Goal: Task Accomplishment & Management: Use online tool/utility

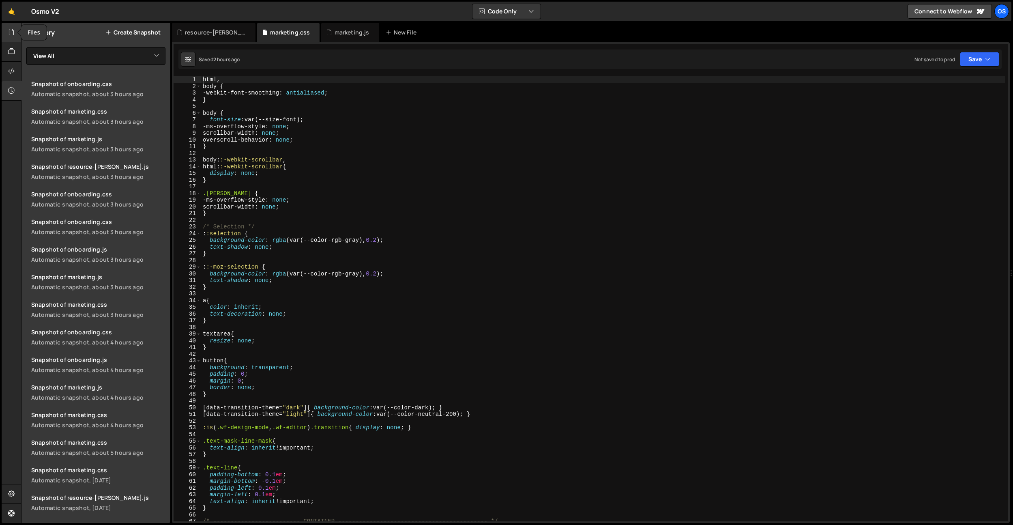
click at [17, 39] on div at bounding box center [12, 32] width 20 height 19
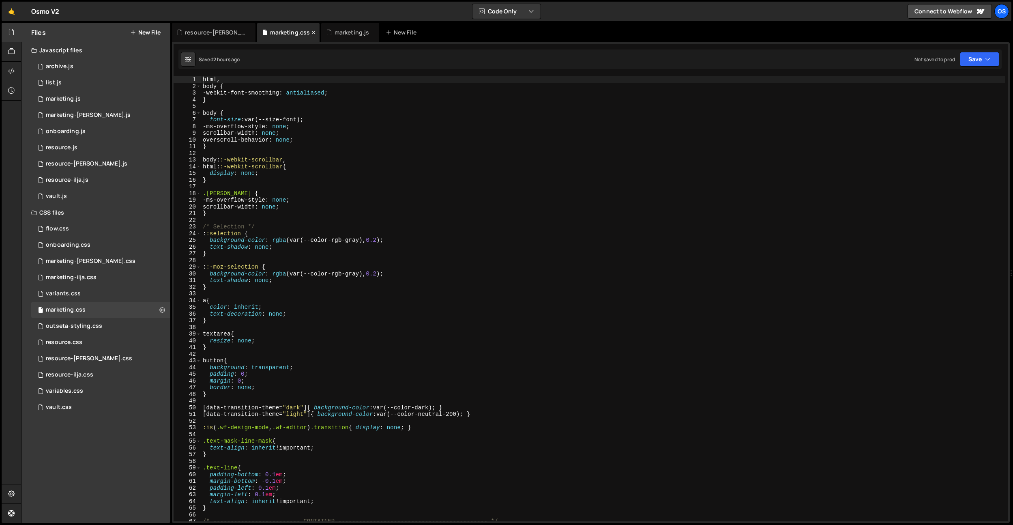
click at [311, 31] on icon at bounding box center [314, 32] width 6 height 8
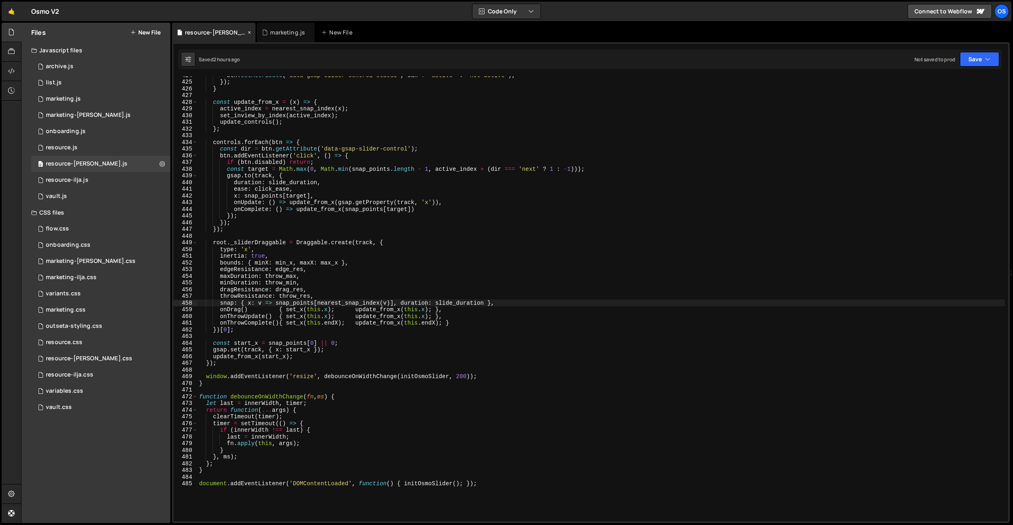
click at [237, 33] on div "resource-dennis.js" at bounding box center [214, 32] width 84 height 19
click at [247, 32] on icon at bounding box center [250, 32] width 6 height 8
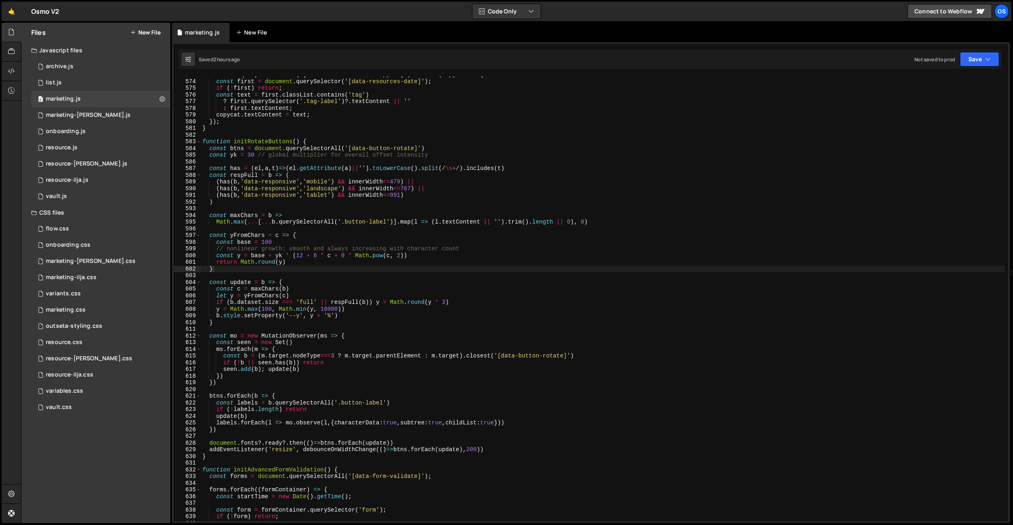
scroll to position [2104, 0]
click at [224, 33] on icon at bounding box center [224, 32] width 6 height 8
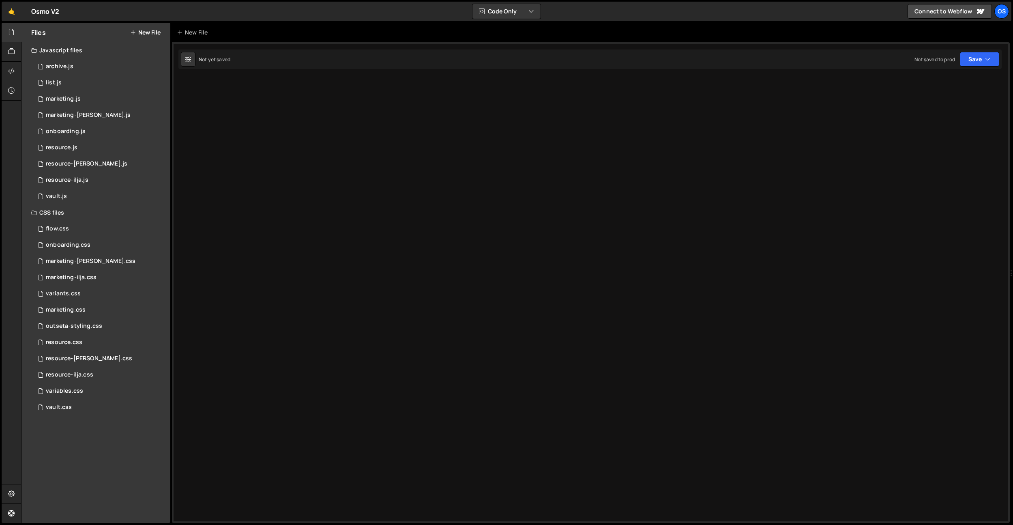
click at [319, 151] on div "Type cmd + s to save your Javascript file. XXXXXXXXXXXXXXXXXXXXXXXXXXXXXXXXXXXX…" at bounding box center [591, 282] width 838 height 481
click at [1000, 13] on div "Os" at bounding box center [1002, 11] width 15 height 15
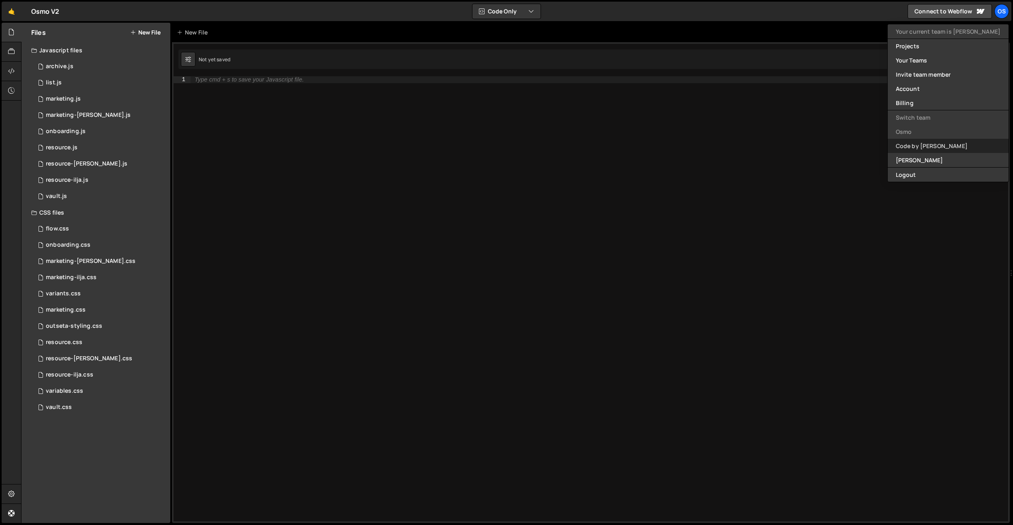
click at [945, 146] on link "Code by [PERSON_NAME]" at bounding box center [948, 146] width 121 height 14
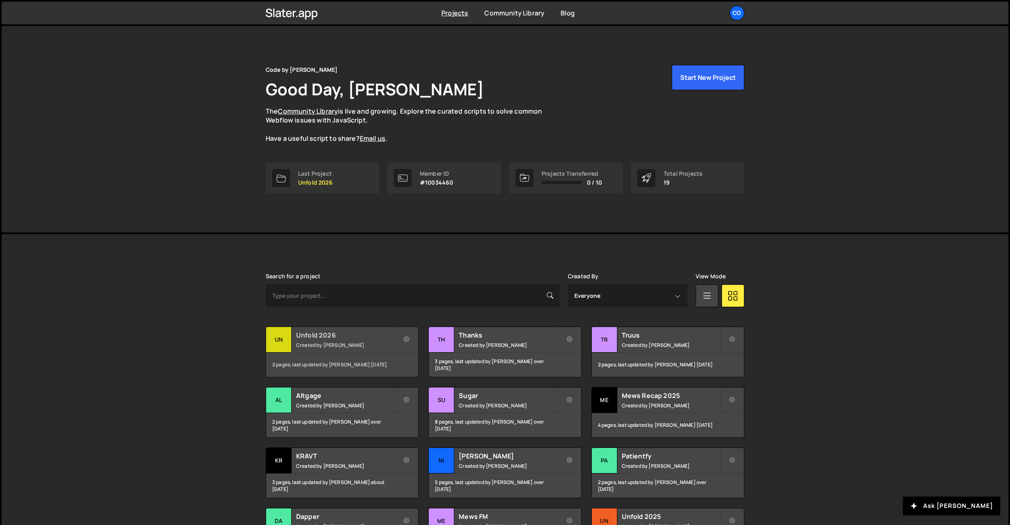
click at [385, 331] on h2 "Unfold 2026" at bounding box center [345, 335] width 98 height 9
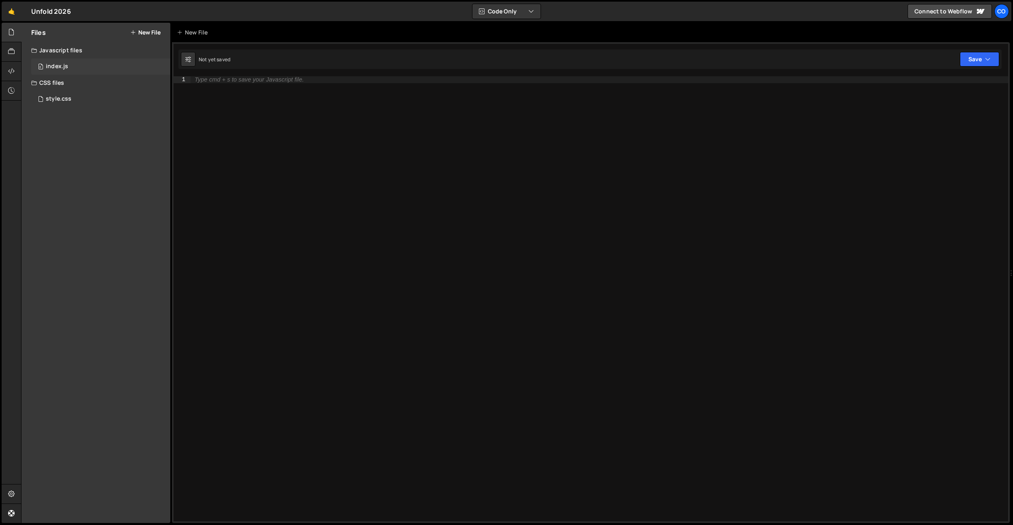
click at [69, 62] on div "0 index.js 0" at bounding box center [100, 66] width 139 height 16
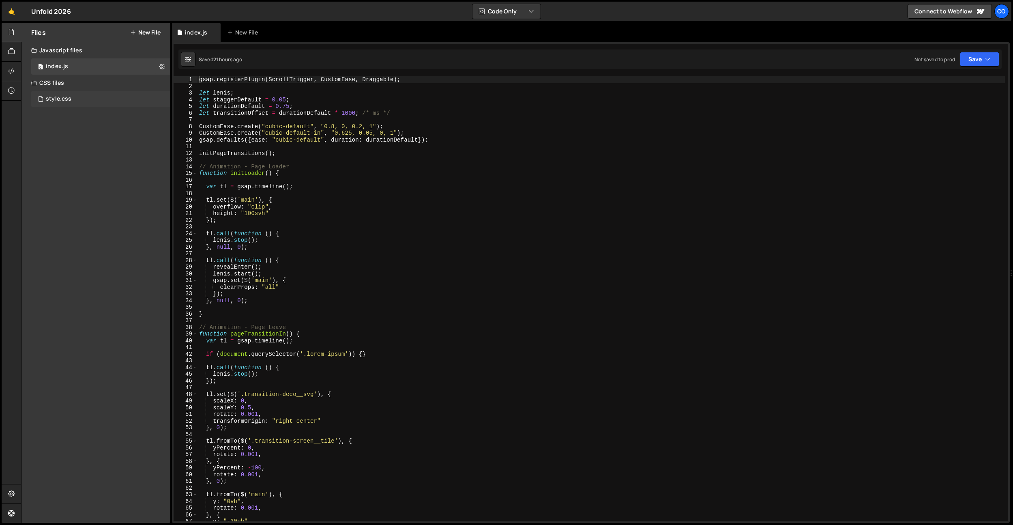
click at [69, 98] on div "style.css" at bounding box center [59, 98] width 26 height 7
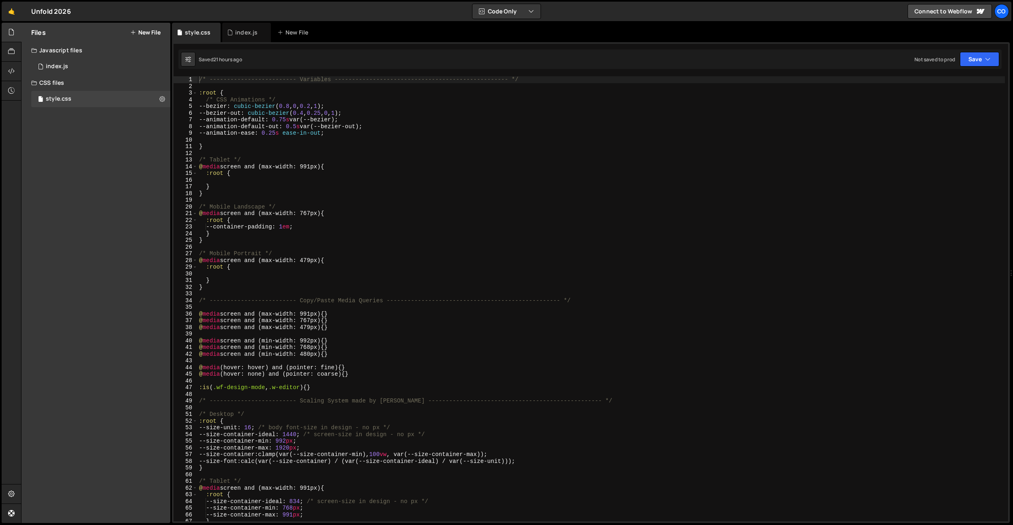
click at [314, 215] on div "/* ------------------------- Variables ----------------------------------------…" at bounding box center [602, 305] width 808 height 458
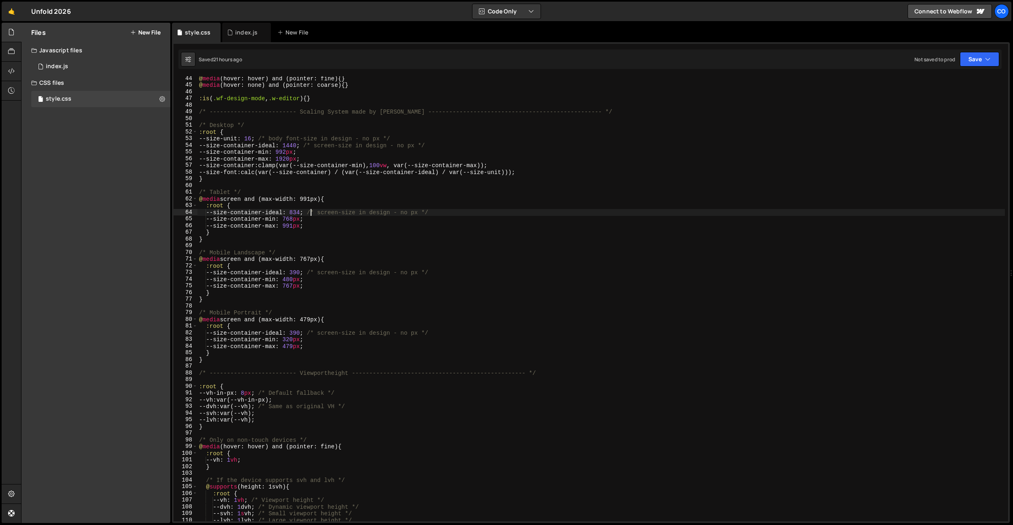
scroll to position [289, 0]
click at [312, 211] on div "@ media (hover: hover) and (pointer: fine) { } @ media (hover: none) and (point…" at bounding box center [602, 304] width 808 height 458
type textarea "--size-container-ideal: 834; /* screen-size in design - no px */"
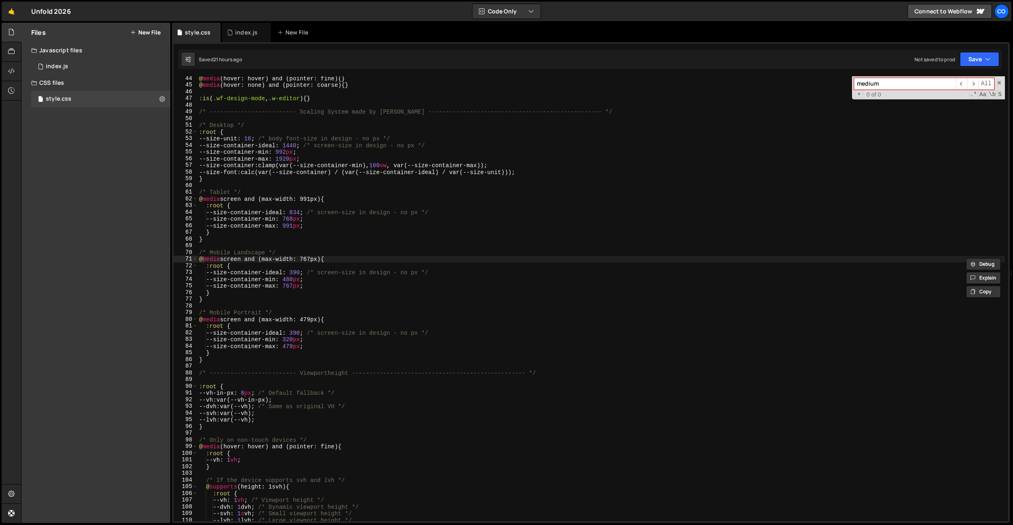
scroll to position [449, 0]
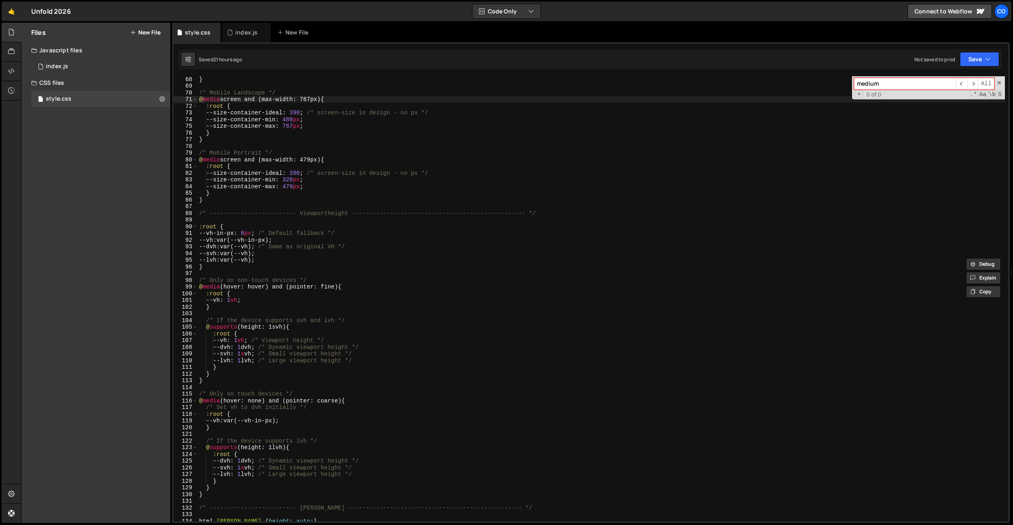
type input "medium"
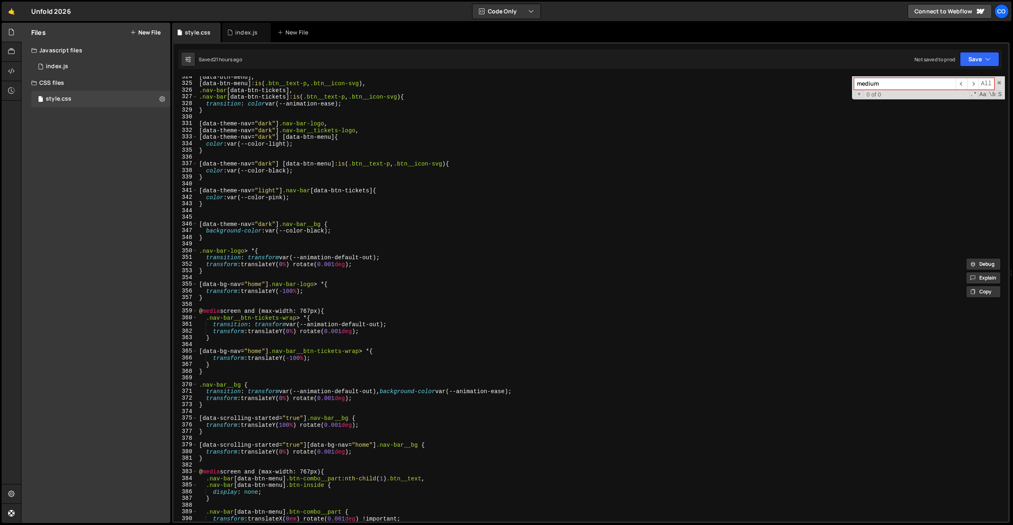
scroll to position [2620, 0]
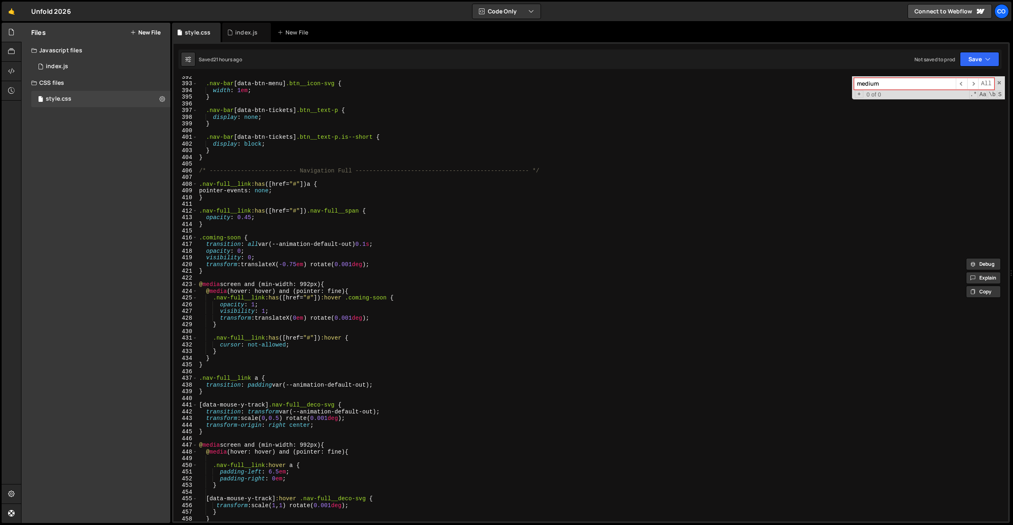
drag, startPoint x: 236, startPoint y: 35, endPoint x: 280, endPoint y: 120, distance: 95.3
click at [236, 36] on div "index.js" at bounding box center [246, 32] width 22 height 8
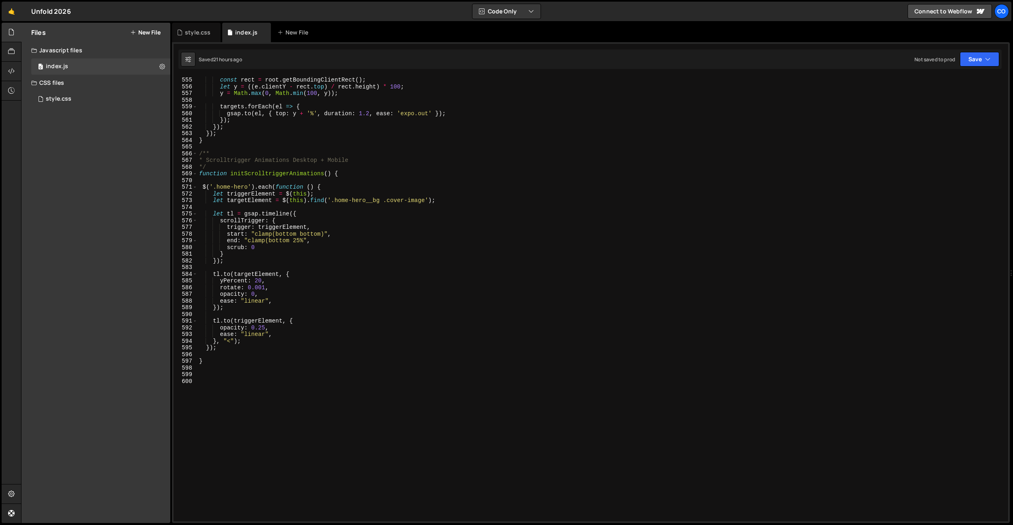
scroll to position [3791, 0]
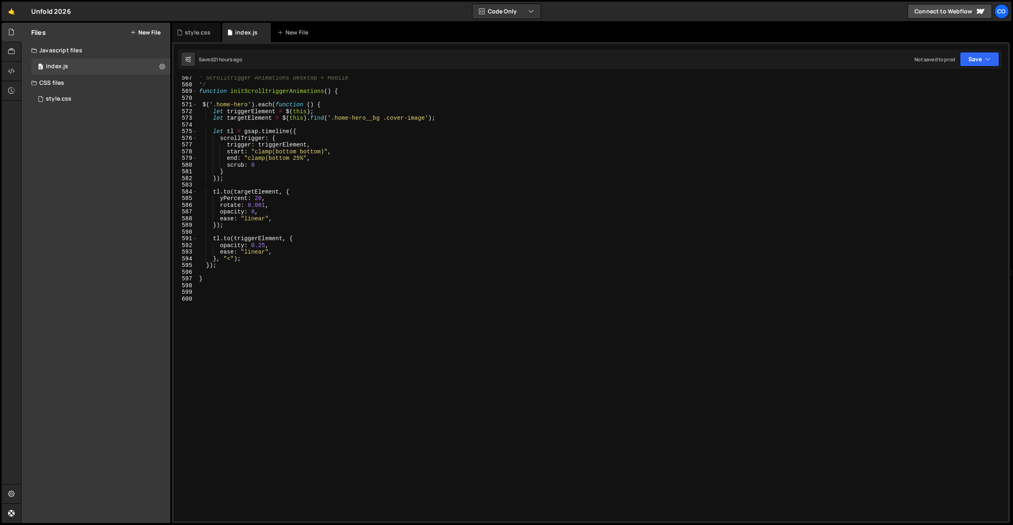
click at [288, 261] on div "* Scrolltrigger Animations Desktop + Mobile */ function initScrolltriggerAnimat…" at bounding box center [602, 304] width 808 height 458
type textarea "});"
type textarea "}"
paste textarea "});"
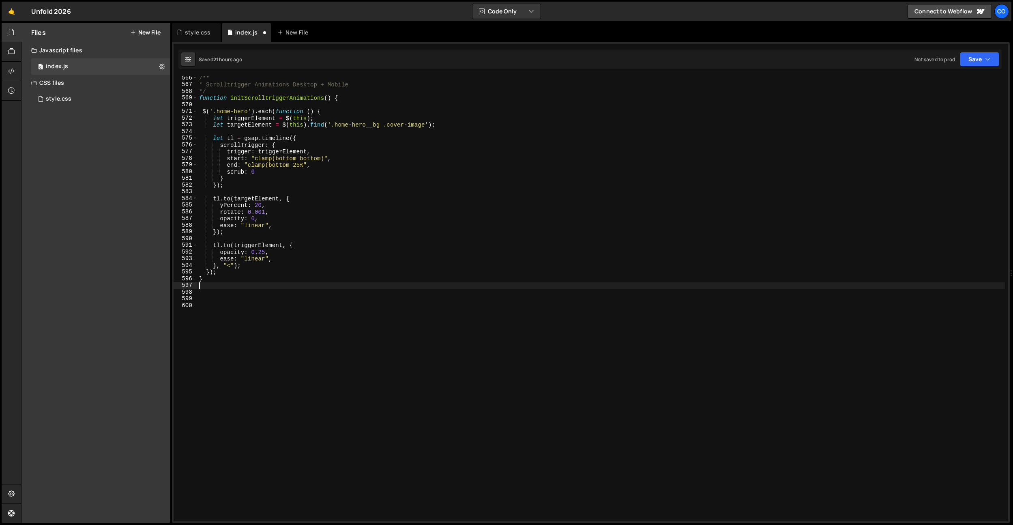
type textarea "});"
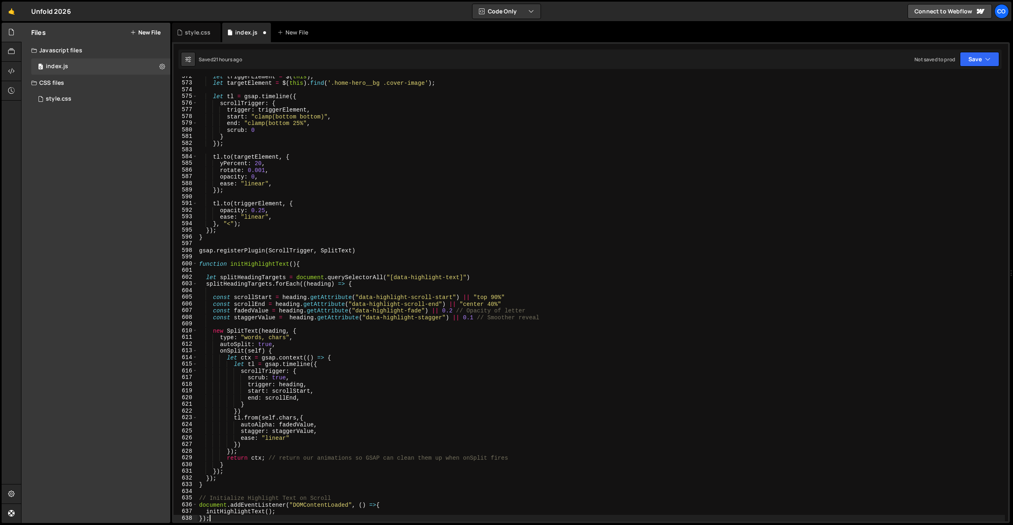
scroll to position [3826, 0]
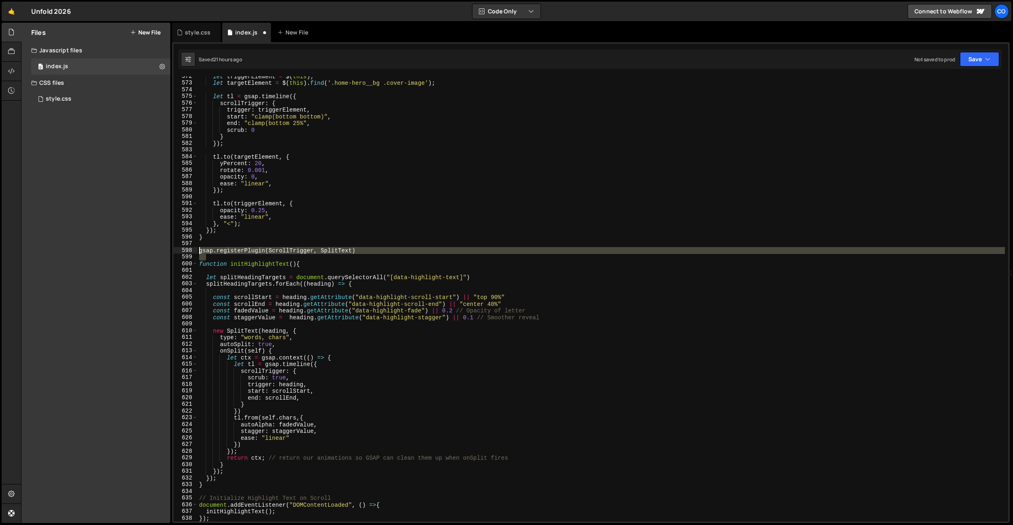
drag, startPoint x: 392, startPoint y: 254, endPoint x: 145, endPoint y: 254, distance: 247.1
click at [145, 254] on div "Files New File Javascript files 0 index.js 0 CSS files style.css 0 Copy share l…" at bounding box center [517, 273] width 992 height 501
drag, startPoint x: 388, startPoint y: 251, endPoint x: 150, endPoint y: 254, distance: 238.2
click at [150, 254] on div "Files New File Javascript files 0 index.js 0 CSS files style.css 0 Copy share l…" at bounding box center [517, 273] width 992 height 501
drag, startPoint x: 150, startPoint y: 254, endPoint x: 154, endPoint y: 253, distance: 4.2
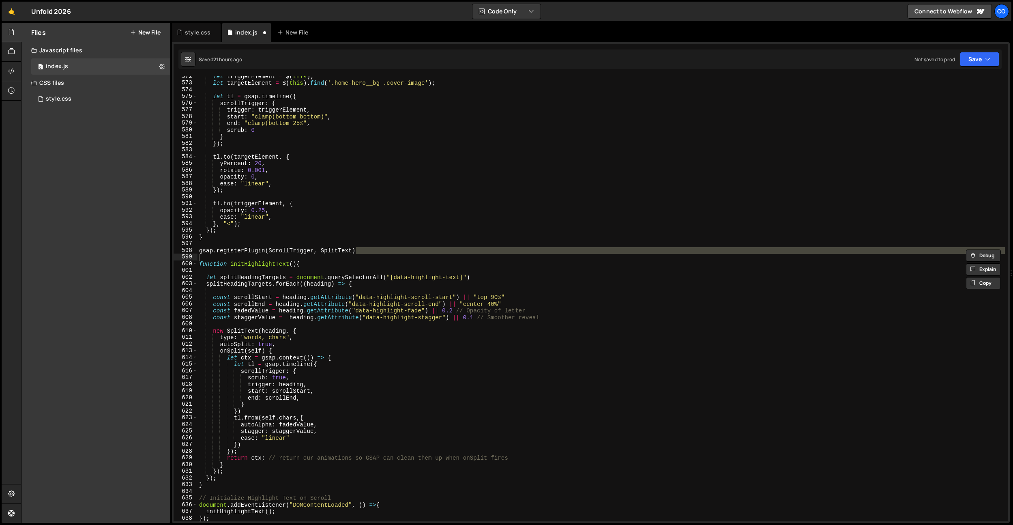
click at [150, 254] on div "Files New File Javascript files 0 index.js 0 CSS files style.css 0 Copy share l…" at bounding box center [96, 273] width 149 height 500
click at [406, 252] on div "let triggerElement = $ ( this ) ; let targetElement = $ ( this ) . find ( '.hom…" at bounding box center [602, 298] width 808 height 445
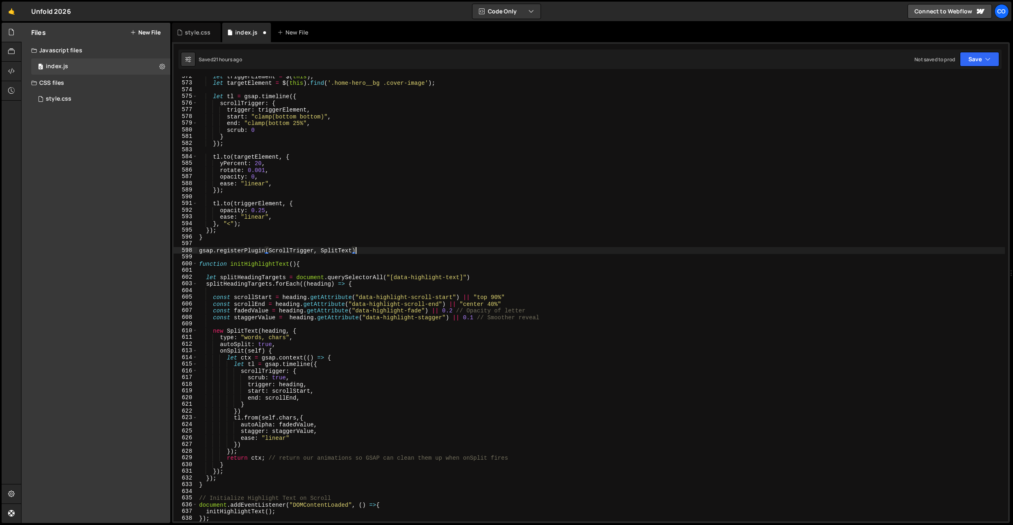
drag, startPoint x: 399, startPoint y: 250, endPoint x: 398, endPoint y: 243, distance: 7.3
click at [399, 243] on div "let triggerElement = $ ( this ) ; let targetElement = $ ( this ) . find ( '.hom…" at bounding box center [602, 302] width 808 height 458
type textarea "gsap.registerPlugin(ScrollTrigger, SplitText)"
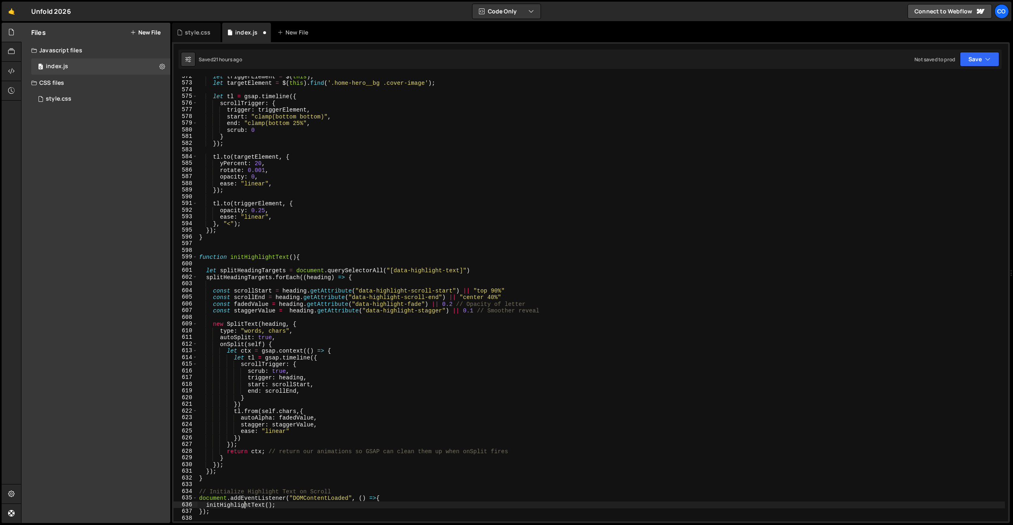
click at [245, 503] on div "let triggerElement = $ ( this ) ; let targetElement = $ ( this ) . find ( '.hom…" at bounding box center [602, 302] width 808 height 458
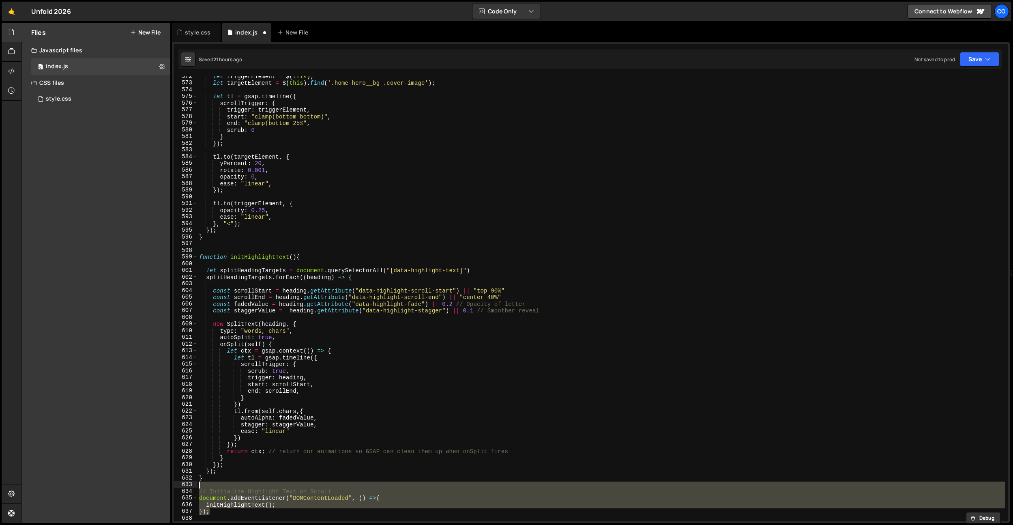
drag, startPoint x: 226, startPoint y: 510, endPoint x: 198, endPoint y: 486, distance: 36.8
click at [198, 486] on div "let triggerElement = $ ( this ) ; let targetElement = $ ( this ) . find ( '.hom…" at bounding box center [602, 302] width 808 height 458
type textarea "// Initialize Highlight Text on Scroll"
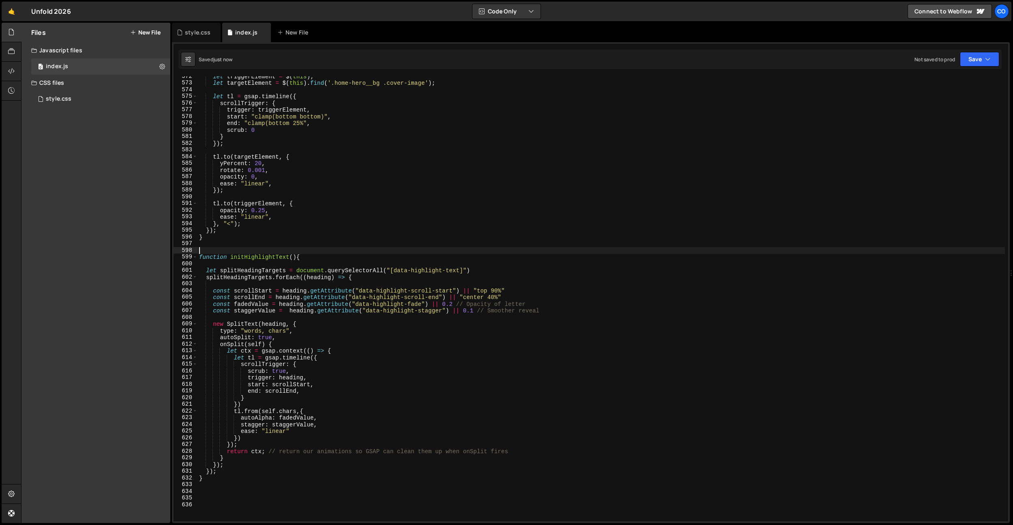
click at [280, 251] on div "let triggerElement = $ ( this ) ; let targetElement = $ ( this ) . find ( '.hom…" at bounding box center [602, 302] width 808 height 458
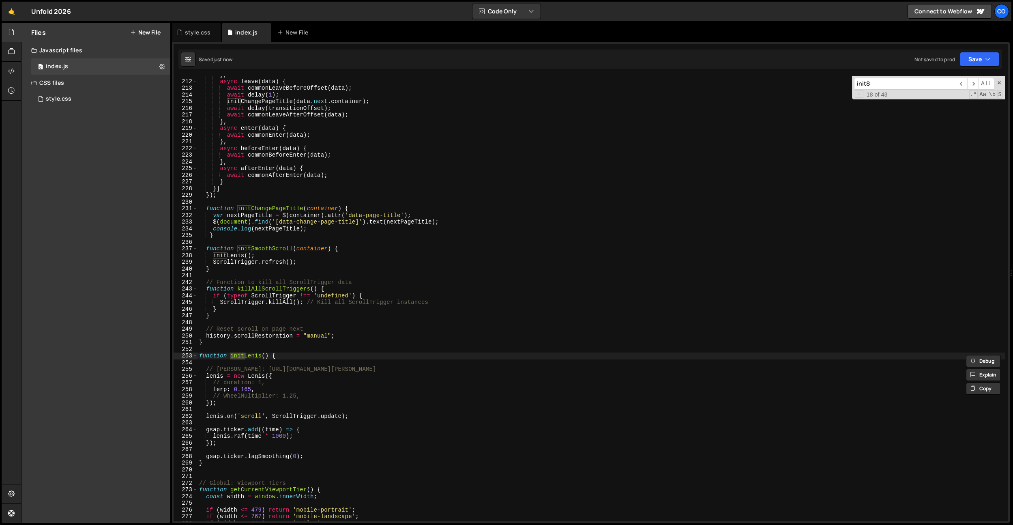
scroll to position [1879, 0]
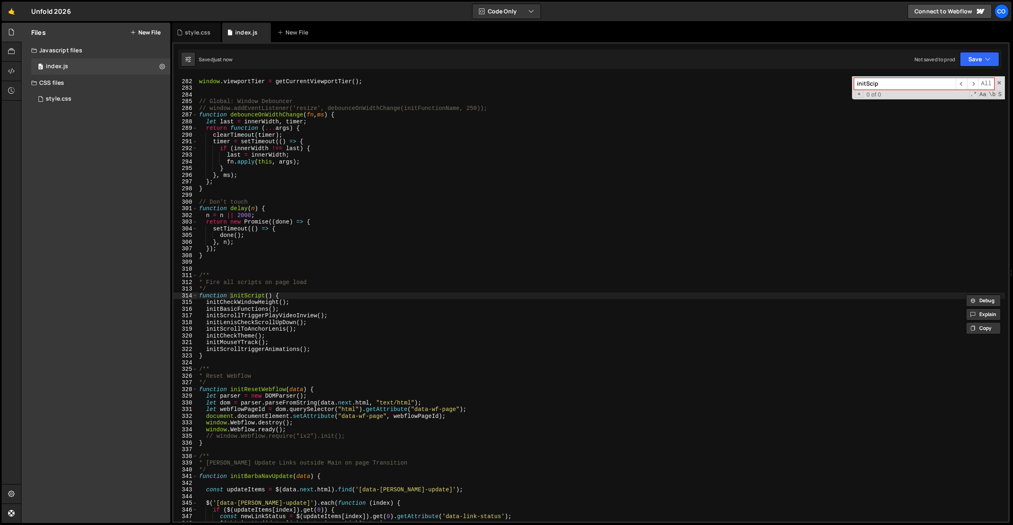
type input "initScip"
type textarea "initScrolltriggerAnimations();"
click at [323, 349] on div "window . viewportTier = getCurrentViewportTier ( ) ; // Global: Window Debounce…" at bounding box center [602, 300] width 808 height 458
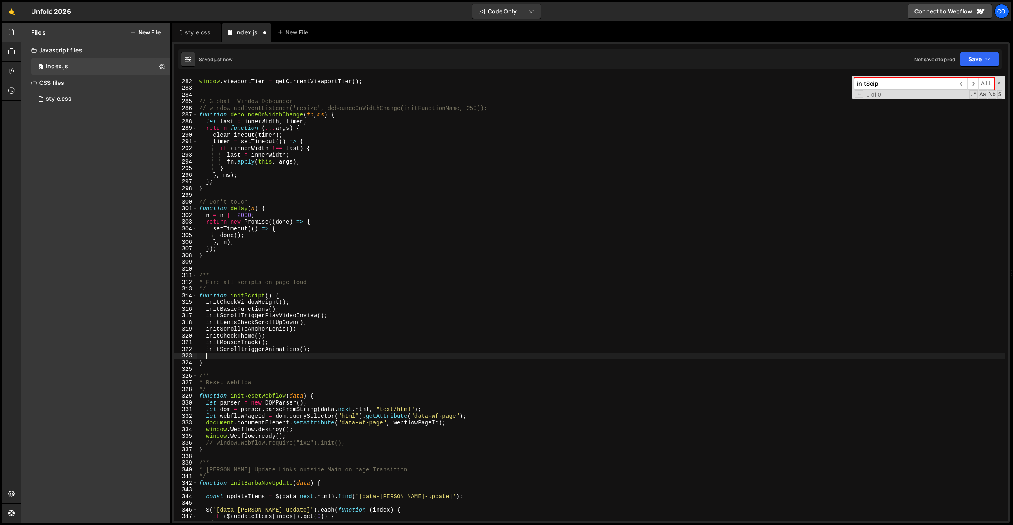
paste textarea "initHighlightText"
click at [248, 358] on div "window . viewportTier = getCurrentViewportTier ( ) ; // Global: Window Debounce…" at bounding box center [602, 300] width 808 height 458
click at [329, 333] on div "window . viewportTier = getCurrentViewportTier ( ) ; // Global: Window Debounce…" at bounding box center [602, 300] width 808 height 458
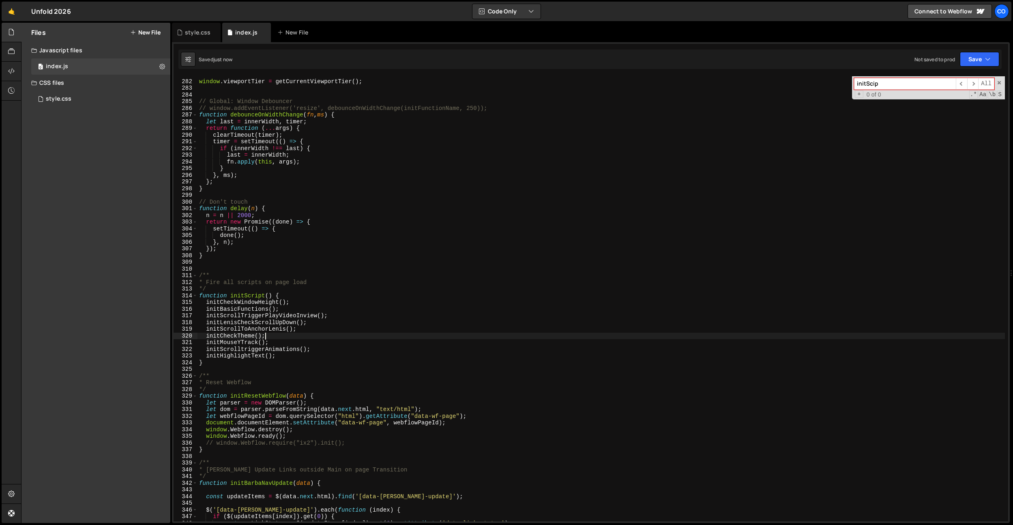
scroll to position [0, 4]
type textarea "initCheckTheme();"
paste input "HighlightText"
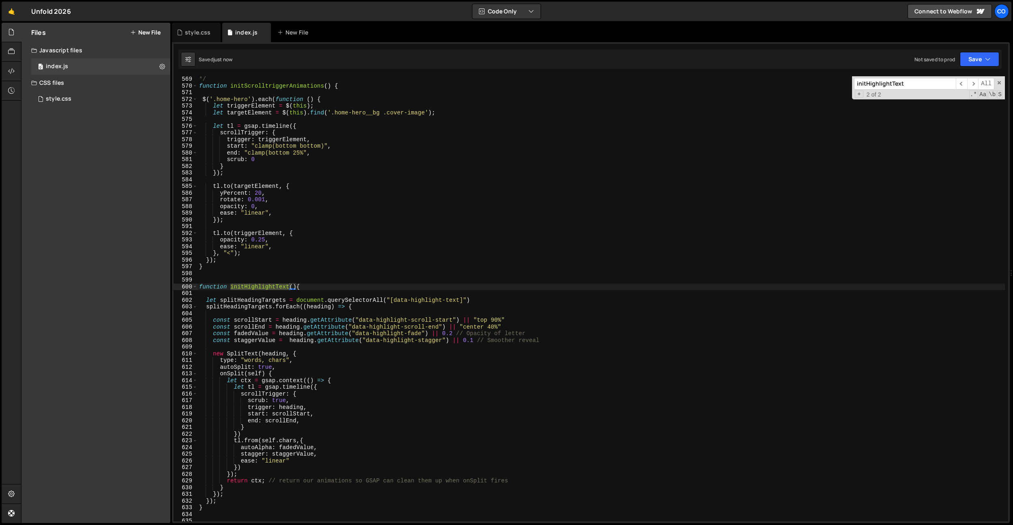
type input "initHighlightText"
type textarea "let ctx = gsap.context(() => {"
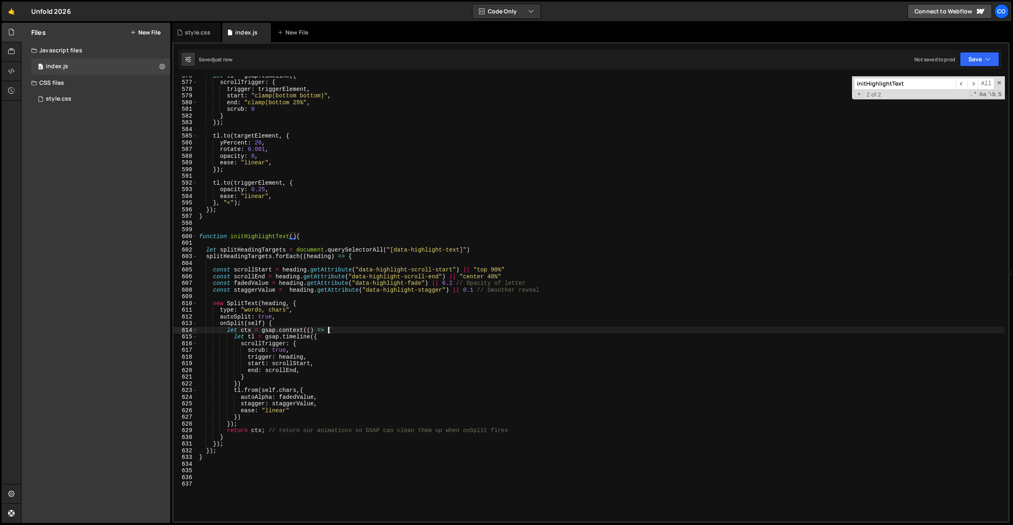
click at [329, 333] on div "let tl = gsap . timeline ({ scrollTrigger : { trigger : triggerElement , start …" at bounding box center [602, 301] width 808 height 458
click at [493, 295] on div "let tl = gsap . timeline ({ scrollTrigger : { trigger : triggerElement , start …" at bounding box center [602, 301] width 808 height 458
click at [480, 312] on div "let tl = gsap . timeline ({ scrollTrigger : { trigger : triggerElement , start …" at bounding box center [602, 301] width 808 height 458
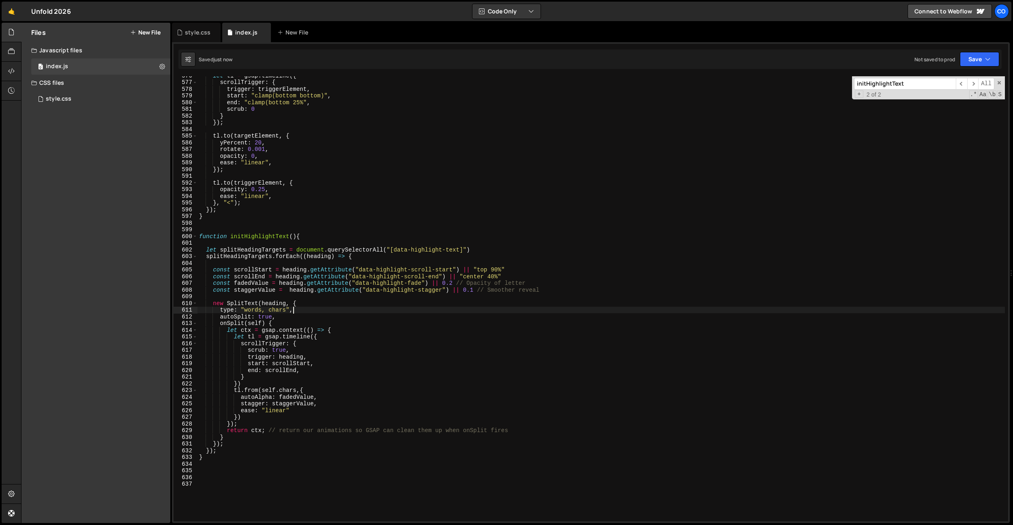
click at [480, 312] on div "let tl = gsap . timeline ({ scrollTrigger : { trigger : triggerElement , start …" at bounding box center [602, 301] width 808 height 458
drag, startPoint x: 297, startPoint y: 171, endPoint x: 296, endPoint y: 167, distance: 4.1
click at [297, 171] on div "let tl = gsap . timeline ({ scrollTrigger : { trigger : triggerElement , start …" at bounding box center [602, 301] width 808 height 458
type textarea "});"
click at [269, 240] on div "let tl = gsap . timeline ({ scrollTrigger : { trigger : triggerElement , start …" at bounding box center [602, 301] width 808 height 458
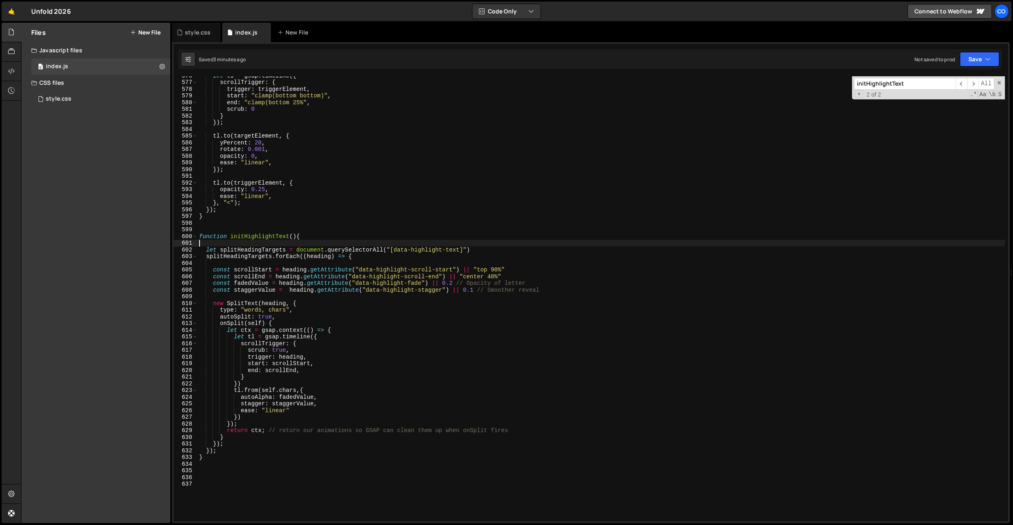
scroll to position [0, 0]
click at [269, 240] on div "let tl = gsap . timeline ({ scrollTrigger : { trigger : triggerElement , start …" at bounding box center [602, 301] width 808 height 458
click at [269, 238] on div "let tl = gsap . timeline ({ scrollTrigger : { trigger : triggerElement , start …" at bounding box center [602, 301] width 808 height 458
type textarea "function initHighlightText(){"
click at [269, 238] on div "let tl = gsap . timeline ({ scrollTrigger : { trigger : triggerElement , start …" at bounding box center [602, 301] width 808 height 458
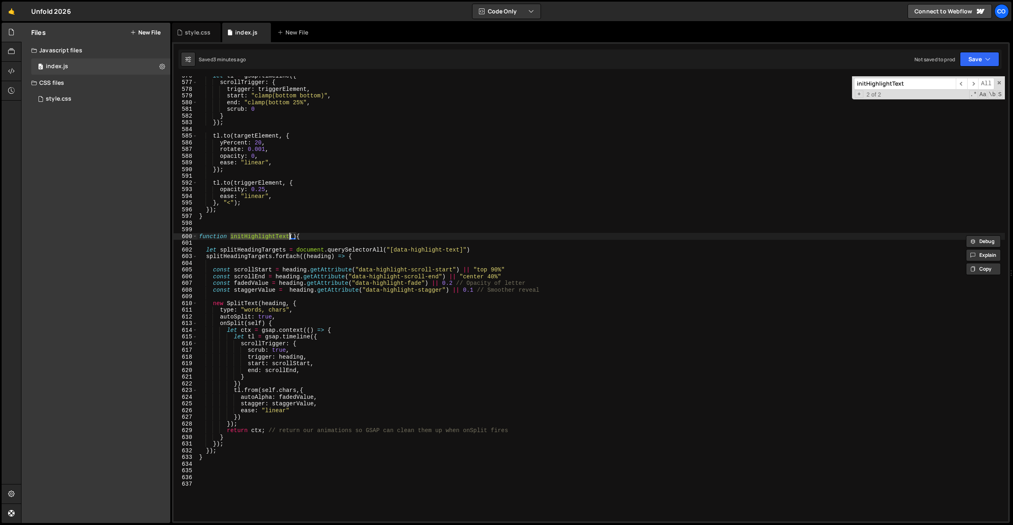
click at [323, 227] on div "let tl = gsap . timeline ({ scrollTrigger : { trigger : triggerElement , start …" at bounding box center [602, 301] width 808 height 458
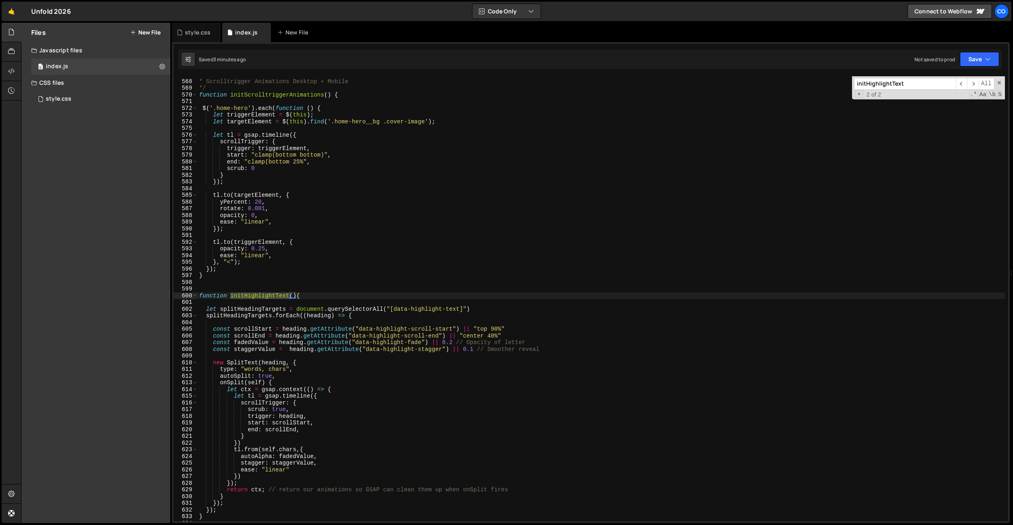
scroll to position [1933, 0]
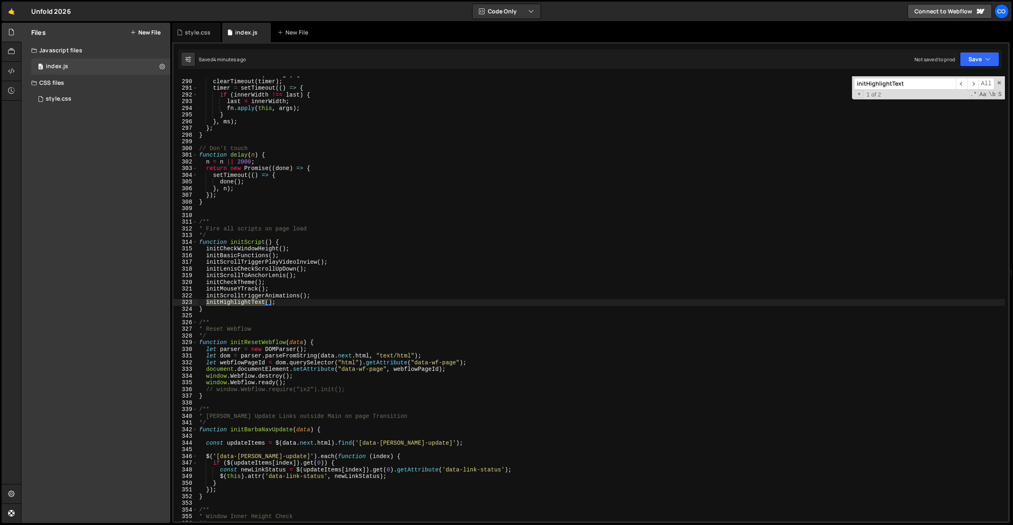
click at [915, 82] on input "initHighlightText" at bounding box center [905, 84] width 102 height 12
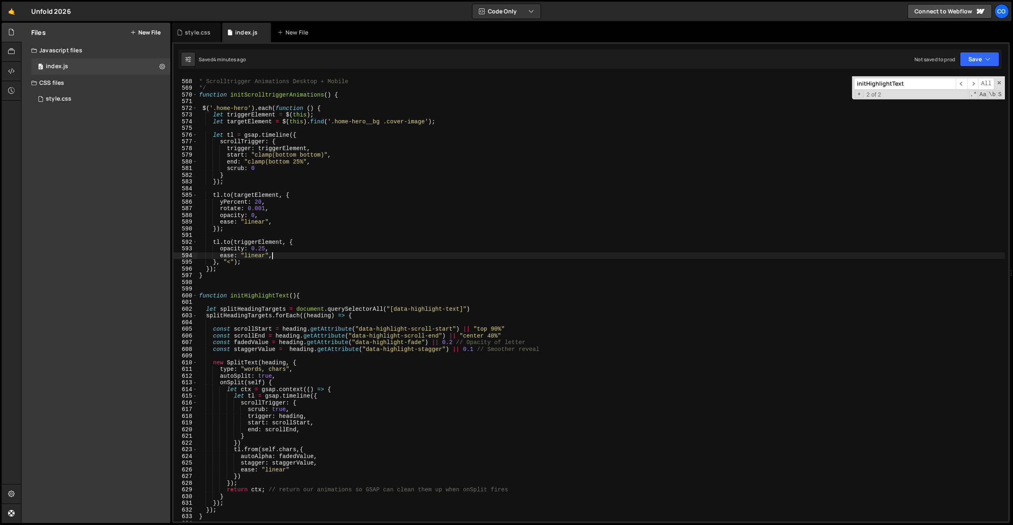
click at [340, 257] on div "/** * Scrolltrigger Animations Desktop + Mobile */ function initScrolltriggerAn…" at bounding box center [602, 300] width 808 height 458
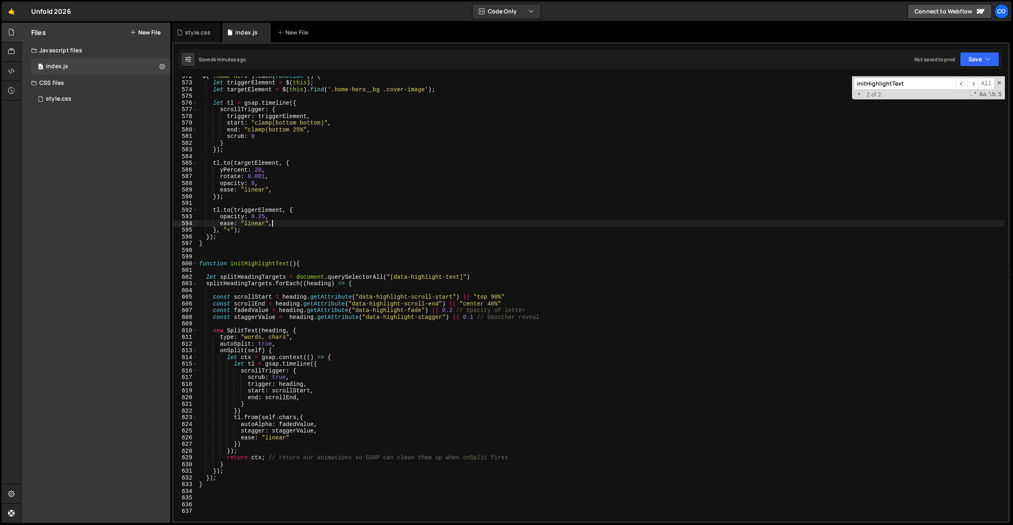
scroll to position [3826, 0]
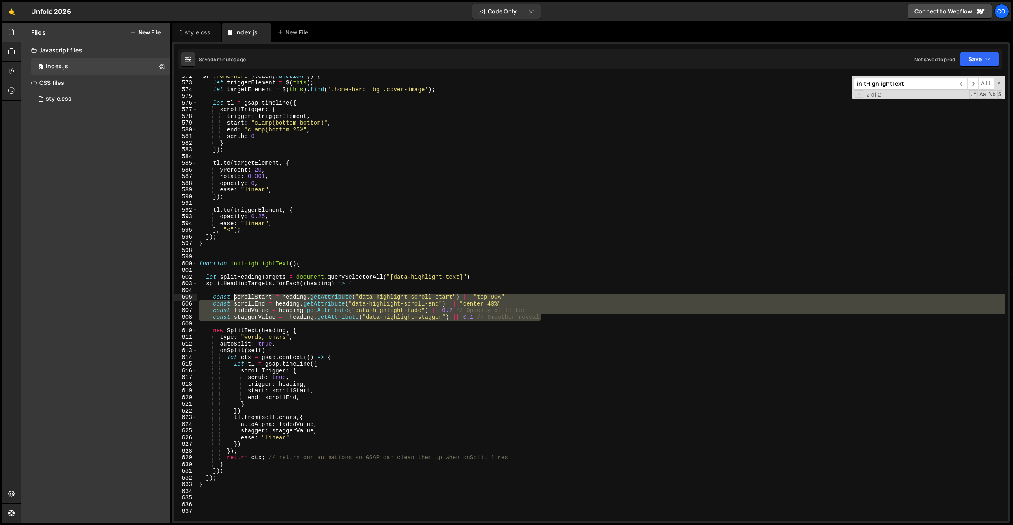
drag, startPoint x: 547, startPoint y: 315, endPoint x: 223, endPoint y: 295, distance: 324.8
click at [224, 295] on div "$ ( '.home-hero' ) . each ( function ( ) { let triggerElement = $ ( this ) ; le…" at bounding box center [602, 302] width 808 height 458
type textarea "const scrollStart = heading.getAttribute("data-highlight-scroll-start") || "top…"
click at [208, 288] on div "$ ( '.home-hero' ) . each ( function ( ) { let triggerElement = $ ( this ) ; le…" at bounding box center [602, 302] width 808 height 458
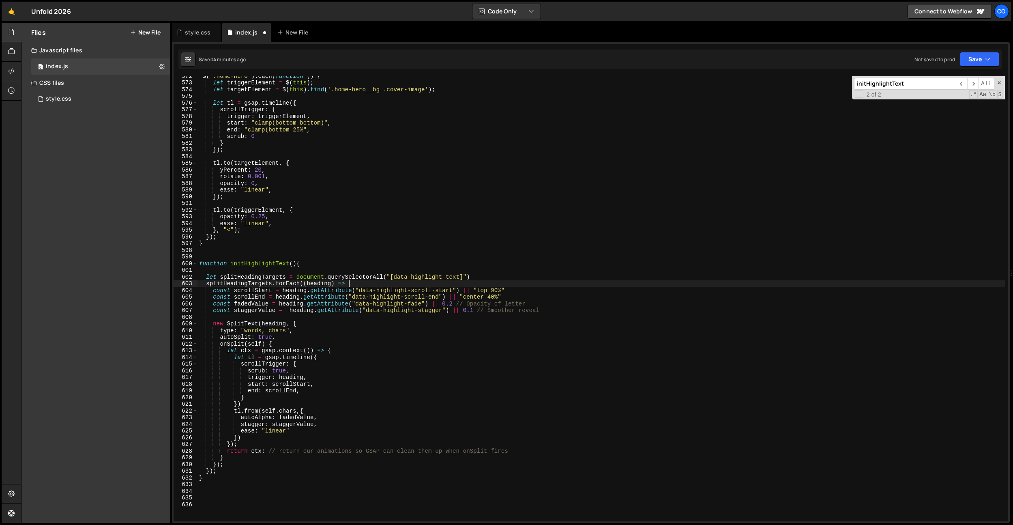
type textarea "splitHeadingTargets.forEach((heading) => {"
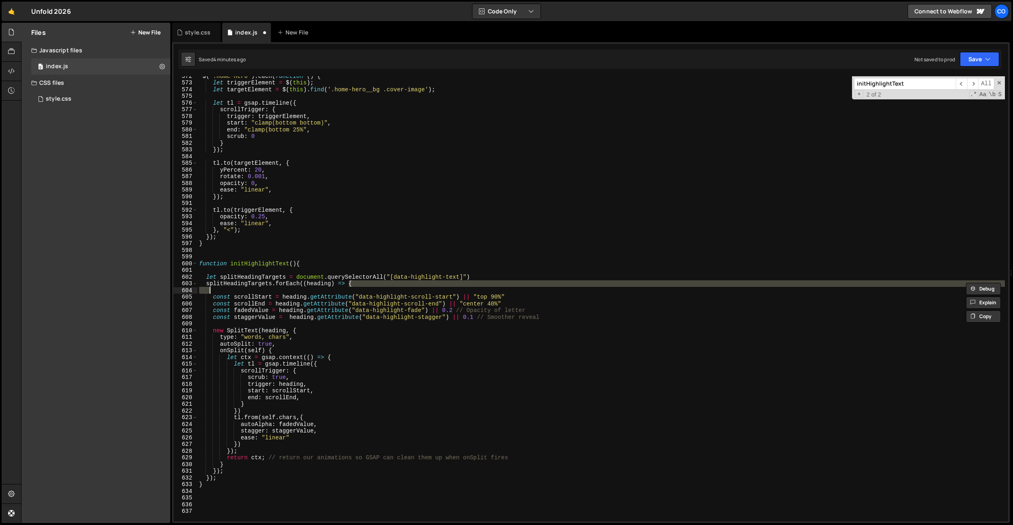
click at [208, 288] on div "$ ( '.home-hero' ) . each ( function ( ) { let triggerElement = $ ( this ) ; le…" at bounding box center [602, 298] width 808 height 445
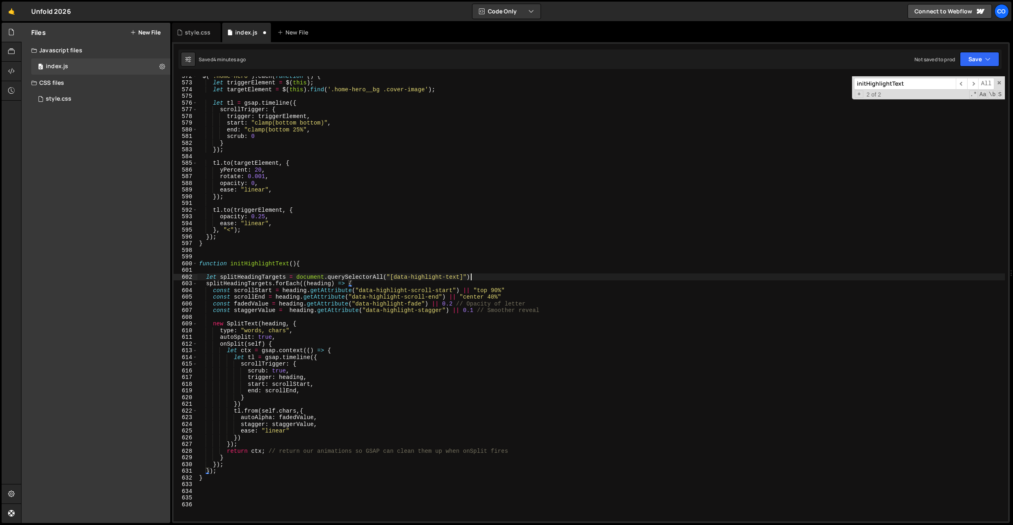
click at [509, 279] on div "$ ( '.home-hero' ) . each ( function ( ) { let triggerElement = $ ( this ) ; le…" at bounding box center [602, 302] width 808 height 458
type textarea "let splitHeadingTargets = document.querySelectorAll("[data-highlight-text]");"
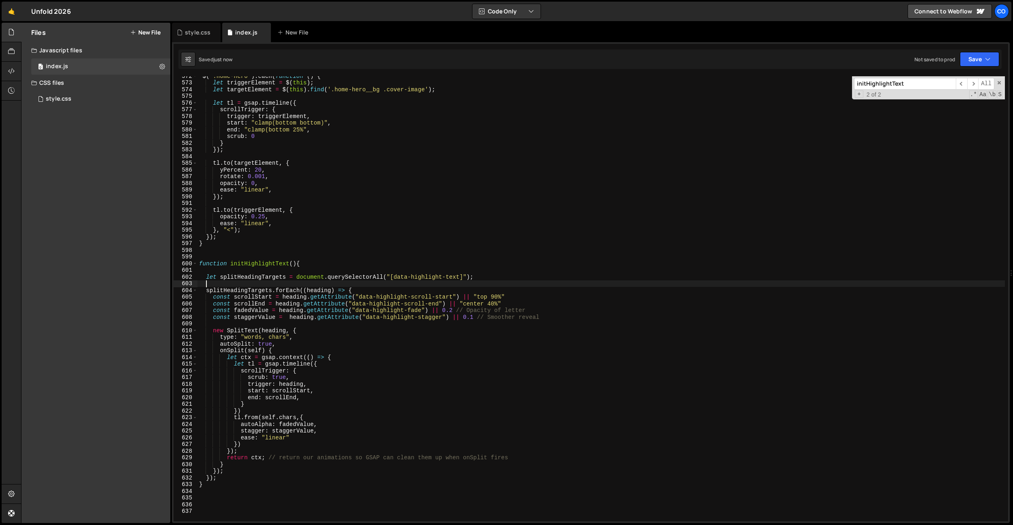
click at [541, 383] on div "$ ( '.home-hero' ) . each ( function ( ) { let triggerElement = $ ( this ) ; le…" at bounding box center [602, 302] width 808 height 458
click at [514, 297] on div "$ ( '.home-hero' ) . each ( function ( ) { let triggerElement = $ ( this ) ; le…" at bounding box center [602, 302] width 808 height 458
drag, startPoint x: 502, startPoint y: 303, endPoint x: 496, endPoint y: 315, distance: 13.2
click at [502, 304] on div "$ ( '.home-hero' ) . each ( function ( ) { let triggerElement = $ ( this ) ; le…" at bounding box center [602, 302] width 808 height 458
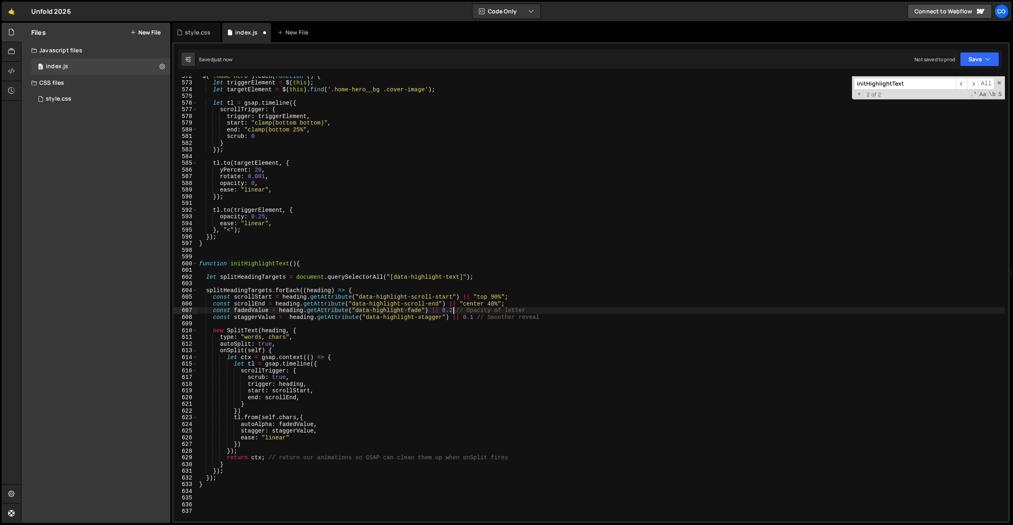
click at [454, 309] on div "$ ( '.home-hero' ) . each ( function ( ) { let triggerElement = $ ( this ) ; le…" at bounding box center [602, 302] width 808 height 458
drag, startPoint x: 474, startPoint y: 318, endPoint x: 480, endPoint y: 354, distance: 36.6
click at [474, 318] on div "$ ( '.home-hero' ) . each ( function ( ) { let triggerElement = $ ( this ) ; le…" at bounding box center [602, 302] width 808 height 458
drag, startPoint x: 332, startPoint y: 358, endPoint x: 352, endPoint y: 369, distance: 22.5
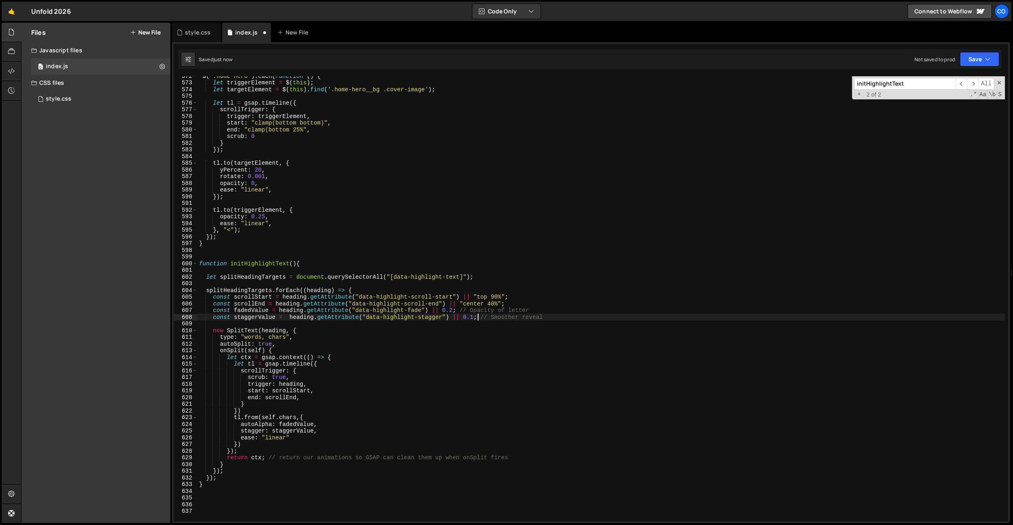
click at [332, 358] on div "$ ( '.home-hero' ) . each ( function ( ) { let triggerElement = $ ( this ) ; le…" at bounding box center [602, 302] width 808 height 458
click at [269, 440] on div "$ ( '.home-hero' ) . each ( function ( ) { let triggerElement = $ ( this ) ; le…" at bounding box center [602, 302] width 808 height 458
click at [267, 445] on div "$ ( '.home-hero' ) . each ( function ( ) { let triggerElement = $ ( this ) ; le…" at bounding box center [602, 302] width 808 height 458
click at [257, 411] on div "$ ( '.home-hero' ) . each ( function ( ) { let triggerElement = $ ( this ) ; le…" at bounding box center [602, 302] width 808 height 458
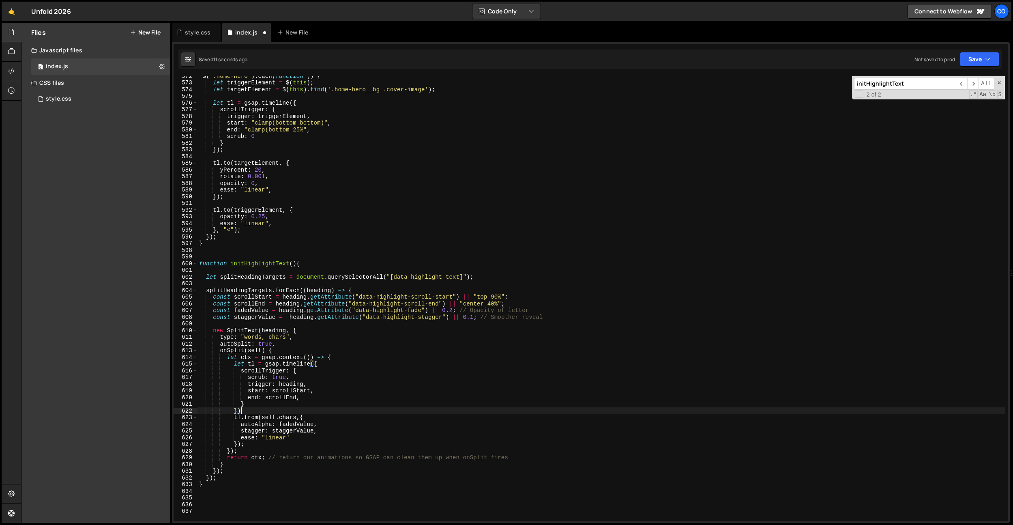
type textarea "});"
click at [331, 439] on div "$ ( '.home-hero' ) . each ( function ( ) { let triggerElement = $ ( this ) ; le…" at bounding box center [602, 302] width 808 height 458
click at [311, 466] on div "$ ( '.home-hero' ) . each ( function ( ) { let triggerElement = $ ( this ) ; le…" at bounding box center [602, 302] width 808 height 458
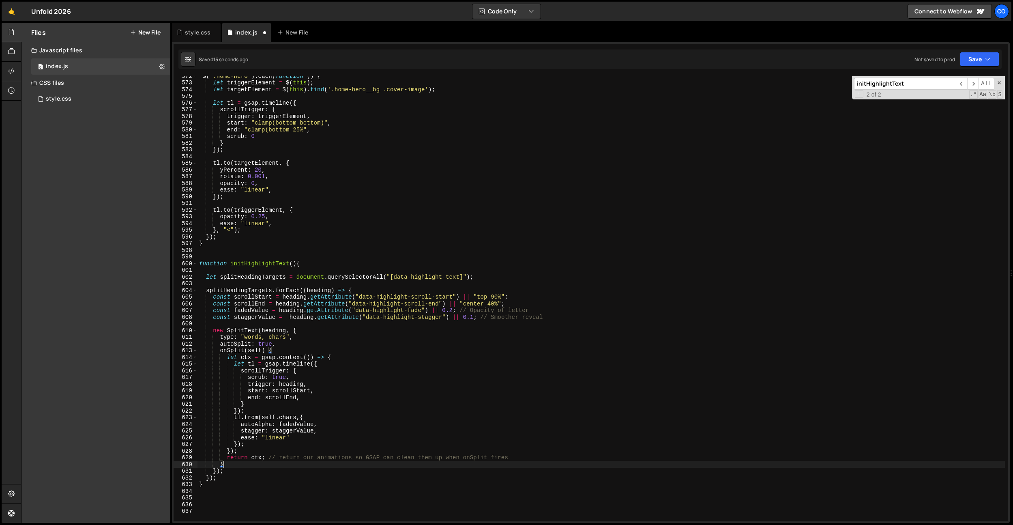
click at [311, 466] on div "$ ( '.home-hero' ) . each ( function ( ) { let triggerElement = $ ( this ) ; le…" at bounding box center [602, 302] width 808 height 458
drag, startPoint x: 516, startPoint y: 457, endPoint x: 272, endPoint y: 459, distance: 243.8
click at [272, 459] on div "$ ( '.home-hero' ) . each ( function ( ) { let triggerElement = $ ( this ) ; le…" at bounding box center [602, 302] width 808 height 458
click at [250, 487] on div "$ ( '.home-hero' ) . each ( function ( ) { let triggerElement = $ ( this ) ; le…" at bounding box center [602, 302] width 808 height 458
type textarea "}"
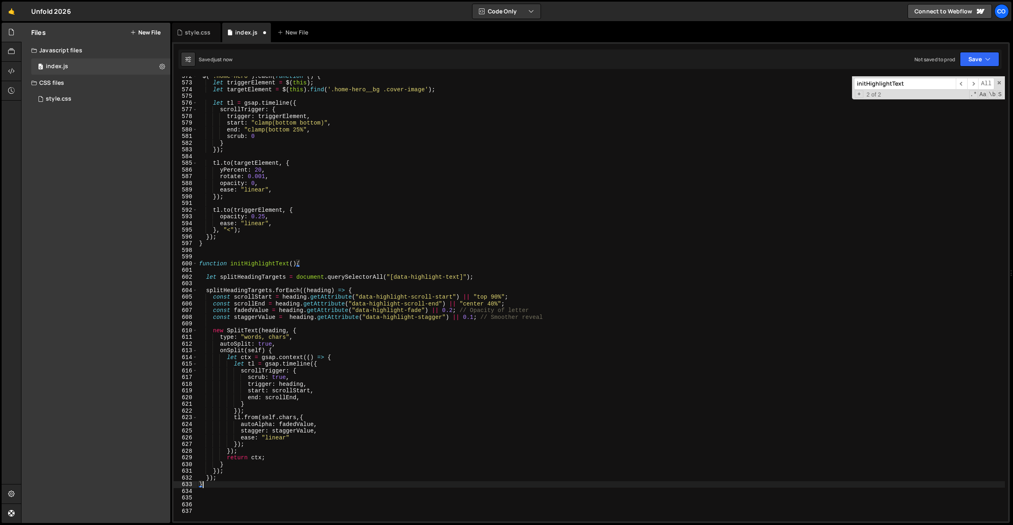
scroll to position [0, 0]
click at [213, 253] on div "$ ( '.home-hero' ) . each ( function ( ) { let triggerElement = $ ( this ) ; le…" at bounding box center [602, 302] width 808 height 458
click at [252, 265] on div "$ ( '.home-hero' ) . each ( function ( ) { let triggerElement = $ ( this ) ; le…" at bounding box center [602, 302] width 808 height 458
type textarea "function initHighlightText(){"
click at [235, 259] on div "$ ( '.home-hero' ) . each ( function ( ) { let triggerElement = $ ( this ) ; le…" at bounding box center [602, 302] width 808 height 458
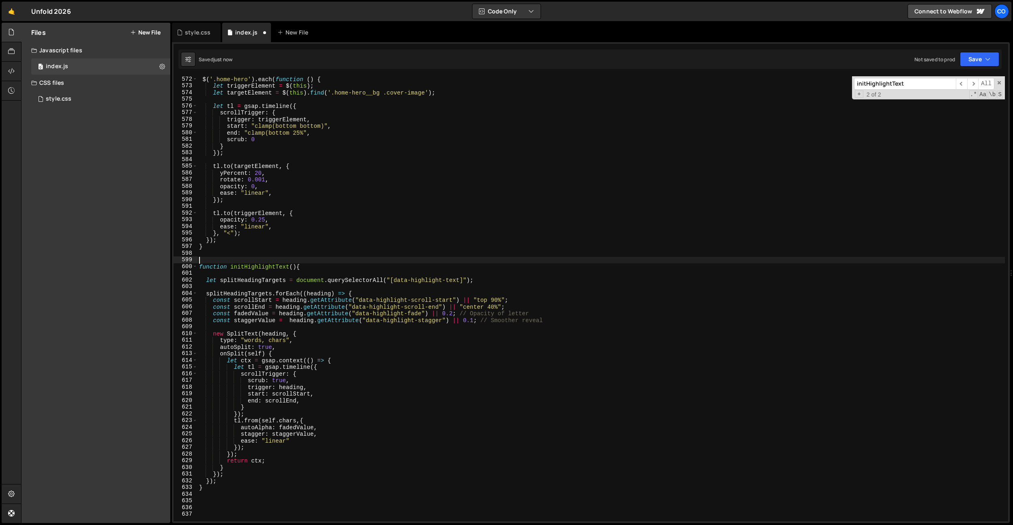
scroll to position [3734, 0]
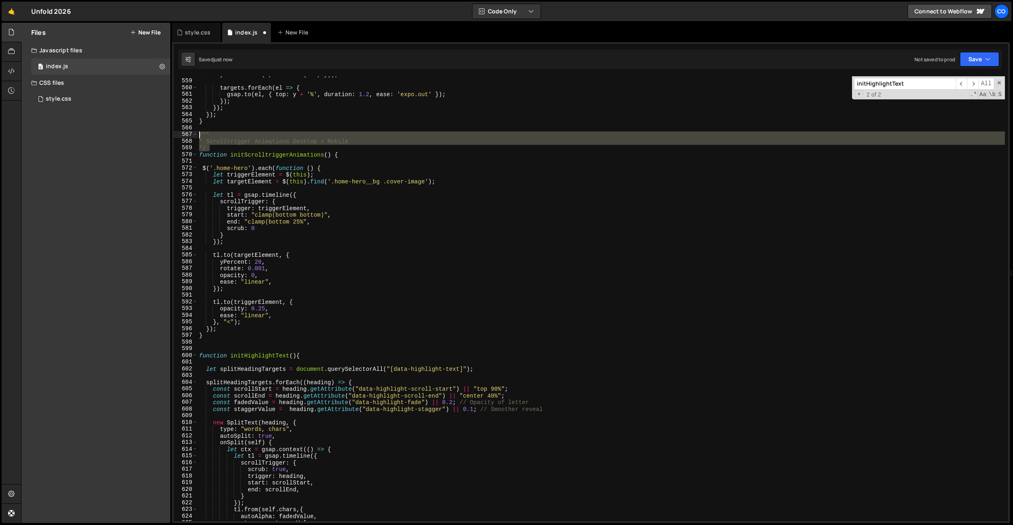
drag, startPoint x: 215, startPoint y: 148, endPoint x: 211, endPoint y: 302, distance: 153.8
click at [198, 136] on div "y = Math . max ( 0 , Math . min ( 100 , y )) ; targets . forEach ( el => { gsap…" at bounding box center [602, 300] width 808 height 458
type textarea "/** * Scrolltrigger Animations Desktop + Mobile"
click at [208, 351] on div "y = Math . max ( 0 , Math . min ( 100 , y )) ; targets . forEach ( el => { gsap…" at bounding box center [602, 300] width 808 height 458
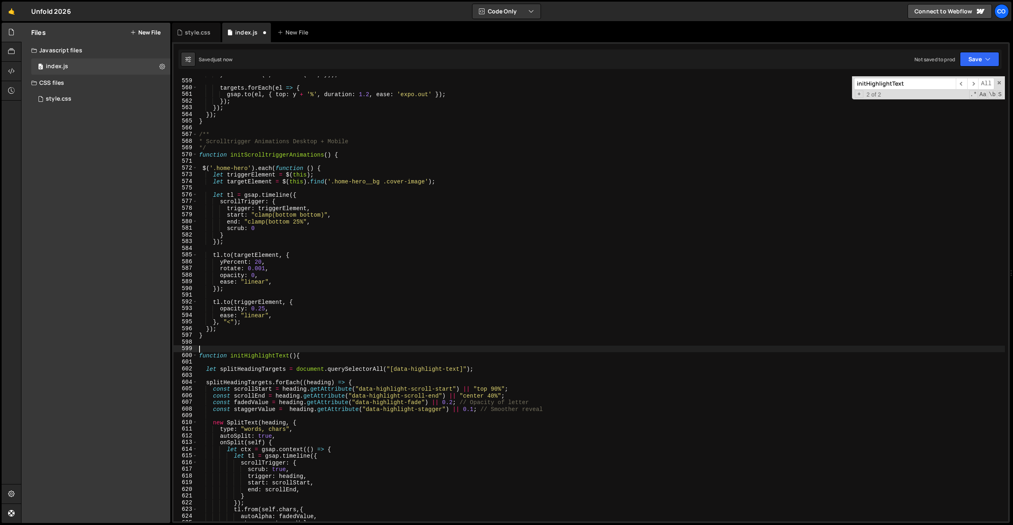
paste textarea "*/"
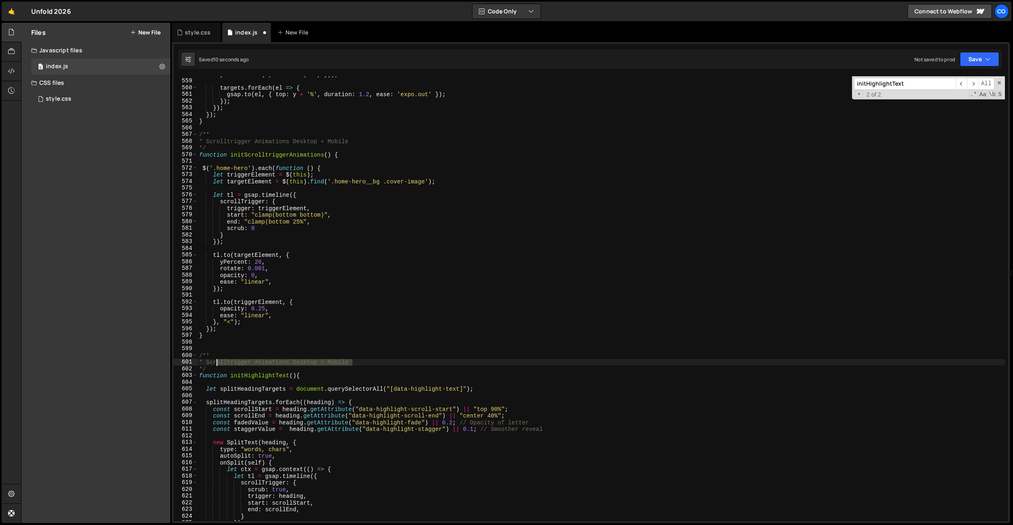
drag, startPoint x: 356, startPoint y: 364, endPoint x: 214, endPoint y: 363, distance: 141.6
click at [214, 363] on div "y = Math . max ( 0 , Math . min ( 100 , y )) ; targets . forEach ( el => { gsap…" at bounding box center [602, 300] width 808 height 458
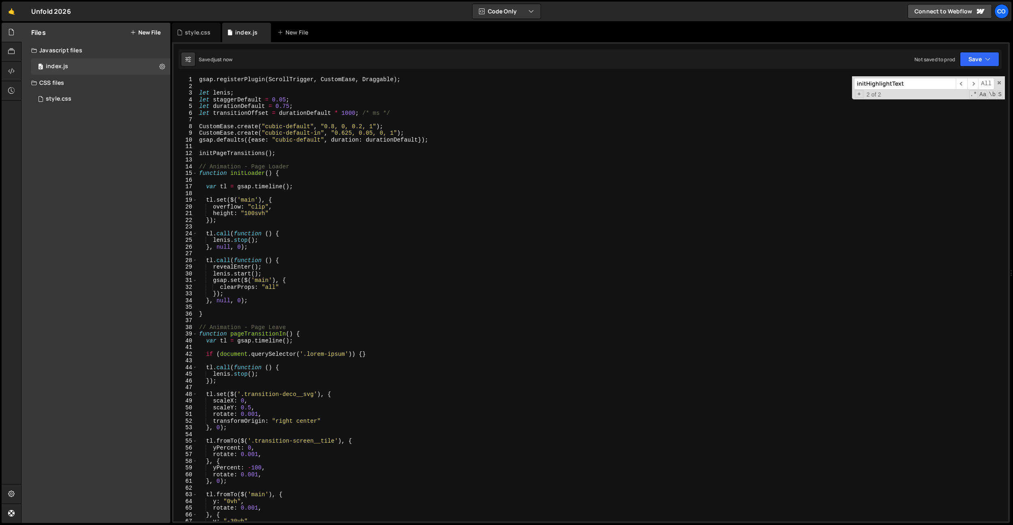
scroll to position [0, 0]
click at [394, 81] on div "gsap . registerPlugin ( ScrollTrigger , CustomEase , Draggable ) ; let lenis ; …" at bounding box center [602, 305] width 808 height 458
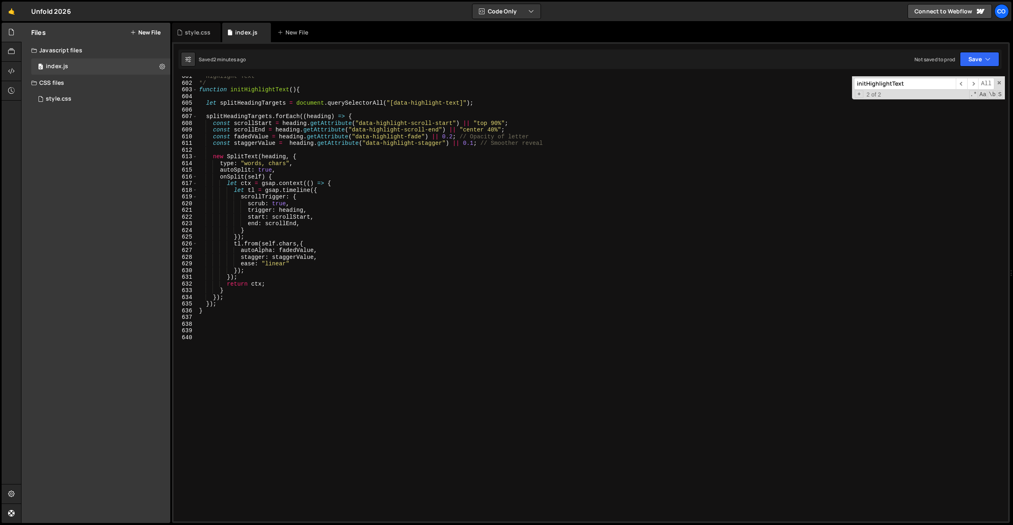
scroll to position [4020, 0]
click at [472, 168] on div "* Highlight Text */ function initHighlightText ( ) { let splitHeadingTargets = …" at bounding box center [602, 302] width 808 height 458
click at [481, 165] on div "* Highlight Text */ function initHighlightText ( ) { let splitHeadingTargets = …" at bounding box center [602, 302] width 808 height 458
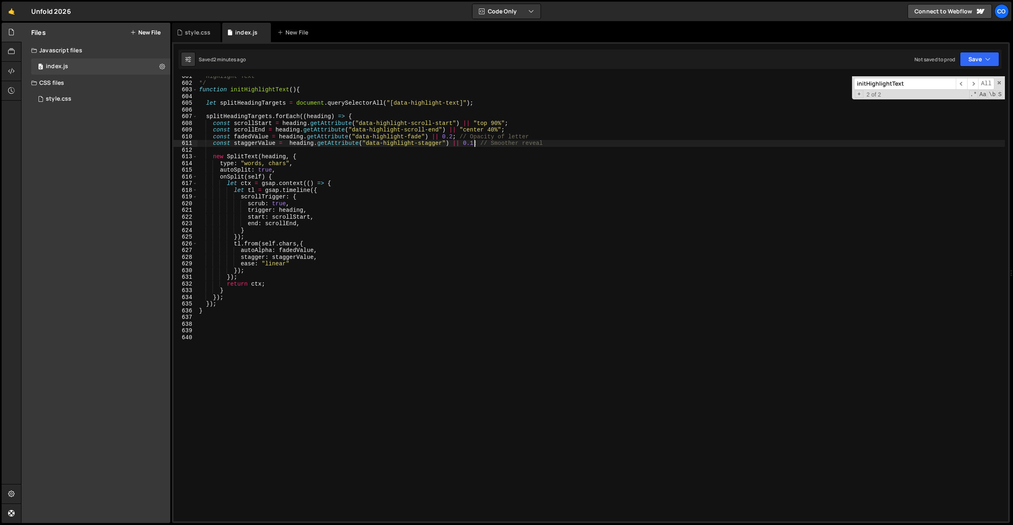
click at [473, 146] on div "* Highlight Text */ function initHighlightText ( ) { let splitHeadingTargets = …" at bounding box center [602, 302] width 808 height 458
click at [432, 122] on div "* Highlight Text */ function initHighlightText ( ) { let splitHeadingTargets = …" at bounding box center [602, 302] width 808 height 458
click at [493, 129] on div "* Highlight Text */ function initHighlightText ( ) { let splitHeadingTargets = …" at bounding box center [602, 302] width 808 height 458
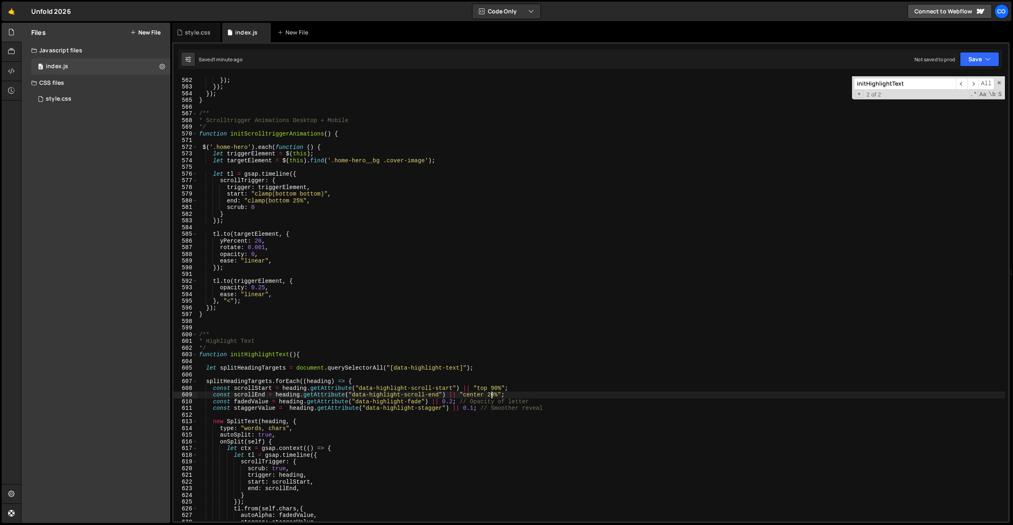
scroll to position [3755, 0]
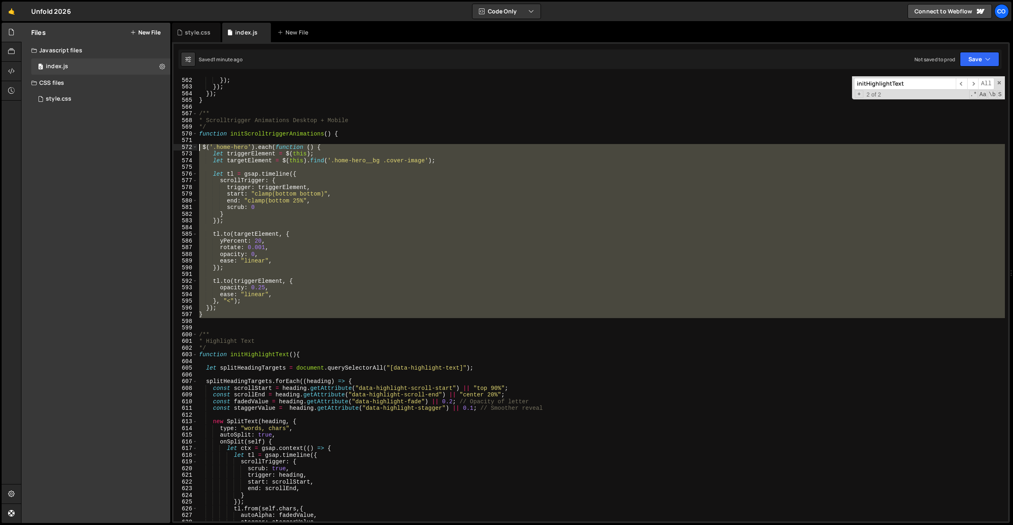
drag, startPoint x: 209, startPoint y: 318, endPoint x: 185, endPoint y: 149, distance: 171.2
click at [185, 149] on div "const scrollEnd = heading.getAttribute("data-highlight-scroll-end") || "center …" at bounding box center [591, 298] width 835 height 445
type textarea "$('.home-hero').each(function () { let triggerElement = $(this);"
click at [200, 141] on div "gsap . to ( el , { top : y + '%' , duration : 1.2 , ease : 'expo.out' }) ; }) ;…" at bounding box center [602, 299] width 808 height 458
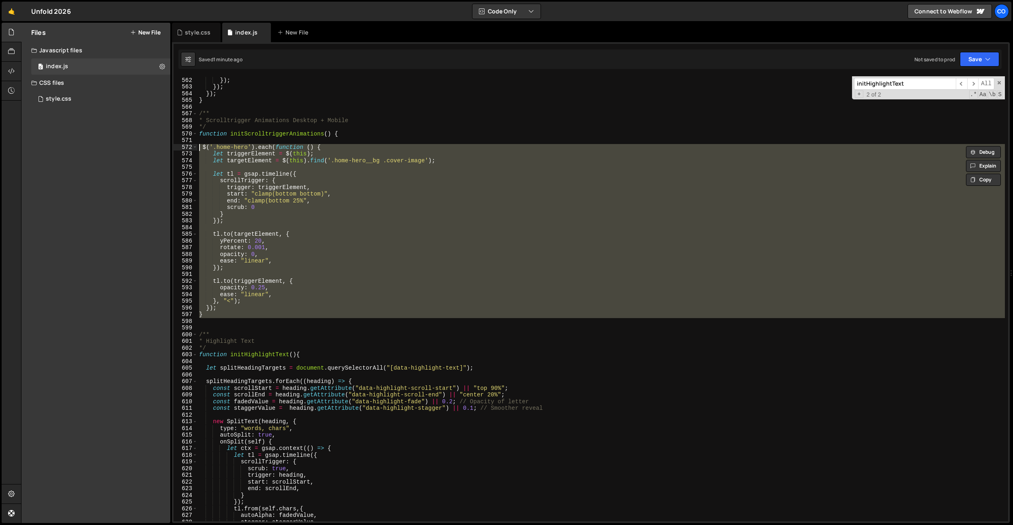
scroll to position [0, 0]
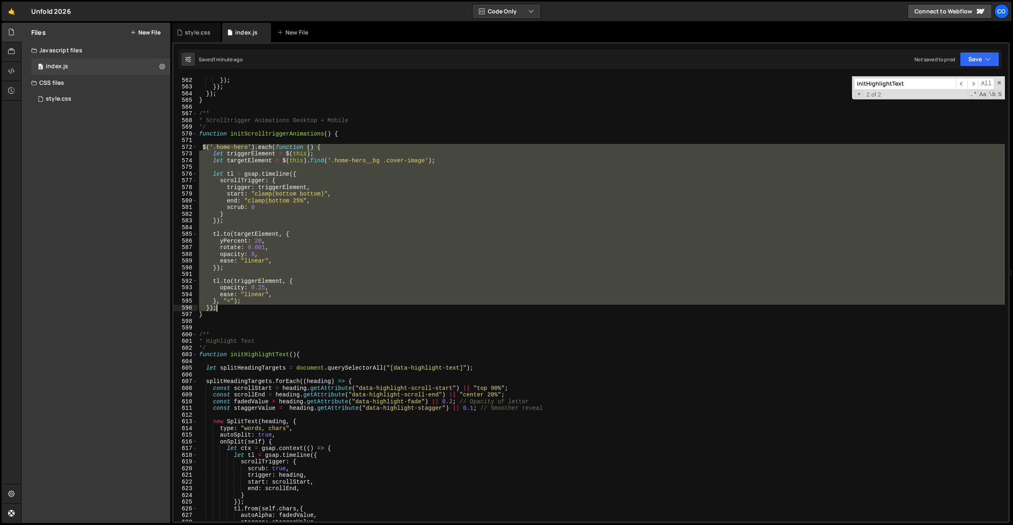
drag, startPoint x: 203, startPoint y: 147, endPoint x: 226, endPoint y: 305, distance: 160.3
click at [226, 305] on div "gsap . to ( el , { top : y + '%' , duration : 1.2 , ease : 'expo.out' }) ; }) ;…" at bounding box center [602, 299] width 808 height 458
drag, startPoint x: 213, startPoint y: 154, endPoint x: 207, endPoint y: 150, distance: 7.9
click at [213, 154] on div "gsap . to ( el , { top : y + '%' , duration : 1.2 , ease : 'expo.out' }) ; }) ;…" at bounding box center [602, 298] width 808 height 445
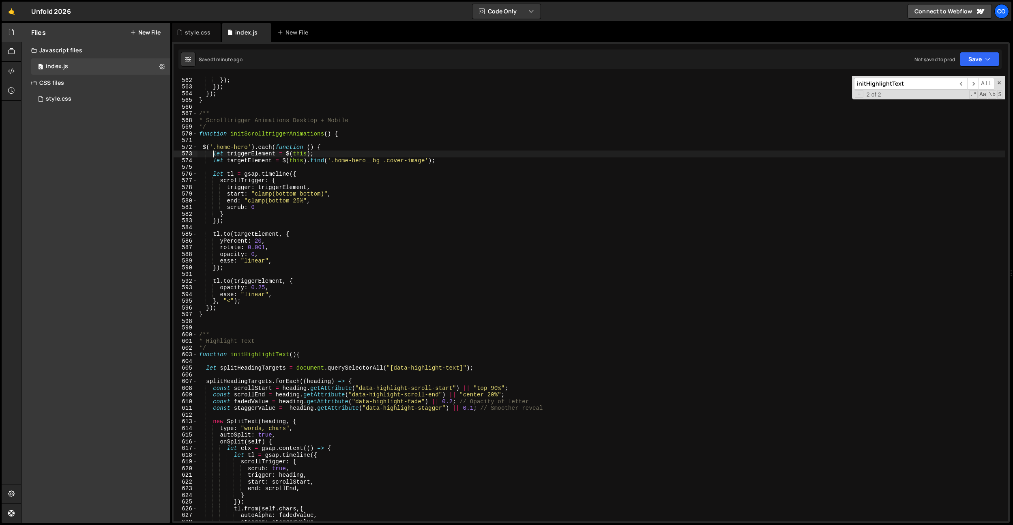
click at [204, 147] on div "gsap . to ( el , { top : y + '%' , duration : 1.2 , ease : 'expo.out' }) ; }) ;…" at bounding box center [602, 299] width 808 height 458
click at [295, 161] on div "gsap . to ( el , { top : y + '%' , duration : 1.2 , ease : 'expo.out' }) ; }) ;…" at bounding box center [602, 299] width 808 height 458
drag, startPoint x: 284, startPoint y: 153, endPoint x: 309, endPoint y: 155, distance: 24.4
click at [309, 155] on div "gsap . to ( el , { top : y + '%' , duration : 1.2 , ease : 'expo.out' }) ; }) ;…" at bounding box center [602, 299] width 808 height 458
click at [309, 155] on div "gsap . to ( el , { top : y + '%' , duration : 1.2 , ease : 'expo.out' }) ; }) ;…" at bounding box center [602, 298] width 808 height 445
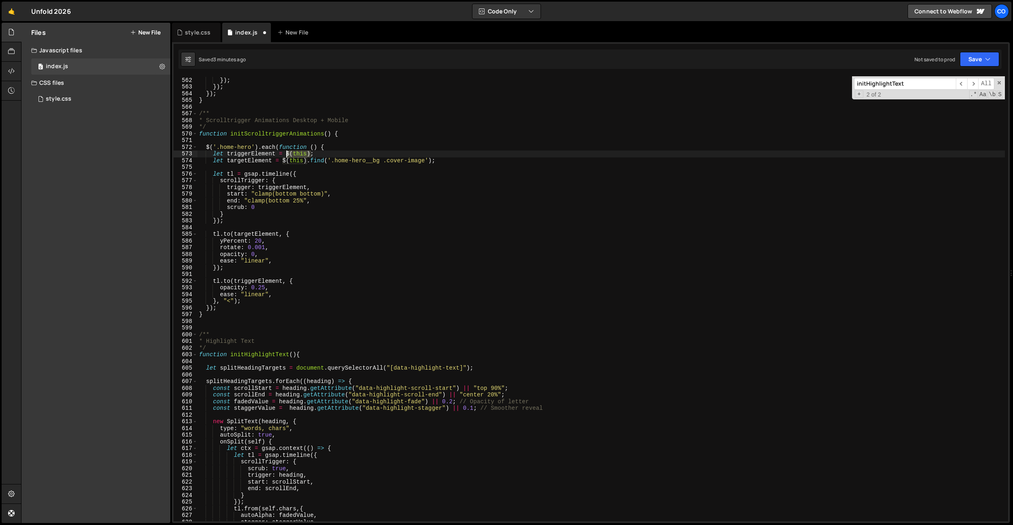
drag, startPoint x: 310, startPoint y: 155, endPoint x: 263, endPoint y: 231, distance: 89.8
click at [286, 155] on div "gsap . to ( el , { top : y + '%' , duration : 1.2 , ease : 'expo.out' }) ; }) ;…" at bounding box center [602, 299] width 808 height 458
click at [271, 183] on div "gsap . to ( el , { top : y + '%' , duration : 1.2 , ease : 'expo.out' }) ; }) ;…" at bounding box center [602, 299] width 808 height 458
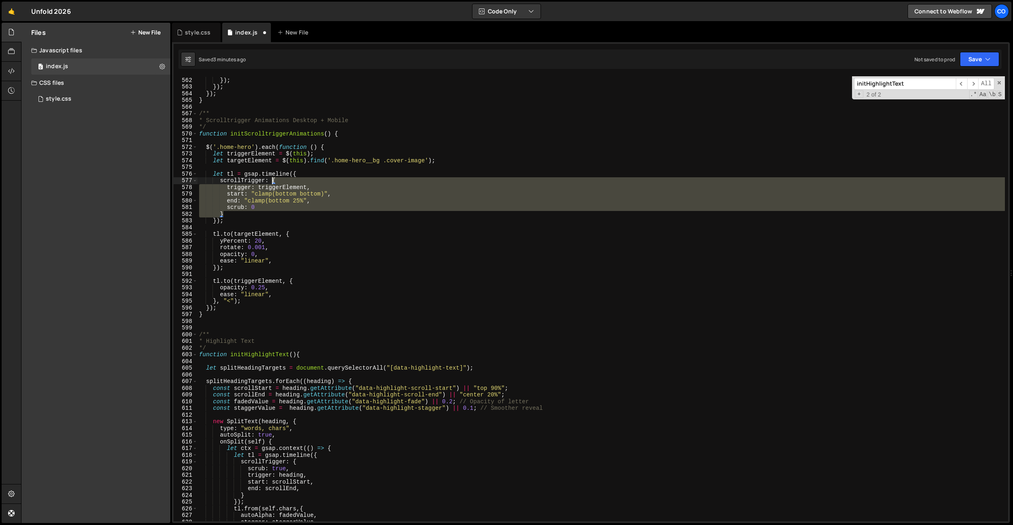
click at [271, 183] on div "gsap . to ( el , { top : y + '%' , duration : 1.2 , ease : 'expo.out' }) ; }) ;…" at bounding box center [602, 299] width 808 height 458
click at [271, 187] on div "gsap . to ( el , { top : y + '%' , duration : 1.2 , ease : 'expo.out' }) ; }) ;…" at bounding box center [602, 298] width 808 height 445
click at [271, 187] on div "gsap . to ( el , { top : y + '%' , duration : 1.2 , ease : 'expo.out' }) ; }) ;…" at bounding box center [602, 299] width 808 height 458
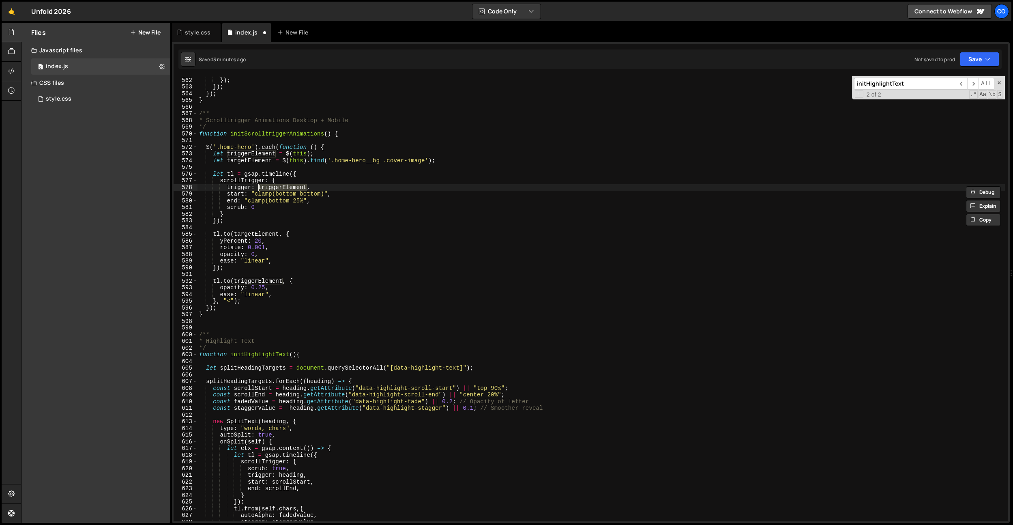
paste textarea "$(this)"
click at [366, 203] on div "gsap . to ( el , { top : y + '%' , duration : 1.2 , ease : 'expo.out' }) ; }) ;…" at bounding box center [602, 299] width 808 height 458
drag, startPoint x: 283, startPoint y: 161, endPoint x: 433, endPoint y: 162, distance: 149.7
click at [434, 161] on div "gsap . to ( el , { top : y + '%' , duration : 1.2 , ease : 'expo.out' }) ; }) ;…" at bounding box center [602, 299] width 808 height 458
click at [256, 235] on div "gsap . to ( el , { top : y + '%' , duration : 1.2 , ease : 'expo.out' }) ; }) ;…" at bounding box center [602, 299] width 808 height 458
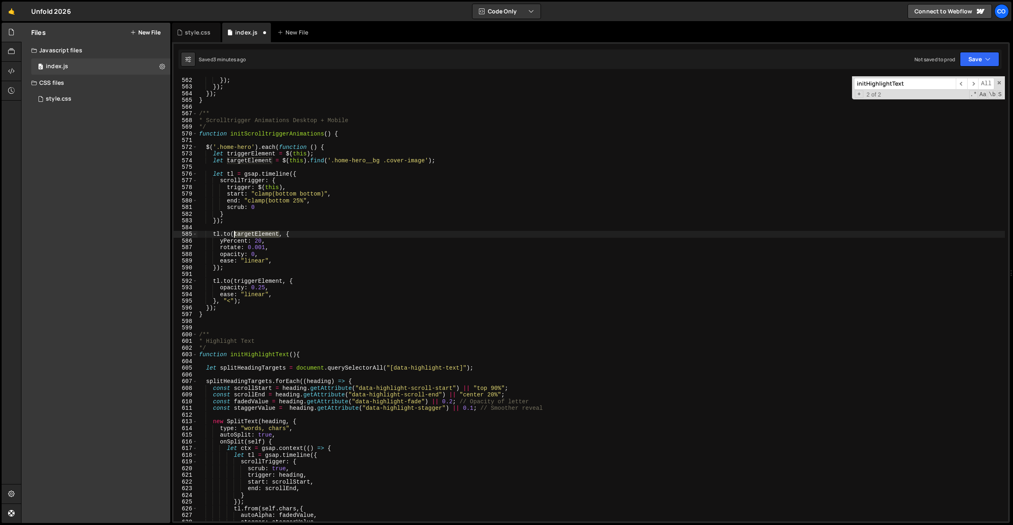
click at [256, 235] on div "gsap . to ( el , { top : y + '%' , duration : 1.2 , ease : 'expo.out' }) ; }) ;…" at bounding box center [602, 299] width 808 height 458
paste textarea "$(this).find('.home-hero__bg .cover-image')"
drag, startPoint x: 258, startPoint y: 186, endPoint x: 281, endPoint y: 201, distance: 27.6
click at [283, 187] on div "gsap . to ( el , { top : y + '%' , duration : 1.2 , ease : 'expo.out' }) ; }) ;…" at bounding box center [602, 299] width 808 height 458
click at [264, 280] on div "gsap . to ( el , { top : y + '%' , duration : 1.2 , ease : 'expo.out' }) ; }) ;…" at bounding box center [602, 299] width 808 height 458
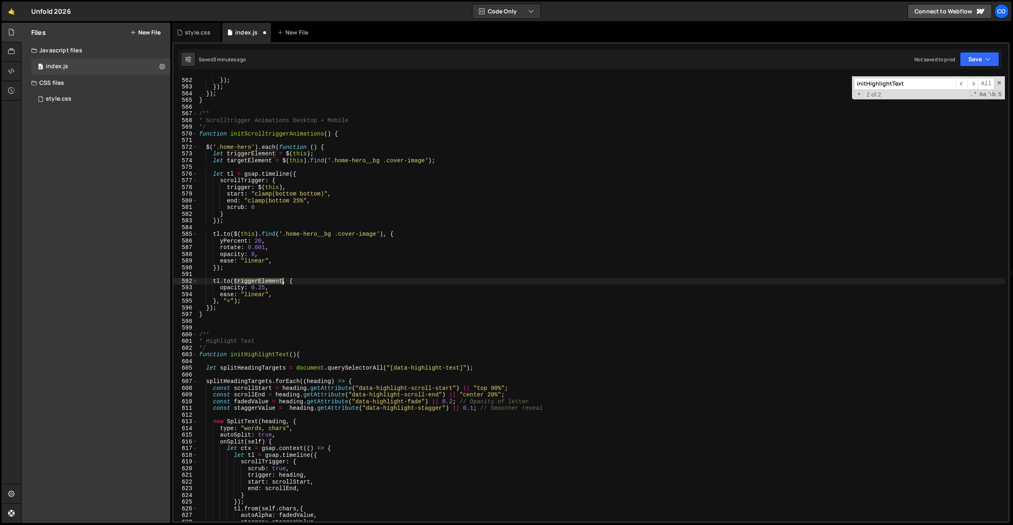
click at [264, 280] on div "gsap . to ( el , { top : y + '%' , duration : 1.2 , ease : 'expo.out' }) ; }) ;…" at bounding box center [602, 299] width 808 height 458
paste textarea "$(this)"
click at [226, 308] on div "gsap . to ( el , { top : y + '%' , duration : 1.2 , ease : 'expo.out' }) ; }) ;…" at bounding box center [602, 299] width 808 height 458
type textarea "});"
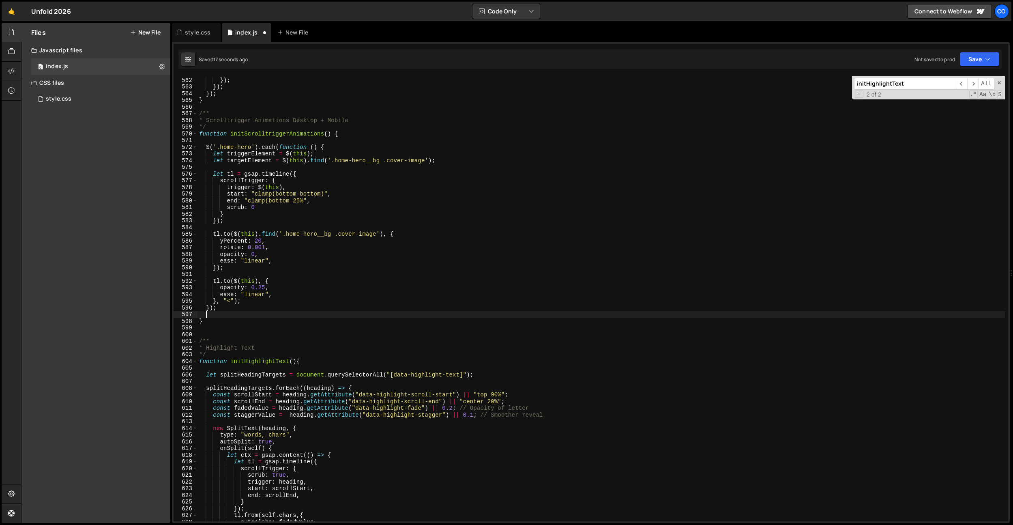
paste textarea "});"
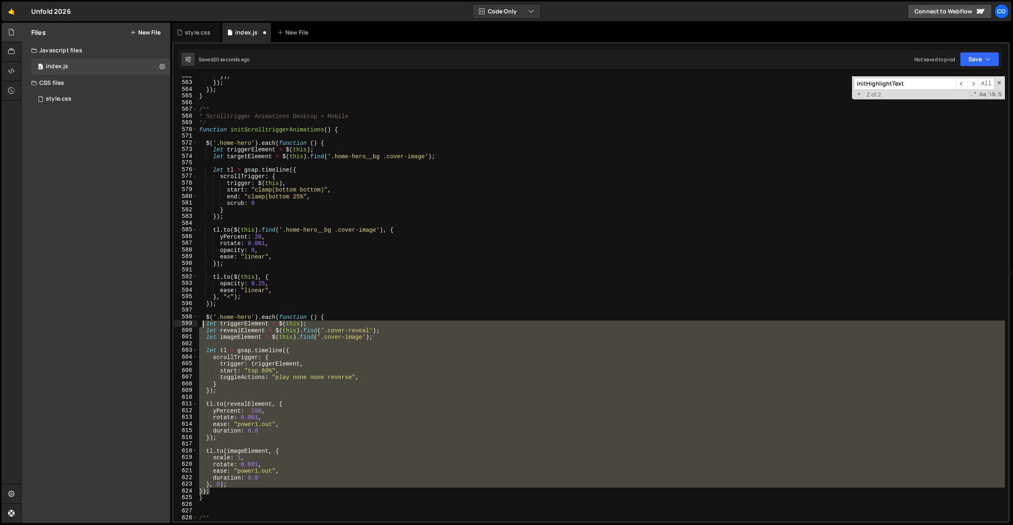
scroll to position [3759, 0]
drag, startPoint x: 216, startPoint y: 486, endPoint x: 293, endPoint y: 303, distance: 198.0
click at [201, 326] on div "}) ; }) ; }) ; } /** * Scrolltrigger Animations Desktop + Mobile */ function in…" at bounding box center [602, 302] width 808 height 458
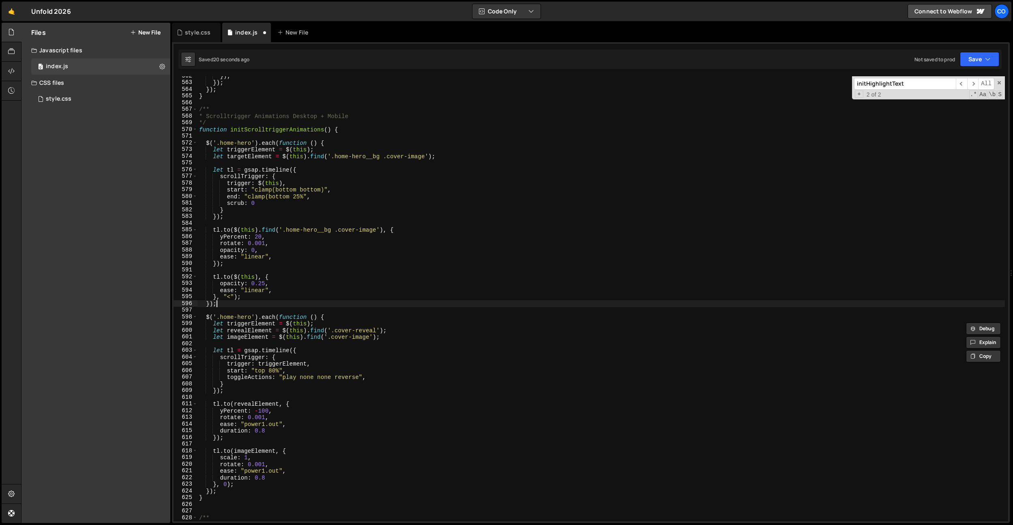
click at [312, 303] on div "}) ; }) ; }) ; } /** * Scrolltrigger Animations Desktop + Mobile */ function in…" at bounding box center [602, 302] width 808 height 458
drag, startPoint x: 286, startPoint y: 325, endPoint x: 310, endPoint y: 321, distance: 24.6
click at [310, 321] on div "}) ; }) ; }) ; } /** * Scrolltrigger Animations Desktop + Mobile */ function in…" at bounding box center [602, 302] width 808 height 458
type textarea "let triggerElement = $(this);"
click at [331, 398] on div "}) ; }) ; }) ; } /** * Scrolltrigger Animations Desktop + Mobile */ function in…" at bounding box center [602, 302] width 808 height 458
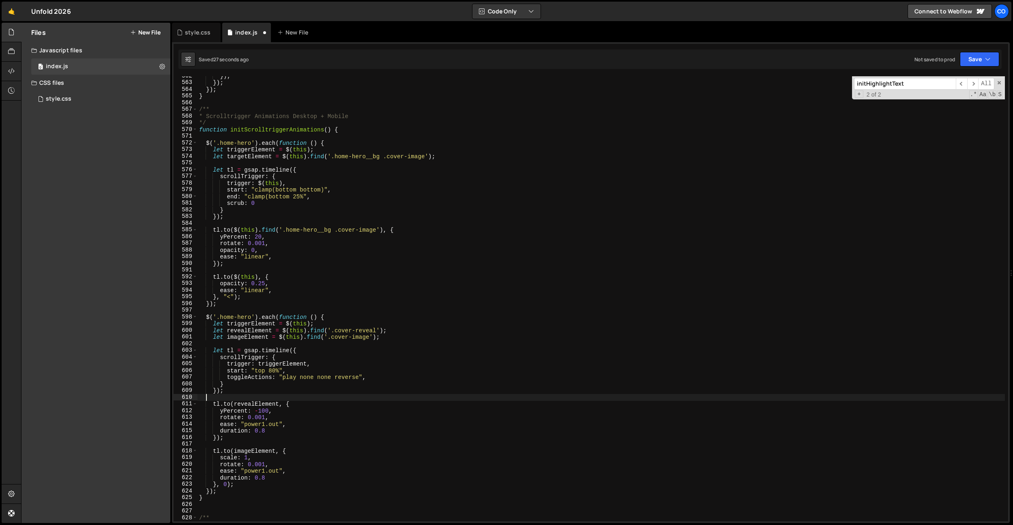
click at [330, 398] on div "}) ; }) ; }) ; } /** * Scrolltrigger Animations Desktop + Mobile */ function in…" at bounding box center [602, 302] width 808 height 458
drag, startPoint x: 287, startPoint y: 424, endPoint x: 290, endPoint y: 418, distance: 6.9
click at [290, 418] on div "}) ; }) ; }) ; } /** * Scrolltrigger Animations Desktop + Mobile */ function in…" at bounding box center [602, 302] width 808 height 458
drag, startPoint x: 299, startPoint y: 467, endPoint x: 286, endPoint y: 470, distance: 13.4
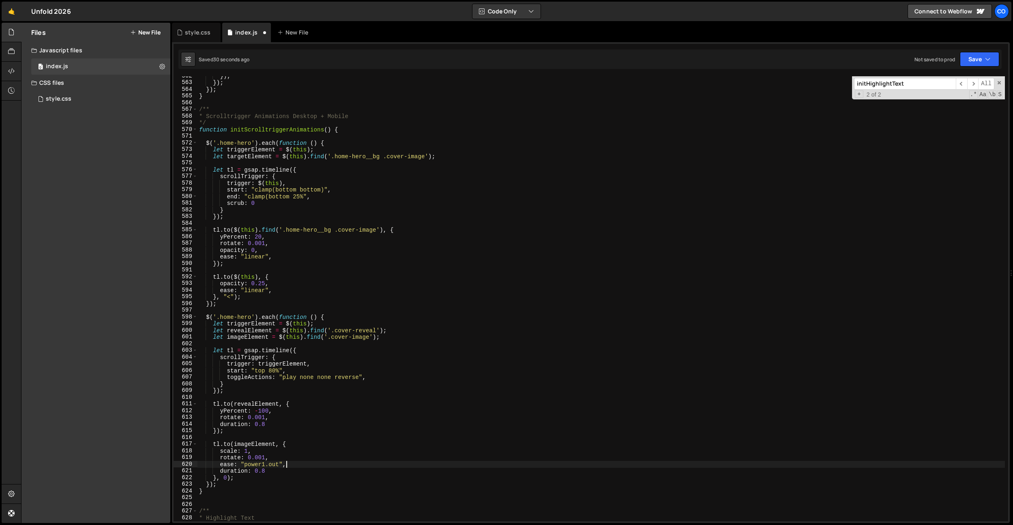
click at [299, 466] on div "}) ; }) ; }) ; } /** * Scrolltrigger Animations Desktop + Mobile */ function in…" at bounding box center [602, 302] width 808 height 458
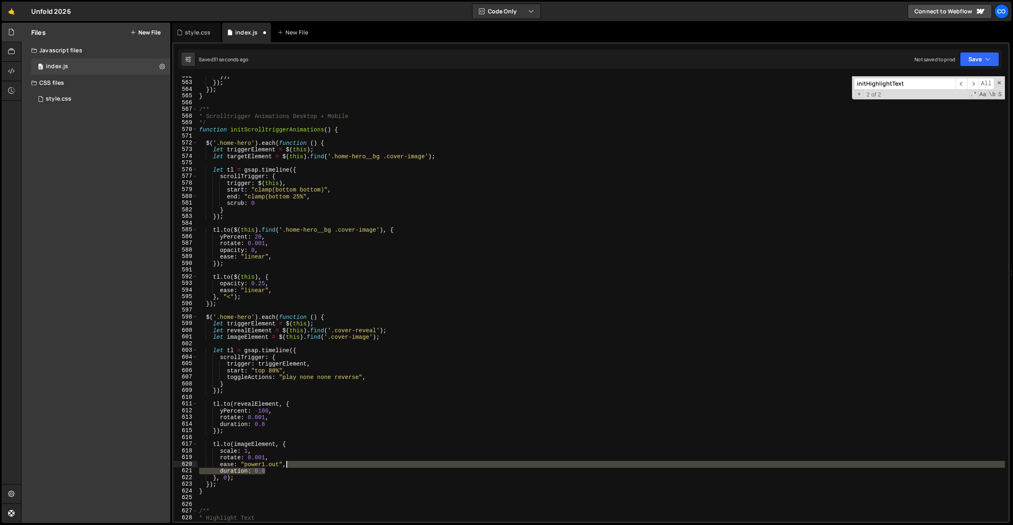
drag, startPoint x: 285, startPoint y: 471, endPoint x: 287, endPoint y: 461, distance: 9.9
click at [287, 461] on div "}) ; }) ; }) ; } /** * Scrolltrigger Animations Desktop + Mobile */ function in…" at bounding box center [602, 302] width 808 height 458
click at [275, 468] on div "}) ; }) ; }) ; } /** * Scrolltrigger Animations Desktop + Mobile */ function in…" at bounding box center [602, 298] width 808 height 445
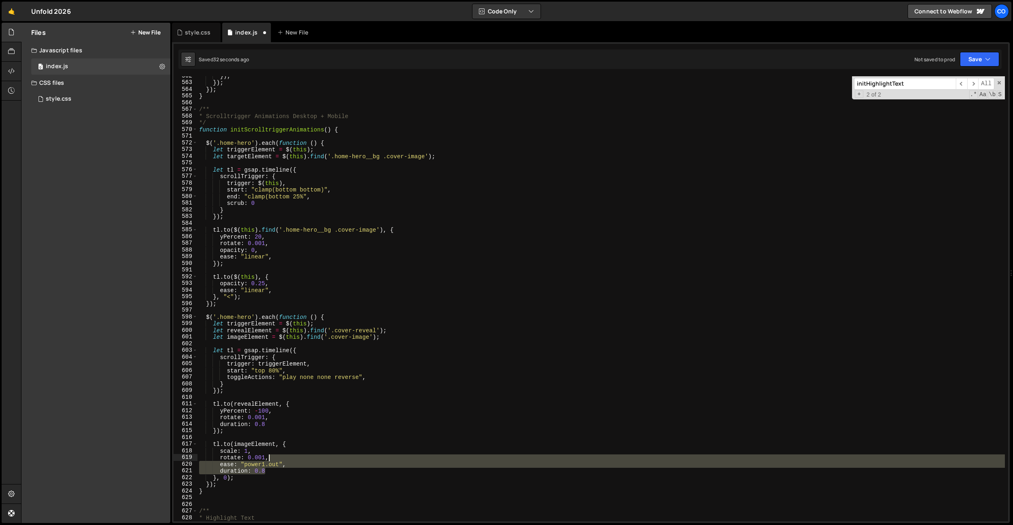
drag, startPoint x: 274, startPoint y: 469, endPoint x: 276, endPoint y: 458, distance: 11.1
click at [276, 459] on div "}) ; }) ; }) ; } /** * Scrolltrigger Animations Desktop + Mobile */ function in…" at bounding box center [602, 302] width 808 height 458
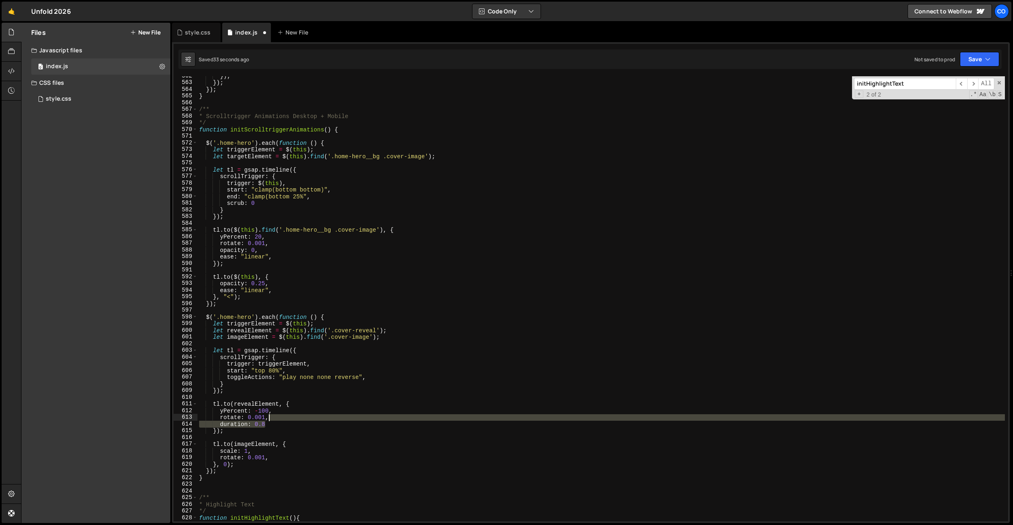
click at [288, 420] on div "}) ; }) ; }) ; } /** * Scrolltrigger Animations Desktop + Mobile */ function in…" at bounding box center [602, 302] width 808 height 458
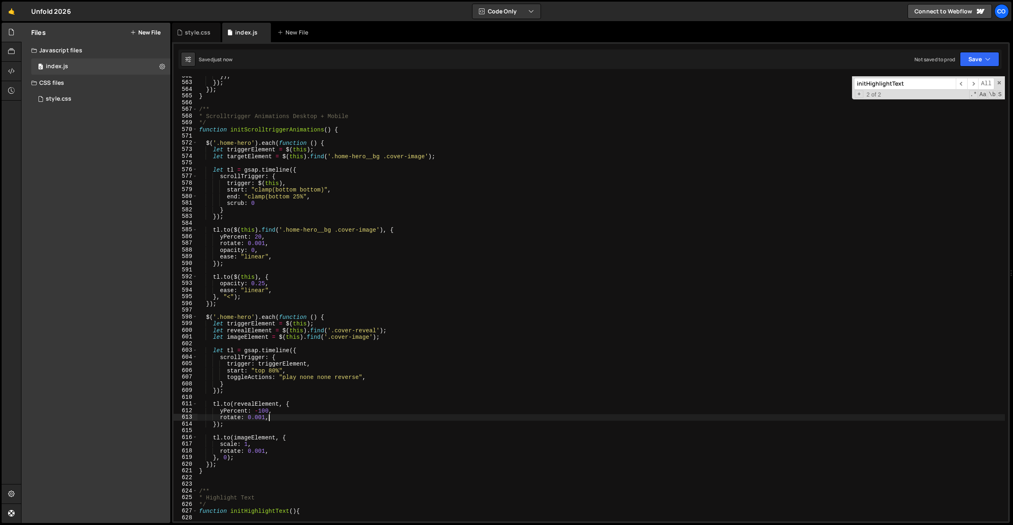
click at [267, 447] on div "}) ; }) ; }) ; } /** * Scrolltrigger Animations Desktop + Mobile */ function in…" at bounding box center [602, 302] width 808 height 458
click at [268, 450] on div "}) ; }) ; }) ; } /** * Scrolltrigger Animations Desktop + Mobile */ function in…" at bounding box center [602, 302] width 808 height 458
click at [269, 361] on div "}) ; }) ; }) ; } /** * Scrolltrigger Animations Desktop + Mobile */ function in…" at bounding box center [602, 302] width 808 height 458
click at [227, 438] on div "}) ; }) ; }) ; } /** * Scrolltrigger Animations Desktop + Mobile */ function in…" at bounding box center [602, 302] width 808 height 458
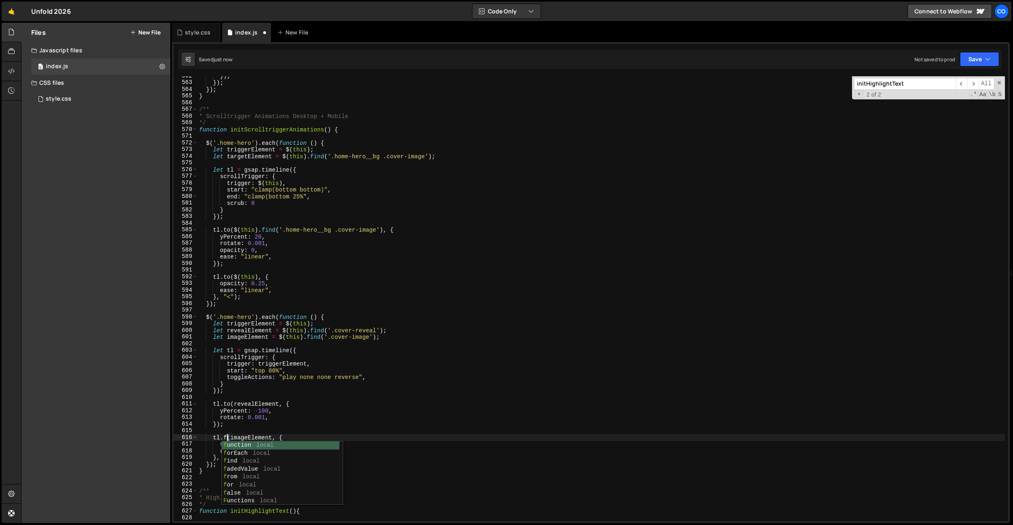
scroll to position [0, 2]
click at [227, 405] on div "}) ; }) ; }) ; } /** * Scrolltrigger Animations Desktop + Mobile */ function in…" at bounding box center [602, 302] width 808 height 458
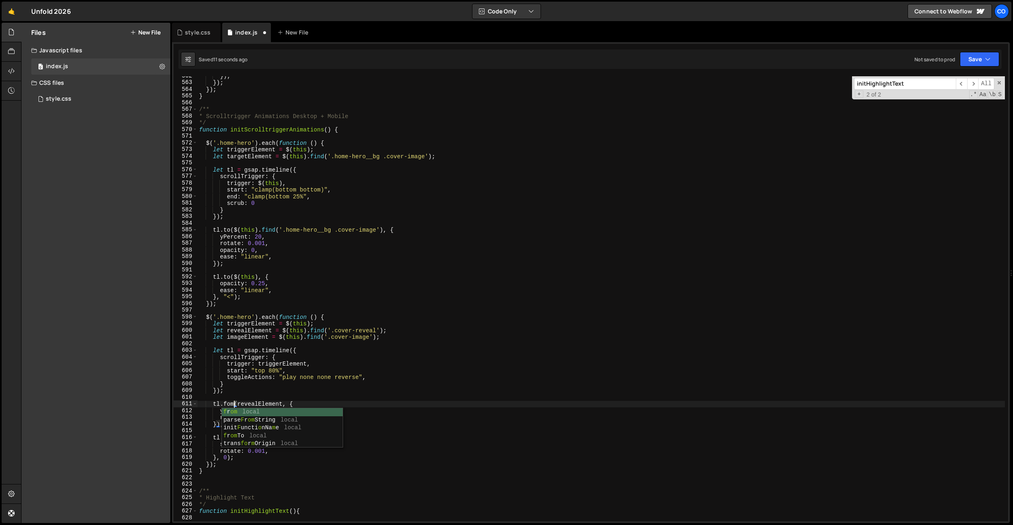
click at [258, 368] on div "}) ; }) ; }) ; } /** * Scrolltrigger Animations Desktop + Mobile */ function in…" at bounding box center [602, 302] width 808 height 458
drag, startPoint x: 276, startPoint y: 426, endPoint x: 261, endPoint y: 439, distance: 19.6
click at [276, 427] on div "}) ; }) ; }) ; } /** * Scrolltrigger Animations Desktop + Mobile */ function in…" at bounding box center [602, 302] width 808 height 458
click at [251, 445] on div "}) ; }) ; }) ; } /** * Scrolltrigger Animations Desktop + Mobile */ function in…" at bounding box center [602, 302] width 808 height 458
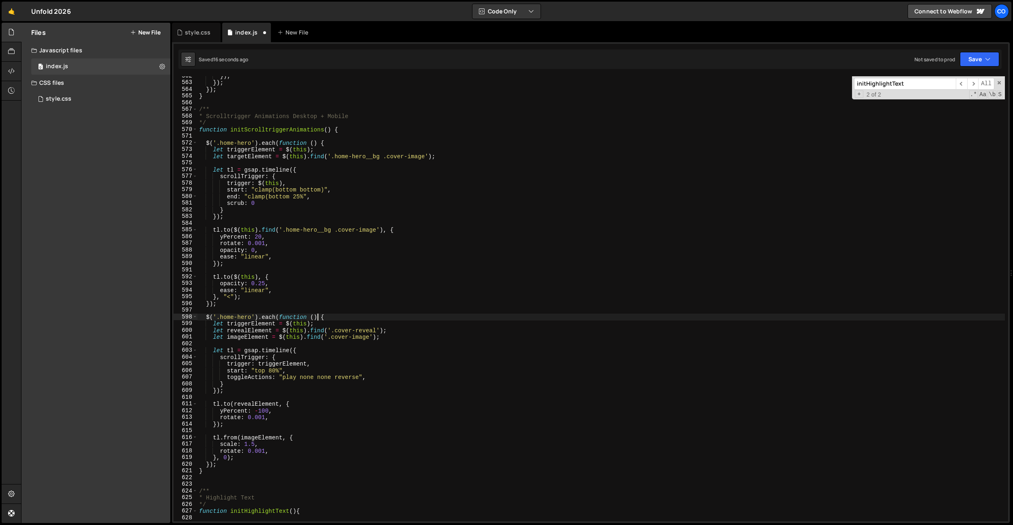
click at [317, 315] on div "}) ; }) ; }) ; } /** * Scrolltrigger Animations Desktop + Mobile */ function in…" at bounding box center [602, 302] width 808 height 458
drag, startPoint x: 251, startPoint y: 319, endPoint x: 265, endPoint y: 340, distance: 25.1
click at [220, 318] on div "}) ; }) ; }) ; } /** * Scrolltrigger Animations Desktop + Mobile */ function in…" at bounding box center [602, 302] width 808 height 458
paste textarea "number-card"
click at [389, 382] on div "}) ; }) ; }) ; } /** * Scrolltrigger Animations Desktop + Mobile */ function in…" at bounding box center [602, 302] width 808 height 458
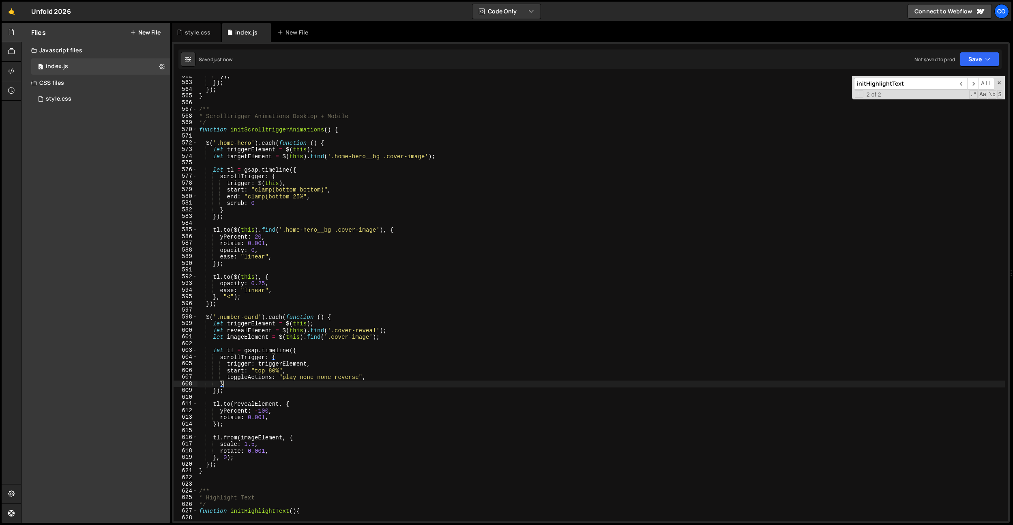
scroll to position [0, 1]
click at [351, 378] on div "}) ; }) ; }) ; } /** * Scrolltrigger Animations Desktop + Mobile */ function in…" at bounding box center [602, 302] width 808 height 458
click at [286, 452] on div "}) ; }) ; }) ; } /** * Scrolltrigger Animations Desktop + Mobile */ function in…" at bounding box center [602, 302] width 808 height 458
type textarea "rotate: 0.001,"
drag, startPoint x: 305, startPoint y: 495, endPoint x: 274, endPoint y: 474, distance: 37.2
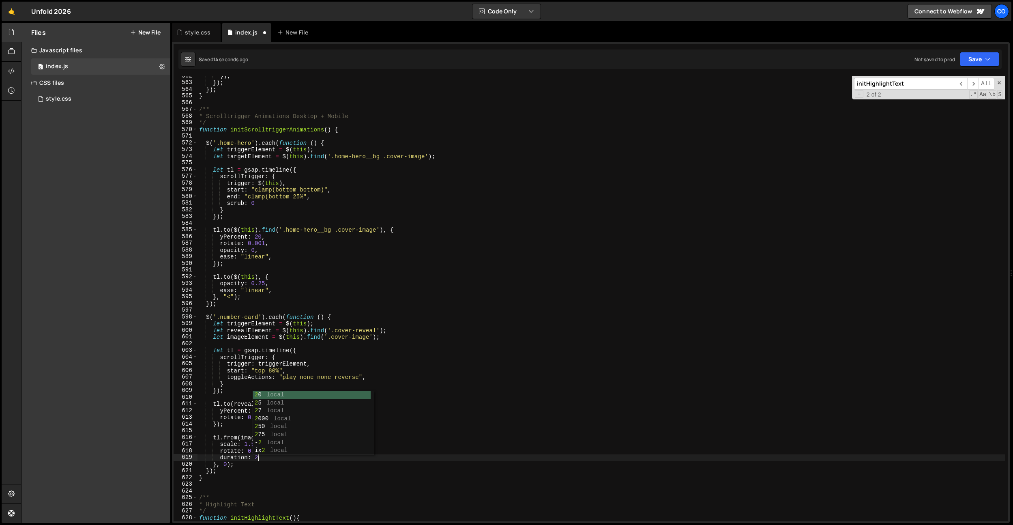
click at [305, 494] on div "}) ; }) ; }) ; } /** * Scrolltrigger Animations Desktop + Mobile */ function in…" at bounding box center [602, 302] width 808 height 458
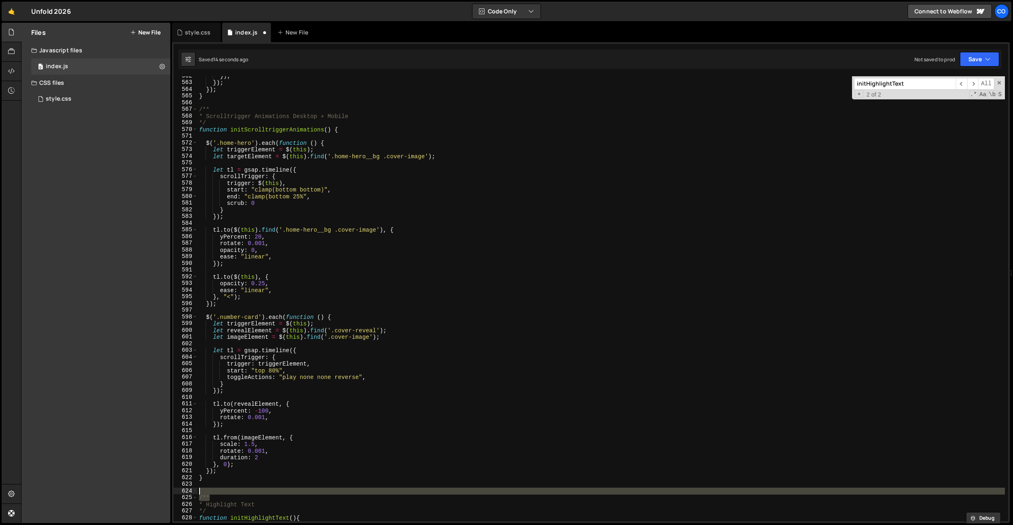
scroll to position [0, 0]
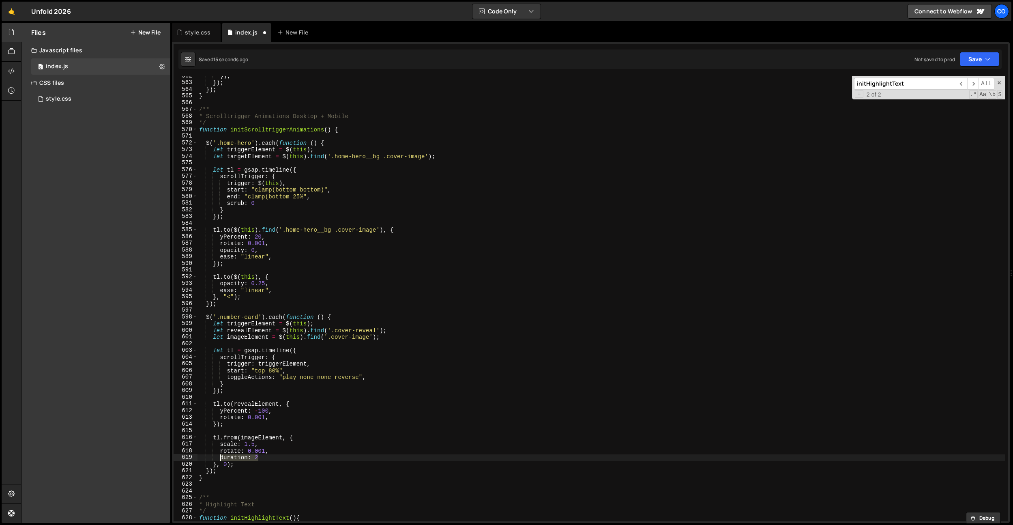
drag, startPoint x: 262, startPoint y: 460, endPoint x: 220, endPoint y: 456, distance: 42.8
click at [220, 456] on div "}) ; }) ; }) ; } /** * Scrolltrigger Animations Desktop + Mobile */ function in…" at bounding box center [602, 302] width 808 height 458
click at [274, 420] on div "}) ; }) ; }) ; } /** * Scrolltrigger Animations Desktop + Mobile */ function in…" at bounding box center [602, 302] width 808 height 458
type textarea "rotate: 0.001,"
paste textarea "duration: 2"
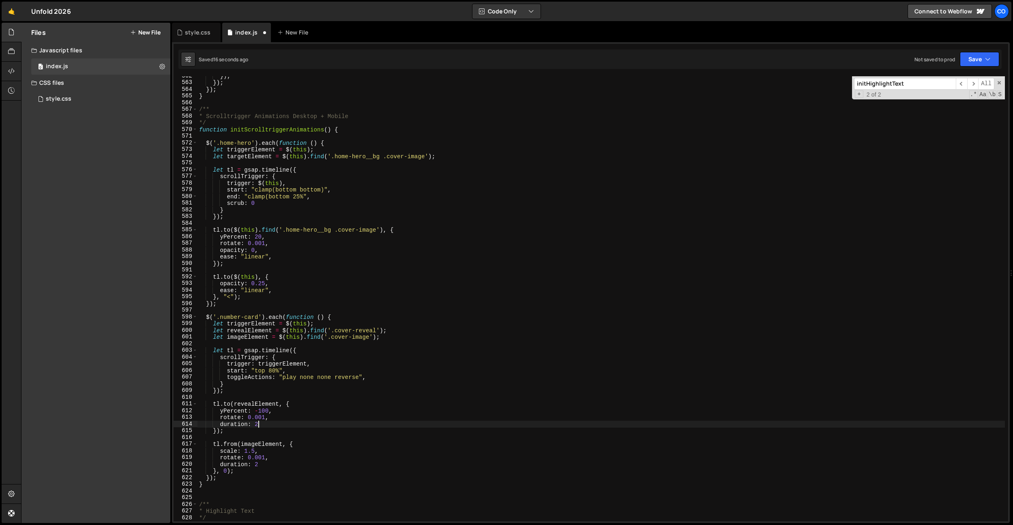
scroll to position [0, 1]
click at [275, 373] on div "}) ; }) ; }) ; } /** * Scrolltrigger Animations Desktop + Mobile */ function in…" at bounding box center [602, 302] width 808 height 458
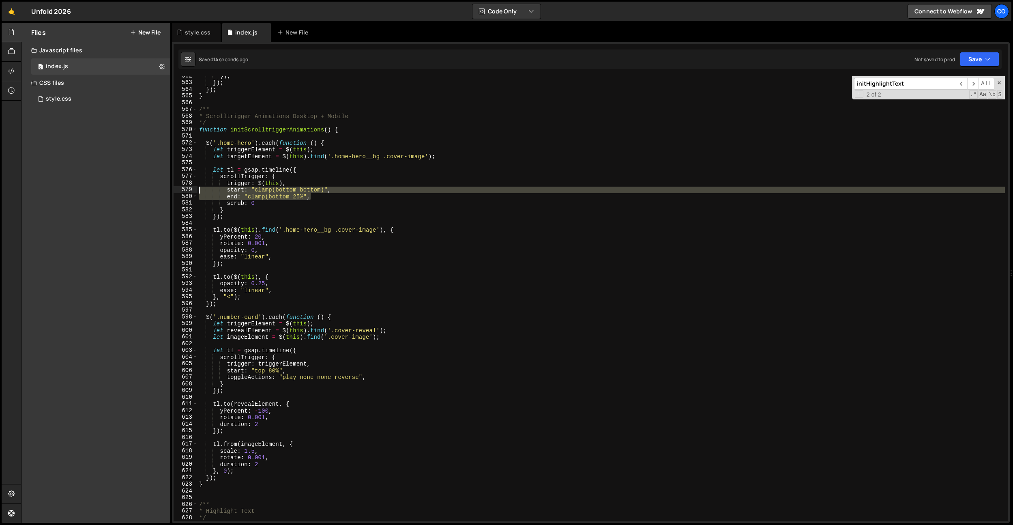
drag, startPoint x: 311, startPoint y: 197, endPoint x: 314, endPoint y: 363, distance: 166.4
click at [130, 187] on div "Files New File Javascript files 0 index.js 0 CSS files style.css 0 Copy share l…" at bounding box center [517, 273] width 992 height 501
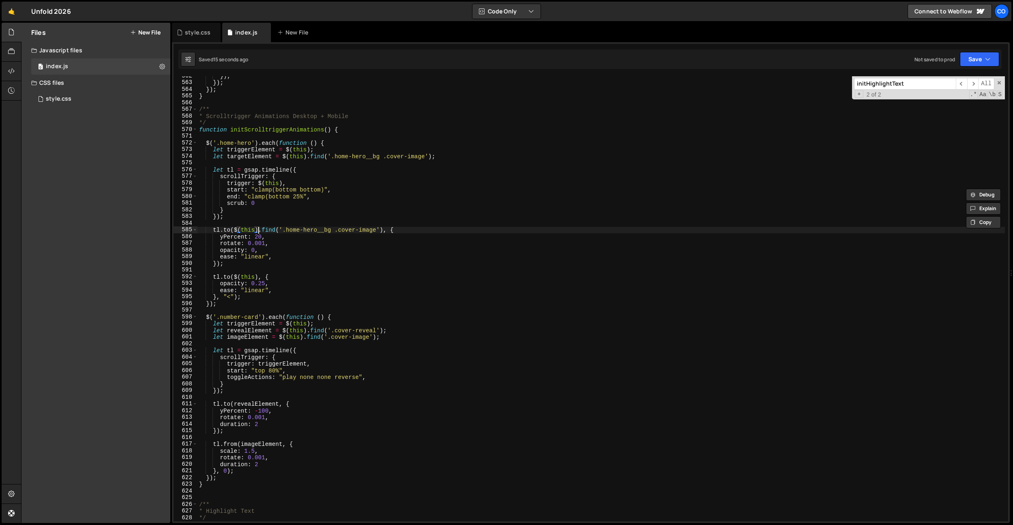
click at [260, 228] on div "}) ; }) ; }) ; } /** * Scrolltrigger Animations Desktop + Mobile */ function in…" at bounding box center [602, 302] width 808 height 458
click at [271, 372] on div "}) ; }) ; }) ; } /** * Scrolltrigger Animations Desktop + Mobile */ function in…" at bounding box center [602, 302] width 808 height 458
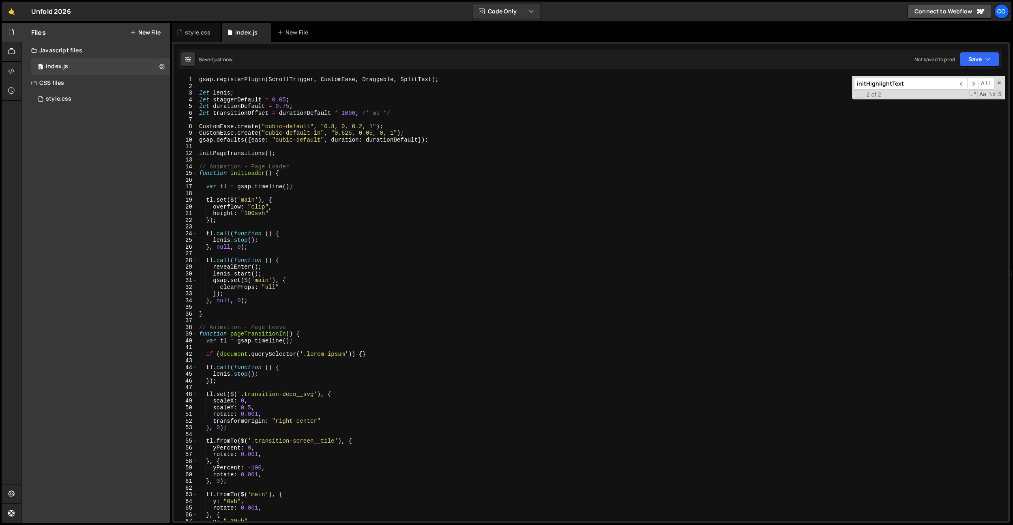
scroll to position [0, 0]
click at [305, 140] on div "gsap . registerPlugin ( ScrollTrigger , CustomEase , Draggable , SplitText ) ; …" at bounding box center [602, 305] width 808 height 458
click at [349, 188] on div "gsap . registerPlugin ( ScrollTrigger , CustomEase , Draggable , SplitText ) ; …" at bounding box center [602, 305] width 808 height 458
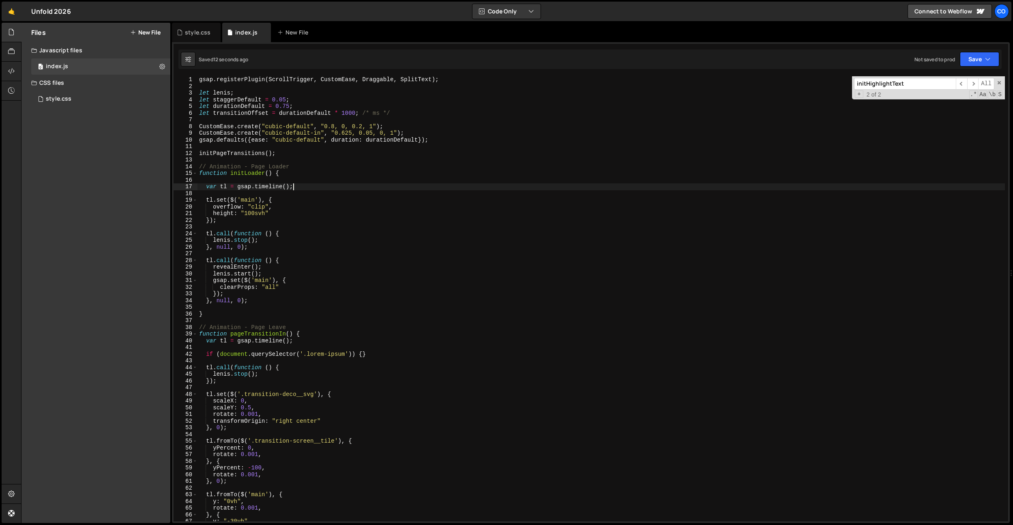
scroll to position [3834, 0]
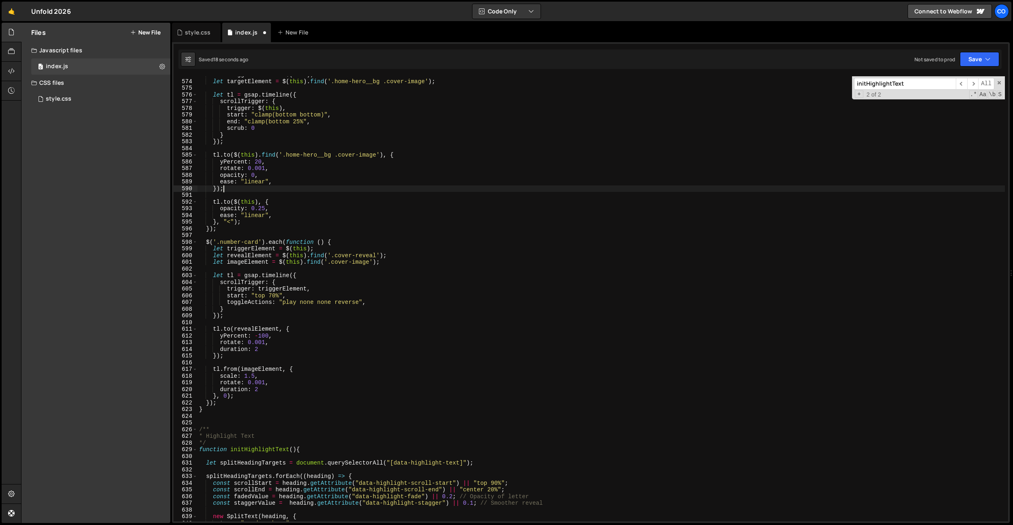
click at [352, 189] on div "let triggerElement = $ ( this ) ; let targetElement = $ ( this ) . find ( '.hom…" at bounding box center [602, 300] width 808 height 458
click at [293, 351] on div "let triggerElement = $ ( this ) ; let targetElement = $ ( this ) . find ( '.hom…" at bounding box center [602, 300] width 808 height 458
click at [258, 388] on div "let triggerElement = $ ( this ) ; let targetElement = $ ( this ) . find ( '.hom…" at bounding box center [602, 300] width 808 height 458
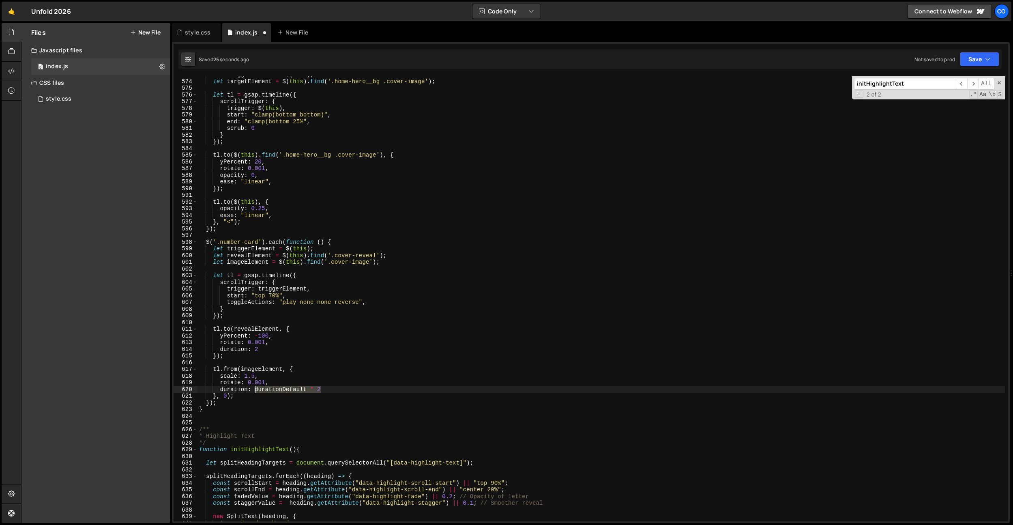
drag, startPoint x: 331, startPoint y: 392, endPoint x: 256, endPoint y: 391, distance: 75.1
click at [256, 391] on div "let triggerElement = $ ( this ) ; let targetElement = $ ( this ) . find ( '.hom…" at bounding box center [602, 300] width 808 height 458
click at [265, 351] on div "let triggerElement = $ ( this ) ; let targetElement = $ ( this ) . find ( '.hom…" at bounding box center [602, 300] width 808 height 458
paste textarea "durationDefault * 2"
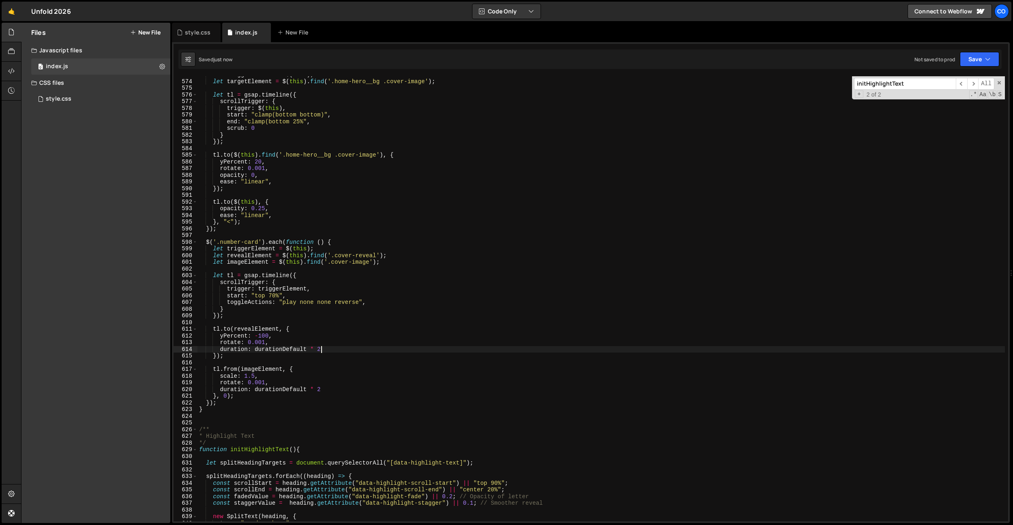
click at [339, 376] on div "let triggerElement = $ ( this ) ; let targetElement = $ ( this ) . find ( '.hom…" at bounding box center [602, 300] width 808 height 458
drag, startPoint x: 273, startPoint y: 380, endPoint x: 268, endPoint y: 379, distance: 5.1
click at [273, 380] on div "let triggerElement = $ ( this ) ; let targetElement = $ ( this ) . find ( '.hom…" at bounding box center [602, 300] width 808 height 458
drag, startPoint x: 260, startPoint y: 348, endPoint x: 269, endPoint y: 345, distance: 9.5
click at [260, 348] on div "let triggerElement = $ ( this ) ; let targetElement = $ ( this ) . find ( '.hom…" at bounding box center [602, 300] width 808 height 458
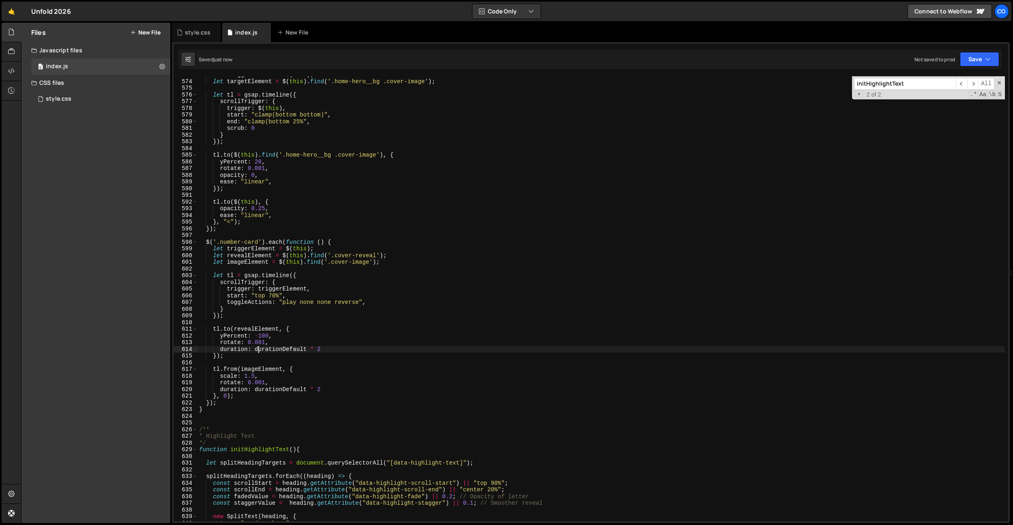
click at [281, 342] on div "let triggerElement = $ ( this ) ; let targetElement = $ ( this ) . find ( '.hom…" at bounding box center [602, 300] width 808 height 458
click at [274, 300] on div "let triggerElement = $ ( this ) ; let targetElement = $ ( this ) . find ( '.hom…" at bounding box center [602, 300] width 808 height 458
click at [274, 294] on div "let triggerElement = $ ( this ) ; let targetElement = $ ( this ) . find ( '.hom…" at bounding box center [602, 300] width 808 height 458
click at [324, 215] on div "let triggerElement = $ ( this ) ; let targetElement = $ ( this ) . find ( '.hom…" at bounding box center [602, 300] width 808 height 458
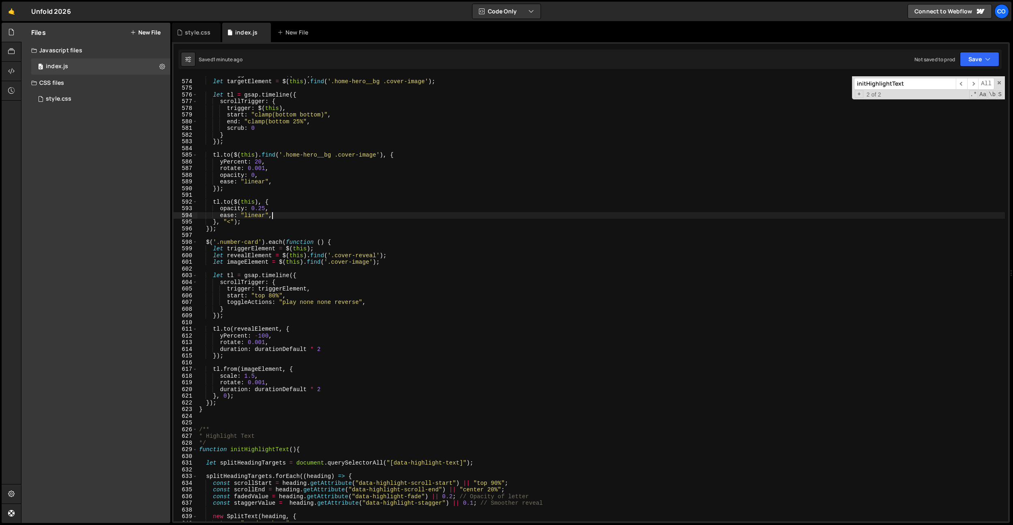
scroll to position [0, 4]
drag, startPoint x: 258, startPoint y: 241, endPoint x: 222, endPoint y: 244, distance: 37.0
click at [222, 244] on div "let triggerElement = $ ( this ) ; let targetElement = $ ( this ) . find ( '.hom…" at bounding box center [602, 300] width 808 height 458
paste textarea "__media"
click at [327, 297] on div "let triggerElement = $ ( this ) ; let targetElement = $ ( this ) . find ( '.hom…" at bounding box center [602, 300] width 808 height 458
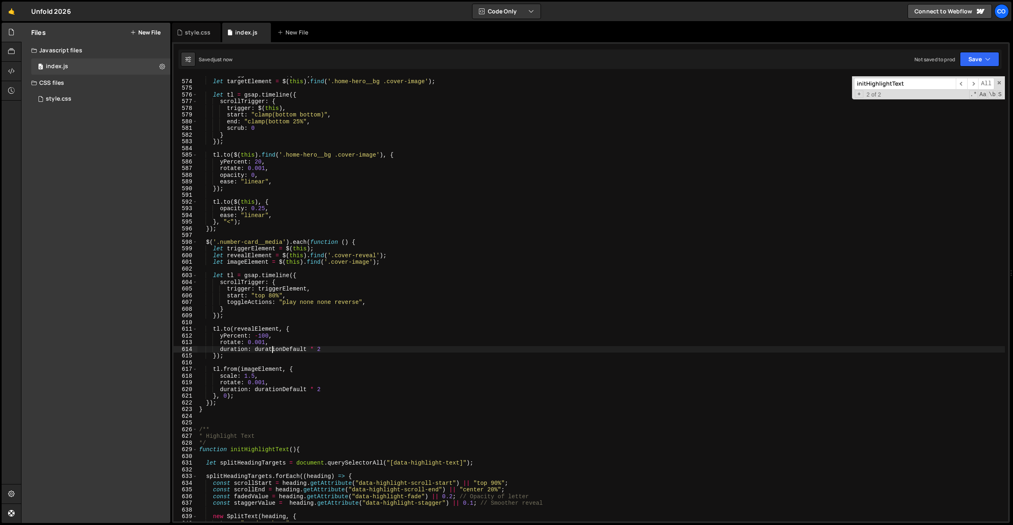
click at [271, 346] on div "let triggerElement = $ ( this ) ; let targetElement = $ ( this ) . find ( '.hom…" at bounding box center [602, 300] width 808 height 458
click at [273, 297] on div "let triggerElement = $ ( this ) ; let targetElement = $ ( this ) . find ( '.hom…" at bounding box center [602, 300] width 808 height 458
drag, startPoint x: 346, startPoint y: 165, endPoint x: 339, endPoint y: 216, distance: 51.3
click at [346, 165] on div "let triggerElement = $ ( this ) ; let targetElement = $ ( this ) . find ( '.hom…" at bounding box center [602, 300] width 808 height 458
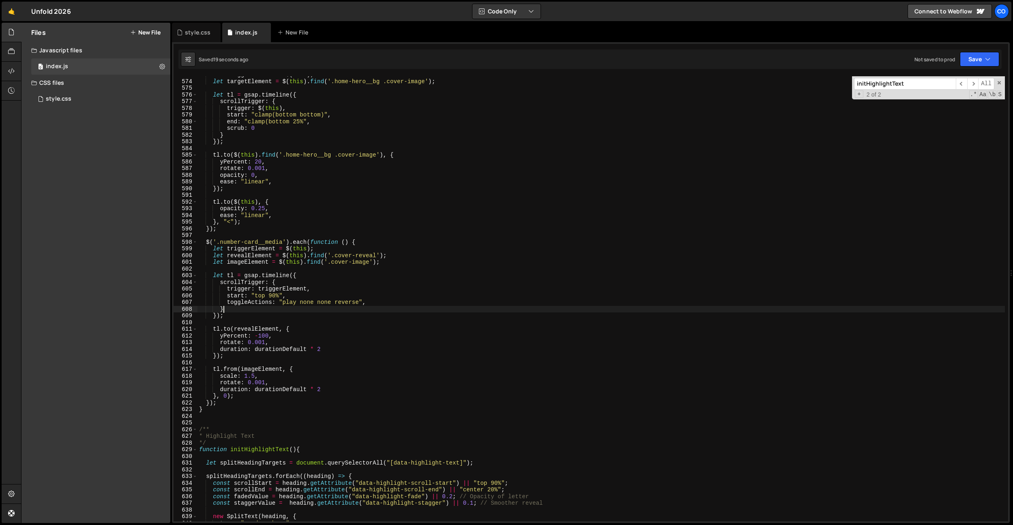
click at [347, 306] on div "let triggerElement = $ ( this ) ; let targetElement = $ ( this ) . find ( '.hom…" at bounding box center [602, 300] width 808 height 458
click at [348, 303] on div "let triggerElement = $ ( this ) ; let targetElement = $ ( this ) . find ( '.hom…" at bounding box center [602, 300] width 808 height 458
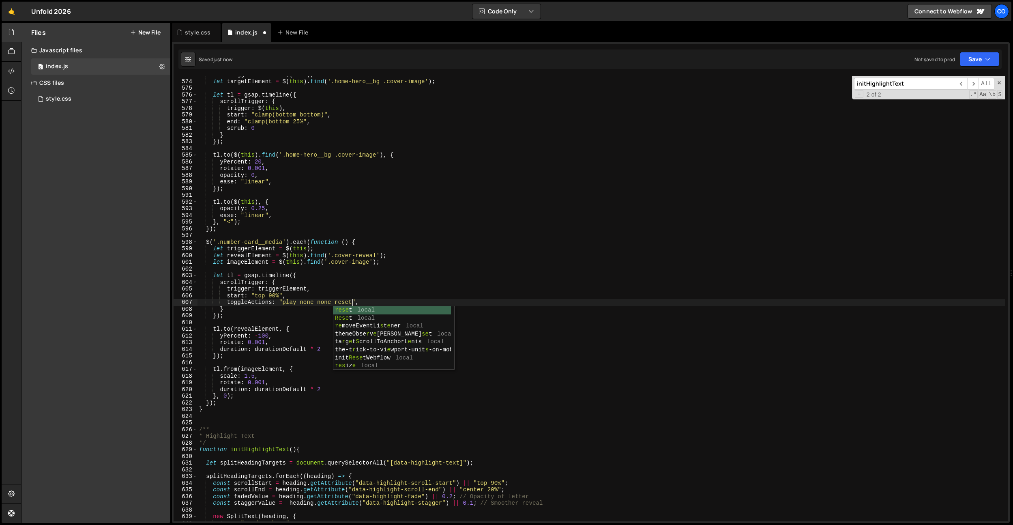
scroll to position [0, 11]
click at [307, 326] on div "let triggerElement = $ ( this ) ; let targetElement = $ ( this ) . find ( '.hom…" at bounding box center [602, 300] width 808 height 458
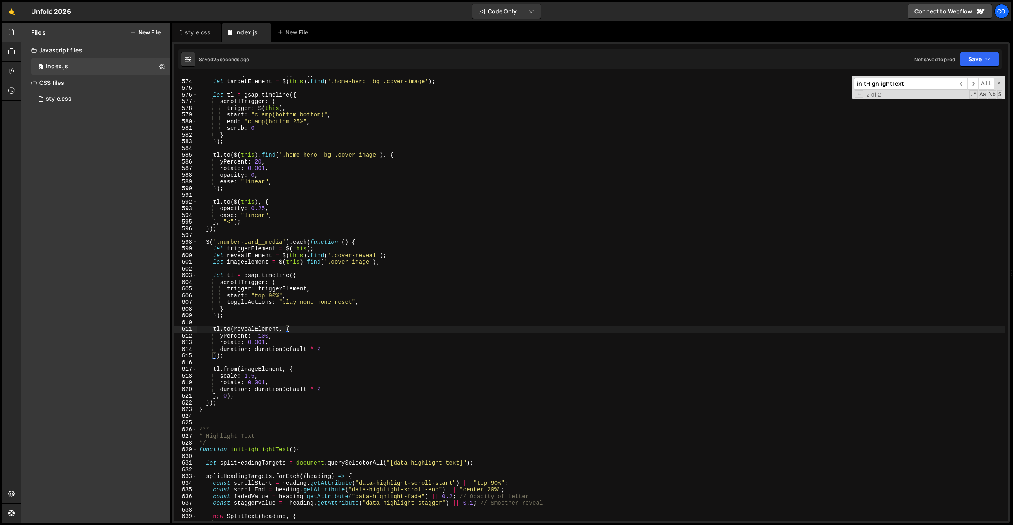
click at [254, 377] on div "let triggerElement = $ ( this ) ; let targetElement = $ ( this ) . find ( '.hom…" at bounding box center [602, 300] width 808 height 458
click at [342, 305] on div "let triggerElement = $ ( this ) ; let targetElement = $ ( this ) . find ( '.hom…" at bounding box center [602, 300] width 808 height 458
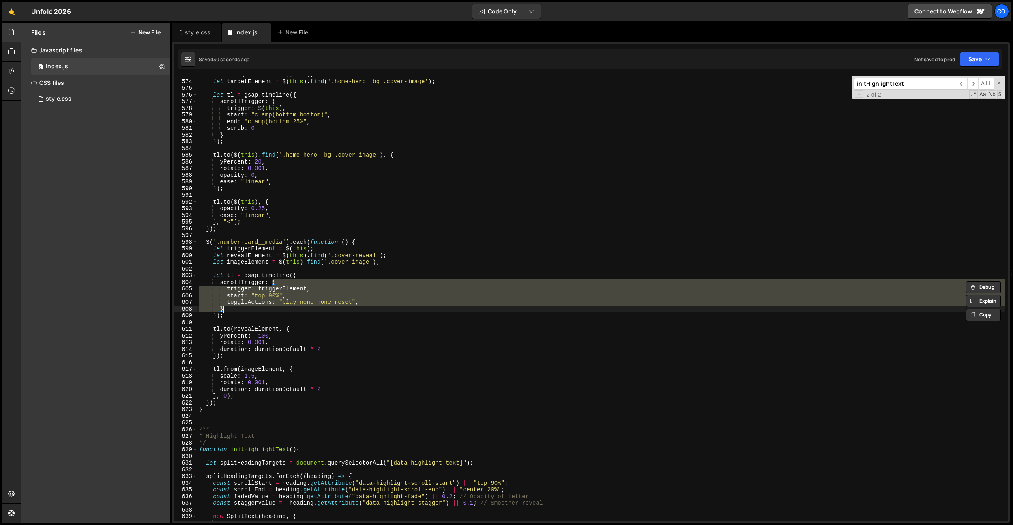
click at [343, 301] on div "let triggerElement = $ ( this ) ; let targetElement = $ ( this ) . find ( '.hom…" at bounding box center [602, 298] width 808 height 445
click at [343, 301] on div "let triggerElement = $ ( this ) ; let targetElement = $ ( this ) . find ( '.hom…" at bounding box center [602, 300] width 808 height 458
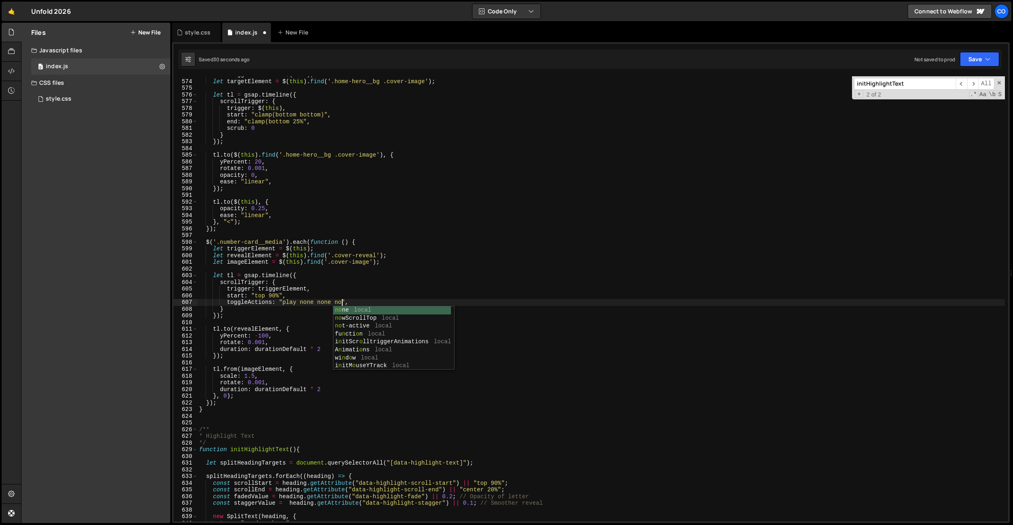
scroll to position [0, 10]
type textarea "toggleActions: "play none none none","
click at [198, 37] on div "style.css" at bounding box center [196, 32] width 49 height 19
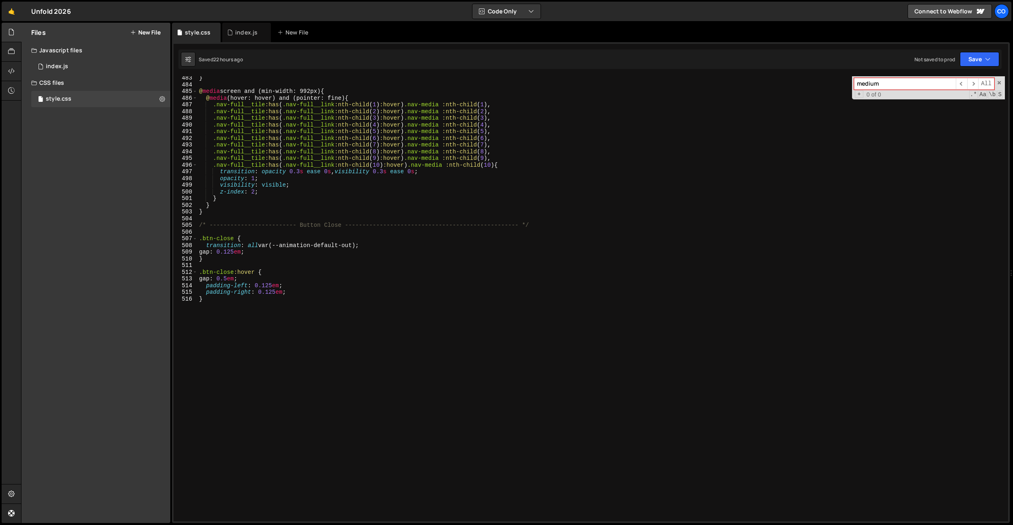
scroll to position [3228, 0]
drag, startPoint x: 559, startPoint y: 224, endPoint x: 257, endPoint y: 341, distance: 324.1
click at [168, 227] on div "Files New File Javascript files 0 index.js 0 CSS files style.css 0 Copy share l…" at bounding box center [517, 273] width 992 height 501
click at [257, 341] on div "} @ media screen and (min-width: 992px) { @ media (hover: hover) and (pointer: …" at bounding box center [602, 304] width 808 height 458
type textarea "}"
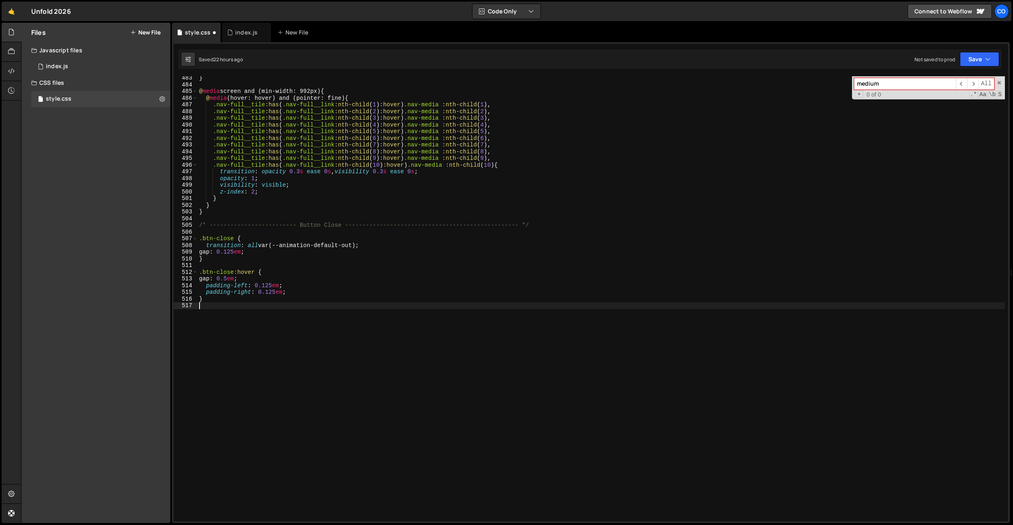
paste textarea "/* ------------------------- Button Close -------------------------------------…"
click at [334, 312] on div "} @ media screen and (min-width: 992px) { @ media (hover: hover) and (pointer: …" at bounding box center [602, 304] width 808 height 458
type textarea "/* ------------------------- Cover Reveal -------------------------------------…"
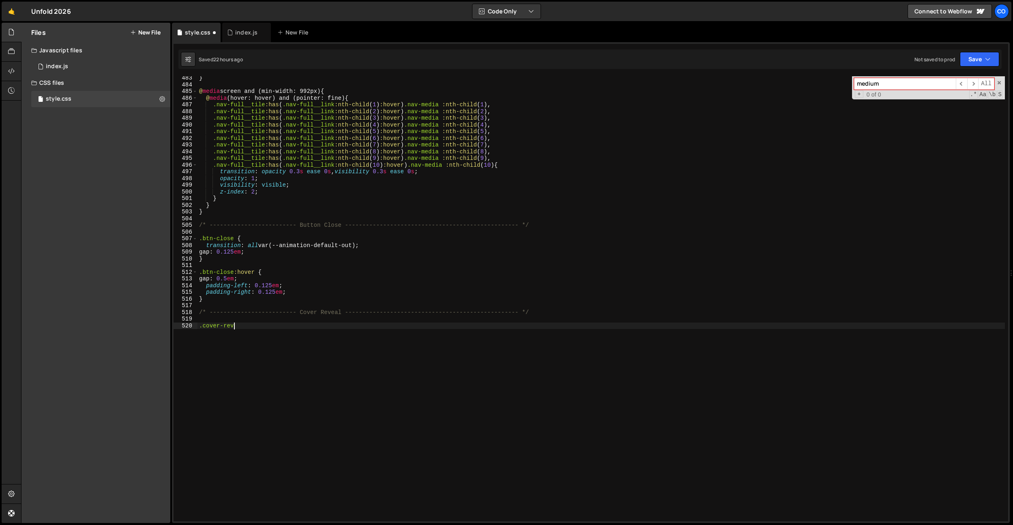
scroll to position [0, 2]
type textarea ".cover-reveal"
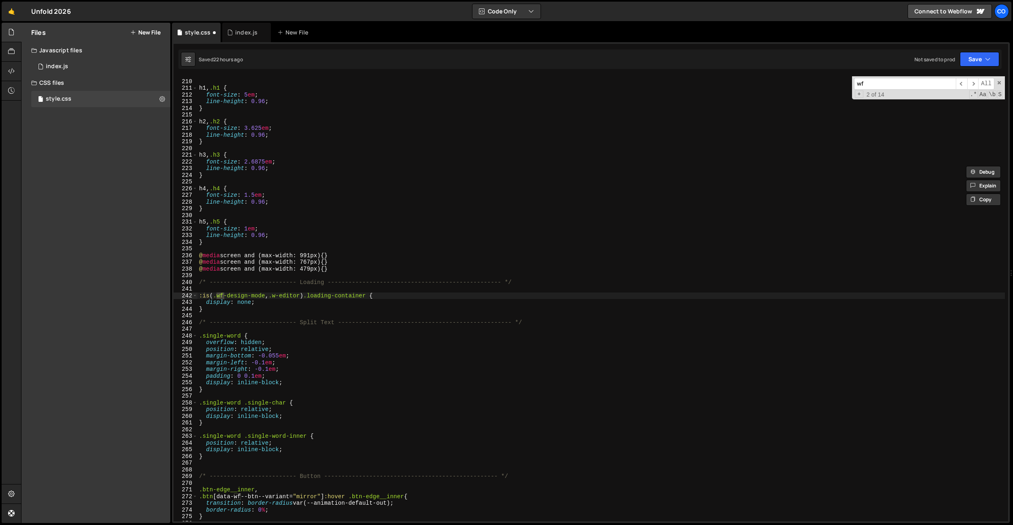
scroll to position [1397, 0]
type input "wf"
click at [315, 301] on div "/* ------------------------- Font Sizes ---------------------------------------…" at bounding box center [602, 300] width 808 height 458
drag, startPoint x: 307, startPoint y: 295, endPoint x: 222, endPoint y: 327, distance: 91.0
click at [102, 295] on div "Files New File Javascript files 0 index.js 0 CSS files style.css 0 Copy share l…" at bounding box center [517, 273] width 992 height 501
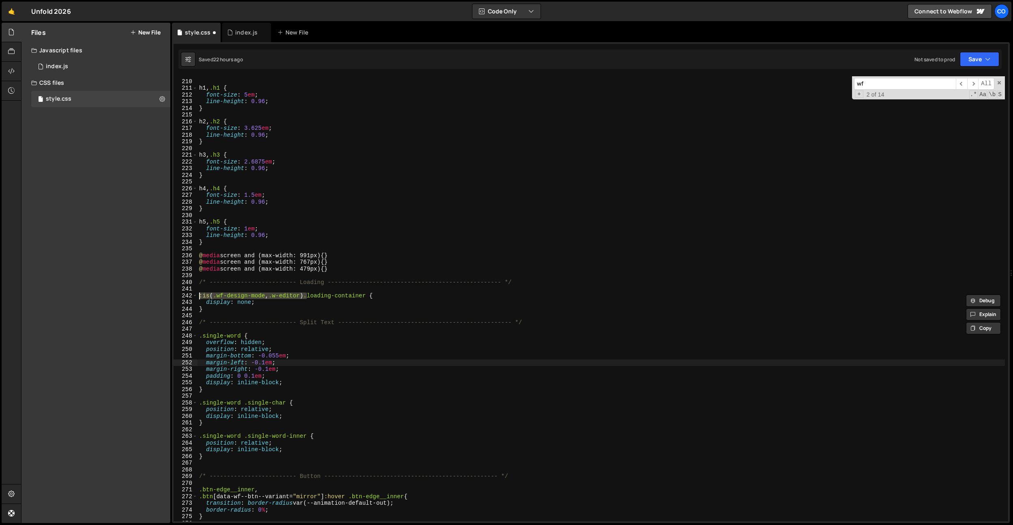
click at [390, 362] on div "/* ------------------------- Font Sizes ---------------------------------------…" at bounding box center [602, 300] width 808 height 458
drag, startPoint x: 286, startPoint y: 300, endPoint x: 296, endPoint y: 300, distance: 10.2
click at [286, 300] on div "/* ------------------------- Font Sizes ---------------------------------------…" at bounding box center [602, 300] width 808 height 458
drag, startPoint x: 277, startPoint y: 294, endPoint x: 326, endPoint y: 331, distance: 61.4
click at [193, 294] on div "display: none; 209 210 211 212 213 214 215 216 217 218 219 220 221 222 223 224 …" at bounding box center [591, 298] width 835 height 445
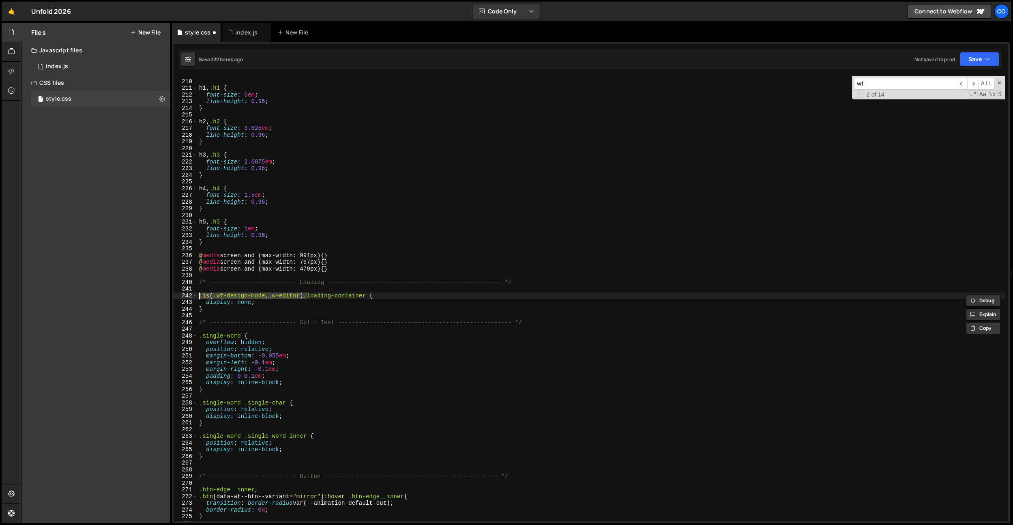
click at [331, 333] on div "/* ------------------------- Font Sizes ---------------------------------------…" at bounding box center [602, 300] width 808 height 458
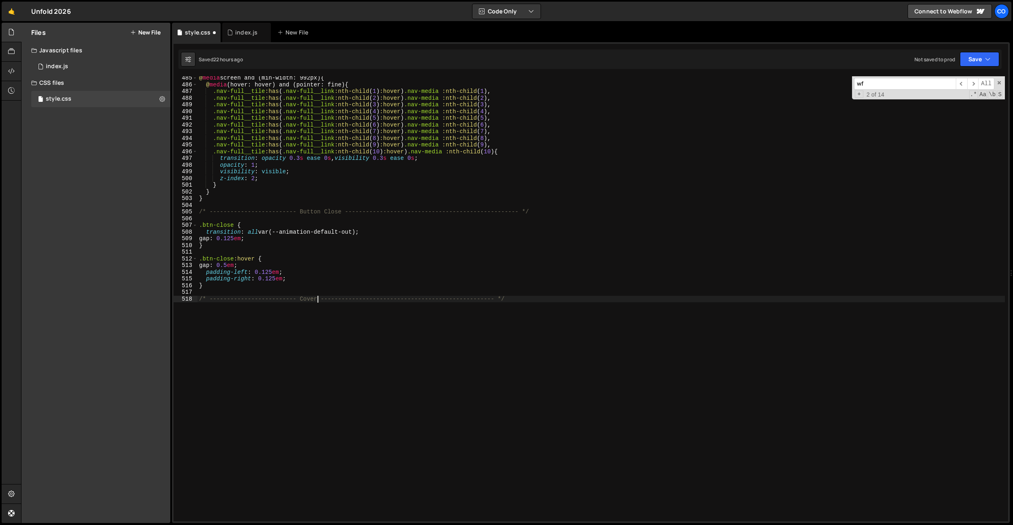
type textarea "/* ------------------------- Cover Reveal -------------------------------------…"
paste textarea ":is(.wf-design-mode, .w-editor)"
type textarea ":is(.wf-design-mode, .w-editor) .cover-reveal {}"
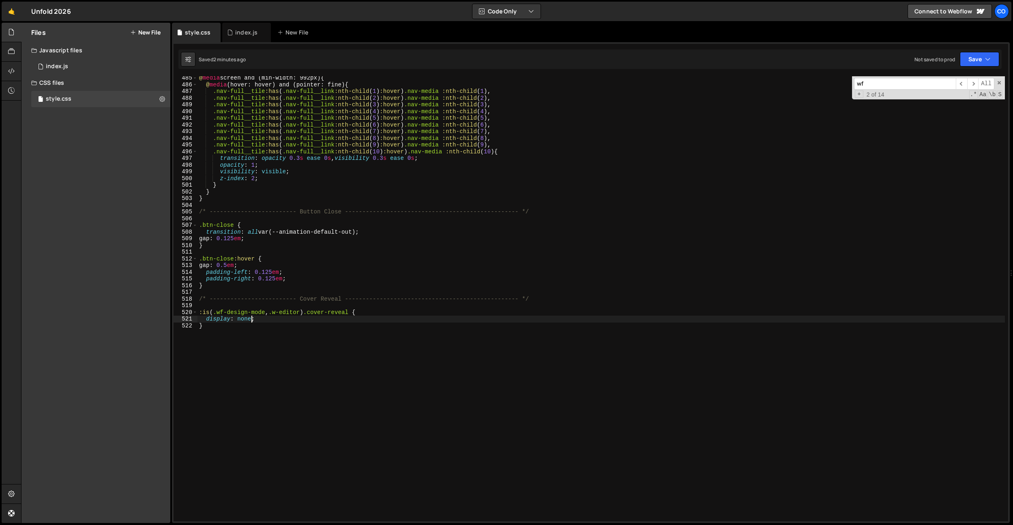
click at [303, 128] on div "@ media screen and (min-width: 992px) { @ media (hover: hover) and (pointer: fi…" at bounding box center [602, 304] width 808 height 458
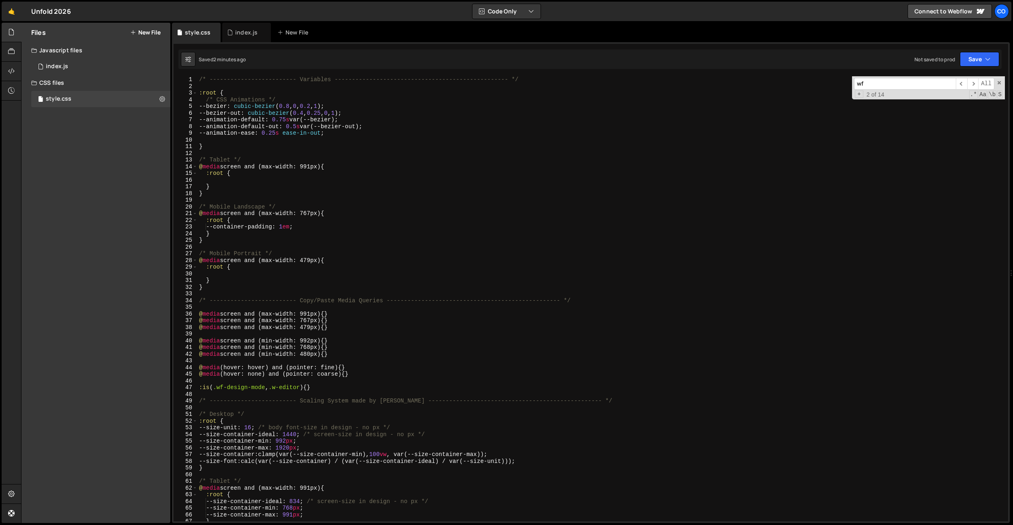
scroll to position [0, 0]
click at [311, 228] on div "/* ------------------------- Variables ----------------------------------------…" at bounding box center [602, 305] width 808 height 458
type textarea "--container-padding: 1em;"
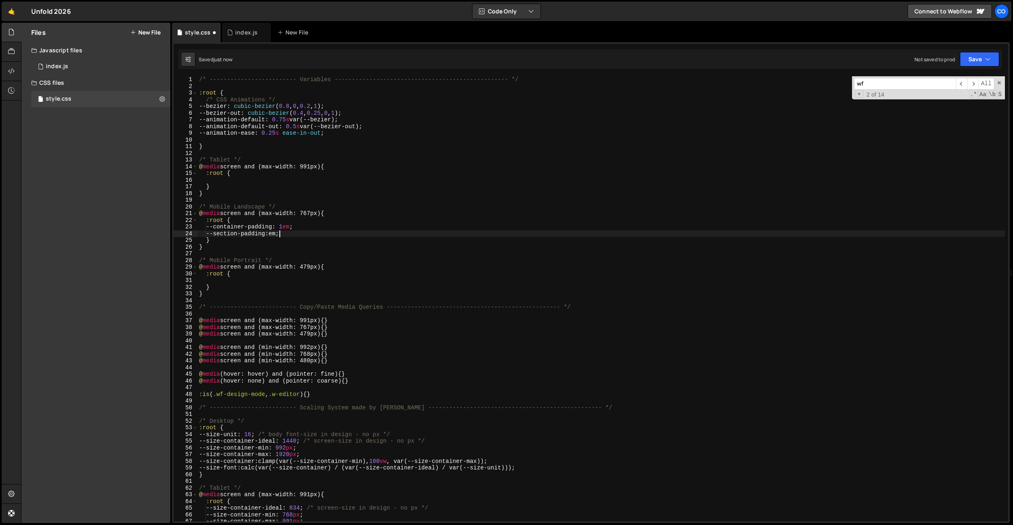
scroll to position [0, 6]
click at [542, 166] on div "/* ------------------------- Variables ----------------------------------------…" at bounding box center [602, 305] width 808 height 458
type textarea "@media screen and (max-width: 991px) {"
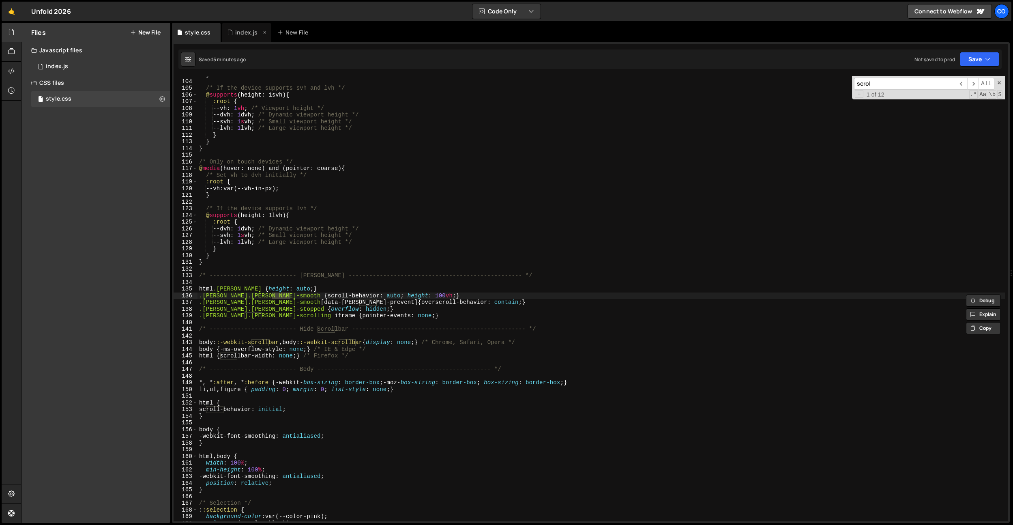
type input "scrol"
click at [241, 32] on div "index.js" at bounding box center [246, 32] width 22 height 8
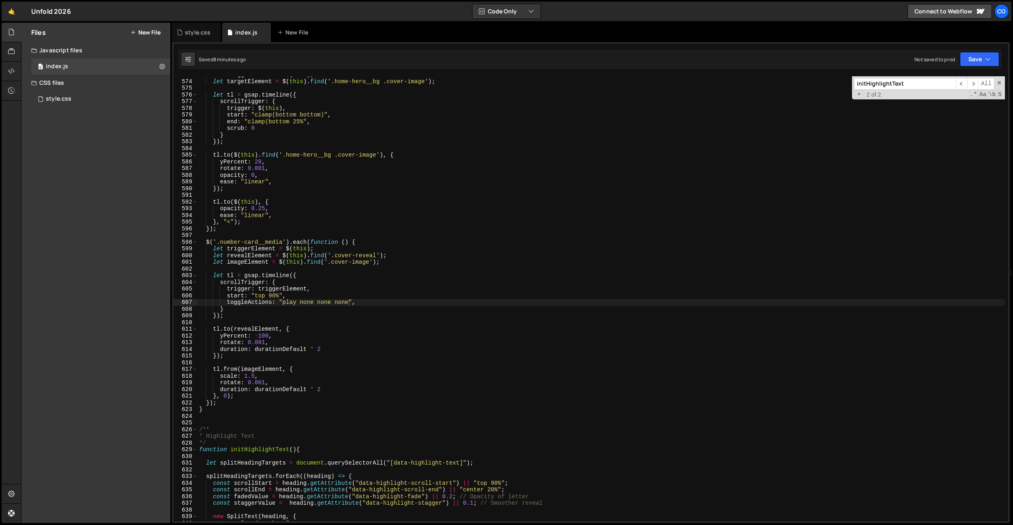
type textarea "opacity: 0,"
click at [323, 174] on div "let triggerElement = $ ( this ) ; let targetElement = $ ( this ) . find ( '.hom…" at bounding box center [602, 300] width 808 height 458
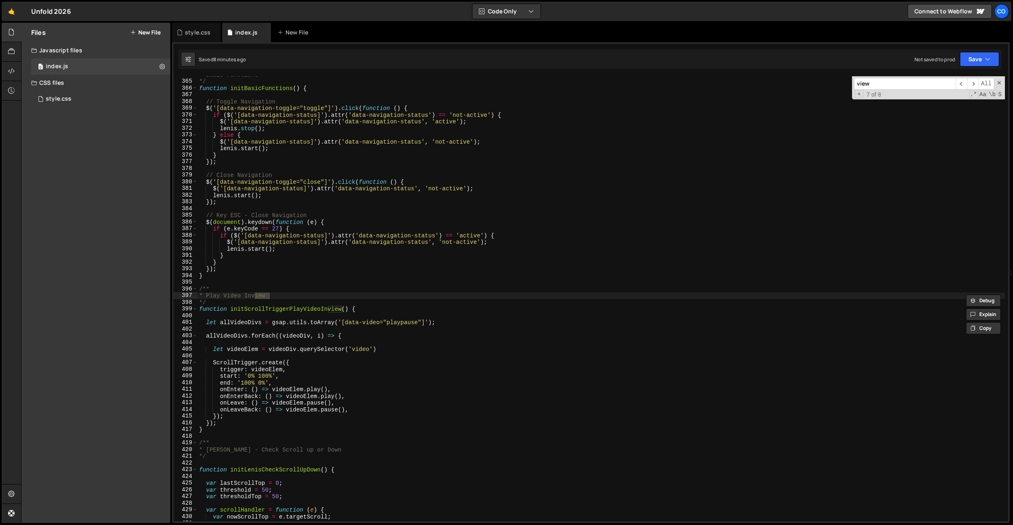
scroll to position [2435, 0]
type input "view"
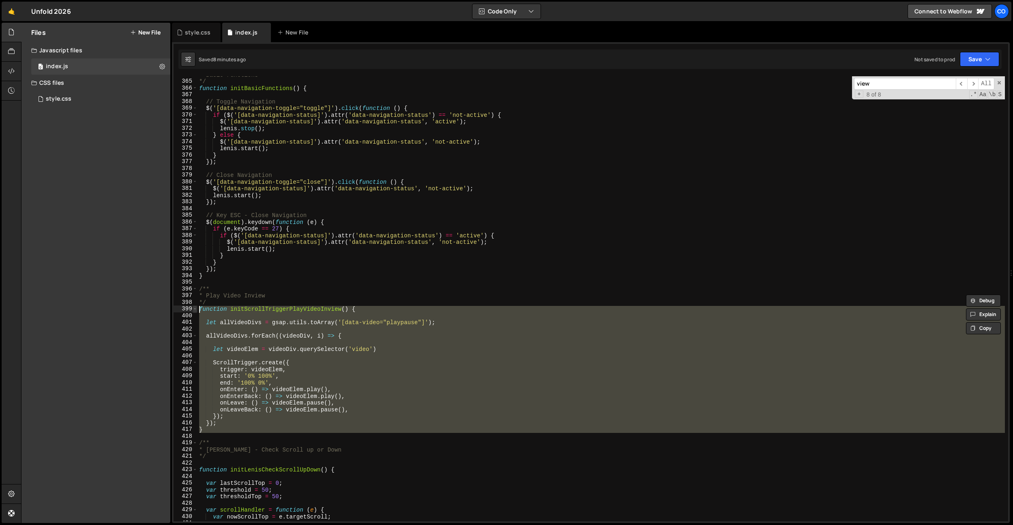
drag, startPoint x: 208, startPoint y: 434, endPoint x: 195, endPoint y: 311, distance: 123.7
click at [195, 311] on div "364 365 366 367 368 369 370 371 372 373 374 375 376 377 378 379 380 381 382 383…" at bounding box center [591, 298] width 835 height 445
paste textarea "}"
type textarea "}"
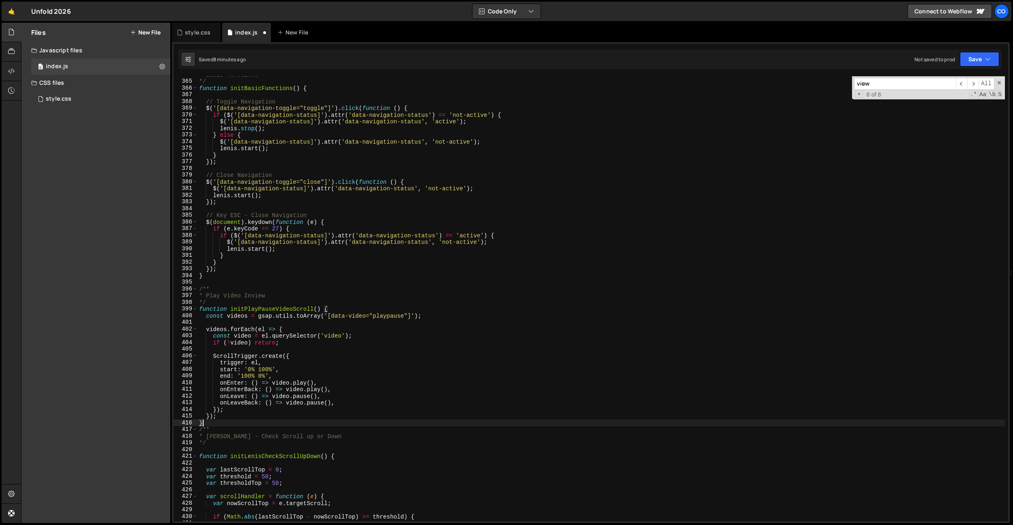
drag, startPoint x: 389, startPoint y: 349, endPoint x: 374, endPoint y: 326, distance: 27.9
click at [389, 349] on div "* Basic Functions */ function initBasicFunctions ( ) { // Toggle Navigation $ (…" at bounding box center [602, 300] width 808 height 458
drag, startPoint x: 366, startPoint y: 317, endPoint x: 331, endPoint y: 317, distance: 35.3
click at [331, 317] on div "* Basic Functions */ function initBasicFunctions ( ) { // Toggle Navigation $ (…" at bounding box center [602, 300] width 808 height 458
click at [293, 308] on div "* Basic Functions */ function initBasicFunctions ( ) { // Toggle Navigation $ (…" at bounding box center [602, 300] width 808 height 458
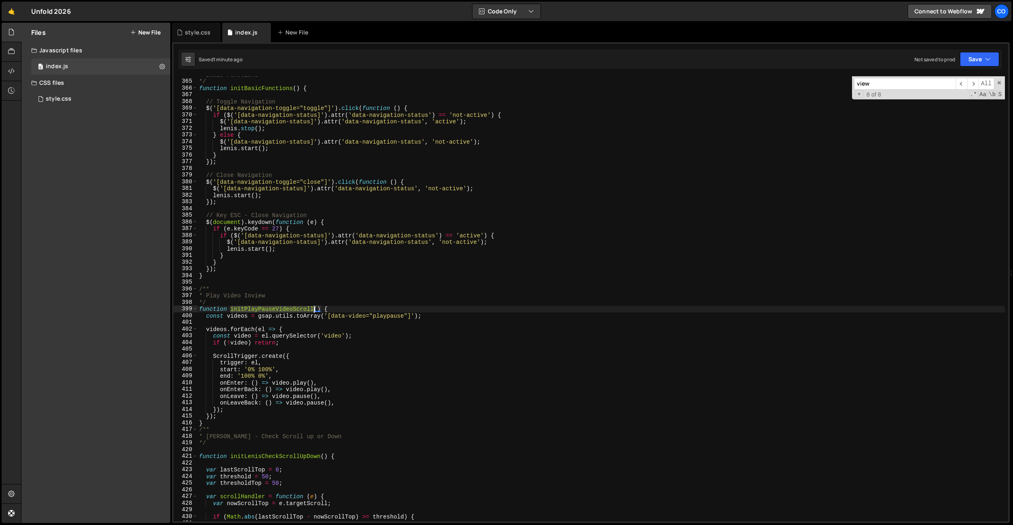
click at [293, 308] on div "* Basic Functions */ function initBasicFunctions ( ) { // Toggle Navigation $ (…" at bounding box center [602, 300] width 808 height 458
click at [337, 269] on div "* Basic Functions */ function initBasicFunctions ( ) { // Toggle Navigation $ (…" at bounding box center [602, 300] width 808 height 458
type textarea "});"
paste input "initPlayPauseVideoScroll"
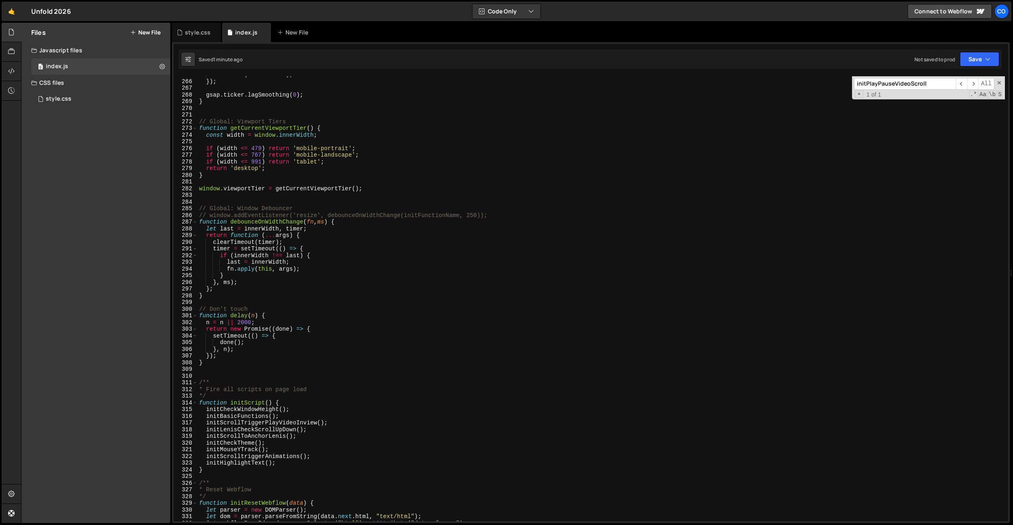
scroll to position [1914, 0]
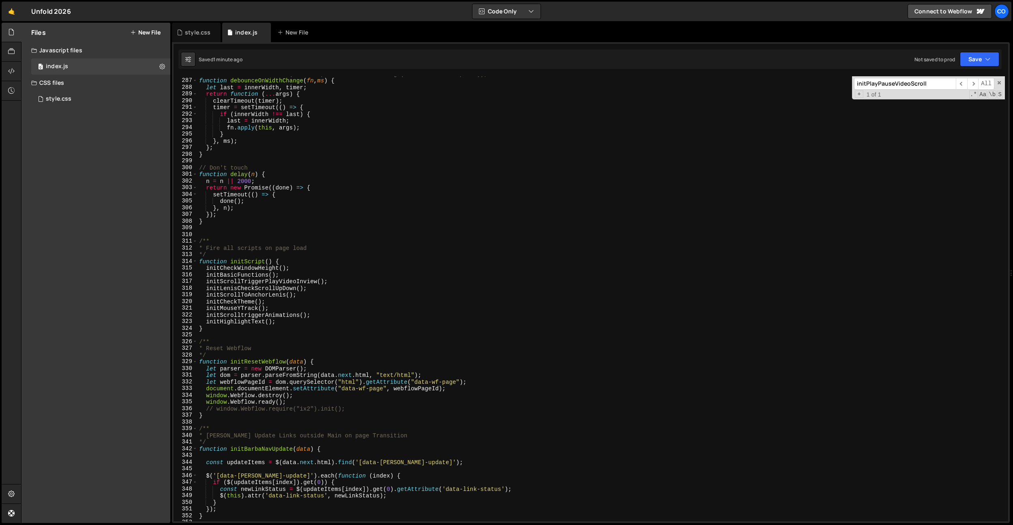
type input "initPlayPauseVideoScroll"
click at [274, 332] on div "// window.addEventListener('resize', debounceOnWidthChange(initFunctionName, 25…" at bounding box center [602, 300] width 808 height 458
click at [220, 303] on div "// window.addEventListener('resize', debounceOnWidthChange(initFunctionName, 25…" at bounding box center [602, 300] width 808 height 458
click at [229, 296] on div "// window.addEventListener('resize', debounceOnWidthChange(initFunctionName, 25…" at bounding box center [602, 300] width 808 height 458
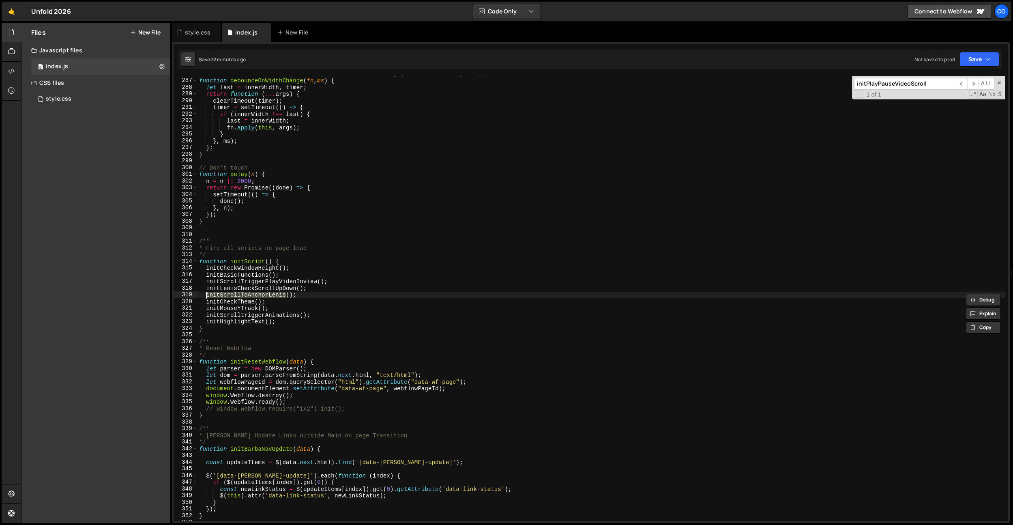
click at [237, 289] on div "// window.addEventListener('resize', debounceOnWidthChange(initFunctionName, 25…" at bounding box center [602, 300] width 808 height 458
click at [241, 282] on div "// window.addEventListener('resize', debounceOnWidthChange(initFunctionName, 25…" at bounding box center [602, 300] width 808 height 458
paste textarea "PlayPauseVideoScroll"
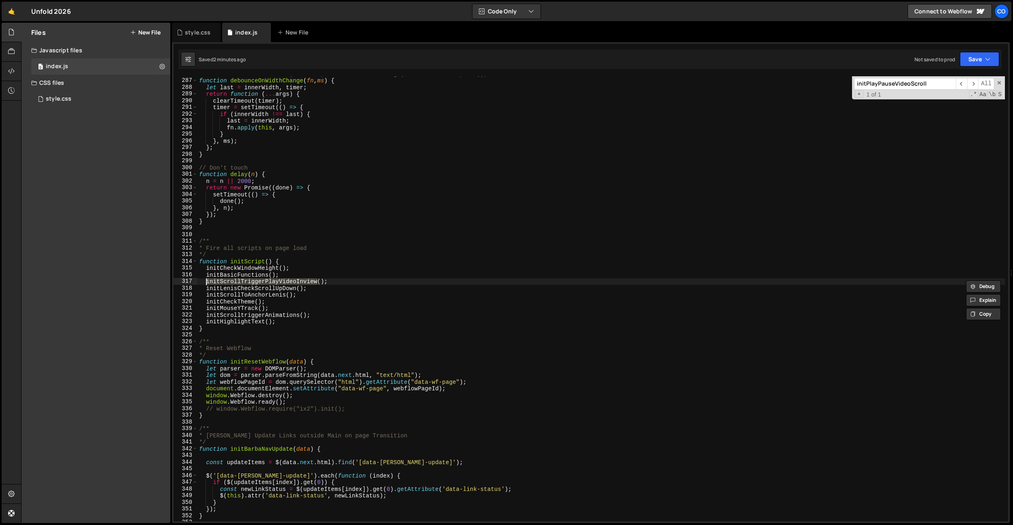
type textarea "initPlayPauseVideoScroll();"
click at [17, 54] on div at bounding box center [12, 51] width 20 height 19
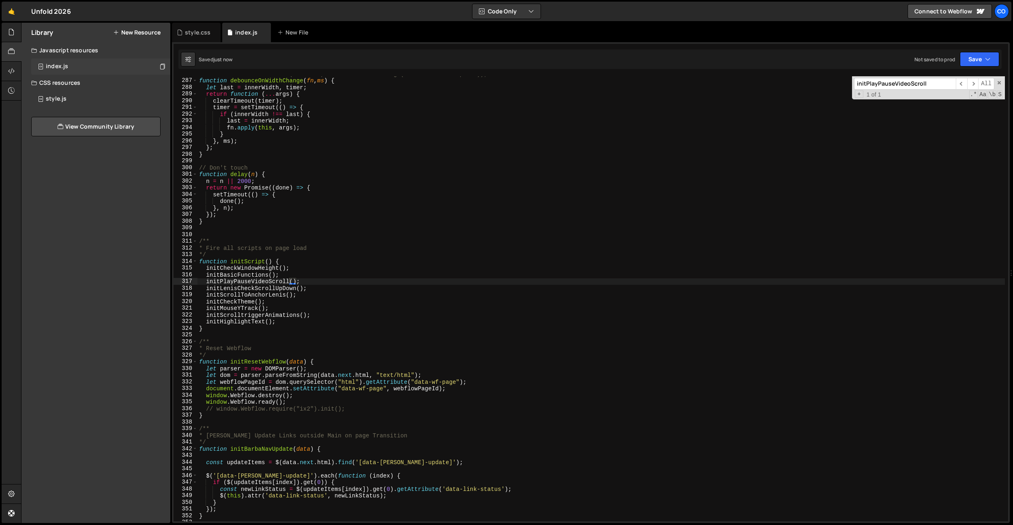
click at [72, 65] on div "index.js 0" at bounding box center [100, 66] width 139 height 16
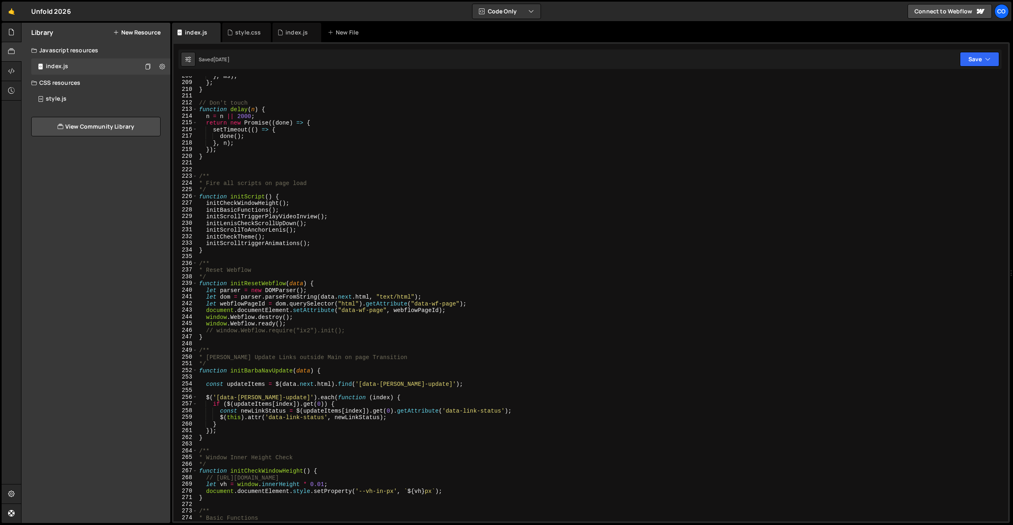
scroll to position [1414, 0]
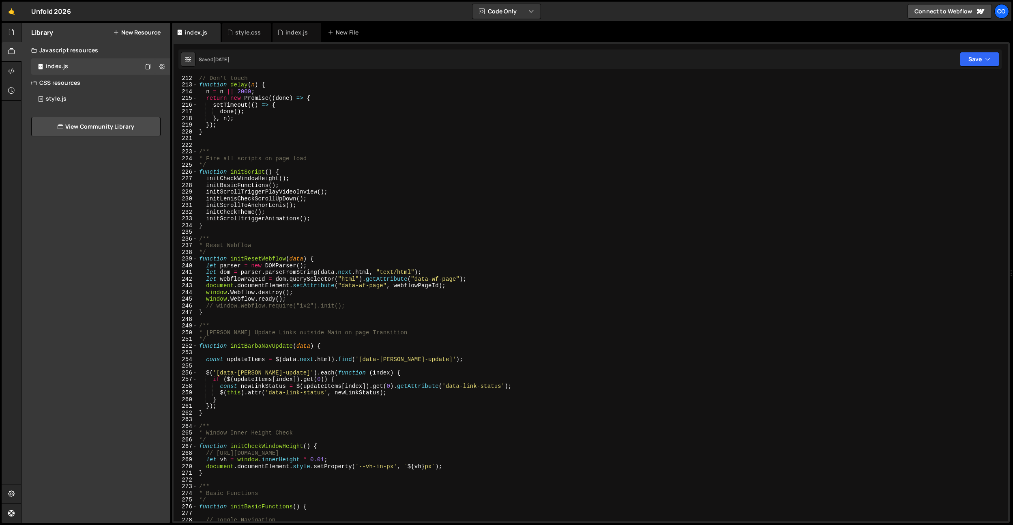
click at [265, 187] on div "// Don't touch function delay ( n ) { n = n || 2000 ; return new Promise (( don…" at bounding box center [602, 304] width 808 height 458
click at [262, 206] on div "// Don't touch function delay ( n ) { n = n || 2000 ; return new Promise (( don…" at bounding box center [602, 304] width 808 height 458
click at [270, 200] on div "// Don't touch function delay ( n ) { n = n || 2000 ; return new Promise (( don…" at bounding box center [602, 304] width 808 height 458
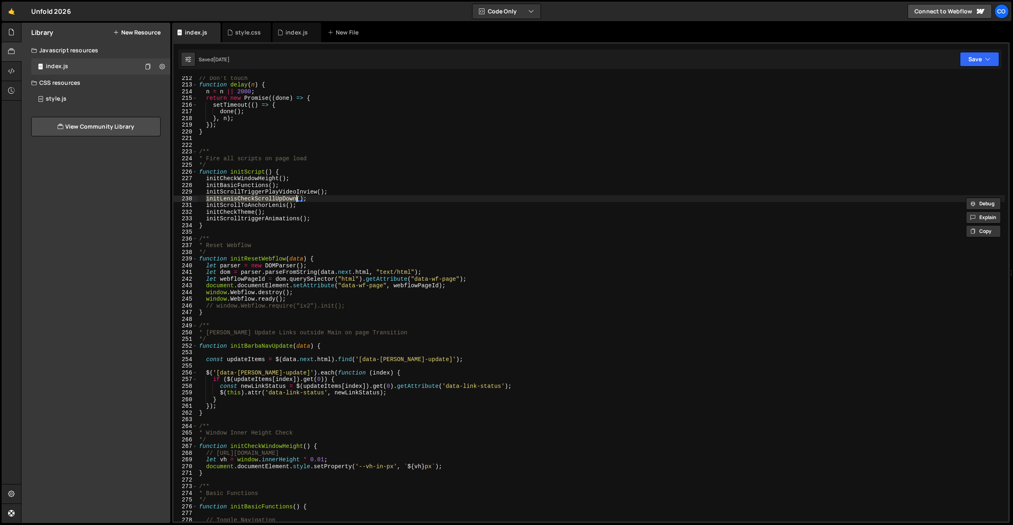
click at [267, 191] on div "// Don't touch function delay ( n ) { n = n || 2000 ; return new Promise (( don…" at bounding box center [602, 304] width 808 height 458
drag, startPoint x: 267, startPoint y: 191, endPoint x: 266, endPoint y: 200, distance: 8.9
click at [267, 191] on div "// Don't touch function delay ( n ) { n = n || 2000 ; return new Promise (( don…" at bounding box center [602, 304] width 808 height 458
paste textarea "PlayPauseVideoScroll"
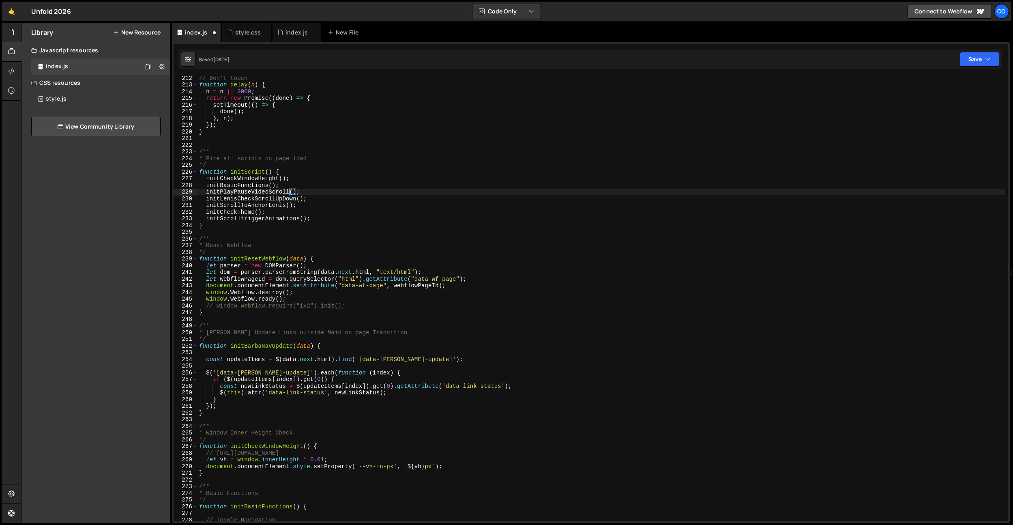
click at [248, 193] on div "// Don't touch function delay ( n ) { n = n || 2000 ; return new Promise (( don…" at bounding box center [602, 304] width 808 height 458
drag, startPoint x: 248, startPoint y: 193, endPoint x: 275, endPoint y: 196, distance: 26.5
click at [248, 193] on div "// Don't touch function delay ( n ) { n = n || 2000 ; return new Promise (( don…" at bounding box center [602, 304] width 808 height 458
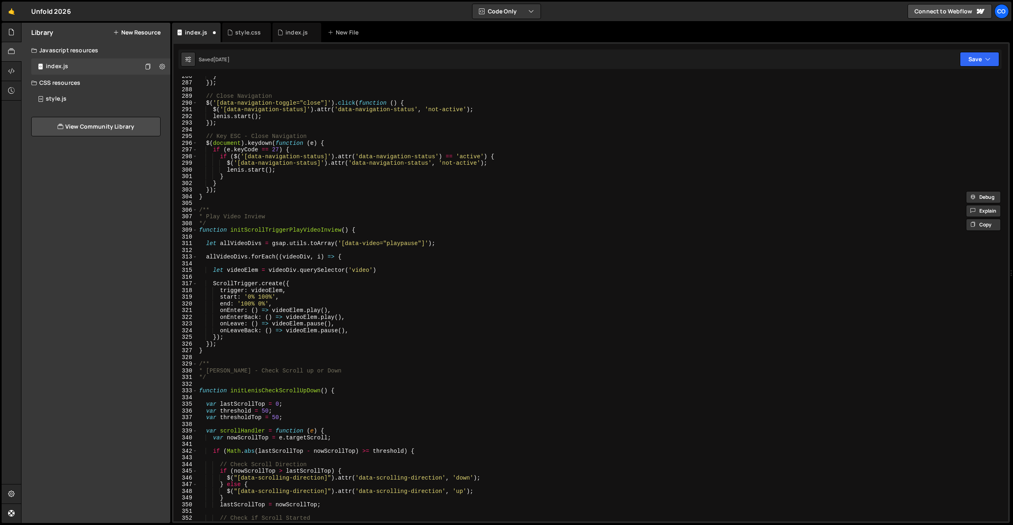
scroll to position [1925, 0]
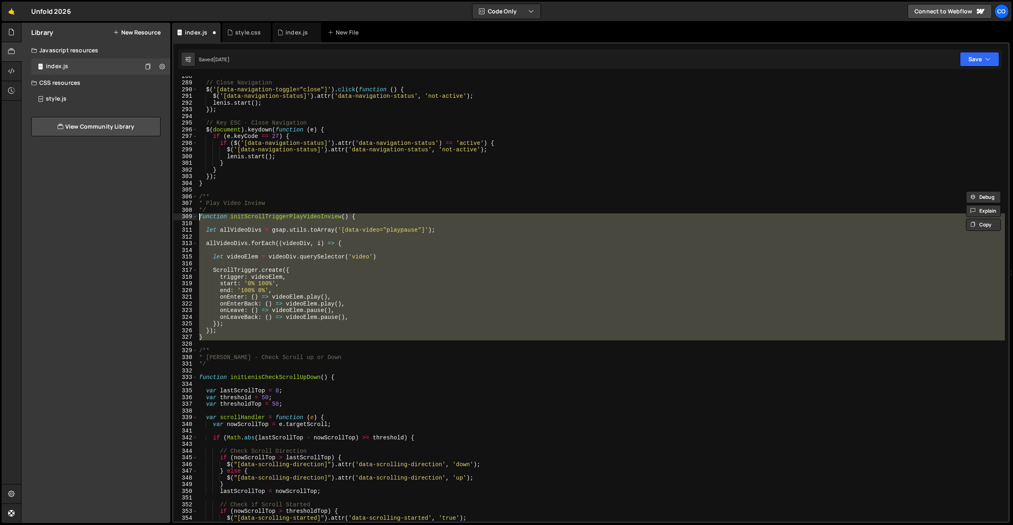
drag, startPoint x: 209, startPoint y: 341, endPoint x: 172, endPoint y: 213, distance: 132.7
click at [172, 213] on div "1 Type cmd + s to save your Javascript file. הההההההההההההההההההההההההההההההההה…" at bounding box center [591, 282] width 838 height 481
paste textarea "}"
paste textarea
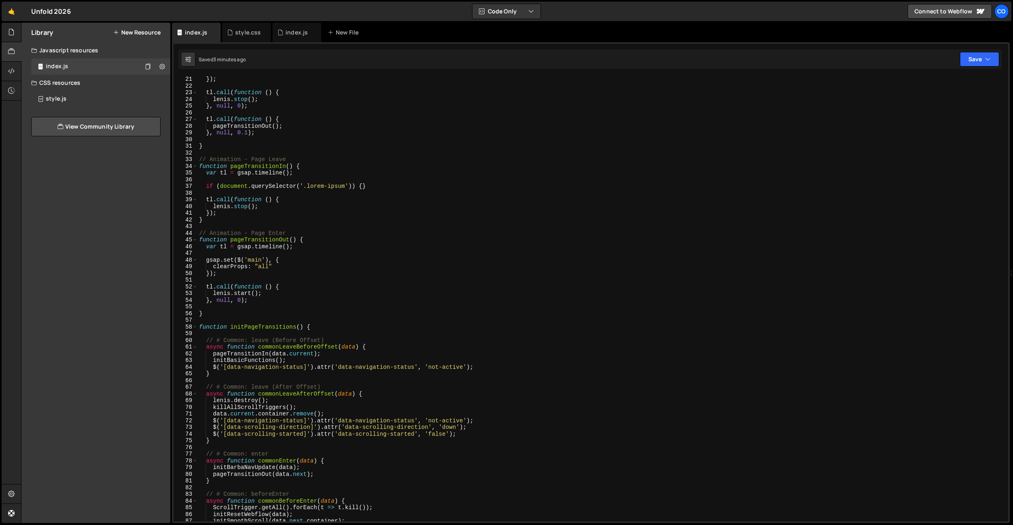
scroll to position [0, 0]
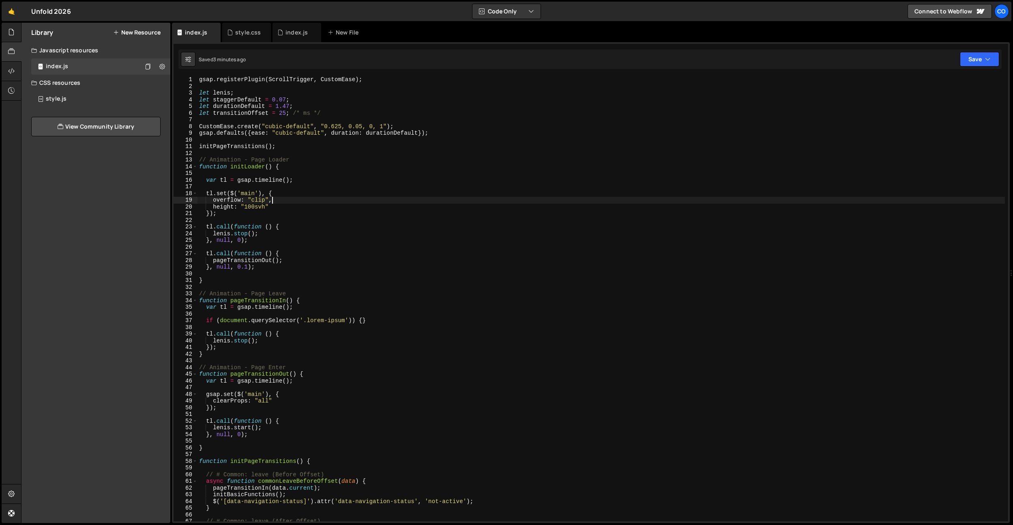
click at [296, 198] on div "gsap . registerPlugin ( ScrollTrigger , CustomEase ) ; let lenis ; let staggerD…" at bounding box center [602, 305] width 808 height 458
type textarea "overflow: "clip","
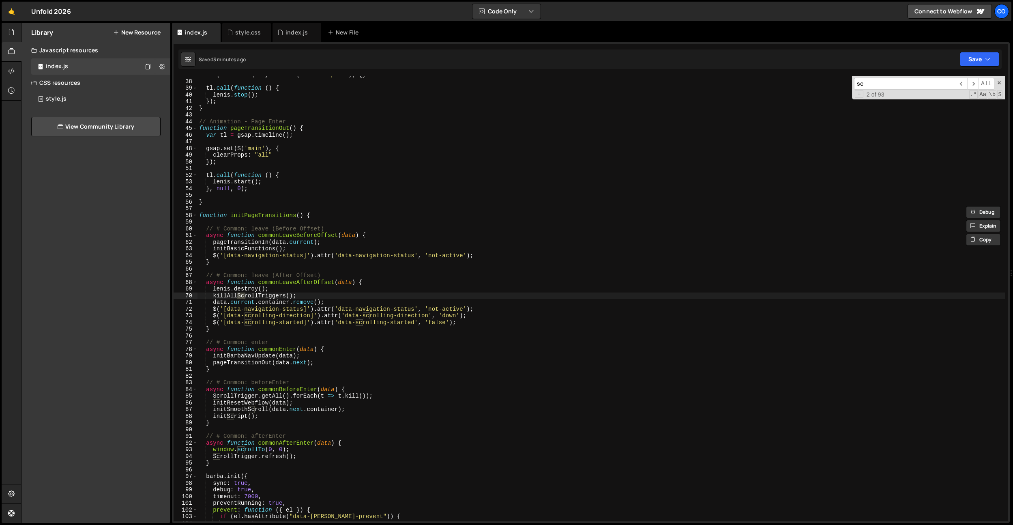
scroll to position [246, 0]
type input "scroll"
type textarea "ScrollTrigger.refresh();"
drag, startPoint x: 303, startPoint y: 456, endPoint x: 213, endPoint y: 458, distance: 89.7
click at [213, 458] on div "if ( document . querySelector ( '.lorem-ipsum' )) { } tl . call ( function ( ) …" at bounding box center [602, 300] width 808 height 458
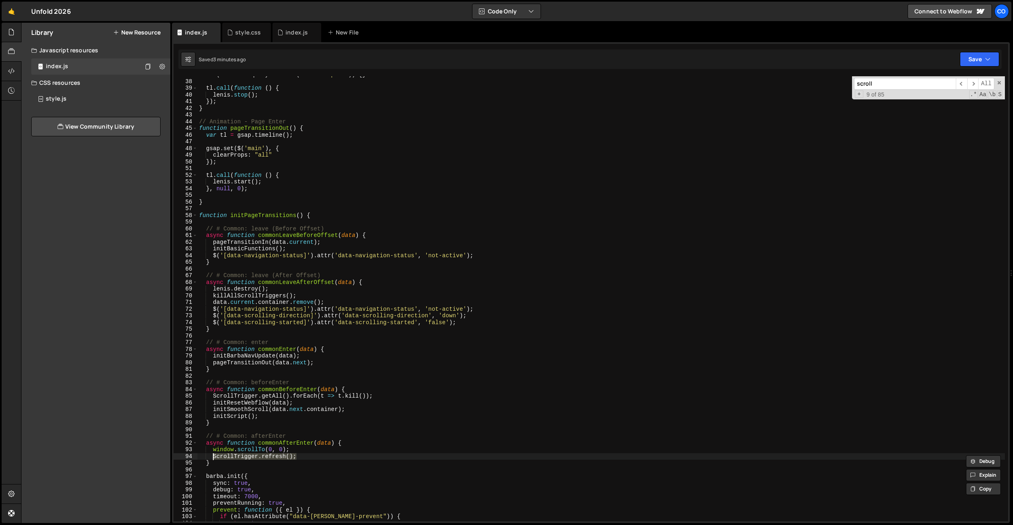
scroll to position [0, 0]
type textarea "ScrollTrigger.refresh();"
click at [882, 85] on input "scroll" at bounding box center [905, 84] width 102 height 12
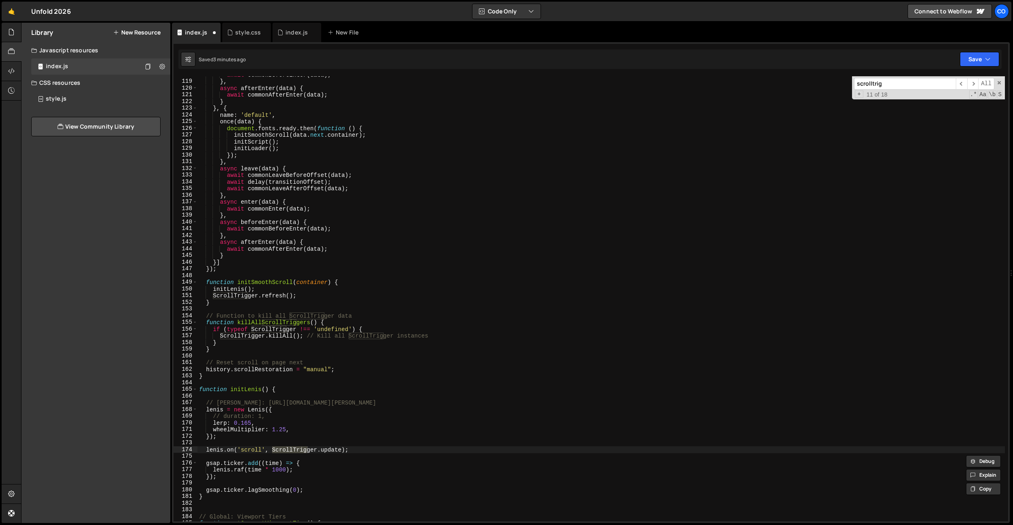
scroll to position [1337, 0]
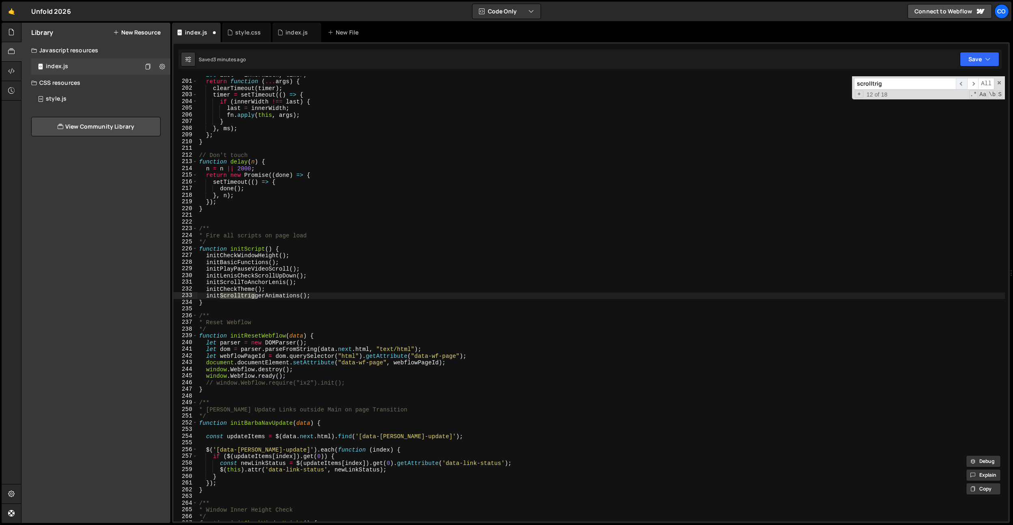
type input "scrolltrig"
click at [963, 80] on span "​" at bounding box center [961, 84] width 11 height 12
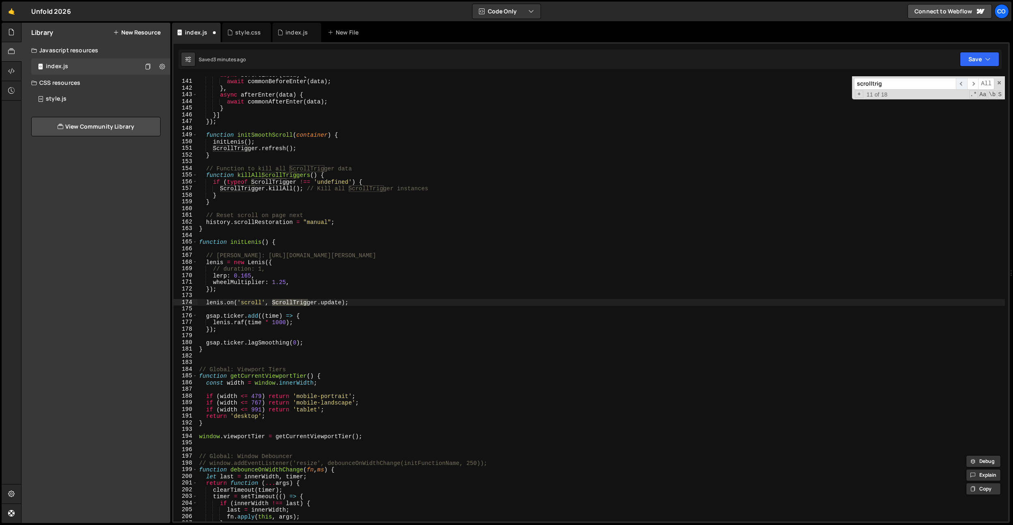
scroll to position [936, 0]
click at [963, 80] on span "​" at bounding box center [961, 84] width 11 height 12
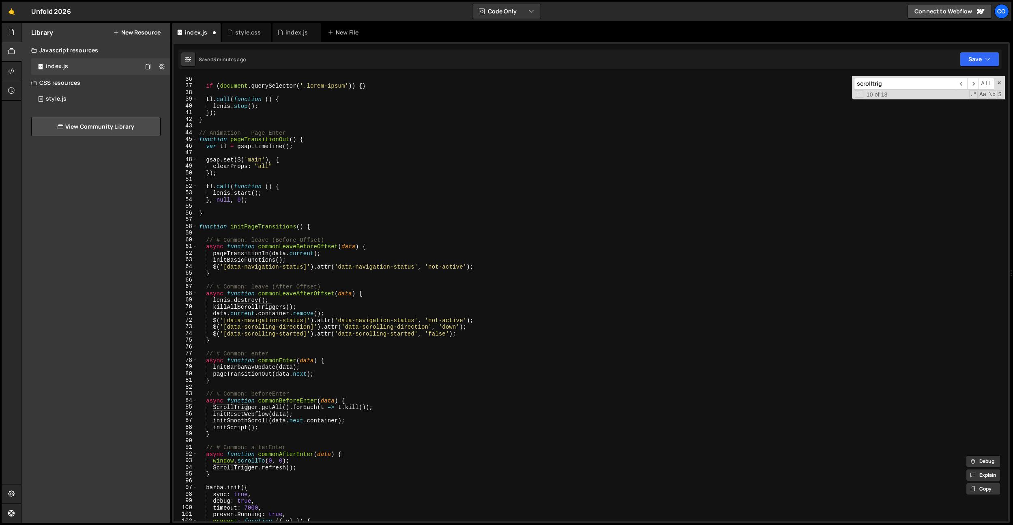
scroll to position [54, 0]
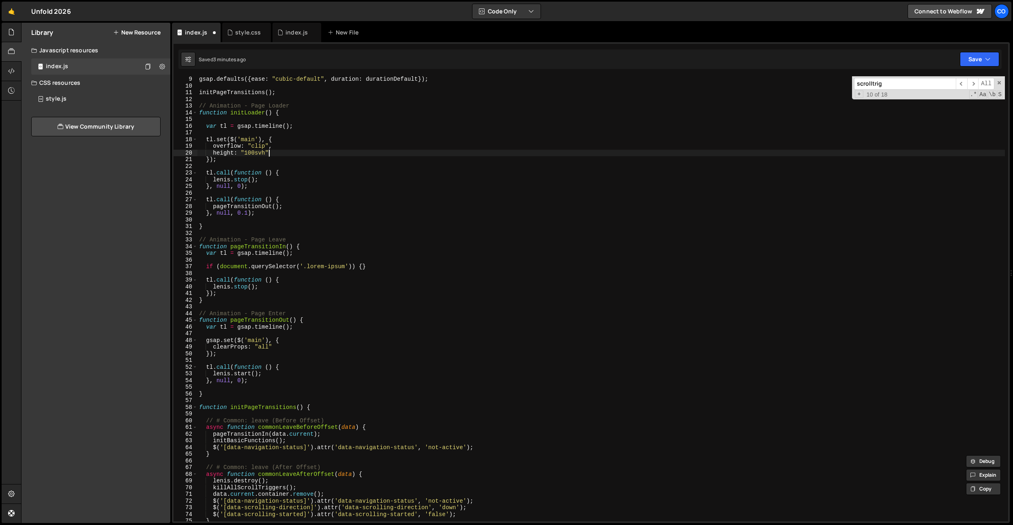
click at [535, 151] on div "gsap . defaults ({ ease : "cubic-default" , duration : durationDefault }) ; ini…" at bounding box center [602, 305] width 808 height 458
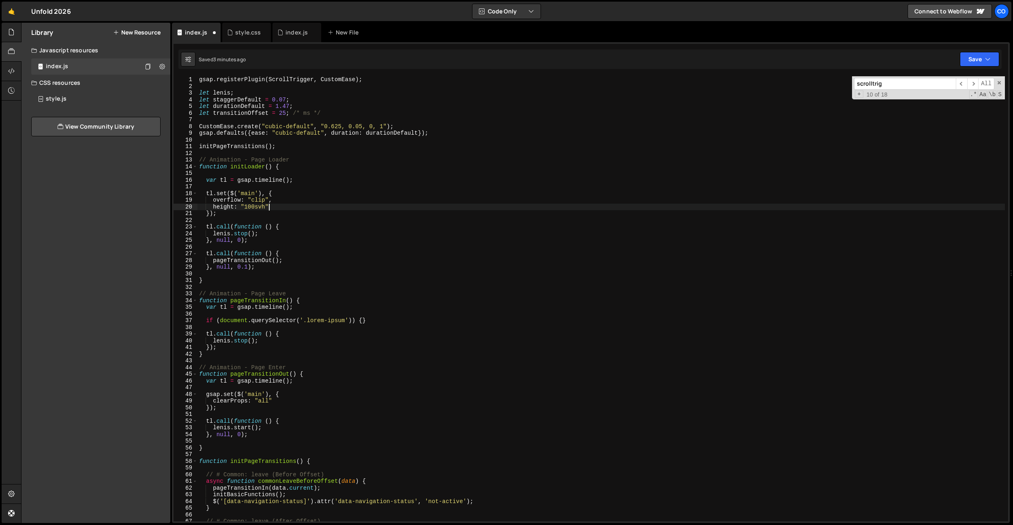
click at [385, 166] on div "gsap . registerPlugin ( ScrollTrigger , CustomEase ) ; let lenis ; let staggerD…" at bounding box center [602, 305] width 808 height 458
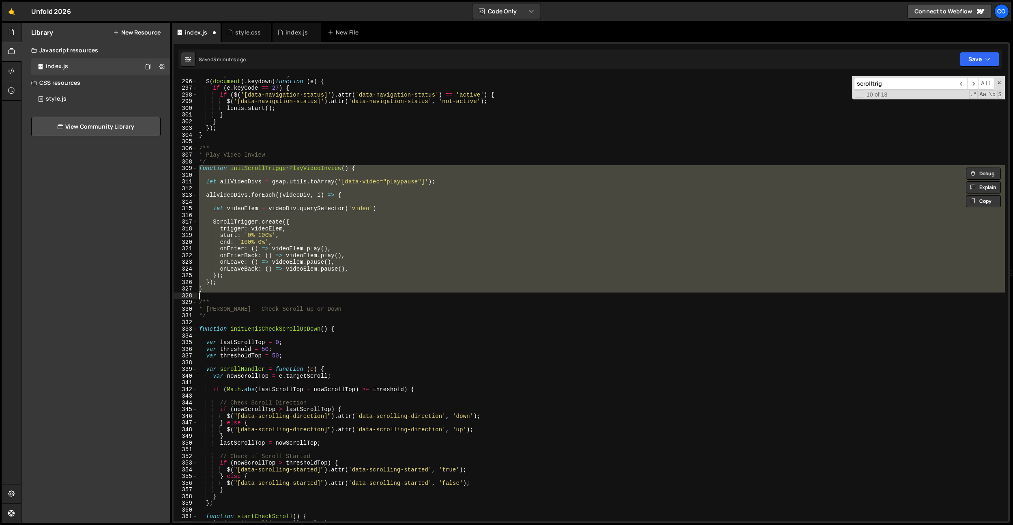
scroll to position [1973, 0]
type textarea "}); }"
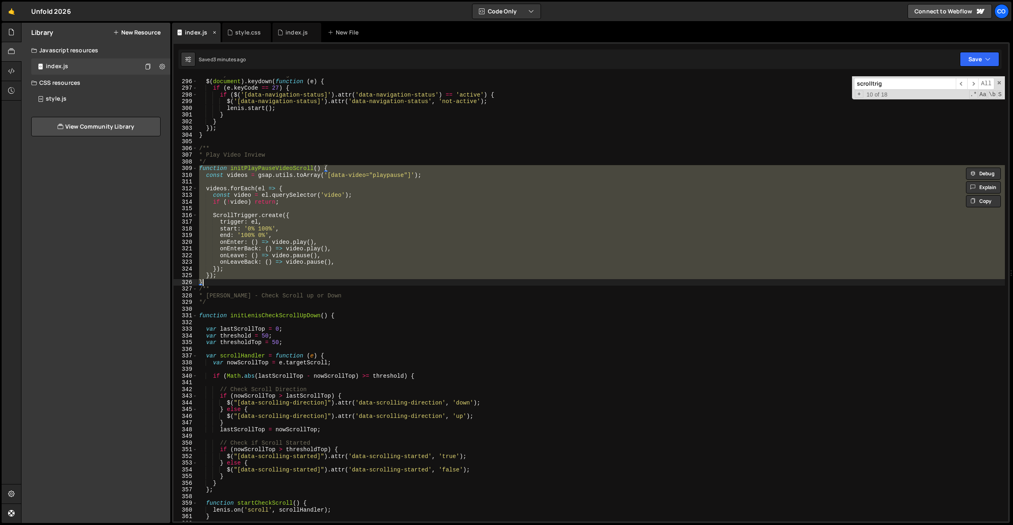
click at [214, 32] on icon at bounding box center [215, 32] width 6 height 8
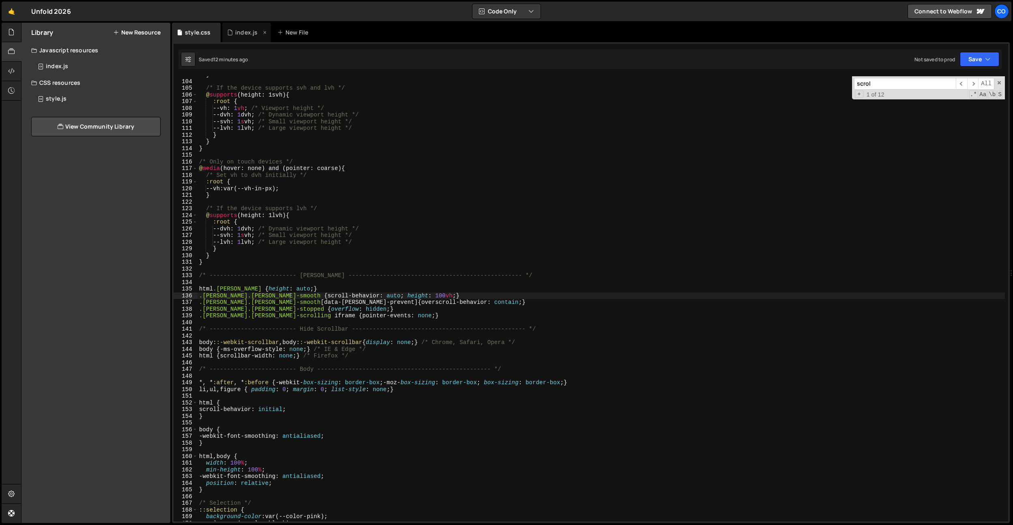
click at [244, 36] on div "index.js" at bounding box center [246, 32] width 22 height 8
type textarea "// Don't touch"
click at [0, 0] on div "// window.addEventListener('resize', debounceOnWidthChange(initFunctionName, 25…" at bounding box center [0, 0] width 0 height 0
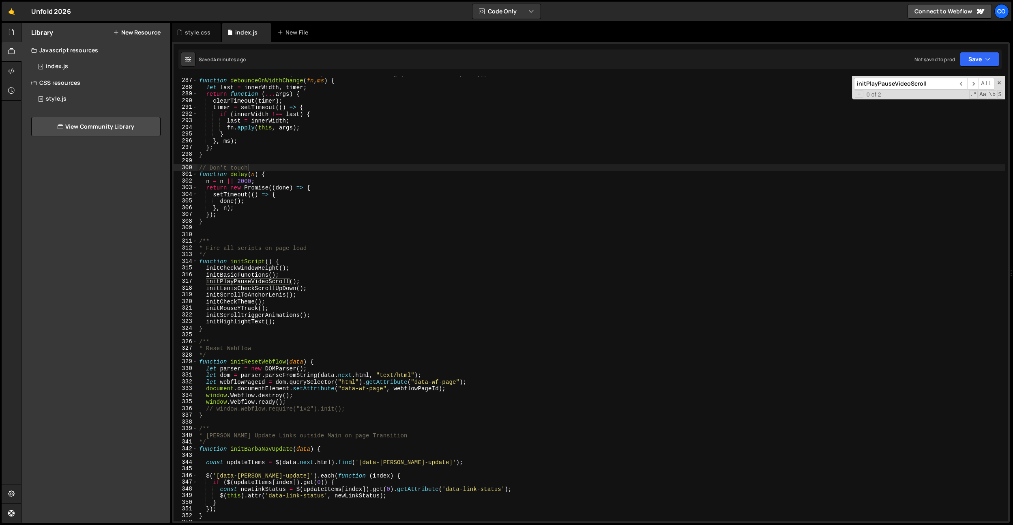
paste input "ScrollTrigger.refresh();"
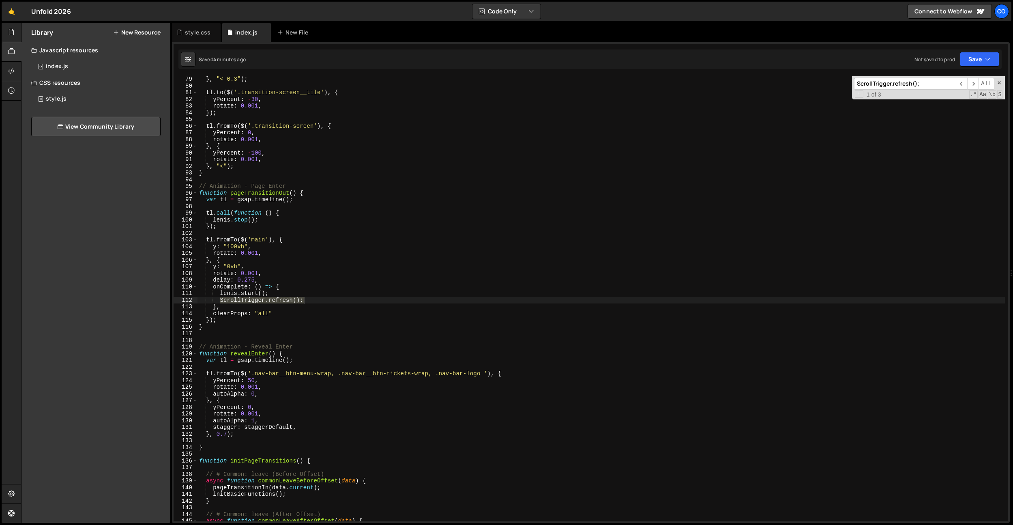
scroll to position [522, 0]
type input "ScrollTrigger.refresh();"
type textarea "ScrollTrigger.refresh();"
click at [318, 302] on div "rotate : 0.001 , } , "< 0.3" ) ; tl . to ( $ ( '.transition-screen__tile' ) , {…" at bounding box center [602, 298] width 808 height 445
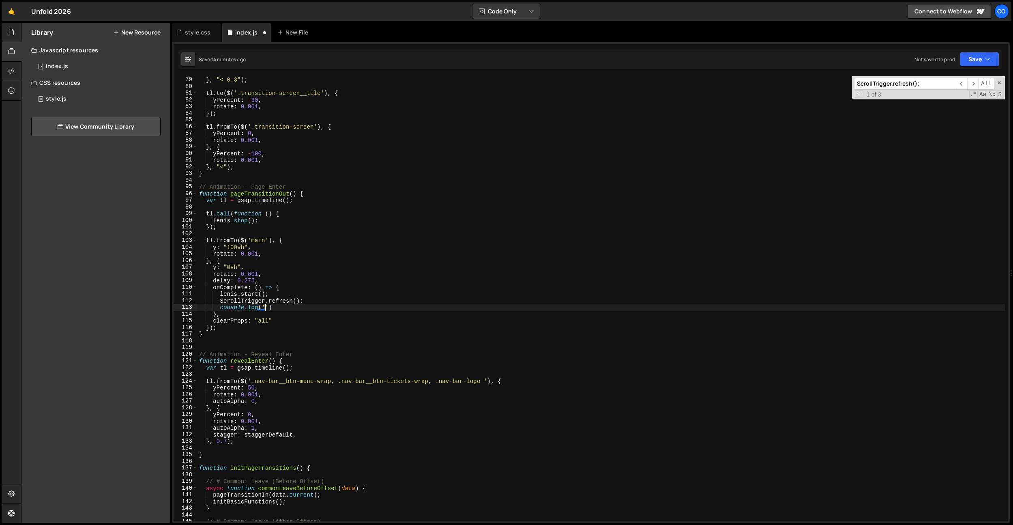
scroll to position [0, 4]
type textarea "[PERSON_NAME].start();"
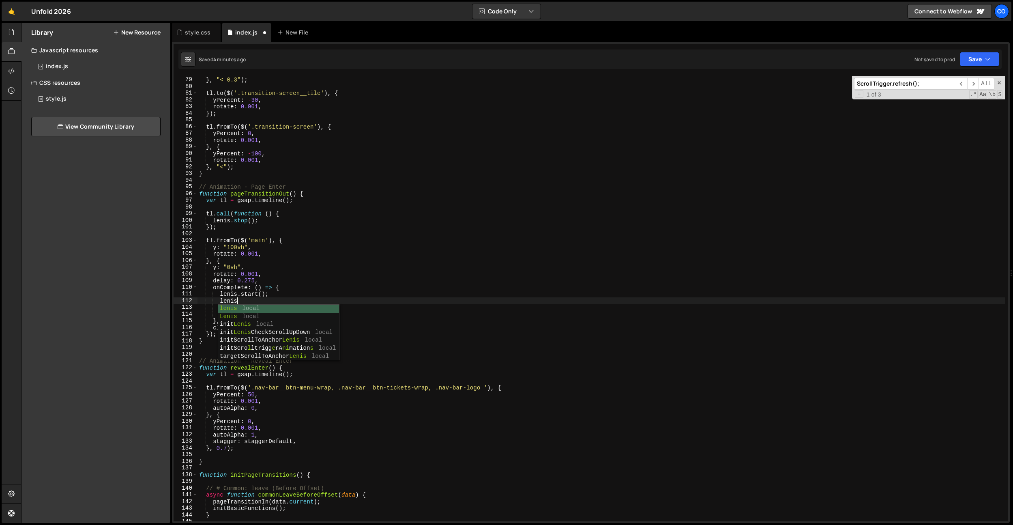
scroll to position [0, 2]
click at [349, 292] on div "rotate : 0.001 , } , "< 0.3" ) ; tl . to ( $ ( '.transition-screen__tile' ) , {…" at bounding box center [602, 299] width 808 height 458
click at [315, 305] on div "rotate : 0.001 , } , "< 0.3" ) ; tl . to ( $ ( '.transition-screen__tile' ) , {…" at bounding box center [602, 299] width 808 height 458
click at [315, 303] on div "rotate : 0.001 , } , "< 0.3" ) ; tl . to ( $ ( '.transition-screen__tile' ) , {…" at bounding box center [602, 299] width 808 height 458
type textarea "[PERSON_NAME].resize();"
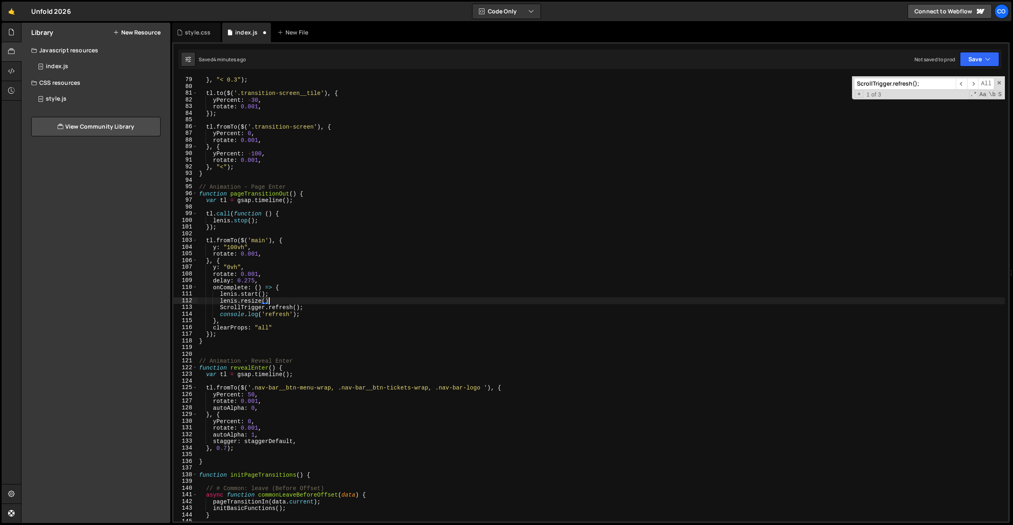
scroll to position [0, 4]
drag, startPoint x: 280, startPoint y: 299, endPoint x: 217, endPoint y: 299, distance: 62.5
click at [219, 299] on div "rotate : 0.001 , } , "< 0.3" ) ; tl . to ( $ ( '.transition-screen__tile' ) , {…" at bounding box center [602, 299] width 808 height 458
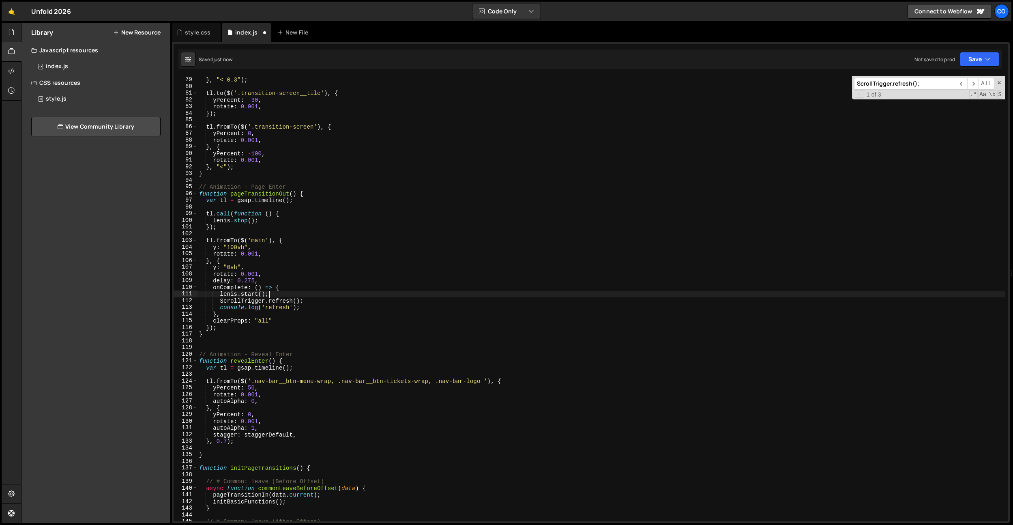
click at [299, 286] on div "rotate : 0.001 , } , "< 0.3" ) ; tl . to ( $ ( '.transition-screen__tile' ) , {…" at bounding box center [602, 299] width 808 height 458
type textarea "onComplete: () => {"
paste textarea "[PERSON_NAME].resize();"
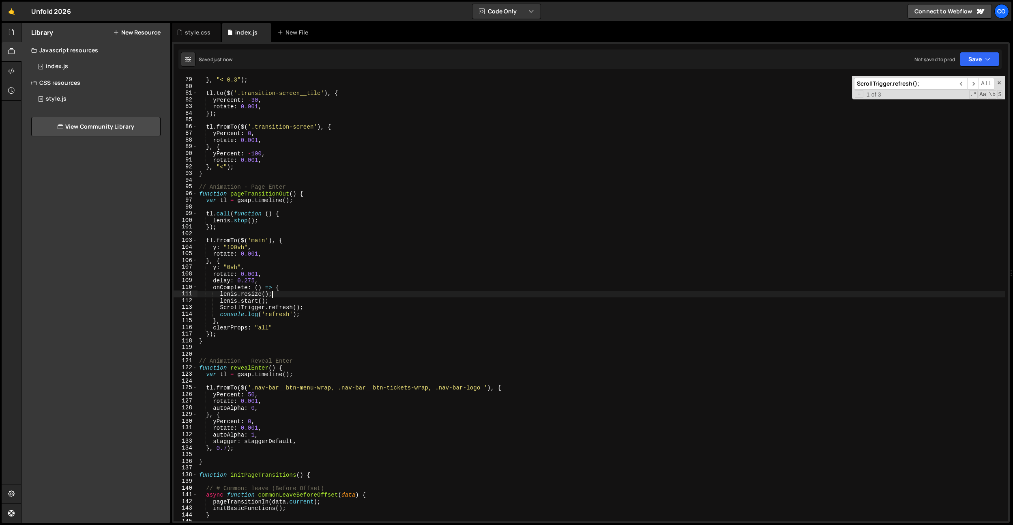
type textarea "[PERSON_NAME].resize();"
drag, startPoint x: 190, startPoint y: 31, endPoint x: 203, endPoint y: 59, distance: 31.2
click at [190, 31] on div "style.css" at bounding box center [198, 32] width 26 height 8
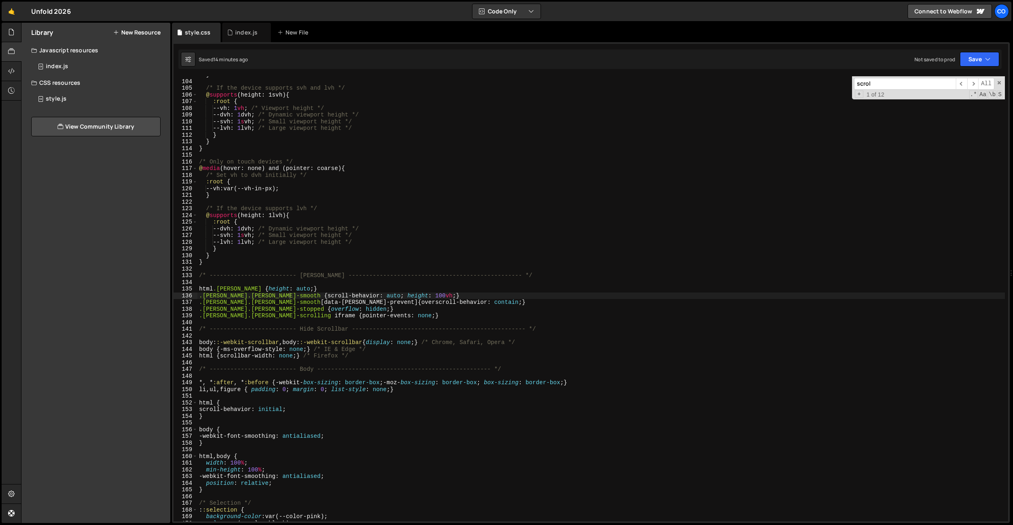
type textarea "/* Set vh to dvh initially */"
click at [269, 175] on div "} /* If the device supports svh and lvh */ @ supports (height: 1svh) { :root { …" at bounding box center [602, 300] width 808 height 458
click at [309, 174] on div "} /* If the device supports svh and lvh */ @ supports (height: 1svh) { :root { …" at bounding box center [602, 300] width 808 height 458
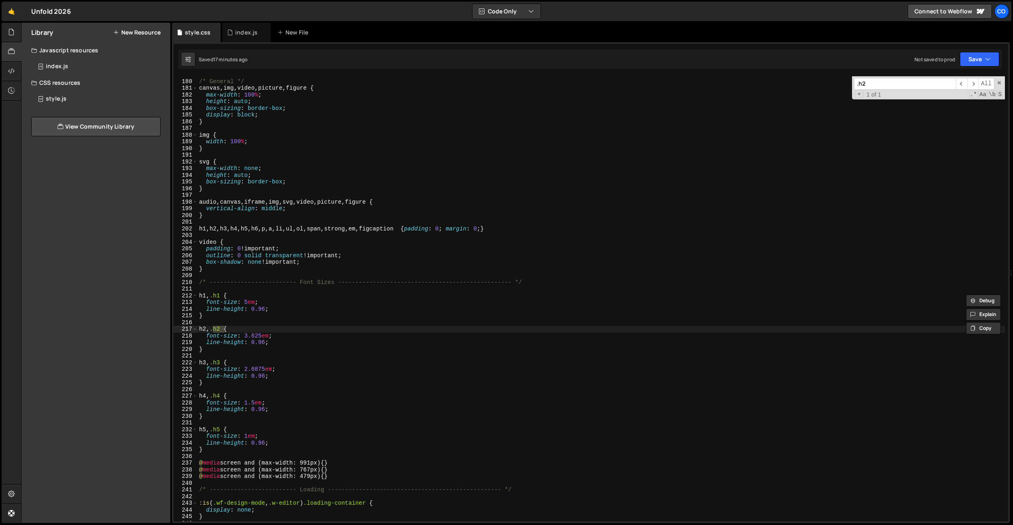
scroll to position [1196, 0]
type input ".h2"
type textarea "line-height: 0.96;"
click at [291, 342] on div "/* General */ canvas , img , video , picture , figure { max-width : 100 % ; hei…" at bounding box center [602, 300] width 808 height 458
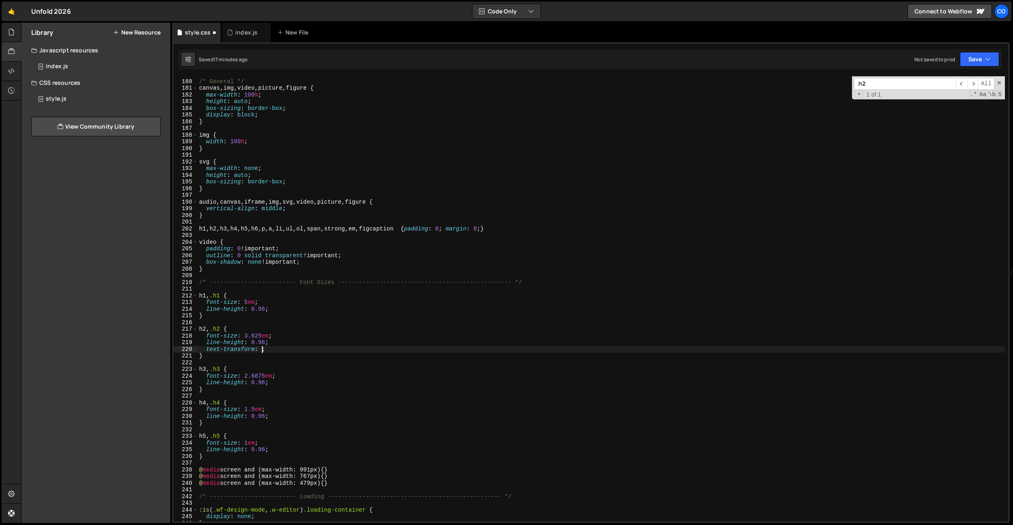
scroll to position [0, 4]
type textarea "text-transform: uppercase;"
drag, startPoint x: 237, startPoint y: 34, endPoint x: 321, endPoint y: 234, distance: 216.4
click at [237, 34] on div "index.js" at bounding box center [246, 32] width 22 height 8
type textarea "tl.fromTo($('main'), {"
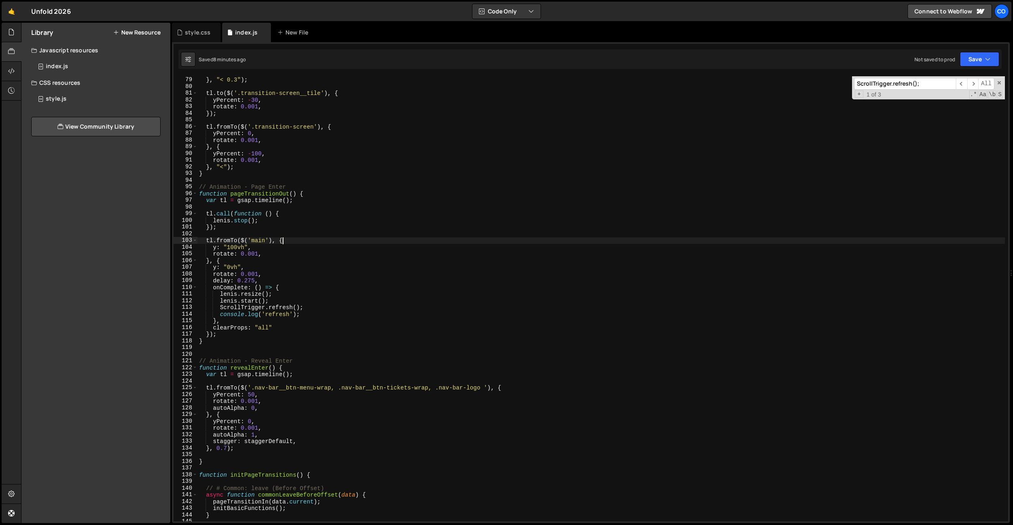
click at [321, 238] on div "rotate : 0.001 , } , "< 0.3" ) ; tl . to ( $ ( '.transition-screen__tile' ) , {…" at bounding box center [602, 299] width 808 height 458
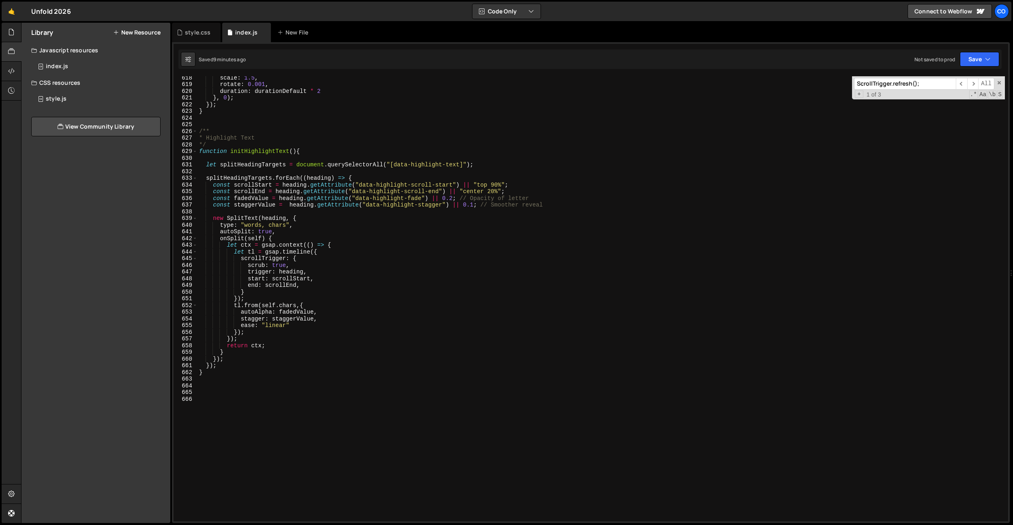
scroll to position [4232, 0]
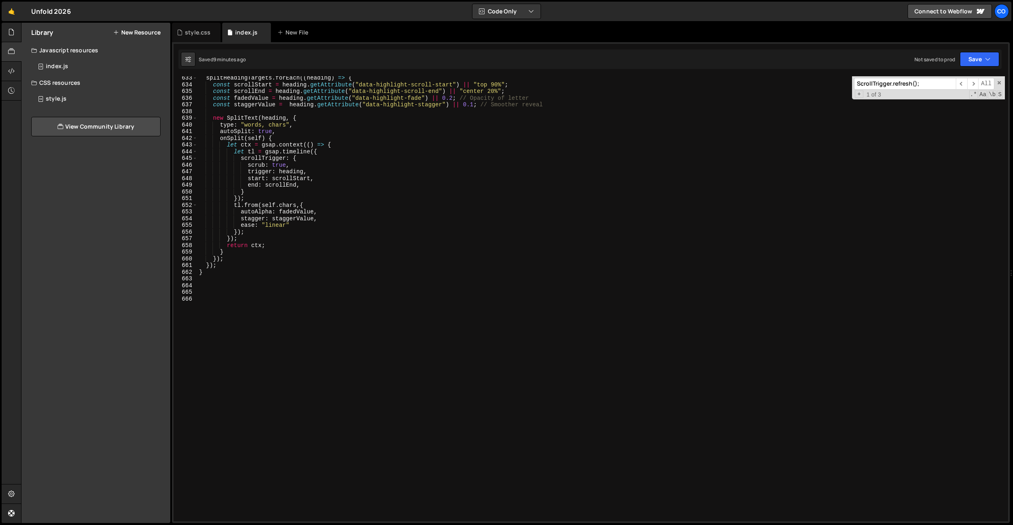
click at [323, 304] on div "splitHeadingTargets . forEach (( heading ) => { const scrollStart = heading . g…" at bounding box center [602, 304] width 808 height 458
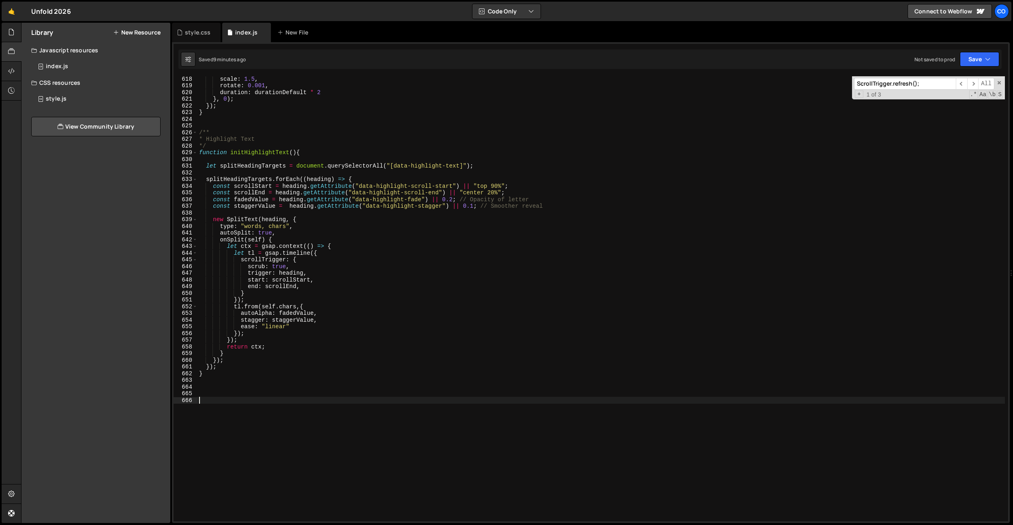
scroll to position [4098, 0]
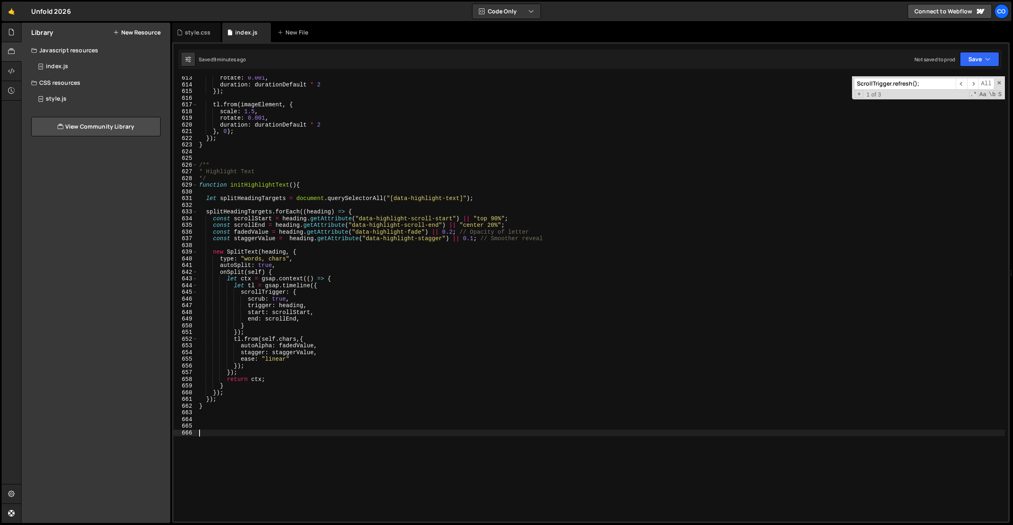
click at [211, 142] on div "rotate : 0.001 , duration : durationDefault * 2 }) ; tl . from ( imageElement ,…" at bounding box center [602, 304] width 808 height 458
type textarea "}"
click at [211, 160] on div "rotate : 0.001 , duration : durationDefault * 2 }) ; tl . from ( imageElement ,…" at bounding box center [602, 304] width 808 height 458
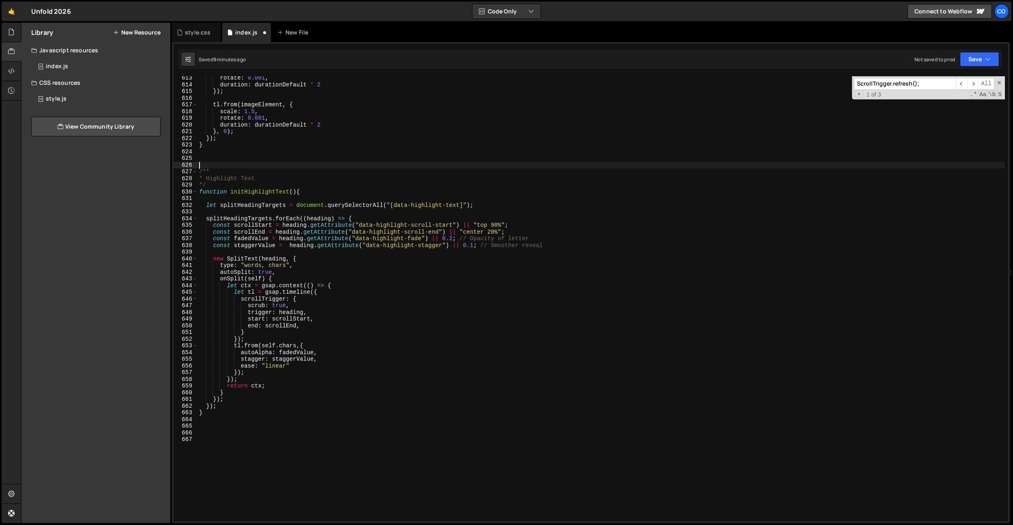
paste textarea "is--scaling"
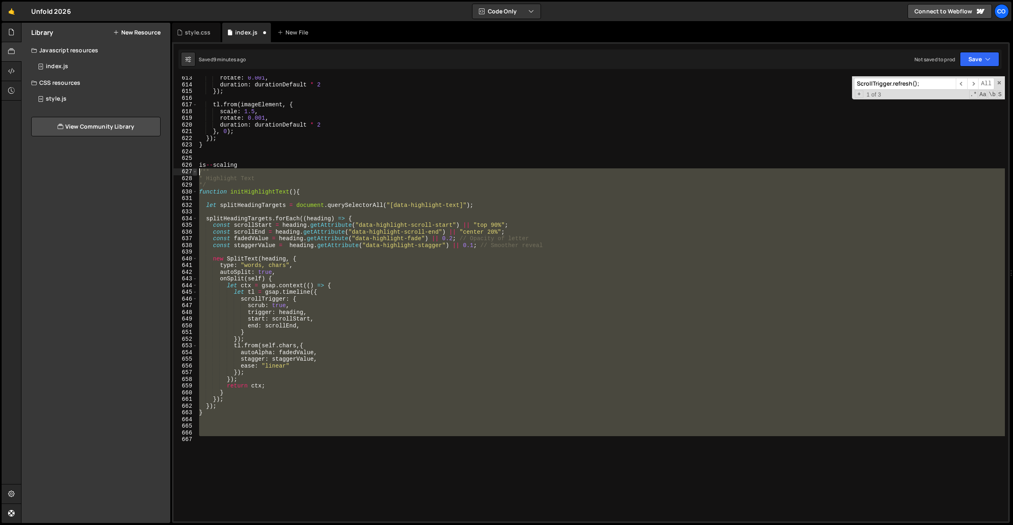
drag, startPoint x: 229, startPoint y: 435, endPoint x: 196, endPoint y: 174, distance: 262.6
click at [196, 174] on div "is--scaling 613 614 615 616 617 618 619 620 621 622 623 624 625 626 627 628 629…" at bounding box center [591, 298] width 835 height 445
type textarea "/** * Highlight Text"
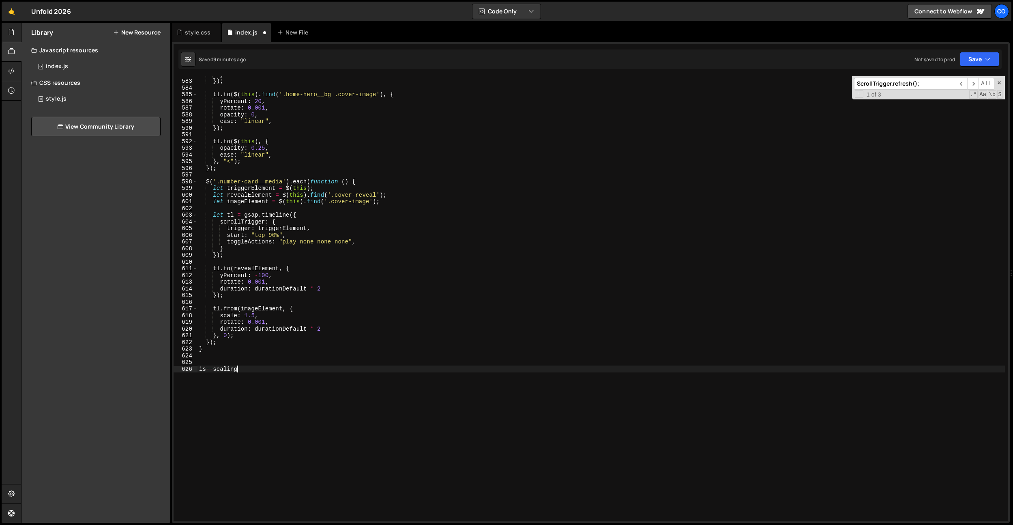
scroll to position [3894, 0]
click at [256, 167] on div "} }) ; tl . to ( $ ( this ) . find ( '.home-hero__bg .cover-image' ) , { yPerce…" at bounding box center [602, 300] width 808 height 458
type textarea "});"
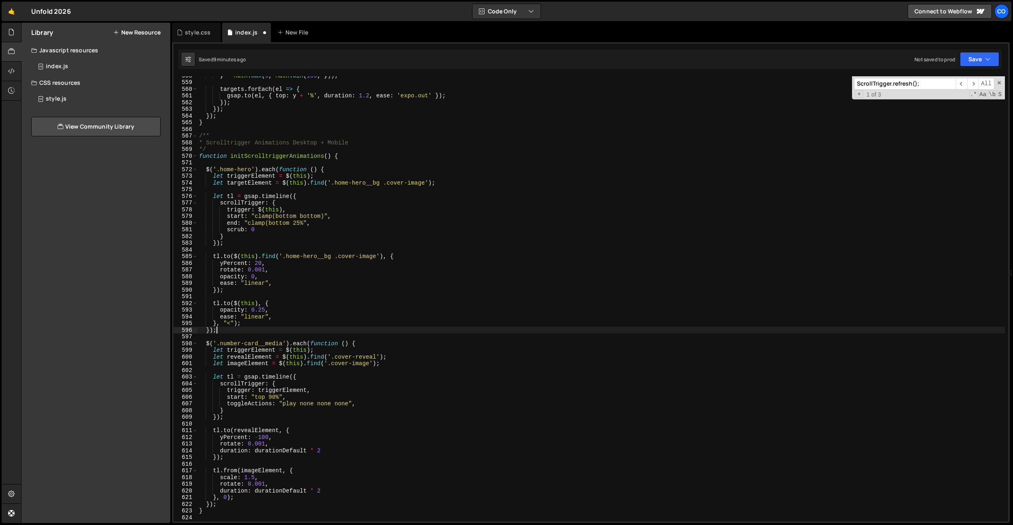
scroll to position [3727, 0]
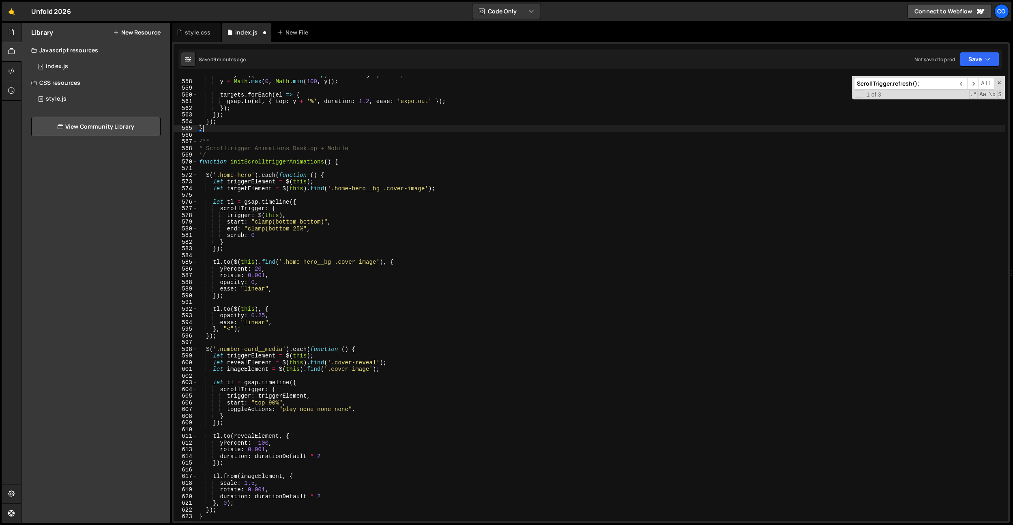
click at [219, 125] on div "let y = (( e . clientY - rect . top ) / rect . height ) * 100 ; y = Math . max …" at bounding box center [602, 300] width 808 height 458
type textarea "}"
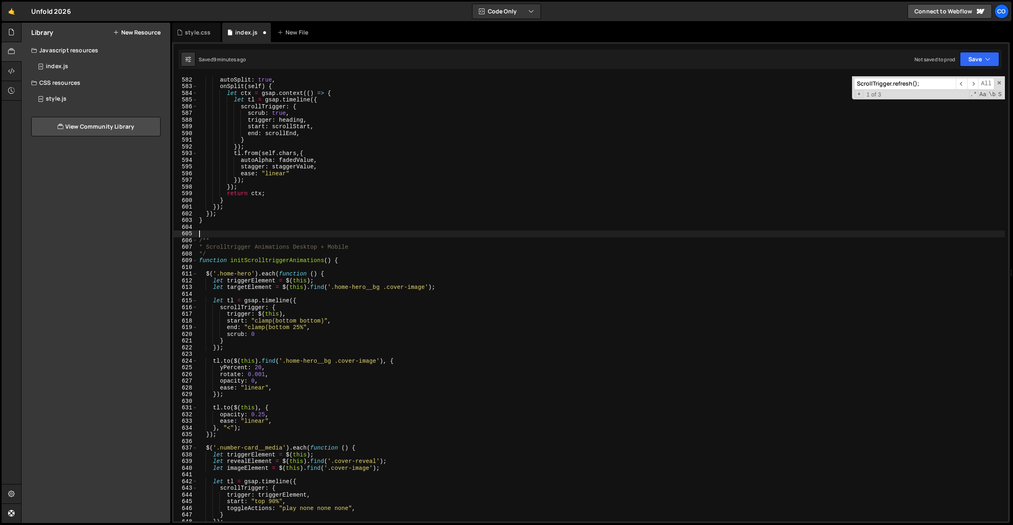
scroll to position [3982, 0]
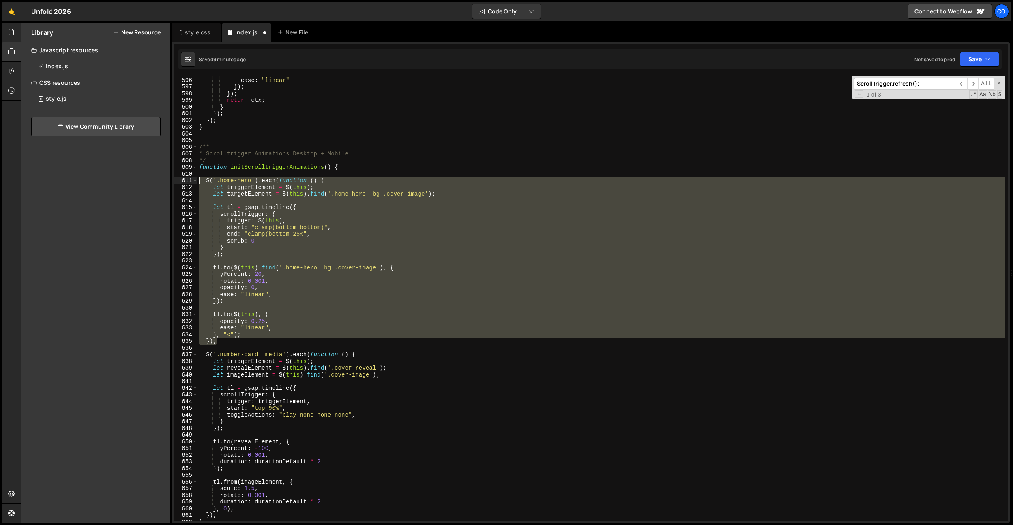
drag, startPoint x: 223, startPoint y: 342, endPoint x: 173, endPoint y: 183, distance: 167.1
click at [174, 183] on div "595 596 597 598 599 600 601 602 603 604 605 606 607 608 609 610 611 612 613 614…" at bounding box center [591, 298] width 835 height 445
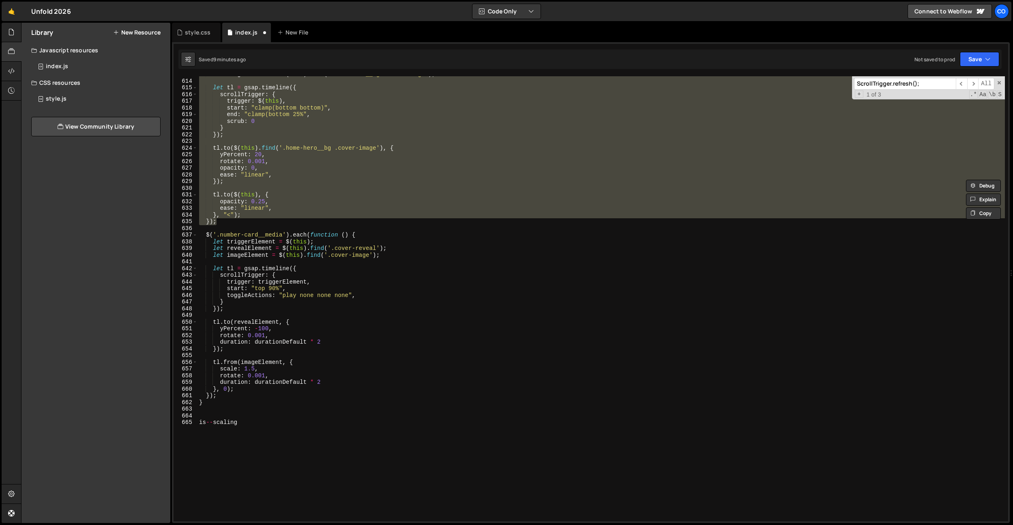
scroll to position [4102, 0]
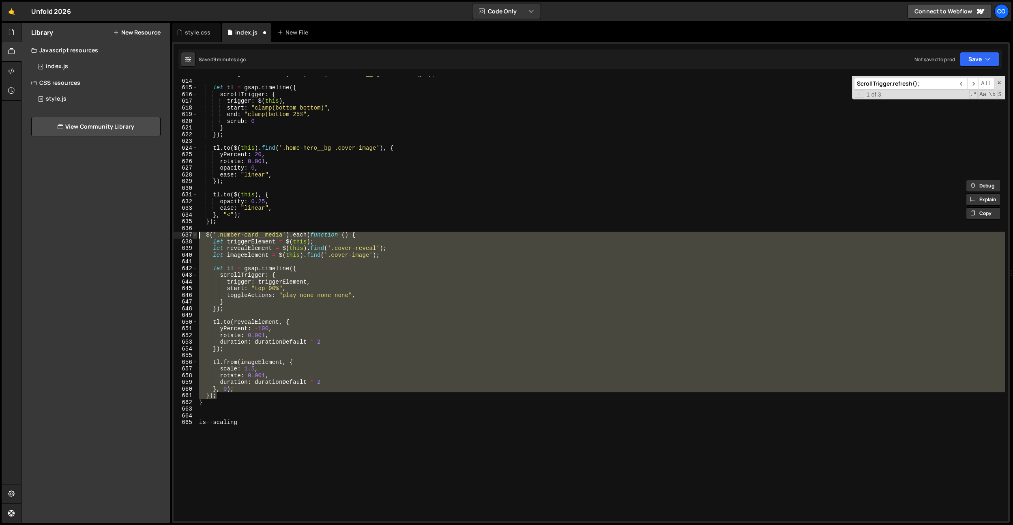
drag, startPoint x: 229, startPoint y: 395, endPoint x: 192, endPoint y: 234, distance: 165.5
click at [192, 234] on div "$('.home-hero').each(function () { let triggerElement = $(this); 613 614 615 61…" at bounding box center [591, 298] width 835 height 445
click at [323, 272] on div "let targetElement = $ ( this ) . find ( '.home-hero__bg .cover-image' ) ; let t…" at bounding box center [602, 298] width 808 height 445
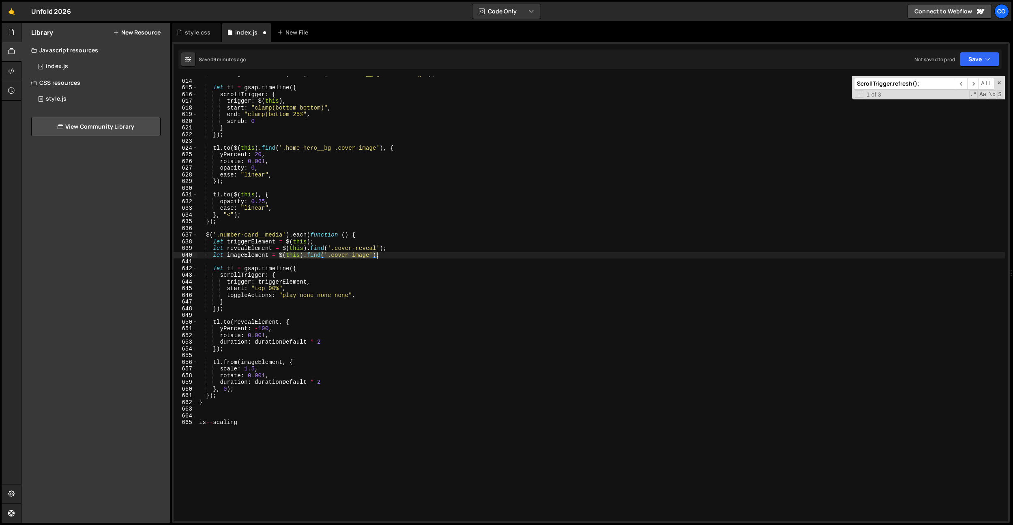
drag, startPoint x: 279, startPoint y: 254, endPoint x: 376, endPoint y: 252, distance: 96.6
click at [376, 252] on div "let targetElement = $ ( this ) . find ( '.home-hero__bg .cover-image' ) ; let t…" at bounding box center [602, 300] width 808 height 458
click at [268, 363] on div "let targetElement = $ ( this ) . find ( '.home-hero__bg .cover-image' ) ; let t…" at bounding box center [602, 300] width 808 height 458
paste textarea "$(this).find('.cover-image')"
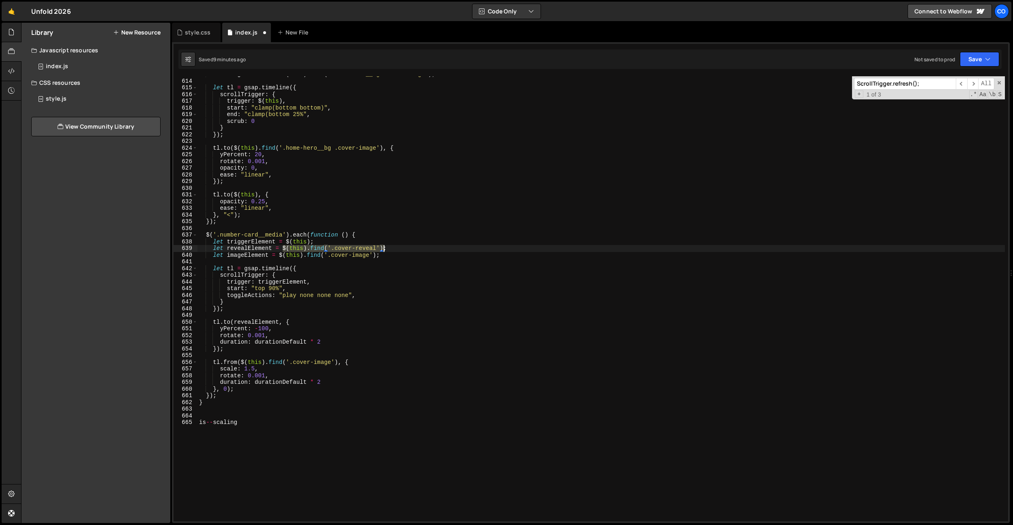
drag, startPoint x: 283, startPoint y: 250, endPoint x: 383, endPoint y: 246, distance: 99.5
click at [383, 246] on div "let targetElement = $ ( this ) . find ( '.home-hero__bg .cover-image' ) ; let t…" at bounding box center [602, 300] width 808 height 458
click at [262, 321] on div "let targetElement = $ ( this ) . find ( '.home-hero__bg .cover-image' ) ; let t…" at bounding box center [602, 300] width 808 height 458
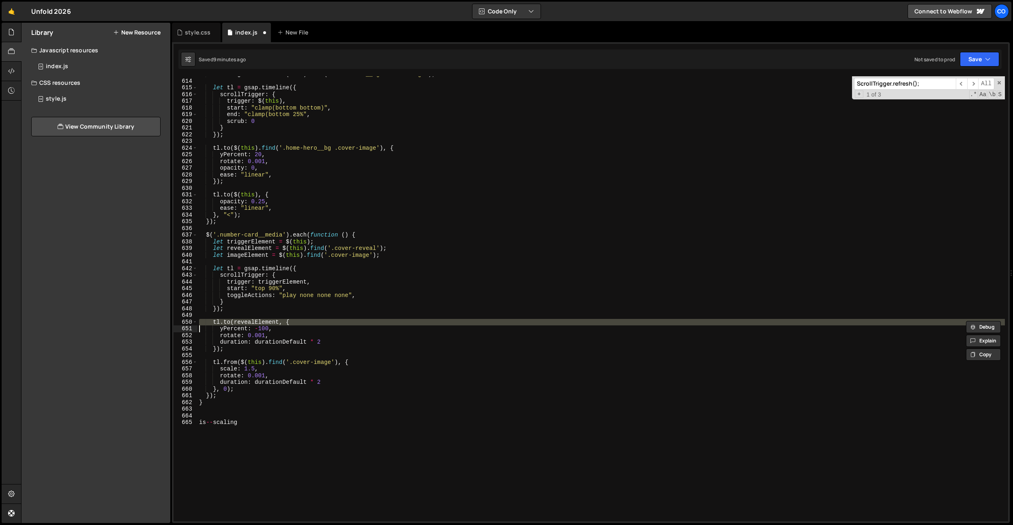
click at [262, 321] on div "let targetElement = $ ( this ) . find ( '.home-hero__bg .cover-image' ) ; let t…" at bounding box center [602, 300] width 808 height 458
click at [262, 321] on div "let targetElement = $ ( this ) . find ( '.home-hero__bg .cover-image' ) ; let t…" at bounding box center [602, 298] width 808 height 445
click at [262, 321] on div "let targetElement = $ ( this ) . find ( '.home-hero__bg .cover-image' ) ; let t…" at bounding box center [602, 300] width 808 height 458
paste textarea "$(this).find('.cover-reveal')"
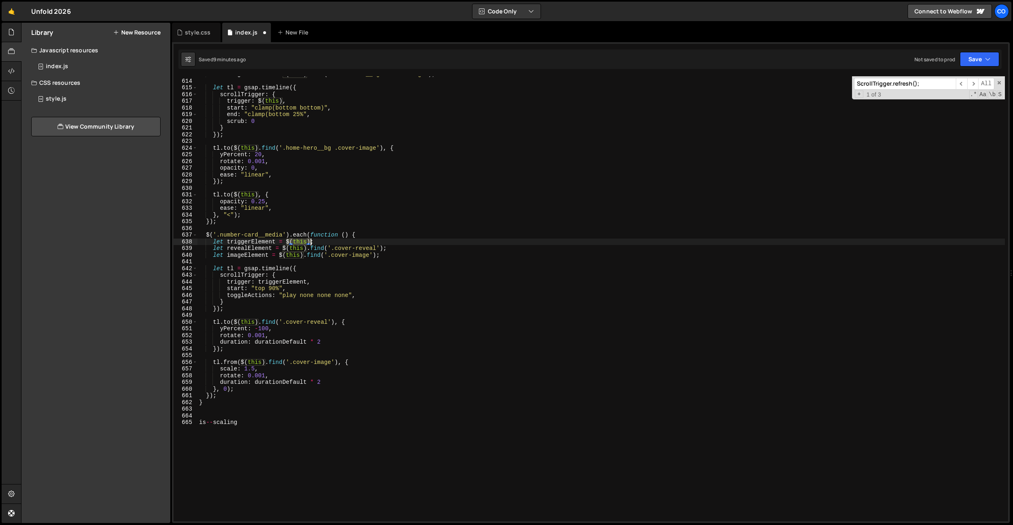
drag, startPoint x: 287, startPoint y: 244, endPoint x: 310, endPoint y: 241, distance: 23.4
click at [310, 241] on div "let targetElement = $ ( this ) . find ( '.home-hero__bg .cover-image' ) ; let t…" at bounding box center [602, 300] width 808 height 458
click at [283, 281] on div "let targetElement = $ ( this ) . find ( '.home-hero__bg .cover-image' ) ; let t…" at bounding box center [602, 300] width 808 height 458
paste textarea "$(this)"
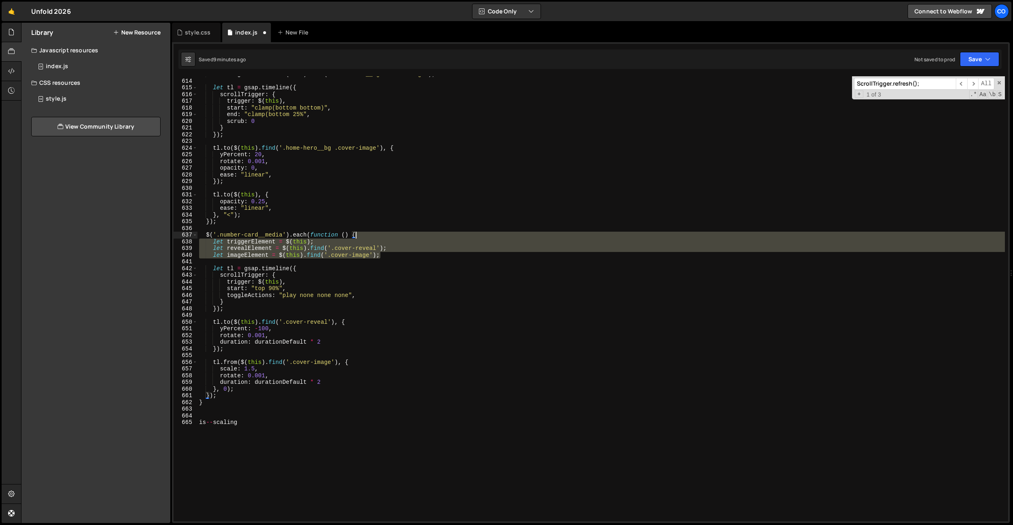
drag, startPoint x: 405, startPoint y: 254, endPoint x: 404, endPoint y: 235, distance: 19.5
click at [404, 235] on div "let targetElement = $ ( this ) . find ( '.home-hero__bg .cover-image' ) ; let t…" at bounding box center [602, 300] width 808 height 458
type textarea "$('.number-card__media').each(function () {"
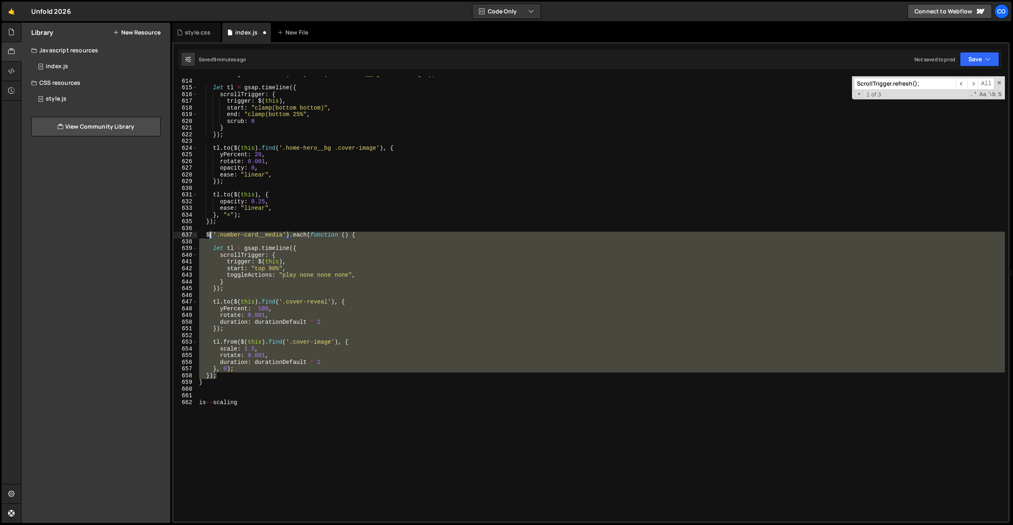
drag, startPoint x: 220, startPoint y: 376, endPoint x: 209, endPoint y: 234, distance: 142.9
click at [209, 234] on div "let targetElement = $ ( this ) . find ( '.home-hero__bg .cover-image' ) ; let t…" at bounding box center [602, 300] width 808 height 458
click at [209, 234] on div "let targetElement = $ ( this ) . find ( '.home-hero__bg .cover-image' ) ; let t…" at bounding box center [602, 298] width 808 height 445
drag, startPoint x: 206, startPoint y: 234, endPoint x: 225, endPoint y: 374, distance: 141.3
click at [225, 374] on div "let targetElement = $ ( this ) . find ( '.home-hero__bg .cover-image' ) ; let t…" at bounding box center [602, 300] width 808 height 458
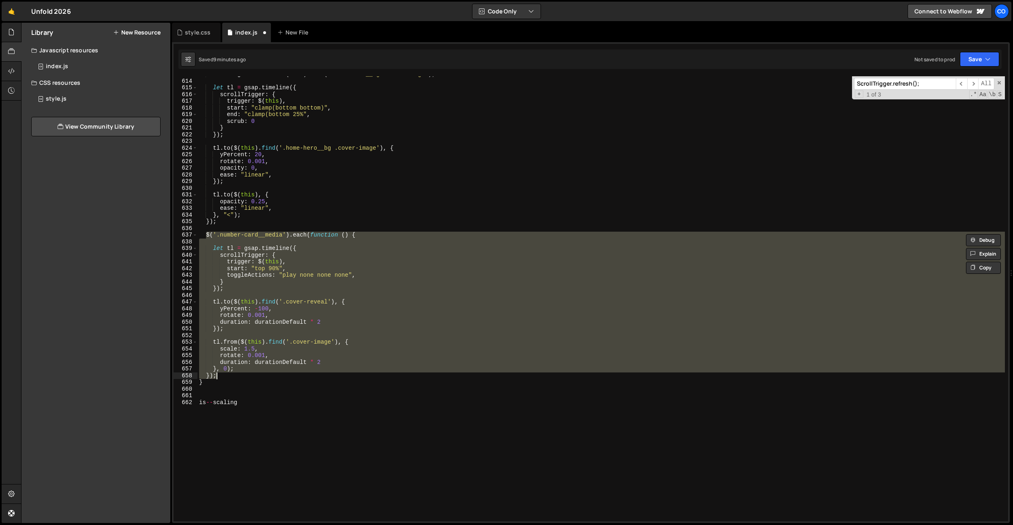
type textarea "});"
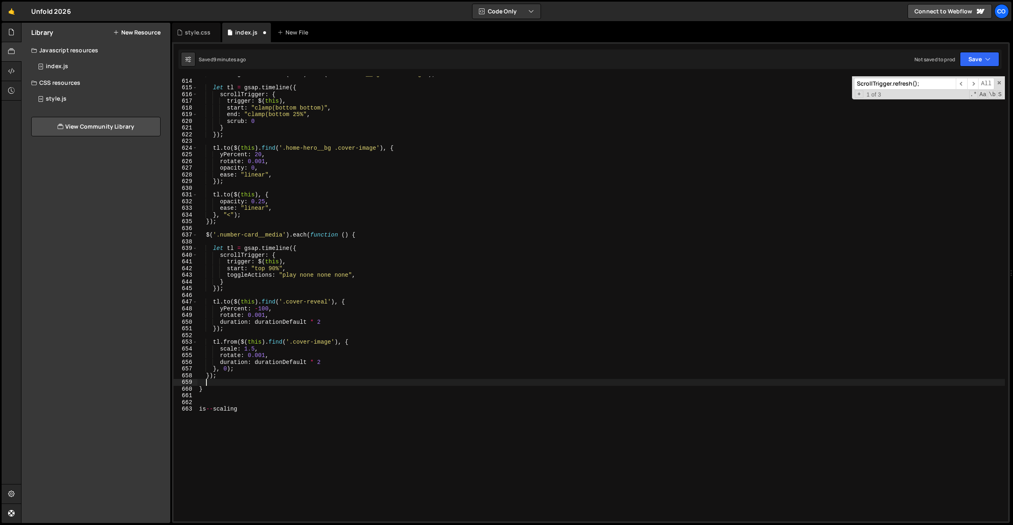
paste textarea "});"
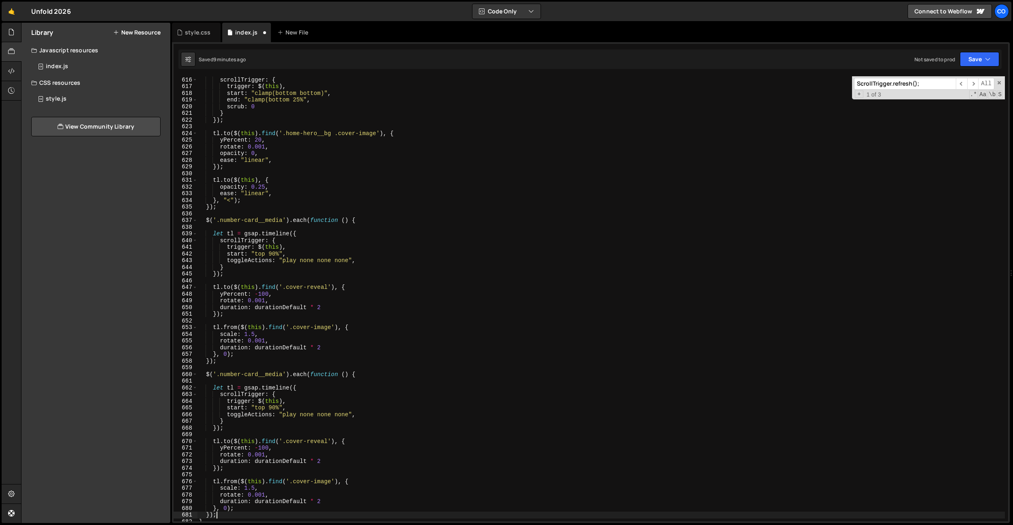
scroll to position [4147, 0]
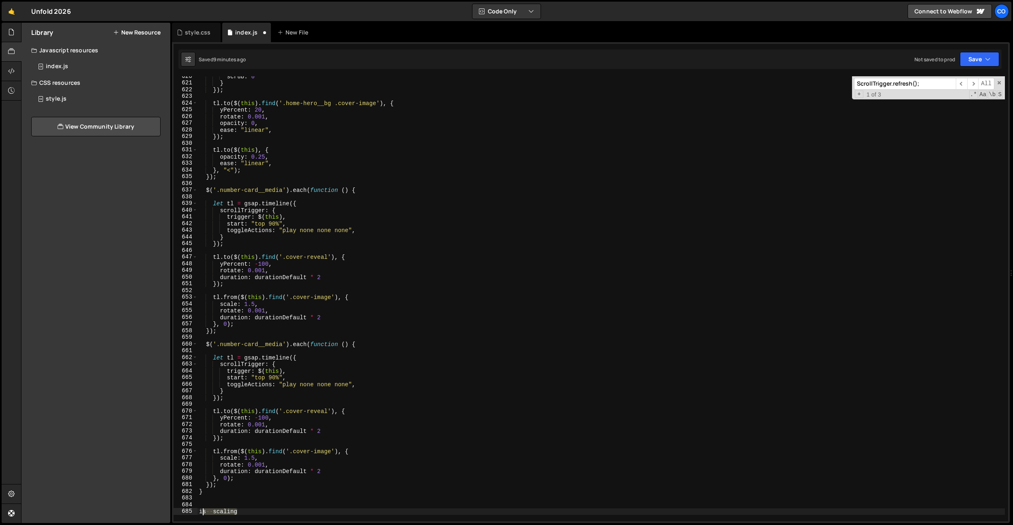
drag, startPoint x: 239, startPoint y: 512, endPoint x: 201, endPoint y: 514, distance: 38.6
click at [202, 514] on div "scrub : 0 } }) ; tl . to ( $ ( this ) . find ( '.home-hero__bg .cover-image' ) …" at bounding box center [602, 302] width 808 height 458
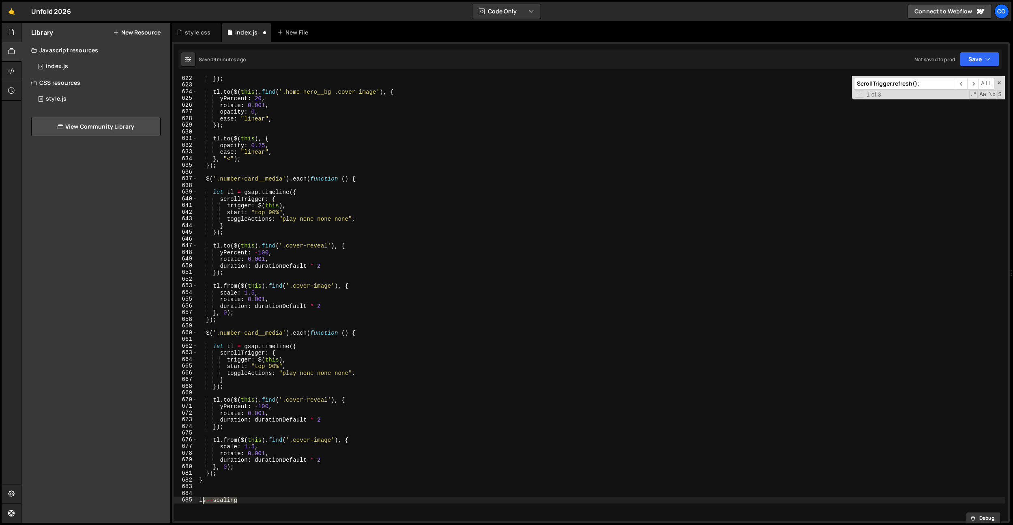
scroll to position [4162, 0]
click at [264, 352] on div "}) ; tl . to ( $ ( this ) . find ( '.home-hero__bg .cover-image' ) , { yPercent…" at bounding box center [602, 300] width 808 height 458
drag, startPoint x: 283, startPoint y: 328, endPoint x: 221, endPoint y: 331, distance: 61.7
click at [221, 331] on div "}) ; tl . to ( $ ( this ) . find ( '.home-hero__bg .cover-image' ) , { yPercent…" at bounding box center [602, 300] width 808 height 458
paste textarea "home-reasons__title-sticky"
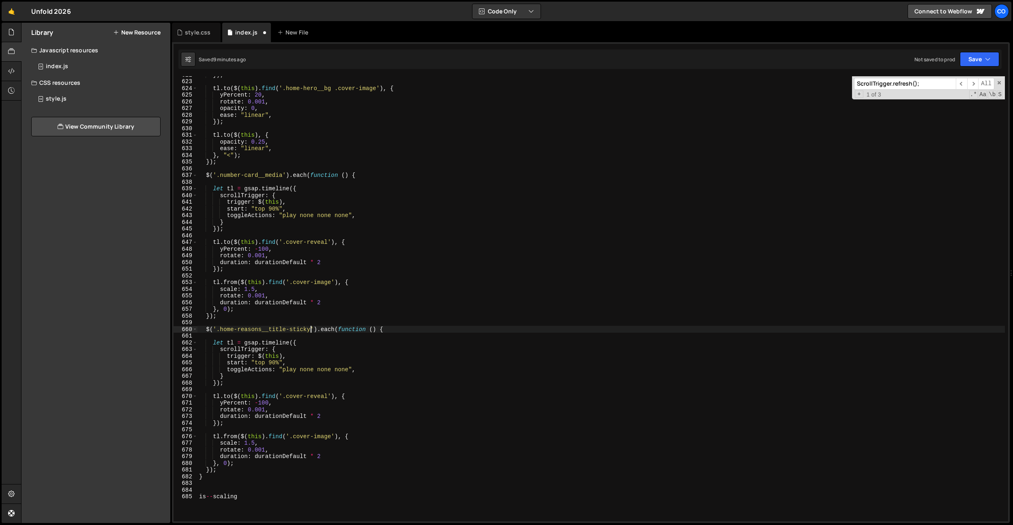
click at [306, 472] on div "}) ; tl . to ( $ ( this ) . find ( '.home-hero__bg .cover-image' ) , { yPercent…" at bounding box center [602, 300] width 808 height 458
drag, startPoint x: 242, startPoint y: 497, endPoint x: 182, endPoint y: 498, distance: 60.1
click at [182, 498] on div "}); 622 623 624 625 626 627 628 629 630 631 632 633 634 635 636 637 638 639 640…" at bounding box center [591, 298] width 835 height 445
type textarea "is--scaling"
drag, startPoint x: 328, startPoint y: 399, endPoint x: 287, endPoint y: 396, distance: 41.1
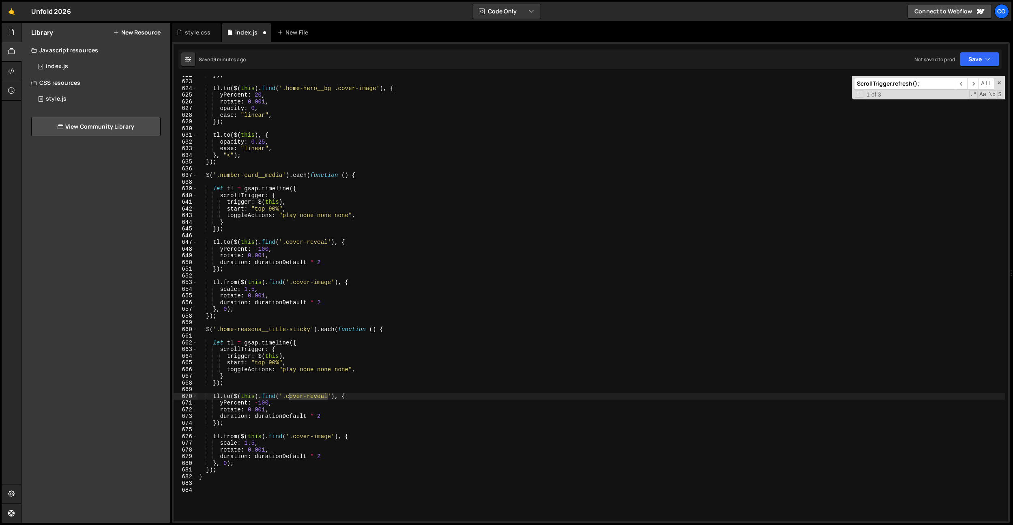
click at [287, 396] on div "}) ; tl . to ( $ ( this ) . find ( '.home-hero__bg .cover-image' ) , { yPercent…" at bounding box center [602, 300] width 808 height 458
paste textarea "is--scaling"
click at [353, 453] on div "}) ; tl . to ( $ ( this ) . find ( '.home-hero__bg .cover-image' ) , { yPercent…" at bounding box center [602, 300] width 808 height 458
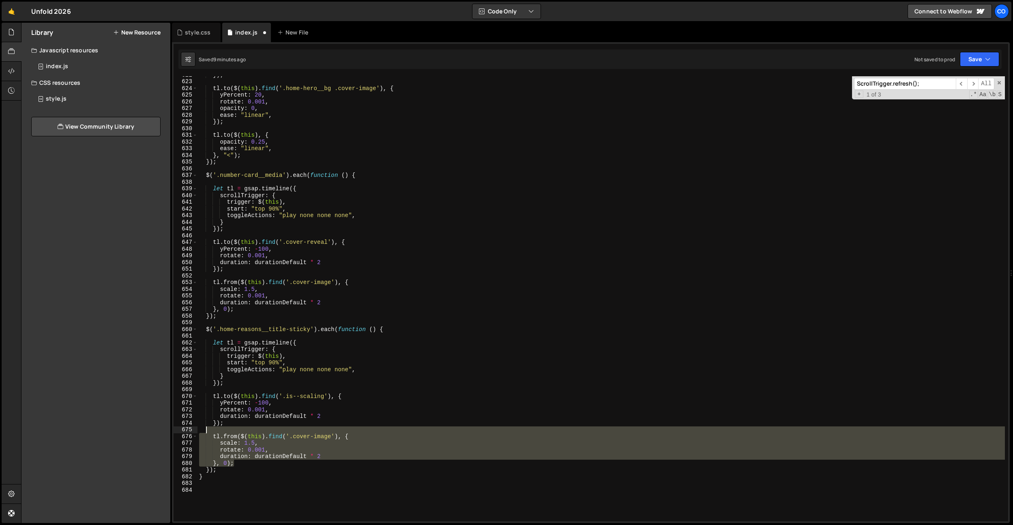
drag, startPoint x: 234, startPoint y: 463, endPoint x: 239, endPoint y: 428, distance: 34.8
click at [239, 428] on div "}) ; tl . to ( $ ( this ) . find ( '.home-hero__bg .cover-image' ) , { yPercent…" at bounding box center [602, 300] width 808 height 458
type textarea "tl.from($(this).find('.cover-image'), {"
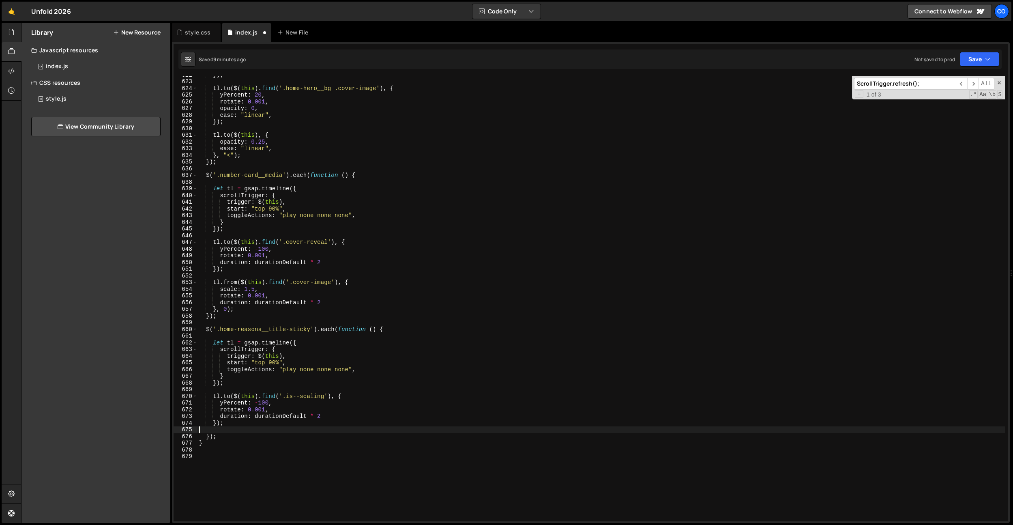
click at [243, 402] on div "}) ; tl . to ( $ ( this ) . find ( '.home-hero__bg .cover-image' ) , { yPercent…" at bounding box center [602, 300] width 808 height 458
click at [243, 402] on div "}) ; tl . to ( $ ( this ) . find ( '.home-hero__bg .cover-image' ) , { yPercent…" at bounding box center [602, 301] width 808 height 458
click at [233, 398] on div "}) ; tl . to ( $ ( this ) . find ( '.home-hero__bg .cover-image' ) , { yPercent…" at bounding box center [602, 301] width 808 height 458
click at [228, 397] on div "}) ; tl . to ( $ ( this ) . find ( '.home-hero__bg .cover-image' ) , { yPercent…" at bounding box center [602, 301] width 808 height 458
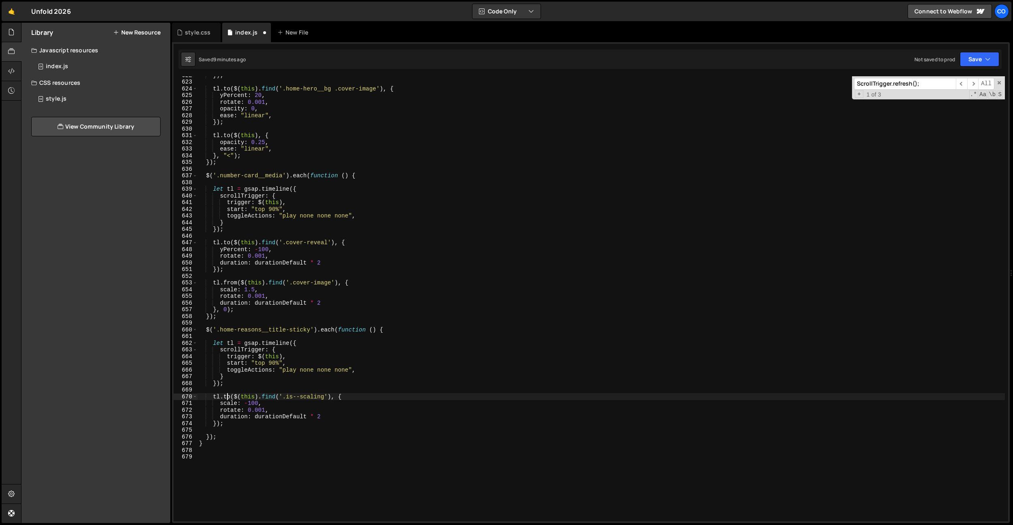
click at [250, 401] on div "}) ; tl . to ( $ ( this ) . find ( '.home-hero__bg .cover-image' ) , { yPercent…" at bounding box center [602, 301] width 808 height 458
click at [429, 353] on div "}) ; tl . to ( $ ( this ) . find ( '.home-hero__bg .cover-image' ) , { yPercent…" at bounding box center [602, 301] width 808 height 458
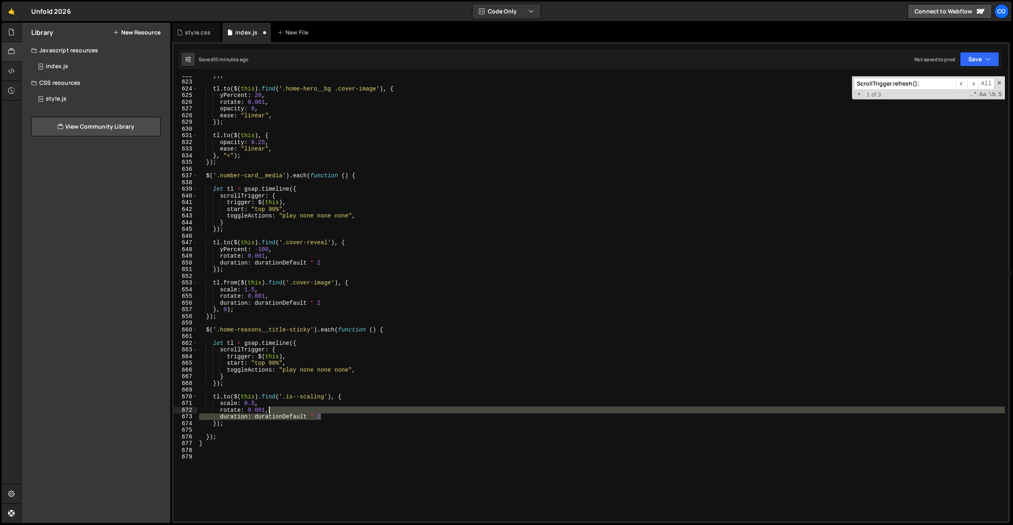
drag, startPoint x: 333, startPoint y: 416, endPoint x: 334, endPoint y: 410, distance: 5.7
click at [334, 410] on div "}) ; tl . to ( $ ( this ) . find ( '.home-hero__bg .cover-image' ) , { yPercent…" at bounding box center [602, 301] width 808 height 458
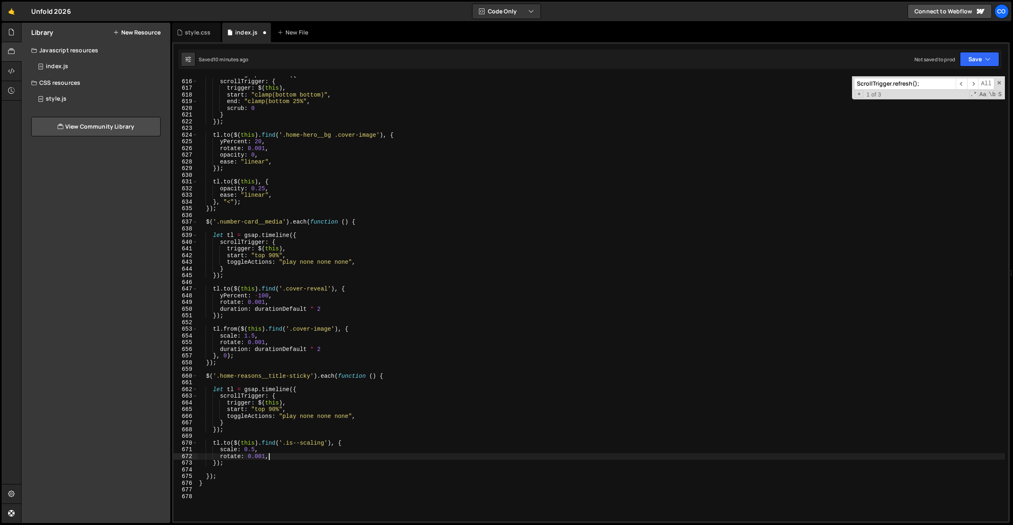
scroll to position [4083, 0]
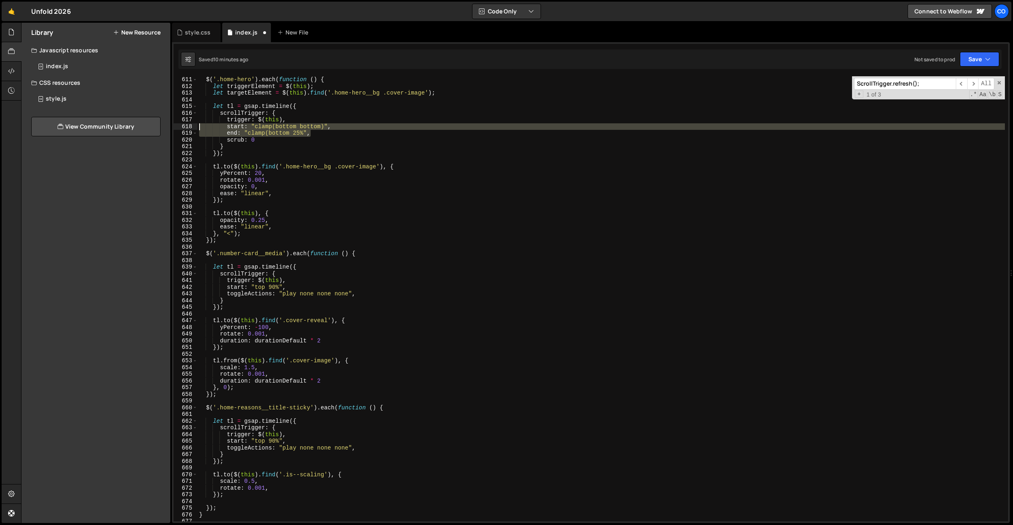
drag, startPoint x: 326, startPoint y: 133, endPoint x: 167, endPoint y: 124, distance: 159.3
click at [167, 124] on div "Files New File Javascript files 0 index.js 0 CSS files style.css 0 Copy share l…" at bounding box center [517, 273] width 992 height 501
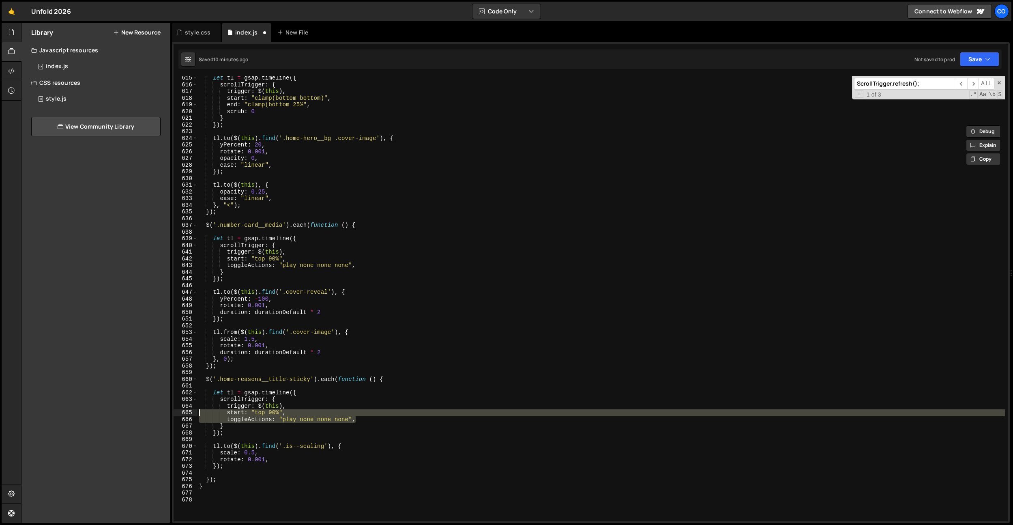
scroll to position [4111, 0]
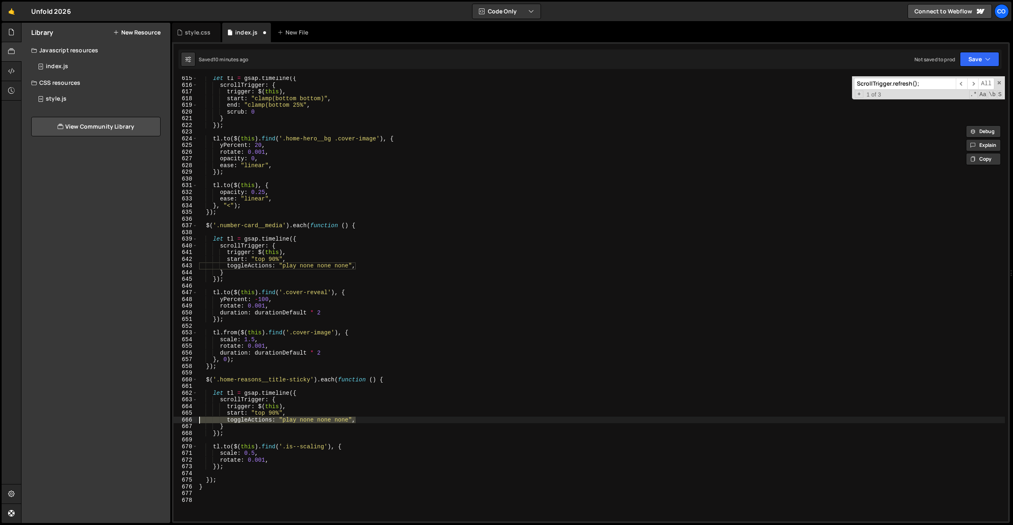
drag, startPoint x: 362, startPoint y: 419, endPoint x: 184, endPoint y: 417, distance: 178.1
click at [184, 417] on div "start: "clamp(bottom bottom)", end: "clamp(bottom 25%", 615 616 617 618 619 620…" at bounding box center [591, 298] width 835 height 445
paste textarea "end: "clamp(bottom 25%"
click at [372, 400] on div "let tl = gsap . timeline ({ scrollTrigger : { trigger : $ ( this ) , start : "c…" at bounding box center [602, 304] width 808 height 458
click at [344, 409] on div "let tl = gsap . timeline ({ scrollTrigger : { trigger : $ ( this ) , start : "c…" at bounding box center [602, 304] width 808 height 458
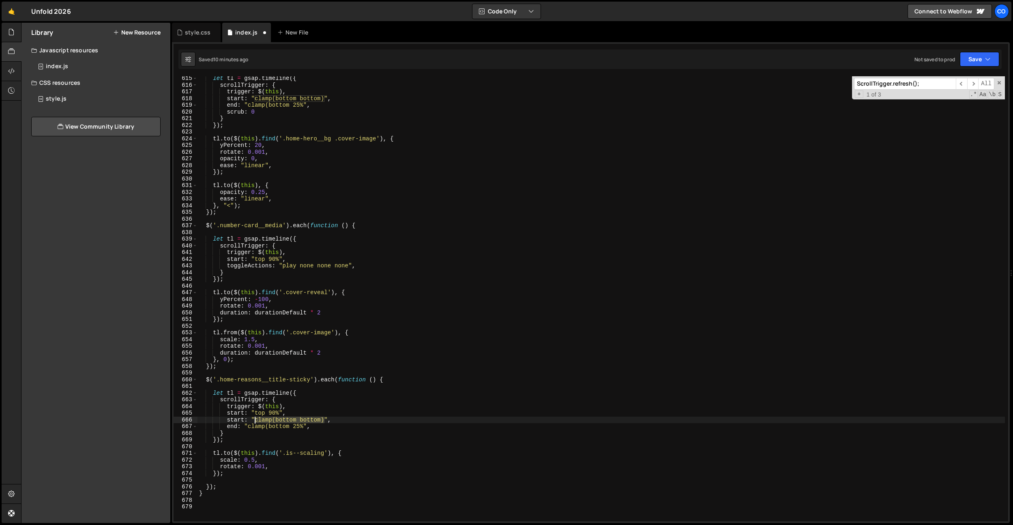
drag, startPoint x: 324, startPoint y: 420, endPoint x: 255, endPoint y: 419, distance: 69.0
click at [255, 419] on div "let tl = gsap . timeline ({ scrollTrigger : { trigger : $ ( this ) , start : "c…" at bounding box center [602, 304] width 808 height 458
click at [323, 337] on div "let tl = gsap . timeline ({ scrollTrigger : { trigger : $ ( this ) , start : "c…" at bounding box center [602, 304] width 808 height 458
drag, startPoint x: 303, startPoint y: 427, endPoint x: 250, endPoint y: 427, distance: 53.1
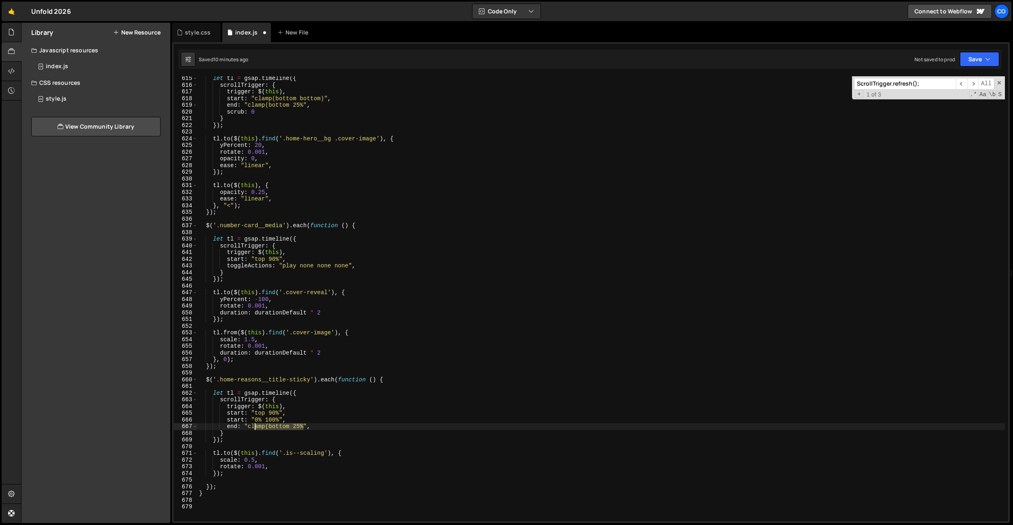
click at [250, 427] on div "let tl = gsap . timeline ({ scrollTrigger : { trigger : $ ( this ) , start : "c…" at bounding box center [602, 304] width 808 height 458
click at [291, 409] on div "let tl = gsap . timeline ({ scrollTrigger : { trigger : $ ( this ) , start : "c…" at bounding box center [602, 304] width 808 height 458
click at [292, 409] on div "let tl = gsap . timeline ({ scrollTrigger : { trigger : $ ( this ) , start : "c…" at bounding box center [602, 304] width 808 height 458
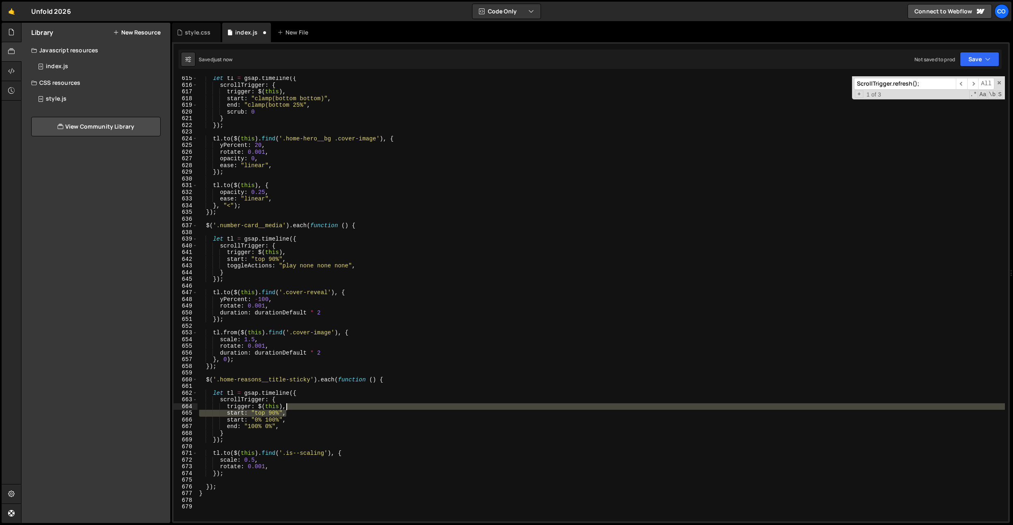
click at [295, 409] on div "let tl = gsap . timeline ({ scrollTrigger : { trigger : $ ( this ) , start : "c…" at bounding box center [602, 304] width 808 height 458
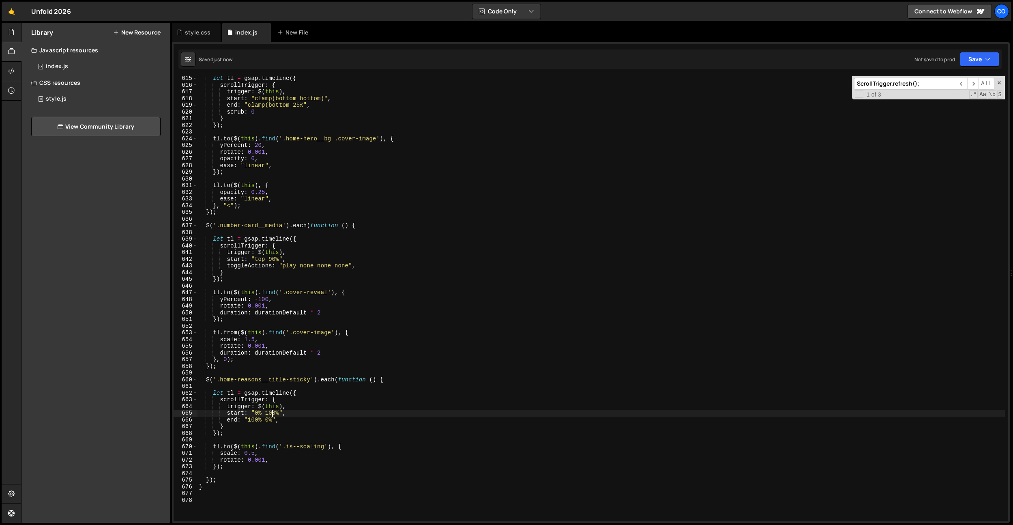
click at [272, 412] on div "let tl = gsap . timeline ({ scrollTrigger : { trigger : $ ( this ) , start : "c…" at bounding box center [602, 304] width 808 height 458
type textarea "start: "100% 0%","
drag, startPoint x: 255, startPoint y: 376, endPoint x: 254, endPoint y: 416, distance: 40.2
click at [255, 376] on div "let tl = gsap . timeline ({ scrollTrigger : { trigger : $ ( this ) , start : "c…" at bounding box center [602, 304] width 808 height 458
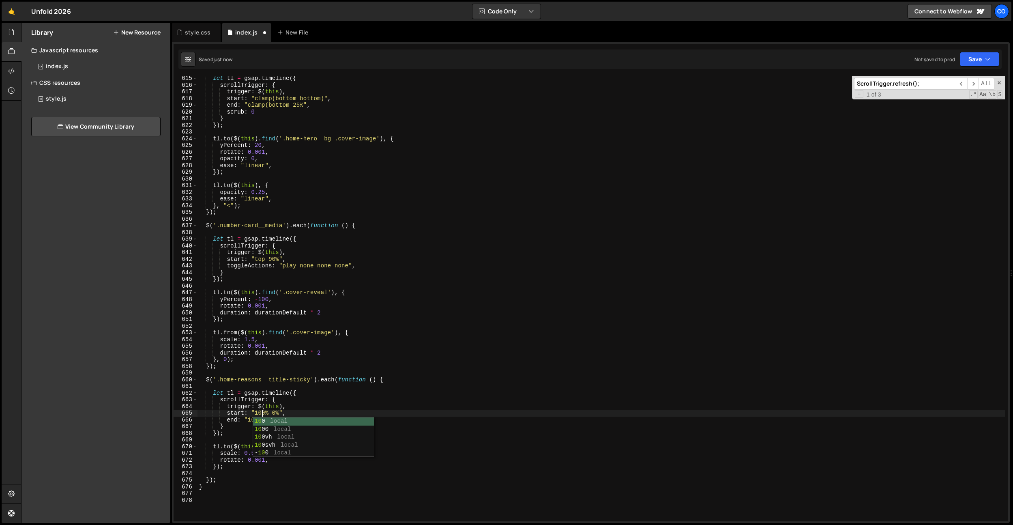
scroll to position [0, 0]
click at [254, 417] on div "let tl = gsap . timeline ({ scrollTrigger : { trigger : $ ( this ) , start : "c…" at bounding box center [602, 304] width 808 height 458
click at [260, 421] on div "let tl = gsap . timeline ({ scrollTrigger : { trigger : $ ( this ) , start : "c…" at bounding box center [602, 304] width 808 height 458
click at [277, 412] on div "let tl = gsap . timeline ({ scrollTrigger : { trigger : $ ( this ) , start : "c…" at bounding box center [602, 304] width 808 height 458
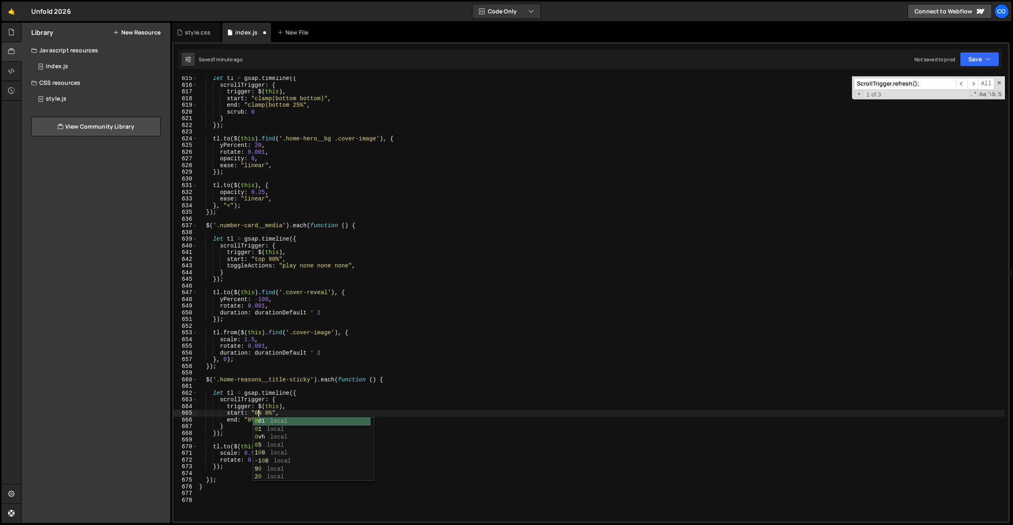
scroll to position [0, 4]
click at [271, 405] on div "let tl = gsap . timeline ({ scrollTrigger : { trigger : $ ( this ) , start : "c…" at bounding box center [602, 304] width 808 height 458
click at [249, 418] on div "let tl = gsap . timeline ({ scrollTrigger : { trigger : $ ( this ) , start : "c…" at bounding box center [602, 304] width 808 height 458
click at [336, 303] on div "let tl = gsap . timeline ({ scrollTrigger : { trigger : $ ( this ) , start : "c…" at bounding box center [602, 304] width 808 height 458
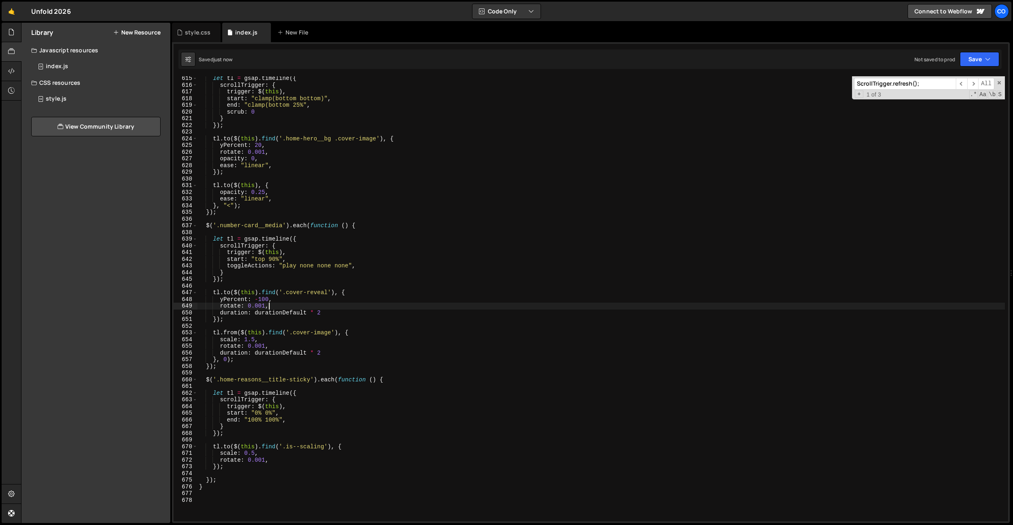
click at [283, 394] on div "let tl = gsap . timeline ({ scrollTrigger : { trigger : $ ( this ) , start : "c…" at bounding box center [602, 304] width 808 height 458
click at [290, 421] on div "let tl = gsap . timeline ({ scrollTrigger : { trigger : $ ( this ) , start : "c…" at bounding box center [602, 304] width 808 height 458
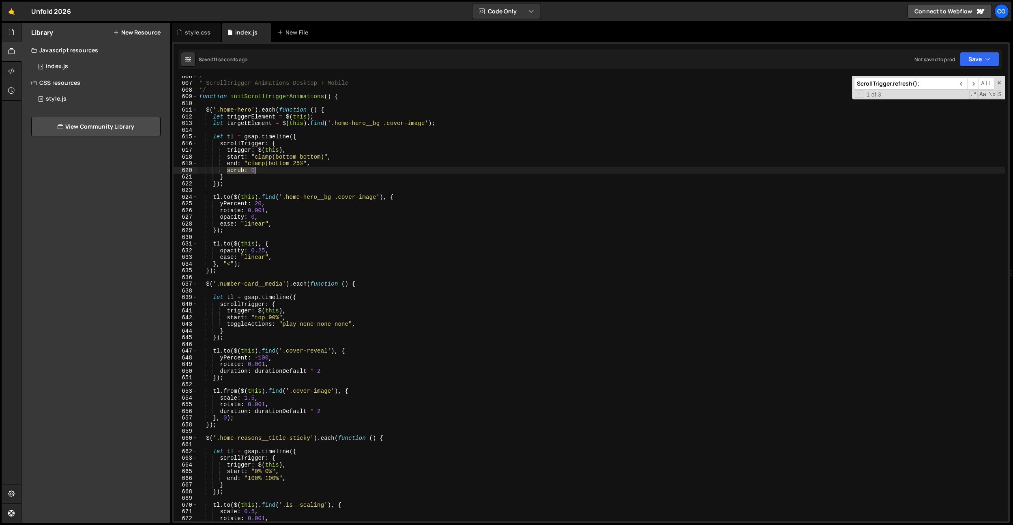
drag, startPoint x: 226, startPoint y: 173, endPoint x: 255, endPoint y: 171, distance: 28.9
click at [255, 171] on div "/** * Scrolltrigger Animations Desktop + Mobile */ function initScrolltriggerAn…" at bounding box center [602, 302] width 808 height 458
click at [297, 480] on div "/** * Scrolltrigger Animations Desktop + Mobile */ function initScrolltriggerAn…" at bounding box center [602, 302] width 808 height 458
type textarea "end: "100% 100%","
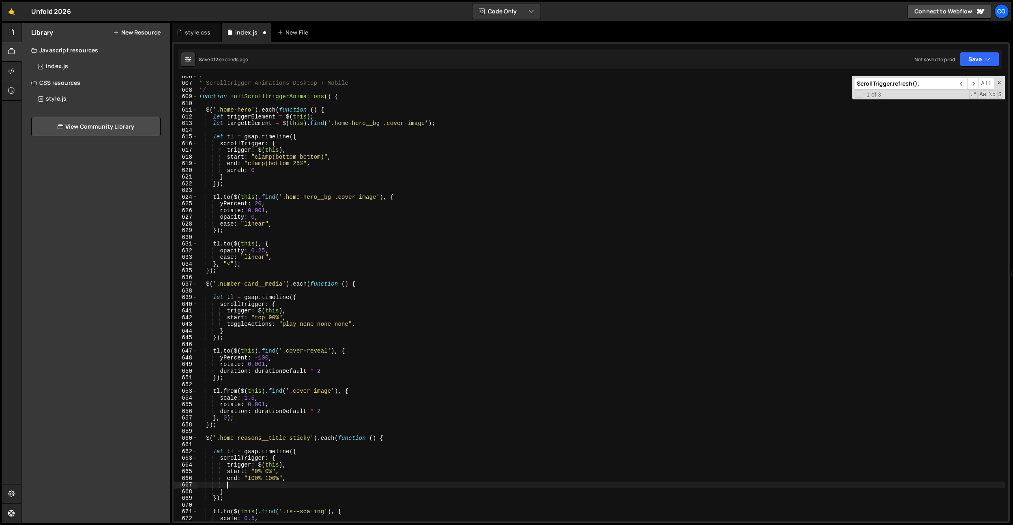
paste textarea "scrub: 0"
drag, startPoint x: 299, startPoint y: 464, endPoint x: 274, endPoint y: 473, distance: 26.7
click at [299, 464] on div "/** * Scrolltrigger Animations Desktop + Mobile */ function initScrolltriggerAn…" at bounding box center [602, 302] width 808 height 458
click at [267, 472] on div "/** * Scrolltrigger Animations Desktop + Mobile */ function initScrolltriggerAn…" at bounding box center [602, 302] width 808 height 458
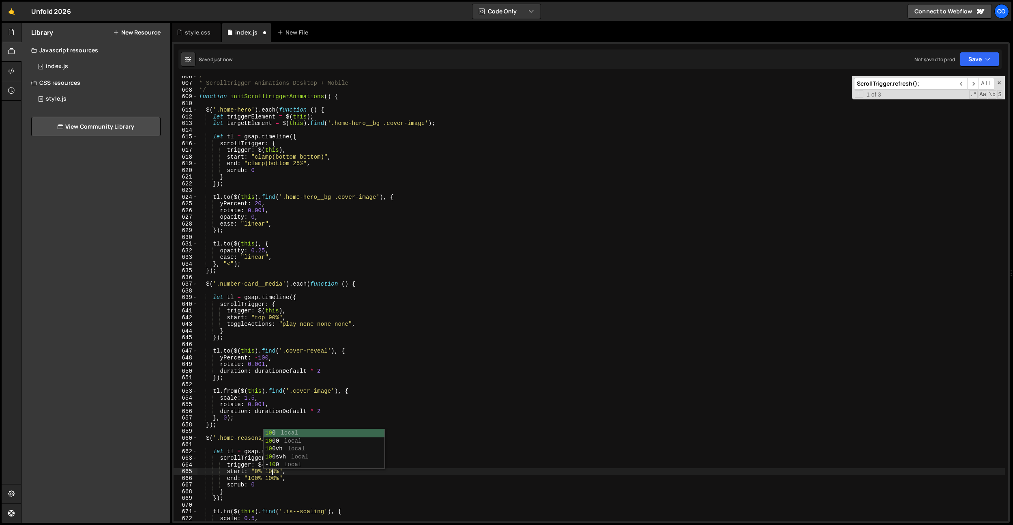
click at [255, 478] on div "/** * Scrolltrigger Animations Desktop + Mobile */ function initScrolltriggerAn…" at bounding box center [602, 302] width 808 height 458
click at [272, 480] on div "/** * Scrolltrigger Animations Desktop + Mobile */ function initScrolltriggerAn…" at bounding box center [602, 302] width 808 height 458
click at [256, 472] on div "/** * Scrolltrigger Animations Desktop + Mobile */ function initScrolltriggerAn…" at bounding box center [602, 302] width 808 height 458
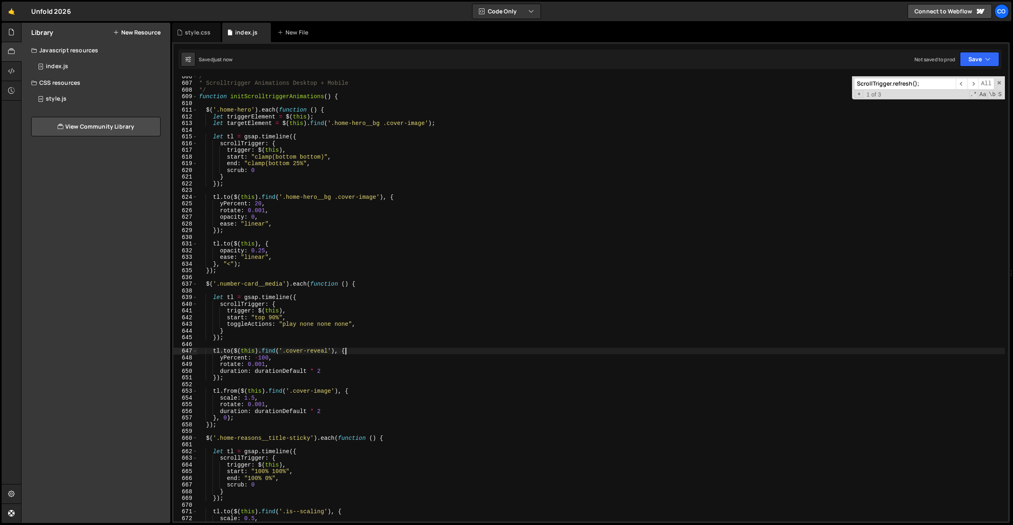
click at [359, 352] on div "/** * Scrolltrigger Animations Desktop + Mobile */ function initScrolltriggerAn…" at bounding box center [602, 302] width 808 height 458
click at [271, 470] on div "/** * Scrolltrigger Animations Desktop + Mobile */ function initScrolltriggerAn…" at bounding box center [602, 302] width 808 height 458
click at [275, 482] on div "/** * Scrolltrigger Animations Desktop + Mobile */ function initScrolltriggerAn…" at bounding box center [602, 302] width 808 height 458
type textarea "scrub: 0,"
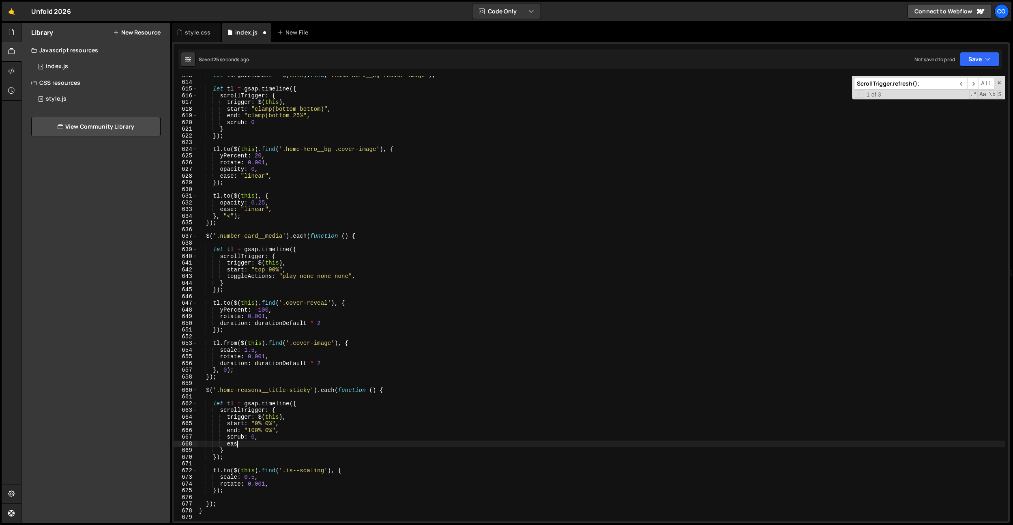
drag, startPoint x: 252, startPoint y: 443, endPoint x: 261, endPoint y: 439, distance: 9.8
click at [261, 439] on div "let targetElement = $ ( this ) . find ( '.home-hero__bg .cover-image' ) ; let t…" at bounding box center [602, 301] width 808 height 458
click at [275, 180] on div "let targetElement = $ ( this ) . find ( '.home-hero__bg .cover-image' ) ; let t…" at bounding box center [602, 301] width 808 height 458
drag, startPoint x: 280, startPoint y: 177, endPoint x: 260, endPoint y: 471, distance: 294.4
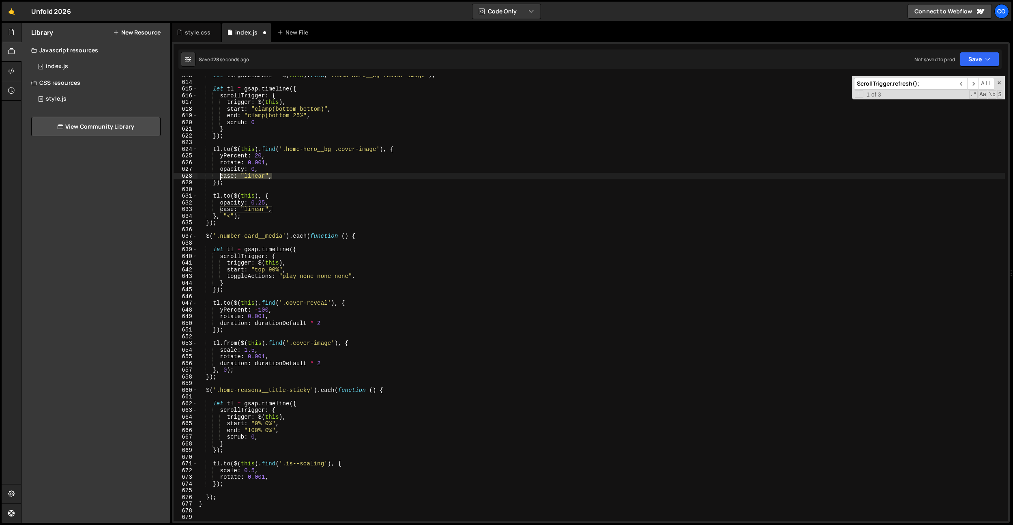
click at [219, 176] on div "let targetElement = $ ( this ) . find ( '.home-hero__bg .cover-image' ) ; let t…" at bounding box center [602, 301] width 808 height 458
click at [271, 473] on div "let targetElement = $ ( this ) . find ( '.home-hero__bg .cover-image' ) ; let t…" at bounding box center [602, 301] width 808 height 458
click at [272, 475] on div "let targetElement = $ ( this ) . find ( '.home-hero__bg .cover-image' ) ; let t…" at bounding box center [602, 301] width 808 height 458
type textarea "rotate: 0.001,"
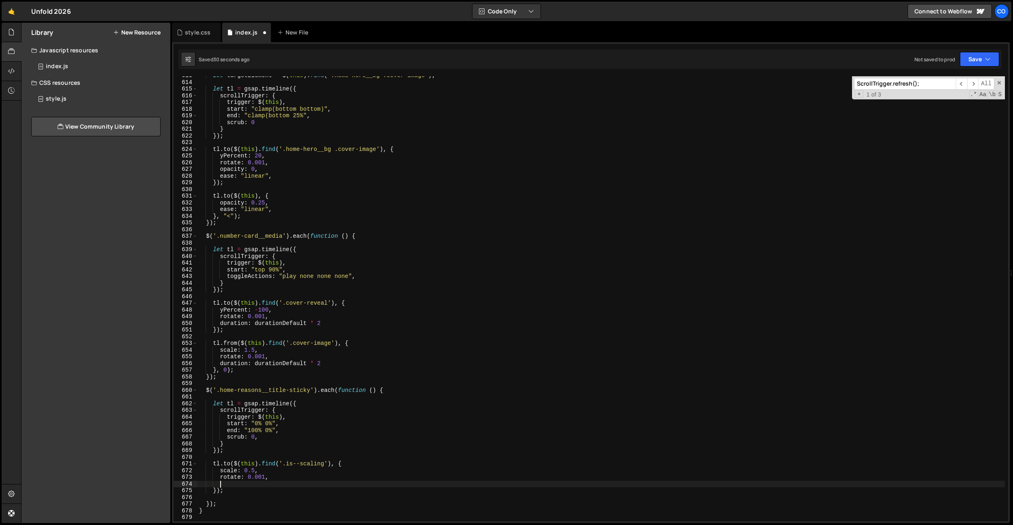
paste textarea "ease: "linear","
drag, startPoint x: 261, startPoint y: 426, endPoint x: 256, endPoint y: 425, distance: 5.7
click at [256, 425] on div "let targetElement = $ ( this ) . find ( '.home-hero__bg .cover-image' ) ; let t…" at bounding box center [602, 301] width 808 height 458
click at [253, 443] on div "let targetElement = $ ( this ) . find ( '.home-hero__bg .cover-image' ) ; let t…" at bounding box center [602, 301] width 808 height 458
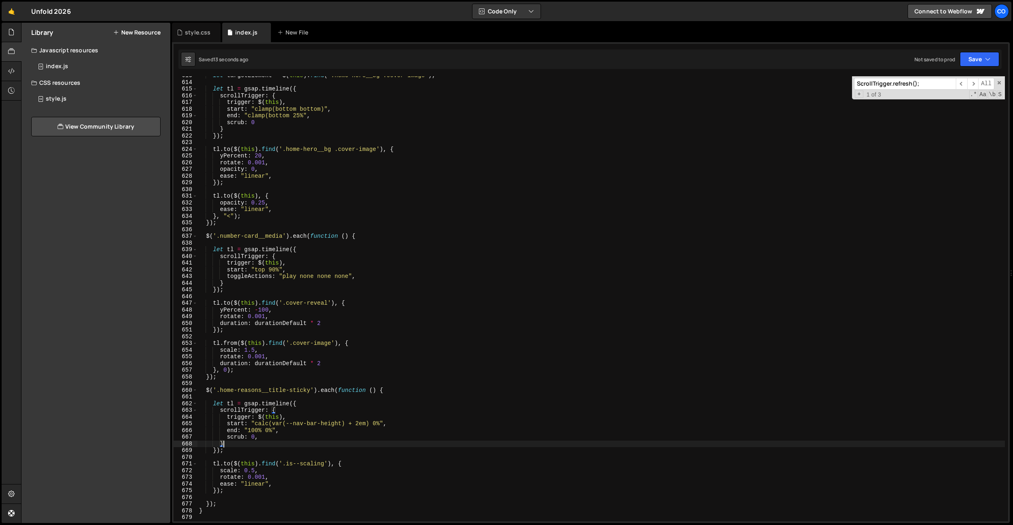
scroll to position [0, 1]
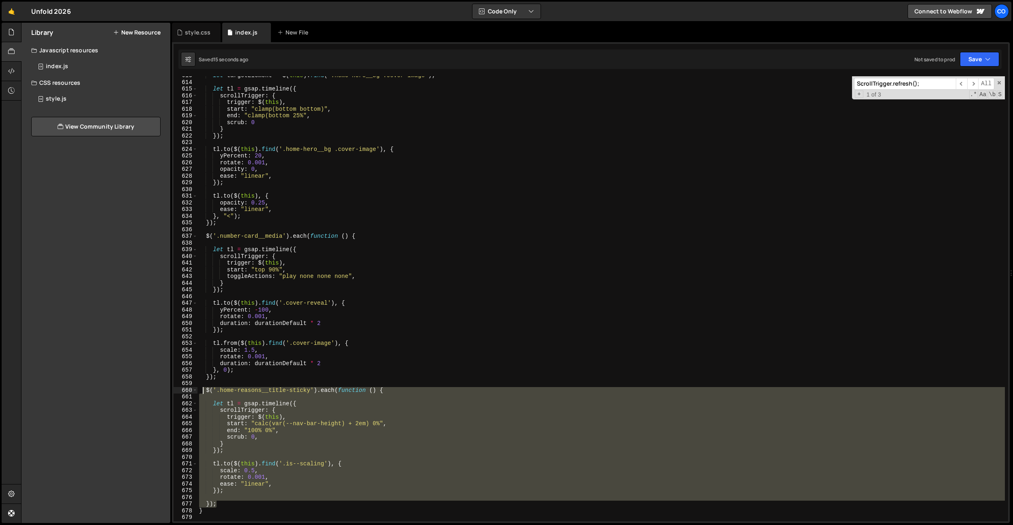
drag, startPoint x: 225, startPoint y: 503, endPoint x: 204, endPoint y: 392, distance: 113.5
click at [204, 392] on div "let targetElement = $ ( this ) . find ( '.home-hero__bg .cover-image' ) ; let t…" at bounding box center [602, 301] width 808 height 458
drag, startPoint x: 305, startPoint y: 438, endPoint x: 289, endPoint y: 432, distance: 16.7
click at [305, 438] on div "let targetElement = $ ( this ) . find ( '.home-hero__bg .cover-image' ) ; let t…" at bounding box center [602, 298] width 808 height 445
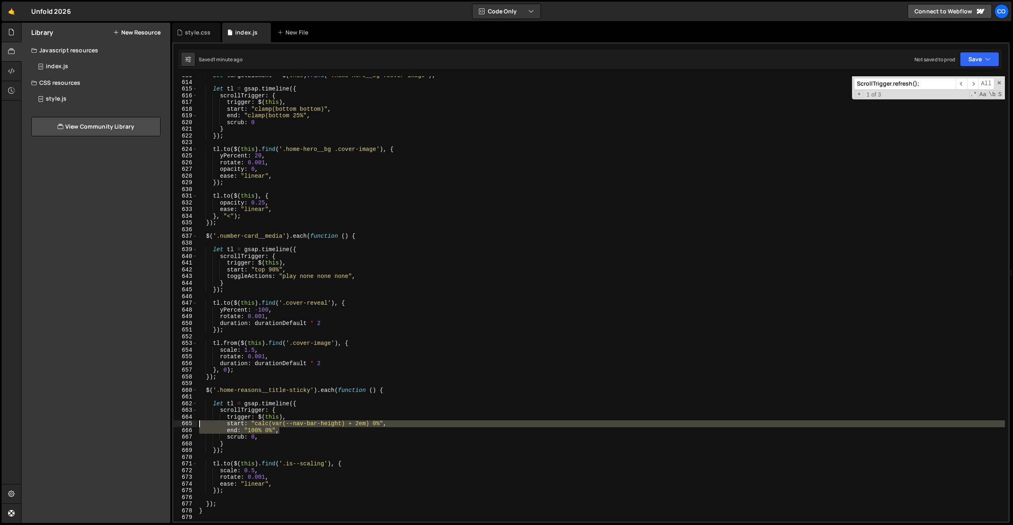
drag, startPoint x: 289, startPoint y: 432, endPoint x: 186, endPoint y: 424, distance: 103.4
click at [186, 424] on div "scrub: 0, 613 614 615 616 617 618 619 620 621 622 623 624 625 626 627 628 629 6…" at bounding box center [591, 298] width 835 height 445
paste textarea "end: "bottom calc(var(--nav-bar-height) + 2em)"
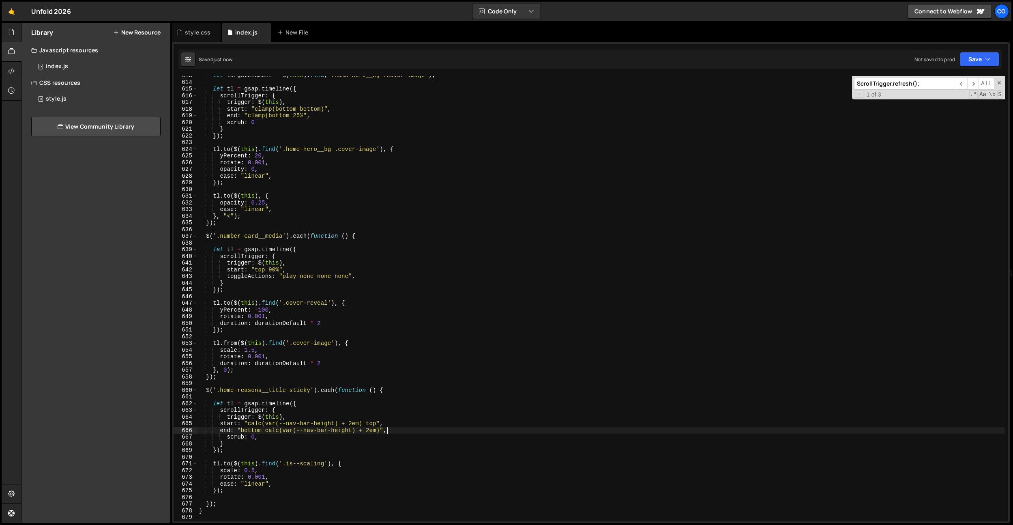
click at [226, 437] on div "let targetElement = $ ( this ) . find ( '.home-hero__bg .cover-image' ) ; let t…" at bounding box center [602, 301] width 808 height 458
click at [219, 430] on div "let targetElement = $ ( this ) . find ( '.home-hero__bg .cover-image' ) ; let t…" at bounding box center [602, 301] width 808 height 458
click at [220, 424] on div "let targetElement = $ ( this ) . find ( '.home-hero__bg .cover-image' ) ; let t…" at bounding box center [602, 301] width 808 height 458
click at [252, 436] on div "let targetElement = $ ( this ) . find ( '.home-hero__bg .cover-image' ) ; let t…" at bounding box center [602, 301] width 808 height 458
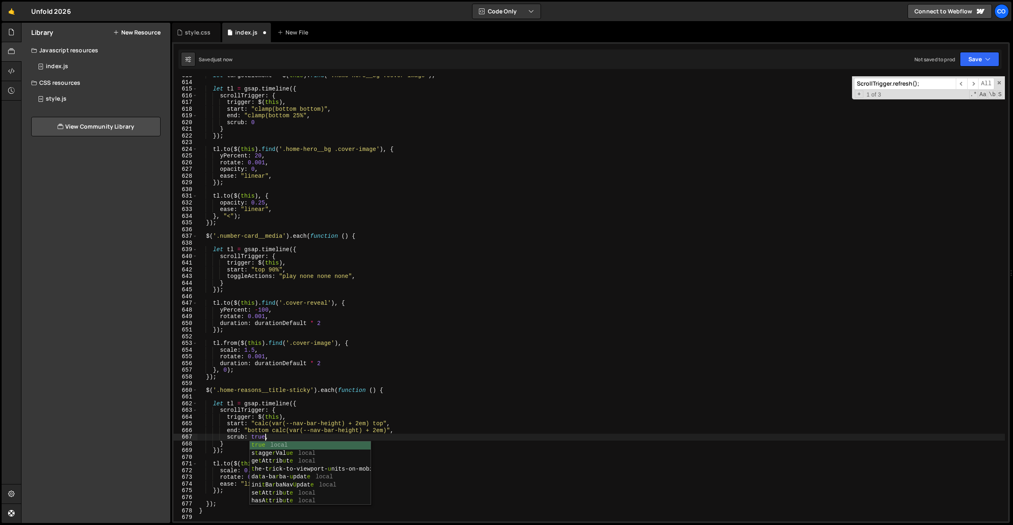
click at [252, 436] on div "let targetElement = $ ( this ) . find ( '.home-hero__bg .cover-image' ) ; let t…" at bounding box center [602, 301] width 808 height 458
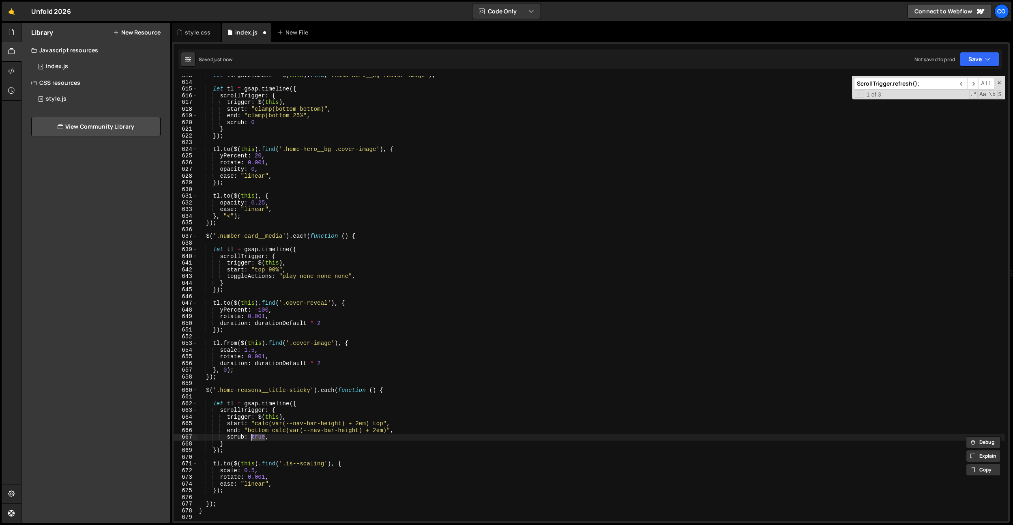
click at [260, 120] on div "let targetElement = $ ( this ) . find ( '.home-hero__bg .cover-image' ) ; let t…" at bounding box center [602, 301] width 808 height 458
paste textarea "true"
click at [398, 420] on div "let targetElement = $ ( this ) . find ( '.home-hero__bg .cover-image' ) ; let t…" at bounding box center [602, 301] width 808 height 458
click at [302, 435] on div "let targetElement = $ ( this ) . find ( '.home-hero__bg .cover-image' ) ; let t…" at bounding box center [602, 301] width 808 height 458
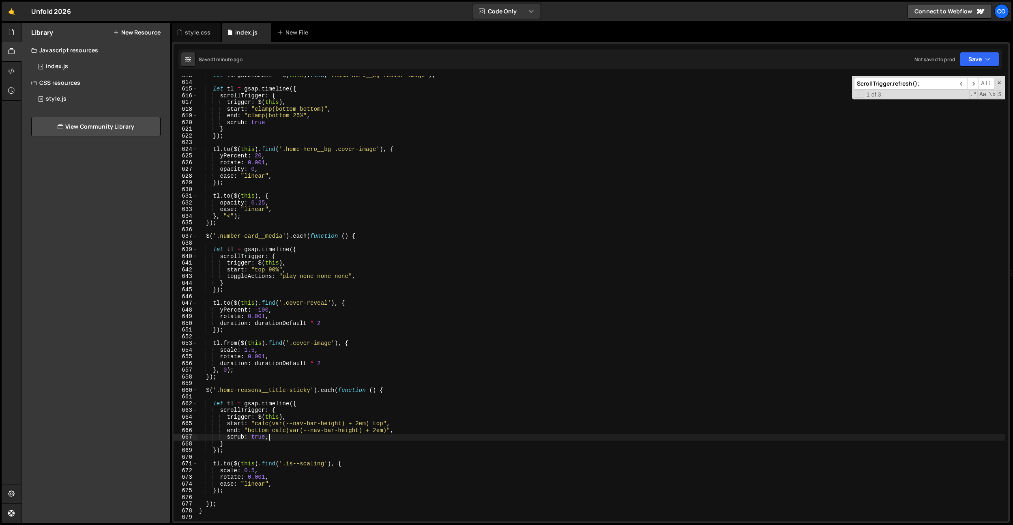
type textarea "scrub: true,"
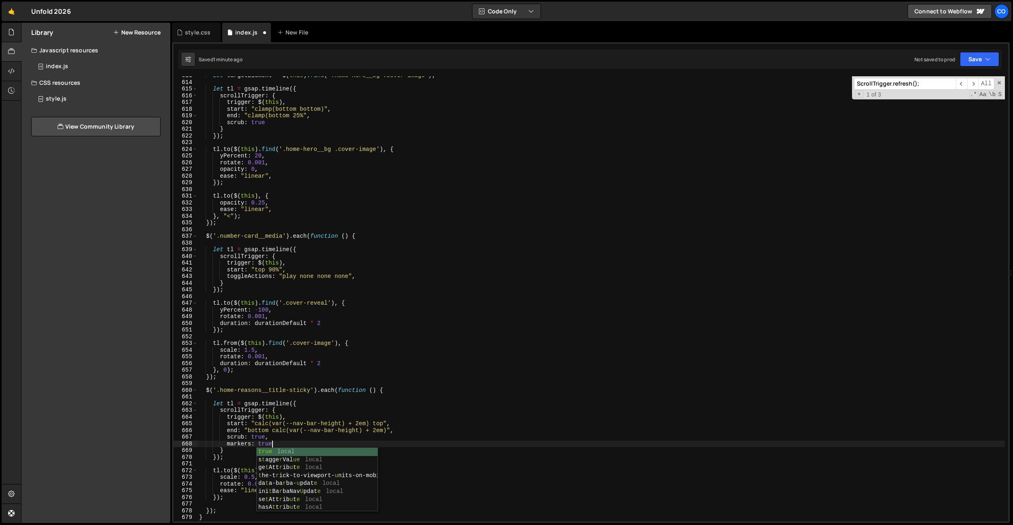
scroll to position [0, 4]
click at [327, 423] on div "let targetElement = $ ( this ) . find ( '.home-hero__bg .cover-image' ) ; let t…" at bounding box center [602, 301] width 808 height 458
click at [273, 423] on div "let targetElement = $ ( this ) . find ( '.home-hero__bg .cover-image' ) ; let t…" at bounding box center [602, 301] width 808 height 458
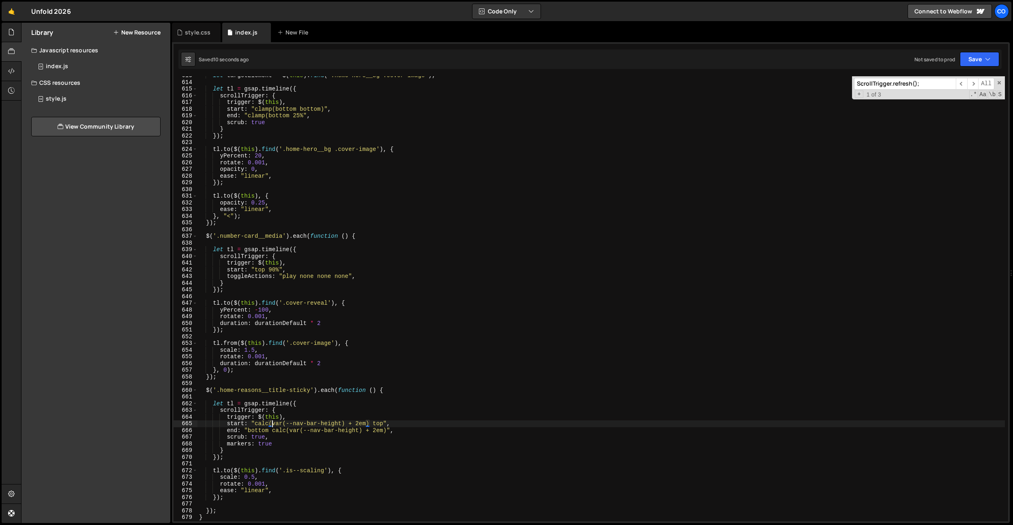
scroll to position [0, 5]
click at [370, 426] on div "let targetElement = $ ( this ) . find ( '.home-hero__bg .cover-image' ) ; let t…" at bounding box center [602, 301] width 808 height 458
click at [357, 330] on div "let targetElement = $ ( this ) . find ( '.home-hero__bg .cover-image' ) ; let t…" at bounding box center [602, 301] width 808 height 458
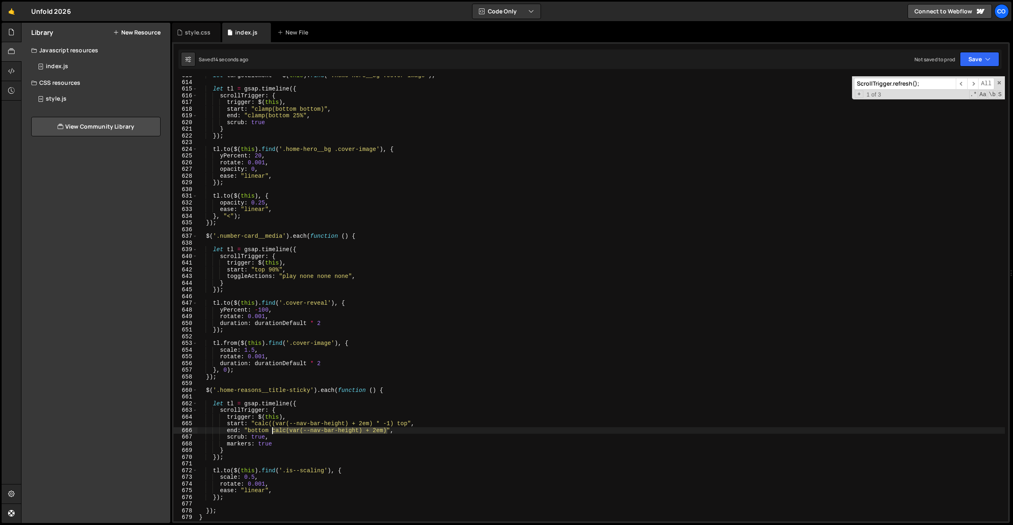
drag, startPoint x: 388, startPoint y: 431, endPoint x: 273, endPoint y: 429, distance: 114.8
click at [273, 429] on div "let targetElement = $ ( this ) . find ( '.home-hero__bg .cover-image' ) ; let t…" at bounding box center [602, 301] width 808 height 458
click at [397, 425] on div "let targetElement = $ ( this ) . find ( '.home-hero__bg .cover-image' ) ; let t…" at bounding box center [602, 301] width 808 height 458
paste textarea "calc(var(--nav-bar-height) + 2em)"
click at [397, 425] on div "let targetElement = $ ( this ) . find ( '.home-hero__bg .cover-image' ) ; let t…" at bounding box center [602, 301] width 808 height 458
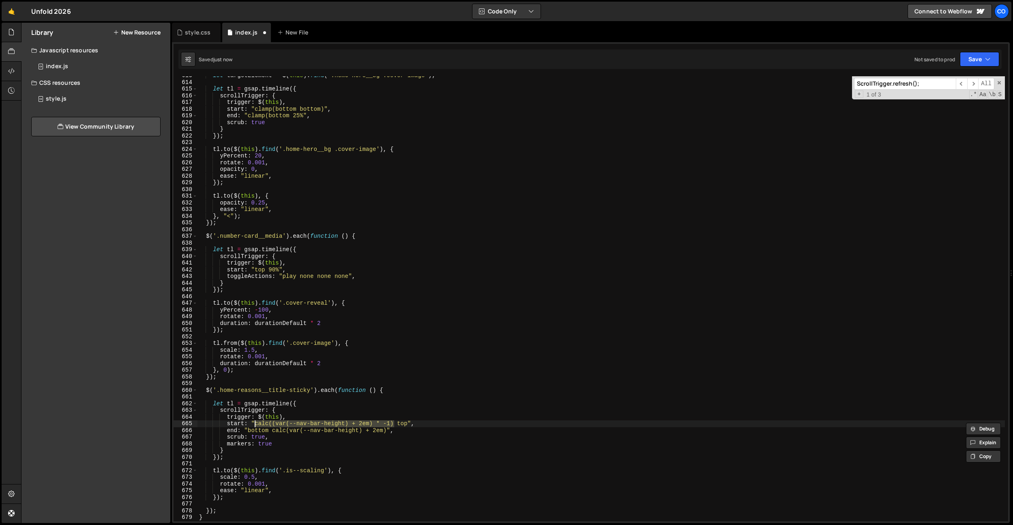
drag, startPoint x: 395, startPoint y: 424, endPoint x: 254, endPoint y: 424, distance: 140.8
click at [254, 424] on div "let targetElement = $ ( this ) . find ( '.home-hero__bg .cover-image' ) ; let t…" at bounding box center [602, 301] width 808 height 458
drag, startPoint x: 272, startPoint y: 430, endPoint x: 387, endPoint y: 428, distance: 114.8
click at [387, 428] on div "let targetElement = $ ( this ) . find ( '.home-hero__bg .cover-image' ) ; let t…" at bounding box center [602, 301] width 808 height 458
paste textarea "(var(--nav-bar-height) + 2em) * -1"
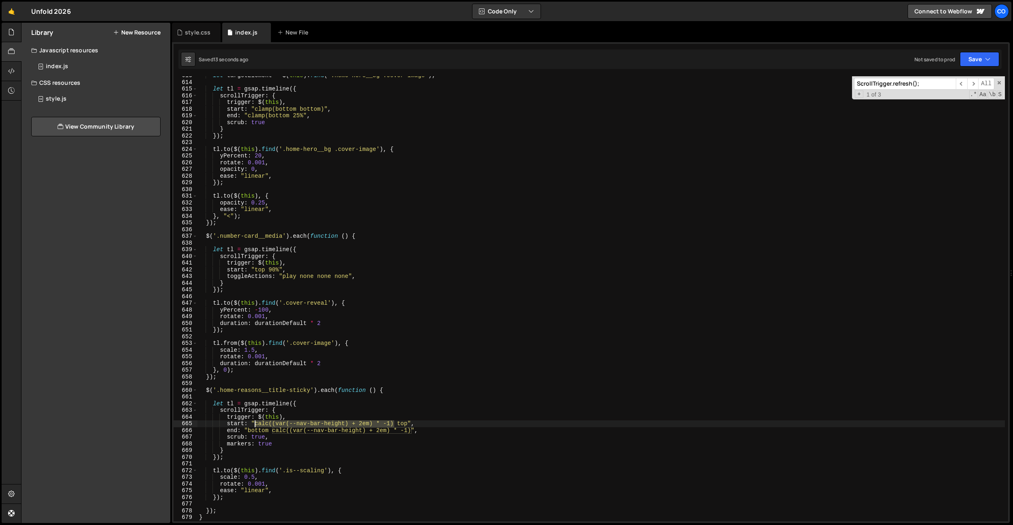
drag, startPoint x: 395, startPoint y: 421, endPoint x: 256, endPoint y: 425, distance: 139.2
click at [256, 425] on div "let targetElement = $ ( this ) . find ( '.home-hero__bg .cover-image' ) ; let t…" at bounding box center [602, 301] width 808 height 458
click at [264, 423] on div "let targetElement = $ ( this ) . find ( '.home-hero__bg .cover-image' ) ; let t…" at bounding box center [602, 301] width 808 height 458
paste textarea "calc((var(--nav-bar-height) + 2em) * -1)"
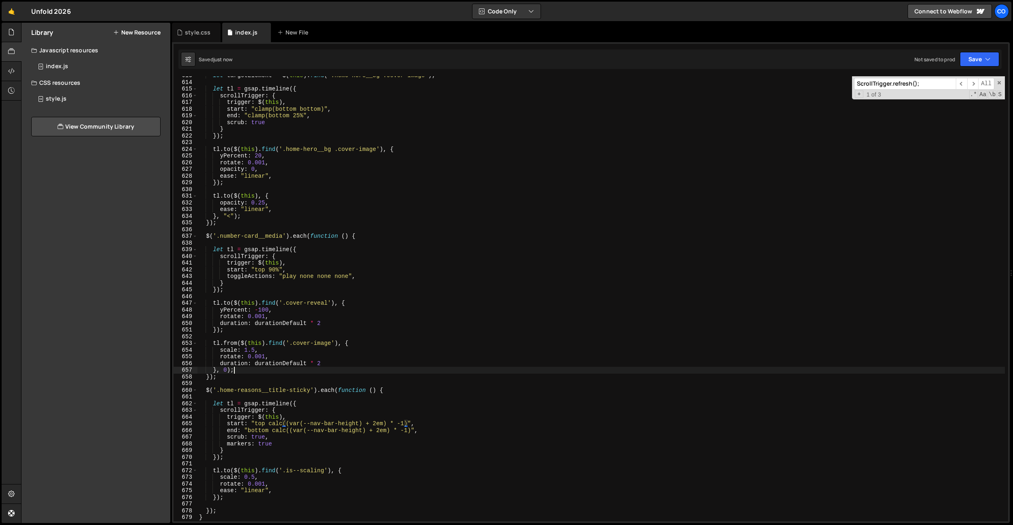
click at [354, 372] on div "let targetElement = $ ( this ) . find ( '.home-hero__bg .cover-image' ) ; let t…" at bounding box center [602, 301] width 808 height 458
click at [404, 432] on div "let targetElement = $ ( this ) . find ( '.home-hero__bg .cover-image' ) ; let t…" at bounding box center [602, 301] width 808 height 458
click at [265, 431] on div "let targetElement = $ ( this ) . find ( '.home-hero__bg .cover-image' ) ; let t…" at bounding box center [602, 301] width 808 height 458
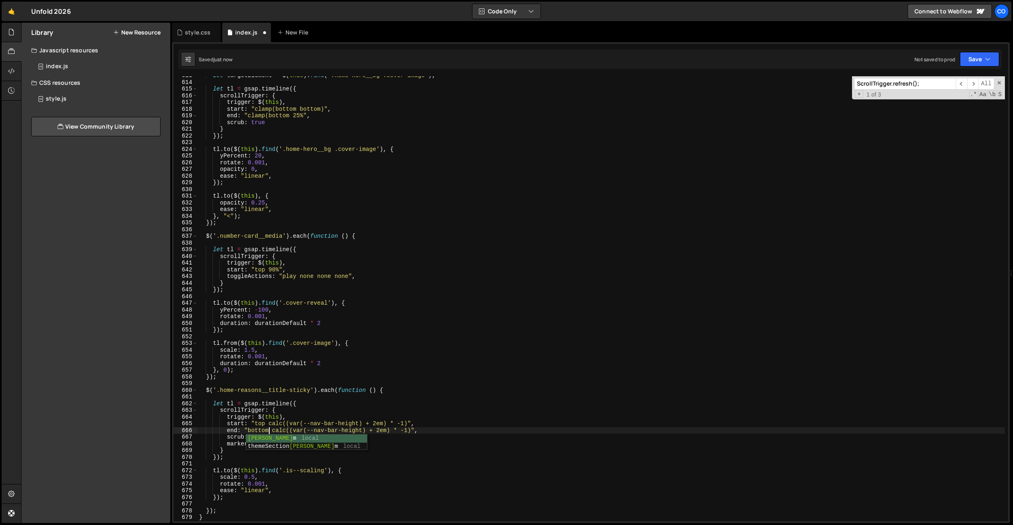
scroll to position [0, 4]
type textarea "end: "bottom calc((var(--nav-bar-height) + 2em) * -1)","
drag, startPoint x: 302, startPoint y: 397, endPoint x: 313, endPoint y: 457, distance: 61.0
click at [302, 397] on div "let targetElement = $ ( this ) . find ( '.home-hero__bg .cover-image' ) ; let t…" at bounding box center [602, 301] width 808 height 458
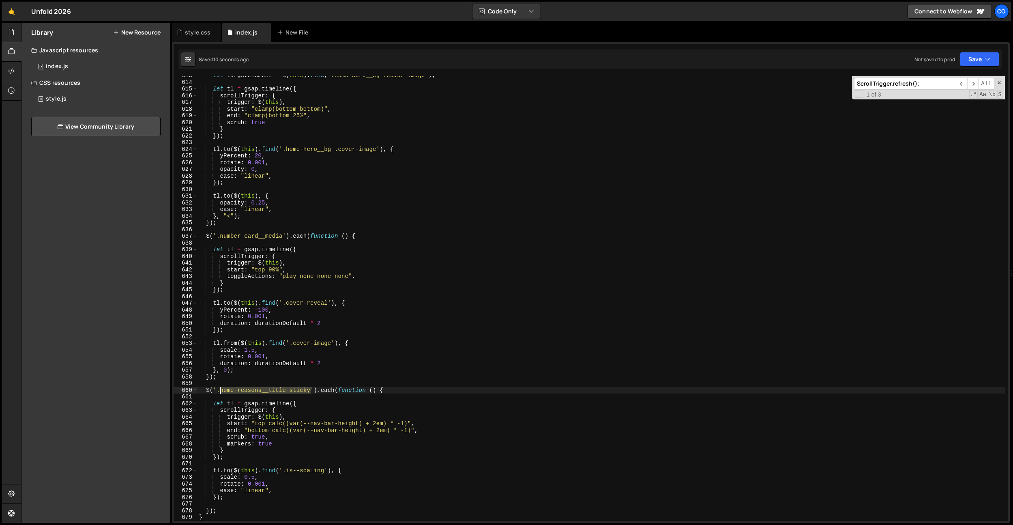
drag, startPoint x: 309, startPoint y: 390, endPoint x: 221, endPoint y: 454, distance: 108.7
click at [221, 391] on div "let targetElement = $ ( this ) . find ( '.home-hero__bg .cover-image' ) ; let t…" at bounding box center [602, 301] width 808 height 458
paste textarea "row"
click at [347, 370] on div "let targetElement = $ ( this ) . find ( '.home-hero__bg .cover-image' ) ; let t…" at bounding box center [602, 301] width 808 height 458
click at [337, 379] on div "let targetElement = $ ( this ) . find ( '.home-hero__bg .cover-image' ) ; let t…" at bounding box center [602, 301] width 808 height 458
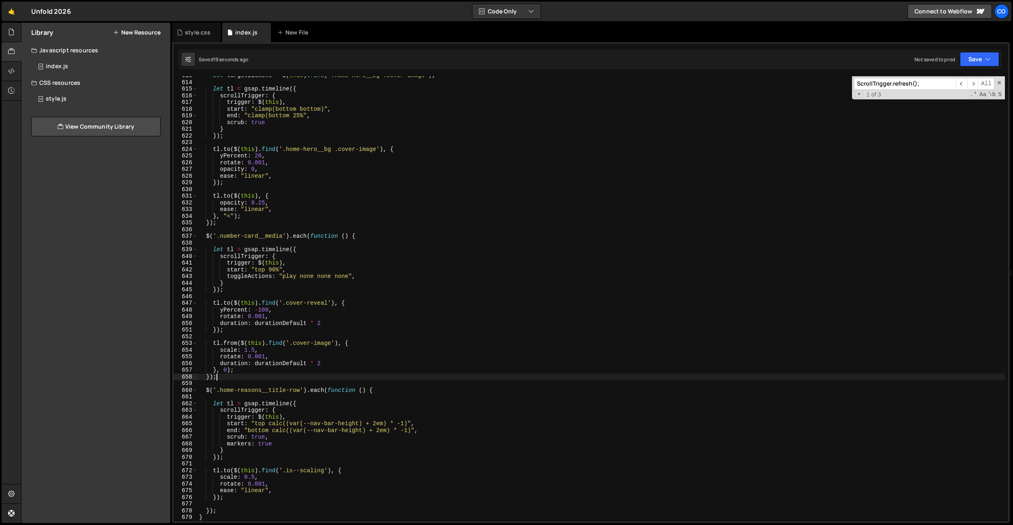
drag, startPoint x: 370, startPoint y: 420, endPoint x: 402, endPoint y: 426, distance: 32.4
click at [372, 420] on div "let targetElement = $ ( this ) . find ( '.home-hero__bg .cover-image' ) ; let t…" at bounding box center [602, 301] width 808 height 458
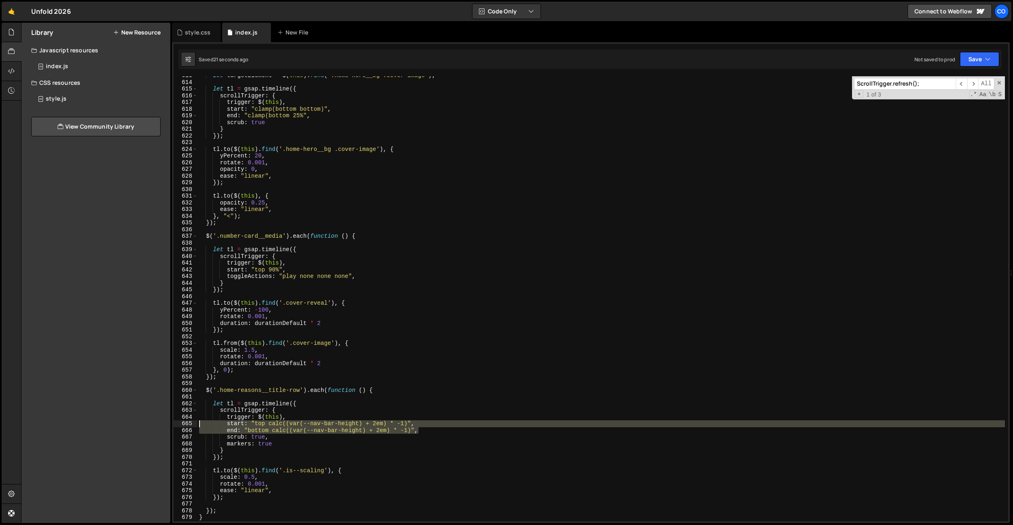
drag, startPoint x: 428, startPoint y: 428, endPoint x: 192, endPoint y: 425, distance: 235.7
click at [193, 425] on div "trigger: $(this), 613 614 615 616 617 618 619 620 621 622 623 624 625 626 627 6…" at bounding box center [591, 298] width 835 height 445
paste textarea "end: "bottom calc(var(--nav-bar-height) + 2em"
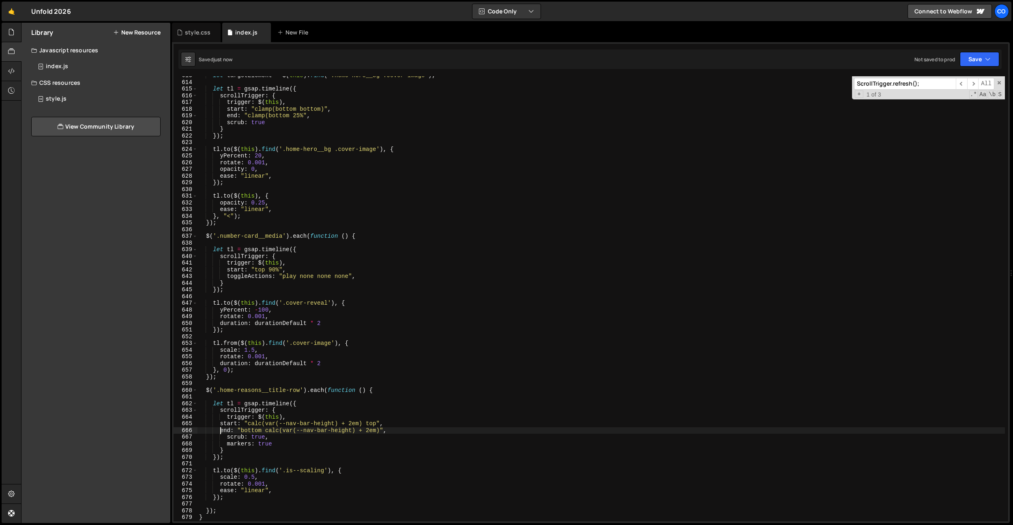
click at [221, 431] on div "let targetElement = $ ( this ) . find ( '.home-hero__bg .cover-image' ) ; let t…" at bounding box center [602, 301] width 808 height 458
click at [221, 425] on div "let targetElement = $ ( this ) . find ( '.home-hero__bg .cover-image' ) ; let t…" at bounding box center [602, 301] width 808 height 458
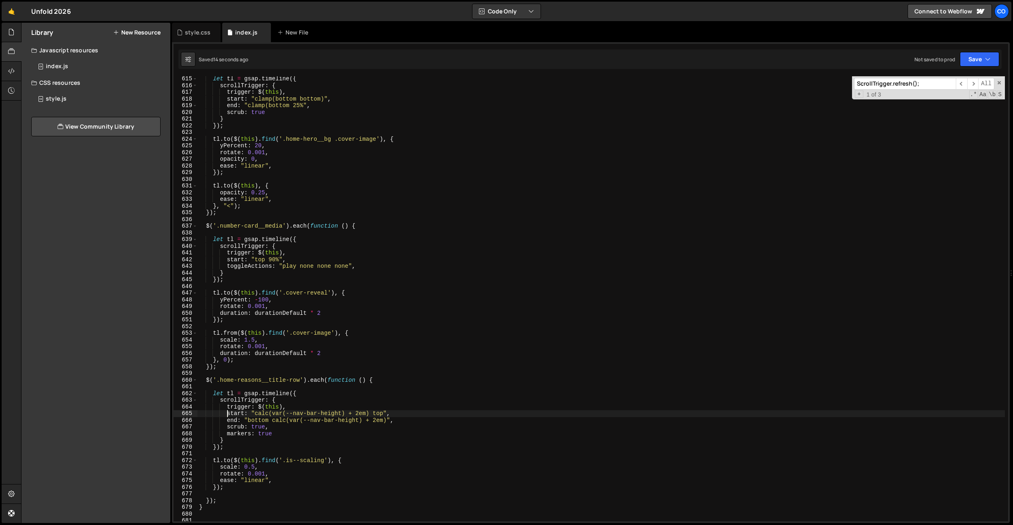
scroll to position [4121, 0]
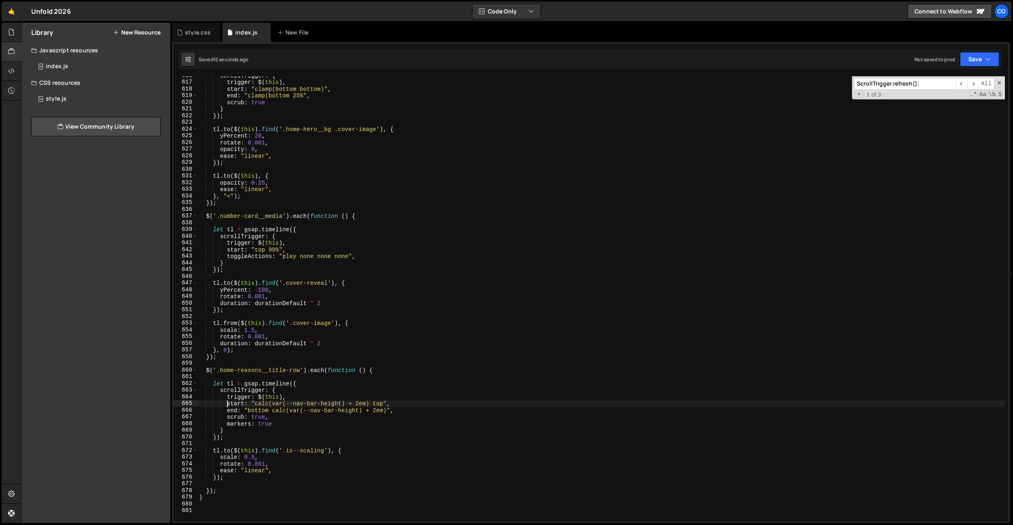
click at [217, 488] on div "scrollTrigger : { trigger : $ ( this ) , start : "clamp(bottom bottom)" , end :…" at bounding box center [602, 301] width 808 height 458
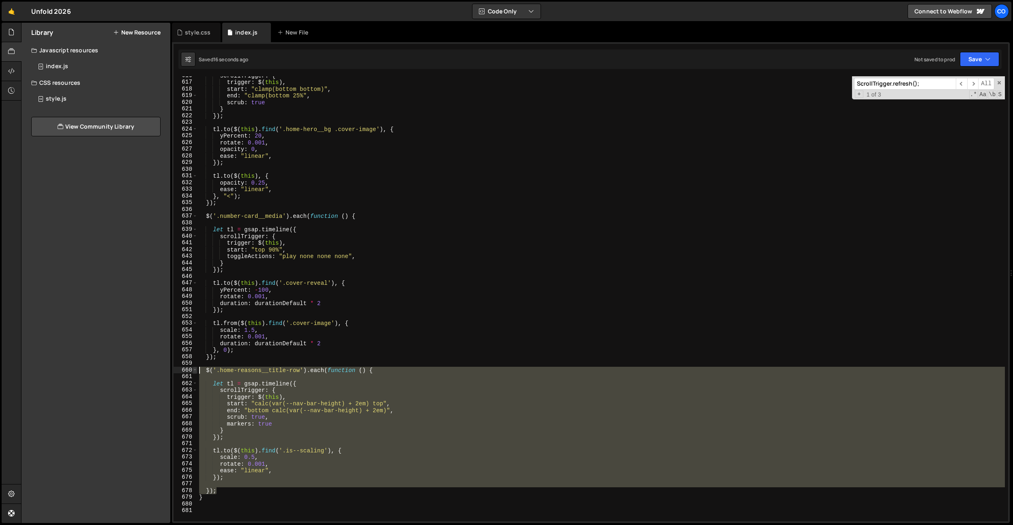
drag, startPoint x: 222, startPoint y: 491, endPoint x: 193, endPoint y: 371, distance: 124.0
click at [193, 371] on div "}); 616 617 618 619 620 621 622 623 624 625 626 627 628 629 630 631 632 633 634…" at bounding box center [591, 298] width 835 height 445
paste textarea "});"
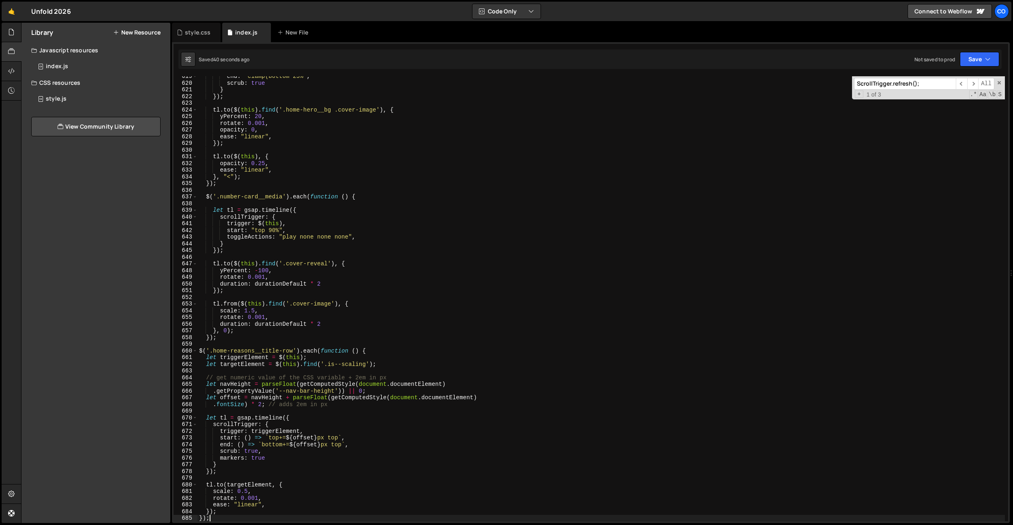
click at [275, 439] on div "end : "clamp(bottom 25%" , scrub : true } }) ; tl . to ( $ ( this ) . find ( '.…" at bounding box center [602, 302] width 808 height 458
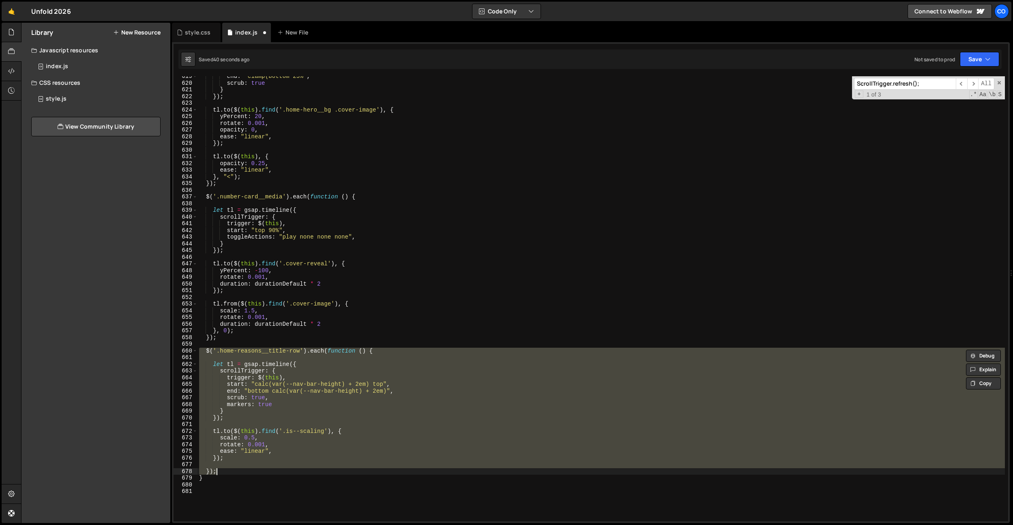
paste textarea
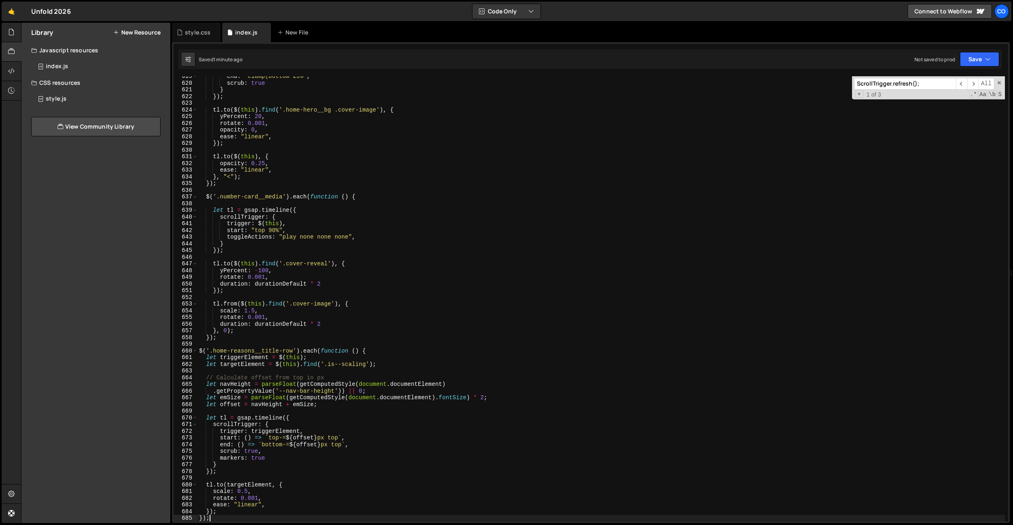
click at [327, 301] on div "end : "clamp(bottom 25%" , scrub : true } }) ; tl . to ( $ ( this ) . find ( '.…" at bounding box center [602, 302] width 808 height 458
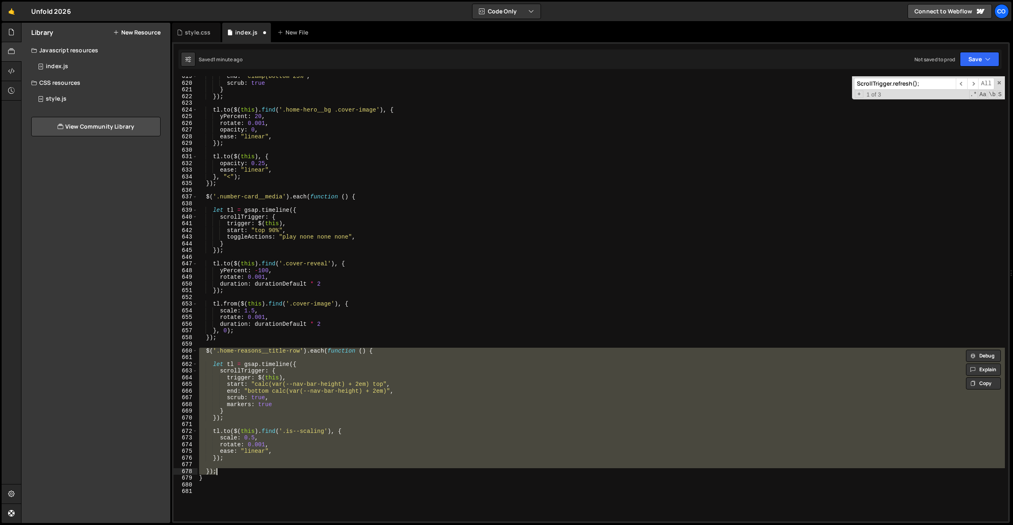
paste textarea
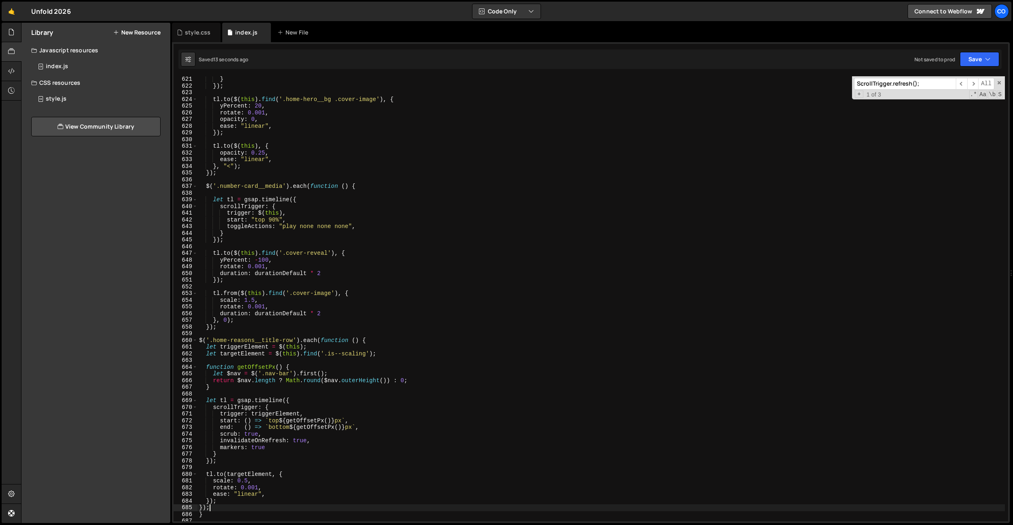
scroll to position [4156, 0]
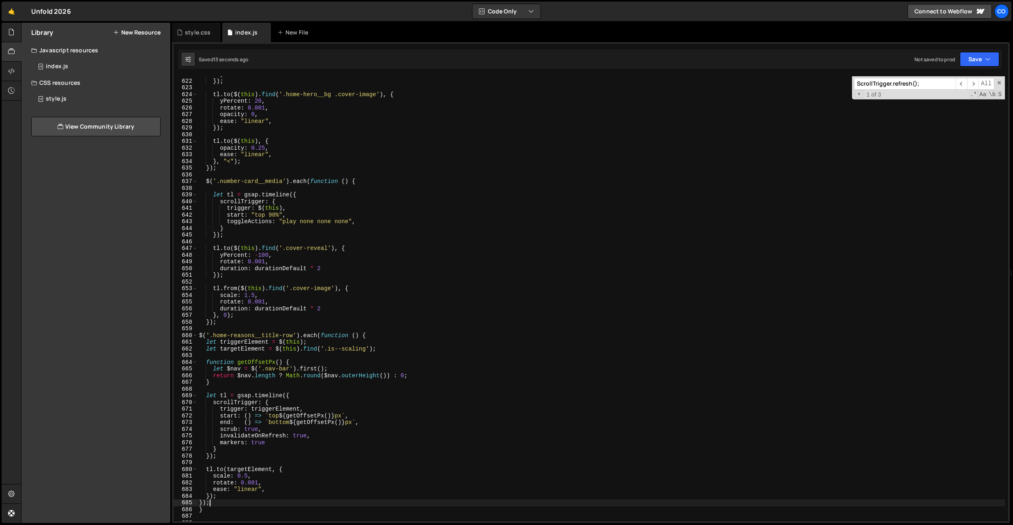
click at [339, 398] on div "} }) ; tl . to ( $ ( this ) . find ( '.home-hero__bg .cover-image' ) , { yPerce…" at bounding box center [602, 300] width 808 height 458
drag, startPoint x: 349, startPoint y: 422, endPoint x: 294, endPoint y: 422, distance: 55.2
click at [294, 422] on div "} }) ; tl . to ( $ ( this ) . find ( '.home-hero__bg .cover-image' ) , { yPerce…" at bounding box center [602, 300] width 808 height 458
click at [351, 429] on div "} }) ; tl . to ( $ ( this ) . find ( '.home-hero__bg .cover-image' ) , { yPerce…" at bounding box center [602, 300] width 808 height 458
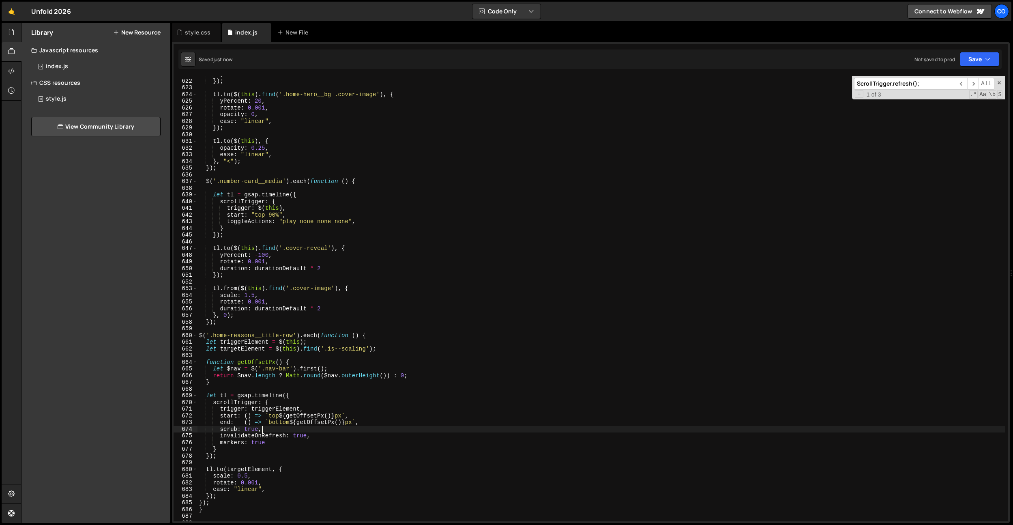
scroll to position [0, 4]
drag, startPoint x: 356, startPoint y: 422, endPoint x: 293, endPoint y: 421, distance: 63.3
click at [293, 421] on div "} }) ; tl . to ( $ ( this ) . find ( '.home-hero__bg .cover-image' ) , { yPerce…" at bounding box center [602, 300] width 808 height 458
click at [346, 420] on div "} }) ; tl . to ( $ ( this ) . find ( '.home-hero__bg .cover-image' ) , { yPerce…" at bounding box center [602, 298] width 808 height 445
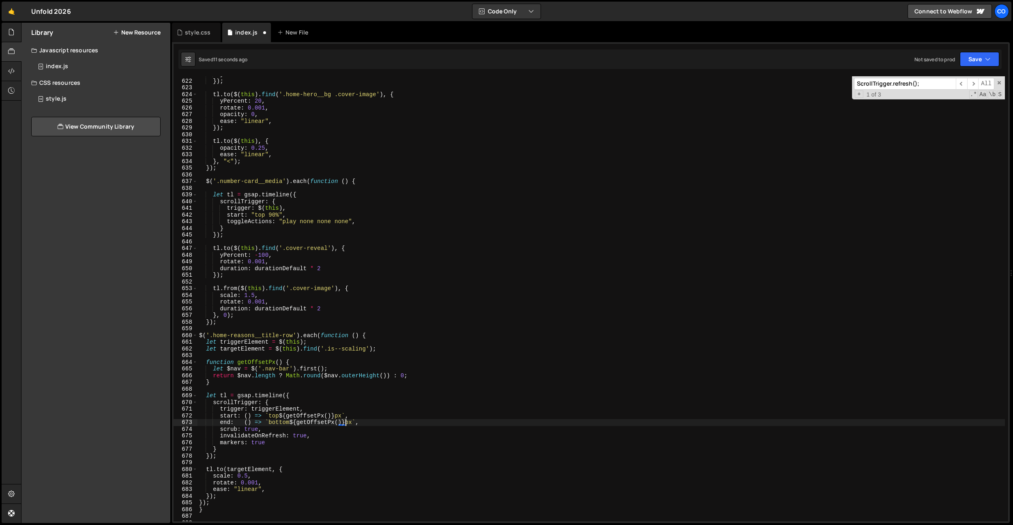
click at [345, 415] on div "} }) ; tl . to ( $ ( this ) . find ( '.home-hero__bg .cover-image' ) , { yPerce…" at bounding box center [602, 300] width 808 height 458
drag, startPoint x: 345, startPoint y: 414, endPoint x: 283, endPoint y: 415, distance: 61.7
click at [283, 415] on div "} }) ; tl . to ( $ ( this ) . find ( '.home-hero__bg .cover-image' ) , { yPerce…" at bounding box center [602, 300] width 808 height 458
click at [410, 423] on div "} }) ; tl . to ( $ ( this ) . find ( '.home-hero__bg .cover-image' ) , { yPerce…" at bounding box center [602, 300] width 808 height 458
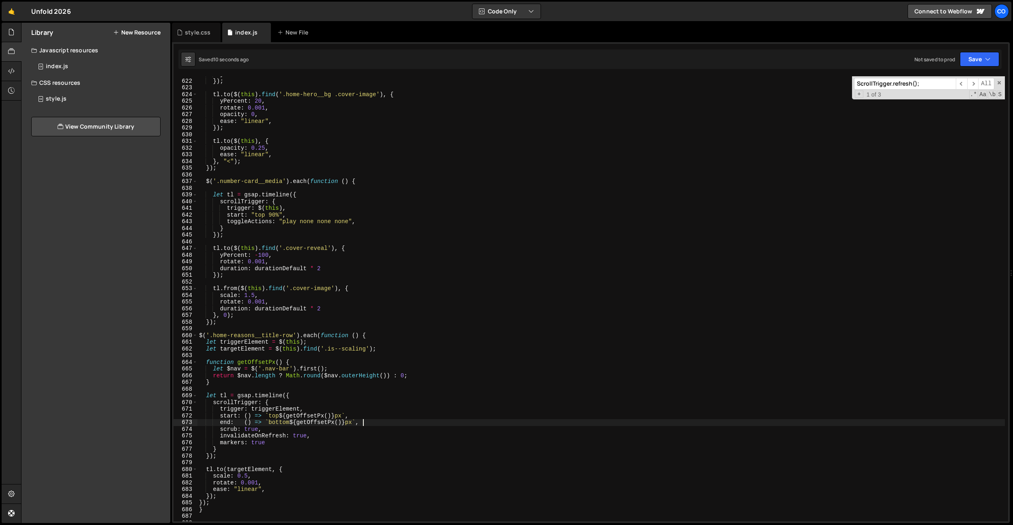
click at [359, 442] on div "} }) ; tl . to ( $ ( this ) . find ( '.home-hero__bg .cover-image' ) , { yPerce…" at bounding box center [602, 300] width 808 height 458
click at [355, 441] on div "} }) ; tl . to ( $ ( this ) . find ( '.home-hero__bg .cover-image' ) , { yPerce…" at bounding box center [602, 300] width 808 height 458
drag, startPoint x: 293, startPoint y: 422, endPoint x: 356, endPoint y: 420, distance: 63.3
click at [356, 420] on div "} }) ; tl . to ( $ ( this ) . find ( '.home-hero__bg .cover-image' ) , { yPerce…" at bounding box center [602, 300] width 808 height 458
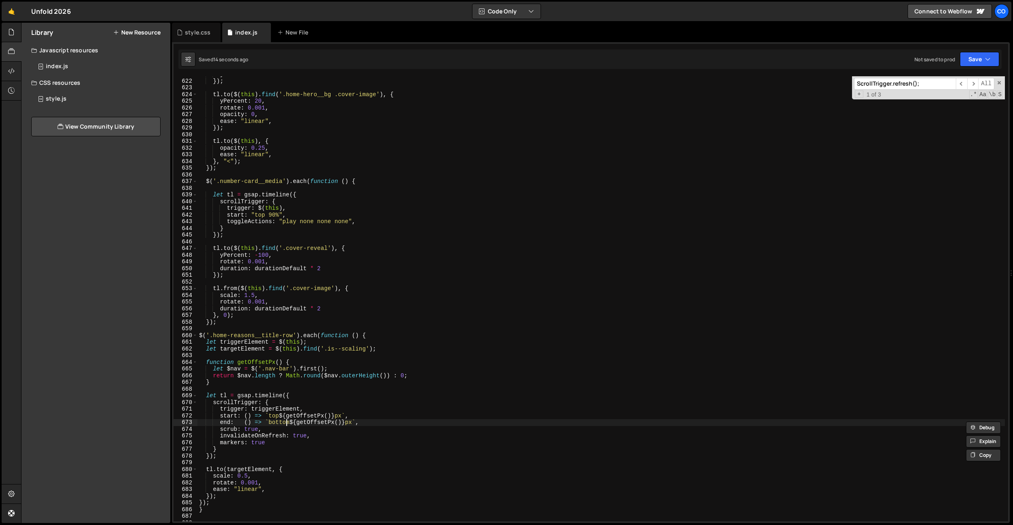
click at [285, 422] on div "} }) ; tl . to ( $ ( this ) . find ( '.home-hero__bg .cover-image' ) , { yPerce…" at bounding box center [602, 300] width 808 height 458
paste textarea "${getOffsetPx()}px"
click at [269, 421] on div "} }) ; tl . to ( $ ( this ) . find ( '.home-hero__bg .cover-image' ) , { yPerce…" at bounding box center [602, 300] width 808 height 458
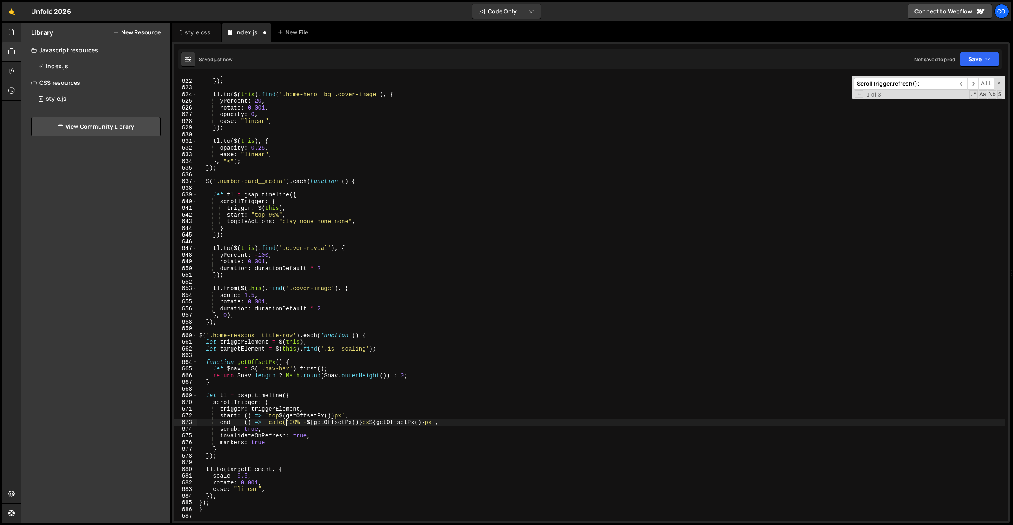
scroll to position [0, 6]
click at [378, 422] on div "} }) ; tl . to ( $ ( this ) . find ( '.home-hero__bg .cover-image' ) , { yPerce…" at bounding box center [602, 300] width 808 height 458
drag, startPoint x: 334, startPoint y: 366, endPoint x: 332, endPoint y: 416, distance: 49.9
click at [333, 367] on div "} }) ; tl . to ( $ ( this ) . find ( '.home-hero__bg .cover-image' ) , { yPerce…" at bounding box center [602, 300] width 808 height 458
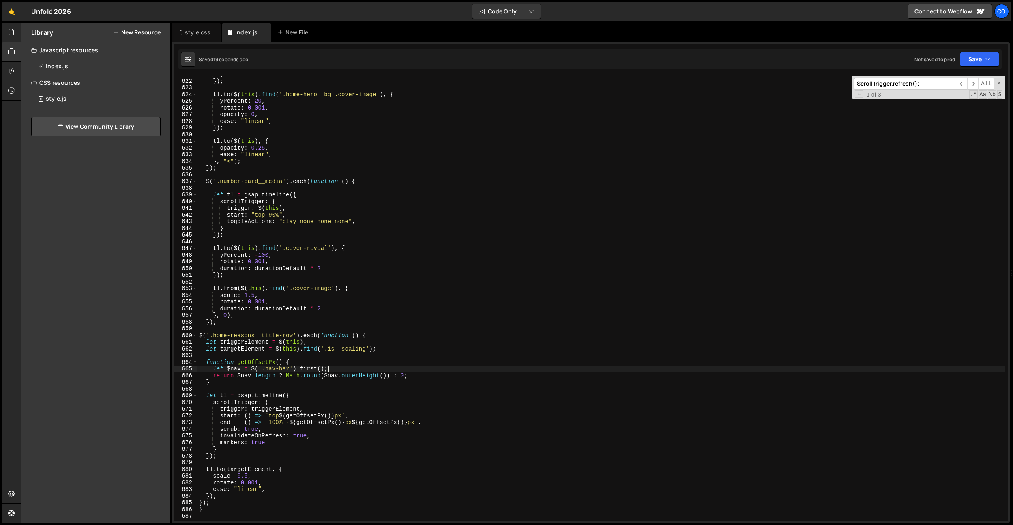
click at [316, 436] on div "} }) ; tl . to ( $ ( this ) . find ( '.home-hero__bg .cover-image' ) , { yPerce…" at bounding box center [602, 300] width 808 height 458
click at [267, 422] on div "} }) ; tl . to ( $ ( this ) . find ( '.home-hero__bg .cover-image' ) , { yPerce…" at bounding box center [602, 300] width 808 height 458
click at [374, 422] on div "} }) ; tl . to ( $ ( this ) . find ( '.home-hero__bg .cover-image' ) , { yPerce…" at bounding box center [602, 300] width 808 height 458
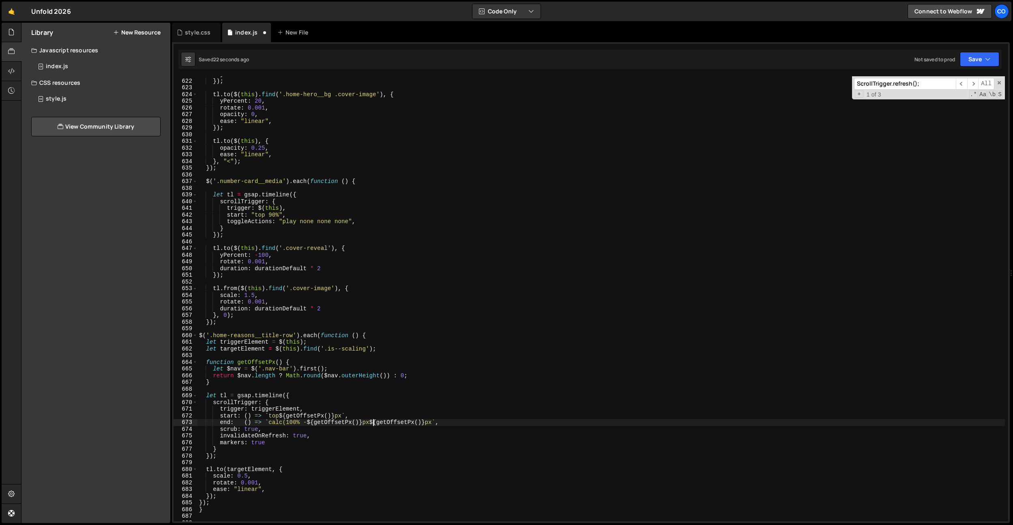
scroll to position [0, 12]
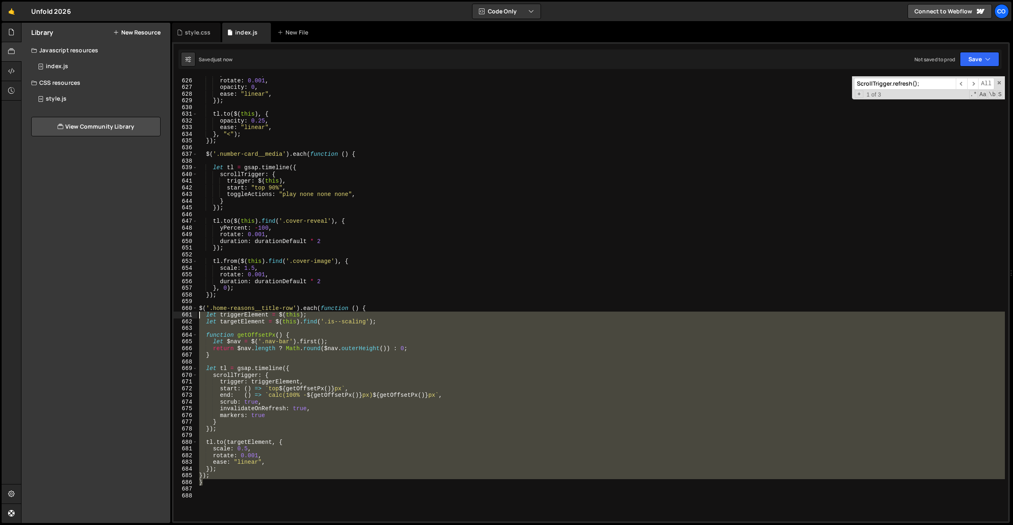
drag, startPoint x: 211, startPoint y: 482, endPoint x: 183, endPoint y: 308, distance: 176.2
click at [183, 308] on div "end: () => `calc(100% - ${getOffsetPx()}px) ${getOffsetPx()}px`, 625 626 627 62…" at bounding box center [591, 298] width 835 height 445
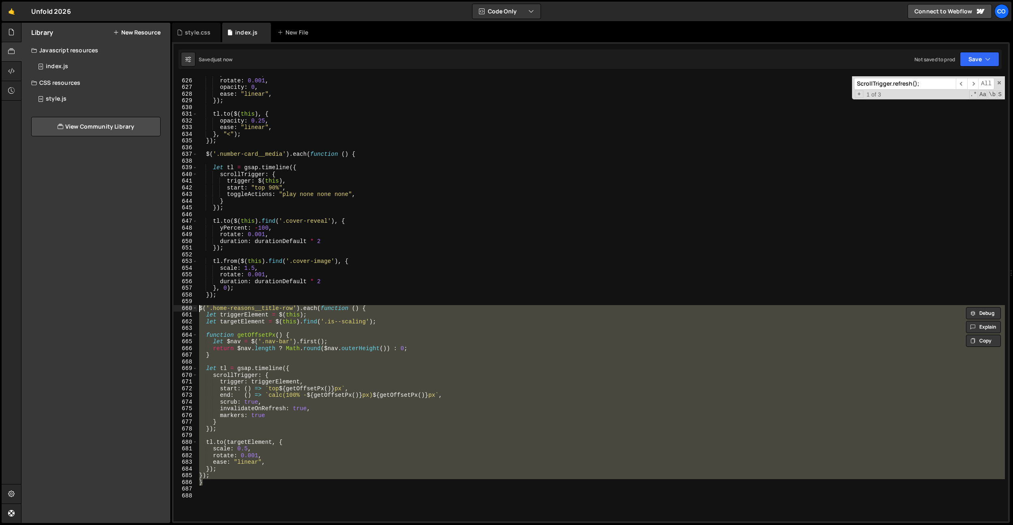
scroll to position [0, 11]
click at [290, 314] on div "yPercent : 20 , rotate : 0.001 , opacity : 0 , ease : "linear" , }) ; tl . to (…" at bounding box center [602, 298] width 808 height 445
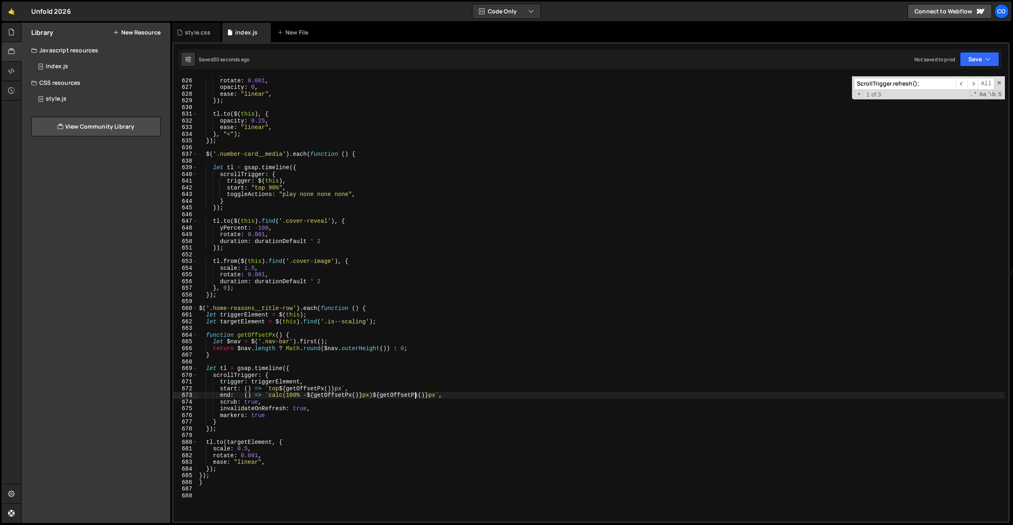
click at [415, 395] on div "yPercent : 20 , rotate : 0.001 , opacity : 0 , ease : "linear" , }) ; tl . to (…" at bounding box center [602, 300] width 808 height 458
click at [415, 430] on div "yPercent : 20 , rotate : 0.001 , opacity : 0 , ease : "linear" , }) ; tl . to (…" at bounding box center [602, 300] width 808 height 458
drag, startPoint x: 351, startPoint y: 398, endPoint x: 353, endPoint y: 405, distance: 7.2
click at [351, 398] on div "yPercent : 20 , rotate : 0.001 , opacity : 0 , ease : "linear" , }) ; tl . to (…" at bounding box center [602, 300] width 808 height 458
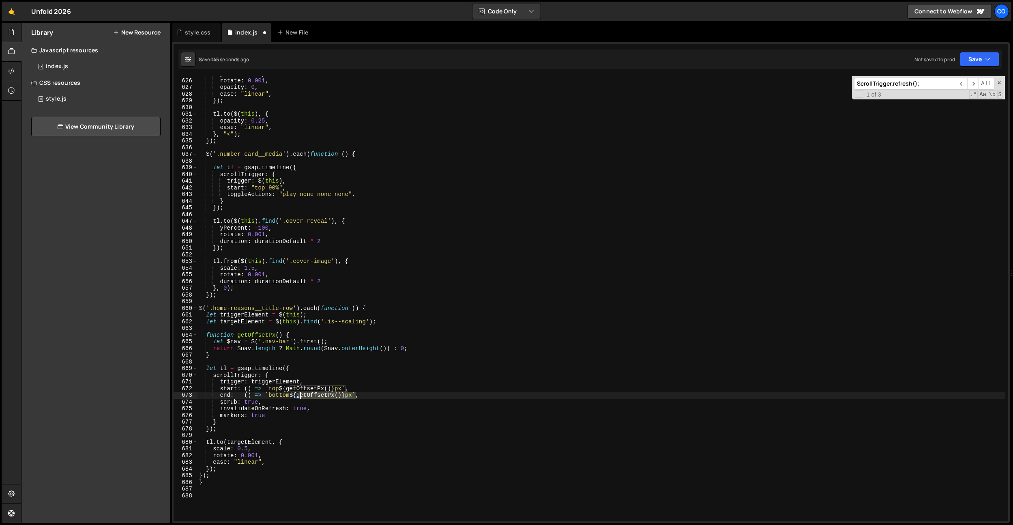
drag, startPoint x: 355, startPoint y: 396, endPoint x: 294, endPoint y: 396, distance: 61.3
click at [294, 396] on div "yPercent : 20 , rotate : 0.001 , opacity : 0 , ease : "linear" , }) ; tl . to (…" at bounding box center [602, 300] width 808 height 458
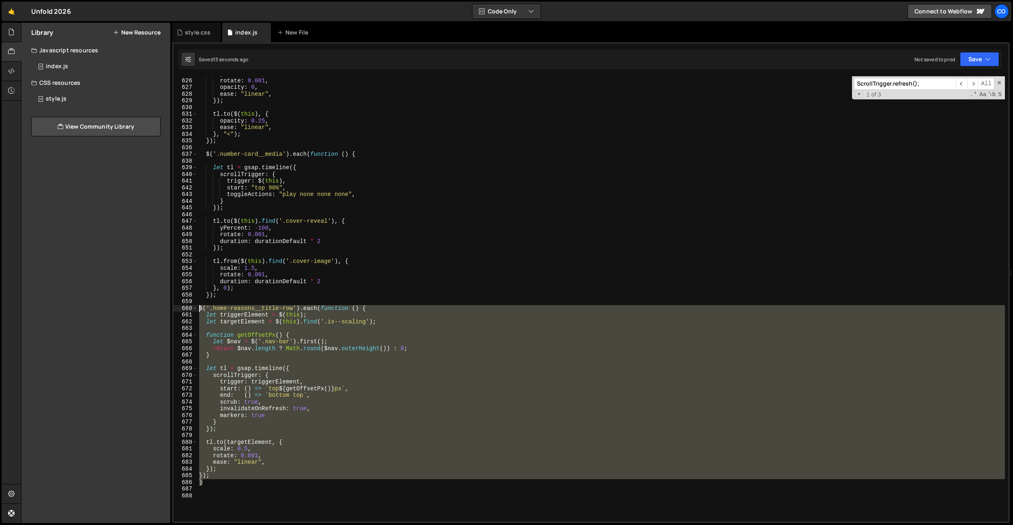
drag, startPoint x: 224, startPoint y: 484, endPoint x: 183, endPoint y: 309, distance: 179.9
click at [183, 309] on div "end: () => `bottom top`, 625 626 627 628 629 630 631 632 633 634 635 636 637 63…" at bounding box center [591, 298] width 835 height 445
click at [392, 399] on div "yPercent : 20 , rotate : 0.001 , opacity : 0 , ease : "linear" , }) ; tl . to (…" at bounding box center [602, 298] width 808 height 445
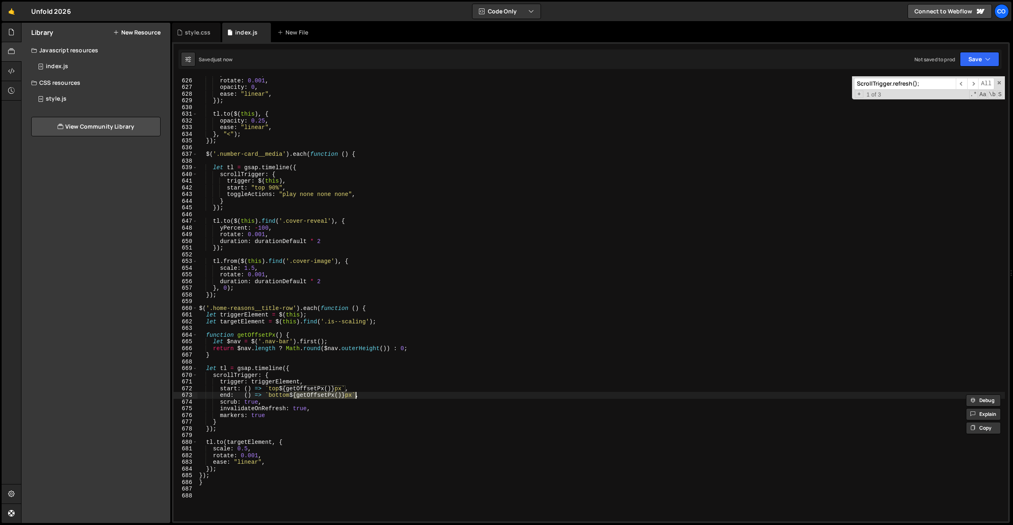
click at [305, 397] on div "yPercent : 20 , rotate : 0.001 , opacity : 0 , ease : "linear" , }) ; tl . to (…" at bounding box center [602, 298] width 808 height 445
drag, startPoint x: 295, startPoint y: 396, endPoint x: 289, endPoint y: 392, distance: 7.0
click at [355, 394] on div "yPercent : 20 , rotate : 0.001 , opacity : 0 , ease : "linear" , }) ; tl . to (…" at bounding box center [602, 300] width 808 height 458
click at [283, 394] on div "yPercent : 20 , rotate : 0.001 , opacity : 0 , ease : "linear" , }) ; tl . to (…" at bounding box center [602, 300] width 808 height 458
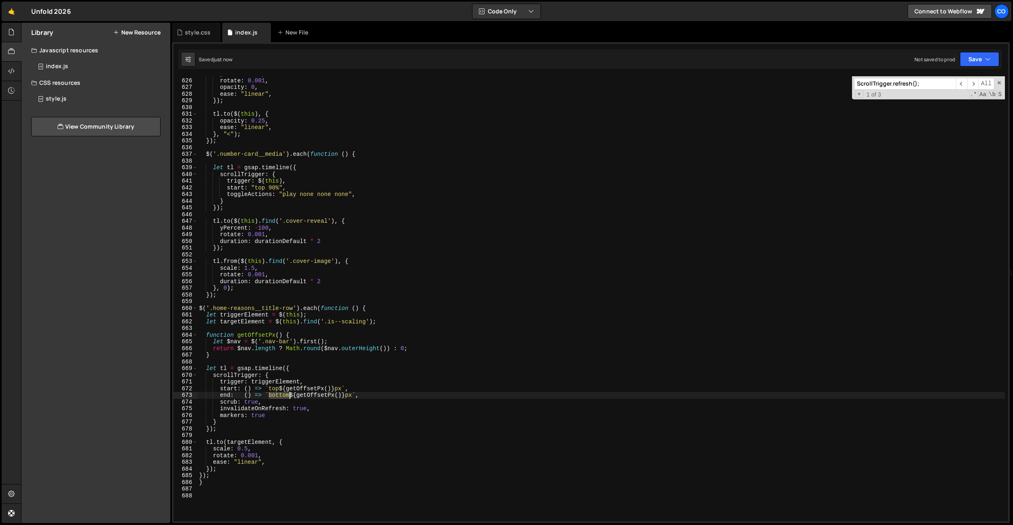
paste textarea "${getOffsetPx()}px"
click at [291, 420] on div "yPercent : 20 , rotate : 0.001 , opacity : 0 , ease : "linear" , }) ; tl . to (…" at bounding box center [602, 300] width 808 height 458
click at [270, 398] on div "yPercent : 20 , rotate : 0.001 , opacity : 0 , ease : "linear" , }) ; tl . to (…" at bounding box center [602, 300] width 808 height 458
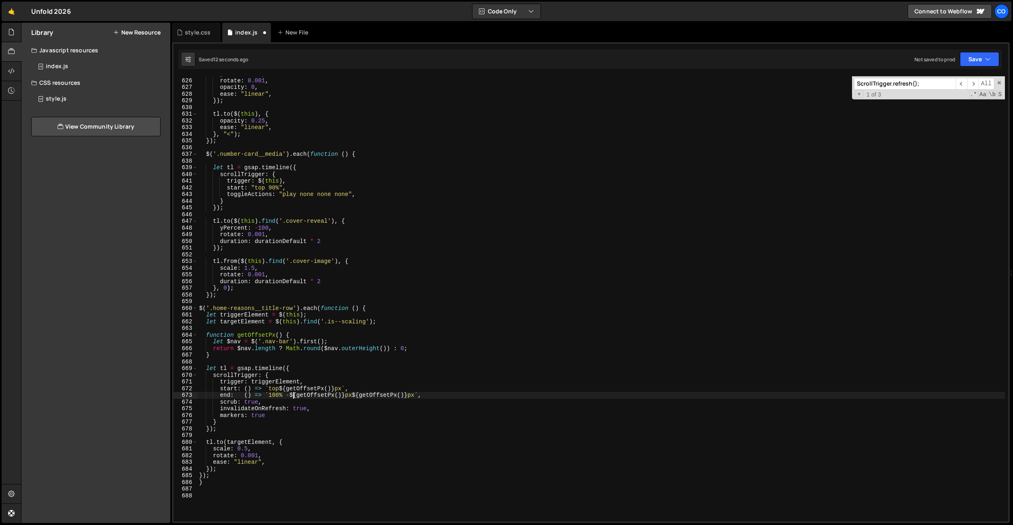
drag, startPoint x: 230, startPoint y: 478, endPoint x: 226, endPoint y: 482, distance: 5.8
click at [228, 480] on div "yPercent : 20 , rotate : 0.001 , opacity : 0 , ease : "linear" , }) ; tl . to (…" at bounding box center [602, 300] width 808 height 458
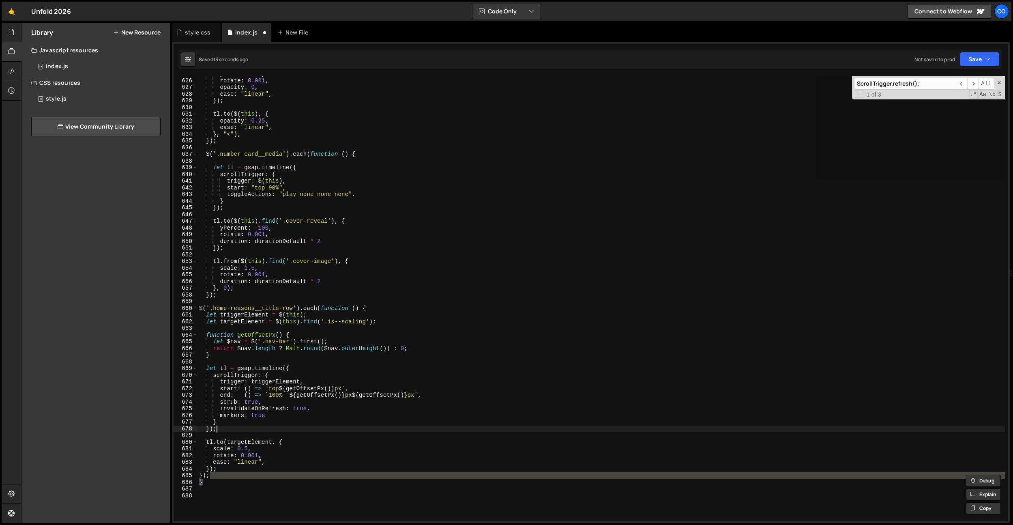
scroll to position [0, 0]
type textarea "function getOffsetPx() {"
type textarea "}"
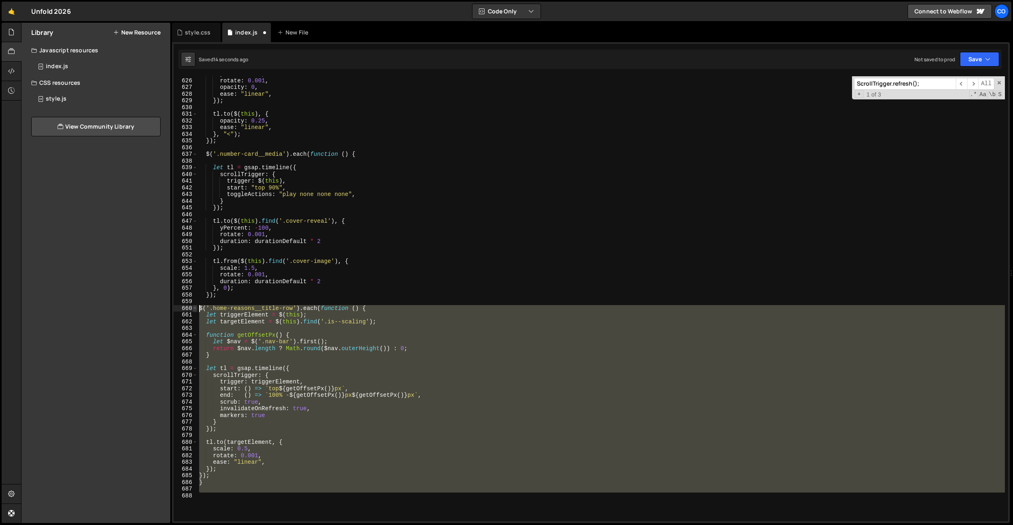
drag, startPoint x: 242, startPoint y: 496, endPoint x: 193, endPoint y: 309, distance: 192.9
click at [194, 309] on div "625 626 627 628 629 630 631 632 633 634 635 636 637 638 639 640 641 642 643 644…" at bounding box center [591, 298] width 835 height 445
paste textarea "}"
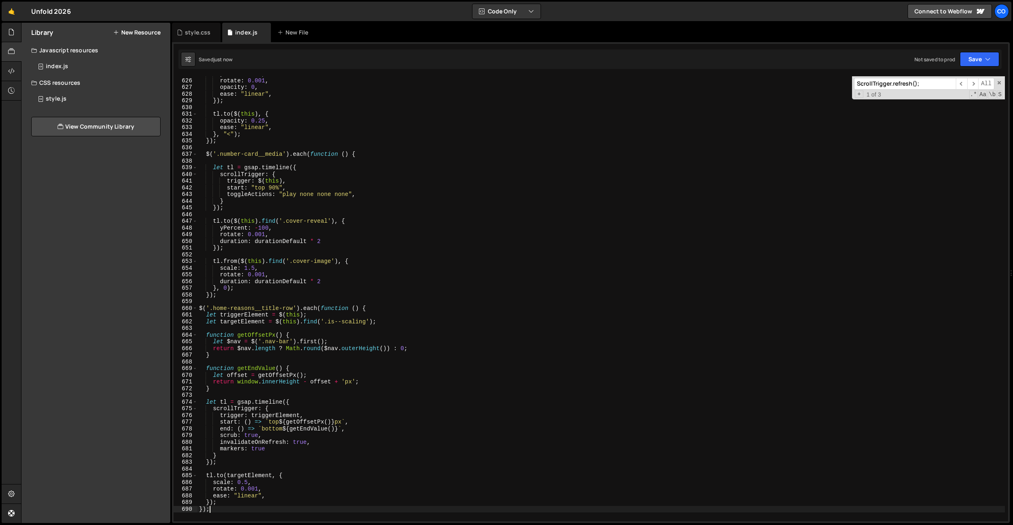
click at [443, 305] on div "yPercent : 20 , rotate : 0.001 , opacity : 0 , ease : "linear" , }) ; tl . to (…" at bounding box center [602, 300] width 808 height 458
type textarea "$('.home-reasons__title-row').each(function () {"
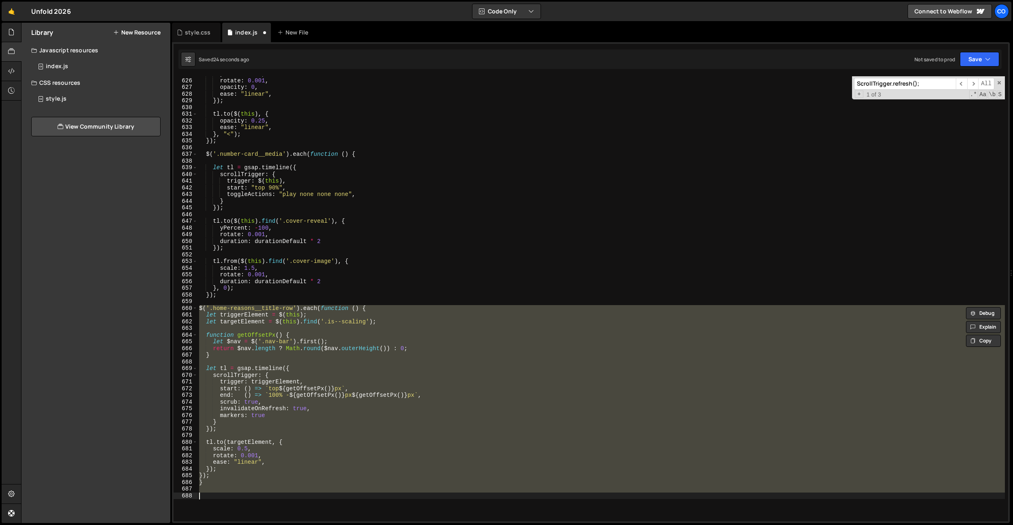
paste textarea "});"
type textarea "});"
type textarea "}); });"
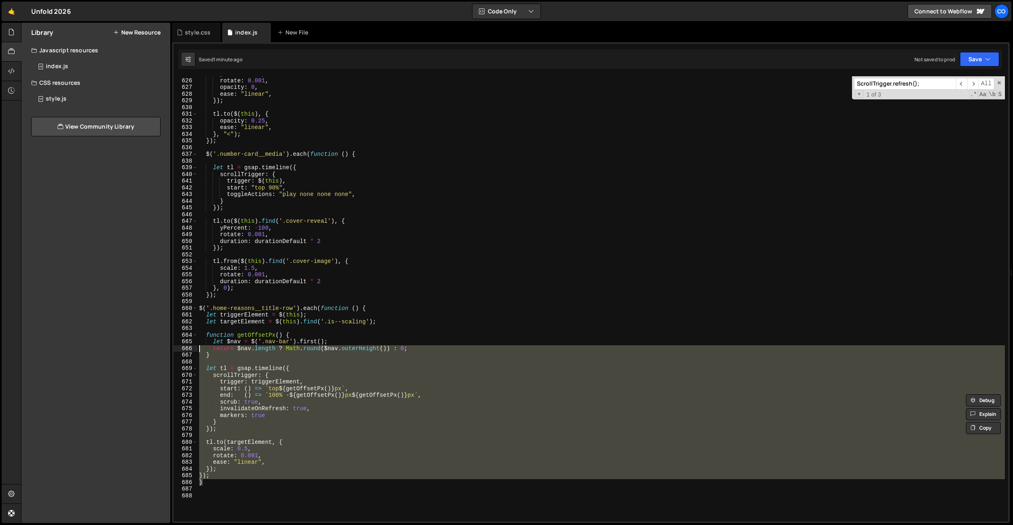
drag, startPoint x: 211, startPoint y: 479, endPoint x: 193, endPoint y: 324, distance: 156.1
click at [192, 325] on div "end: () => `100% - ${getOffsetPx()}px ${getOffsetPx()}px`, 625 626 627 628 629 …" at bounding box center [591, 298] width 835 height 445
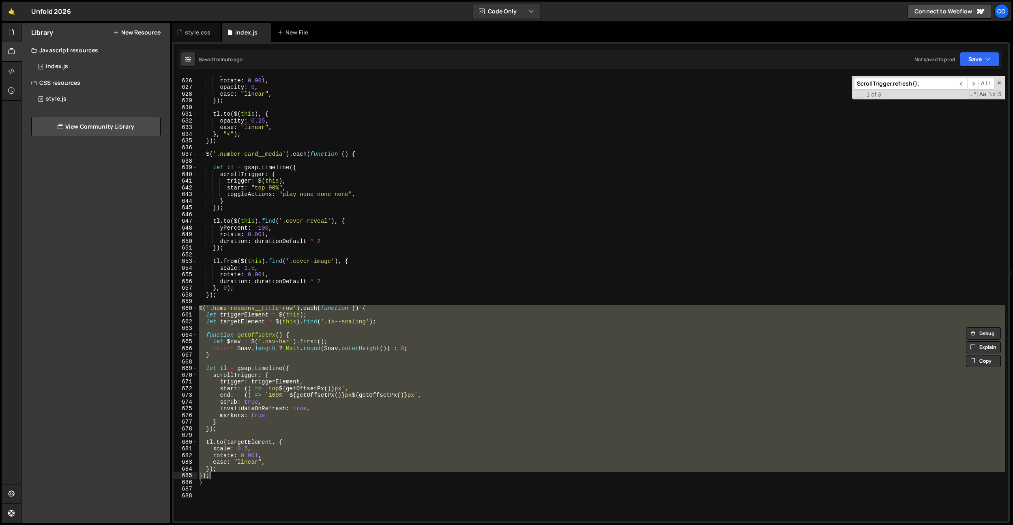
drag, startPoint x: 198, startPoint y: 306, endPoint x: 219, endPoint y: 476, distance: 171.3
click at [219, 476] on div "yPercent : 20 , rotate : 0.001 , opacity : 0 , ease : "linear" , }) ; tl . to (…" at bounding box center [602, 300] width 808 height 458
paste textarea
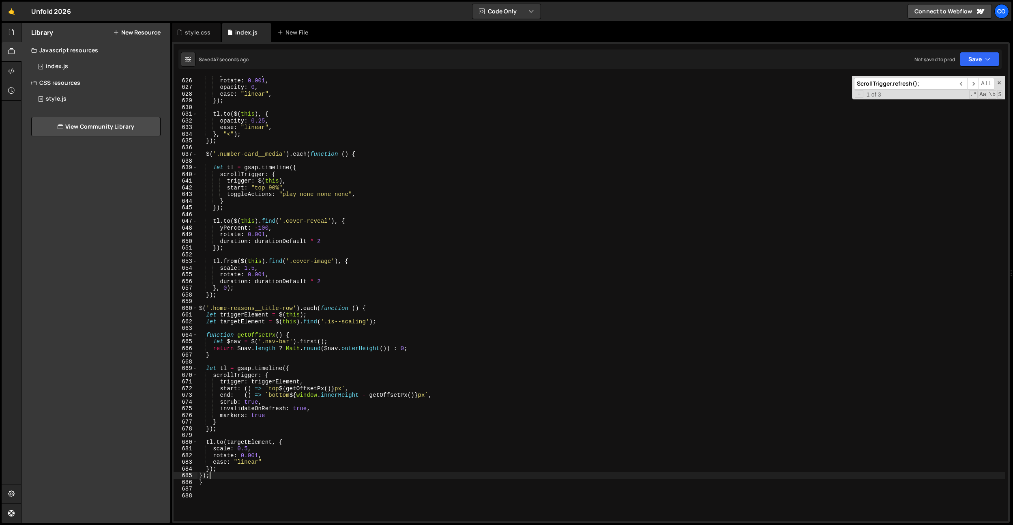
click at [384, 280] on div "yPercent : 20 , rotate : 0.001 , opacity : 0 , ease : "linear" , }) ; tl . to (…" at bounding box center [602, 300] width 808 height 458
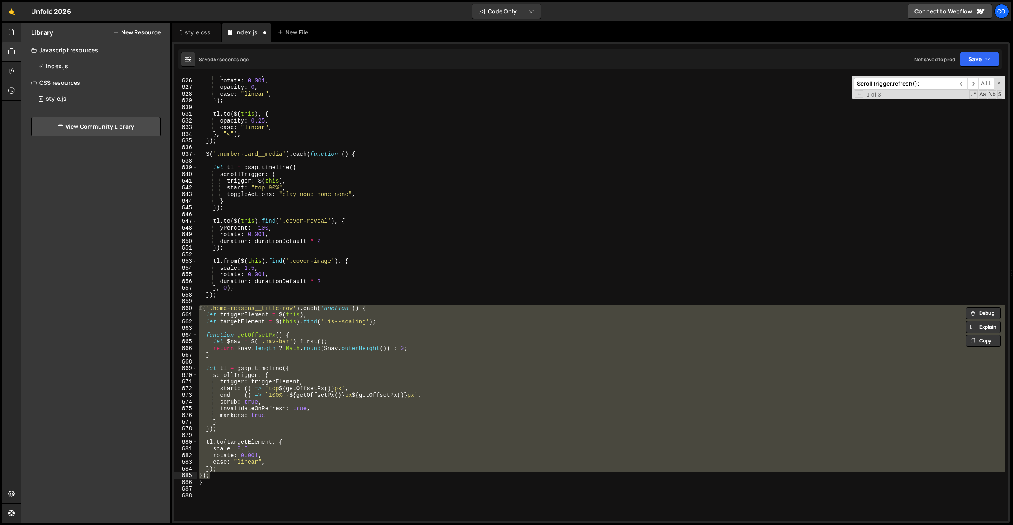
paste textarea
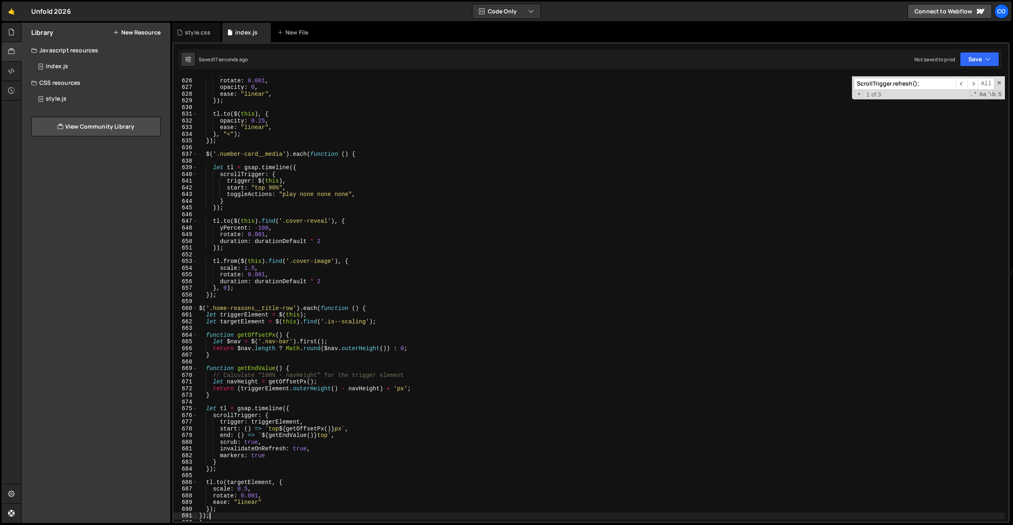
click at [412, 356] on div "yPercent : 20 , rotate : 0.001 , opacity : 0 , ease : "linear" , }) ; tl . to (…" at bounding box center [602, 300] width 808 height 458
drag, startPoint x: 317, startPoint y: 436, endPoint x: 265, endPoint y: 436, distance: 51.9
click at [265, 436] on div "yPercent : 20 , rotate : 0.001 , opacity : 0 , ease : "linear" , }) ; tl . to (…" at bounding box center [602, 300] width 808 height 458
drag, startPoint x: 284, startPoint y: 430, endPoint x: 340, endPoint y: 428, distance: 56.8
click at [344, 426] on div "yPercent : 20 , rotate : 0.001 , opacity : 0 , ease : "linear" , }) ; tl . to (…" at bounding box center [602, 300] width 808 height 458
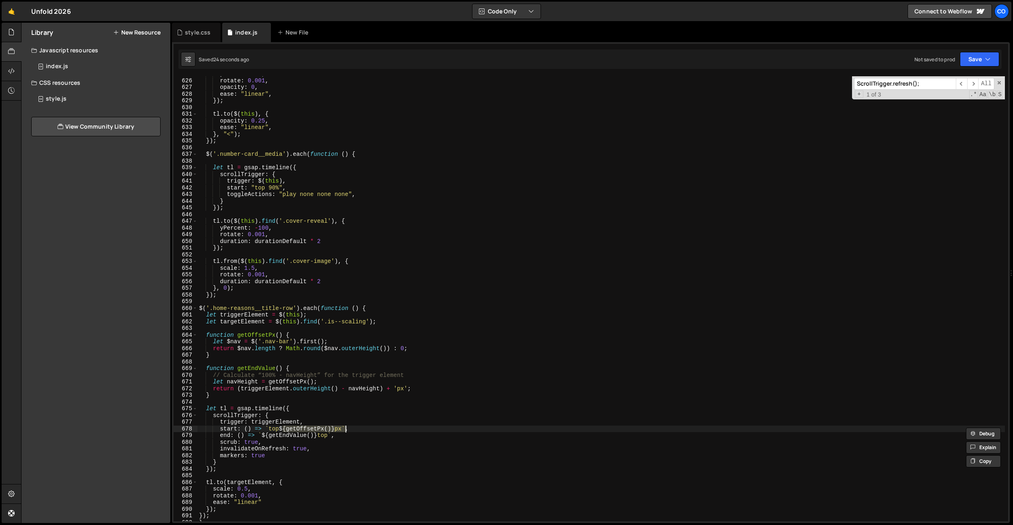
click at [327, 435] on div "yPercent : 20 , rotate : 0.001 , opacity : 0 , ease : "linear" , }) ; tl . to (…" at bounding box center [602, 300] width 808 height 458
paste textarea "${getOffsetPx()}px"
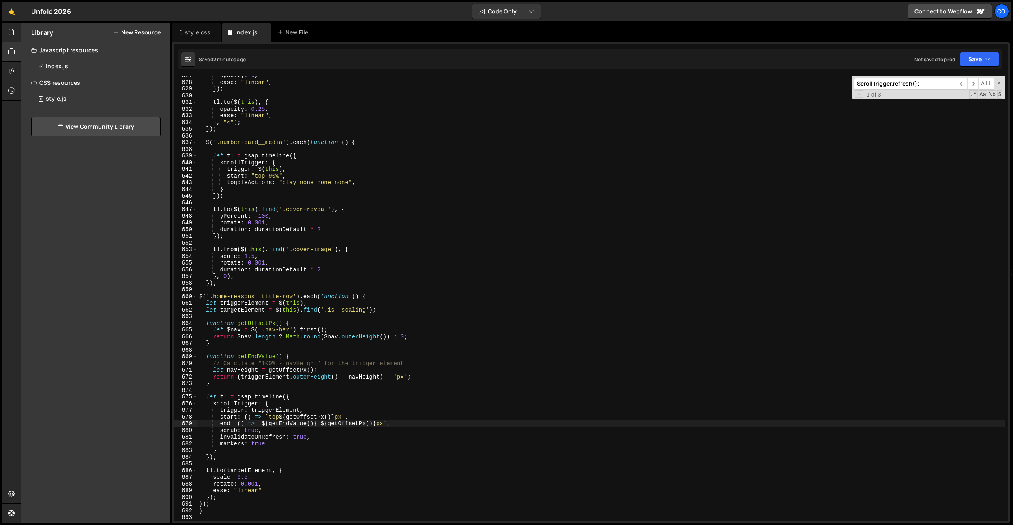
scroll to position [4217, 0]
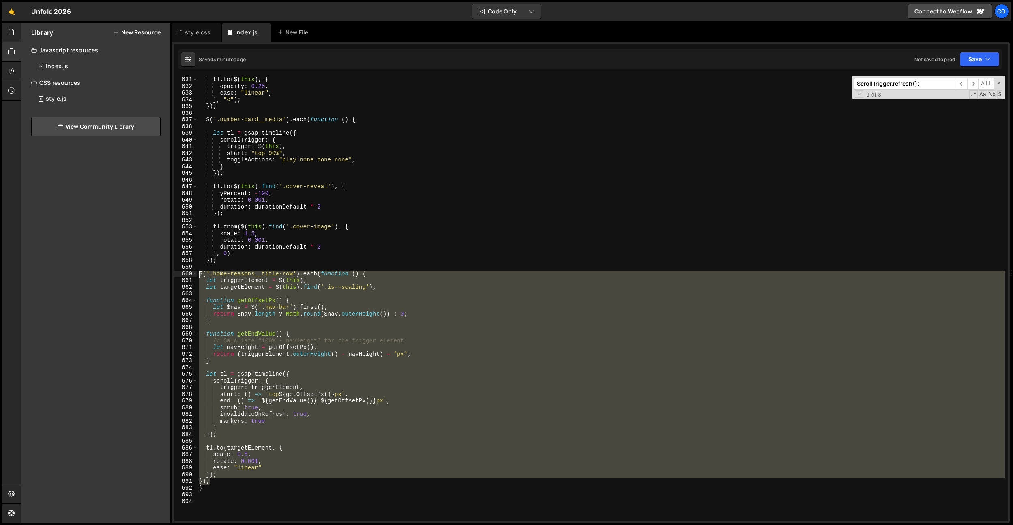
drag, startPoint x: 217, startPoint y: 482, endPoint x: 189, endPoint y: 275, distance: 208.9
click at [189, 275] on div "end: () => `${getEndValue()} ${getOffsetPx()}px`, 631 632 633 634 635 636 637 6…" at bounding box center [591, 298] width 835 height 445
type textarea "$('.home-reasons__title-row').each(function () { let triggerElement = $(this);"
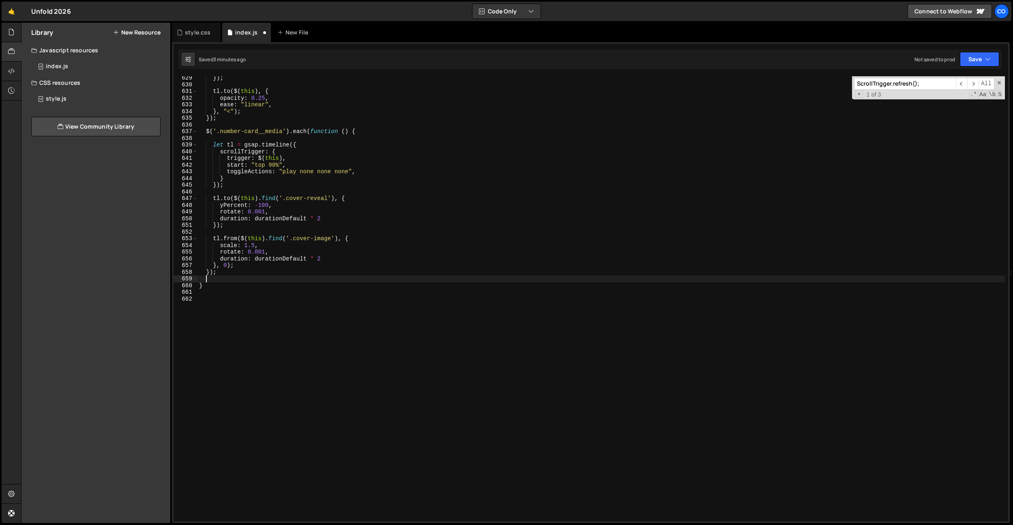
scroll to position [4206, 0]
click at [351, 230] on div "}) ; tl . to ( $ ( this ) , { opacity : 0.25 , ease : "linear" , } , "<" ) ; })…" at bounding box center [602, 304] width 808 height 458
type textarea "}); });"
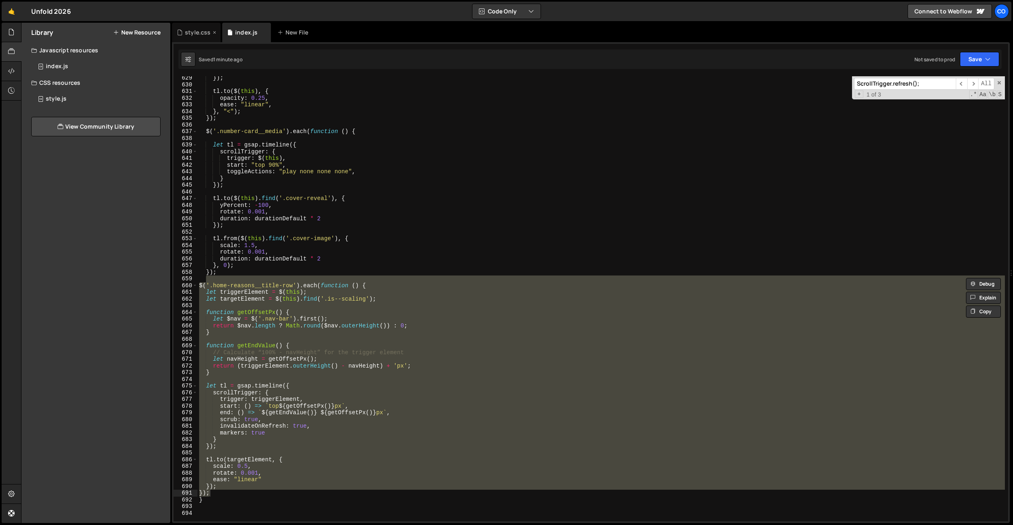
click at [187, 28] on div "style.css" at bounding box center [196, 32] width 49 height 19
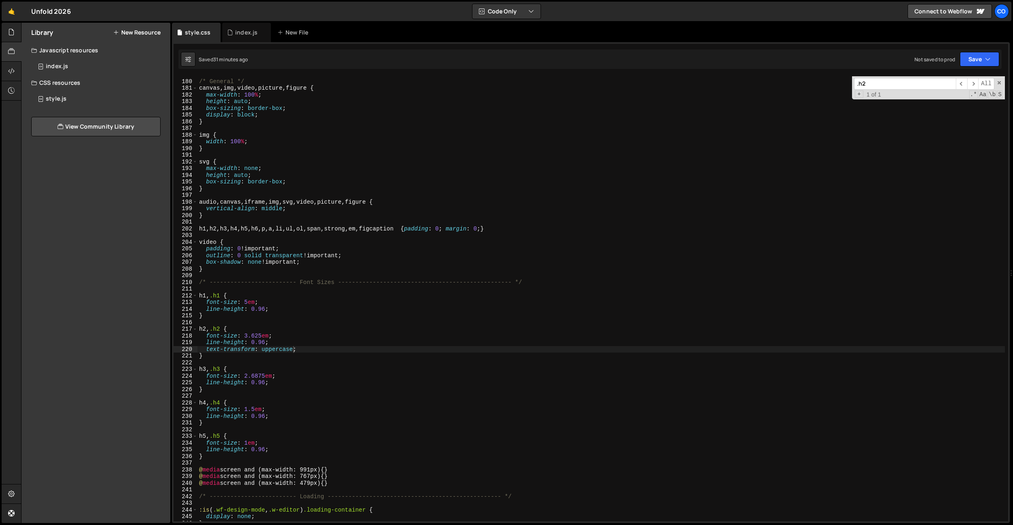
click at [305, 351] on div "/* General */ canvas , img , video , picture , figure { max-width : 100 % ; hei…" at bounding box center [602, 300] width 808 height 458
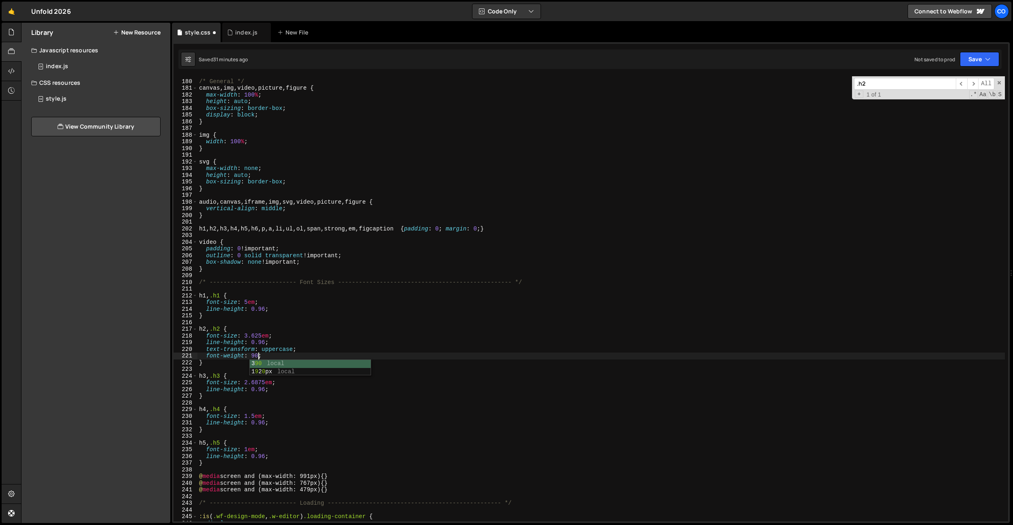
scroll to position [0, 4]
drag, startPoint x: 271, startPoint y: 355, endPoint x: 207, endPoint y: 356, distance: 64.1
click at [207, 356] on div "/* General */ canvas , img , video , picture , figure { max-width : 100 % ; hei…" at bounding box center [602, 300] width 808 height 458
click at [281, 309] on div "/* General */ canvas , img , video , picture , figure { max-width : 100 % ; hei…" at bounding box center [602, 300] width 808 height 458
type textarea "line-height: 0.96;"
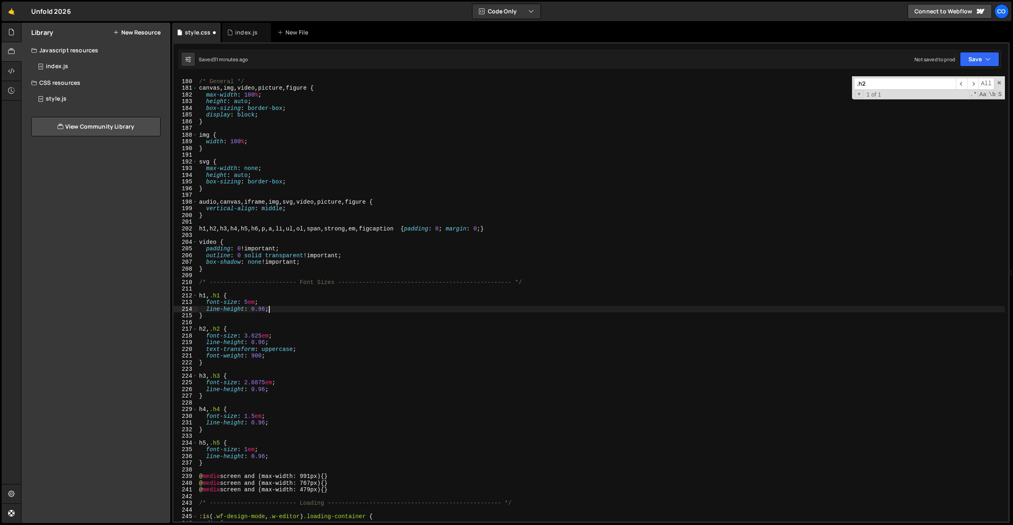
scroll to position [0, 0]
paste textarea "font-weight: 900;"
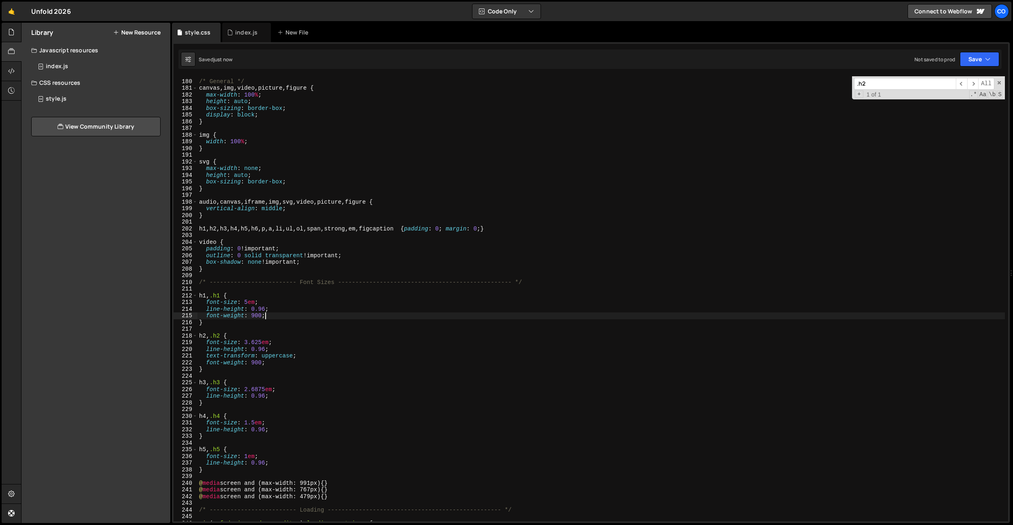
click at [280, 396] on div "/* General */ canvas , img , video , picture , figure { max-width : 100 % ; hei…" at bounding box center [602, 300] width 808 height 458
type textarea "line-height: 0.96;"
paste textarea "font-weight: 900;"
type textarea "font-weight: 900;"
click at [271, 314] on div "/* General */ canvas , img , video , picture , figure { max-width : 100 % ; hei…" at bounding box center [602, 300] width 808 height 458
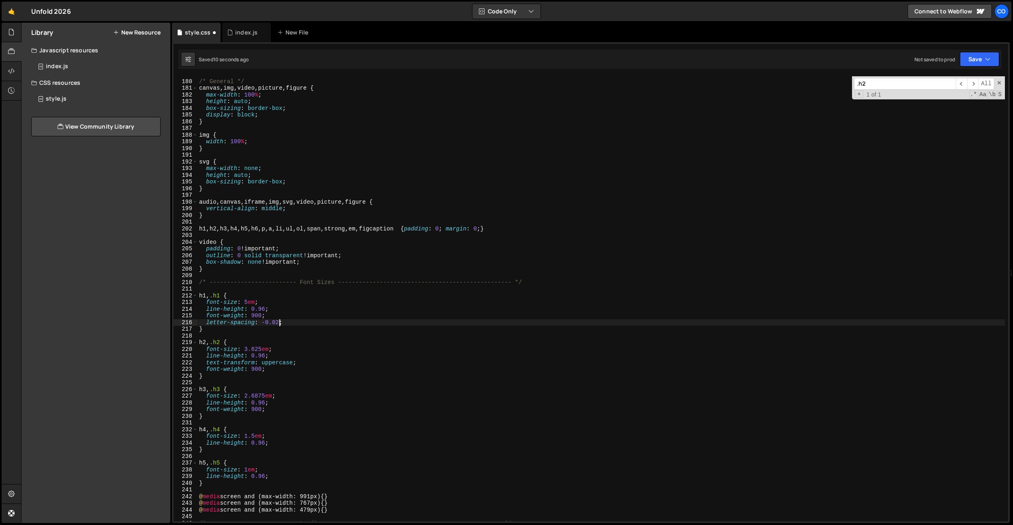
scroll to position [0, 6]
drag, startPoint x: 295, startPoint y: 321, endPoint x: 206, endPoint y: 321, distance: 88.4
click at [206, 321] on div "/* General */ canvas , img , video , picture , figure { max-width : 100 % ; hei…" at bounding box center [602, 300] width 808 height 458
click at [274, 373] on div "/* General */ canvas , img , video , picture , figure { max-width : 100 % ; hei…" at bounding box center [602, 300] width 808 height 458
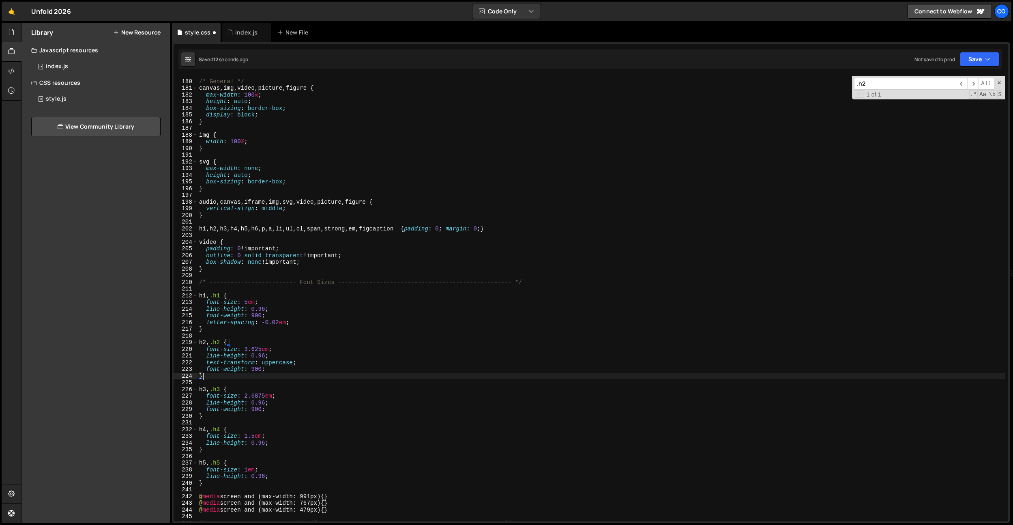
click at [275, 370] on div "/* General */ canvas , img , video , picture , figure { max-width : 100 % ; hei…" at bounding box center [602, 300] width 808 height 458
type textarea "font-weight: 900;"
paste textarea "letter-spacing: -0.02em;"
type textarea "letter-spacing: -0.02em;"
drag, startPoint x: 247, startPoint y: 29, endPoint x: 251, endPoint y: 52, distance: 23.4
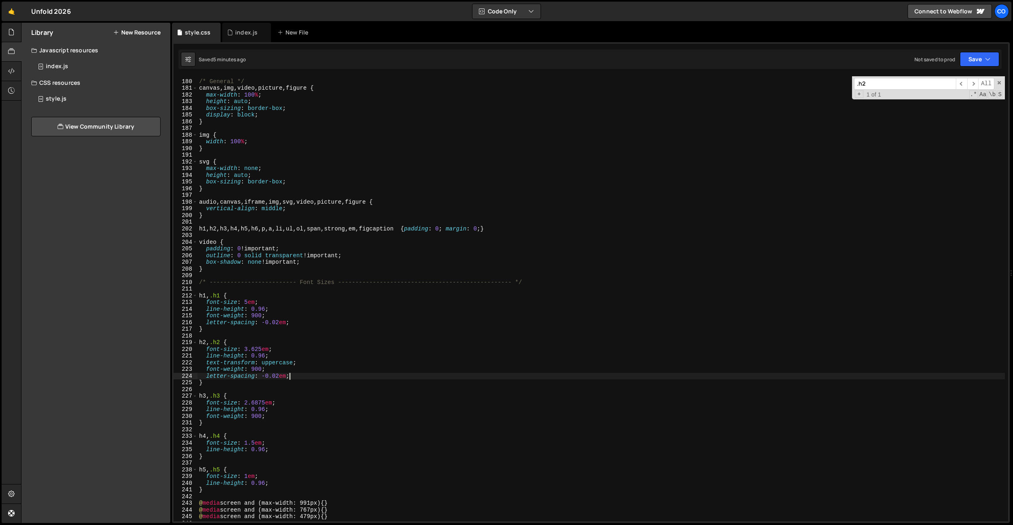
click at [247, 29] on div "index.js" at bounding box center [246, 32] width 22 height 8
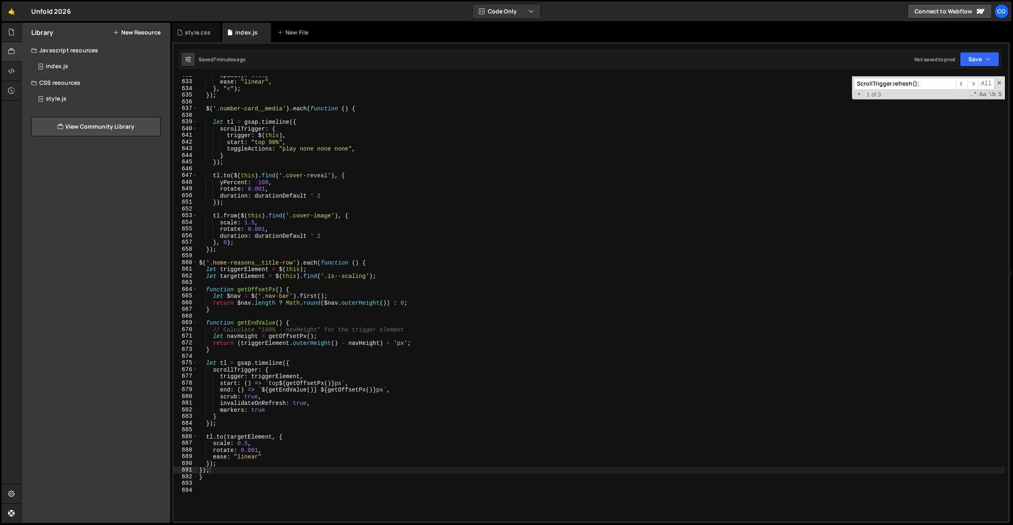
scroll to position [4228, 0]
click at [209, 478] on div "opacity : 0.25 , ease : "linear" , } , "<" ) ; }) ; $ ( '.number-card__media' )…" at bounding box center [602, 301] width 808 height 458
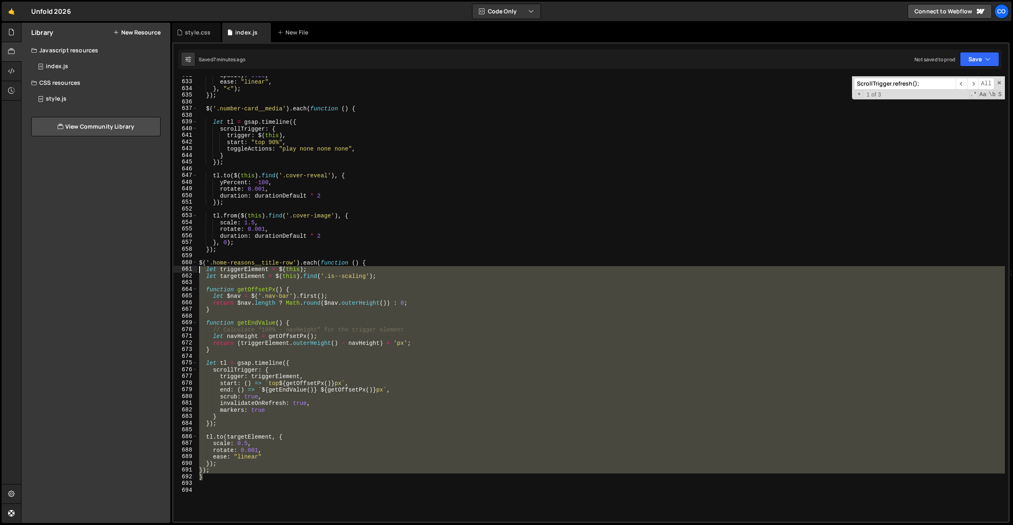
drag, startPoint x: 210, startPoint y: 476, endPoint x: 195, endPoint y: 269, distance: 207.8
click at [195, 269] on div "} 632 633 634 635 636 637 638 639 640 641 642 643 644 645 646 647 648 649 650 6…" at bounding box center [591, 298] width 835 height 445
type textarea "let triggerElement = $(this); let targetElement = $(this).find('.is--scaling');"
click at [207, 258] on div "opacity : 0.25 , ease : "linear" , } , "<" ) ; }) ; $ ( '.number-card__media' )…" at bounding box center [602, 301] width 808 height 458
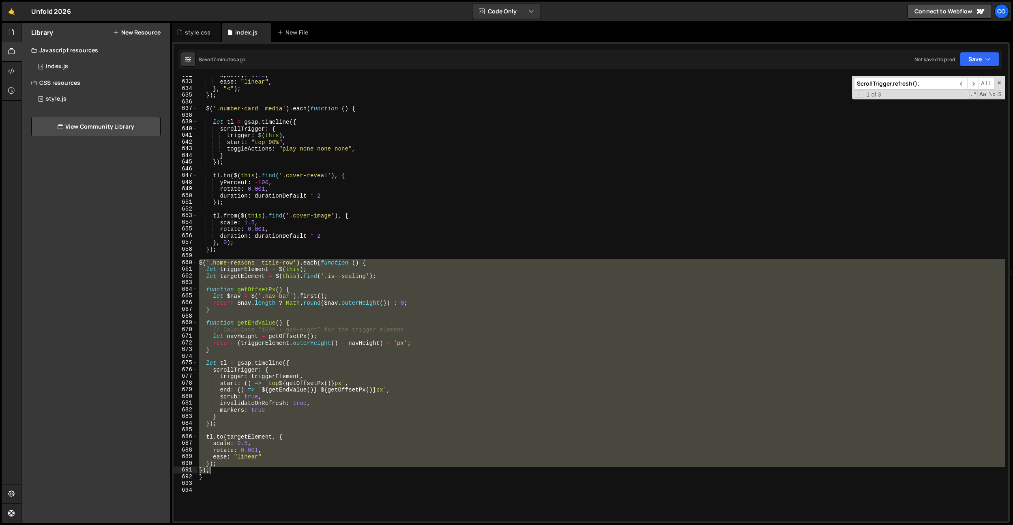
drag, startPoint x: 200, startPoint y: 262, endPoint x: 225, endPoint y: 468, distance: 207.2
click at [225, 468] on div "opacity : 0.25 , ease : "linear" , } , "<" ) ; }) ; $ ( '.number-card__media' )…" at bounding box center [602, 301] width 808 height 458
type textarea "}); });"
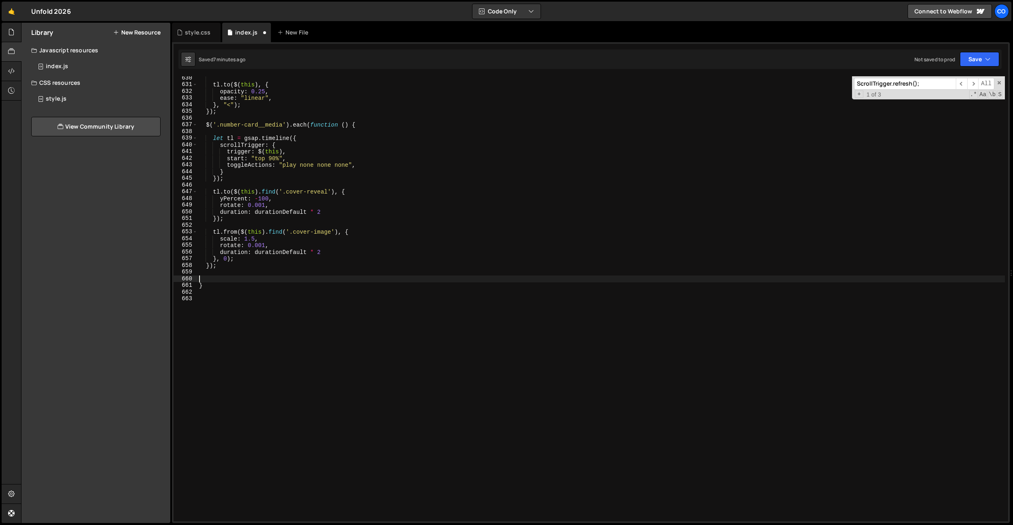
scroll to position [4206, 0]
drag, startPoint x: 193, startPoint y: 35, endPoint x: 253, endPoint y: 137, distance: 118.4
click at [193, 35] on div "style.css" at bounding box center [198, 32] width 26 height 8
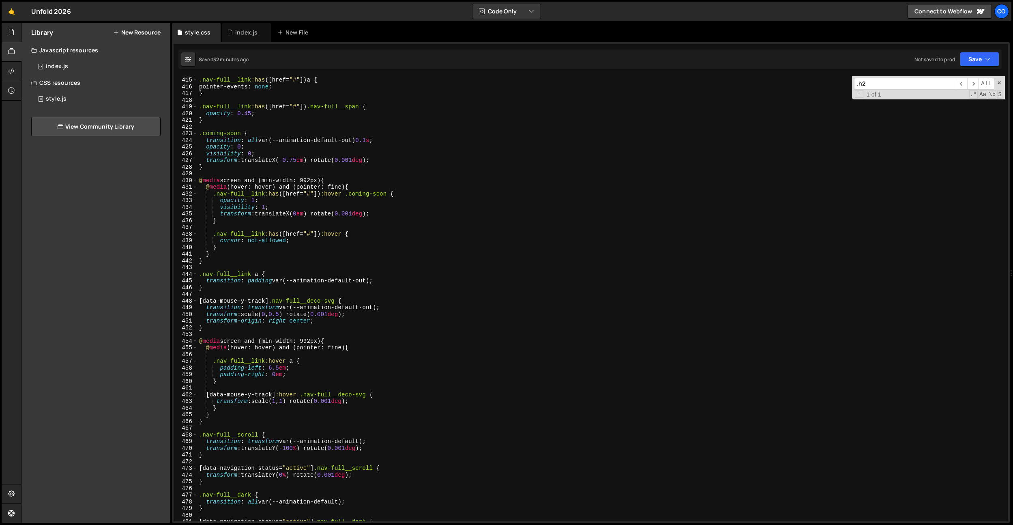
scroll to position [3315, 0]
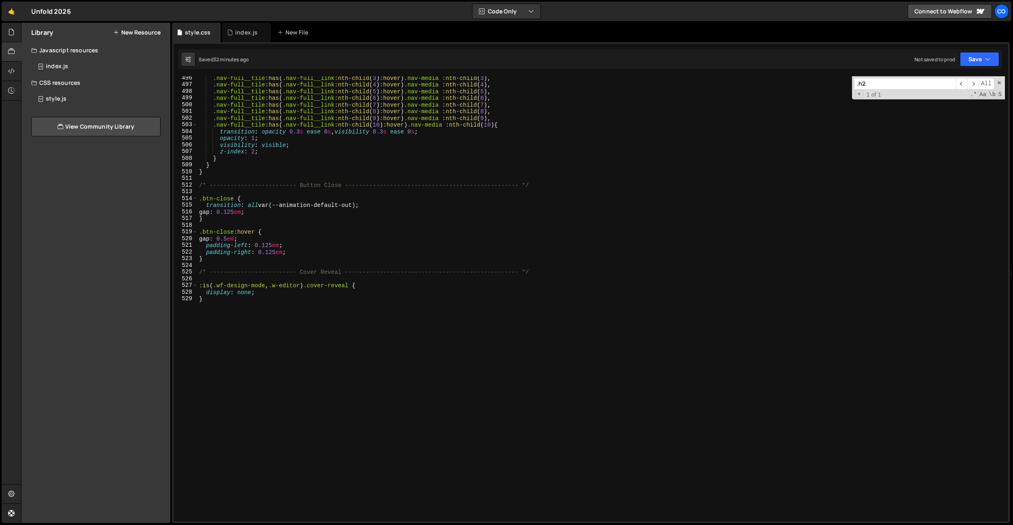
type textarea "}"
click at [316, 327] on div ".nav-full__tile :has ( .nav-full__link :nth-child ( 3 ) :hover ) .nav-media :nt…" at bounding box center [602, 304] width 808 height 458
paste textarea "reasons__whitespace"
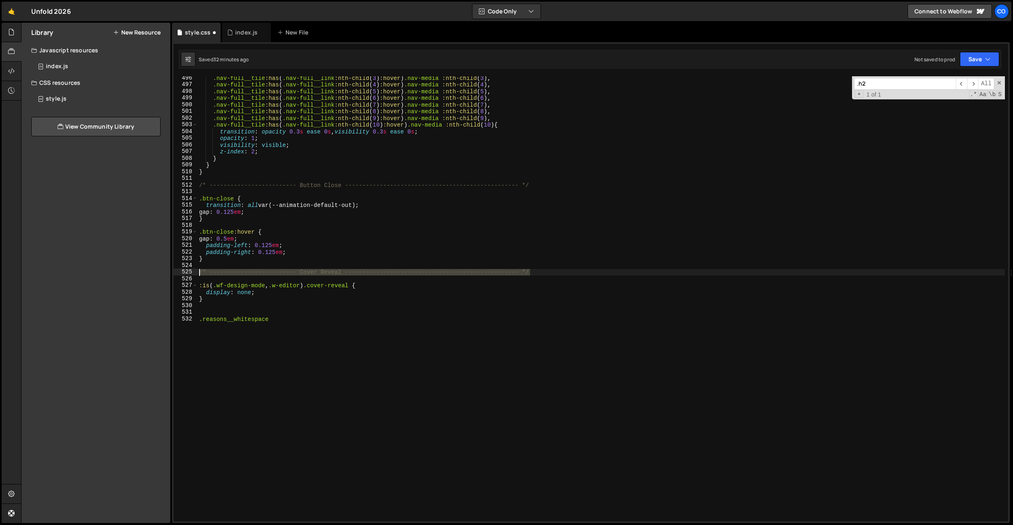
drag, startPoint x: 543, startPoint y: 271, endPoint x: 181, endPoint y: 271, distance: 361.9
click at [181, 271] on div ".reasons__whitespace 496 497 498 499 500 501 502 503 504 505 506 507 508 509 51…" at bounding box center [591, 298] width 835 height 445
type textarea "/* ------------------------- Cover Reveal -------------------------------------…"
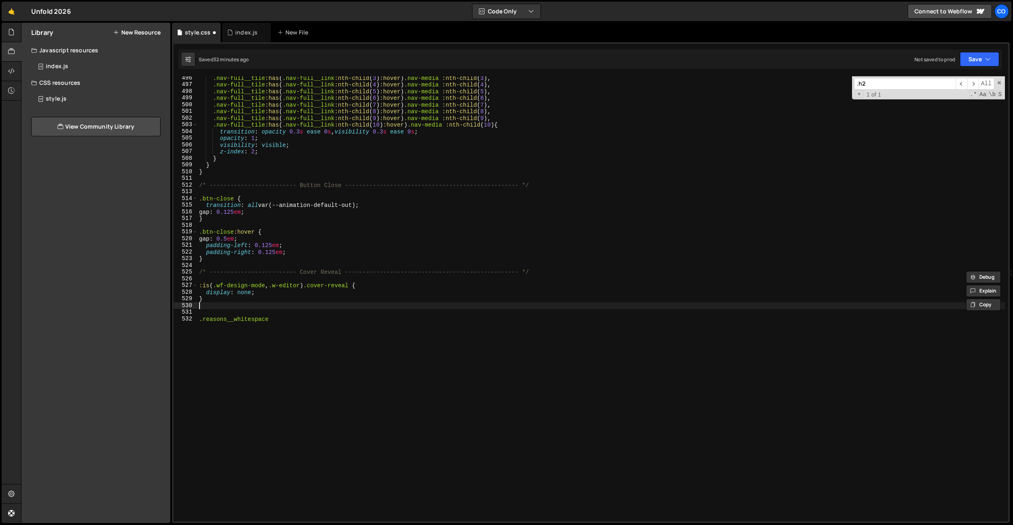
click at [226, 307] on div ".nav-full__tile :has ( .nav-full__link :nth-child ( 3 ) :hover ) .nav-media :nt…" at bounding box center [602, 304] width 808 height 458
paste textarea "/* ------------------------- Cover Reveal -------------------------------------…"
click at [331, 311] on div ".nav-full__tile :has ( .nav-full__link :nth-child ( 3 ) :hover ) .nav-media :nt…" at bounding box center [602, 304] width 808 height 458
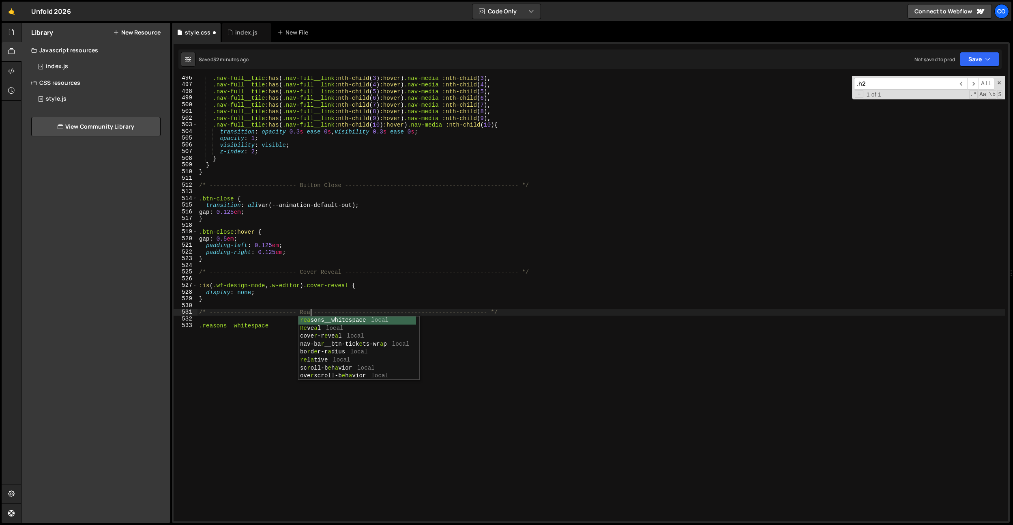
scroll to position [0, 9]
click at [202, 327] on div ".nav-full__tile :has ( .nav-full__link :nth-child ( 3 ) :hover ) .nav-media :nt…" at bounding box center [602, 304] width 808 height 458
click at [333, 325] on div ".nav-full__tile :has ( .nav-full__link :nth-child ( 3 ) :hover ) .nav-media :nt…" at bounding box center [602, 304] width 808 height 458
click at [204, 326] on div ".nav-full__tile :has ( .nav-full__link :nth-child ( 3 ) :hover ) .nav-media :nt…" at bounding box center [602, 304] width 808 height 458
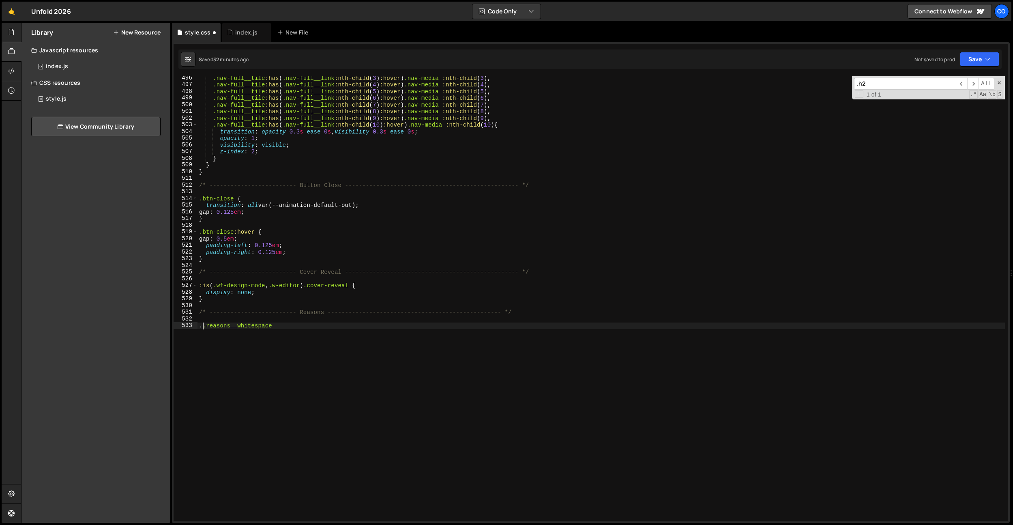
paste textarea "reasons__item"
click at [357, 326] on div ".nav-full__tile :has ( .nav-full__link :nth-child ( 3 ) :hover ) .nav-media :nt…" at bounding box center [602, 304] width 808 height 458
type textarea ".reasons__item .reasons__whitespace {}"
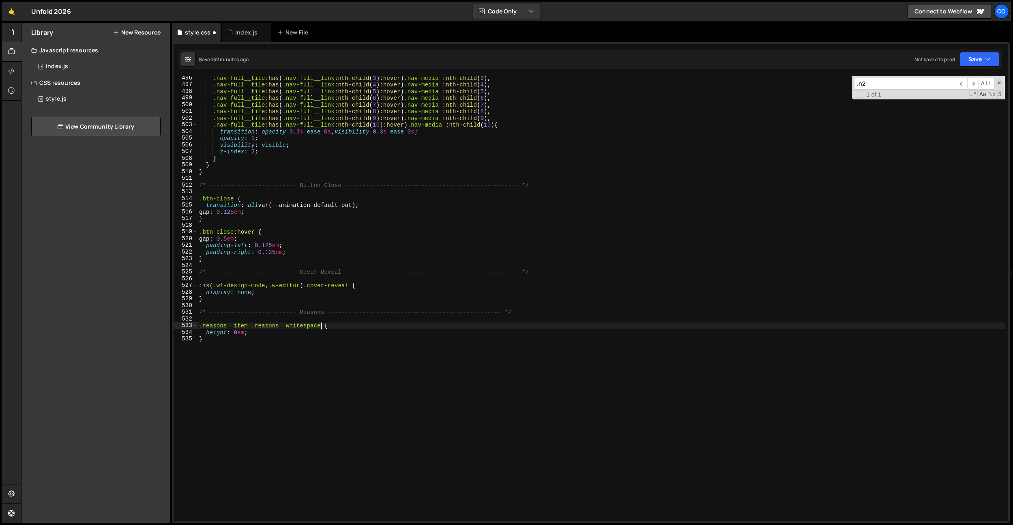
click at [321, 325] on div ".nav-full__tile :has ( .nav-full__link :nth-child ( 3 ) :hover ) .nav-media :nt…" at bounding box center [602, 304] width 808 height 458
type textarea ".reasons__item .reasons__whitespace {"
click at [328, 325] on div ".nav-full__tile :has ( .nav-full__link :nth-child ( 3 ) :hover ) .nav-media :nt…" at bounding box center [602, 304] width 808 height 458
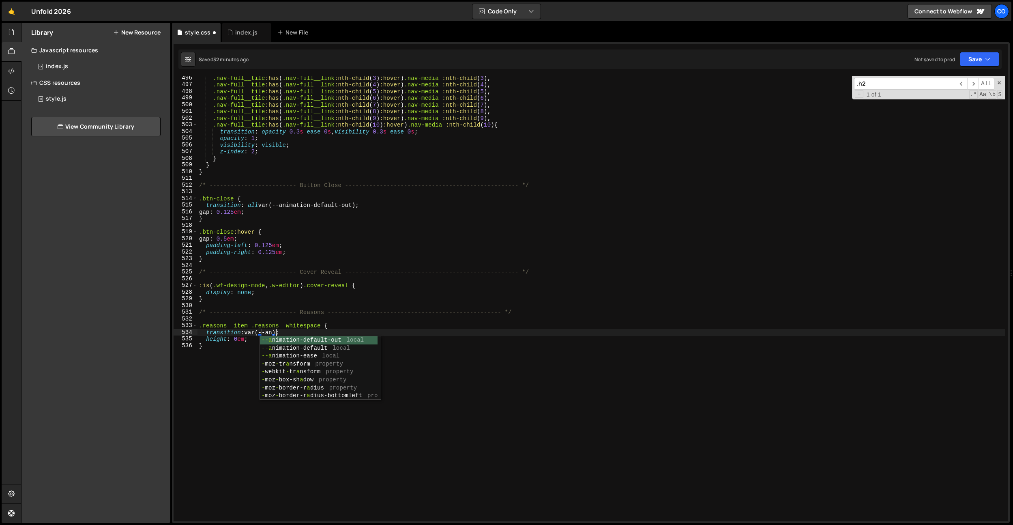
scroll to position [0, 5]
click at [249, 331] on div ".nav-full__tile :has ( .nav-full__link :nth-child ( 3 ) :hover ) .nav-media :nt…" at bounding box center [602, 304] width 808 height 458
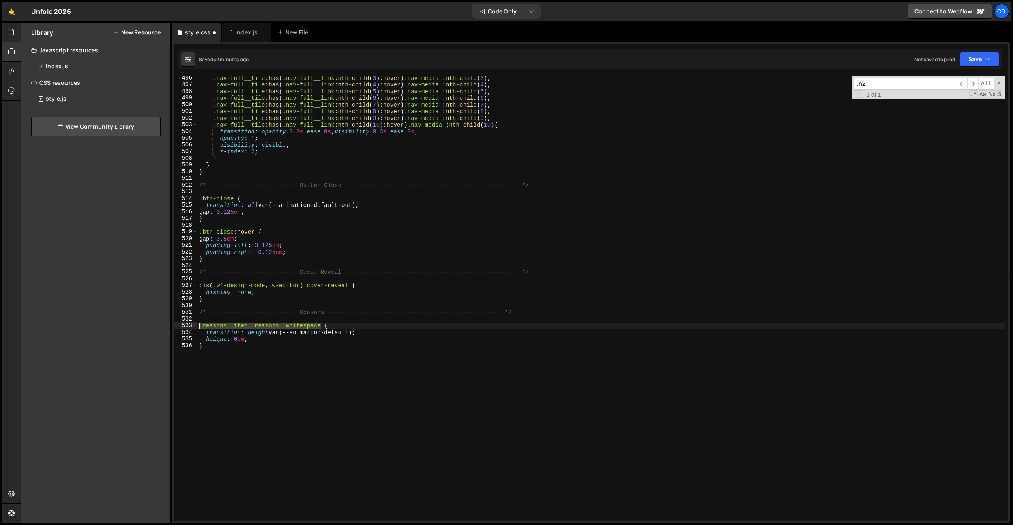
drag, startPoint x: 319, startPoint y: 326, endPoint x: 224, endPoint y: 350, distance: 98.8
click at [196, 327] on div "transition: height var(--animation-default); 496 497 498 499 500 501 502 503 50…" at bounding box center [591, 298] width 835 height 445
click at [225, 352] on div ".nav-full__tile :has ( .nav-full__link :nth-child ( 3 ) :hover ) .nav-media :nt…" at bounding box center [602, 304] width 808 height 458
type textarea "}"
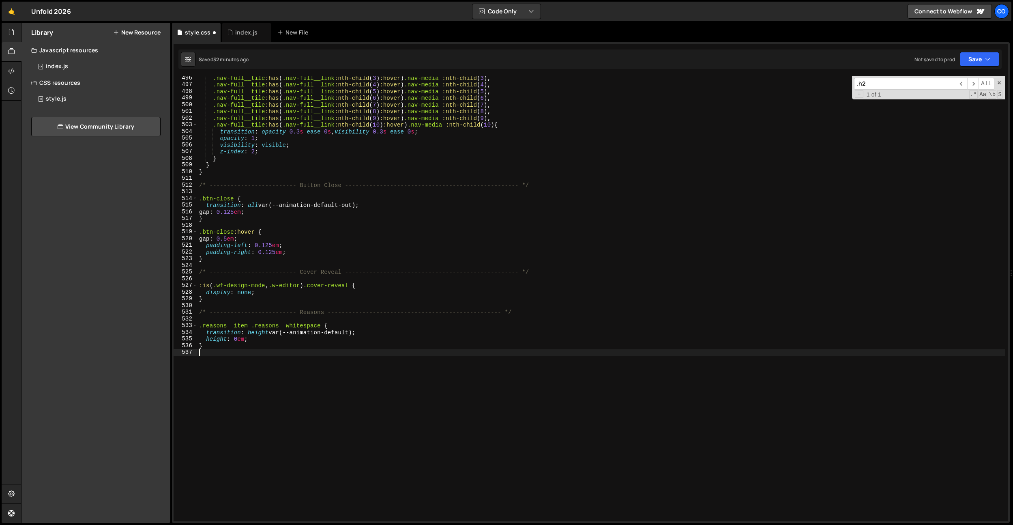
paste textarea ".reasons__item .reasons__whitespace"
click at [247, 360] on div ".nav-full__tile :has ( .nav-full__link :nth-child ( 3 ) :hover ) .nav-media :nt…" at bounding box center [602, 304] width 808 height 458
click at [201, 357] on div ".nav-full__tile :has ( .nav-full__link :nth-child ( 3 ) :hover ) .nav-media :nt…" at bounding box center [602, 304] width 808 height 458
paste textarea "reasons"
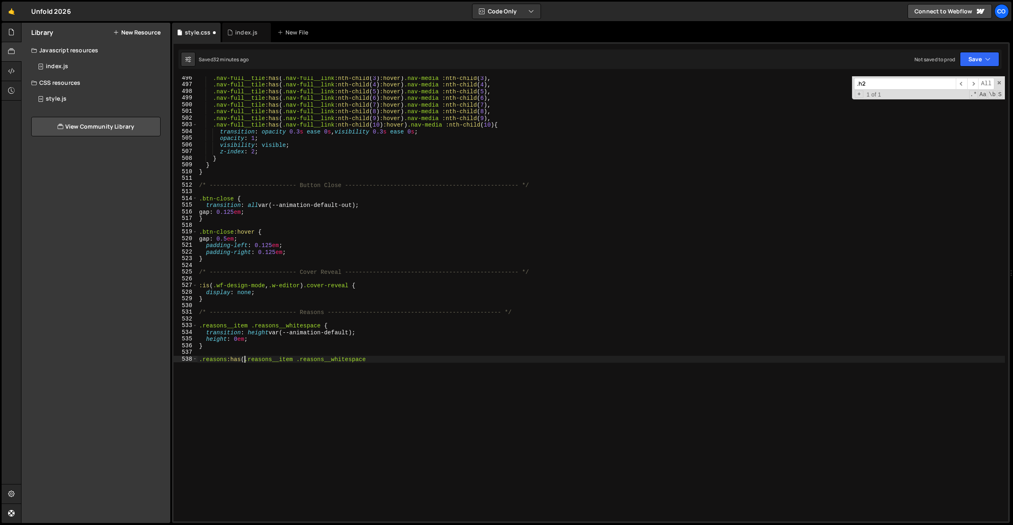
click at [293, 358] on div ".nav-full__tile :has ( .nav-full__link :nth-child ( 3 ) :hover ) .nav-media :nt…" at bounding box center [602, 304] width 808 height 458
click at [415, 359] on div ".nav-full__tile :has ( .nav-full__link :nth-child ( 3 ) :hover ) .nav-media :nt…" at bounding box center [602, 304] width 808 height 458
type textarea ".reasons:has(.reasons__item:hover) .reasons__whitespace {}"
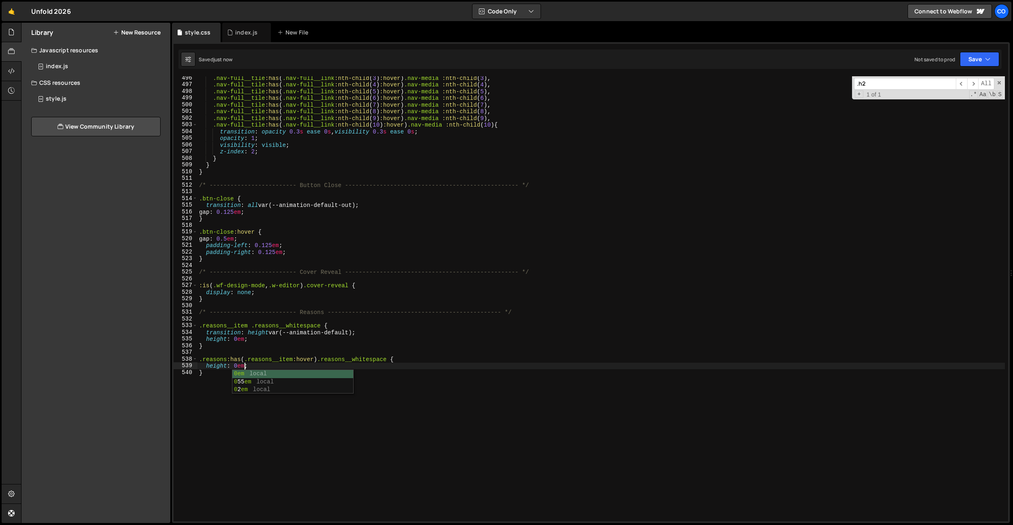
click at [407, 312] on div ".nav-full__tile :has ( .nav-full__link :nth-child ( 3 ) :hover ) .nav-media :nt…" at bounding box center [602, 304] width 808 height 458
drag, startPoint x: 390, startPoint y: 357, endPoint x: 185, endPoint y: 361, distance: 204.9
click at [182, 359] on div "/* ------------------------- Reasons ------------------------------------------…" at bounding box center [591, 298] width 835 height 445
click at [224, 377] on div ".nav-full__tile :has ( .nav-full__link :nth-child ( 3 ) :hover ) .nav-media :nt…" at bounding box center [602, 304] width 808 height 458
type textarea "}"
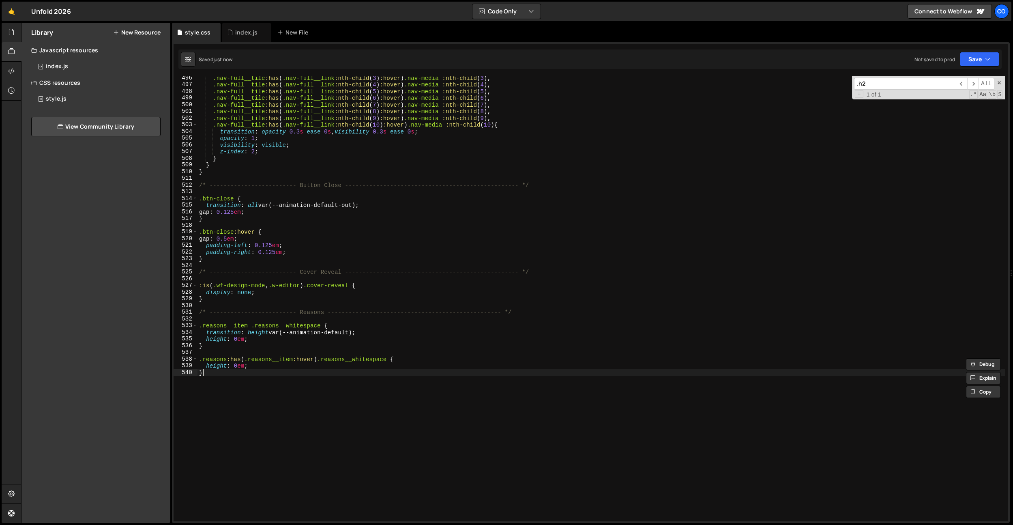
scroll to position [0, 0]
paste textarea ".reasons:has(.reasons__item:hover) .reasons__whitespace"
type textarea ".reasons:has(.reasons__item:hover) .reasons__whitespace:hover {}"
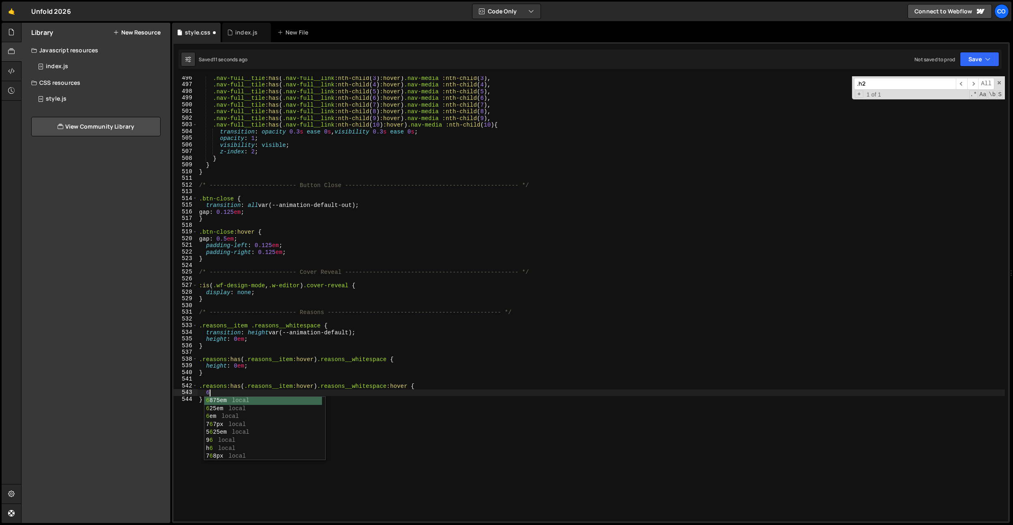
scroll to position [0, 0]
type textarea "6"
drag, startPoint x: 321, startPoint y: 326, endPoint x: 250, endPoint y: 325, distance: 71.0
click at [250, 325] on div ".nav-full__tile :has ( .nav-full__link :nth-child ( 3 ) :hover ) .nav-media :nt…" at bounding box center [602, 304] width 808 height 458
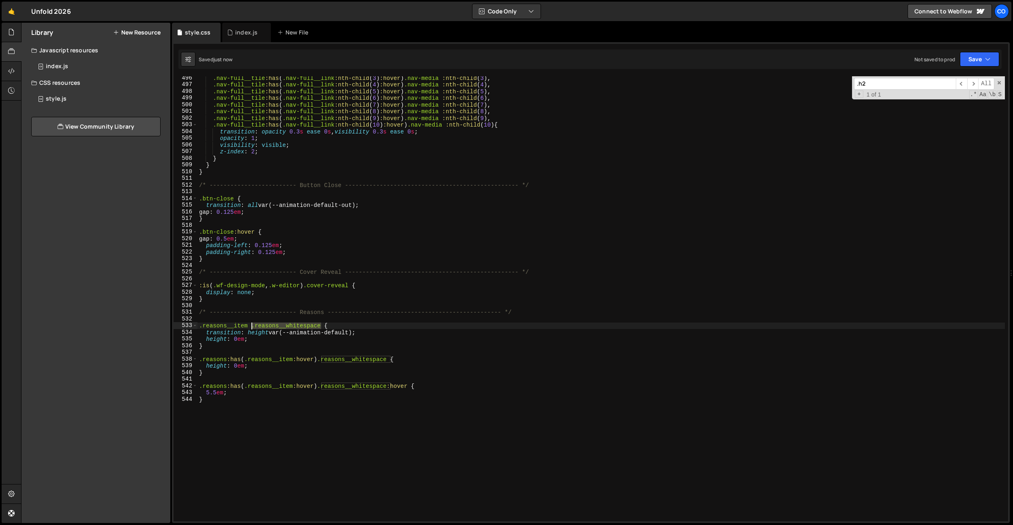
type textarea ".reasons__item .reasons__whitespace {"
click at [239, 320] on div ".nav-full__tile :has ( .nav-full__link :nth-child ( 3 ) :hover ) .nav-media :nt…" at bounding box center [602, 304] width 808 height 458
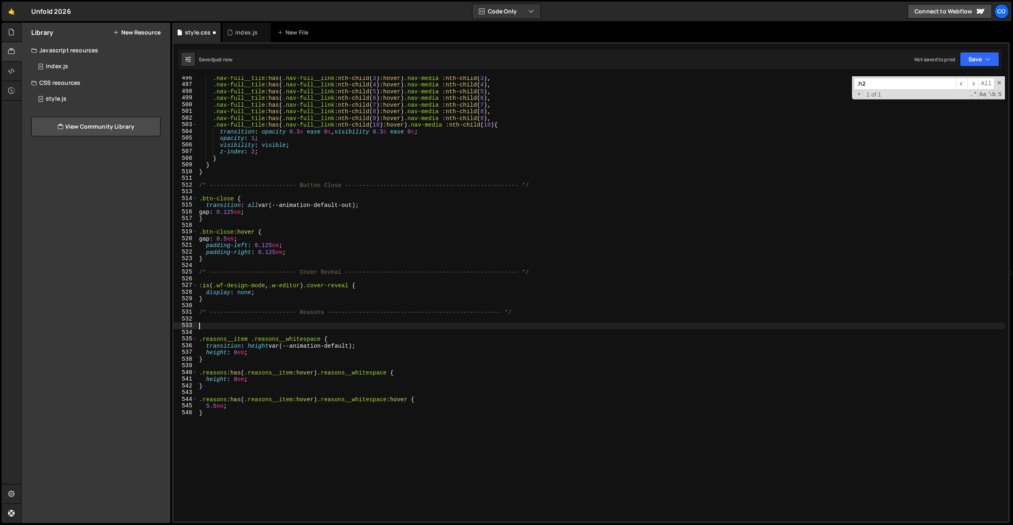
paste textarea ".reasons__whitespace"
type textarea ".reasons__whitespace {}"
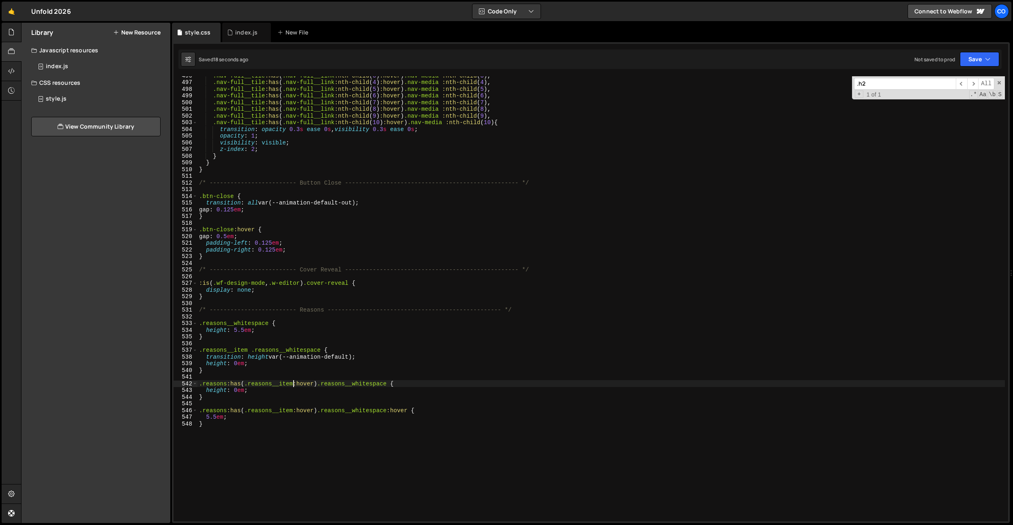
scroll to position [3319, 0]
drag, startPoint x: 292, startPoint y: 385, endPoint x: 383, endPoint y: 417, distance: 96.0
click at [245, 384] on div ".nav-full__tile :has ( .nav-full__link :nth-child ( 3 ) :hover ) .nav-media :nt…" at bounding box center [602, 300] width 808 height 458
drag, startPoint x: 322, startPoint y: 410, endPoint x: 389, endPoint y: 409, distance: 67.4
click at [390, 409] on div ".nav-full__tile :has ( .nav-full__link :nth-child ( 3 ) :hover ) .nav-media :nt…" at bounding box center [602, 300] width 808 height 458
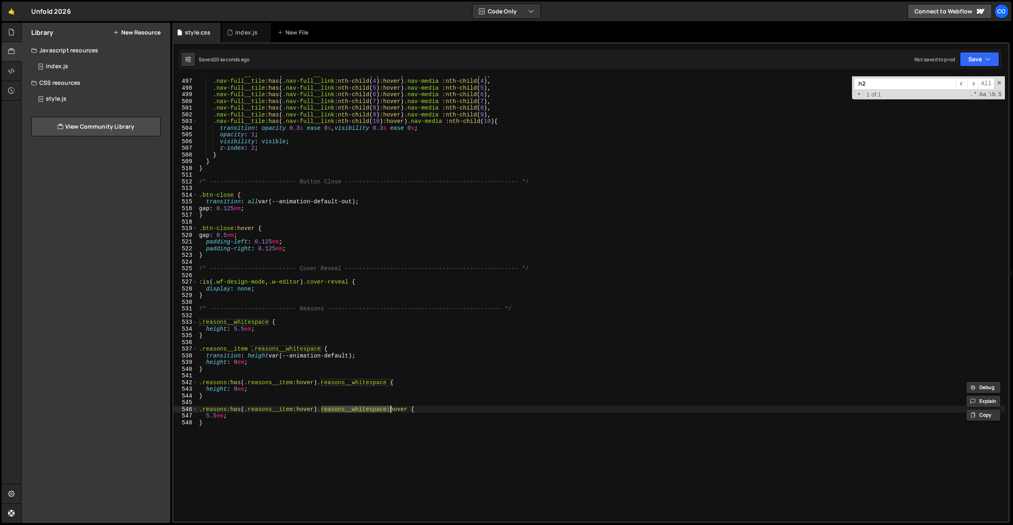
paste textarea "item"
drag, startPoint x: 370, startPoint y: 411, endPoint x: 321, endPoint y: 410, distance: 48.3
click at [321, 410] on div ".nav-full__tile :has ( .nav-full__link :nth-child ( 3 ) :hover ) .nav-media :nt…" at bounding box center [602, 300] width 808 height 458
click at [211, 336] on div ".nav-full__tile :has ( .nav-full__link :nth-child ( 3 ) :hover ) .nav-media :nt…" at bounding box center [602, 300] width 808 height 458
type textarea "}"
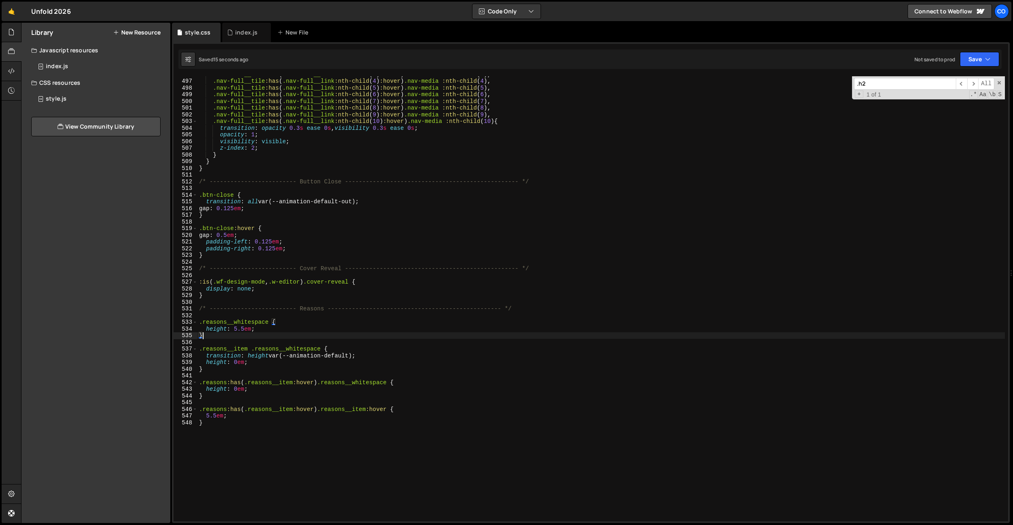
scroll to position [0, 0]
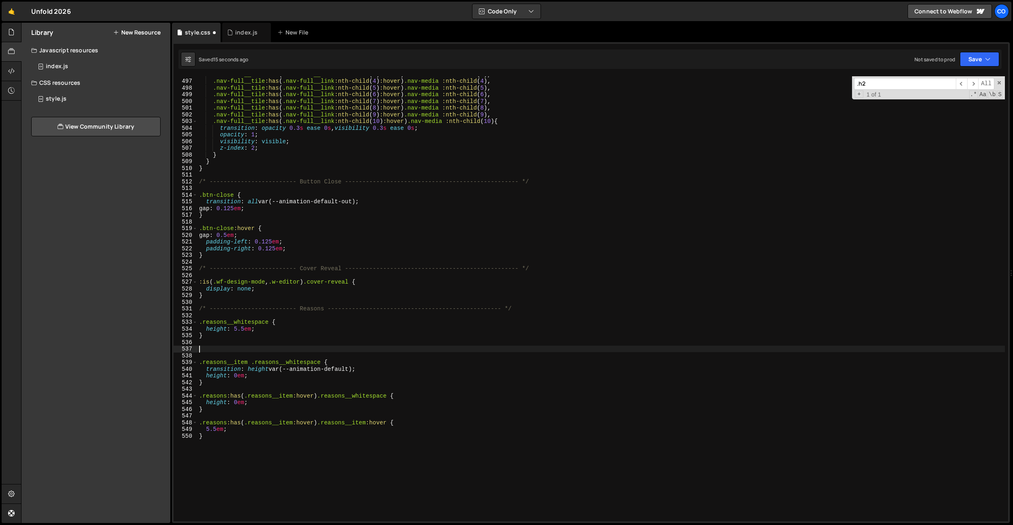
paste textarea ".reasons__item"
type textarea ".reasons__item {}"
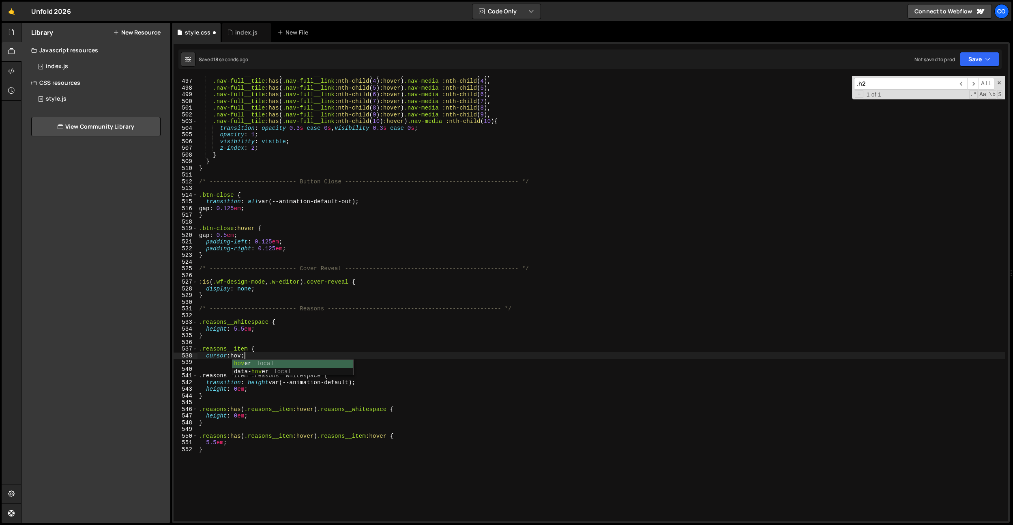
type textarea "cursor: hover;"
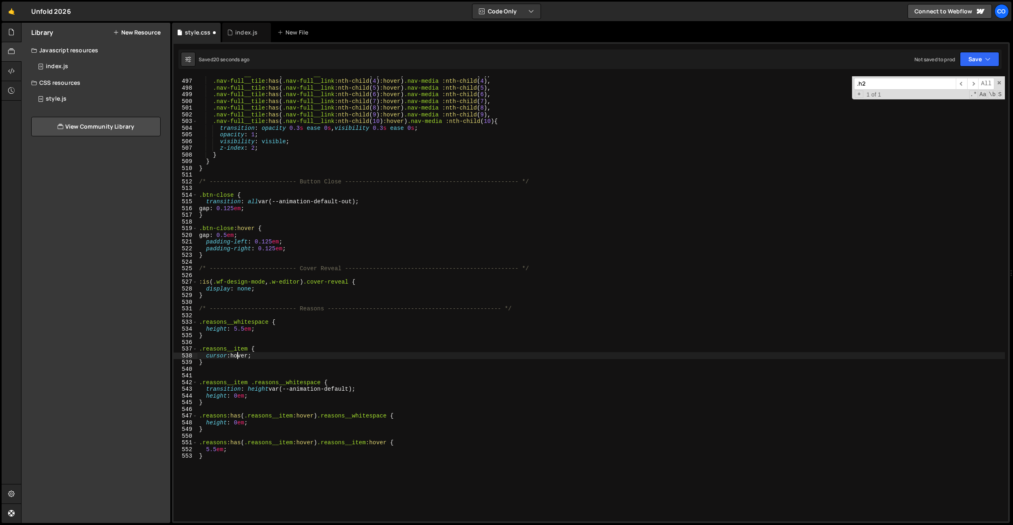
click at [238, 353] on div ".nav-full__tile :has ( .nav-full__link :nth-child ( 3 ) :hover ) .nav-media :nt…" at bounding box center [602, 300] width 808 height 458
type textarea "}"
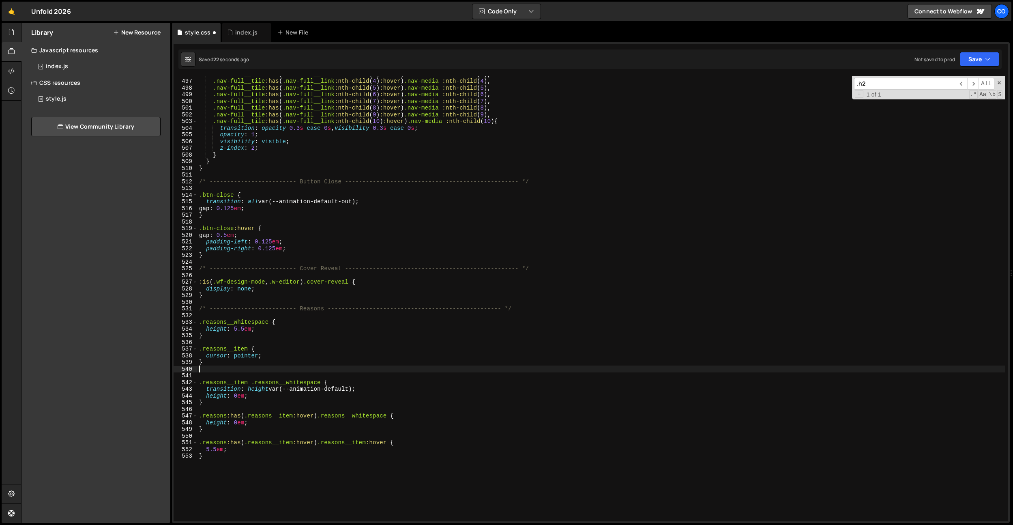
type textarea "}"
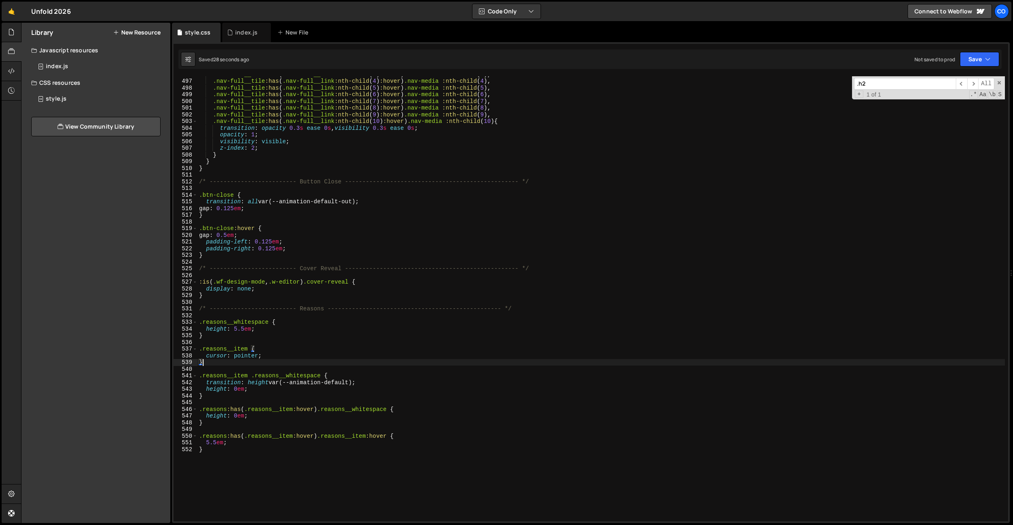
scroll to position [3319, 0]
click at [368, 334] on div ".nav-full__tile :has ( .nav-full__link :nth-child ( 3 ) :hover ) .nav-media :nt…" at bounding box center [602, 300] width 808 height 458
click at [371, 406] on div ".nav-full__tile :has ( .nav-full__link :nth-child ( 3 ) :hover ) .nav-media :nt…" at bounding box center [602, 300] width 808 height 458
click at [355, 435] on div ".nav-full__tile :has ( .nav-full__link :nth-child ( 3 ) :hover ) .nav-media :nt…" at bounding box center [602, 300] width 808 height 458
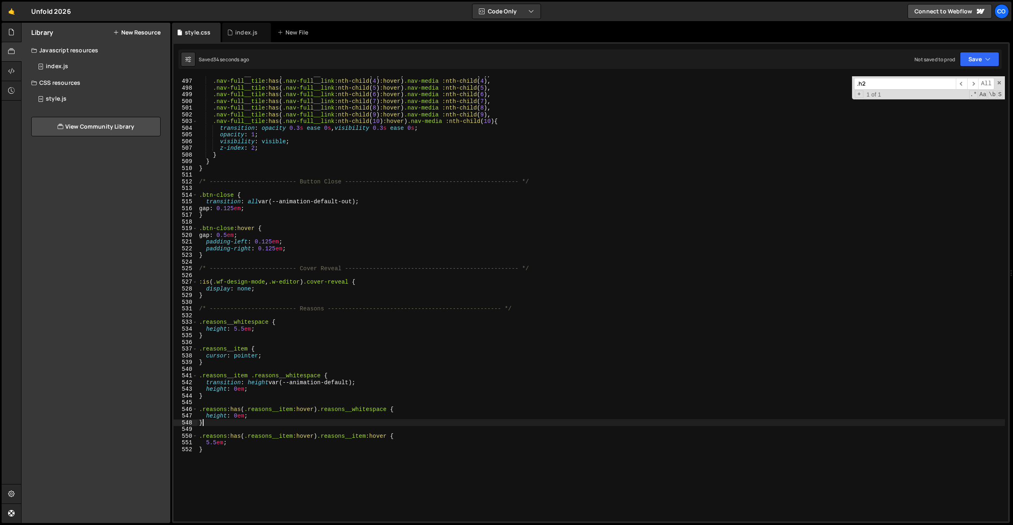
click at [353, 425] on div ".nav-full__tile :has ( .nav-full__link :nth-child ( 3 ) :hover ) .nav-media :nt…" at bounding box center [602, 300] width 808 height 458
type textarea "}"
click at [353, 425] on div ".nav-full__tile :has ( .nav-full__link :nth-child ( 3 ) :hover ) .nav-media :nt…" at bounding box center [602, 300] width 808 height 458
click at [404, 340] on div ".nav-full__tile :has ( .nav-full__link :nth-child ( 3 ) :hover ) .nav-media :nt…" at bounding box center [602, 300] width 808 height 458
drag, startPoint x: 320, startPoint y: 437, endPoint x: 293, endPoint y: 468, distance: 41.4
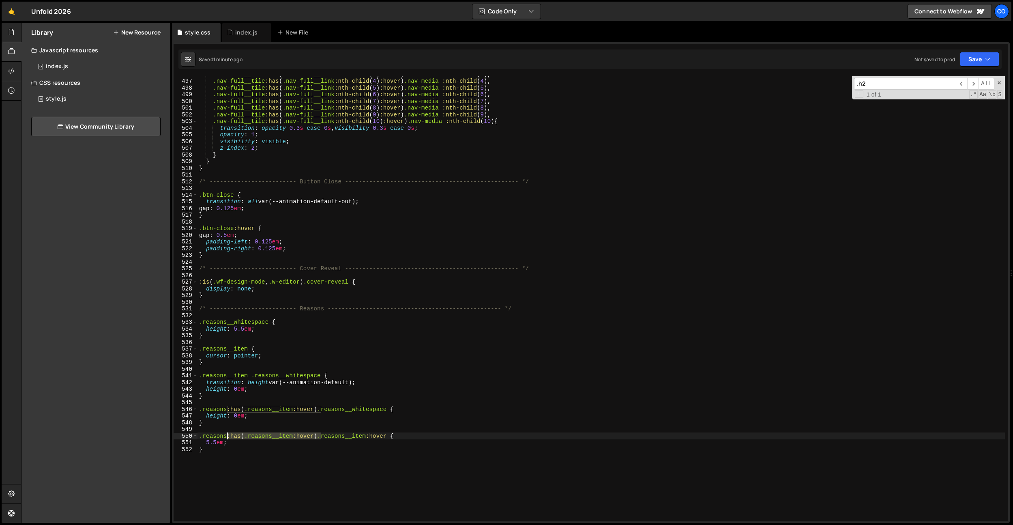
click at [227, 437] on div ".nav-full__tile :has ( .nav-full__link :nth-child ( 3 ) :hover ) .nav-media :nt…" at bounding box center [602, 300] width 808 height 458
drag, startPoint x: 321, startPoint y: 411, endPoint x: 343, endPoint y: 423, distance: 25.1
click at [391, 410] on div ".nav-full__tile :has ( .nav-full__link :nth-child ( 3 ) :hover ) .nav-media :nt…" at bounding box center [602, 300] width 808 height 458
click at [303, 435] on div ".nav-full__tile :has ( .nav-full__link :nth-child ( 3 ) :hover ) .nav-media :nt…" at bounding box center [602, 300] width 808 height 458
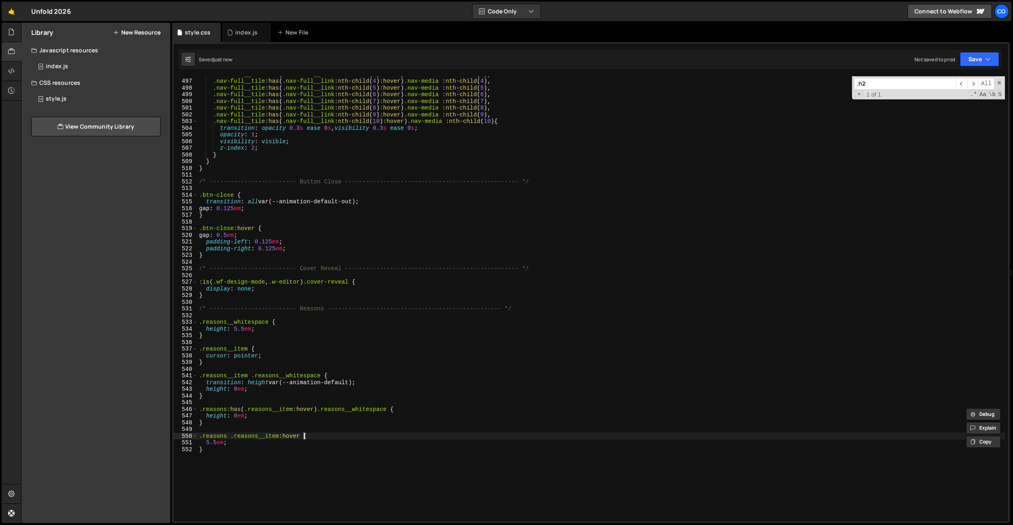
paste textarea ".reasons__whitespace"
click at [402, 381] on div ".nav-full__tile :has ( .nav-full__link :nth-child ( 3 ) :hover ) .nav-media :nt…" at bounding box center [602, 300] width 808 height 458
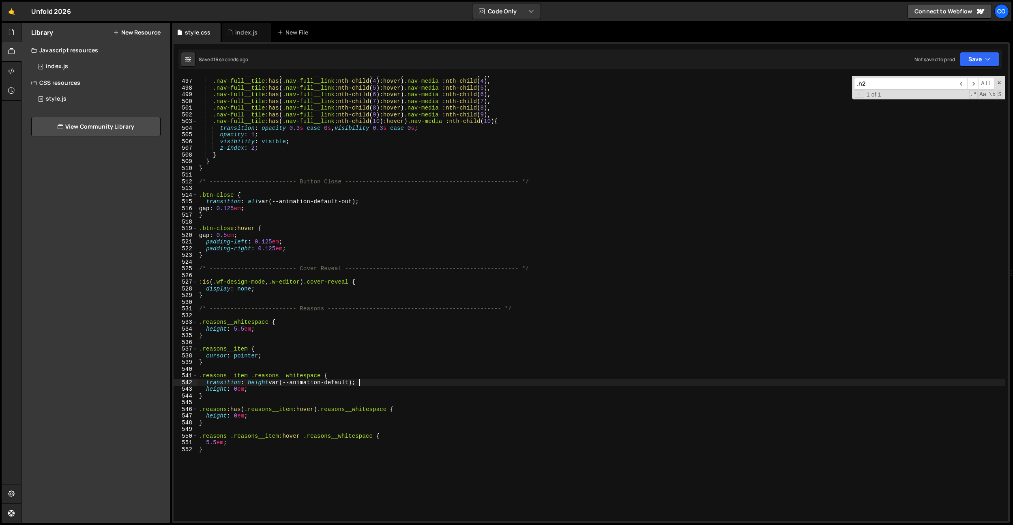
click at [221, 418] on div ".nav-full__tile :has ( .nav-full__link :nth-child ( 3 ) :hover ) .nav-media :nt…" at bounding box center [602, 300] width 808 height 458
click at [205, 443] on div ".nav-full__tile :has ( .nav-full__link :nth-child ( 3 ) :hover ) .nav-media :nt…" at bounding box center [602, 300] width 808 height 458
paste textarea "height"
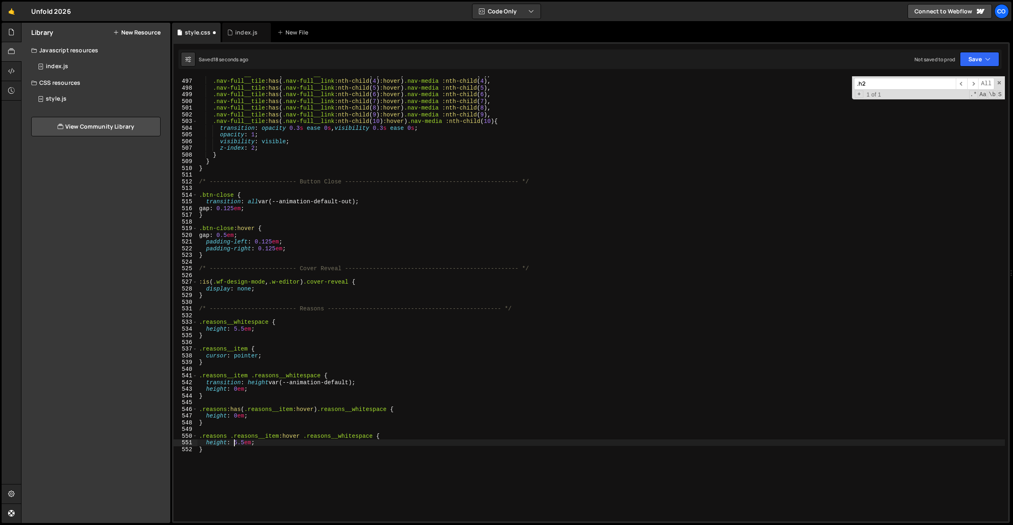
scroll to position [0, 2]
drag, startPoint x: 367, startPoint y: 383, endPoint x: 207, endPoint y: 384, distance: 159.9
click at [207, 384] on div ".nav-full__tile :has ( .nav-full__link :nth-child ( 3 ) :hover ) .nav-media :nt…" at bounding box center [602, 300] width 808 height 458
type textarea "transition: height var(--animation-default);"
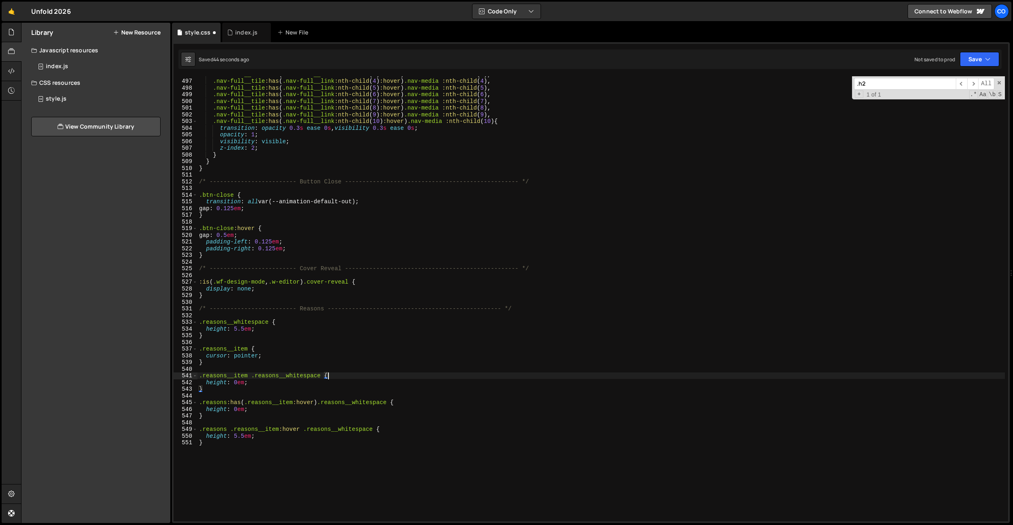
click at [266, 328] on div ".nav-full__tile :has ( .nav-full__link :nth-child ( 3 ) :hover ) .nav-media :nt…" at bounding box center [602, 300] width 808 height 458
type textarea "height: 5.5em;"
paste textarea "transition: height var(--animation-default);"
type textarea "transition: height var(--animation-default);"
click at [288, 323] on div ".nav-full__tile :has ( .nav-full__link :nth-child ( 3 ) :hover ) .nav-media :nt…" at bounding box center [602, 300] width 808 height 458
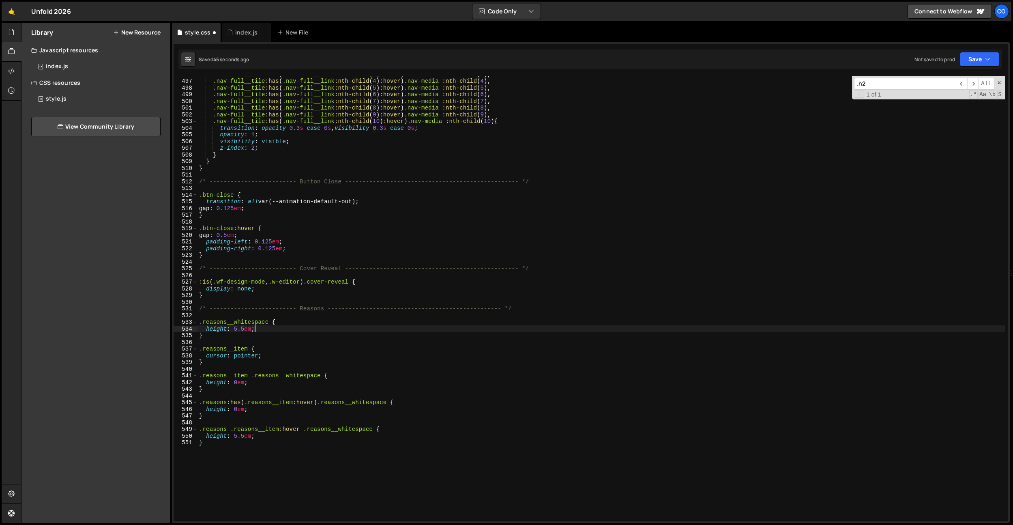
type textarea ".reasons__whitespace {"
paste textarea "transition: height var(--animation-default);"
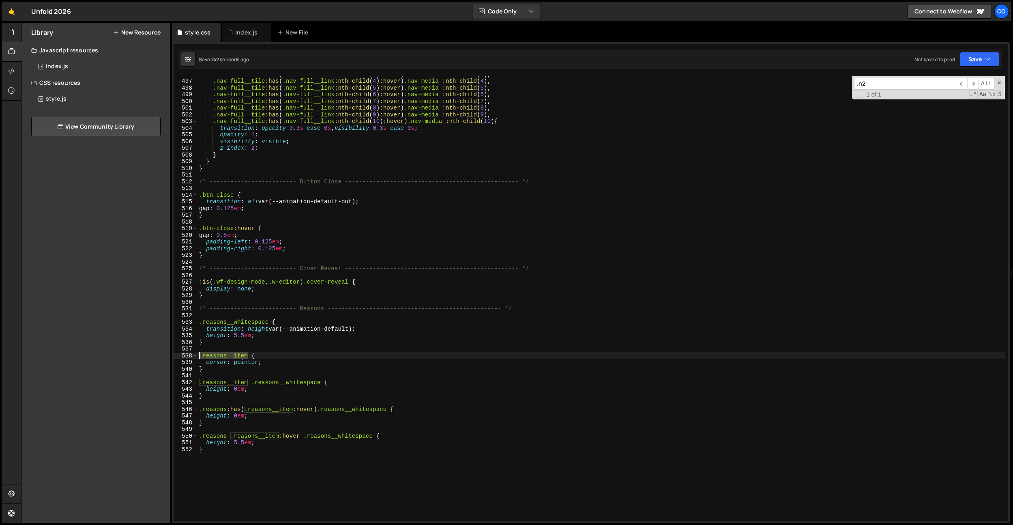
drag, startPoint x: 248, startPoint y: 356, endPoint x: 200, endPoint y: 375, distance: 51.0
click at [194, 353] on div "transition: height var(--animation-default); 496 497 498 499 500 501 502 503 50…" at bounding box center [591, 298] width 835 height 445
click at [224, 452] on div ".nav-full__tile :has ( .nav-full__link :nth-child ( 3 ) :hover ) .nav-media :nt…" at bounding box center [602, 300] width 808 height 458
type textarea "}"
paste textarea ".reasons__item"
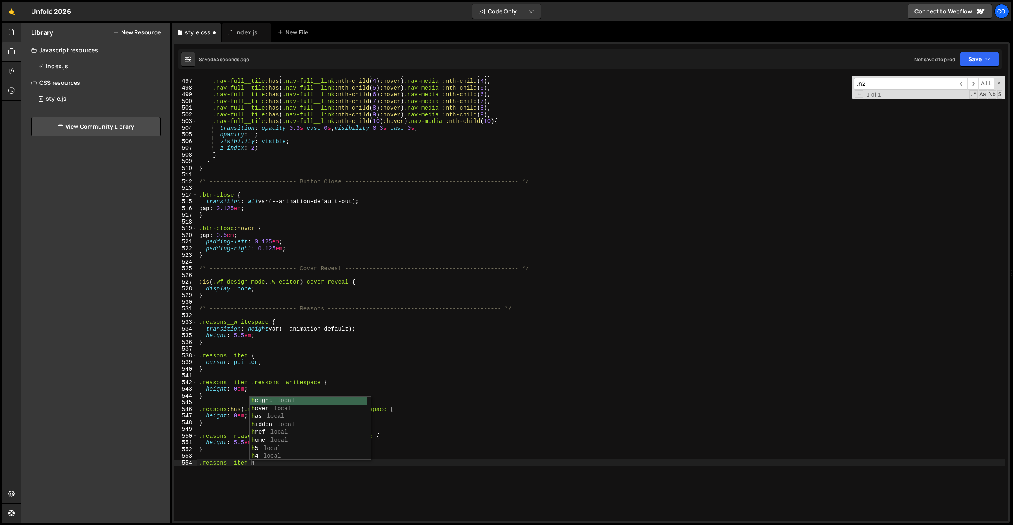
scroll to position [0, 4]
drag, startPoint x: 268, startPoint y: 463, endPoint x: 258, endPoint y: 463, distance: 10.1
click at [258, 463] on div ".nav-full__tile :has ( .nav-full__link :nth-child ( 3 ) :hover ) .nav-media :nt…" at bounding box center [602, 300] width 808 height 458
paste textarea ".reasons__item-top"
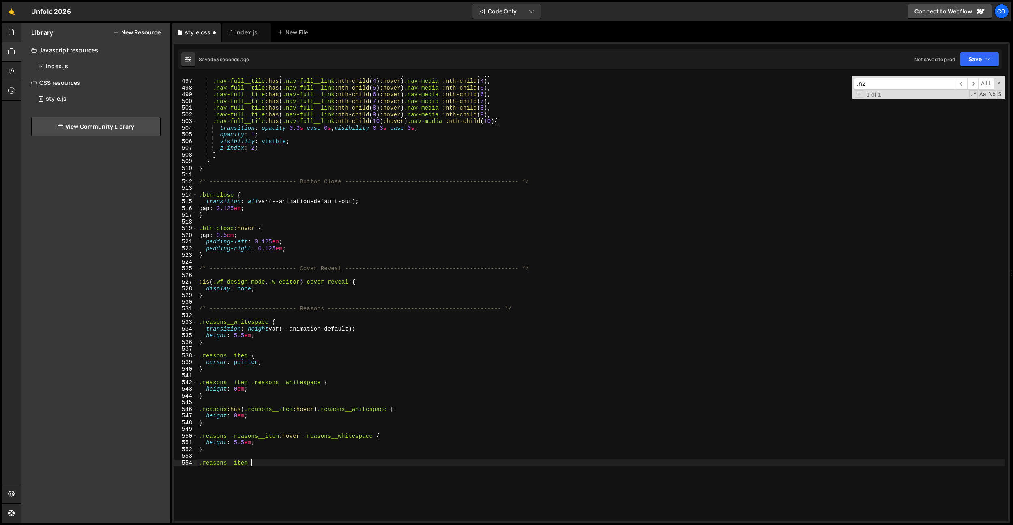
paste textarea ".reasons__item-top"
type textarea ".reasons__item .reasons__item-top {}"
drag, startPoint x: 185, startPoint y: 452, endPoint x: 200, endPoint y: 466, distance: 20.4
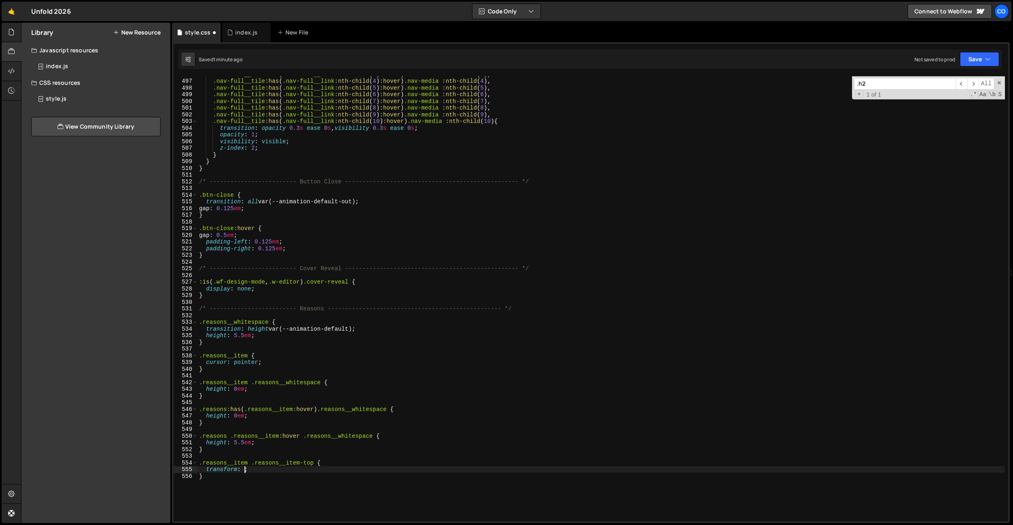
scroll to position [0, 0]
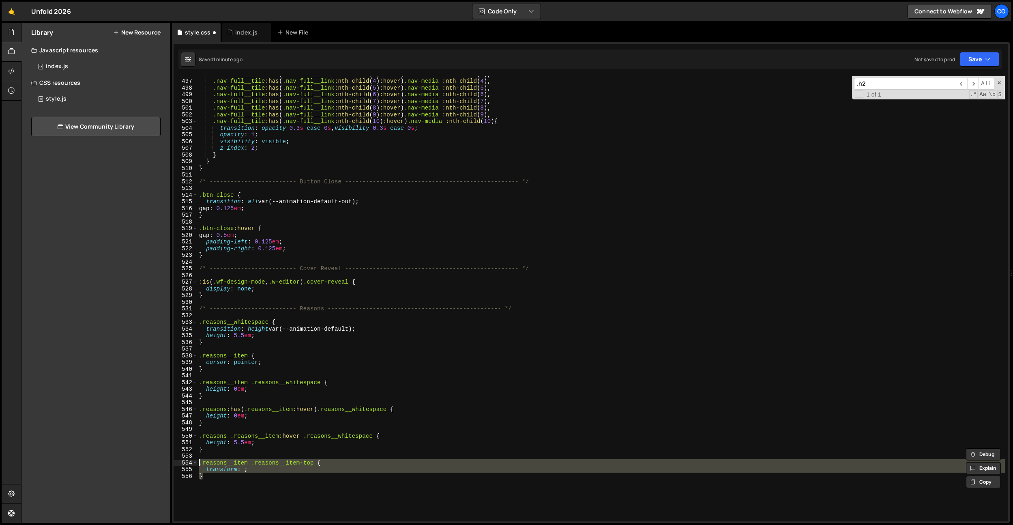
drag, startPoint x: 213, startPoint y: 480, endPoint x: 190, endPoint y: 460, distance: 30.8
click at [190, 460] on div "} 496 497 498 499 500 501 502 503 504 505 506 507 508 509 510 511 512 513 514 5…" at bounding box center [591, 298] width 835 height 445
type textarea ".reasons__item .reasons__item-top { transform: ;"
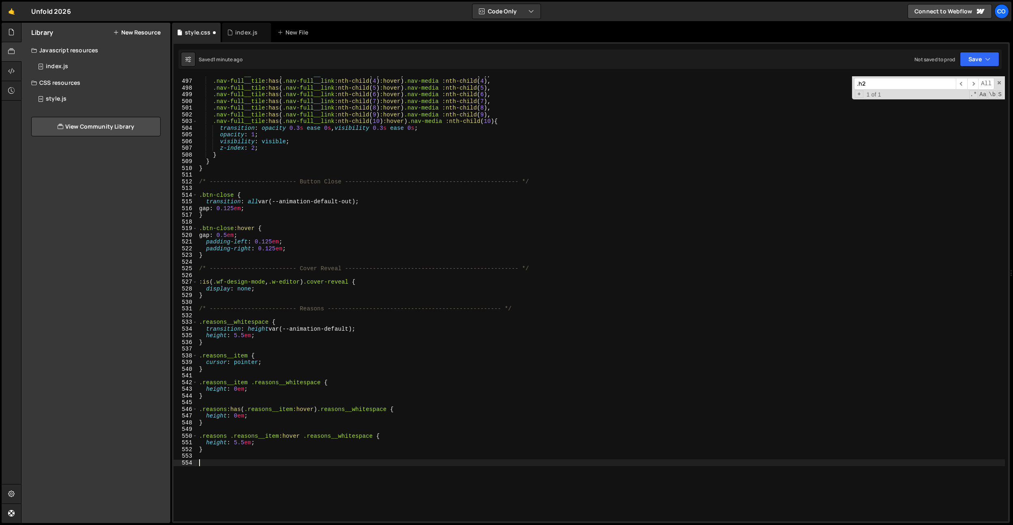
click at [234, 418] on div ".nav-full__tile :has ( .nav-full__link :nth-child ( 3 ) :hover ) .nav-media :nt…" at bounding box center [602, 300] width 808 height 458
type textarea "transform: ; }"
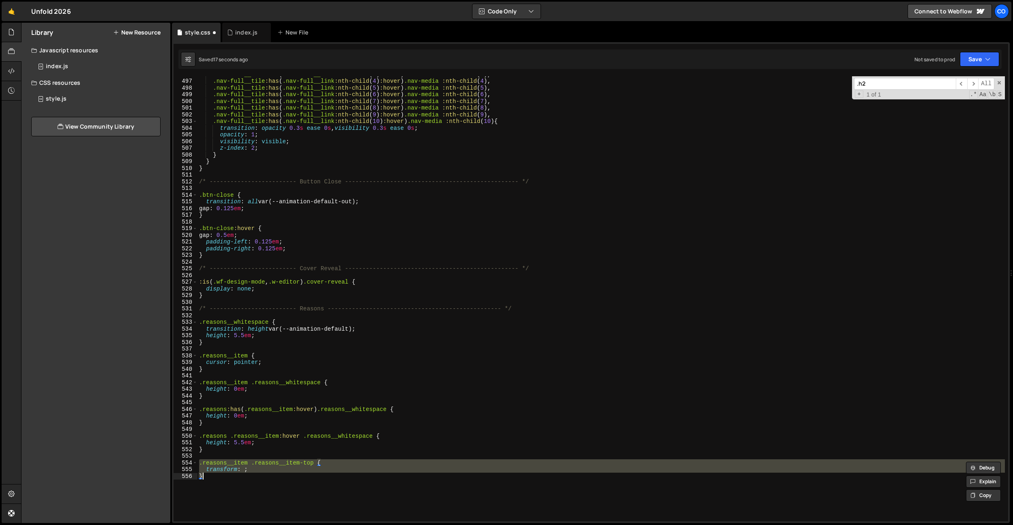
scroll to position [0, 0]
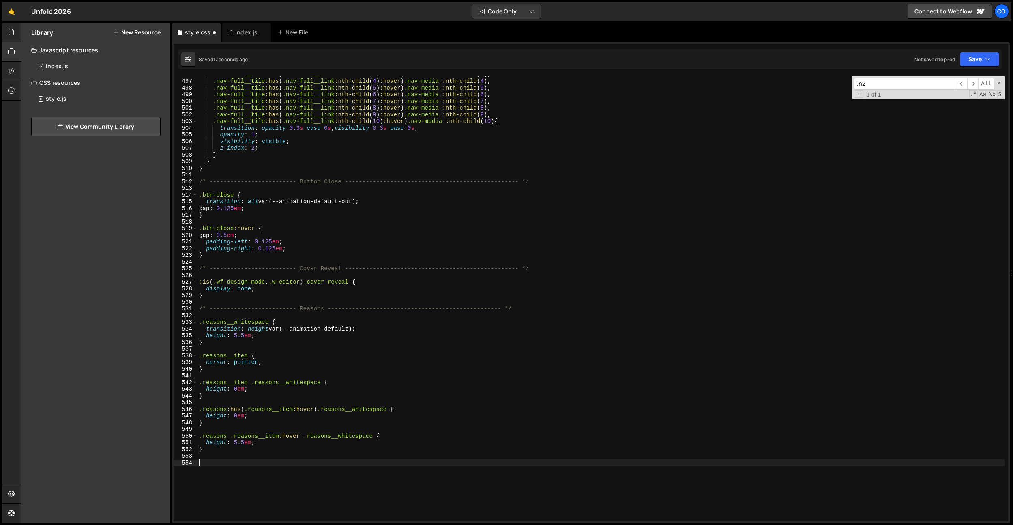
click at [232, 390] on div ".nav-full__tile :has ( .nav-full__link :nth-child ( 3 ) :hover ) .nav-media :nt…" at bounding box center [602, 300] width 808 height 458
type textarea "height: 5.5em;"
click at [381, 273] on div ".nav-full__tile :has ( .nav-full__link :nth-child ( 3 ) :hover ) .nav-media :nt…" at bounding box center [602, 300] width 808 height 458
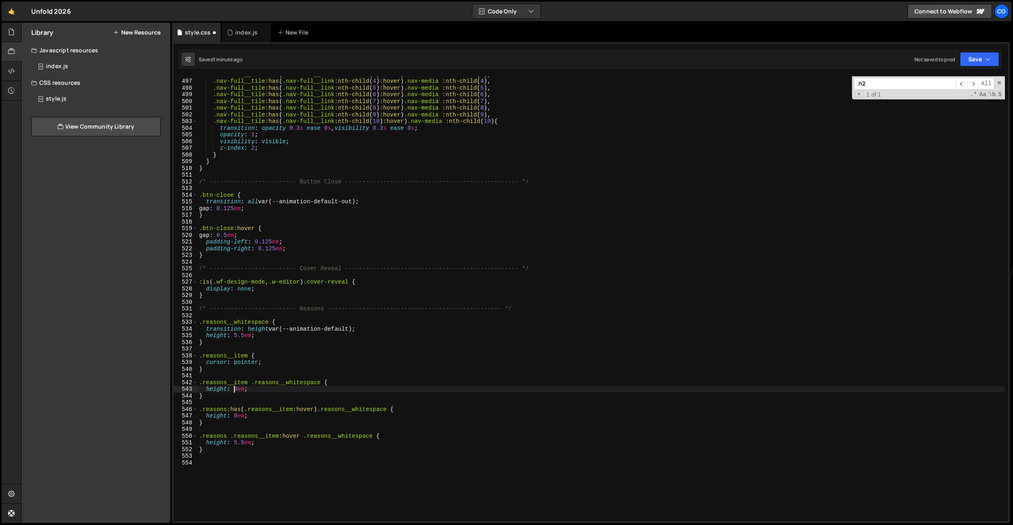
type textarea "transform: ; }"
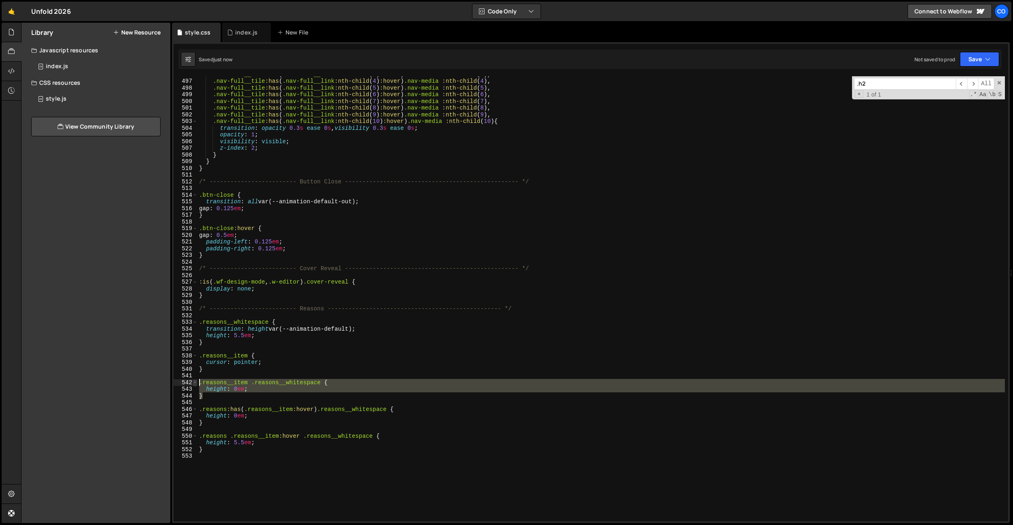
drag, startPoint x: 207, startPoint y: 397, endPoint x: 194, endPoint y: 383, distance: 19.2
click at [194, 383] on div "496 497 498 499 500 501 502 503 504 505 506 507 508 509 510 511 512 513 514 515…" at bounding box center [591, 298] width 835 height 445
type textarea ".reasons__item .reasons__whitespace { height: 0em;"
click at [305, 308] on div ".nav-full__tile :has ( .nav-full__link :nth-child ( 3 ) :hover ) .nav-media :nt…" at bounding box center [602, 300] width 808 height 458
type textarea "/* ------------------------- Reasons ------------------------------------------…"
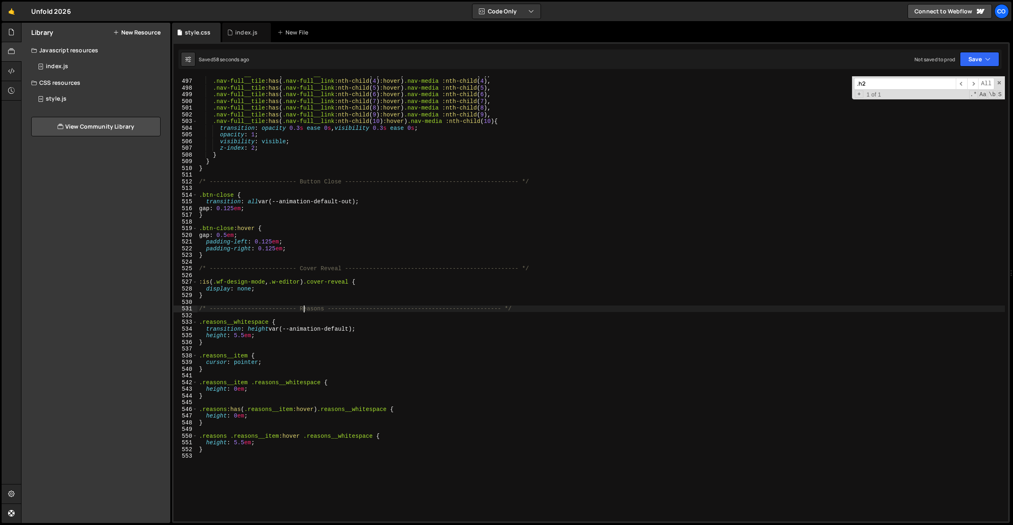
click at [221, 316] on div ".nav-full__tile :has ( .nav-full__link :nth-child ( 3 ) :hover ) .nav-media :nt…" at bounding box center [602, 300] width 808 height 458
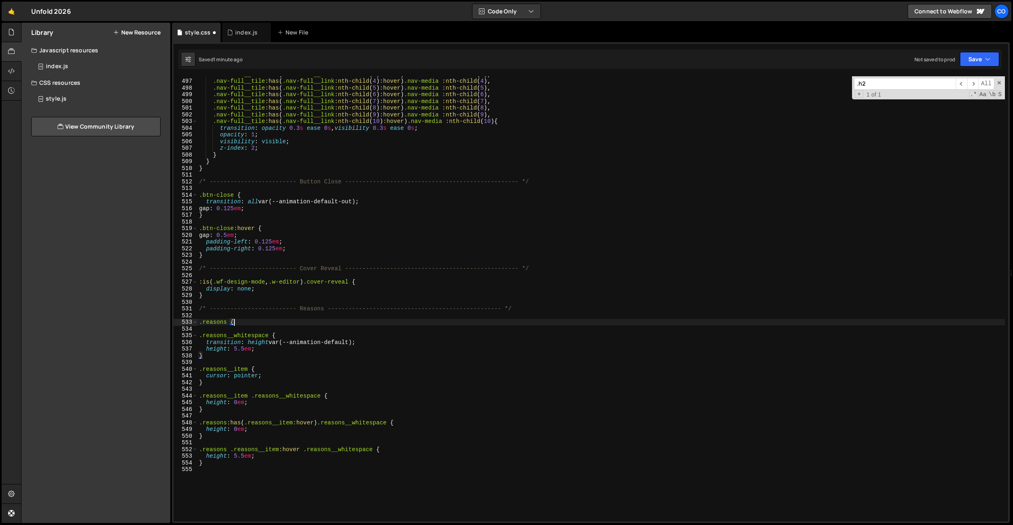
type textarea ".reasons {}"
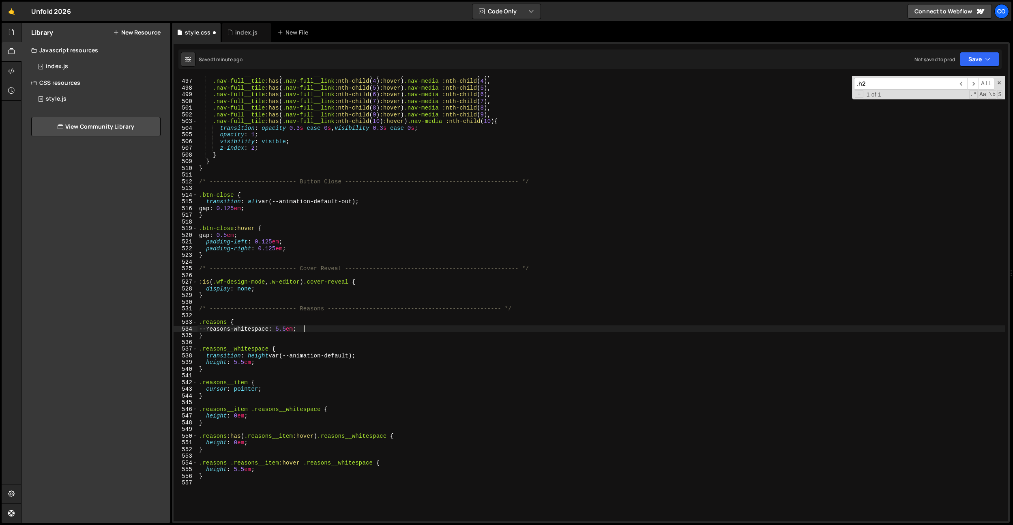
scroll to position [0, 7]
drag, startPoint x: 276, startPoint y: 330, endPoint x: 205, endPoint y: 330, distance: 71.0
click at [205, 330] on div ".nav-full__tile :has ( .nav-full__link :nth-child ( 3 ) :hover ) .nav-media :nt…" at bounding box center [602, 300] width 808 height 458
click at [250, 363] on div ".nav-full__tile :has ( .nav-full__link :nth-child ( 3 ) :hover ) .nav-media :nt…" at bounding box center [602, 300] width 808 height 458
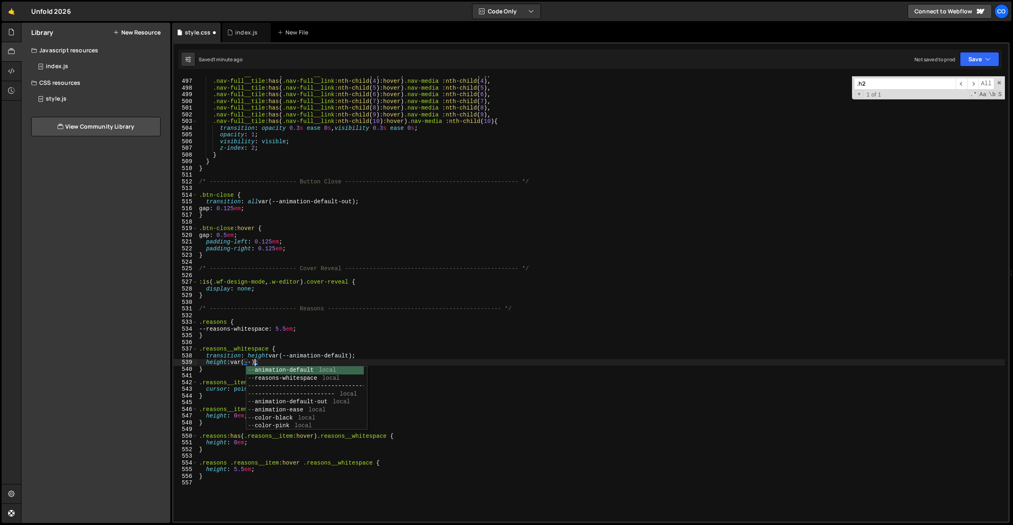
scroll to position [0, 4]
paste textarea "--reasons-whitespace)"
click at [260, 444] on div ".nav-full__tile :has ( .nav-full__link :nth-child ( 3 ) :hover ) .nav-media :nt…" at bounding box center [602, 300] width 808 height 458
click at [255, 362] on div ".nav-full__tile :has ( .nav-full__link :nth-child ( 3 ) :hover ) .nav-media :nt…" at bounding box center [602, 300] width 808 height 458
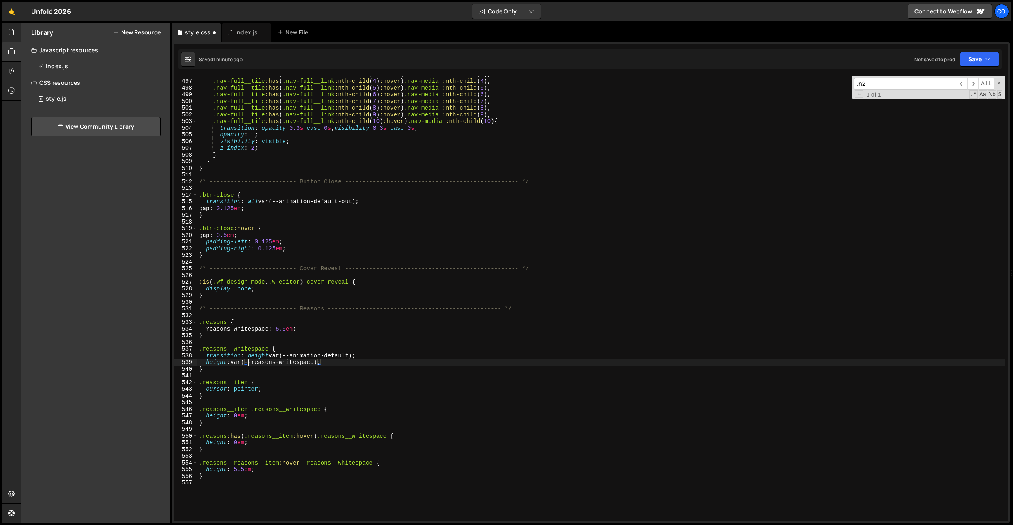
click at [246, 470] on div ".nav-full__tile :has ( .nav-full__link :nth-child ( 3 ) :hover ) .nav-media :nt…" at bounding box center [602, 300] width 808 height 458
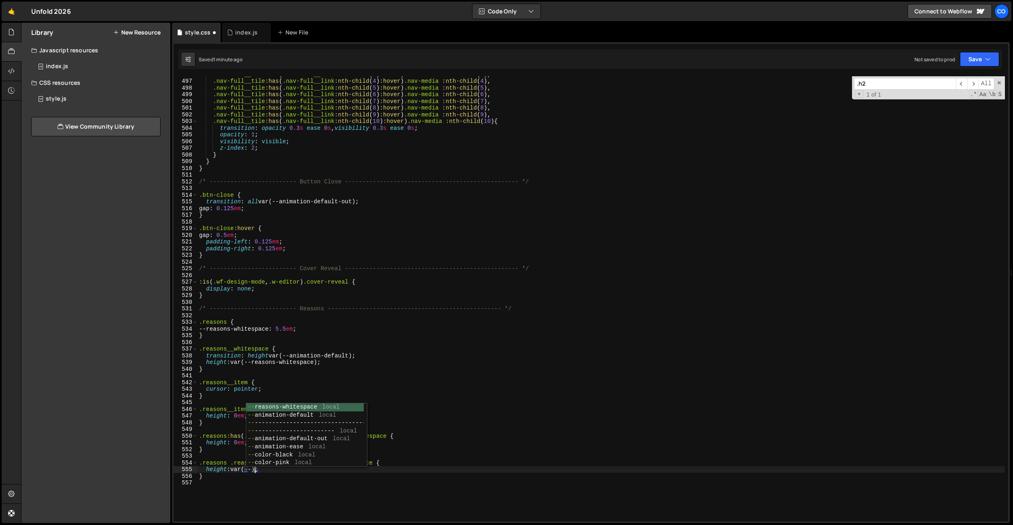
paste textarea "--reasons-whitespace)"
paste textarea "--reasons-whitespace"
type textarea "height: var(--reasons-whitespace);"
click at [323, 376] on div ".nav-full__tile :has ( .nav-full__link :nth-child ( 3 ) :hover ) .nav-media :nt…" at bounding box center [602, 300] width 808 height 458
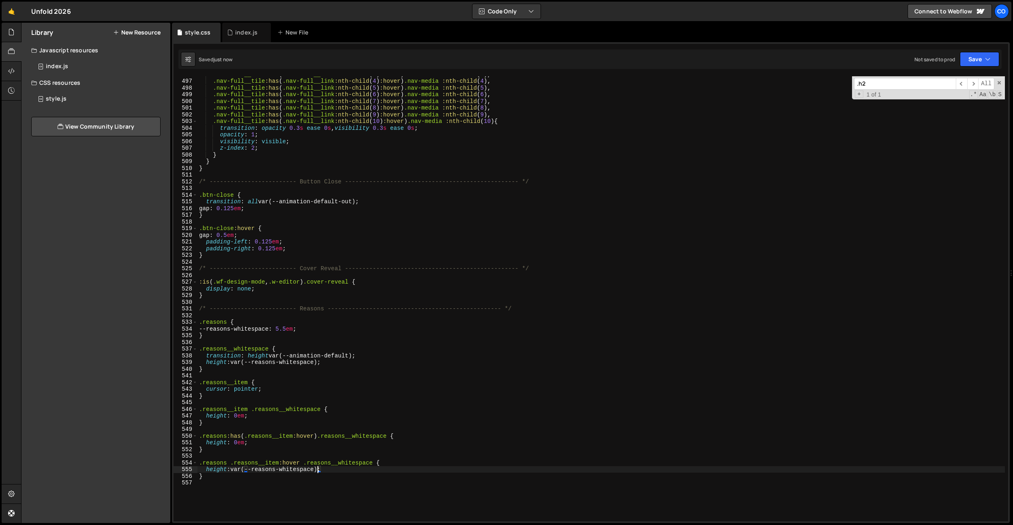
scroll to position [0, 0]
click at [282, 373] on div ".nav-full__tile :has ( .nav-full__link :nth-child ( 3 ) :hover ) .nav-media :nt…" at bounding box center [602, 300] width 808 height 458
click at [307, 463] on div ".nav-full__tile :has ( .nav-full__link :nth-child ( 3 ) :hover ) .nav-media :nt…" at bounding box center [602, 300] width 808 height 458
type textarea ".reasons .reasons__item:hover .reasons__whitespace {"
drag, startPoint x: 373, startPoint y: 462, endPoint x: 200, endPoint y: 463, distance: 172.4
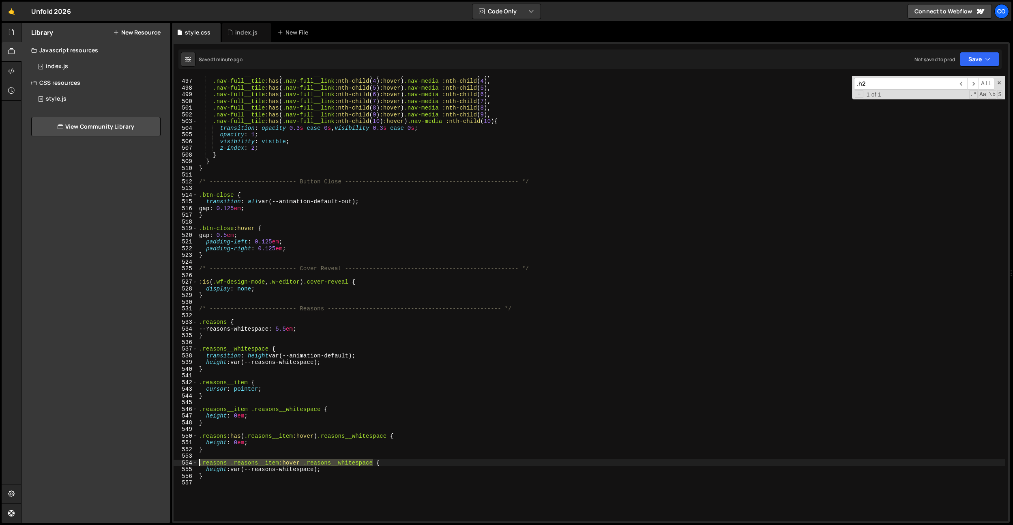
click at [200, 463] on div ".nav-full__tile :has ( .nav-full__link :nth-child ( 3 ) :hover ) .nav-media :nt…" at bounding box center [602, 300] width 808 height 458
click at [278, 484] on div ".nav-full__tile :has ( .nav-full__link :nth-child ( 3 ) :hover ) .nav-media :nt…" at bounding box center [602, 300] width 808 height 458
drag, startPoint x: 282, startPoint y: 459, endPoint x: 246, endPoint y: 411, distance: 59.5
click at [282, 459] on div ".nav-full__tile :has ( .nav-full__link :nth-child ( 3 ) :hover ) .nav-media :nt…" at bounding box center [602, 300] width 808 height 458
drag, startPoint x: 249, startPoint y: 410, endPoint x: 182, endPoint y: 406, distance: 66.7
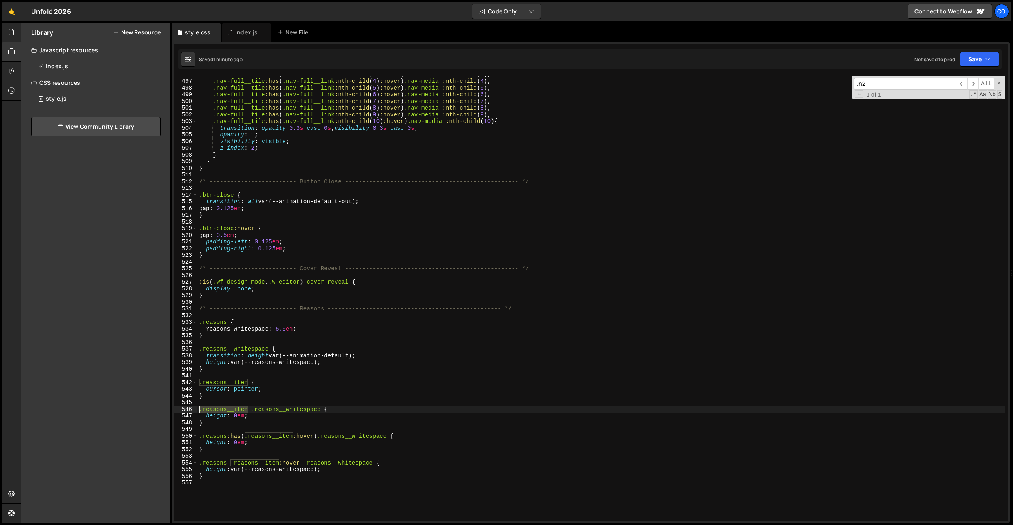
click at [182, 406] on div "496 497 498 499 500 501 502 503 504 505 506 507 508 509 510 511 512 513 514 515…" at bounding box center [591, 298] width 835 height 445
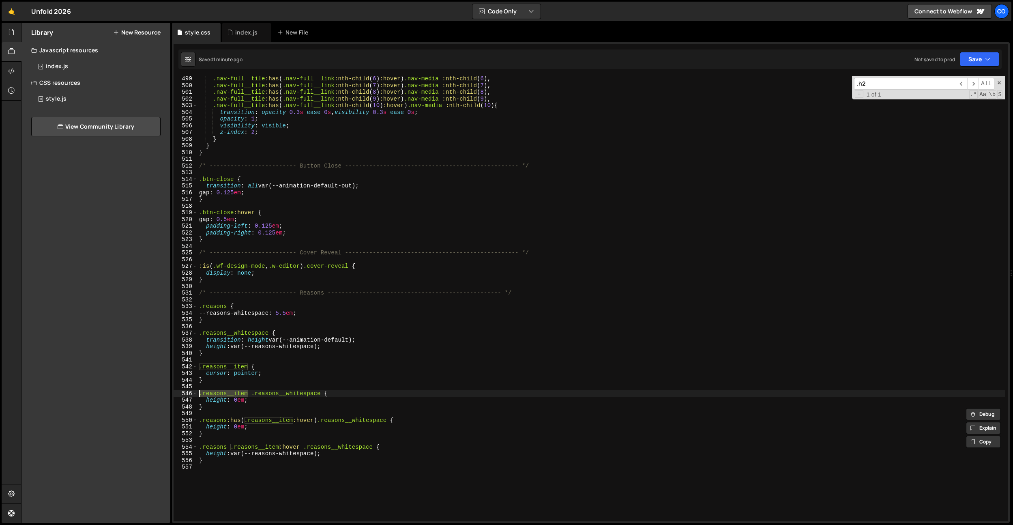
scroll to position [3400, 0]
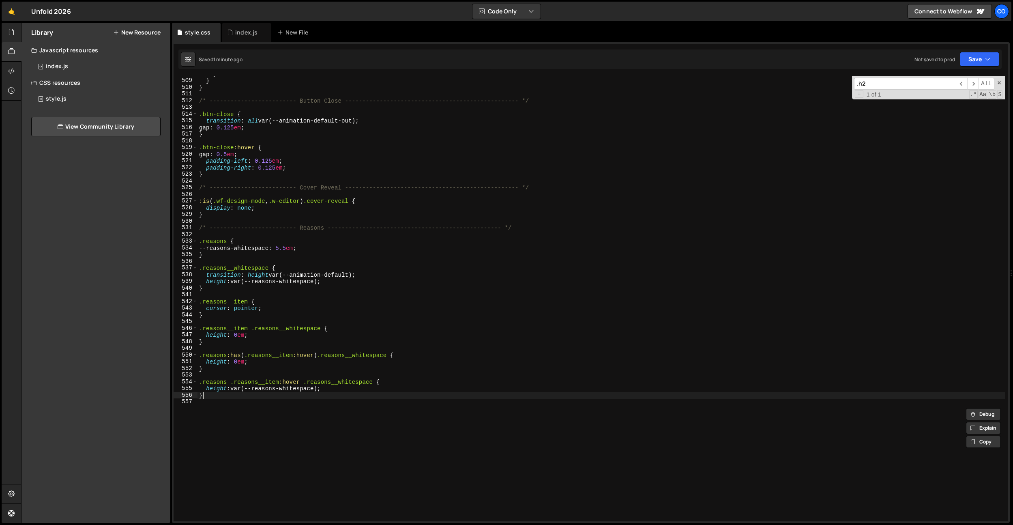
click at [313, 393] on div "} } } /* ------------------------- Button Close -------------------------------…" at bounding box center [602, 300] width 808 height 458
type textarea "}"
paste textarea "reasons__item-bottom"
click at [354, 397] on div "} } } /* ------------------------- Button Close -------------------------------…" at bounding box center [602, 300] width 808 height 458
drag, startPoint x: 301, startPoint y: 383, endPoint x: 202, endPoint y: 414, distance: 103.8
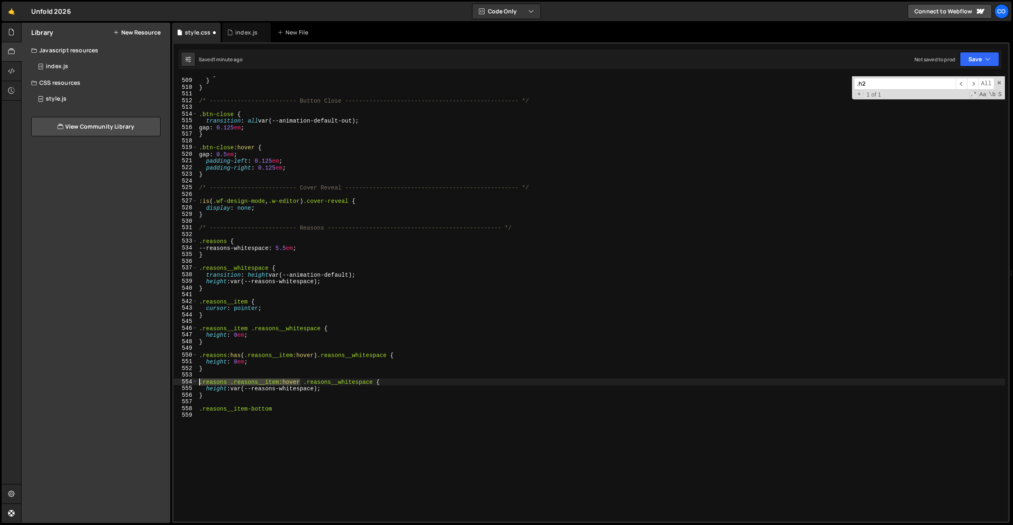
click at [178, 381] on div "} 508 509 510 511 512 513 514 515 516 517 518 519 520 521 522 523 524 525 526 5…" at bounding box center [591, 298] width 835 height 445
click at [198, 410] on div "} } } /* ------------------------- Button Close -------------------------------…" at bounding box center [602, 300] width 808 height 458
paste textarea ".reasons .reasons__item:hover"
click at [397, 407] on div "} } } /* ------------------------- Button Close -------------------------------…" at bounding box center [602, 300] width 808 height 458
type textarea ".reasons .reasons__item:hover .reasons__item-bottom {}"
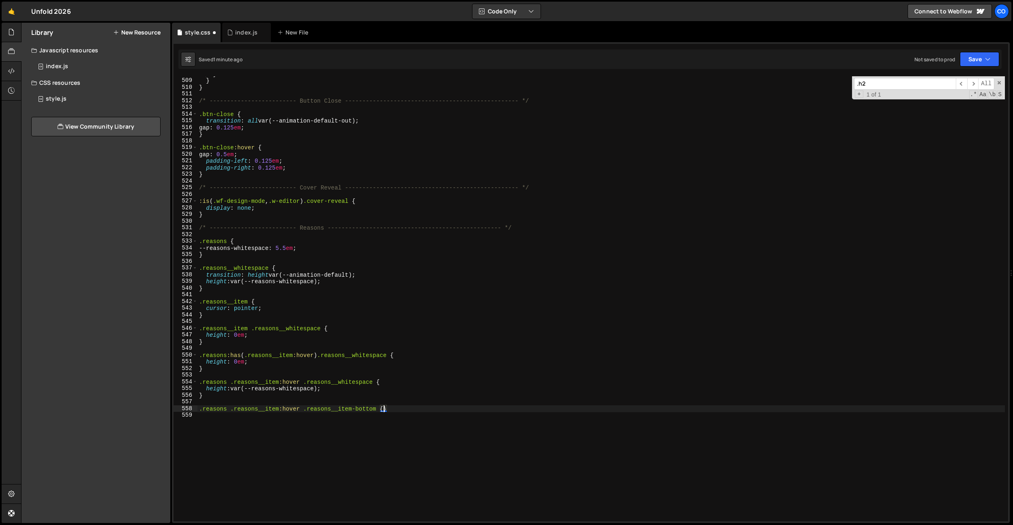
scroll to position [0, 0]
drag, startPoint x: 327, startPoint y: 390, endPoint x: 210, endPoint y: 399, distance: 117.6
click at [205, 389] on div "} } } /* ------------------------- Button Close -------------------------------…" at bounding box center [602, 300] width 808 height 458
type textarea "height: var(--reasons-whitespace);"
click at [214, 415] on div "} } } /* ------------------------- Button Close -------------------------------…" at bounding box center [602, 300] width 808 height 458
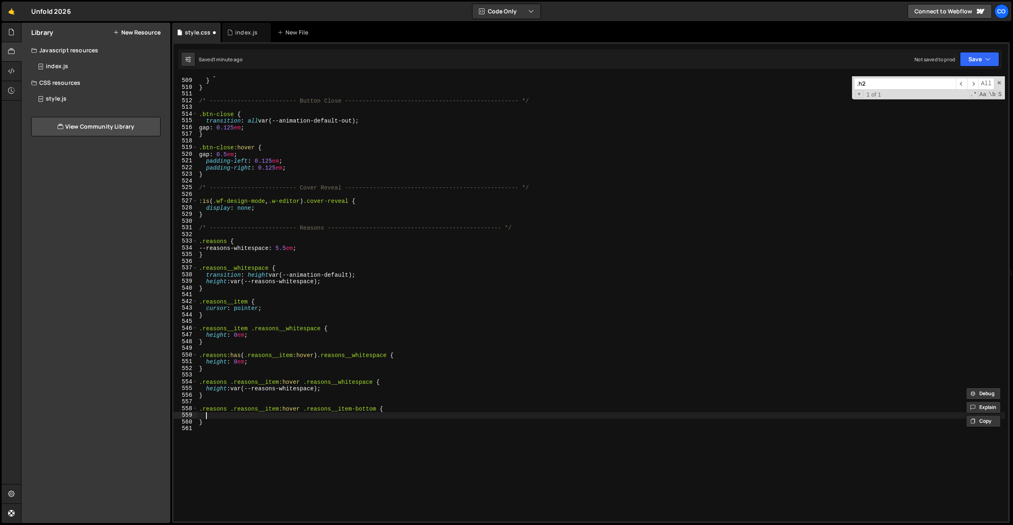
paste textarea "height: var(--reasons-whitespace);"
click at [380, 407] on div "} } } /* ------------------------- Button Close -------------------------------…" at bounding box center [602, 300] width 808 height 458
drag, startPoint x: 376, startPoint y: 409, endPoint x: 304, endPoint y: 408, distance: 72.2
click at [305, 407] on div "} } } /* ------------------------- Button Close -------------------------------…" at bounding box center [602, 300] width 808 height 458
click at [269, 268] on div "} } } /* ------------------------- Button Close -------------------------------…" at bounding box center [602, 300] width 808 height 458
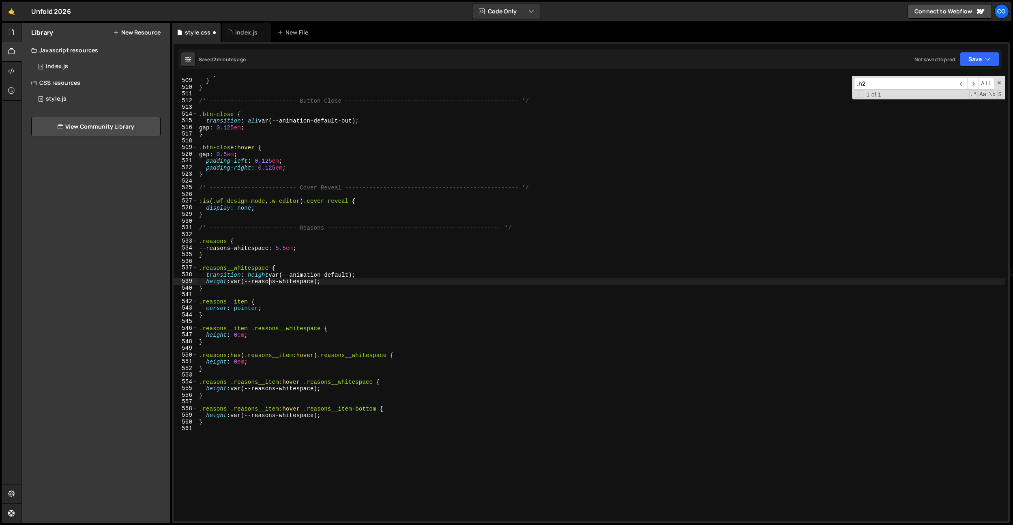
type textarea "}"
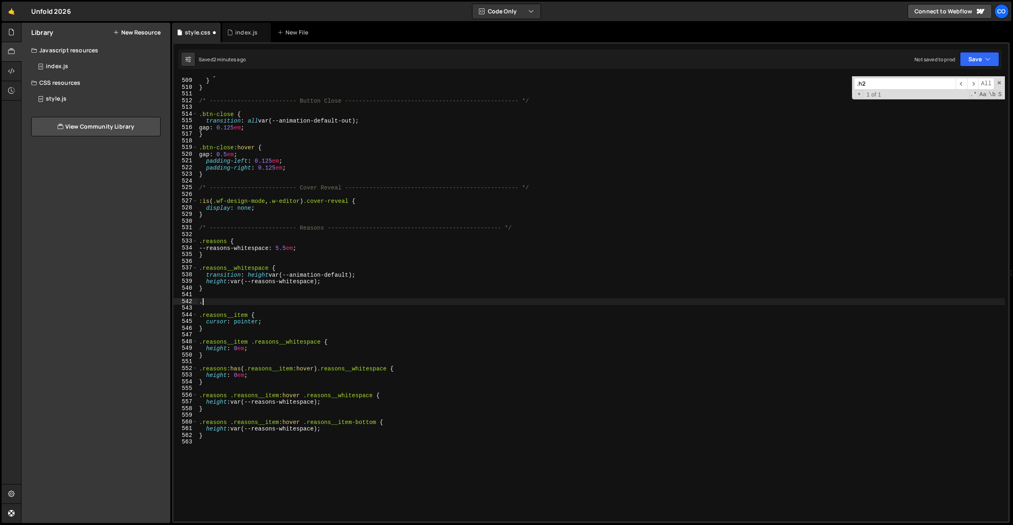
paste textarea ".reasons__item-bottom"
type textarea "."
paste textarea ".reasons__item-bottom"
drag, startPoint x: 365, startPoint y: 275, endPoint x: 274, endPoint y: 299, distance: 94.6
click at [205, 275] on div "} } } /* ------------------------- Button Close -------------------------------…" at bounding box center [602, 300] width 808 height 458
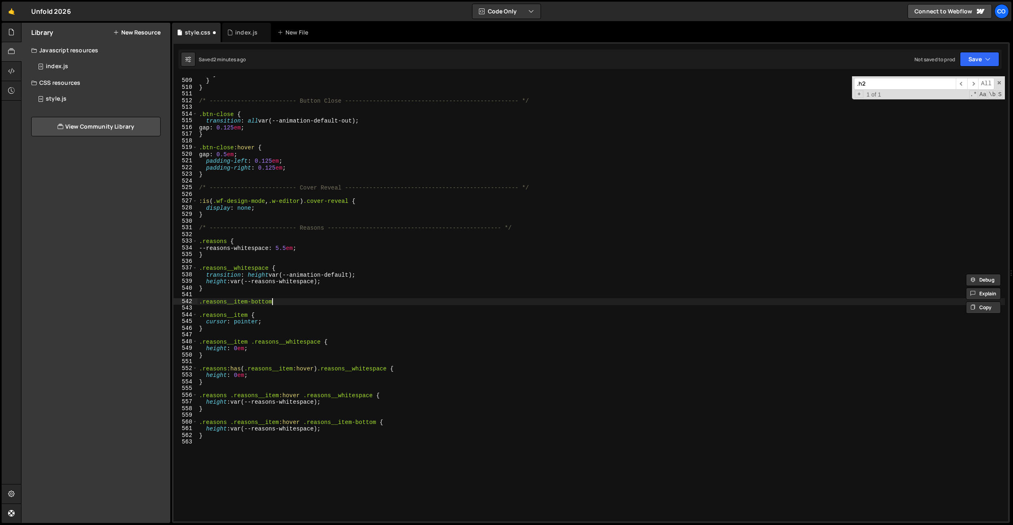
click at [276, 300] on div "} } } /* ------------------------- Button Close -------------------------------…" at bounding box center [602, 300] width 808 height 458
type textarea ".reasons__item-bottom {}"
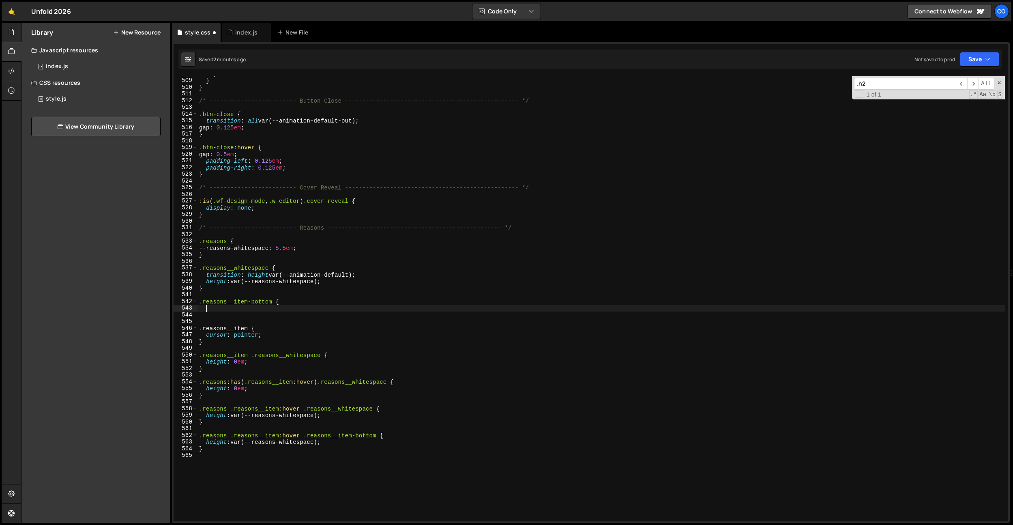
paste textarea "transition: height var(--animation-default);"
type textarea "transition: height var(--animation-default);"
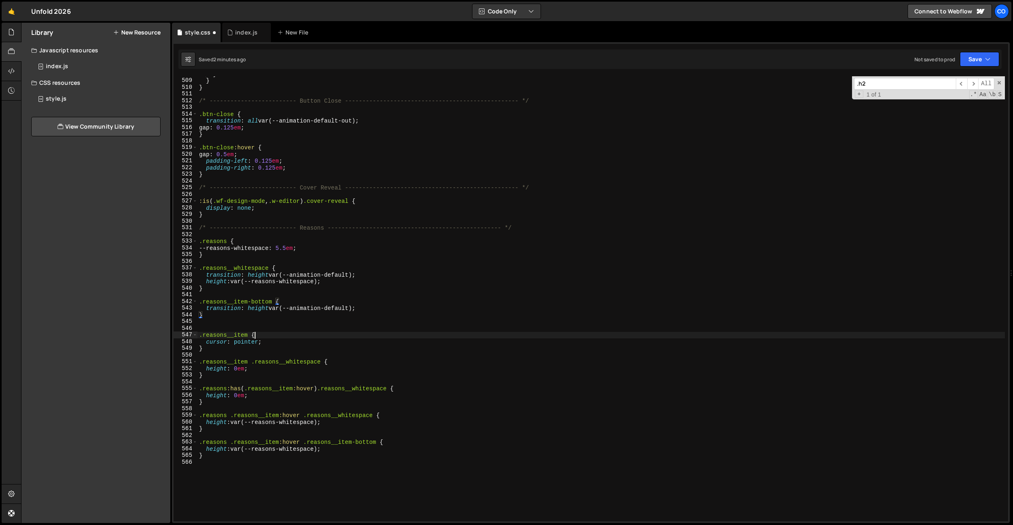
drag, startPoint x: 281, startPoint y: 332, endPoint x: 247, endPoint y: 324, distance: 34.2
click at [281, 332] on div "} } } /* ------------------------- Button Close -------------------------------…" at bounding box center [602, 300] width 808 height 458
type textarea ".reasons__item {"
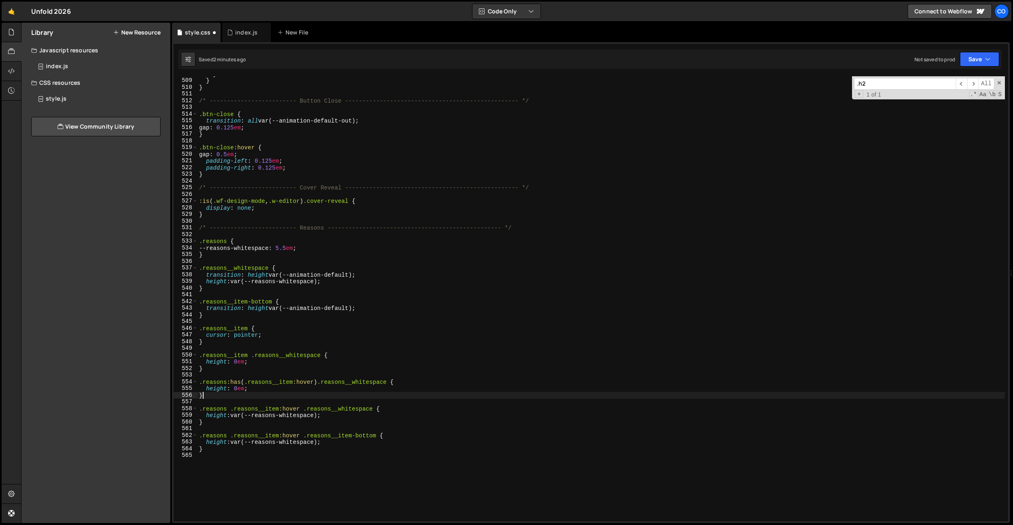
click at [327, 395] on div "} } } /* ------------------------- Button Close -------------------------------…" at bounding box center [602, 300] width 808 height 458
click at [333, 443] on div "} } } /* ------------------------- Button Close -------------------------------…" at bounding box center [602, 300] width 808 height 458
type textarea "height: var(--reasons-whitespace);"
click at [378, 464] on div "} } } /* ------------------------- Button Close -------------------------------…" at bounding box center [602, 300] width 808 height 458
click at [374, 456] on div "} } } /* ------------------------- Button Close -------------------------------…" at bounding box center [602, 300] width 808 height 458
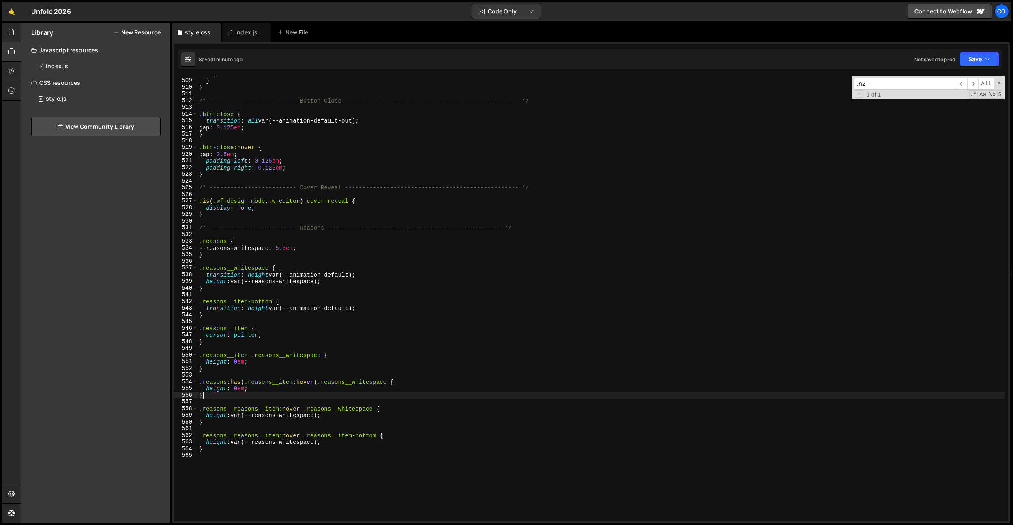
click at [317, 392] on div "} } } /* ------------------------- Button Close -------------------------------…" at bounding box center [602, 300] width 808 height 458
drag, startPoint x: 305, startPoint y: 327, endPoint x: 282, endPoint y: 304, distance: 33.3
click at [305, 327] on div "} } } /* ------------------------- Button Close -------------------------------…" at bounding box center [602, 300] width 808 height 458
click at [239, 276] on div "} } } /* ------------------------- Button Close -------------------------------…" at bounding box center [602, 300] width 808 height 458
click at [248, 308] on div "} } } /* ------------------------- Button Close -------------------------------…" at bounding box center [602, 300] width 808 height 458
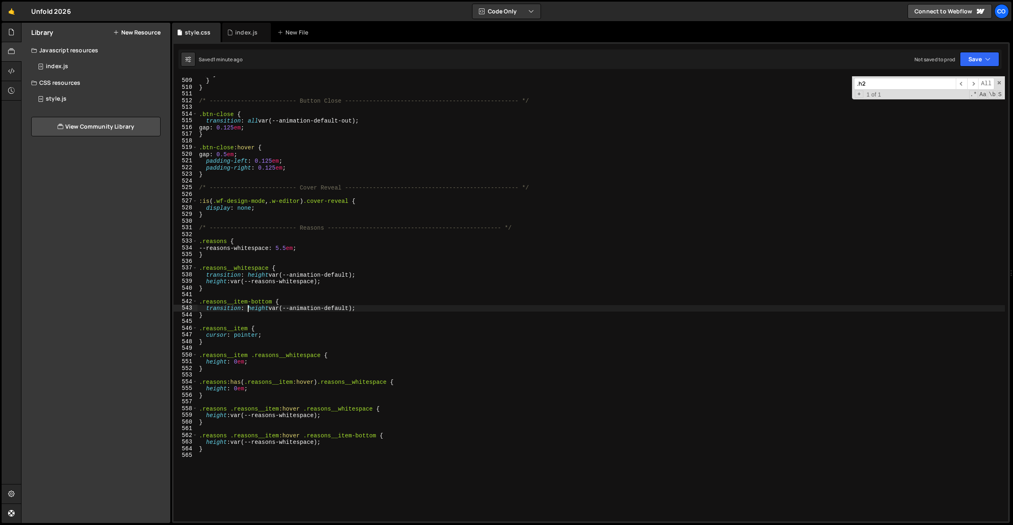
click at [248, 308] on div "} } } /* ------------------------- Button Close -------------------------------…" at bounding box center [602, 300] width 808 height 458
type textarea "transition: padding var(--animation-default);"
drag, startPoint x: 284, startPoint y: 475, endPoint x: 264, endPoint y: 463, distance: 23.5
click at [282, 475] on div "} } } /* ------------------------- Button Close -------------------------------…" at bounding box center [602, 300] width 808 height 458
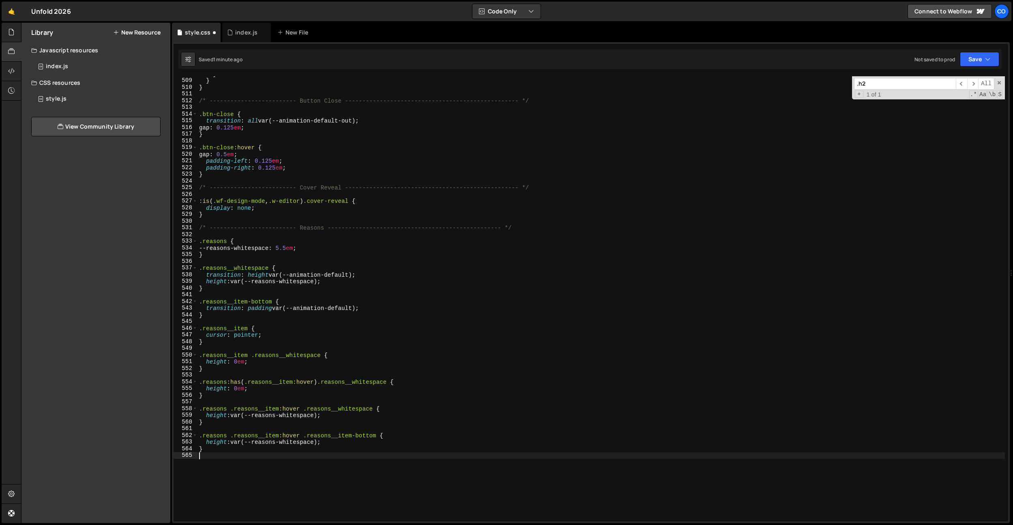
scroll to position [0, 0]
click at [226, 440] on div "} } } /* ------------------------- Button Close -------------------------------…" at bounding box center [602, 300] width 808 height 458
click at [323, 360] on div "} } } /* ------------------------- Button Close -------------------------------…" at bounding box center [602, 300] width 808 height 458
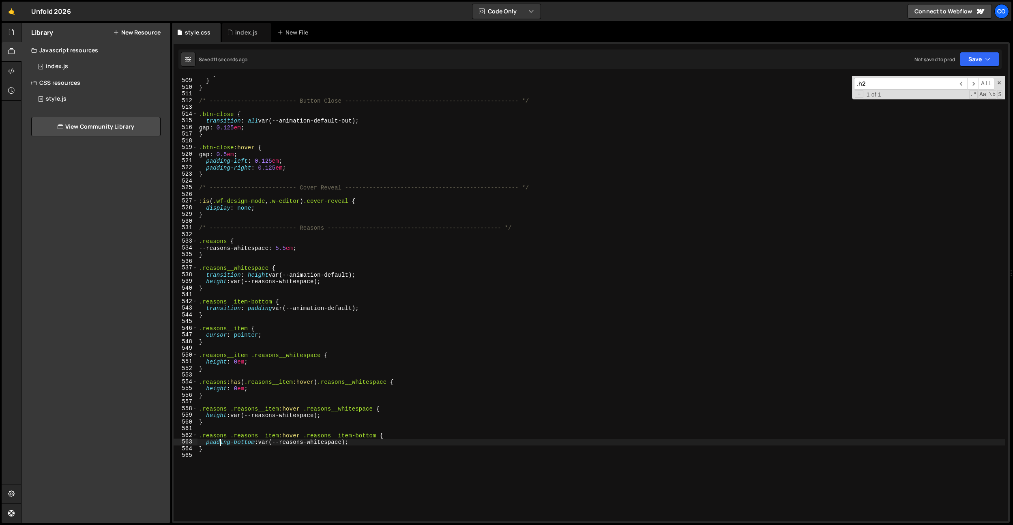
click at [219, 440] on div "} } } /* ------------------------- Button Close -------------------------------…" at bounding box center [602, 300] width 808 height 458
click at [221, 279] on div "} } } /* ------------------------- Button Close -------------------------------…" at bounding box center [602, 300] width 808 height 458
click at [229, 305] on div "} } } /* ------------------------- Button Close -------------------------------…" at bounding box center [602, 300] width 808 height 458
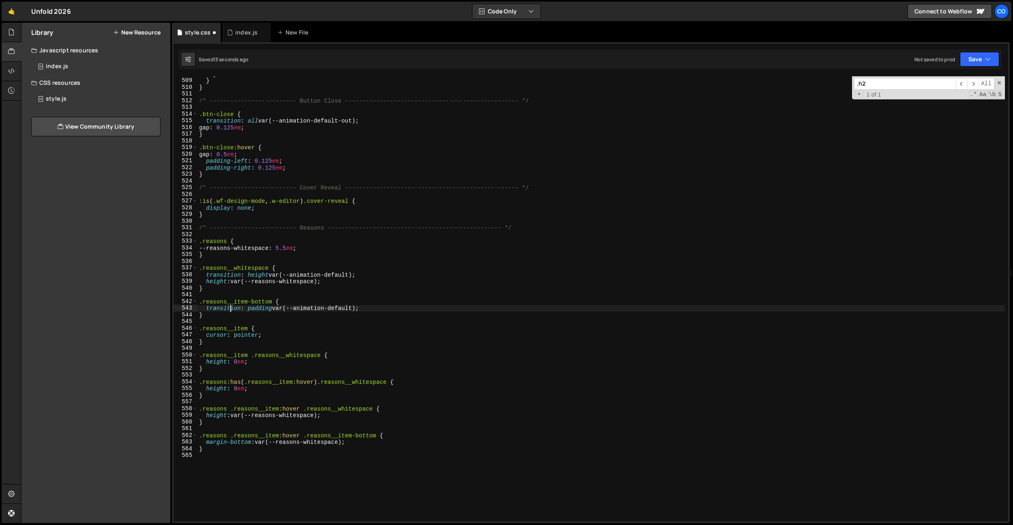
click at [232, 287] on div "} } } /* ------------------------- Button Close -------------------------------…" at bounding box center [602, 300] width 808 height 458
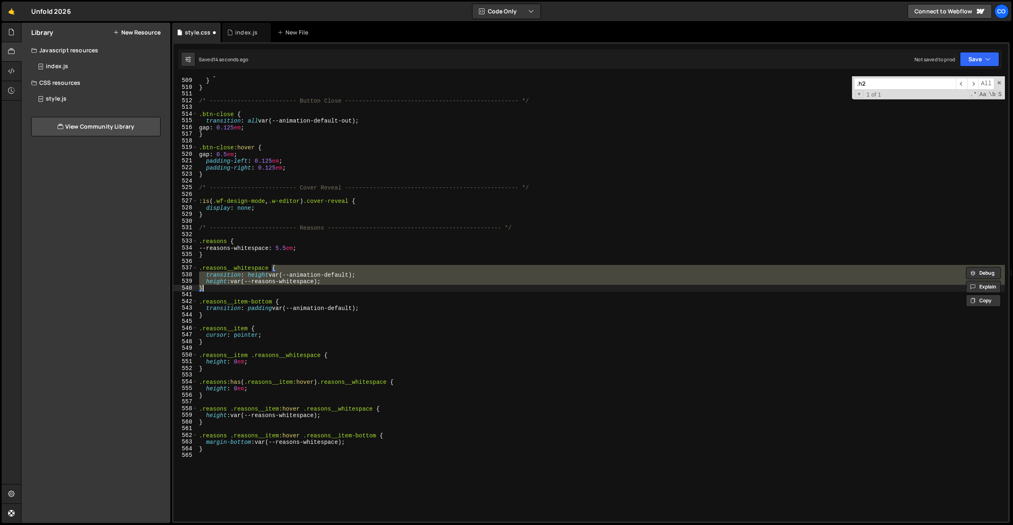
click at [223, 282] on div "} } } /* ------------------------- Button Close -------------------------------…" at bounding box center [602, 298] width 808 height 445
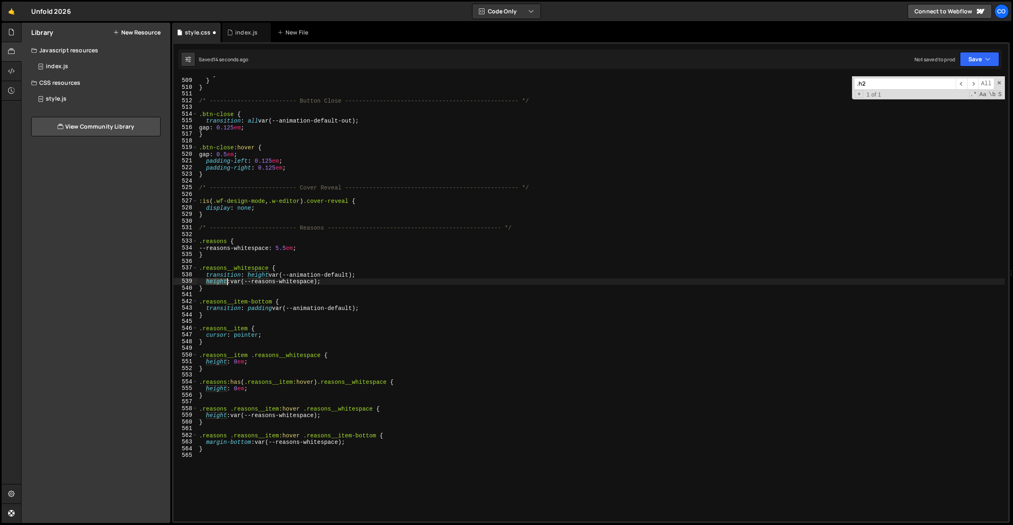
click at [223, 282] on div "} } } /* ------------------------- Button Close -------------------------------…" at bounding box center [602, 300] width 808 height 458
drag, startPoint x: 219, startPoint y: 316, endPoint x: 224, endPoint y: 309, distance: 8.4
click at [219, 315] on div "} } } /* ------------------------- Button Close -------------------------------…" at bounding box center [602, 300] width 808 height 458
click at [224, 308] on div "} } } /* ------------------------- Button Close -------------------------------…" at bounding box center [602, 300] width 808 height 458
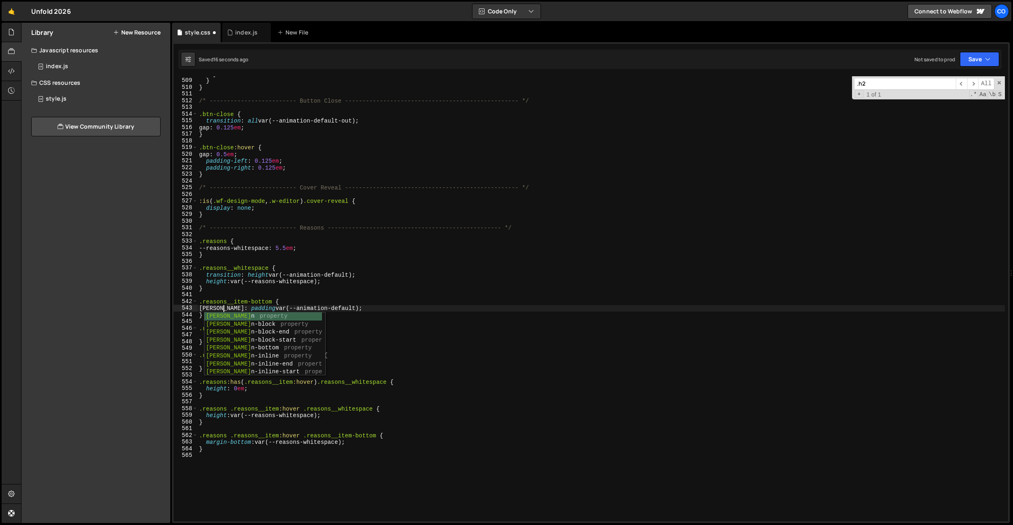
scroll to position [0, 2]
type textarea "margin: padding var(--animation-default);"
click at [321, 498] on div "} } } /* ------------------------- Button Close -------------------------------…" at bounding box center [602, 300] width 808 height 458
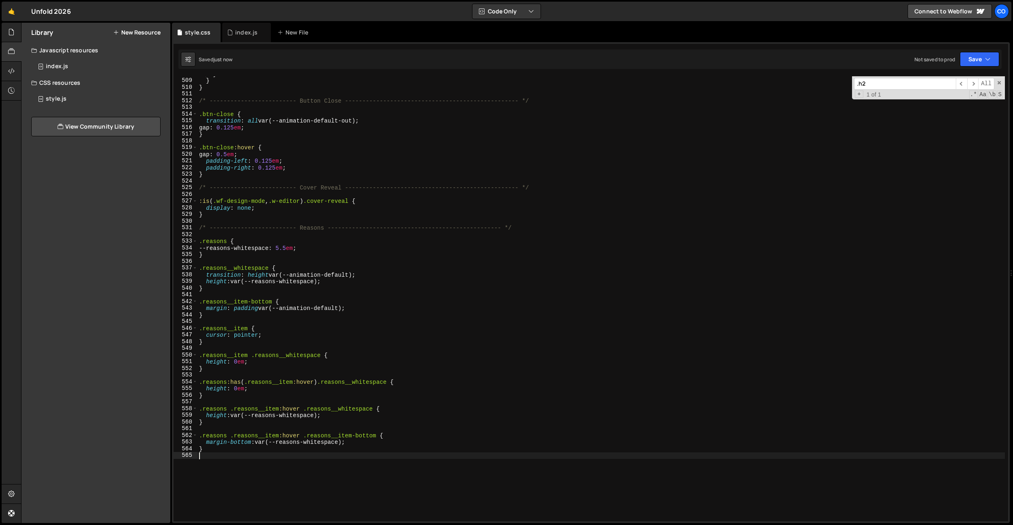
scroll to position [0, 0]
click at [304, 340] on div "} } } /* ------------------------- Button Close -------------------------------…" at bounding box center [602, 300] width 808 height 458
click at [252, 305] on div "} } } /* ------------------------- Button Close -------------------------------…" at bounding box center [602, 300] width 808 height 458
click at [261, 305] on div "} } } /* ------------------------- Button Close -------------------------------…" at bounding box center [602, 300] width 808 height 458
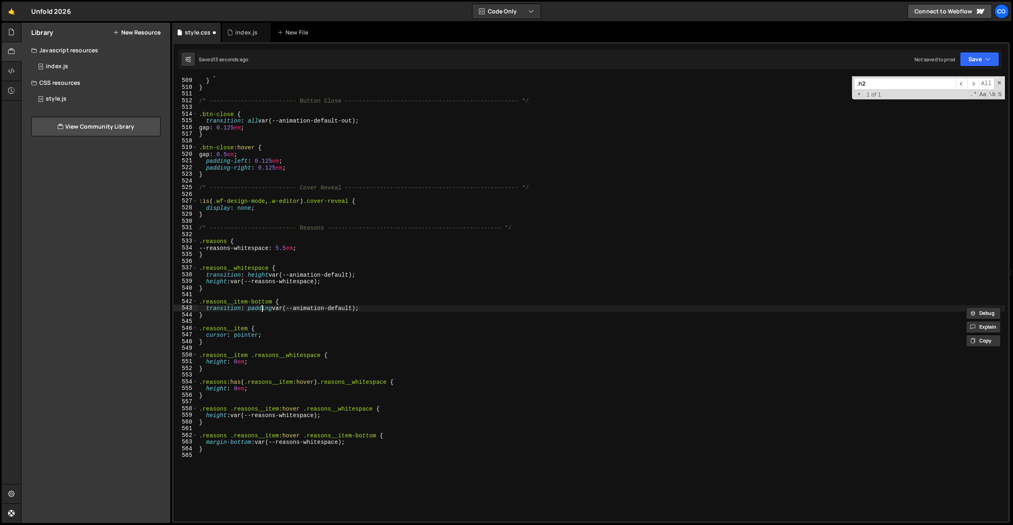
click at [261, 305] on div "} } } /* ------------------------- Button Close -------------------------------…" at bounding box center [602, 300] width 808 height 458
type textarea "transition: margin var(--animation-default);"
click at [323, 294] on div "} } } /* ------------------------- Button Close -------------------------------…" at bounding box center [602, 300] width 808 height 458
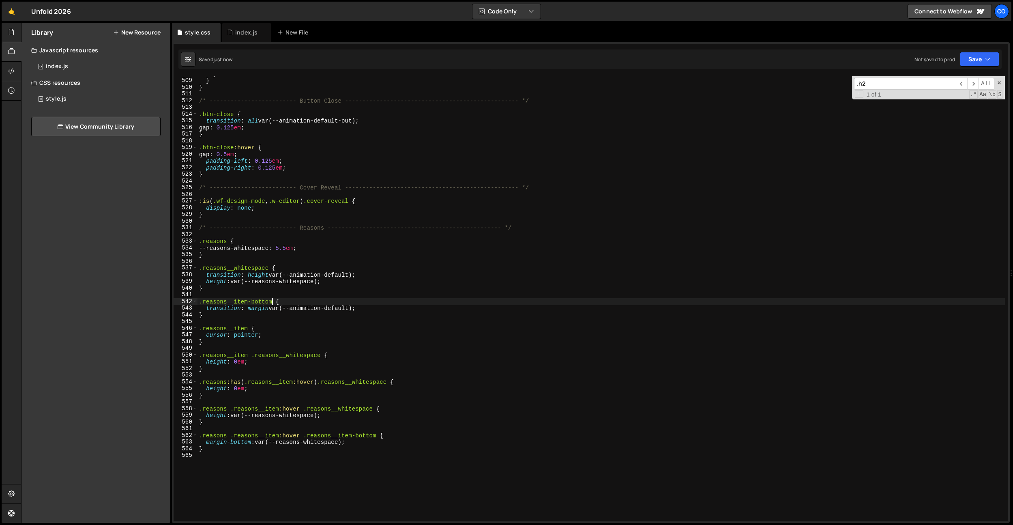
click at [273, 301] on div "} } } /* ------------------------- Button Close -------------------------------…" at bounding box center [602, 300] width 808 height 458
drag, startPoint x: 377, startPoint y: 435, endPoint x: 198, endPoint y: 434, distance: 178.9
click at [198, 434] on div "} } } /* ------------------------- Button Close -------------------------------…" at bounding box center [602, 300] width 808 height 458
type textarea ".reasons .reasons__item:hover .reasons__item-bottom {"
click at [221, 454] on div "} } } /* ------------------------- Button Close -------------------------------…" at bounding box center [602, 300] width 808 height 458
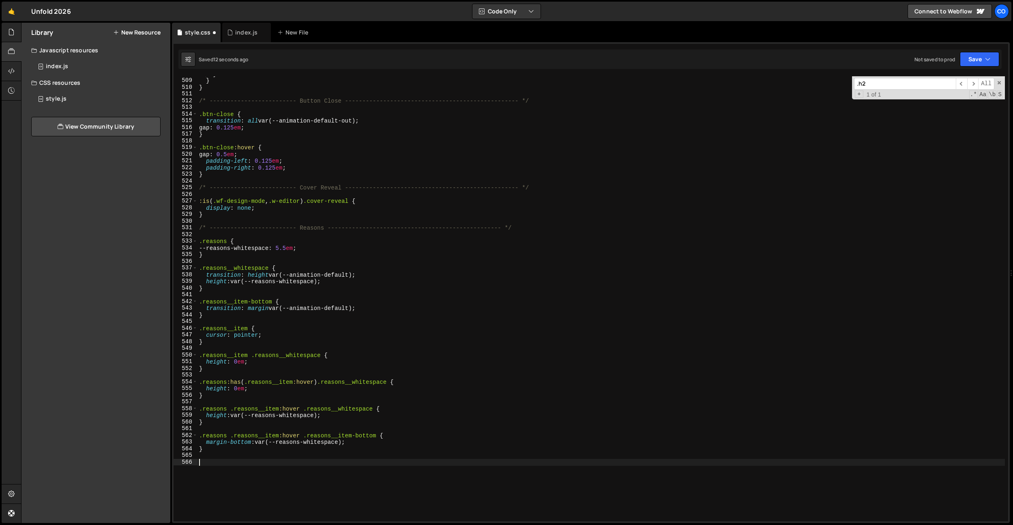
paste textarea ".reasons .reasons__item:hover .reasons__item-bottom"
drag, startPoint x: 379, startPoint y: 461, endPoint x: 304, endPoint y: 462, distance: 74.2
click at [304, 462] on div "} } } /* ------------------------- Button Close -------------------------------…" at bounding box center [602, 300] width 808 height 458
drag, startPoint x: 279, startPoint y: 461, endPoint x: 290, endPoint y: 458, distance: 12.1
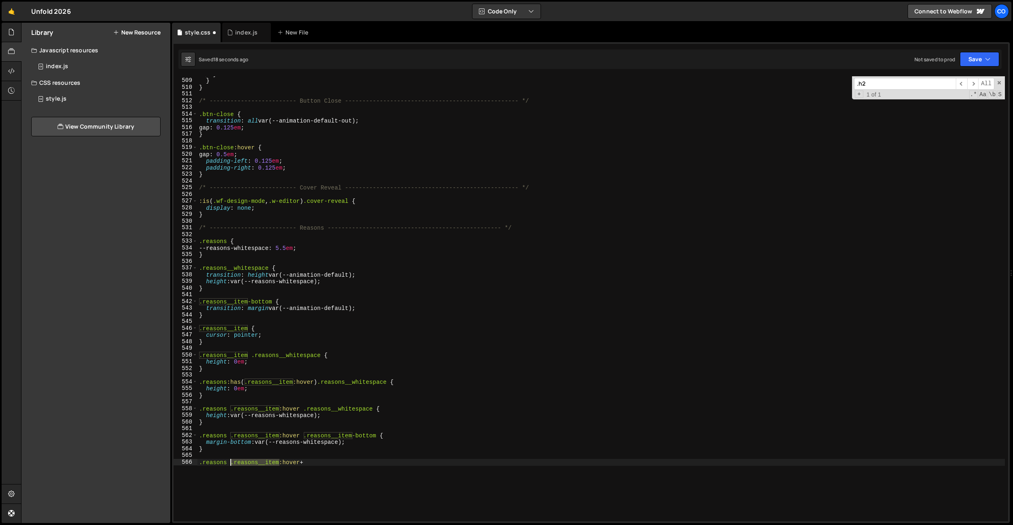
click at [230, 464] on div "} } } /* ------------------------- Button Close -------------------------------…" at bounding box center [602, 300] width 808 height 458
click at [329, 460] on div "} } } /* ------------------------- Button Close -------------------------------…" at bounding box center [602, 300] width 808 height 458
paste textarea ".reasons__item"
type textarea ".reasons .reasons__item:hover + .reasons__item {}"
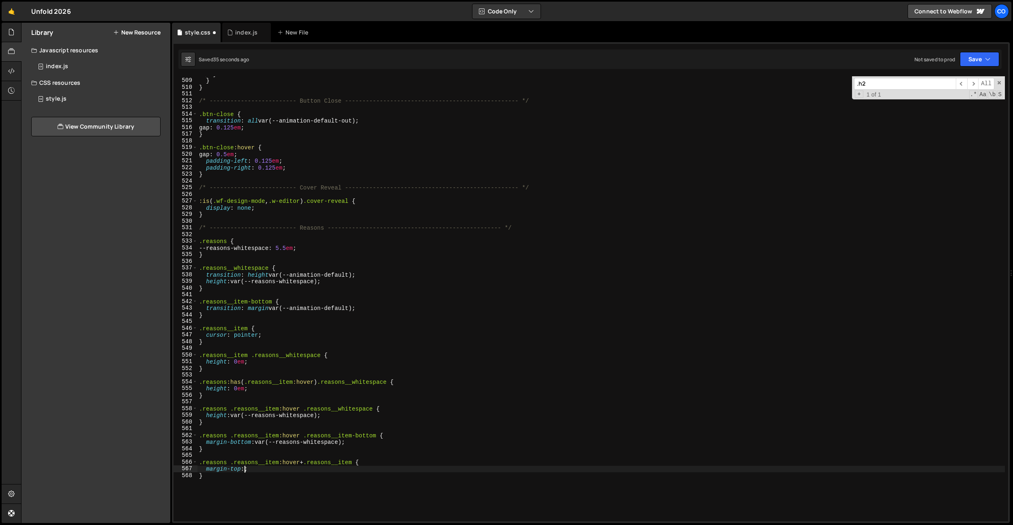
scroll to position [0, 2]
drag, startPoint x: 259, startPoint y: 443, endPoint x: 339, endPoint y: 445, distance: 80.0
click at [345, 441] on div "} } } /* ------------------------- Button Close -------------------------------…" at bounding box center [602, 300] width 808 height 458
click at [287, 474] on div "} } } /* ------------------------- Button Close -------------------------------…" at bounding box center [602, 300] width 808 height 458
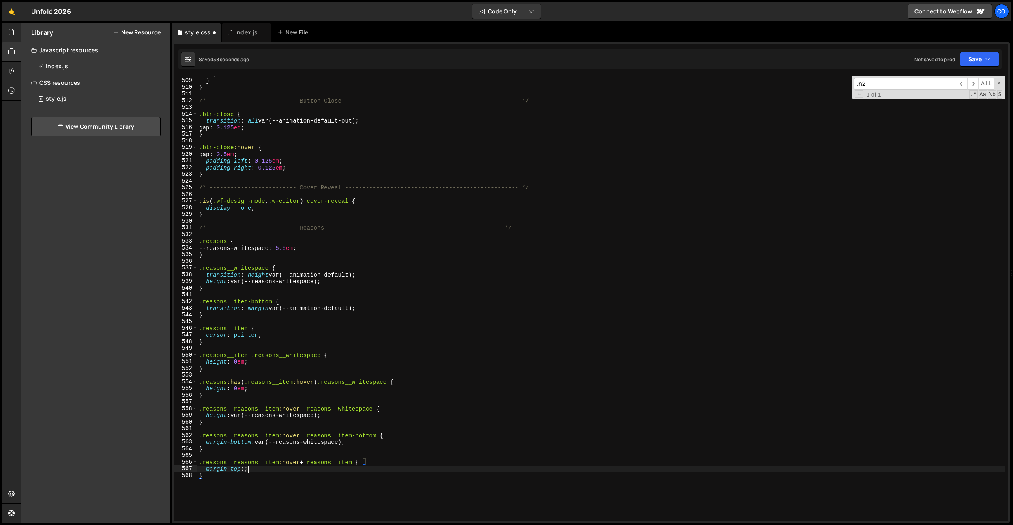
click at [290, 469] on div "} } } /* ------------------------- Button Close -------------------------------…" at bounding box center [602, 300] width 808 height 458
paste textarea "var(--reasons-whitespace)"
drag, startPoint x: 359, startPoint y: 461, endPoint x: 312, endPoint y: 464, distance: 47.2
click at [312, 464] on div "} } } /* ------------------------- Button Close -------------------------------…" at bounding box center [602, 300] width 808 height 458
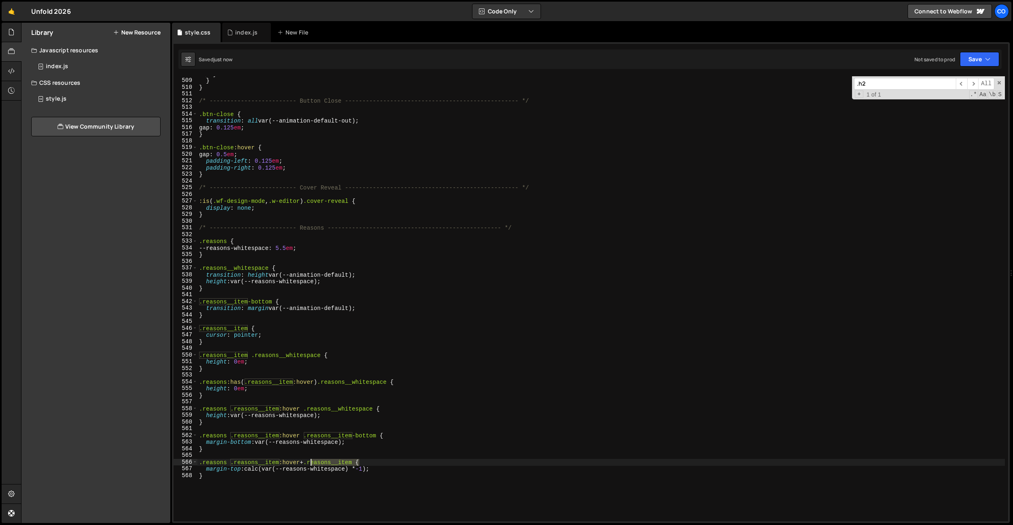
type textarea ".reasons .reasons__item:hover + .reasons__item {"
click at [232, 293] on div "} } } /* ------------------------- Button Close -------------------------------…" at bounding box center [602, 300] width 808 height 458
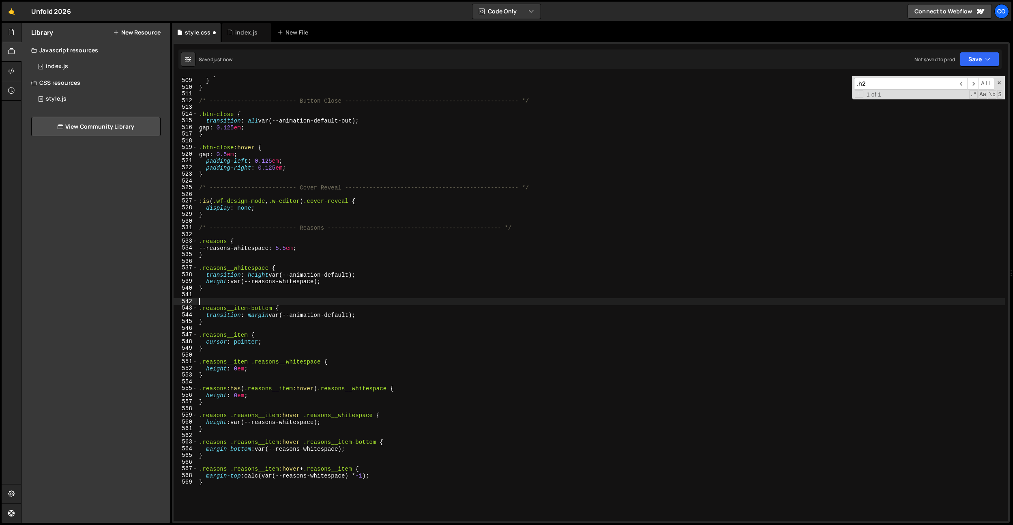
paste textarea ".reasons__item"
click at [249, 316] on div "} } } /* ------------------------- Button Close -------------------------------…" at bounding box center [602, 300] width 808 height 458
click at [252, 316] on div "} } } /* ------------------------- Button Close -------------------------------…" at bounding box center [602, 300] width 808 height 458
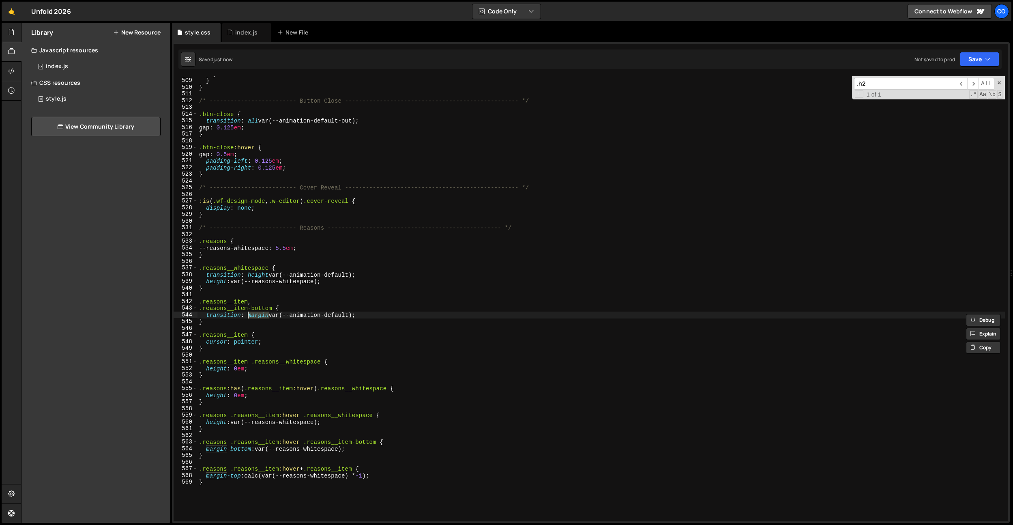
click at [251, 316] on div "} } } /* ------------------------- Button Close -------------------------------…" at bounding box center [602, 298] width 808 height 445
drag, startPoint x: 249, startPoint y: 316, endPoint x: 355, endPoint y: 313, distance: 106.0
click at [355, 313] on div "} } } /* ------------------------- Button Close -------------------------------…" at bounding box center [602, 300] width 808 height 458
paste textarea "margin var(--animation-default)"
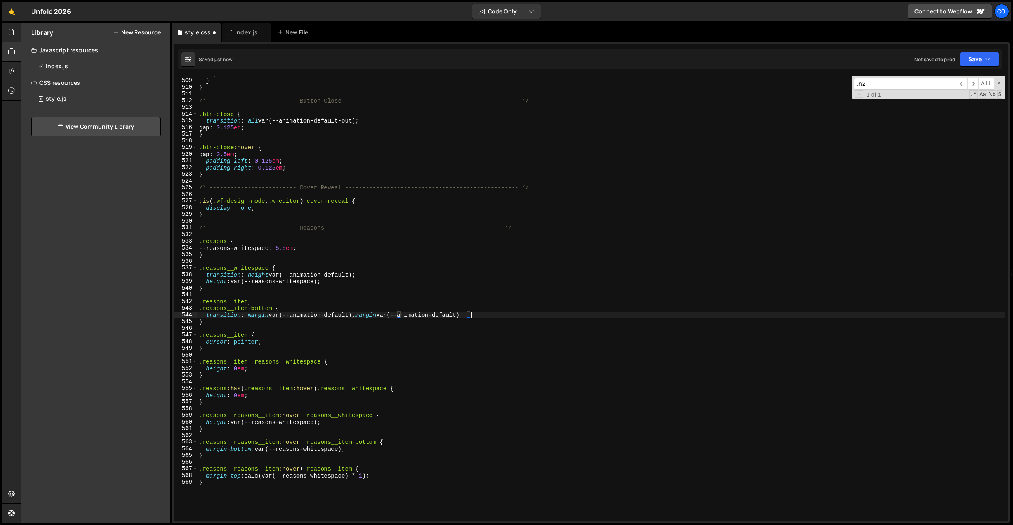
click at [367, 315] on div "} } } /* ------------------------- Button Close -------------------------------…" at bounding box center [602, 300] width 808 height 458
click at [324, 430] on div "} } } /* ------------------------- Button Close -------------------------------…" at bounding box center [602, 300] width 808 height 458
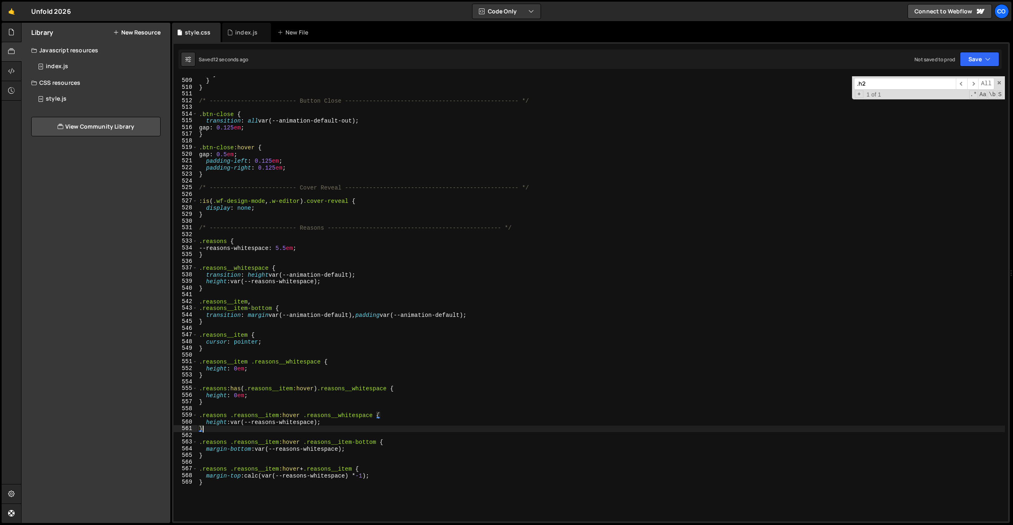
click at [382, 470] on div "} } } /* ------------------------- Button Close -------------------------------…" at bounding box center [602, 300] width 808 height 458
type textarea ".reasons .reasons__item:hover + .reasons__item {"
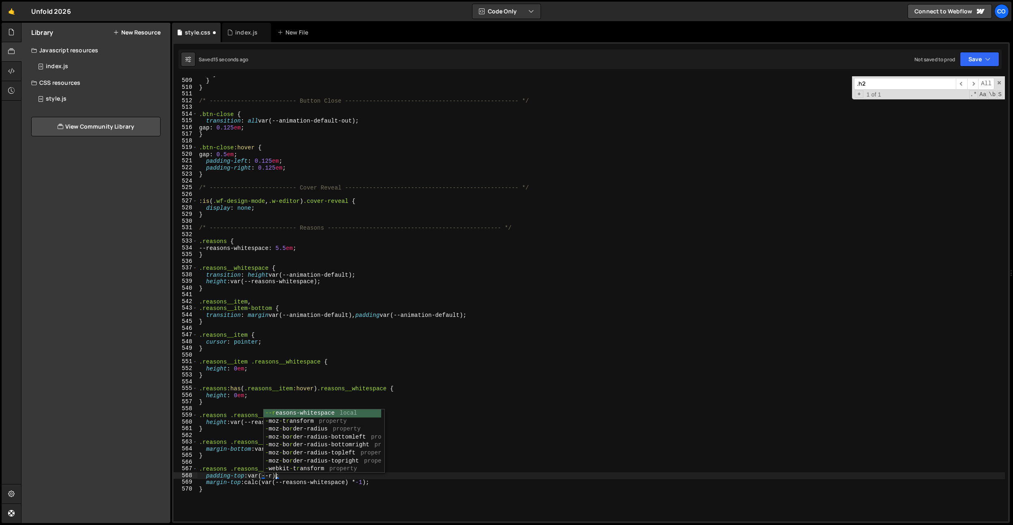
scroll to position [0, 5]
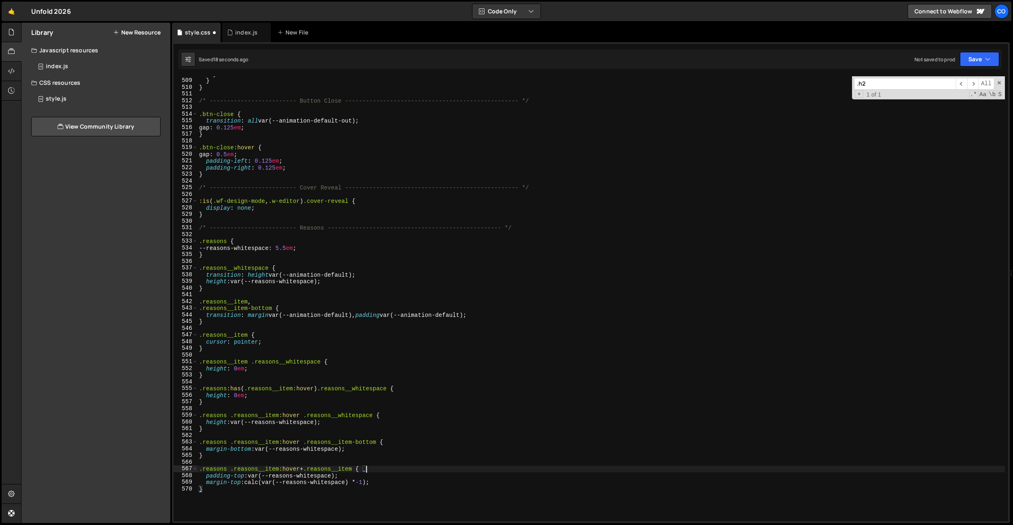
click at [396, 470] on div "} } } /* ------------------------- Button Close -------------------------------…" at bounding box center [602, 300] width 808 height 458
click at [394, 470] on div "} } } /* ------------------------- Button Close -------------------------------…" at bounding box center [602, 300] width 808 height 458
click at [392, 470] on div "} } } /* ------------------------- Button Close -------------------------------…" at bounding box center [602, 300] width 808 height 458
click at [247, 475] on div "} } } /* ------------------------- Button Close -------------------------------…" at bounding box center [602, 300] width 808 height 458
click at [239, 476] on div "} } } /* ------------------------- Button Close -------------------------------…" at bounding box center [602, 300] width 808 height 458
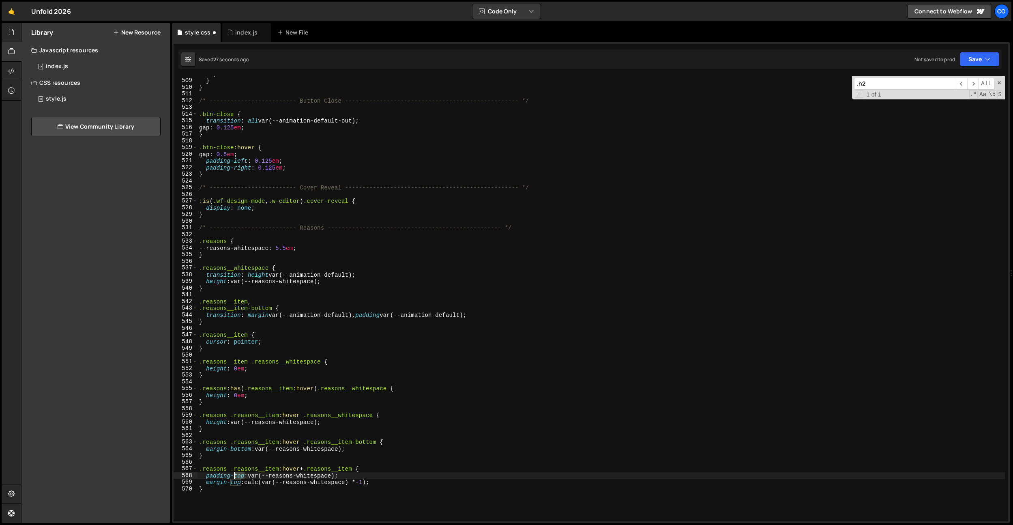
click at [239, 476] on div "} } } /* ------------------------- Button Close -------------------------------…" at bounding box center [602, 300] width 808 height 458
click at [376, 415] on div "} } } /* ------------------------- Button Close -------------------------------…" at bounding box center [602, 300] width 808 height 458
click at [370, 485] on div "} } } /* ------------------------- Button Close -------------------------------…" at bounding box center [602, 300] width 808 height 458
type textarea "margin-top: calc(var(--reasons-whitespace) * -2);"
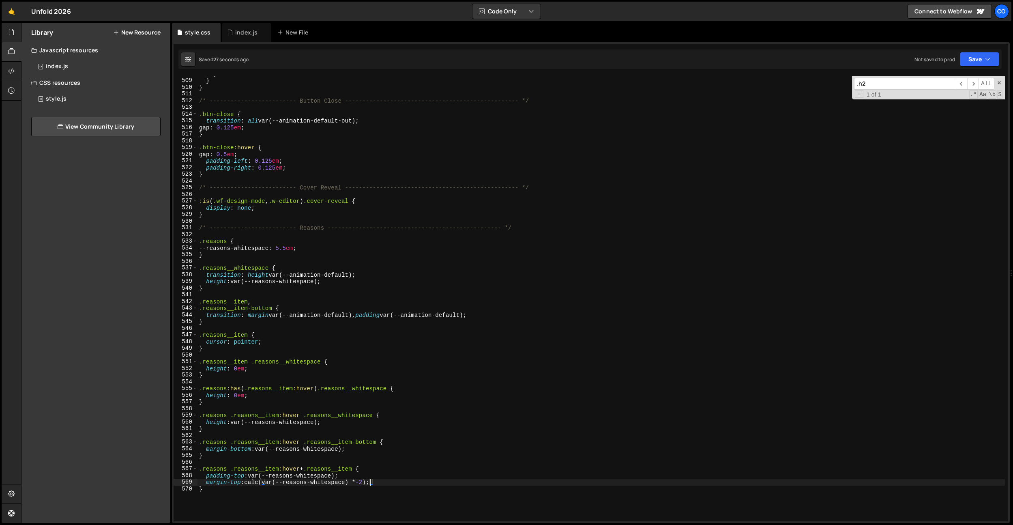
click at [375, 382] on div "} } } /* ------------------------- Button Close -------------------------------…" at bounding box center [602, 300] width 808 height 458
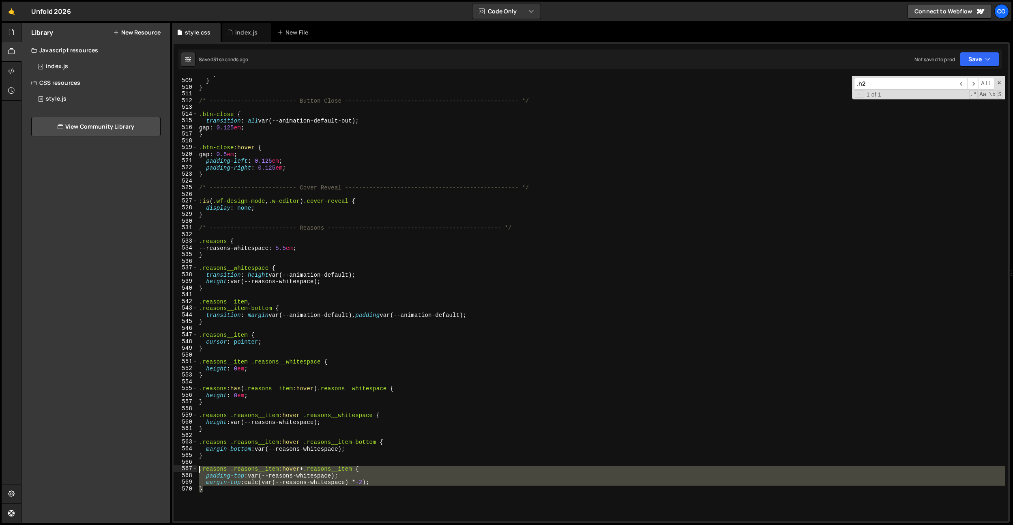
drag, startPoint x: 251, startPoint y: 490, endPoint x: 174, endPoint y: 468, distance: 79.2
click at [174, 468] on div "508 509 510 511 512 513 514 515 516 517 518 519 520 521 522 523 524 525 526 527…" at bounding box center [591, 298] width 835 height 445
type textarea ".reasons .reasons__item:hover + .reasons__item { padding-top: var(--reasons-whi…"
drag, startPoint x: 301, startPoint y: 409, endPoint x: 291, endPoint y: 447, distance: 38.6
click at [301, 409] on div "} } } /* ------------------------- Button Close -------------------------------…" at bounding box center [602, 300] width 808 height 458
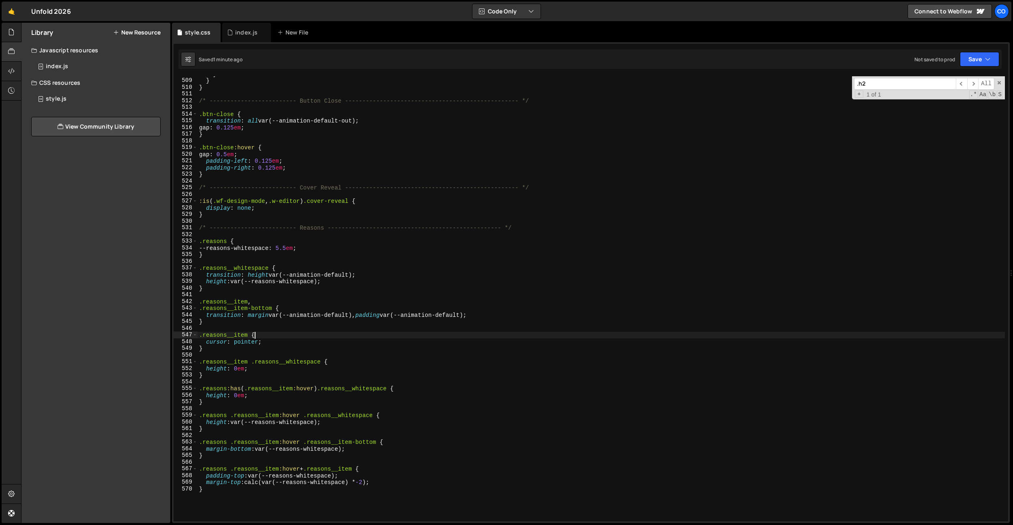
click at [269, 336] on div "} } } /* ------------------------- Button Close -------------------------------…" at bounding box center [602, 300] width 808 height 458
type textarea ".reasons__item {"
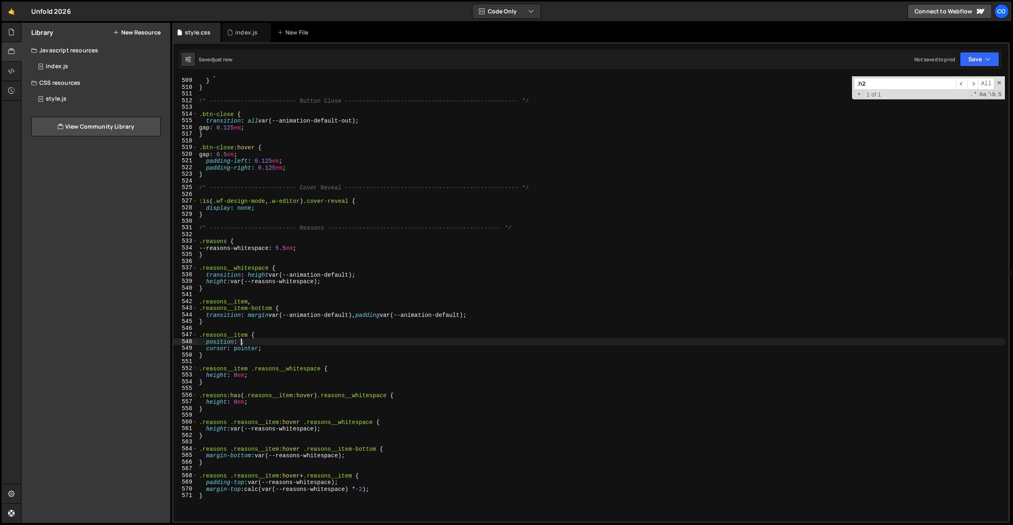
scroll to position [0, 3]
click at [348, 277] on div "} } } /* ------------------------- Button Close -------------------------------…" at bounding box center [602, 300] width 808 height 458
click at [353, 269] on div "} } } /* ------------------------- Button Close -------------------------------…" at bounding box center [602, 300] width 808 height 458
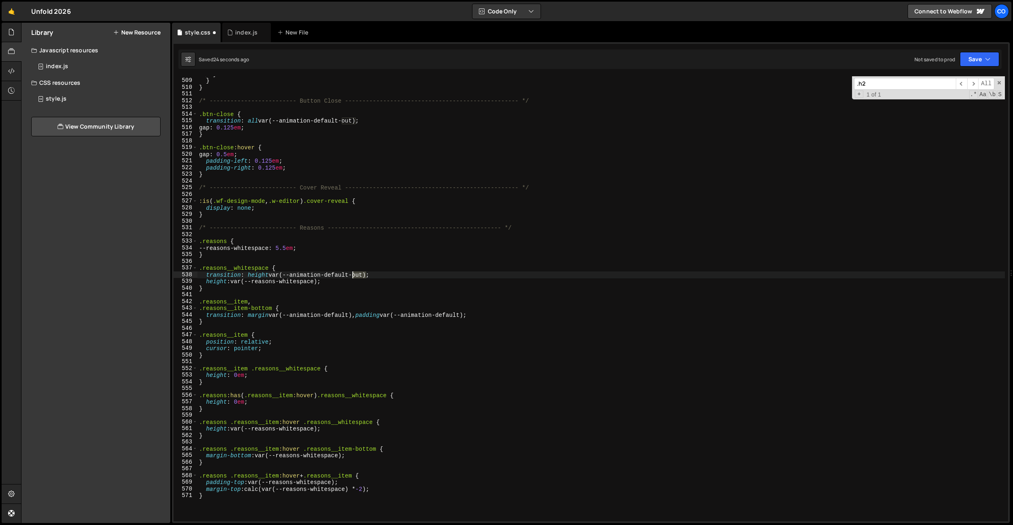
drag, startPoint x: 366, startPoint y: 275, endPoint x: 497, endPoint y: 338, distance: 145.9
click at [353, 275] on div "} } } /* ------------------------- Button Close -------------------------------…" at bounding box center [602, 300] width 808 height 458
paste textarea "margin var(--animation-default)"
type textarea "transition: height var(--animation-default-out);"
drag, startPoint x: 383, startPoint y: 293, endPoint x: 370, endPoint y: 284, distance: 15.5
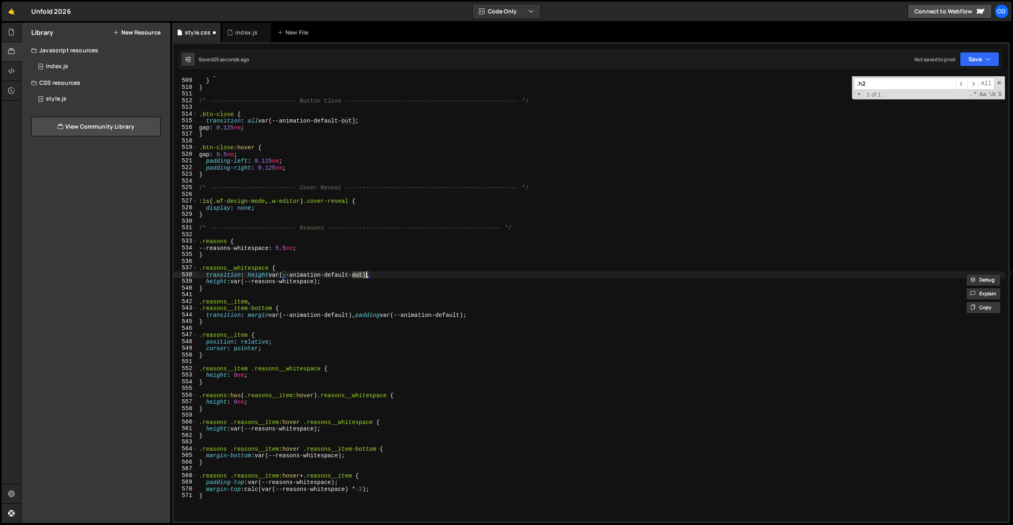
click at [383, 293] on div "} } } /* ------------------------- Button Close -------------------------------…" at bounding box center [602, 300] width 808 height 458
drag, startPoint x: 367, startPoint y: 276, endPoint x: 353, endPoint y: 276, distance: 13.8
click at [353, 276] on div "} } } /* ------------------------- Button Close -------------------------------…" at bounding box center [602, 300] width 808 height 458
click at [355, 314] on div "} } } /* ------------------------- Button Close -------------------------------…" at bounding box center [602, 300] width 808 height 458
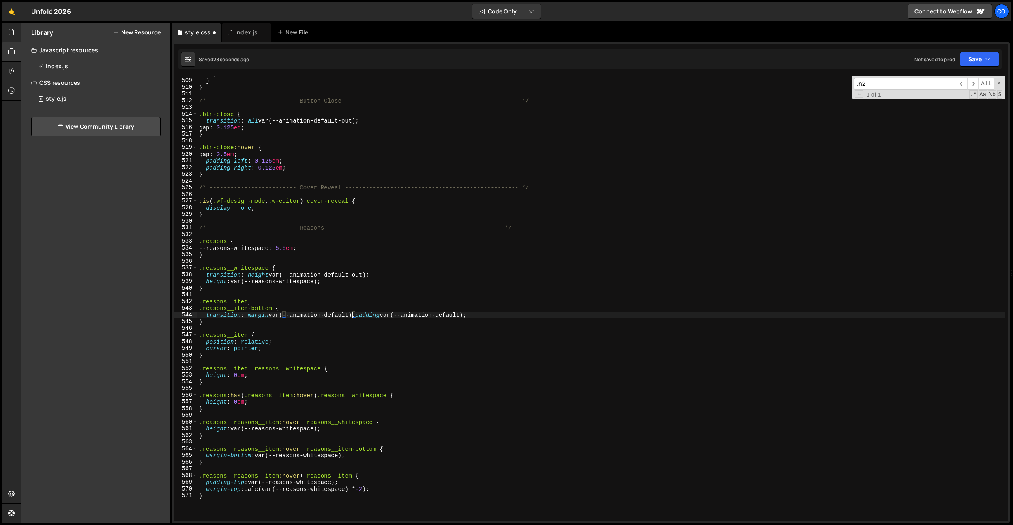
click at [352, 314] on div "} } } /* ------------------------- Button Close -------------------------------…" at bounding box center [602, 300] width 808 height 458
paste textarea "-out"
click at [485, 313] on div "} } } /* ------------------------- Button Close -------------------------------…" at bounding box center [602, 300] width 808 height 458
paste textarea "-out"
click at [484, 332] on div "} } } /* ------------------------- Button Close -------------------------------…" at bounding box center [602, 300] width 808 height 458
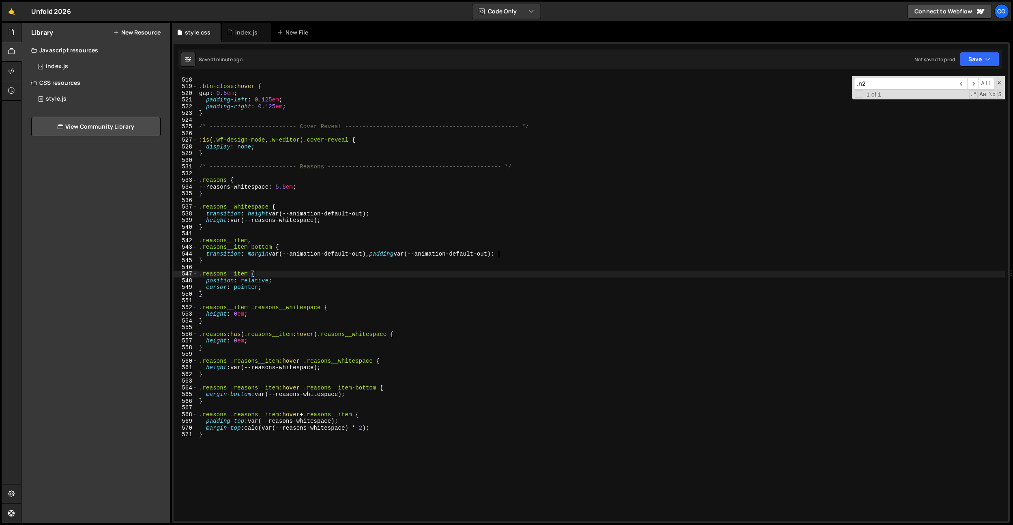
scroll to position [3461, 0]
click at [379, 411] on div "} .btn-close :hover { gap : 0.5 em ; padding-left : 0.125 em ; padding-right : …" at bounding box center [602, 299] width 808 height 458
click at [359, 413] on div "} .btn-close :hover { gap : 0.5 em ; padding-left : 0.125 em ; padding-right : …" at bounding box center [602, 299] width 808 height 458
type textarea ".reasons .reasons__item:hover + .reasons__item:not(:last-child) {"
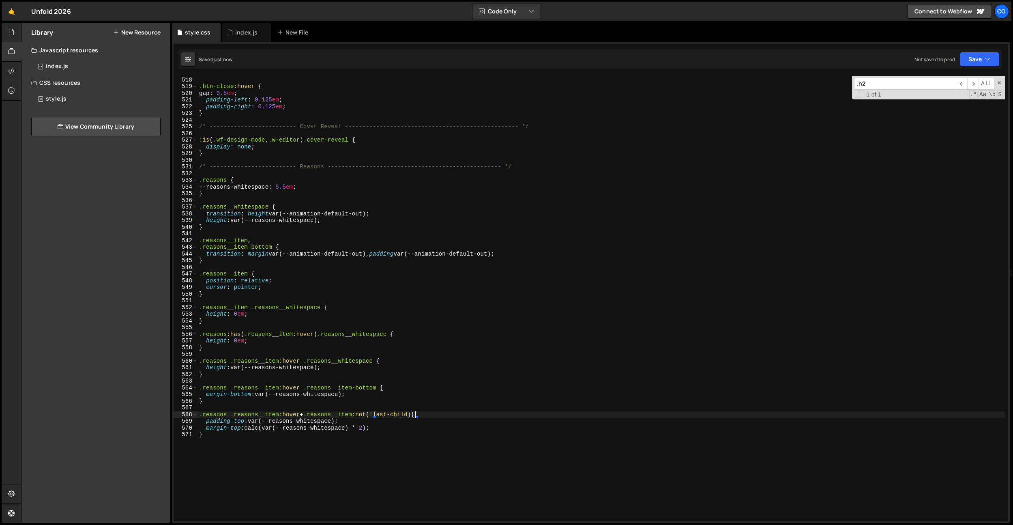
click at [411, 328] on div "} .btn-close :hover { gap : 0.5 em ; padding-left : 0.125 em ; padding-right : …" at bounding box center [602, 299] width 808 height 458
click at [413, 327] on div "} .btn-close :hover { gap : 0.5 em ; padding-left : 0.125 em ; padding-right : …" at bounding box center [602, 299] width 808 height 458
click at [280, 389] on div "} .btn-close :hover { gap : 0.5 em ; padding-left : 0.125 em ; padding-right : …" at bounding box center [602, 299] width 808 height 458
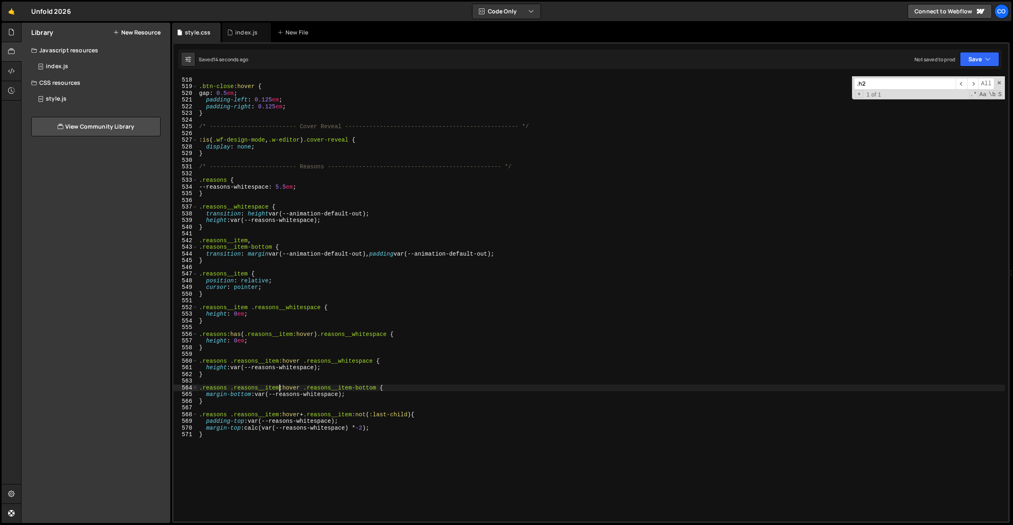
click at [300, 389] on div "} .btn-close :hover { gap : 0.5 em ; padding-left : 0.125 em ; padding-right : …" at bounding box center [602, 299] width 808 height 458
click at [396, 364] on div "} .btn-close :hover { gap : 0.5 em ; padding-left : 0.125 em ; padding-right : …" at bounding box center [602, 299] width 808 height 458
click at [379, 324] on div "} .btn-close :hover { gap : 0.5 em ; padding-left : 0.125 em ; padding-right : …" at bounding box center [602, 299] width 808 height 458
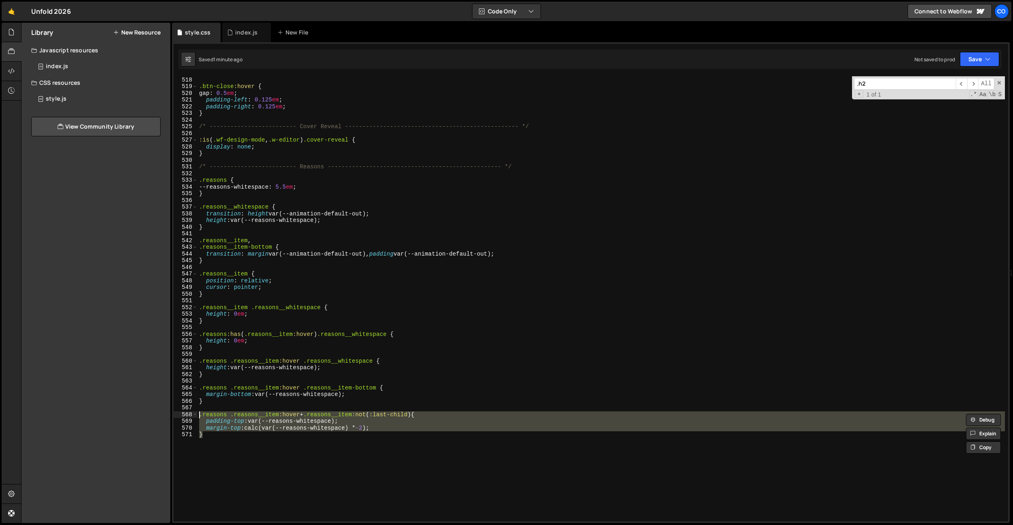
drag, startPoint x: 221, startPoint y: 437, endPoint x: 191, endPoint y: 415, distance: 36.8
click at [191, 415] on div ".reasons .reasons__item:hover + .reasons__item:not(:last-child) { 517 518 519 5…" at bounding box center [591, 298] width 835 height 445
type textarea "}"
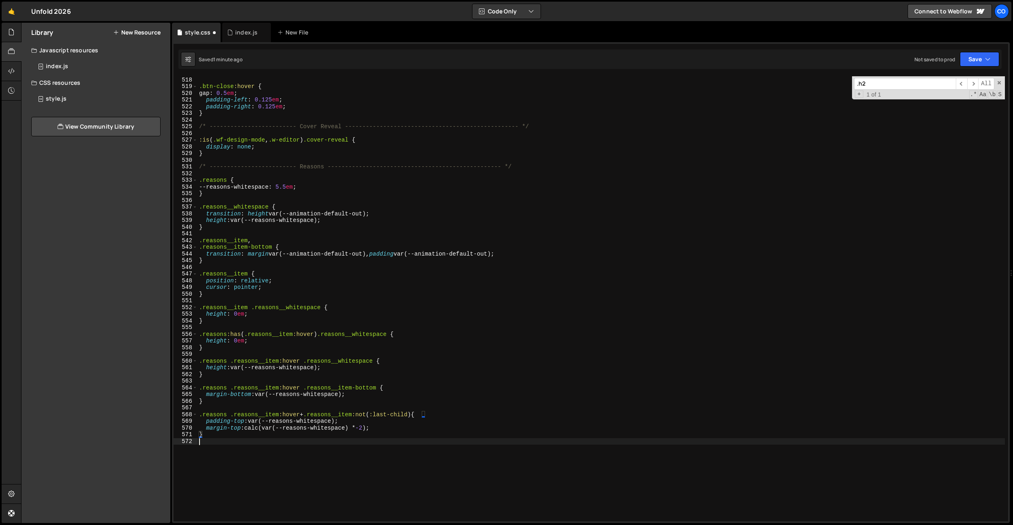
paste textarea "}"
click at [269, 417] on div "} .btn-close :hover { gap : 0.5 em ; padding-left : 0.125 em ; padding-right : …" at bounding box center [602, 299] width 808 height 458
click at [358, 420] on div "} .btn-close :hover { gap : 0.5 em ; padding-left : 0.125 em ; padding-right : …" at bounding box center [602, 299] width 808 height 458
drag, startPoint x: 418, startPoint y: 413, endPoint x: 374, endPoint y: 414, distance: 43.8
click at [374, 414] on div "} .btn-close :hover { gap : 0.5 em ; padding-left : 0.125 em ; padding-right : …" at bounding box center [602, 299] width 808 height 458
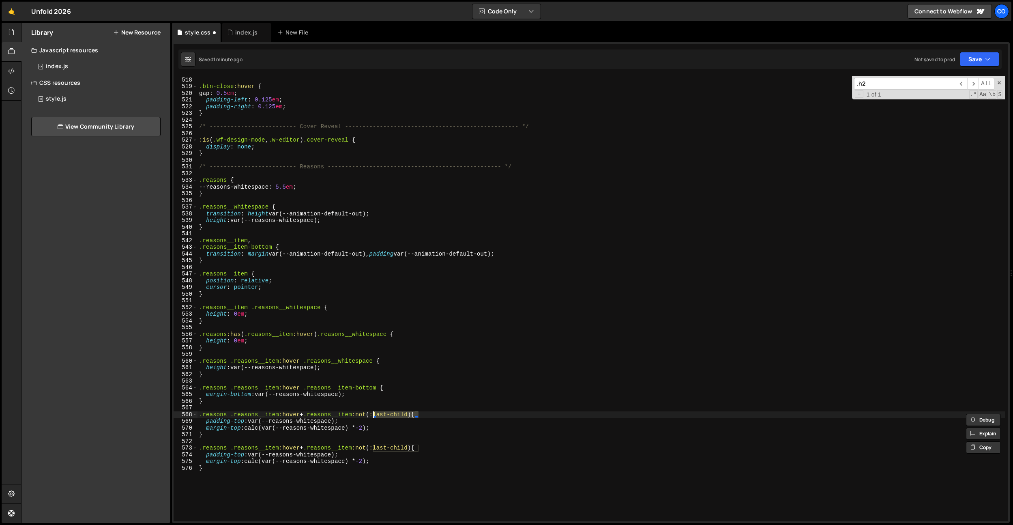
click at [377, 452] on div "} .btn-close :hover { gap : 0.5 em ; padding-left : 0.125 em ; padding-right : …" at bounding box center [602, 299] width 808 height 458
drag, startPoint x: 375, startPoint y: 448, endPoint x: 414, endPoint y: 447, distance: 38.5
click at [414, 447] on div "} .btn-close :hover { gap : 0.5 em ; padding-left : 0.125 em ; padding-right : …" at bounding box center [602, 299] width 808 height 458
type textarea ".reasons .reasons__item:hover + .reasons__item:not(:last-child) {"
click at [418, 445] on div "} .btn-close :hover { gap : 0.5 em ; padding-left : 0.125 em ; padding-right : …" at bounding box center [602, 299] width 808 height 458
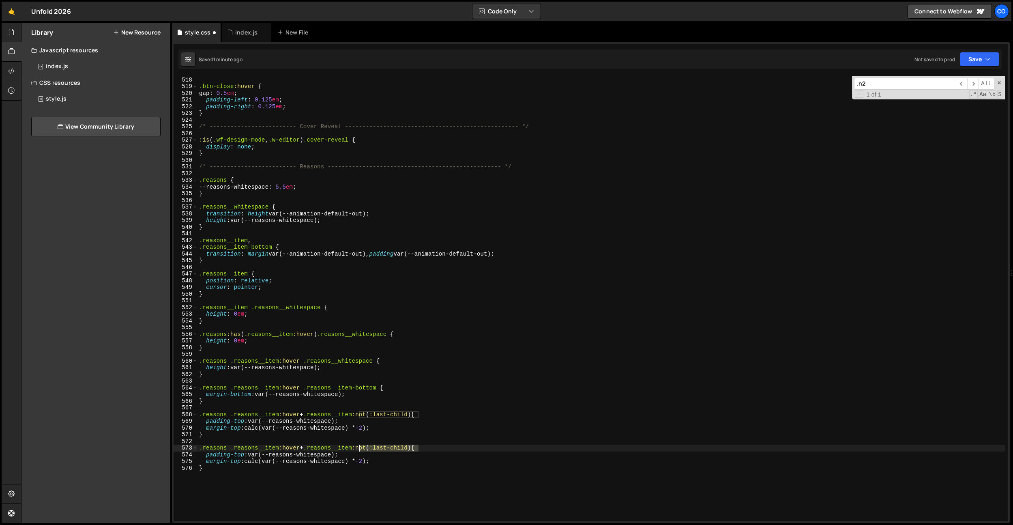
drag, startPoint x: 418, startPoint y: 447, endPoint x: 361, endPoint y: 448, distance: 57.6
click at [361, 448] on div "} .btn-close :hover { gap : 0.5 em ; padding-left : 0.125 em ; padding-right : …" at bounding box center [602, 299] width 808 height 458
paste textarea "last-child"
type textarea ".reasons .reasons__item:hover + .reasons__item:last-child {"
drag, startPoint x: 337, startPoint y: 443, endPoint x: 331, endPoint y: 447, distance: 6.8
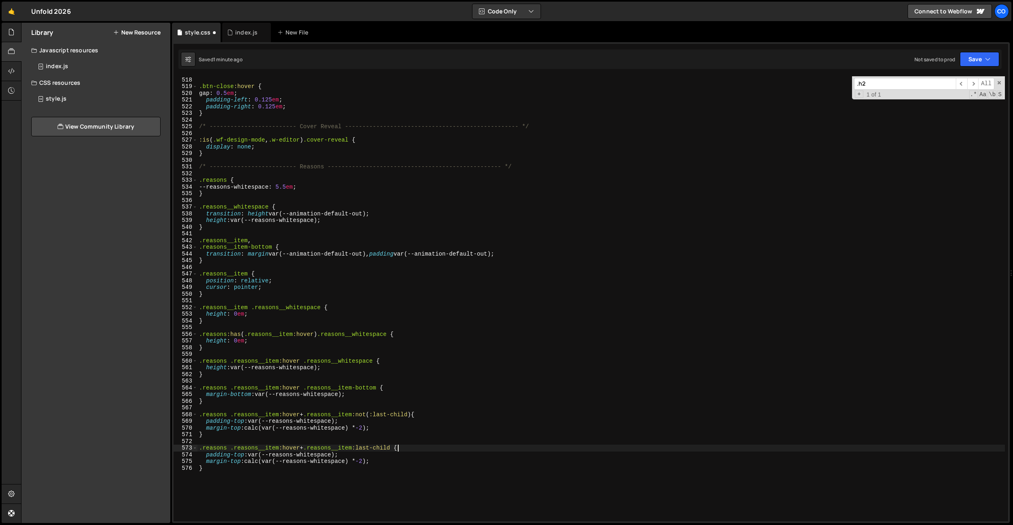
click at [337, 443] on div "} .btn-close :hover { gap : 0.5 em ; padding-left : 0.125 em ; padding-right : …" at bounding box center [602, 299] width 808 height 458
drag, startPoint x: 287, startPoint y: 457, endPoint x: 293, endPoint y: 458, distance: 6.5
click at [287, 457] on div "} .btn-close :hover { gap : 0.5 em ; padding-left : 0.125 em ; padding-right : …" at bounding box center [602, 299] width 808 height 458
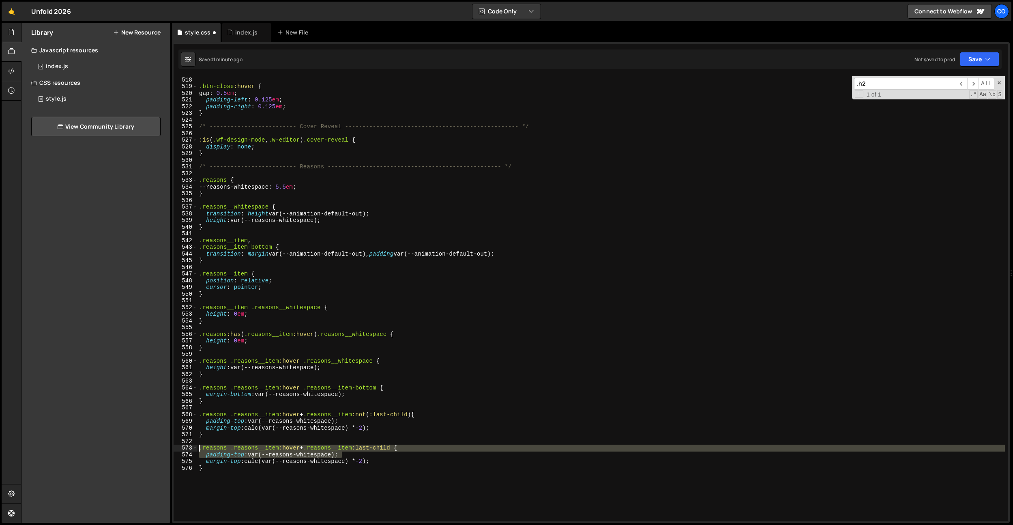
drag, startPoint x: 347, startPoint y: 458, endPoint x: 183, endPoint y: 451, distance: 164.1
click at [183, 451] on div "padding-top: var(--reasons-whitespace); 517 518 519 520 521 522 523 524 525 526…" at bounding box center [591, 298] width 835 height 445
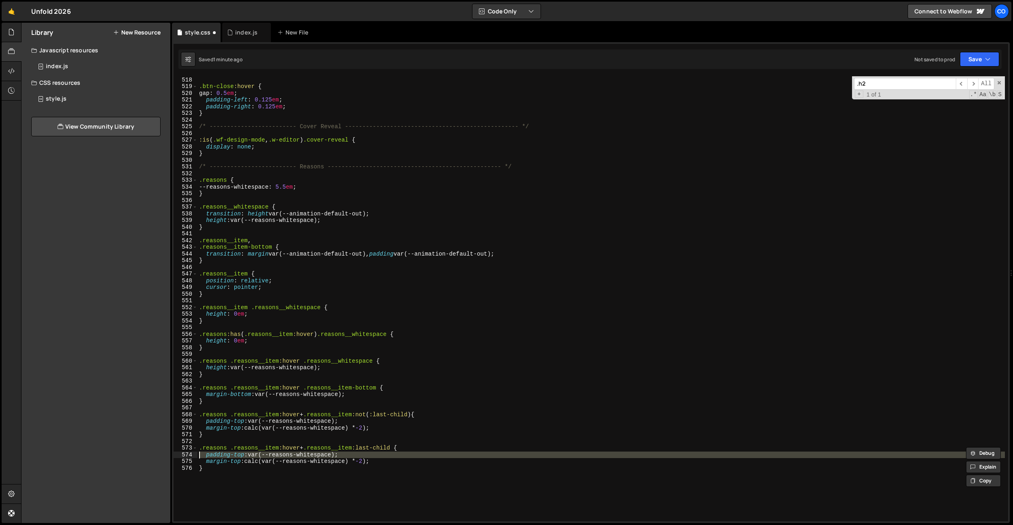
click at [183, 453] on div "574" at bounding box center [186, 455] width 24 height 7
click at [272, 462] on div "} .btn-close :hover { gap : 0.5 em ; padding-left : 0.125 em ; padding-right : …" at bounding box center [602, 299] width 808 height 458
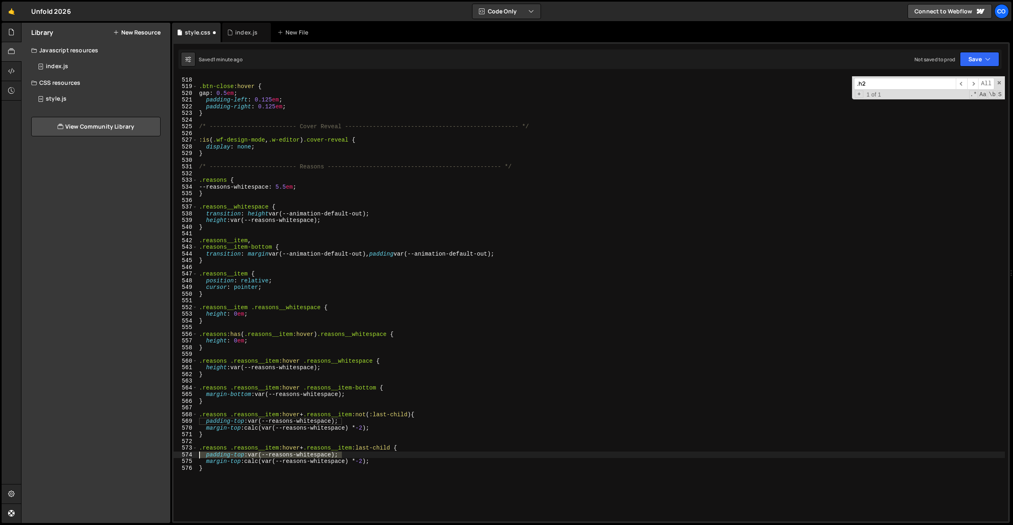
drag, startPoint x: 348, startPoint y: 454, endPoint x: 200, endPoint y: 456, distance: 147.7
click at [200, 456] on div "} .btn-close :hover { gap : 0.5 em ; padding-left : 0.125 em ; padding-right : …" at bounding box center [602, 299] width 808 height 458
type textarea "padding-top: var(--reasons-whitespace);"
click at [370, 456] on div "} .btn-close :hover { gap : 0.5 em ; padding-left : 0.125 em ; padding-right : …" at bounding box center [602, 299] width 808 height 458
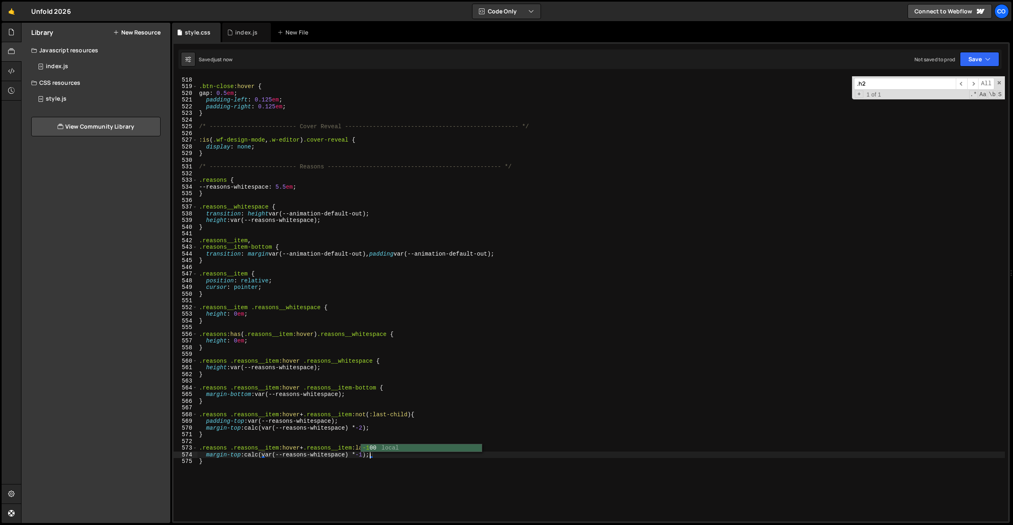
click at [408, 348] on div "} .btn-close :hover { gap : 0.5 em ; padding-left : 0.125 em ; padding-right : …" at bounding box center [602, 299] width 808 height 458
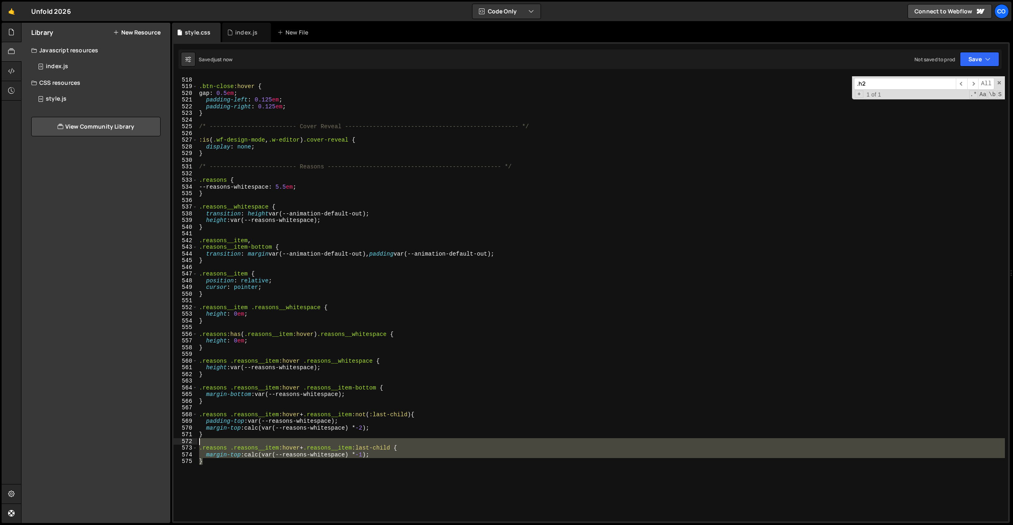
drag, startPoint x: 306, startPoint y: 461, endPoint x: 196, endPoint y: 444, distance: 110.9
click at [196, 444] on div "} 517 518 519 520 521 522 523 524 525 526 527 528 529 530 531 532 533 534 535 5…" at bounding box center [591, 298] width 835 height 445
type textarea ".reasons .reasons__item:hover + .reasons__item:last-child {"
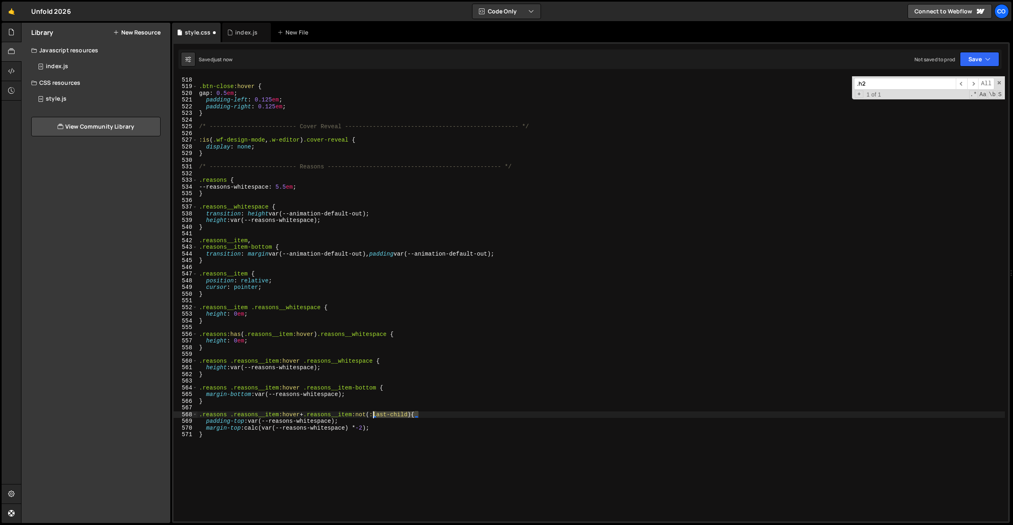
drag, startPoint x: 419, startPoint y: 413, endPoint x: 373, endPoint y: 415, distance: 45.5
click at [373, 415] on div "} .btn-close :hover { gap : 0.5 em ; padding-left : 0.125 em ; padding-right : …" at bounding box center [602, 299] width 808 height 458
click at [376, 394] on div "} .btn-close :hover { gap : 0.5 em ; padding-left : 0.125 em ; padding-right : …" at bounding box center [602, 299] width 808 height 458
click at [371, 424] on div "} .btn-close :hover { gap : 0.5 em ; padding-left : 0.125 em ; padding-right : …" at bounding box center [602, 299] width 808 height 458
click at [370, 426] on div "} .btn-close :hover { gap : 0.5 em ; padding-left : 0.125 em ; padding-right : …" at bounding box center [602, 299] width 808 height 458
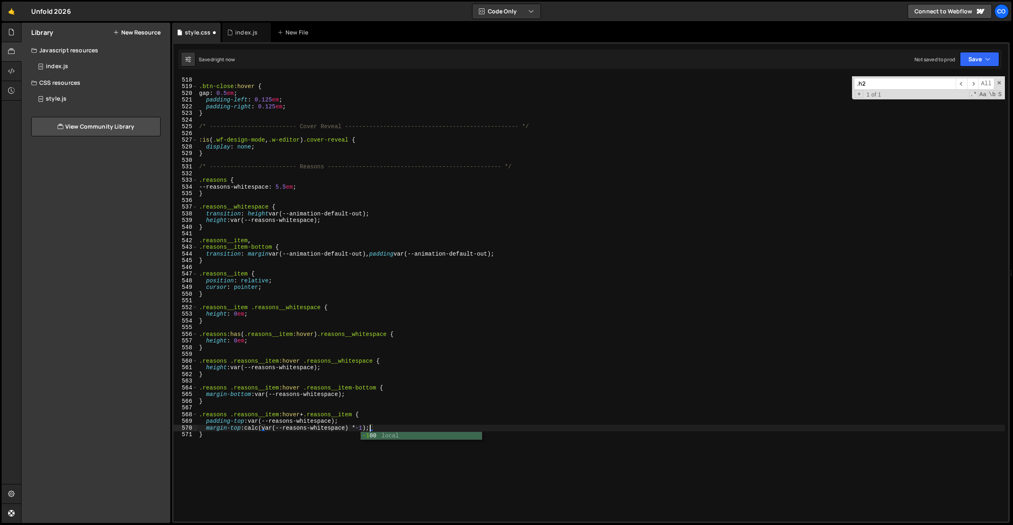
scroll to position [0, 12]
drag, startPoint x: 381, startPoint y: 426, endPoint x: 250, endPoint y: 426, distance: 131.0
click at [247, 429] on div "} .btn-close :hover { gap : 0.5 em ; padding-left : 0.125 em ; padding-right : …" at bounding box center [602, 299] width 808 height 458
paste textarea "padding"
drag, startPoint x: 252, startPoint y: 422, endPoint x: 405, endPoint y: 426, distance: 153.4
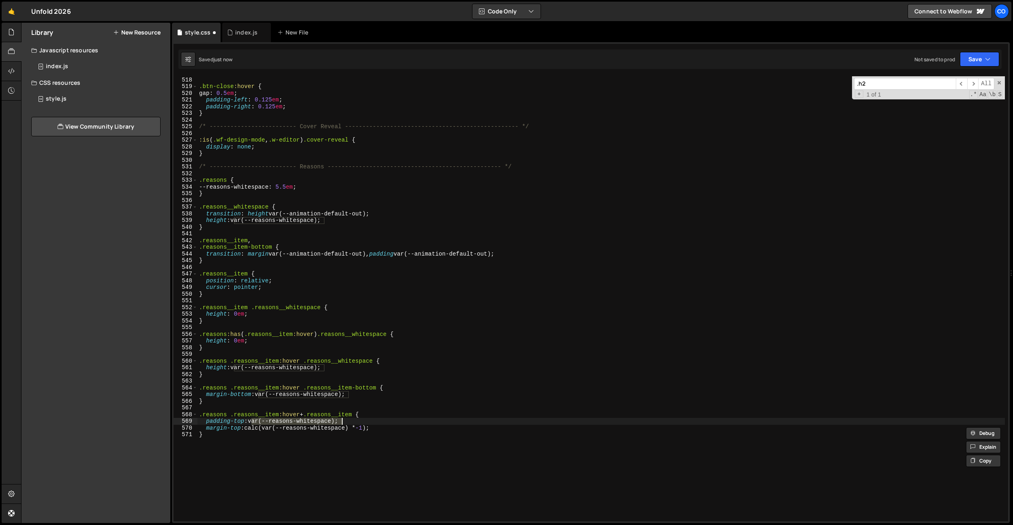
click at [347, 420] on div "} .btn-close :hover { gap : 0.5 em ; padding-left : 0.125 em ; padding-right : …" at bounding box center [602, 299] width 808 height 458
click at [410, 400] on div "} .btn-close :hover { gap : 0.5 em ; padding-left : 0.125 em ; padding-right : …" at bounding box center [602, 299] width 808 height 458
click at [367, 395] on div "} .btn-close :hover { gap : 0.5 em ; padding-left : 0.125 em ; padding-right : …" at bounding box center [602, 299] width 808 height 458
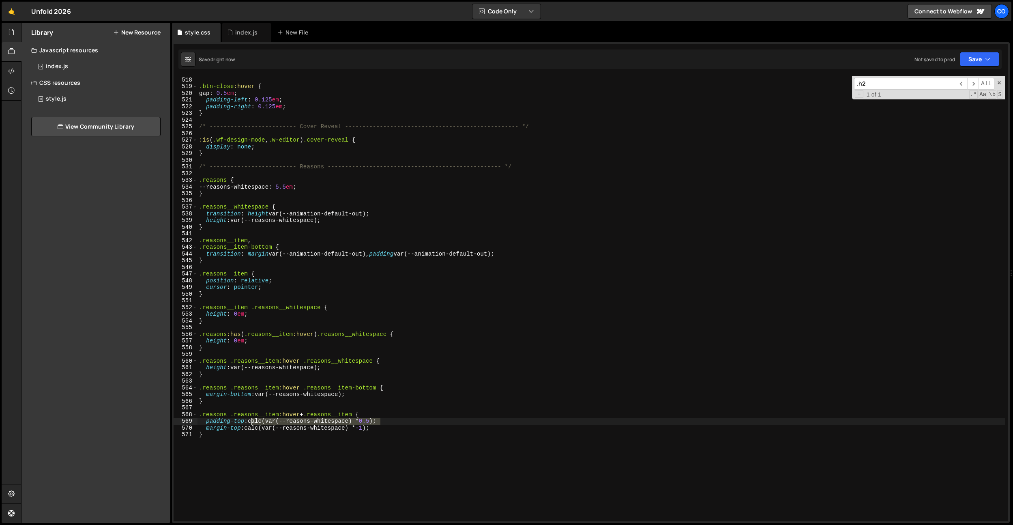
drag, startPoint x: 381, startPoint y: 422, endPoint x: 250, endPoint y: 419, distance: 131.1
click at [251, 420] on div "} .btn-close :hover { gap : 0.5 em ; padding-left : 0.125 em ; padding-right : …" at bounding box center [602, 299] width 808 height 458
drag, startPoint x: 258, startPoint y: 394, endPoint x: 346, endPoint y: 396, distance: 87.6
click at [346, 396] on div "} .btn-close :hover { gap : 0.5 em ; padding-left : 0.125 em ; padding-right : …" at bounding box center [602, 299] width 808 height 458
paste textarea "calc(var(--reasons-whitespace) * 0.5"
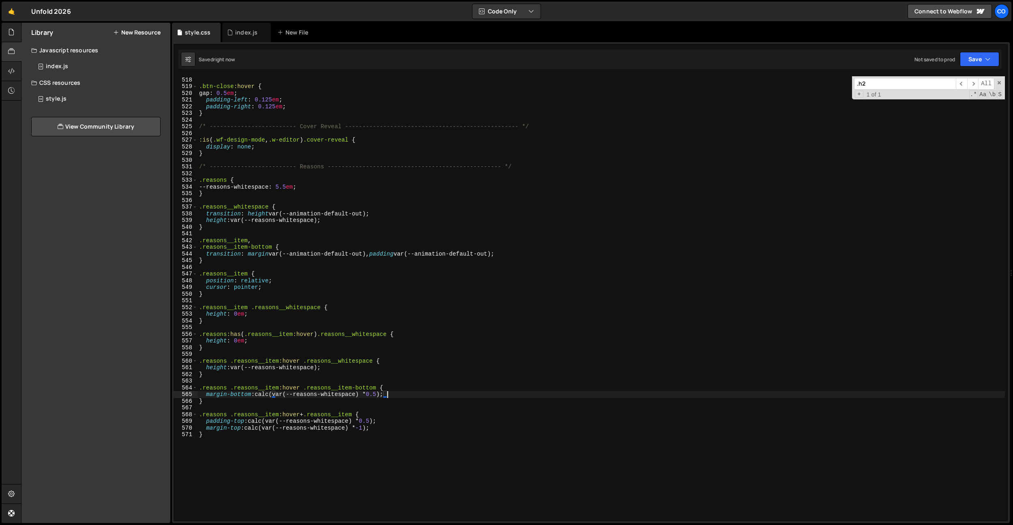
type textarea "margin-bottom: calc(var(--reasons-whitespace) * 0.5);"
drag, startPoint x: 352, startPoint y: 353, endPoint x: 360, endPoint y: 345, distance: 11.5
click at [352, 353] on div "} .btn-close :hover { gap : 0.5 em ; padding-left : 0.125 em ; padding-right : …" at bounding box center [602, 299] width 808 height 458
click at [492, 252] on div "} .btn-close :hover { gap : 0.5 em ; padding-left : 0.125 em ; padding-right : …" at bounding box center [602, 299] width 808 height 458
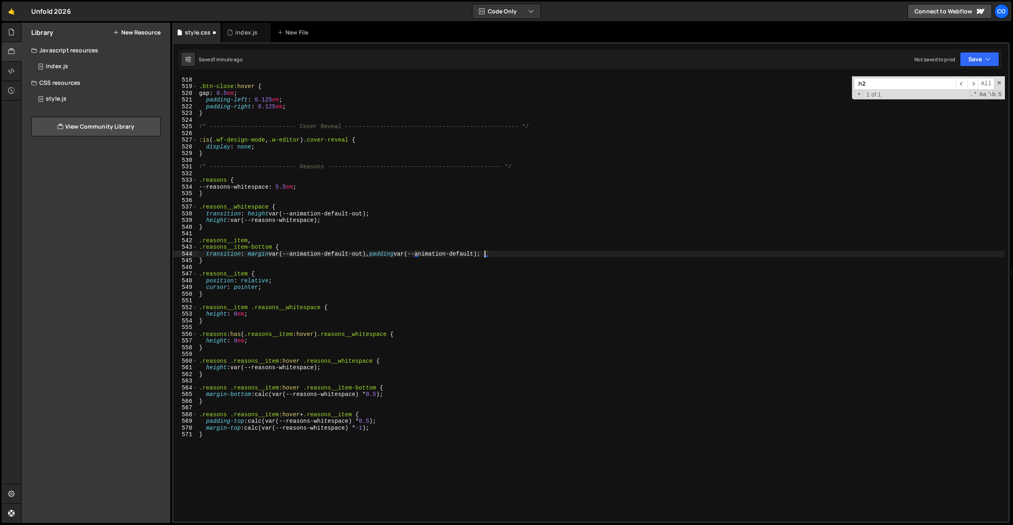
click at [366, 255] on div "} .btn-close :hover { gap : 0.5 em ; padding-left : 0.125 em ; padding-right : …" at bounding box center [602, 299] width 808 height 458
click at [363, 254] on div "} .btn-close :hover { gap : 0.5 em ; padding-left : 0.125 em ; padding-right : …" at bounding box center [602, 298] width 808 height 445
click at [363, 254] on div "} .btn-close :hover { gap : 0.5 em ; padding-left : 0.125 em ; padding-right : …" at bounding box center [602, 299] width 808 height 458
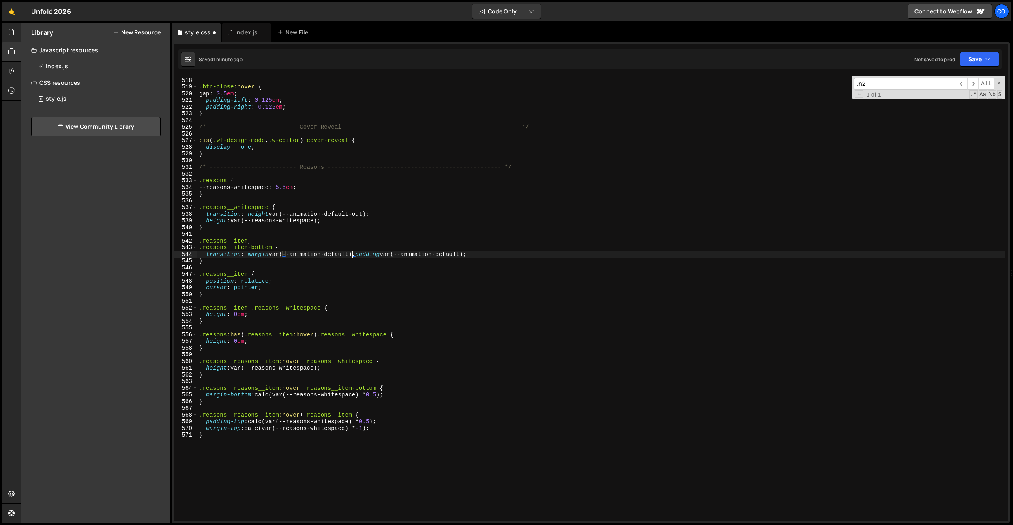
click at [359, 217] on div "} .btn-close :hover { gap : 0.5 em ; padding-left : 0.125 em ; padding-right : …" at bounding box center [602, 299] width 808 height 458
click at [360, 213] on div "} .btn-close :hover { gap : 0.5 em ; padding-left : 0.125 em ; padding-right : …" at bounding box center [602, 299] width 808 height 458
click at [335, 156] on div "} .btn-close :hover { gap : 0.5 em ; padding-left : 0.125 em ; padding-right : …" at bounding box center [602, 299] width 808 height 458
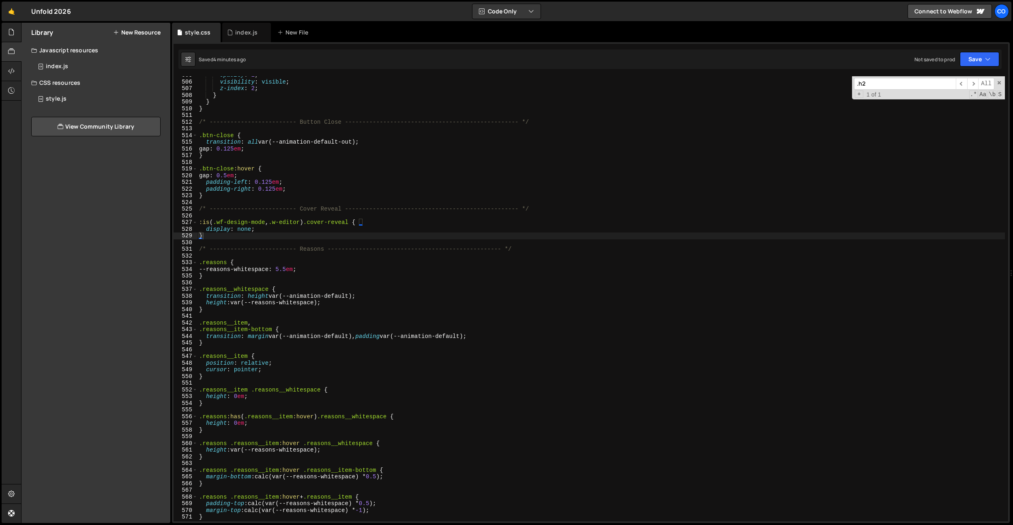
scroll to position [3313, 0]
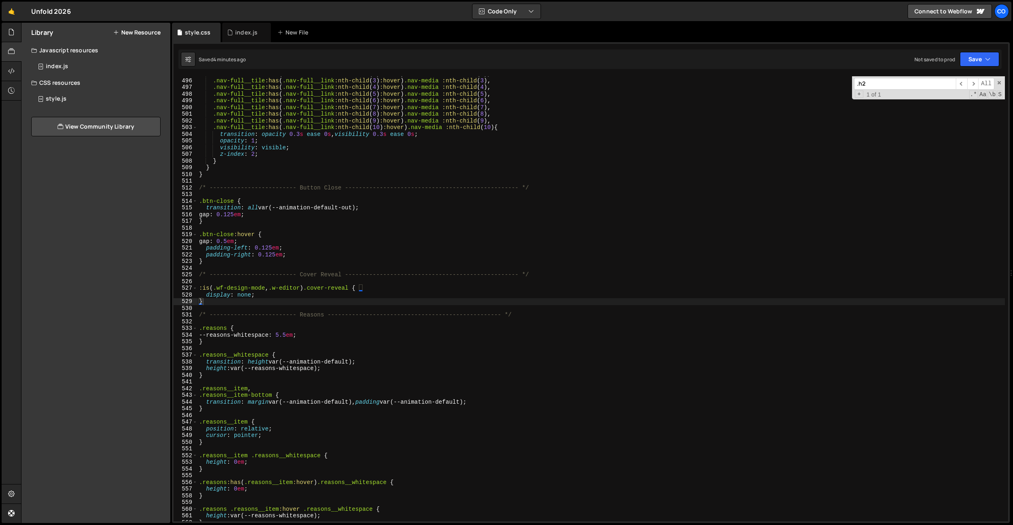
type textarea "}"
click at [323, 171] on div ".nav-full__tile :has ( .nav-full__link :nth-child ( 2 ) :hover ) .nav-media :nt…" at bounding box center [602, 300] width 808 height 458
paste input "nav-bar__bg"
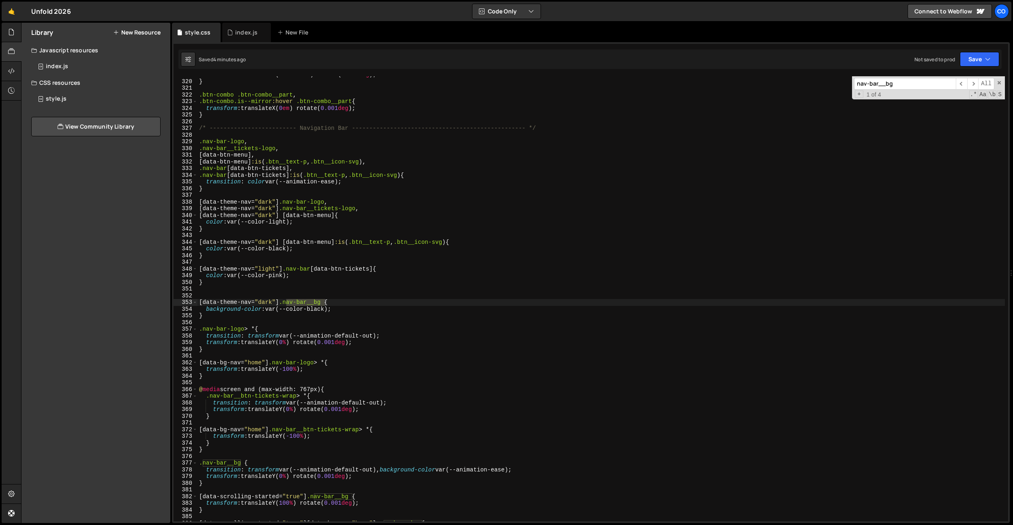
type input "nav-bar__bg"
click at [442, 211] on div "transform : translateX( -0.5625 em ) rotate( 0.001 deg ) ; } .btn-combo .btn-co…" at bounding box center [602, 300] width 808 height 458
click at [344, 282] on div "transform : translateX( -0.5625 em ) rotate( 0.001 deg ) ; } .btn-combo .btn-co…" at bounding box center [602, 300] width 808 height 458
click at [345, 282] on div "transform : translateX( -0.5625 em ) rotate( 0.001 deg ) ; } .btn-combo .btn-co…" at bounding box center [602, 300] width 808 height 458
drag, startPoint x: 324, startPoint y: 301, endPoint x: 202, endPoint y: 344, distance: 128.8
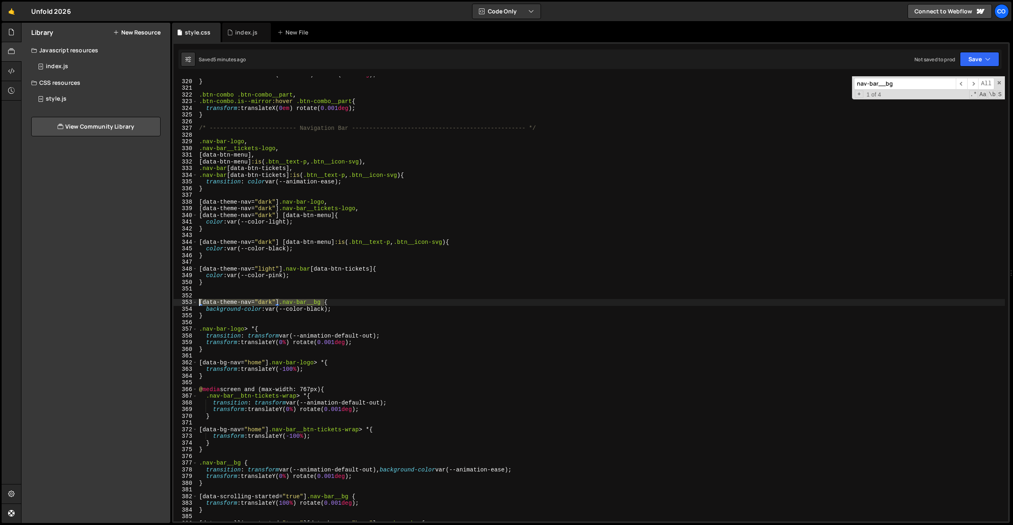
click at [181, 303] on div "} 319 320 321 322 323 324 325 326 327 328 329 330 331 332 333 334 335 336 337 3…" at bounding box center [591, 298] width 835 height 445
click at [214, 370] on div "transform : translateX( -0.5625 em ) rotate( 0.001 deg ) ; } .btn-combo .btn-co…" at bounding box center [602, 300] width 808 height 458
click at [212, 375] on div "transform : translateX( -0.5625 em ) rotate( 0.001 deg ) ; } .btn-combo .btn-co…" at bounding box center [602, 300] width 808 height 458
type textarea "}"
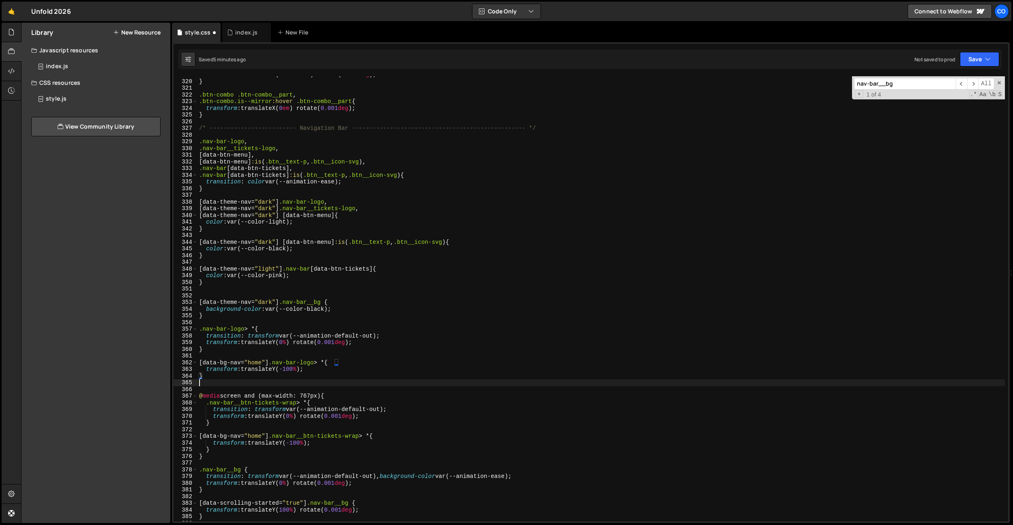
paste textarea "[data-theme-nav="dark"] .nav-bar__bg"
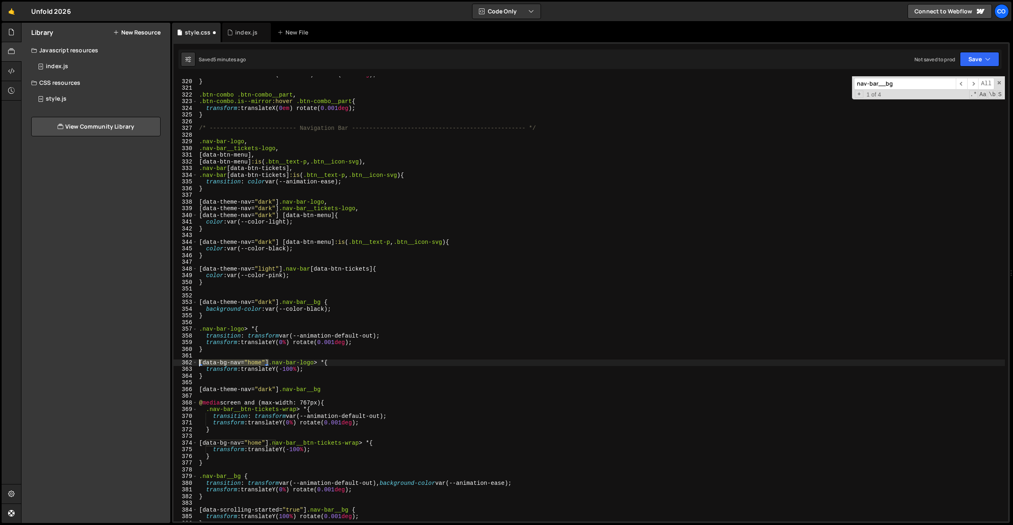
drag, startPoint x: 269, startPoint y: 361, endPoint x: 179, endPoint y: 361, distance: 90.5
click at [179, 361] on div "[data-theme-nav="dark"] .nav-bar__bg 319 320 321 322 323 324 325 326 327 328 32…" at bounding box center [591, 298] width 835 height 445
click at [199, 389] on div "transform : translateX( -0.5625 em ) rotate( 0.001 deg ) ; } .btn-combo .btn-co…" at bounding box center [602, 300] width 808 height 458
click at [277, 389] on div "transform : translateX( -0.5625 em ) rotate( 0.001 deg ) ; } .btn-combo .btn-co…" at bounding box center [602, 300] width 808 height 458
click at [279, 390] on div "transform : translateX( -0.5625 em ) rotate( 0.001 deg ) ; } .btn-combo .btn-co…" at bounding box center [602, 300] width 808 height 458
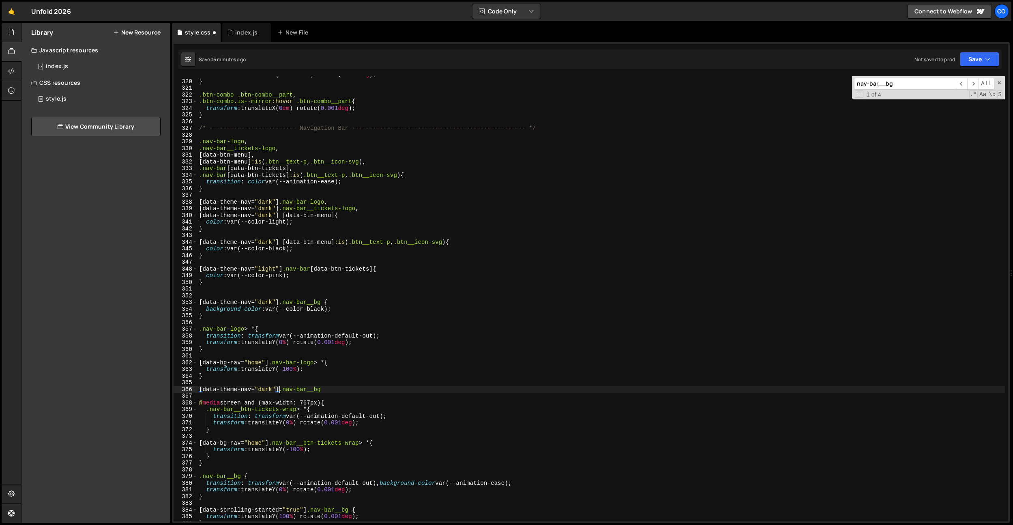
paste textarea "[data-bg-nav="home"]"
click at [393, 390] on div "transform : translateX( -0.5625 em ) rotate( 0.001 deg ) ; } .btn-combo .btn-co…" at bounding box center [602, 300] width 808 height 458
type textarea "[data-theme-nav="dark"][data-bg-nav="home"] .nav-bar__bg {}"
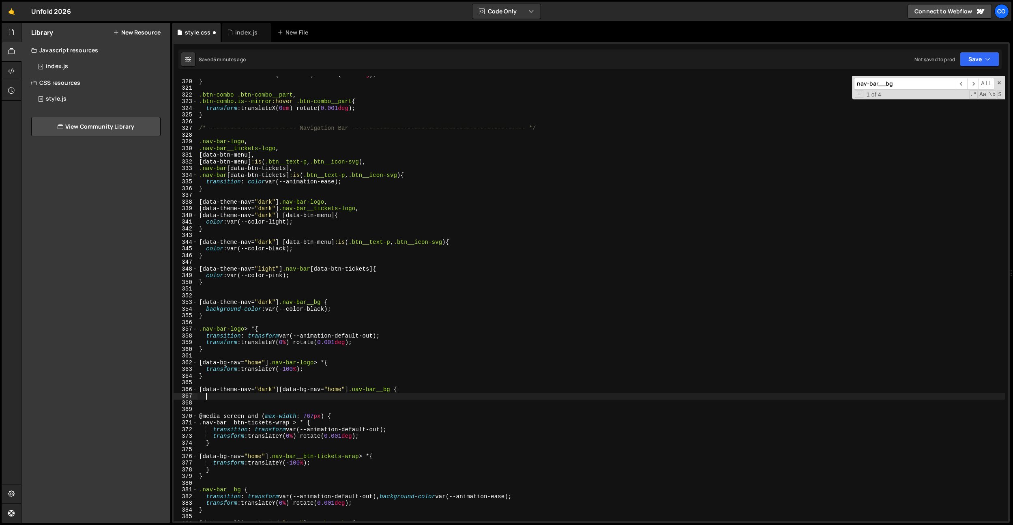
scroll to position [0, 0]
type textarea "b"
click at [452, 392] on div "transform : translateX( -0.5625 em ) rotate( 0.001 deg ) ; } .btn-combo .btn-co…" at bounding box center [602, 300] width 808 height 458
type textarea "[data-theme-nav="dark"][data-bg-nav="home"] .nav-bar__bg {"
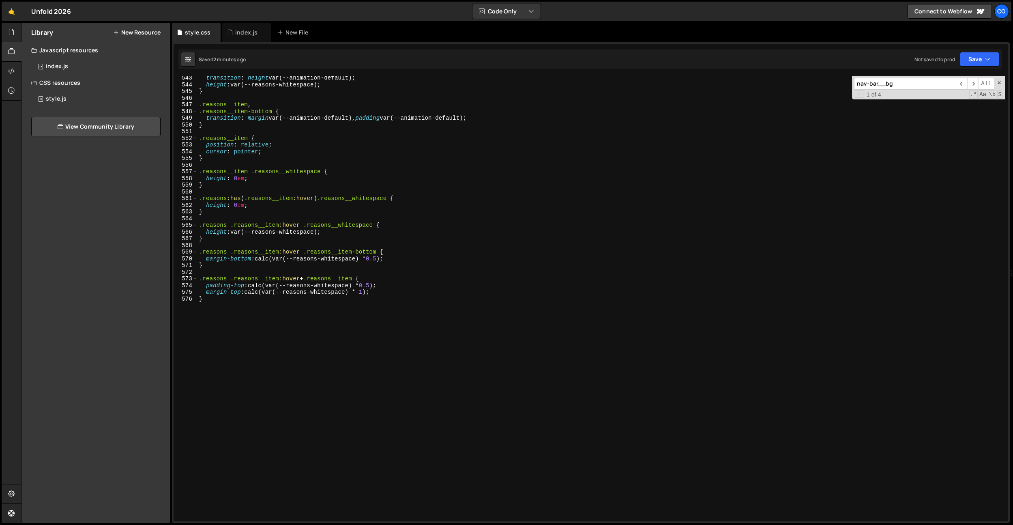
scroll to position [3591, 0]
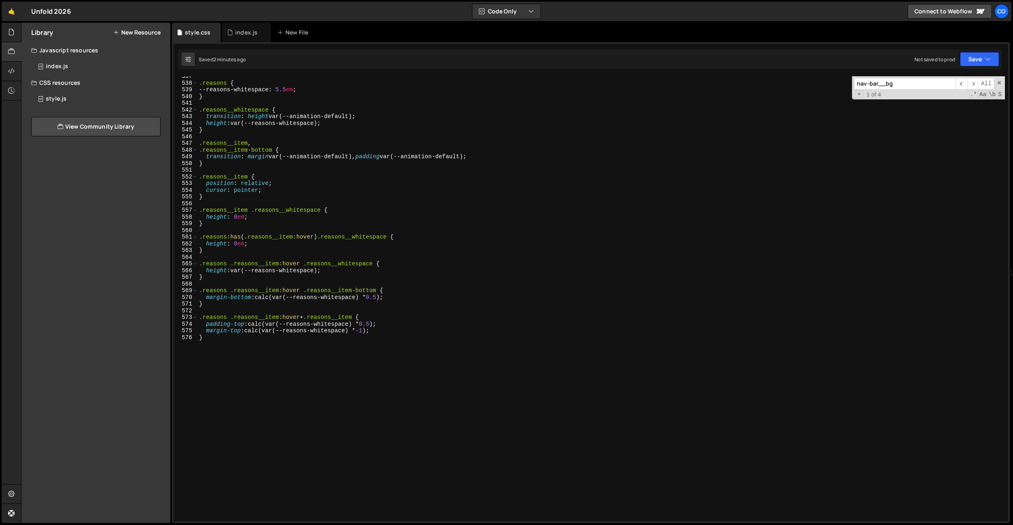
click at [383, 298] on div ".reasons { --reasons-whitespace : 5.5 em ; } .reasons__whitespace { transition …" at bounding box center [602, 302] width 808 height 458
drag, startPoint x: 387, startPoint y: 248, endPoint x: 381, endPoint y: 289, distance: 41.7
click at [386, 250] on div ".reasons { --reasons-whitespace : 5.5 em ; } .reasons__whitespace { transition …" at bounding box center [602, 302] width 808 height 458
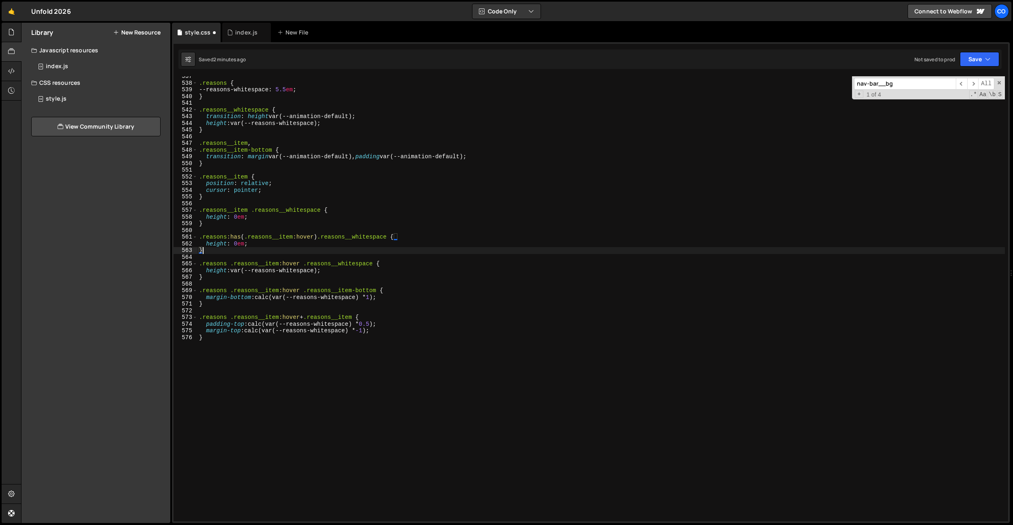
click at [376, 323] on div ".reasons { --reasons-whitespace : 5.5 em ; } .reasons__whitespace { transition …" at bounding box center [602, 302] width 808 height 458
click at [407, 304] on div ".reasons { --reasons-whitespace : 5.5 em ; } .reasons__whitespace { transition …" at bounding box center [602, 302] width 808 height 458
click at [369, 331] on div ".reasons { --reasons-whitespace : 5.5 em ; } .reasons__whitespace { transition …" at bounding box center [602, 302] width 808 height 458
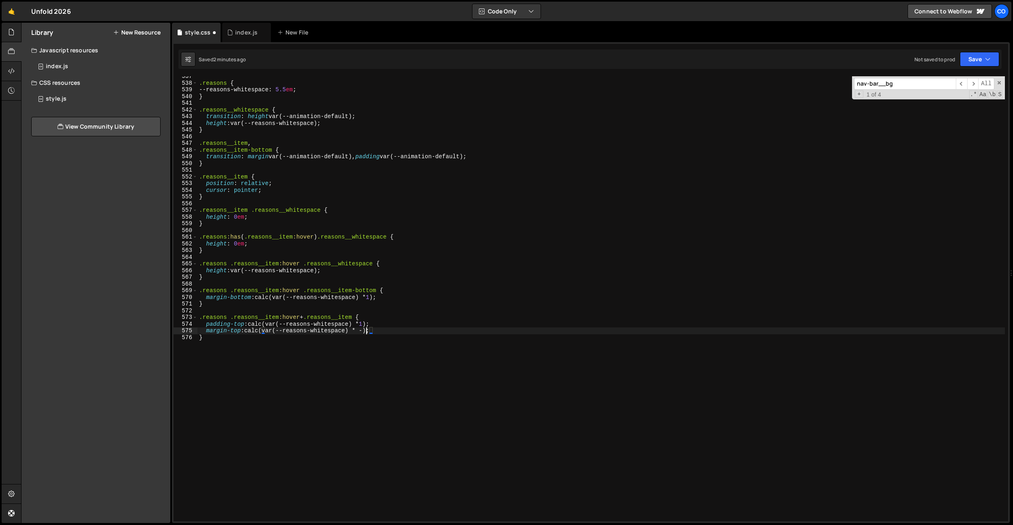
scroll to position [0, 12]
drag, startPoint x: 376, startPoint y: 290, endPoint x: 182, endPoint y: 291, distance: 194.7
click at [182, 291] on div "margin-top: calc(var(--reasons-whitespace) * -2); 537 538 539 540 541 542 543 5…" at bounding box center [591, 298] width 835 height 445
click at [289, 343] on div ".reasons { --reasons-whitespace : 5.5 em ; } .reasons__whitespace { transition …" at bounding box center [602, 302] width 808 height 458
type textarea "}"
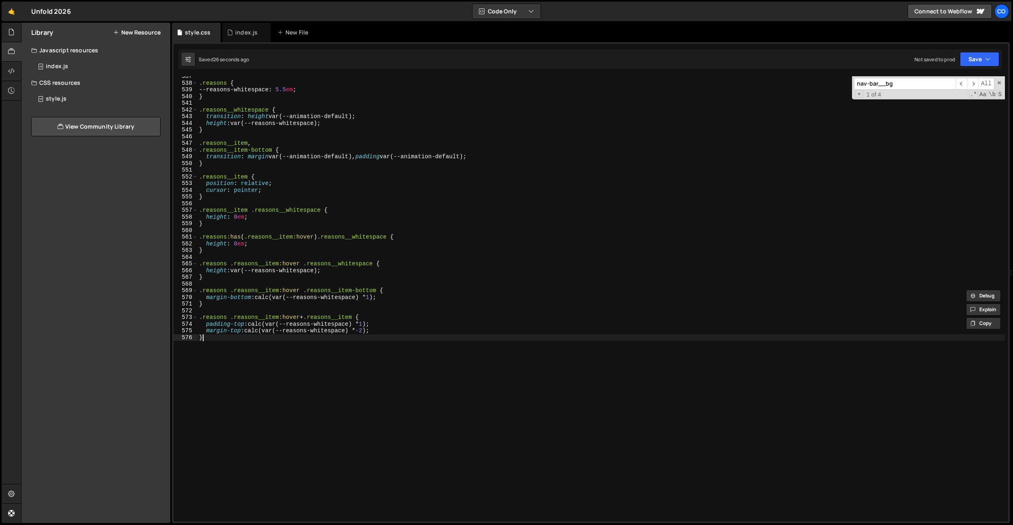
scroll to position [0, 0]
paste textarea ".reasons .reasons__item:hover .reasons__item-bottom"
type textarea ".reasons .reasons__item:hover .reasons__item-bottom"
click at [298, 290] on div ".reasons { --reasons-whitespace : 5.5 em ; } .reasons__whitespace { transition …" at bounding box center [602, 302] width 808 height 458
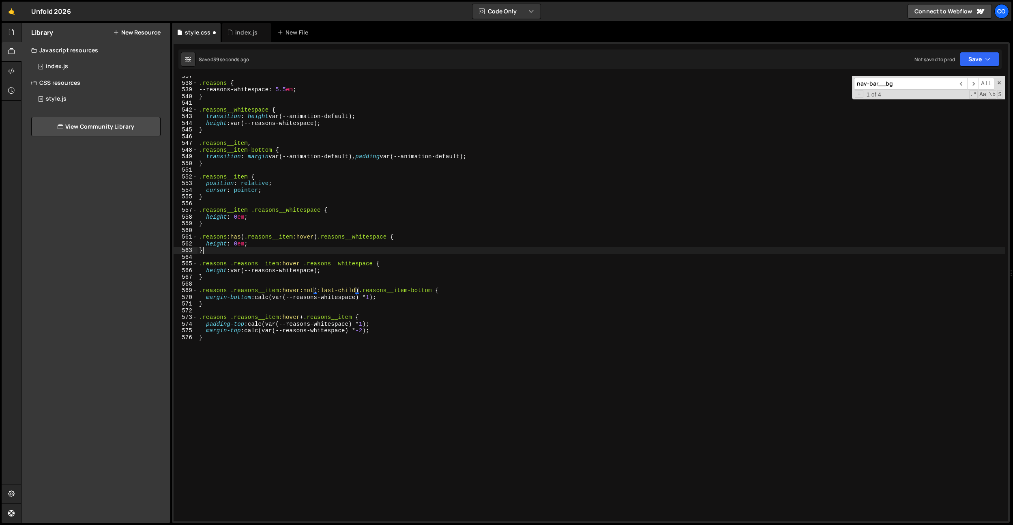
click at [330, 254] on div ".reasons { --reasons-whitespace : 5.5 em ; } .reasons__whitespace { transition …" at bounding box center [602, 302] width 808 height 458
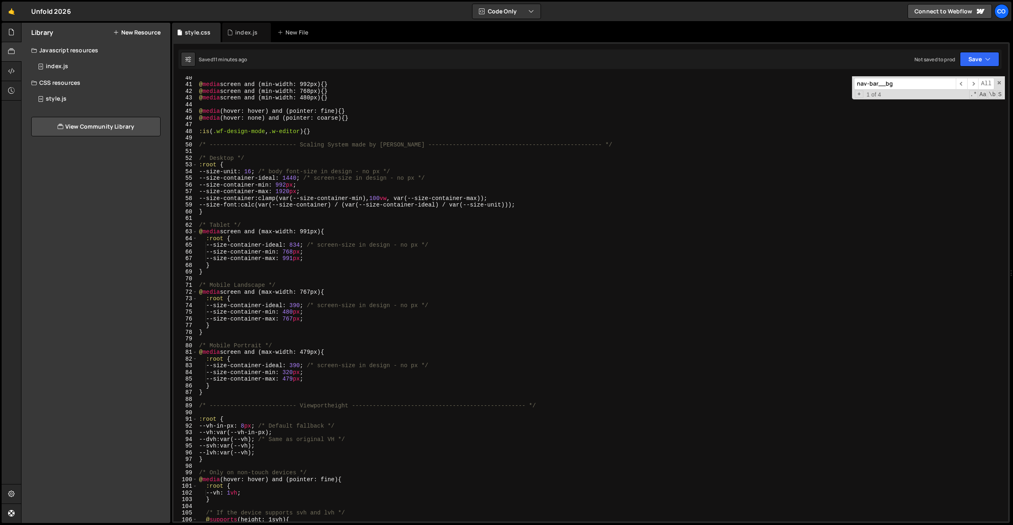
scroll to position [0, 0]
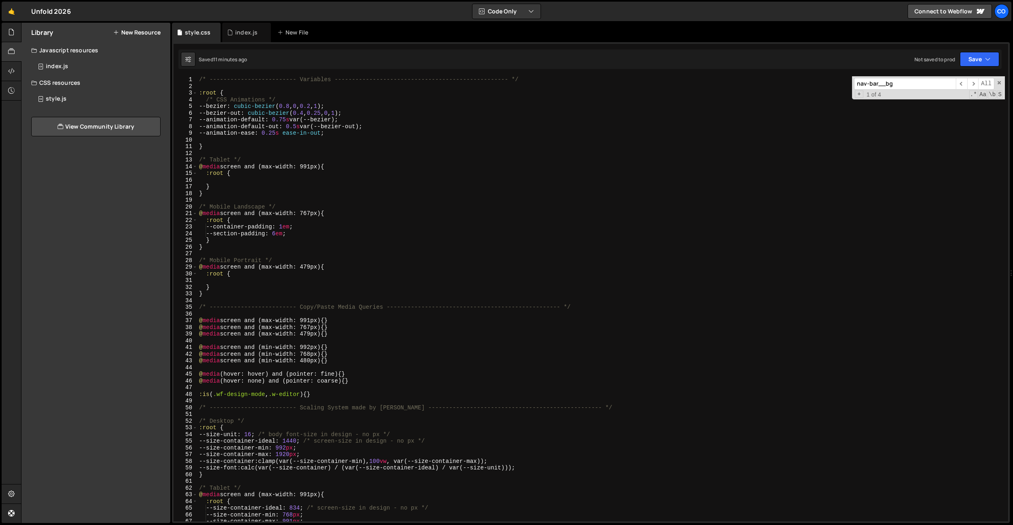
click at [279, 220] on div "/* ------------------------- Variables ----------------------------------------…" at bounding box center [602, 305] width 808 height 458
click at [301, 232] on div "/* ------------------------- Variables ----------------------------------------…" at bounding box center [602, 305] width 808 height 458
type textarea "--section-padding: 6em;"
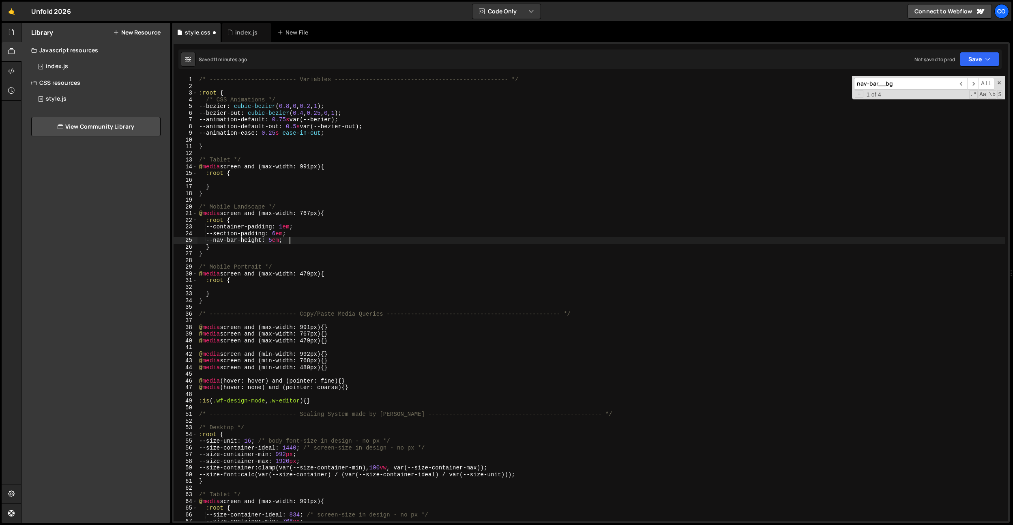
scroll to position [0, 6]
click at [379, 278] on div "/* ------------------------- Variables ----------------------------------------…" at bounding box center [602, 305] width 808 height 458
type textarea ":root {"
drag, startPoint x: 239, startPoint y: 34, endPoint x: 271, endPoint y: 81, distance: 57.1
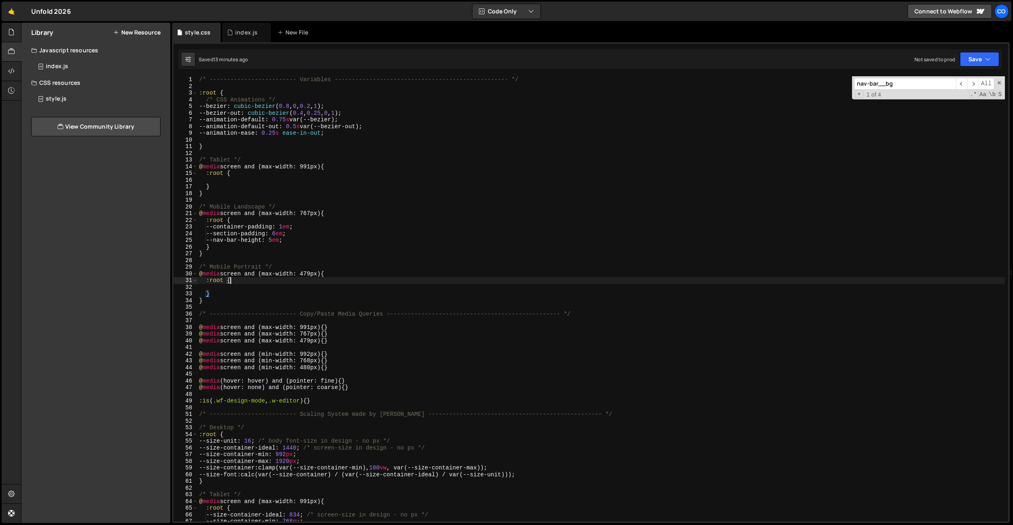
click at [239, 34] on div "index.js" at bounding box center [246, 32] width 22 height 8
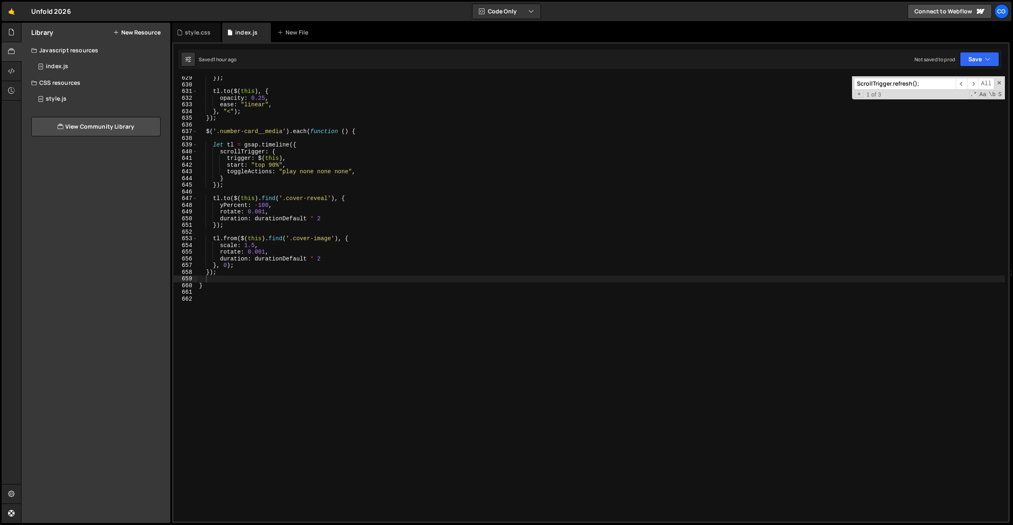
type textarea "[DOMAIN_NAME]($(this).find('.cover-reveal'), {"
click at [351, 201] on div "}) ; tl . to ( $ ( this ) , { opacity : 0.25 , ease : "linear" , } , "<" ) ; })…" at bounding box center [602, 304] width 808 height 458
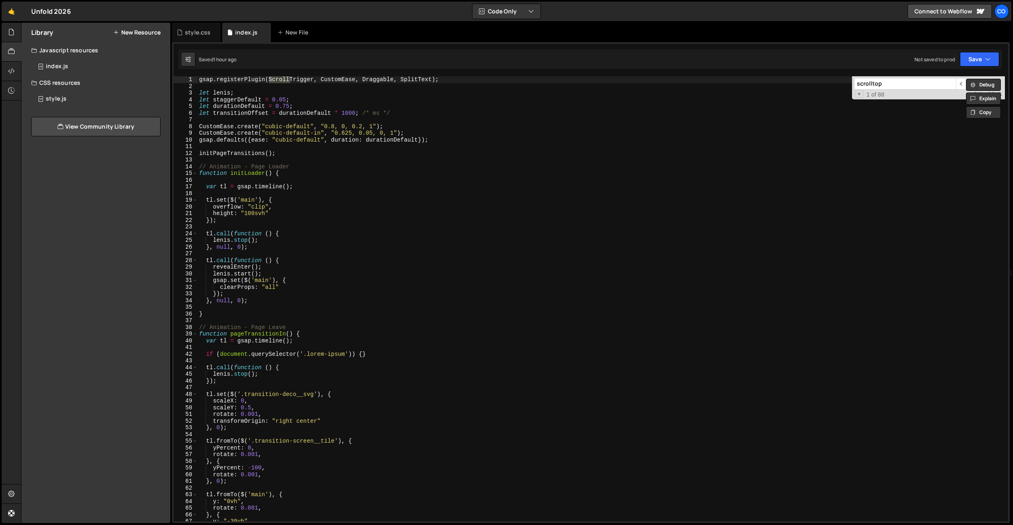
scroll to position [2622, 0]
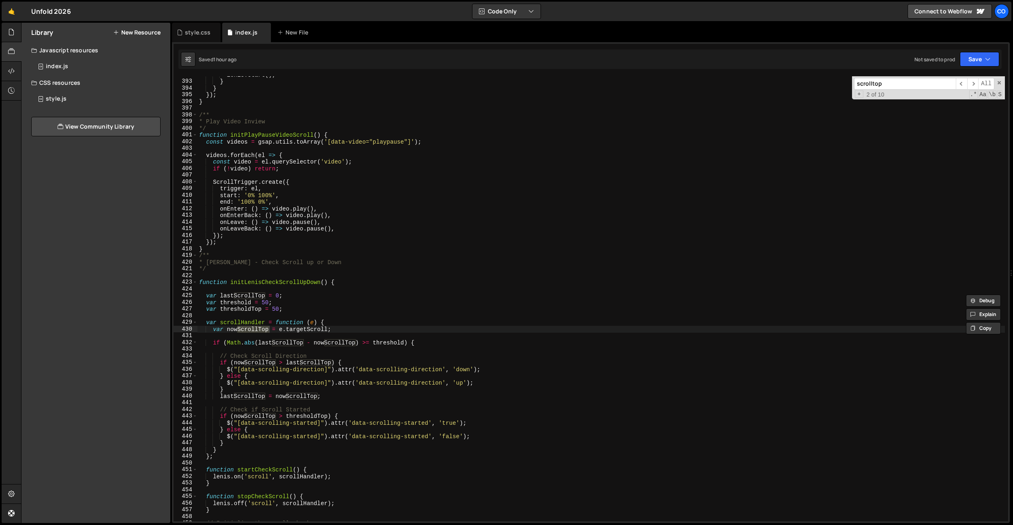
type input "scrolltop"
type textarea "onEnter: () => [DOMAIN_NAME](),"
click at [356, 208] on div "[PERSON_NAME] . start ( ) ; } } }) ; } /** * Play Video Inview */ function init…" at bounding box center [602, 300] width 808 height 458
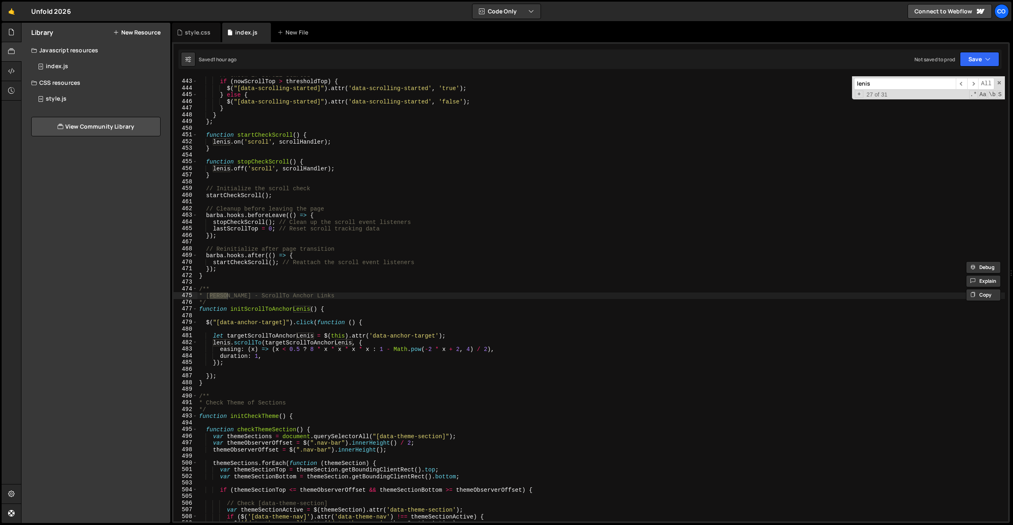
scroll to position [2957, 0]
type input "lenis"
click at [249, 340] on div "// Check if Scroll Started if ( nowScrollTop > thresholdTop ) { $ ( "[data-scro…" at bounding box center [602, 300] width 808 height 458
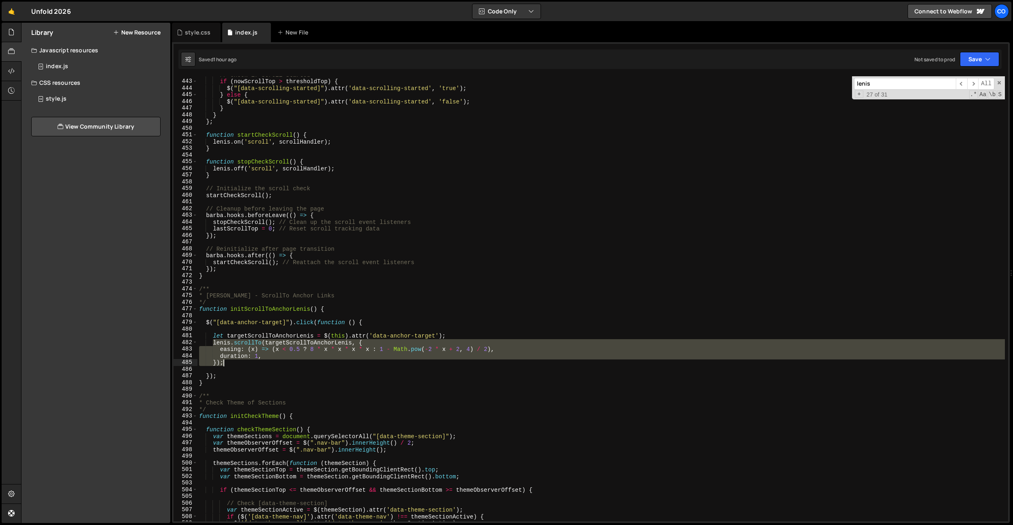
drag, startPoint x: 214, startPoint y: 342, endPoint x: 231, endPoint y: 360, distance: 24.7
click at [231, 360] on div "// Check if Scroll Started if ( nowScrollTop > thresholdTop ) { $ ( "[data-scro…" at bounding box center [602, 300] width 808 height 458
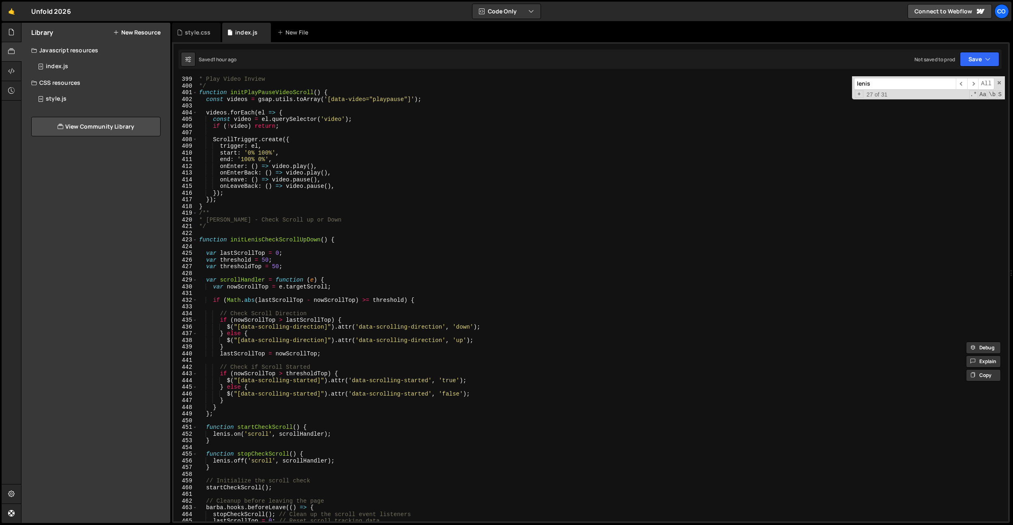
scroll to position [2665, 0]
click at [426, 174] on div "* Play Video Inview */ function initPlayPauseVideoScroll ( ) { const videos = g…" at bounding box center [602, 305] width 808 height 458
type textarea "onEnterBack: () => [DOMAIN_NAME](),"
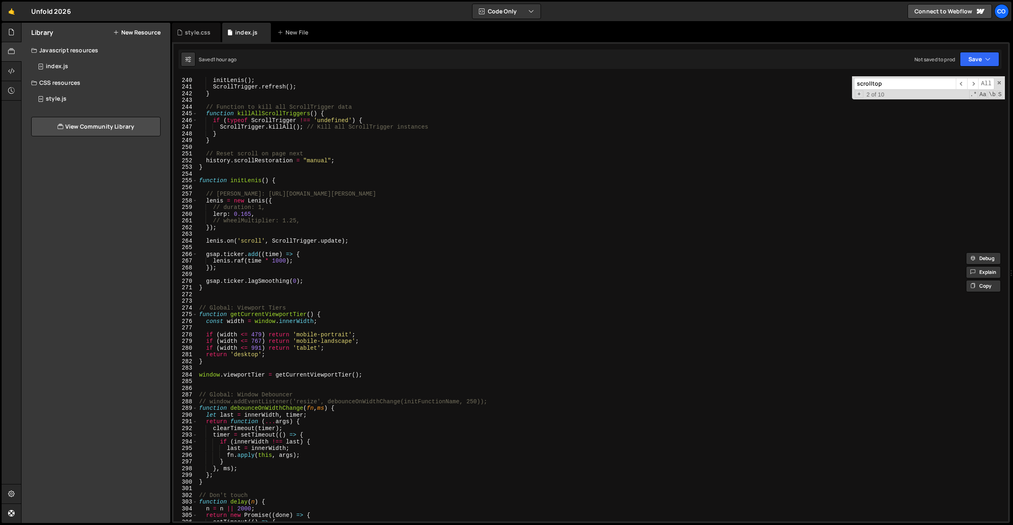
type input "scrolltop"
click at [435, 176] on div "function initSmoothScroll ( container ) { initLenis ( ) ; ScrollTrigger . refre…" at bounding box center [602, 299] width 808 height 458
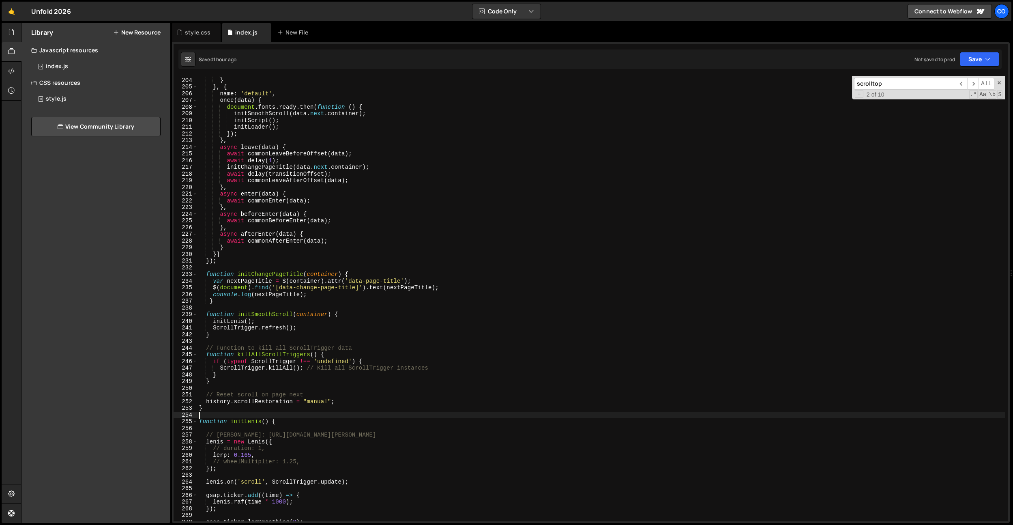
scroll to position [1303, 0]
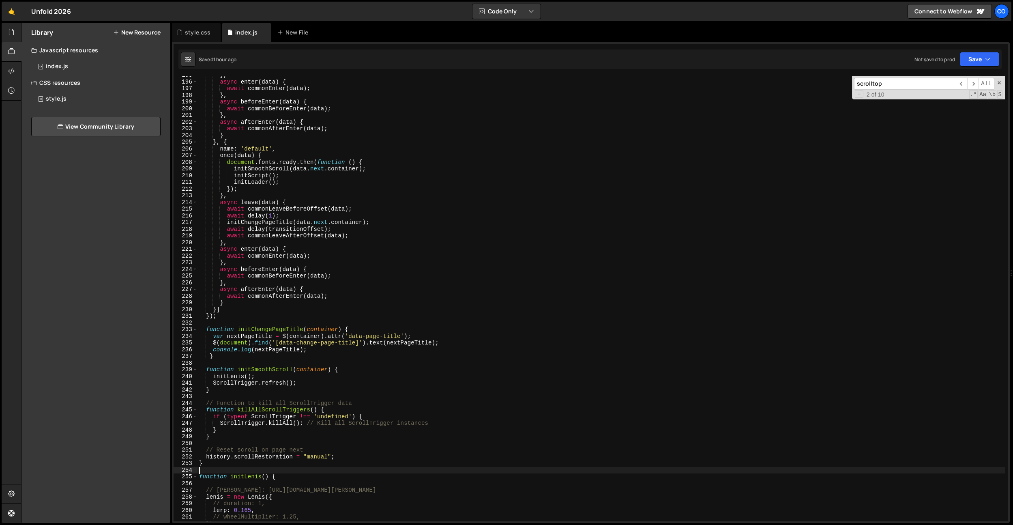
click at [434, 179] on div "} , async enter ( data ) { await commonEnter ( data ) ; } , async beforeEnter (…" at bounding box center [602, 301] width 808 height 458
type textarea "initScript();"
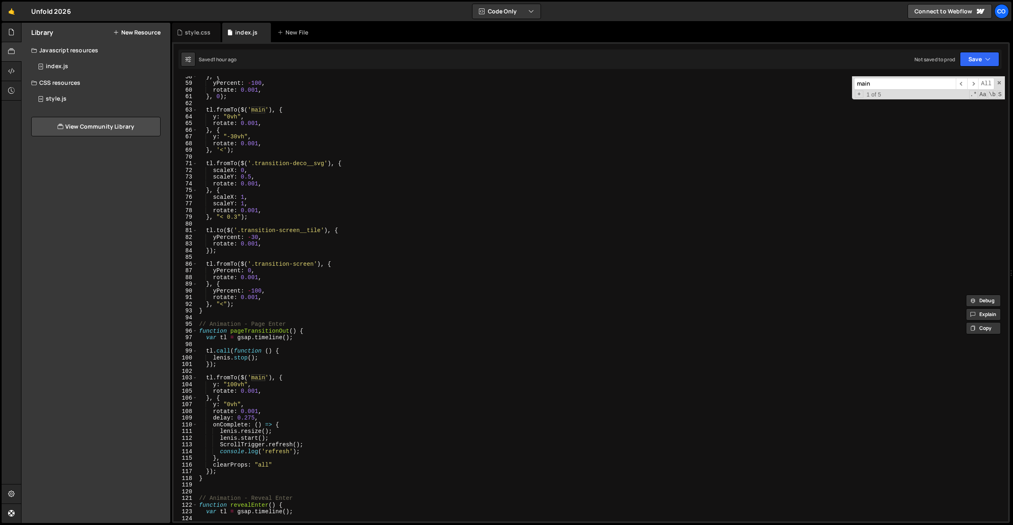
scroll to position [438, 0]
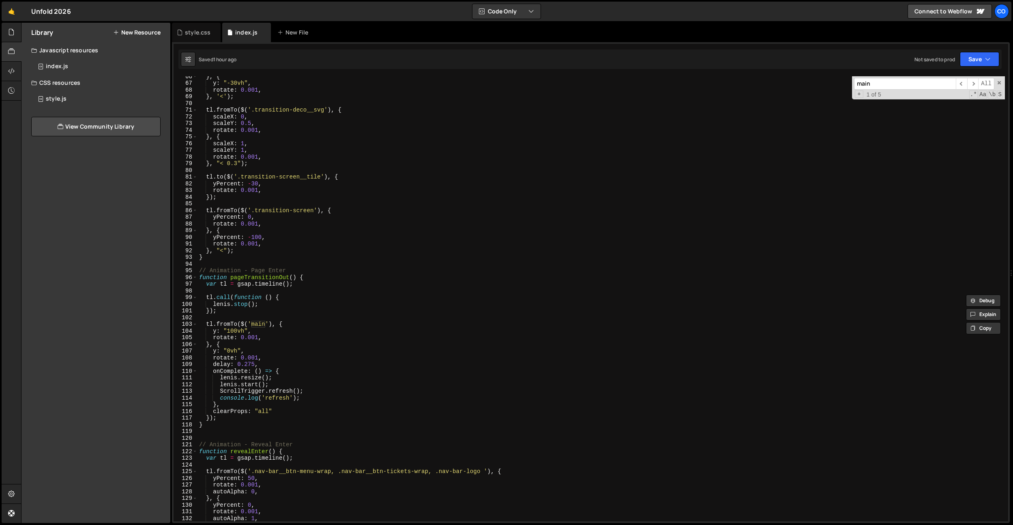
type input "main"
type textarea "onComplete: () => {"
click at [291, 372] on div "} , { y : "-30vh" , rotate : 0.001 , } , '<' ) ; tl . fromTo ( $ ( '.transition…" at bounding box center [602, 302] width 808 height 458
paste textarea "});"
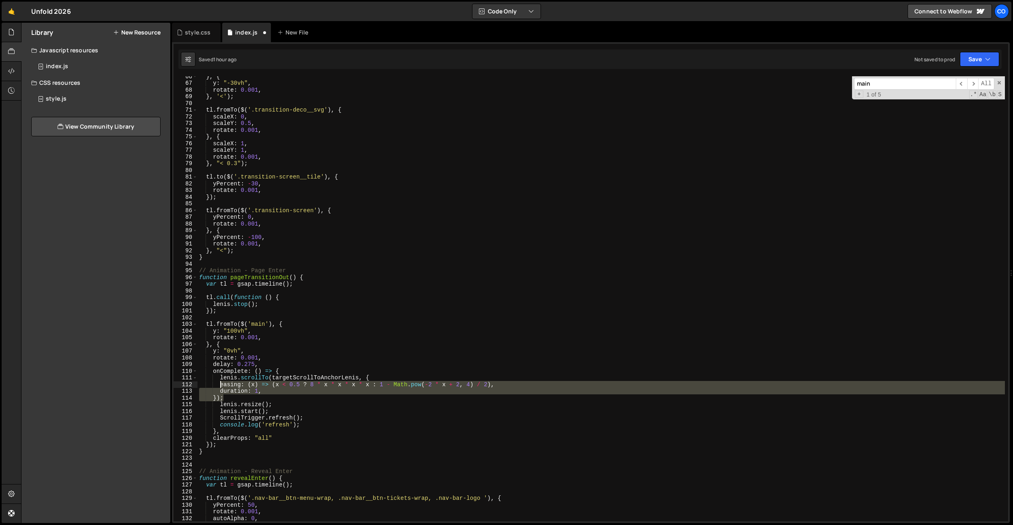
drag, startPoint x: 231, startPoint y: 395, endPoint x: 227, endPoint y: 387, distance: 9.6
click at [222, 386] on div "} , { y : "-30vh" , rotate : 0.001 , } , '<' ) ; tl . fromTo ( $ ( '.transition…" at bounding box center [602, 302] width 808 height 458
click at [299, 400] on div "} , { y : "-30vh" , rotate : 0.001 , } , '<' ) ; tl . fromTo ( $ ( '.transition…" at bounding box center [602, 298] width 808 height 445
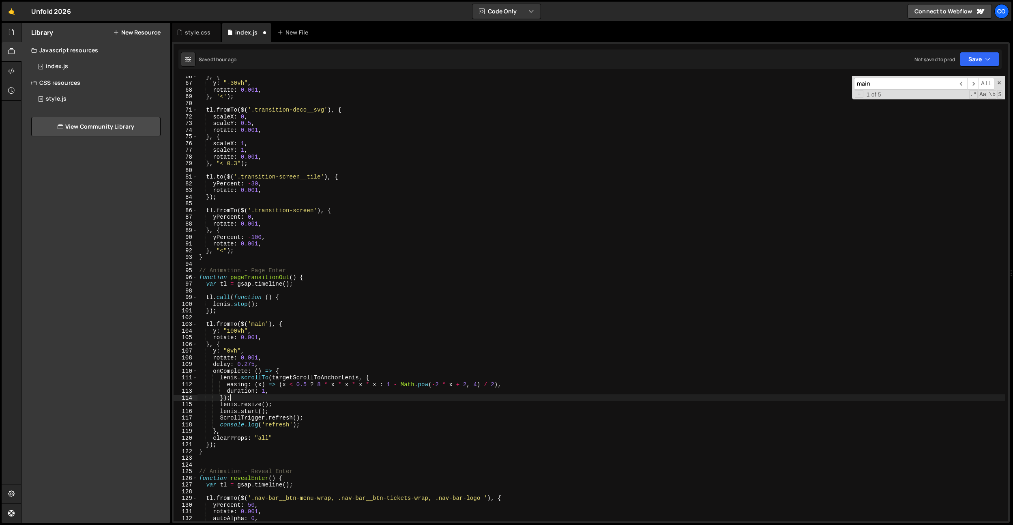
click at [313, 376] on div "} , { y : "-30vh" , rotate : 0.001 , } , '<' ) ; tl . fromTo ( $ ( '.transition…" at bounding box center [602, 302] width 808 height 458
click at [303, 350] on div "} , { y : "-30vh" , rotate : 0.001 , } , '<' ) ; tl . fromTo ( $ ( '.transition…" at bounding box center [602, 302] width 808 height 458
drag, startPoint x: 506, startPoint y: 385, endPoint x: 283, endPoint y: 384, distance: 222.3
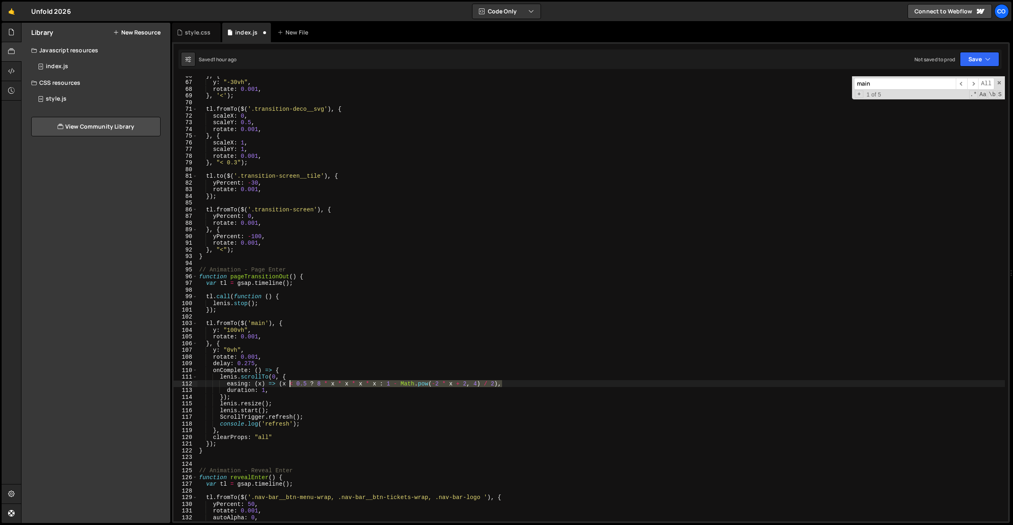
click at [284, 384] on div "} , { y : "-30vh" , rotate : 0.001 , } , '<' ) ; tl . fromTo ( $ ( '.transition…" at bounding box center [602, 301] width 808 height 458
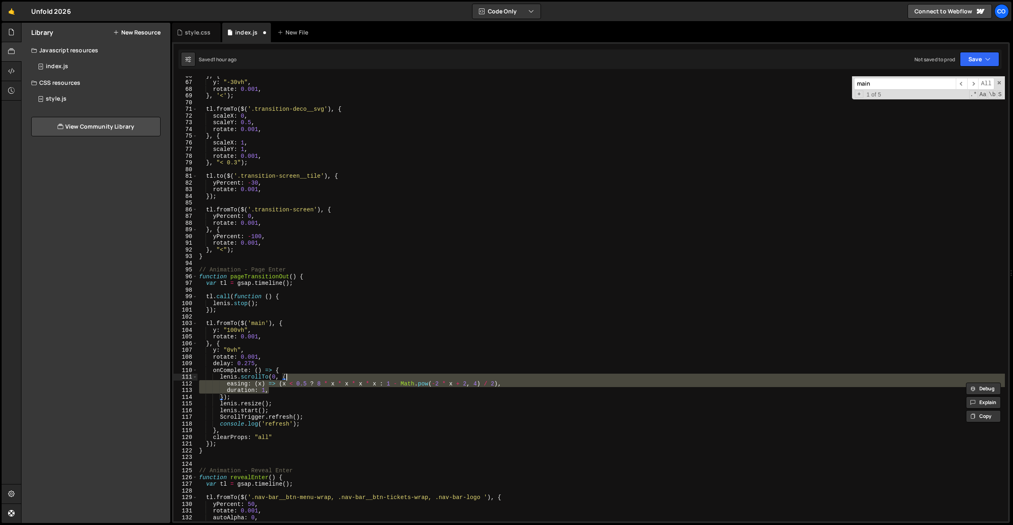
drag, startPoint x: 276, startPoint y: 390, endPoint x: 290, endPoint y: 379, distance: 17.9
click at [290, 379] on div "} , { y : "-30vh" , rotate : 0.001 , } , '<' ) ; tl . fromTo ( $ ( '.transition…" at bounding box center [602, 301] width 808 height 458
type textarea "[PERSON_NAME].scrollTo(0, {"
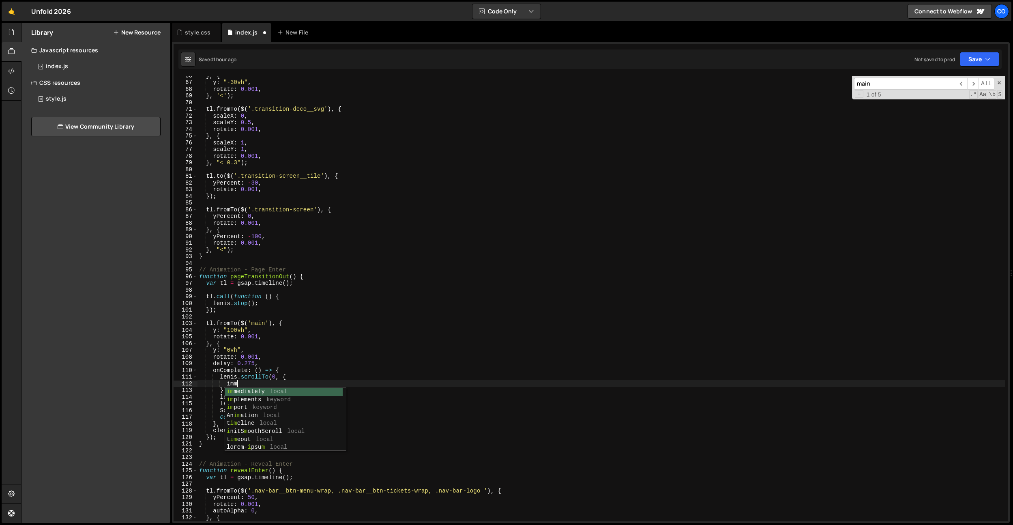
scroll to position [0, 2]
click at [295, 370] on div "} , { y : "-30vh" , rotate : 0.001 , } , '<' ) ; tl . fromTo ( $ ( '.transition…" at bounding box center [602, 301] width 808 height 458
type textarea "onComplete: () => {"
paste textarea "scroll.scrollTo(targetAvailable,{immediate: true, force: true, lock: false, dur…"
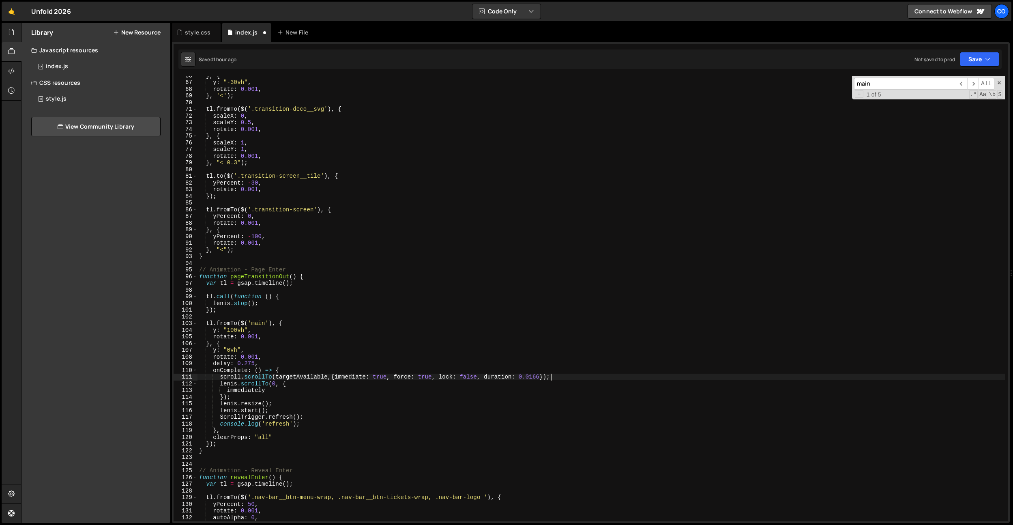
click at [231, 381] on div "} , { y : "-30vh" , rotate : 0.001 , } , '<' ) ; tl . fromTo ( $ ( '.transition…" at bounding box center [602, 301] width 808 height 458
click at [232, 374] on div "} , { y : "-30vh" , rotate : 0.001 , } , '<' ) ; tl . fromTo ( $ ( '.transition…" at bounding box center [602, 301] width 808 height 458
paste textarea "lenis"
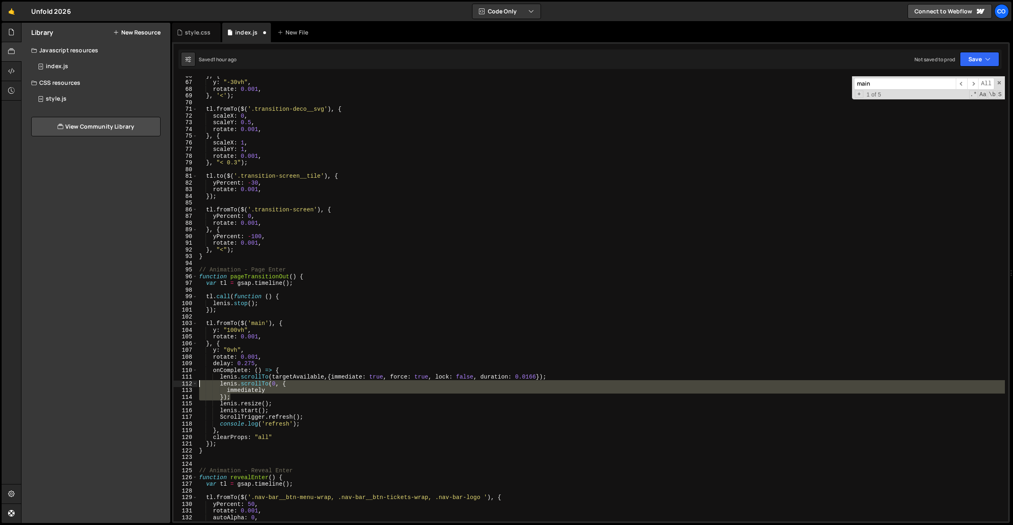
drag, startPoint x: 256, startPoint y: 399, endPoint x: 134, endPoint y: 380, distance: 124.1
click at [132, 381] on div "Files New File Javascript files 0 index.js 0 CSS files style.css 0 Copy share l…" at bounding box center [517, 273] width 992 height 501
type textarea "[PERSON_NAME].scrollTo(0, { immediately"
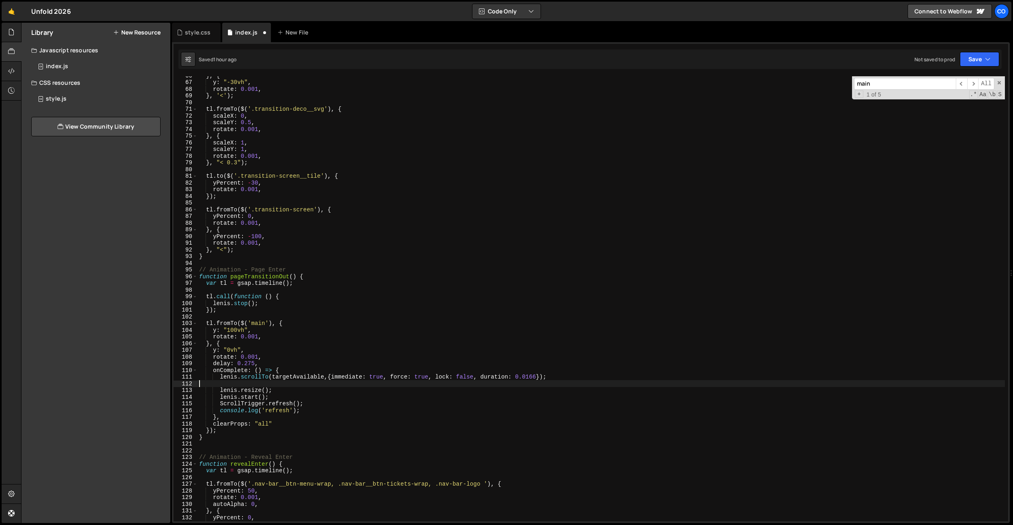
click at [293, 377] on div "} , { y : "-30vh" , rotate : 0.001 , } , '<' ) ; tl . fromTo ( $ ( '.transition…" at bounding box center [602, 301] width 808 height 458
type textarea "[PERSON_NAME].scrollTo(0,{immediate: true, force: true, lock: false, duration: …"
click at [256, 385] on div "} , { y : "-30vh" , rotate : 0.001 , } , '<' ) ; tl . fromTo ( $ ( '.transition…" at bounding box center [602, 301] width 808 height 458
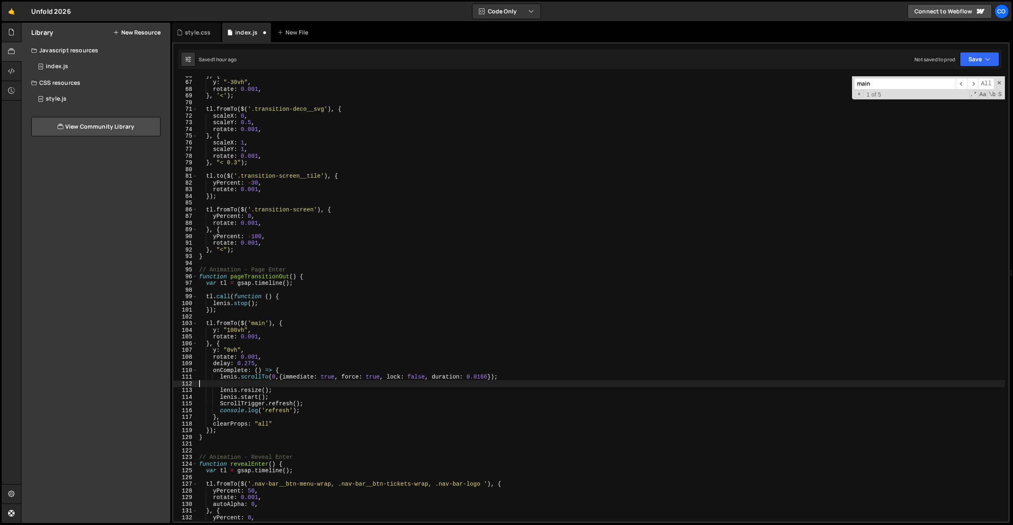
scroll to position [0, 0]
type textarea "[PERSON_NAME].scrollTo(0,{immediate: true, force: true, lock: false, duration: …"
click at [385, 316] on div "} , { y : "-30vh" , rotate : 0.001 , } , '<' ) ; tl . fromTo ( $ ( '.transition…" at bounding box center [602, 301] width 808 height 458
click at [316, 380] on div "} , { y : "-30vh" , rotate : 0.001 , } , '<' ) ; tl . fromTo ( $ ( '.transition…" at bounding box center [602, 301] width 808 height 458
click at [311, 392] on div "} , { y : "-30vh" , rotate : 0.001 , } , '<' ) ; tl . fromTo ( $ ( '.transition…" at bounding box center [602, 301] width 808 height 458
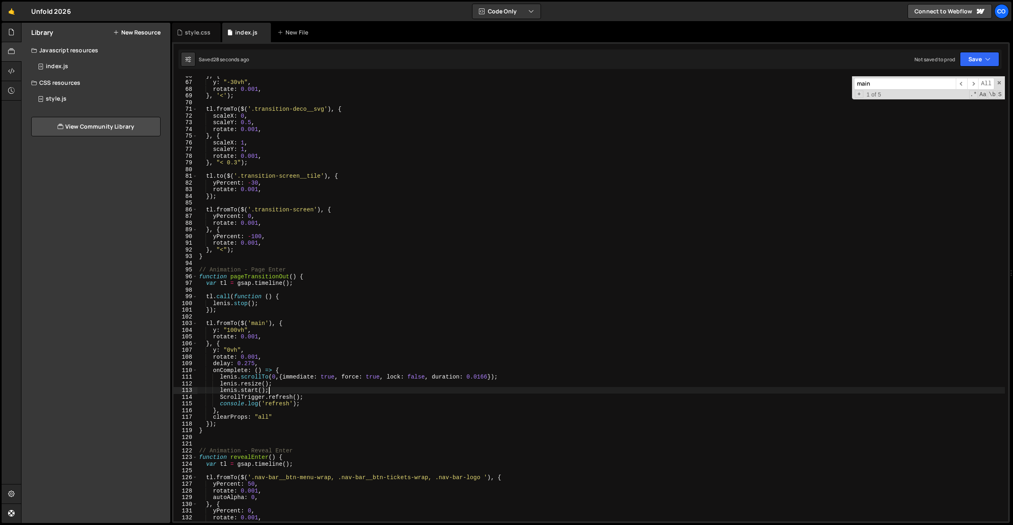
click at [414, 377] on div "} , { y : "-30vh" , rotate : 0.001 , } , '<' ) ; tl . fromTo ( $ ( '.transition…" at bounding box center [602, 301] width 808 height 458
drag, startPoint x: 486, startPoint y: 377, endPoint x: 431, endPoint y: 377, distance: 54.8
click at [431, 377] on div "} , { y : "-30vh" , rotate : 0.001 , } , '<' ) ; tl . fromTo ( $ ( '.transition…" at bounding box center [602, 301] width 808 height 458
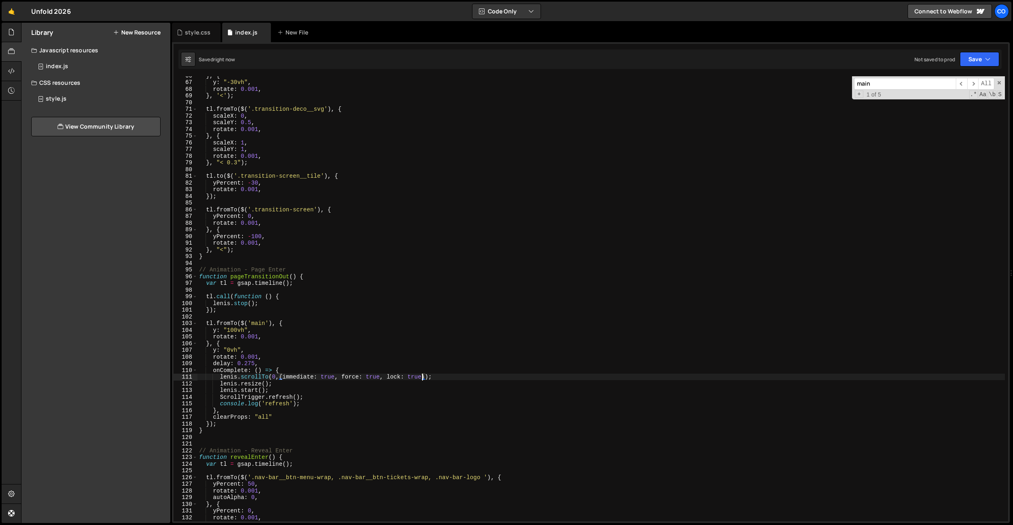
click at [297, 396] on div "} , { y : "-30vh" , rotate : 0.001 , } , '<' ) ; tl . fromTo ( $ ( '.transition…" at bounding box center [602, 301] width 808 height 458
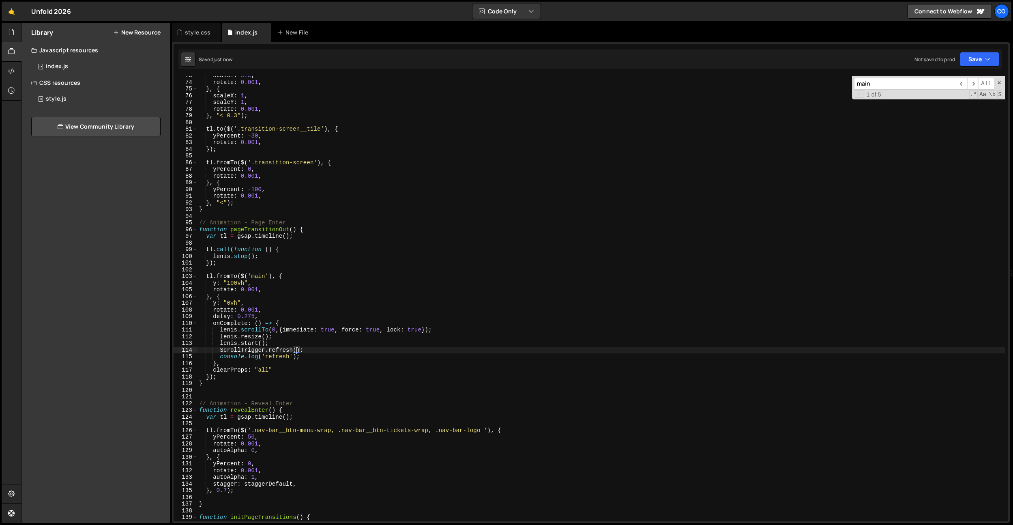
scroll to position [499, 0]
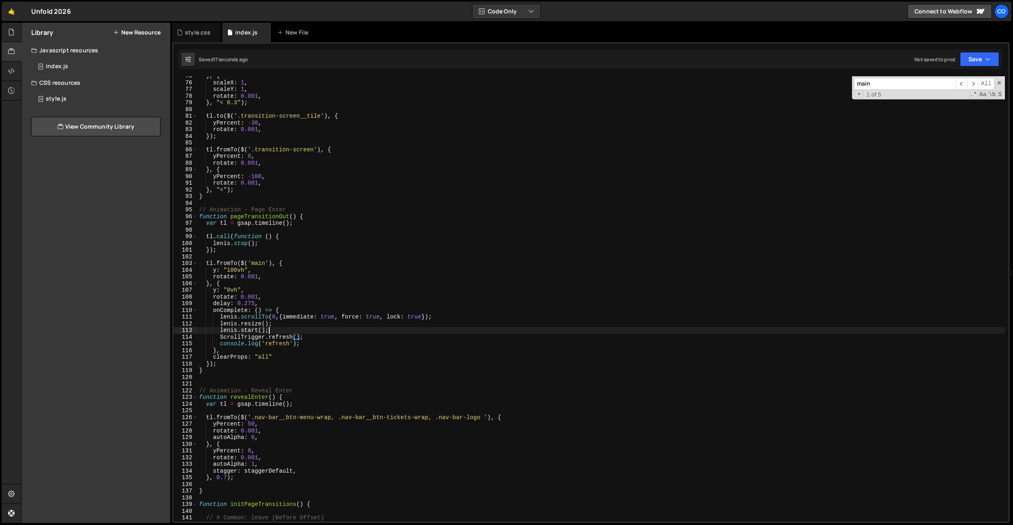
click at [317, 331] on div "} , { scaleX : 1 , scaleY : 1 , rotate : 0.001 , } , "< 0.3" ) ; tl . to ( $ ( …" at bounding box center [602, 302] width 808 height 458
type textarea "[PERSON_NAME].start();"
paste textarea "setTimeout(function () {"
type textarea "setTimeout(function () {"
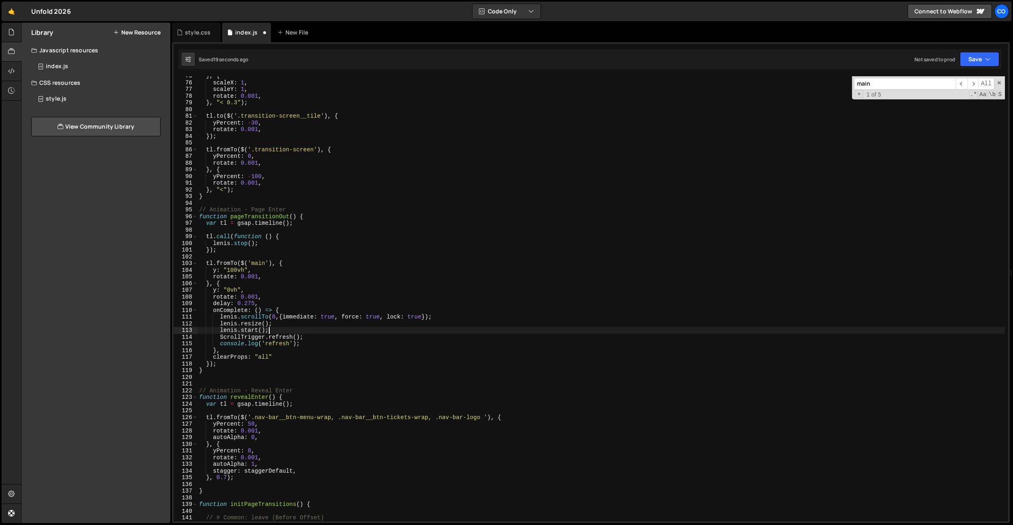
click at [439, 316] on div "} , { scaleX : 1 , scaleY : 1 , rotate : 0.001 , } , "< 0.3" ) ; tl . to ( $ ( …" at bounding box center [602, 302] width 808 height 458
type textarea "[PERSON_NAME].scrollTo(0,{immediate: true, force: true, lock: true});"
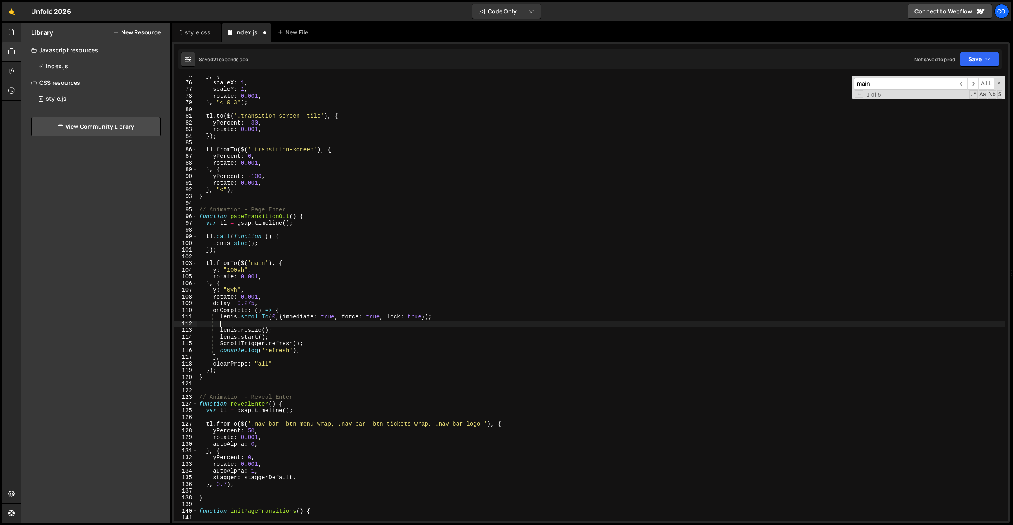
paste textarea "setTimeout(function () {"
type textarea "setTimeout(function () {"
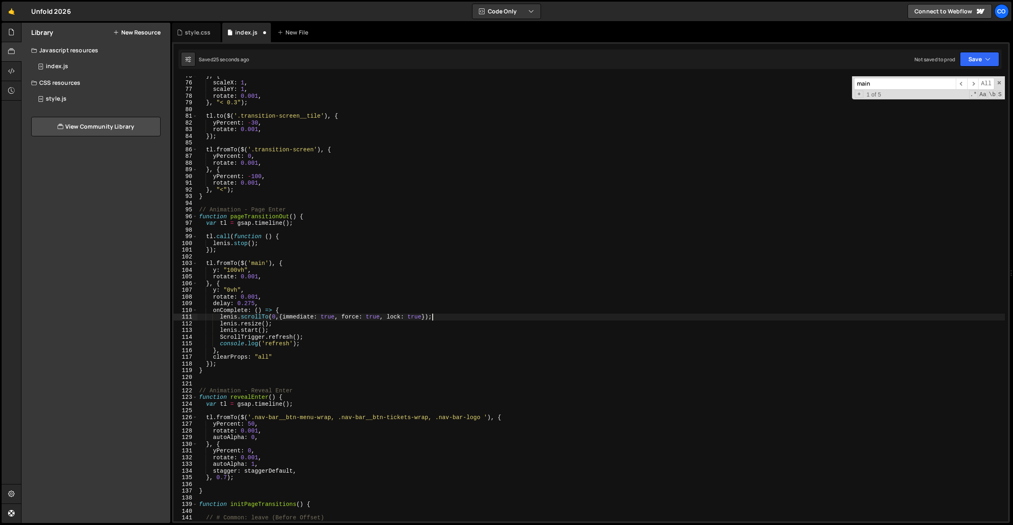
click at [297, 330] on div "} , { scaleX : 1 , scaleY : 1 , rotate : 0.001 , } , "< 0.3" ) ; tl . to ( $ ( …" at bounding box center [602, 302] width 808 height 458
paste textarea "setTimeout(function () {"
type textarea "[PERSON_NAME].start();"
paste textarea "setTimeout(function () {"
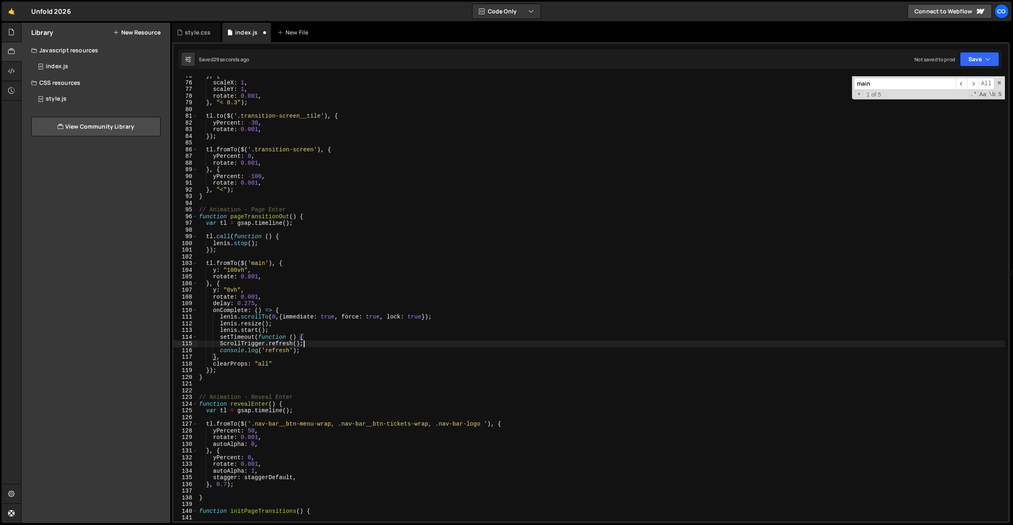
click at [319, 342] on div "} , { scaleX : 1 , scaleY : 1 , rotate : 0.001 , } , "< 0.3" ) ; tl . to ( $ ( …" at bounding box center [602, 302] width 808 height 458
type textarea "console.log('refresh');"
paste textarea "}, 100);"
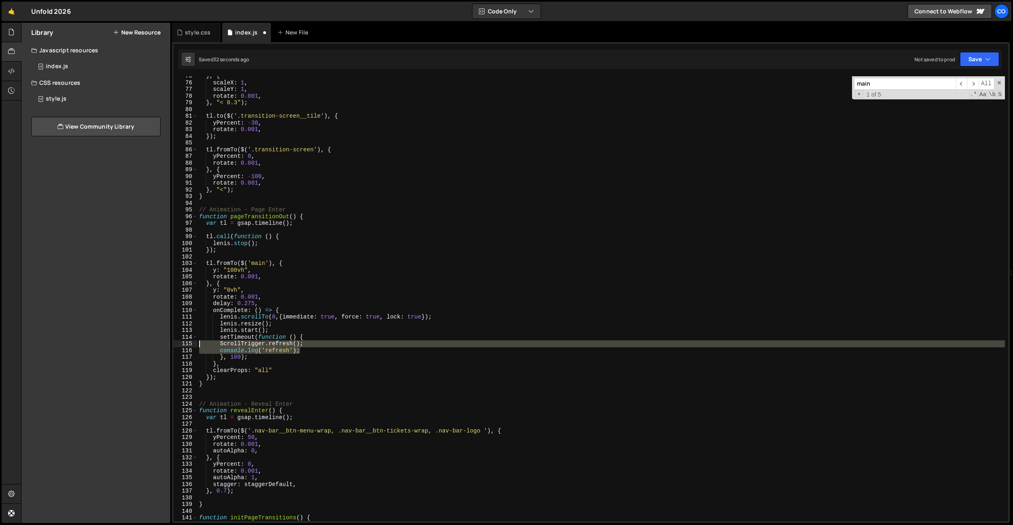
drag, startPoint x: 305, startPoint y: 351, endPoint x: 161, endPoint y: 343, distance: 143.8
click at [149, 344] on div "Files New File Javascript files 0 index.js 0 CSS files style.css 0 Copy share l…" at bounding box center [517, 273] width 992 height 501
click at [333, 334] on div "} , { scaleX : 1 , scaleY : 1 , rotate : 0.001 , } , "< 0.3" ) ; tl . to ( $ ( …" at bounding box center [602, 302] width 808 height 458
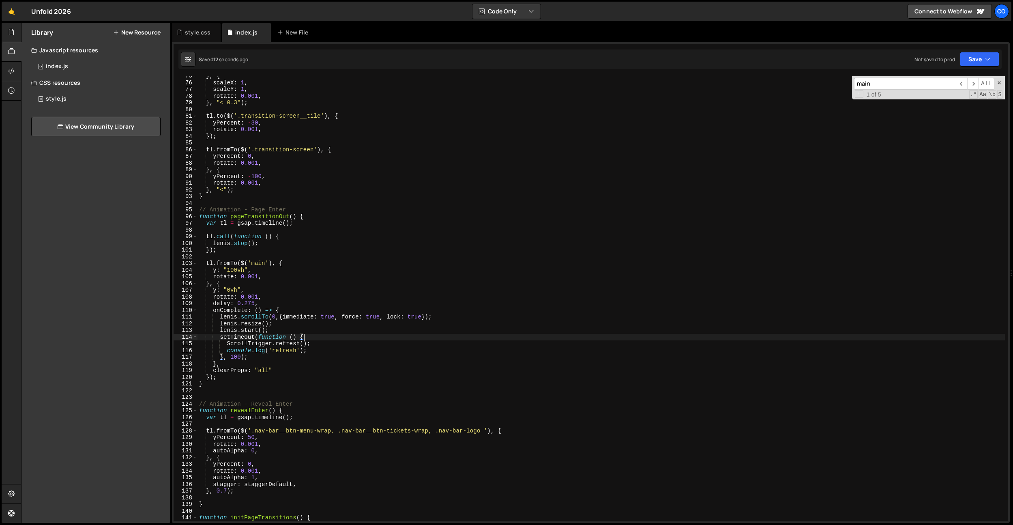
click at [238, 359] on div "} , { scaleX : 1 , scaleY : 1 , rotate : 0.001 , } , "< 0.3" ) ; tl . to ( $ ( …" at bounding box center [602, 302] width 808 height 458
click at [363, 88] on div "} , { scaleX : 1 , scaleY : 1 , rotate : 0.001 , } , "< 0.3" ) ; tl . to ( $ ( …" at bounding box center [602, 302] width 808 height 458
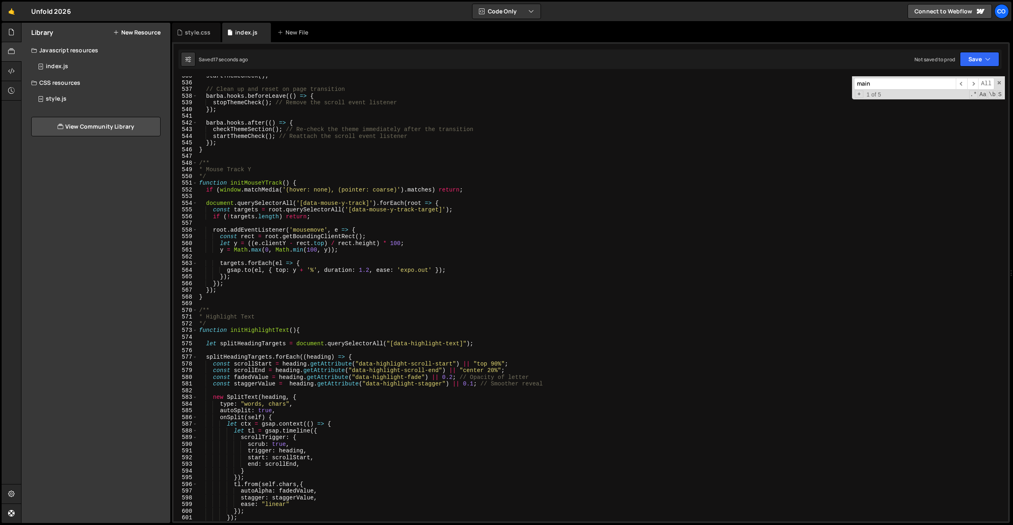
scroll to position [3662, 0]
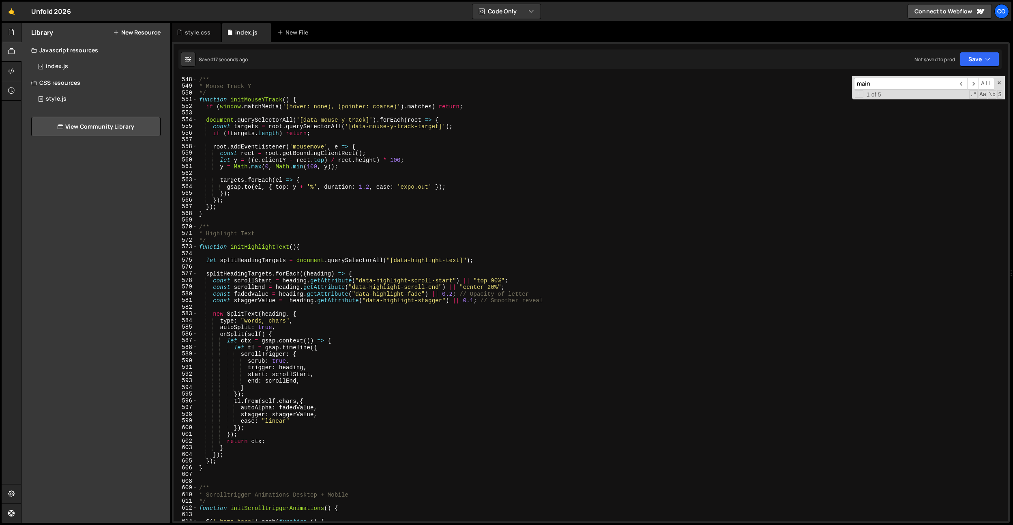
click at [359, 405] on div "/** * Mouse Track Y */ function initMouseYTrack ( ) { if ( window . matchMedia …" at bounding box center [602, 305] width 808 height 458
drag, startPoint x: 357, startPoint y: 395, endPoint x: 326, endPoint y: 413, distance: 35.4
click at [357, 395] on div "/** * Mouse Track Y */ function initMouseYTrack ( ) { if ( window . matchMedia …" at bounding box center [602, 305] width 808 height 458
click at [316, 417] on div "/** * Mouse Track Y */ function initMouseYTrack ( ) { if ( window . matchMedia …" at bounding box center [602, 305] width 808 height 458
click at [311, 422] on div "/** * Mouse Track Y */ function initMouseYTrack ( ) { if ( window . matchMedia …" at bounding box center [602, 305] width 808 height 458
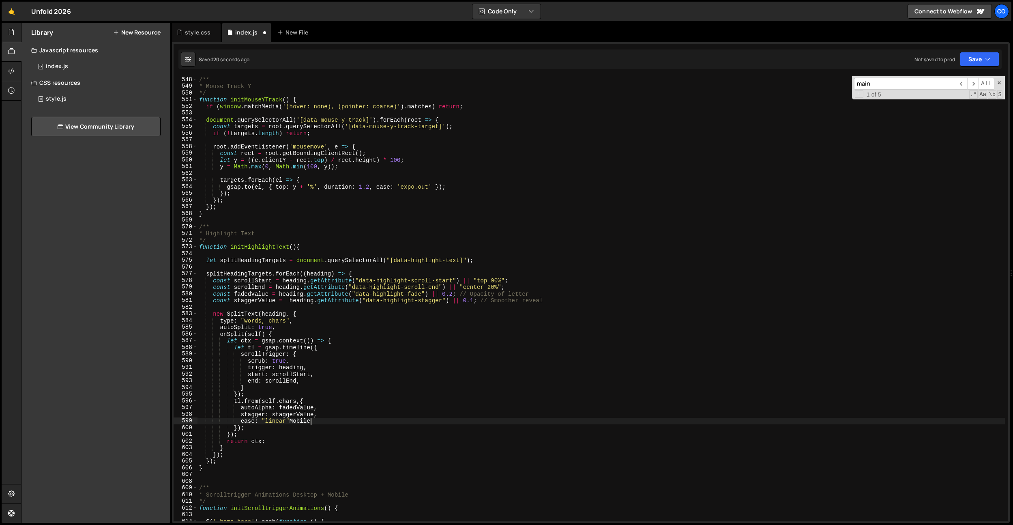
scroll to position [0, 7]
type textarea "ease: "linear","
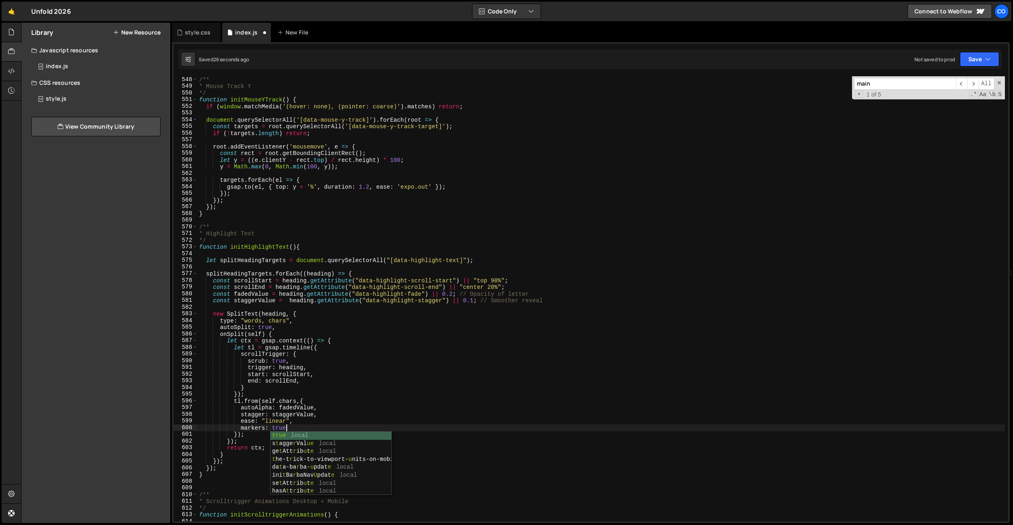
type textarea "markers: true,"
drag, startPoint x: 295, startPoint y: 427, endPoint x: 239, endPoint y: 426, distance: 55.2
click at [240, 427] on div "/** * Mouse Track Y */ function initMouseYTrack ( ) { if ( window . matchMedia …" at bounding box center [602, 305] width 808 height 458
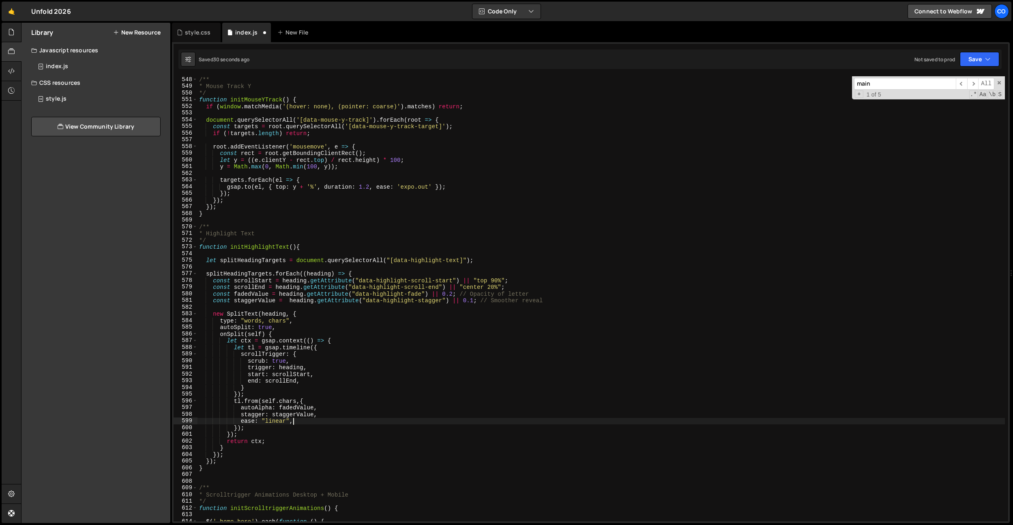
click at [314, 383] on div "/** * Mouse Track Y */ function initMouseYTrack ( ) { if ( window . matchMedia …" at bounding box center [602, 305] width 808 height 458
type textarea "end: scrollEnd,"
paste textarea "markers: true,"
click at [325, 180] on div "/** * Mouse Track Y */ function initMouseYTrack ( ) { if ( window . matchMedia …" at bounding box center [602, 305] width 808 height 458
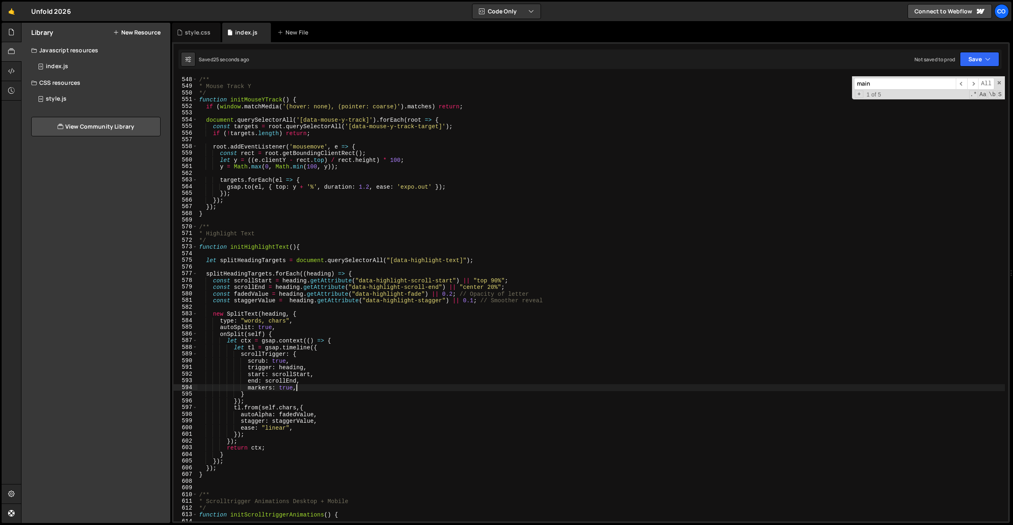
type textarea "targets.forEach(el => {"
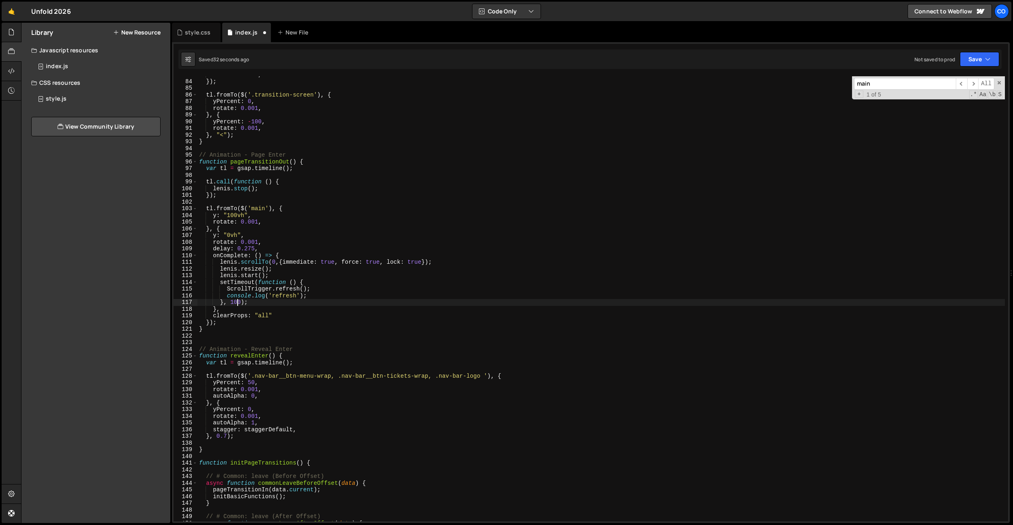
type textarea "ScrollTrigger.refresh();"
type textarea "console.log('refresh');"
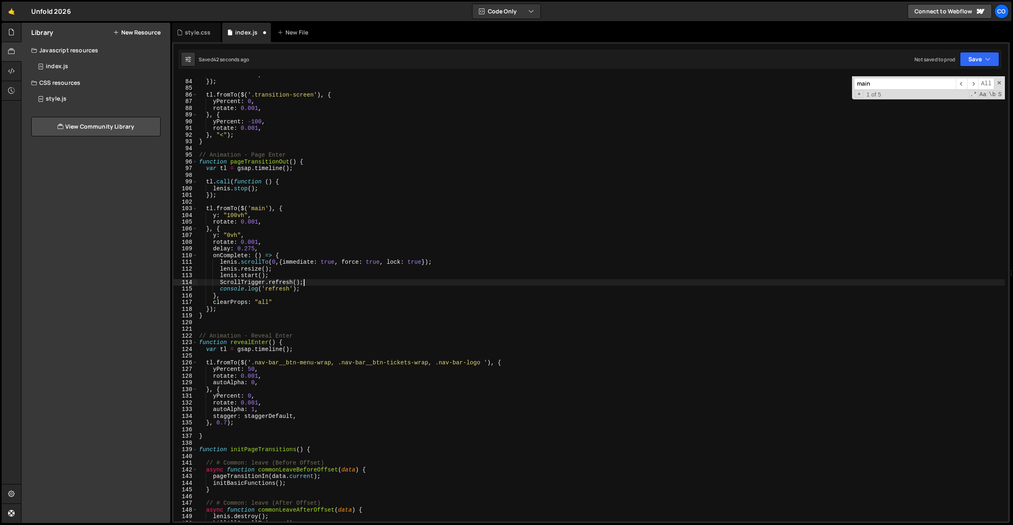
click at [310, 285] on div "rotate : 0.001 , }) ; tl . fromTo ( $ ( '.transition-screen' ) , { yPercent : 0…" at bounding box center [602, 300] width 808 height 458
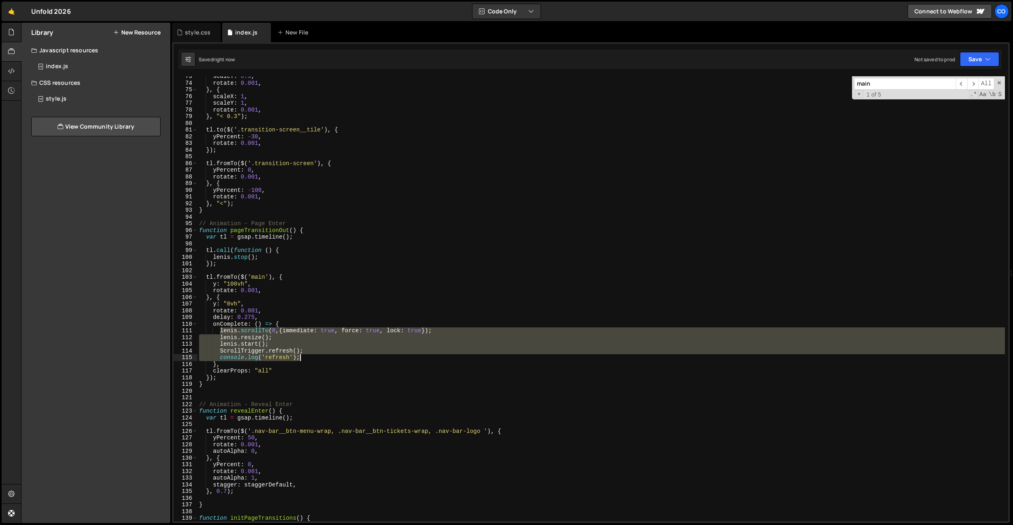
drag, startPoint x: 251, startPoint y: 334, endPoint x: 313, endPoint y: 355, distance: 65.2
click at [313, 355] on div "scaleY : 0.5 , rotate : 0.001 , } , { scaleX : 1 , scaleY : 1 , rotate : 0.001 …" at bounding box center [602, 302] width 808 height 458
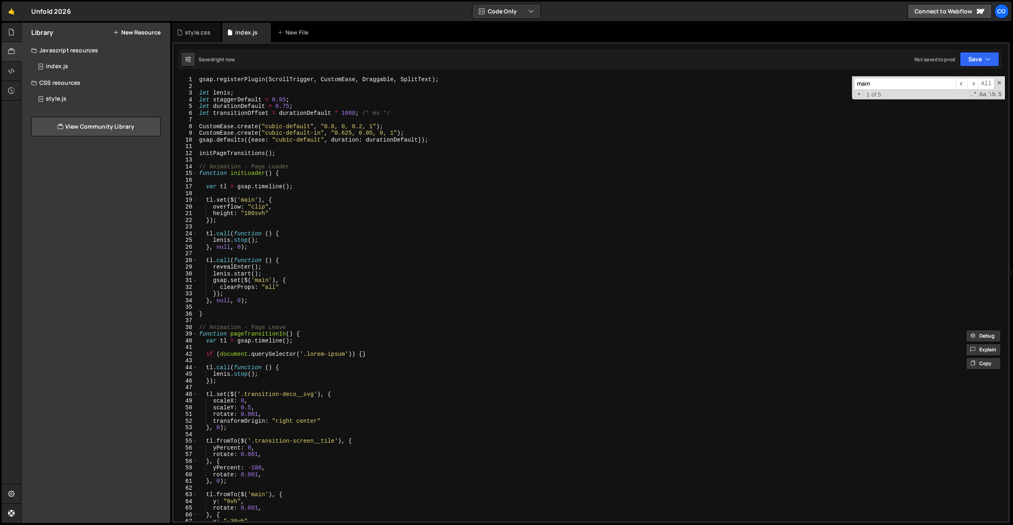
scroll to position [0, 0]
click at [256, 295] on div "gsap . registerPlugin ( ScrollTrigger , CustomEase , Draggable , SplitText ) ; …" at bounding box center [602, 305] width 808 height 458
click at [305, 288] on div "gsap . registerPlugin ( ScrollTrigger , CustomEase , Draggable , SplitText ) ; …" at bounding box center [602, 305] width 808 height 458
type textarea "clearProps: "all","
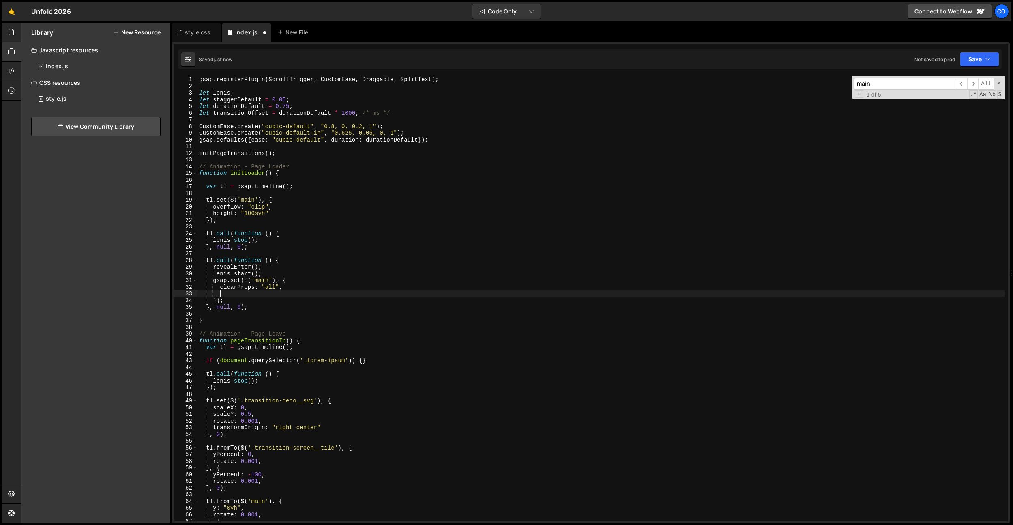
scroll to position [0, 1]
click at [256, 295] on div "gsap . registerPlugin ( ScrollTrigger , CustomEase , Draggable , SplitText ) ; …" at bounding box center [602, 305] width 808 height 458
click at [269, 275] on div "gsap . registerPlugin ( ScrollTrigger , CustomEase , Draggable , SplitText ) ; …" at bounding box center [602, 305] width 808 height 458
type textarea "[PERSON_NAME].start();"
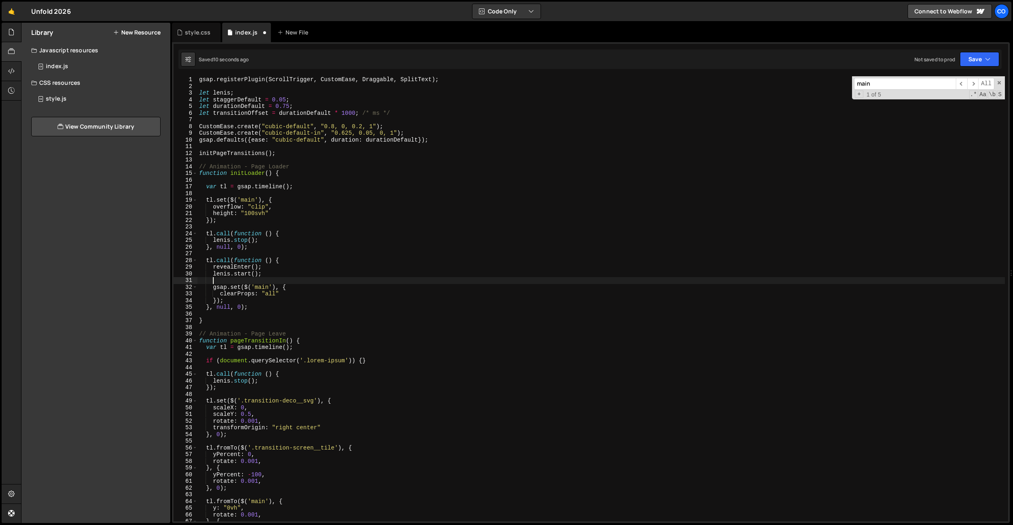
paste textarea "console.log('refresh');"
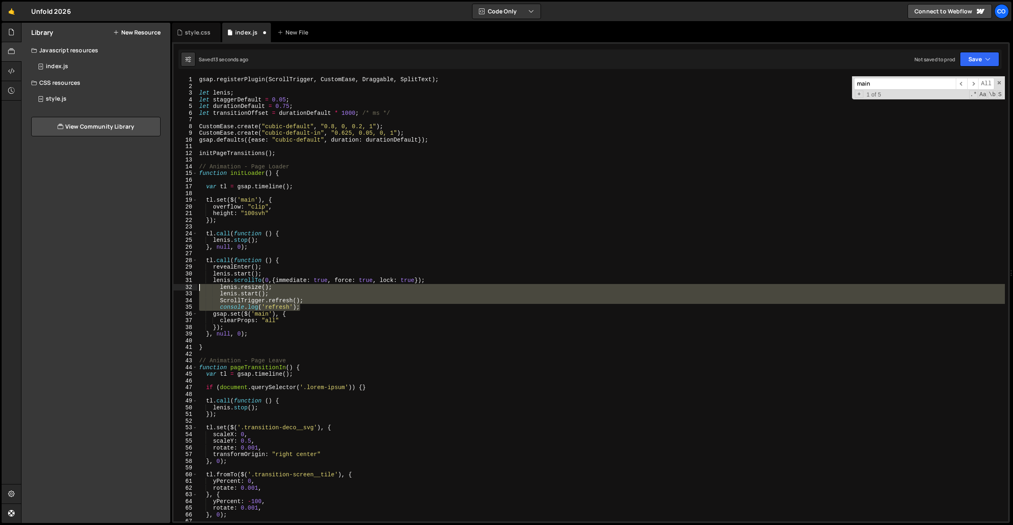
drag, startPoint x: 316, startPoint y: 307, endPoint x: 194, endPoint y: 286, distance: 123.4
click at [194, 286] on div "console.log('refresh'); 1 2 3 4 5 6 7 8 9 10 11 12 13 14 15 16 17 18 19 20 21 2…" at bounding box center [591, 298] width 835 height 445
click at [294, 280] on div "gsap . registerPlugin ( ScrollTrigger , CustomEase , Draggable , SplitText ) ; …" at bounding box center [602, 305] width 808 height 458
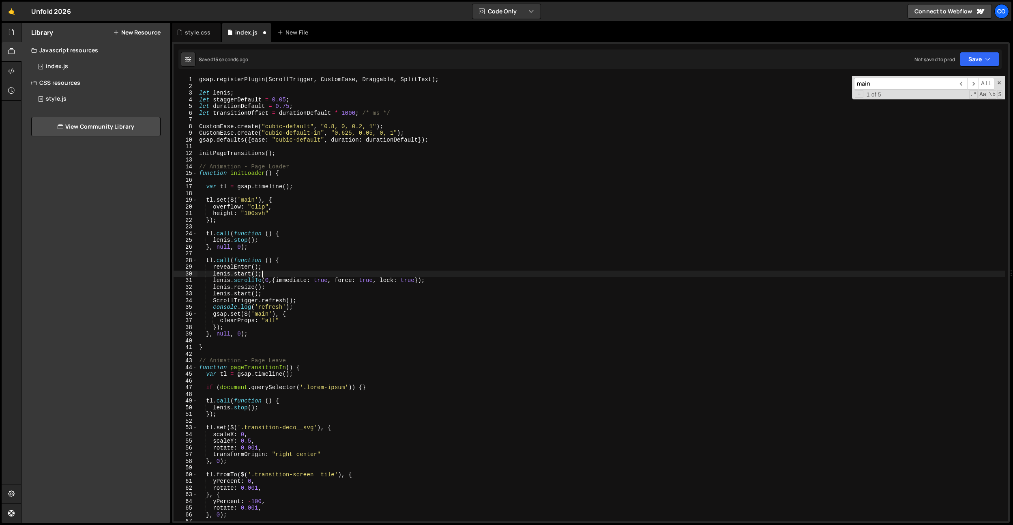
drag, startPoint x: 284, startPoint y: 276, endPoint x: 289, endPoint y: 271, distance: 7.5
click at [289, 271] on div "gsap . registerPlugin ( ScrollTrigger , CustomEase , Draggable , SplitText ) ; …" at bounding box center [602, 305] width 808 height 458
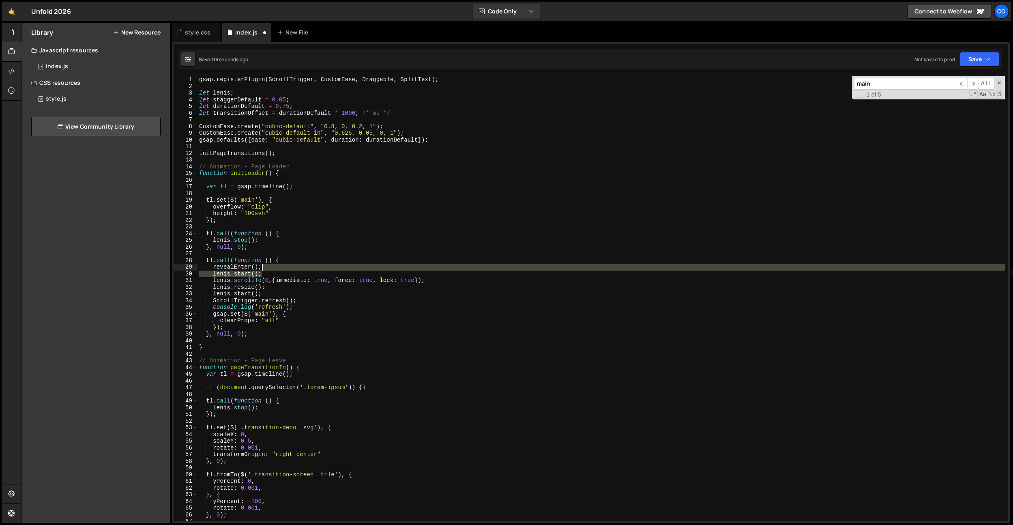
drag, startPoint x: 283, startPoint y: 274, endPoint x: 284, endPoint y: 269, distance: 5.4
click at [284, 269] on div "gsap . registerPlugin ( ScrollTrigger , CustomEase , Draggable , SplitText ) ; …" at bounding box center [602, 305] width 808 height 458
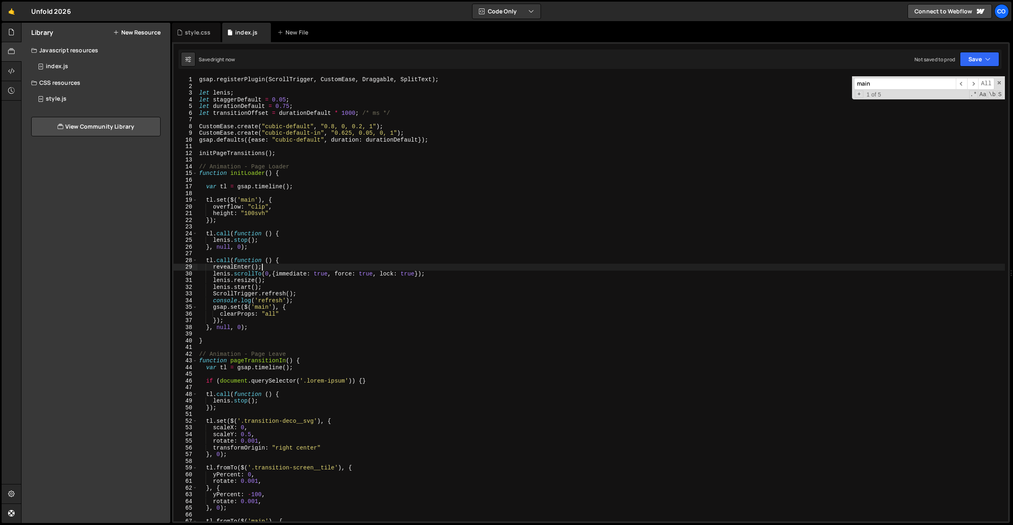
click at [240, 328] on div "gsap . registerPlugin ( ScrollTrigger , CustomEase , Draggable , SplitText ) ; …" at bounding box center [602, 305] width 808 height 458
click at [243, 183] on div "gsap . registerPlugin ( ScrollTrigger , CustomEase , Draggable , SplitText ) ; …" at bounding box center [602, 305] width 808 height 458
drag, startPoint x: 432, startPoint y: 272, endPoint x: 273, endPoint y: 278, distance: 159.9
click at [432, 272] on div "gsap . registerPlugin ( ScrollTrigger , CustomEase , Draggable , SplitText ) ; …" at bounding box center [602, 305] width 808 height 458
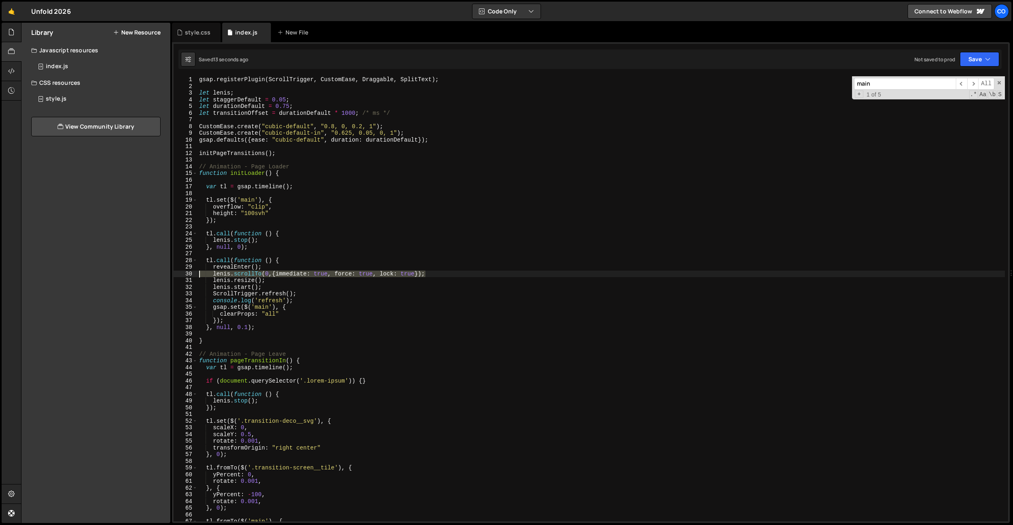
drag, startPoint x: 440, startPoint y: 273, endPoint x: 183, endPoint y: 274, distance: 257.2
click at [183, 274] on div "[PERSON_NAME].scrollTo(0,{immediate: true, force: true, lock: true}); 1 2 3 4 5…" at bounding box center [591, 298] width 835 height 445
click at [307, 294] on div "gsap . registerPlugin ( ScrollTrigger , CustomEase , Draggable , SplitText ) ; …" at bounding box center [602, 305] width 808 height 458
drag, startPoint x: 303, startPoint y: 299, endPoint x: 305, endPoint y: 295, distance: 4.4
click at [305, 295] on div "gsap . registerPlugin ( ScrollTrigger , CustomEase , Draggable , SplitText ) ; …" at bounding box center [602, 305] width 808 height 458
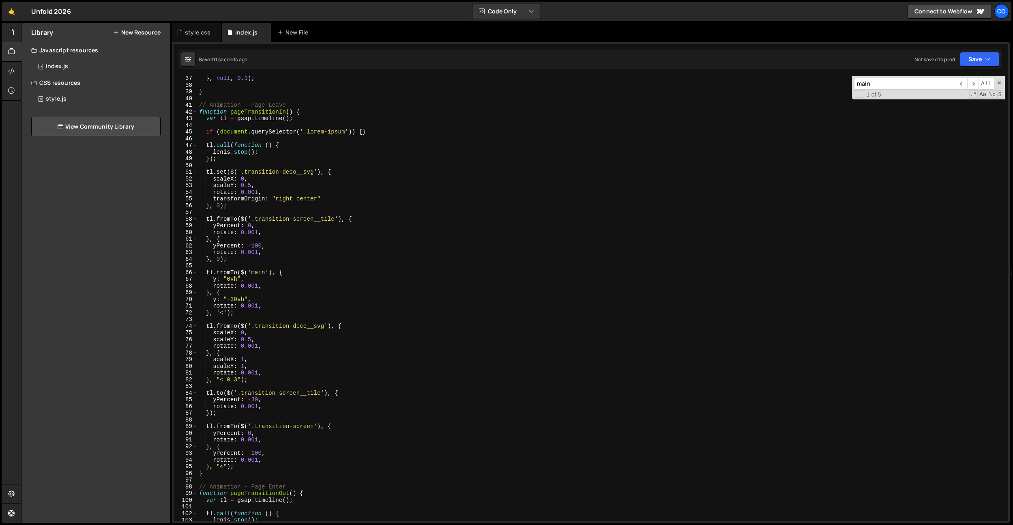
scroll to position [162, 0]
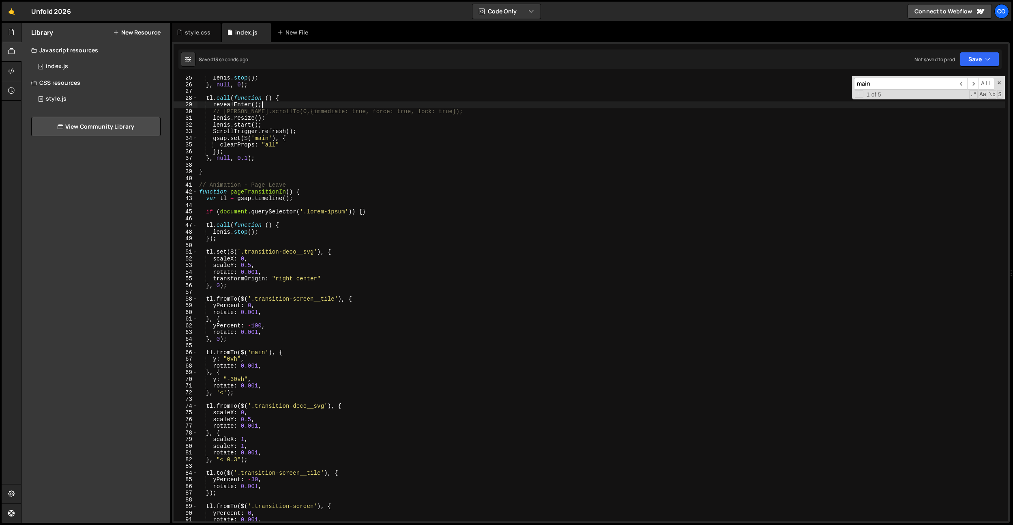
click at [444, 108] on div "[PERSON_NAME] . stop ( ) ; } , null , 0 ) ; tl . call ( function ( ) { revealEn…" at bounding box center [602, 304] width 808 height 458
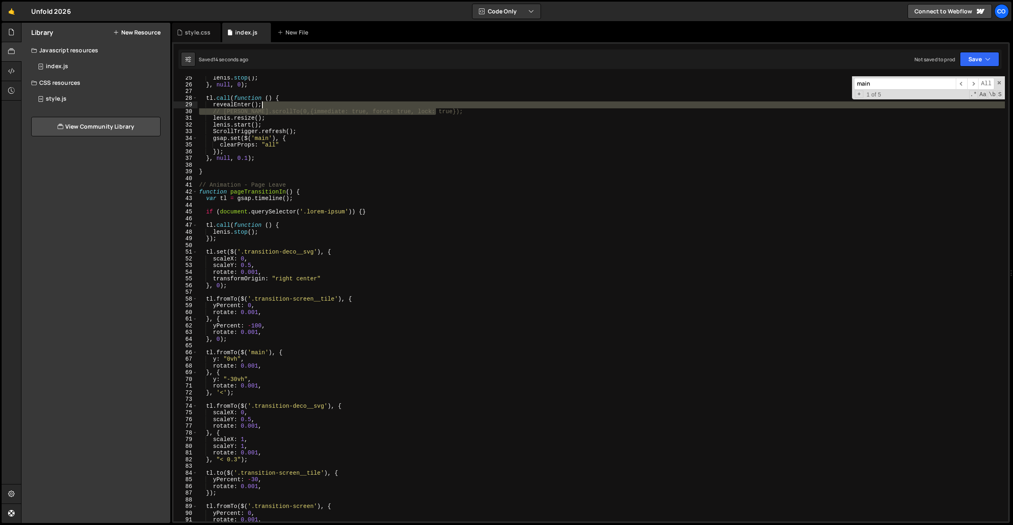
click at [445, 108] on div "[PERSON_NAME] . stop ( ) ; } , null , 0 ) ; tl . call ( function ( ) { revealEn…" at bounding box center [602, 304] width 808 height 458
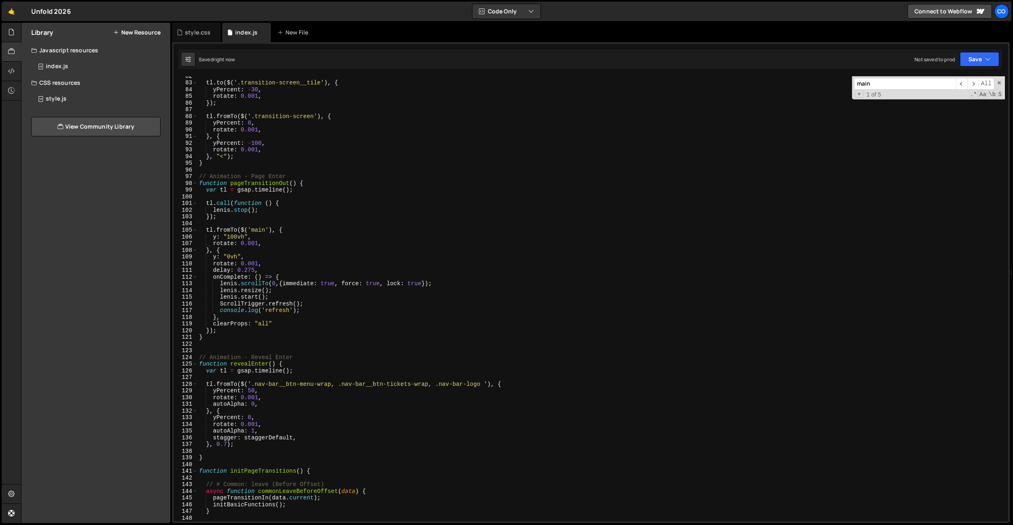
scroll to position [656, 0]
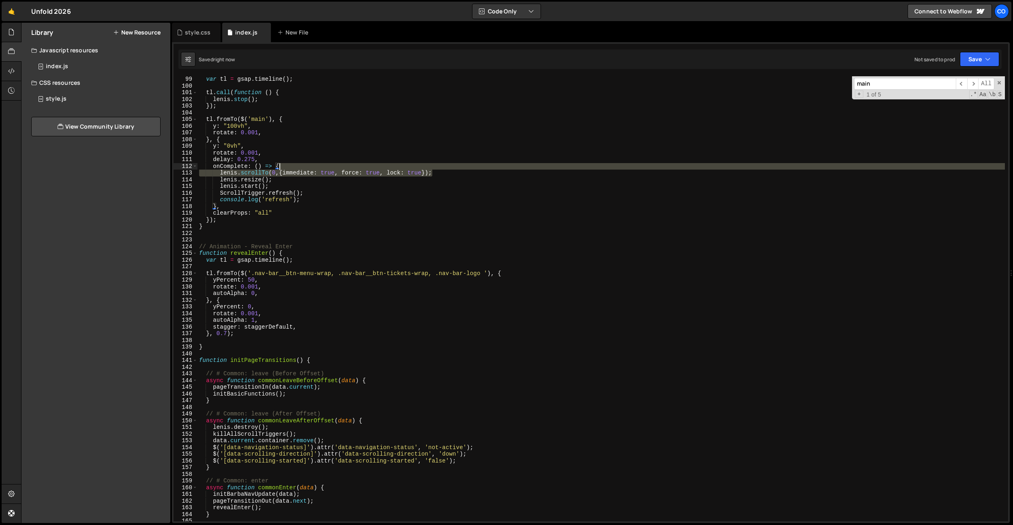
drag, startPoint x: 456, startPoint y: 174, endPoint x: 457, endPoint y: 168, distance: 6.1
click at [457, 168] on div "var tl = gsap . timeline ( ) ; tl . call ( function ( ) { [PERSON_NAME] . stop …" at bounding box center [602, 305] width 808 height 458
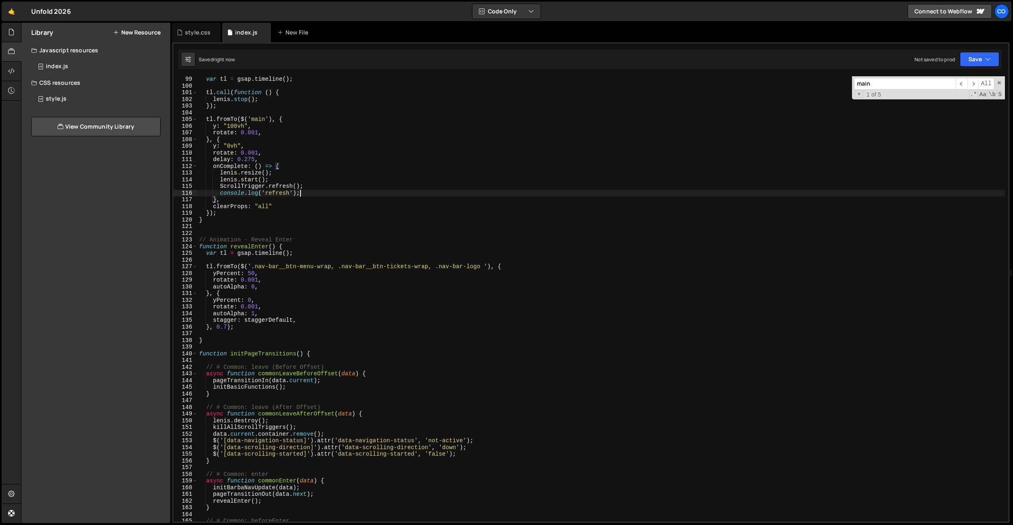
drag, startPoint x: 308, startPoint y: 195, endPoint x: 316, endPoint y: 189, distance: 9.7
click at [316, 189] on div "var tl = gsap . timeline ( ) ; tl . call ( function ( ) { [PERSON_NAME] . stop …" at bounding box center [602, 305] width 808 height 458
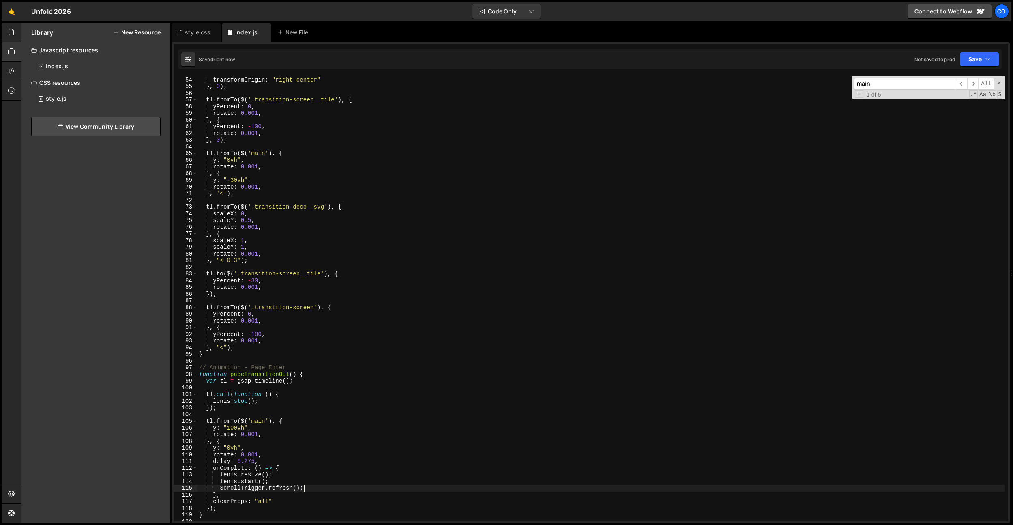
scroll to position [0, 0]
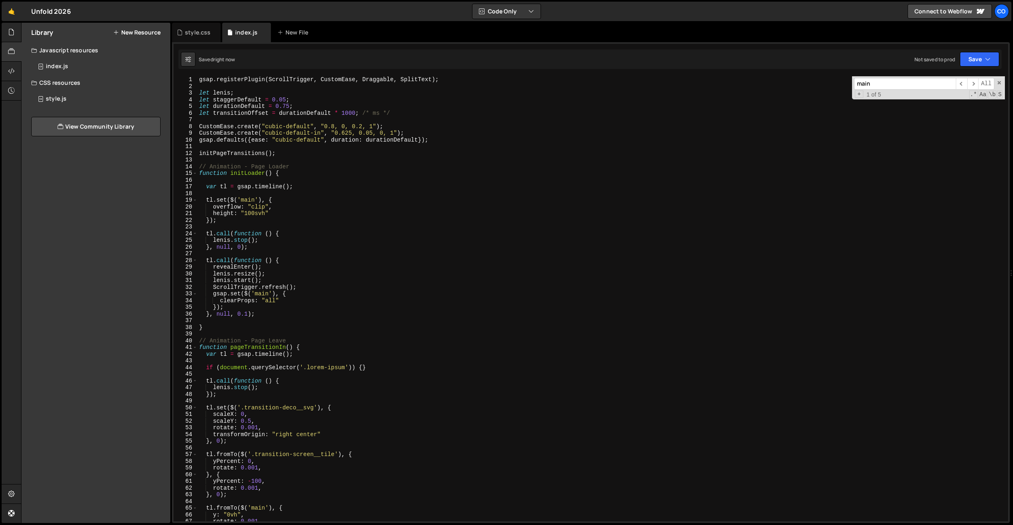
click at [303, 272] on div "gsap . registerPlugin ( ScrollTrigger , CustomEase , Draggable , SplitText ) ; …" at bounding box center [602, 305] width 808 height 458
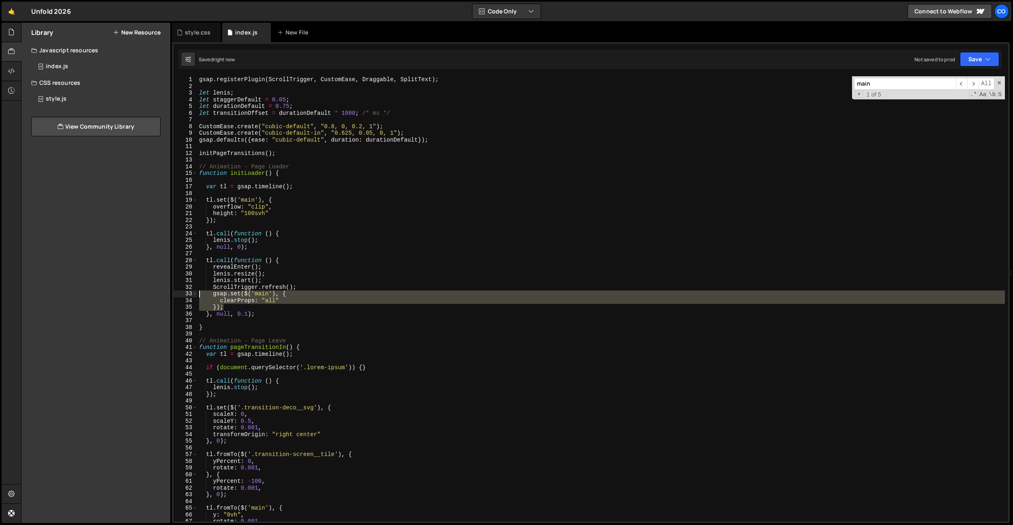
drag, startPoint x: 242, startPoint y: 305, endPoint x: 192, endPoint y: 295, distance: 51.0
click at [192, 295] on div "[PERSON_NAME].resize(); 1 2 3 4 5 6 7 8 9 10 11 12 13 14 15 16 17 18 19 20 21 2…" at bounding box center [591, 298] width 835 height 445
type textarea "gsap.set($('main'), { clearProps: "all""
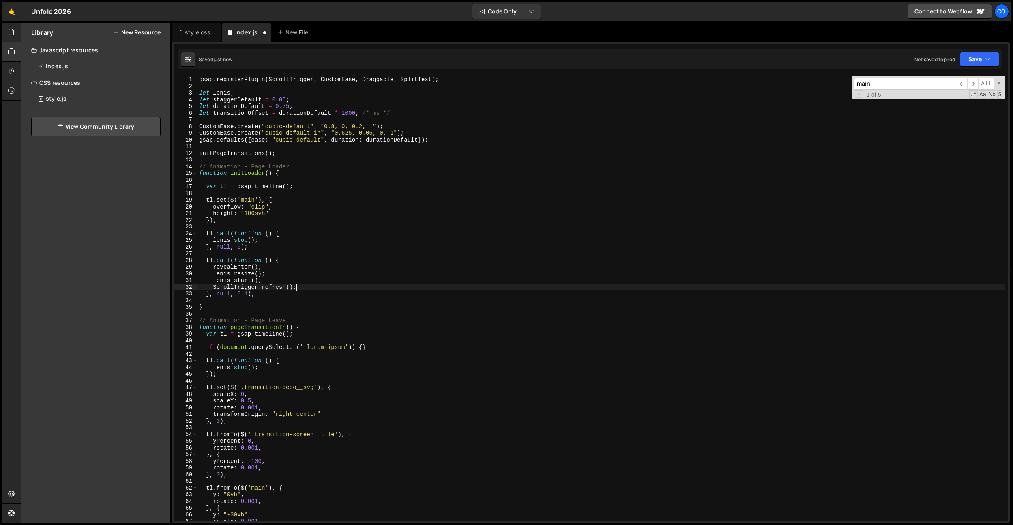
click at [284, 262] on div "gsap . registerPlugin ( ScrollTrigger , CustomEase , Draggable , SplitText ) ; …" at bounding box center [602, 305] width 808 height 458
type textarea "[DOMAIN_NAME](function () {"
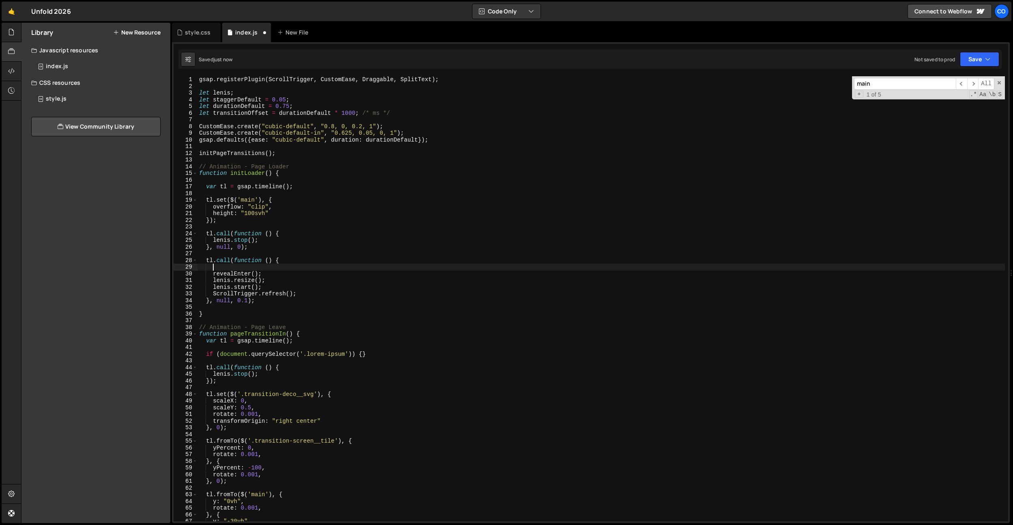
paste textarea "});"
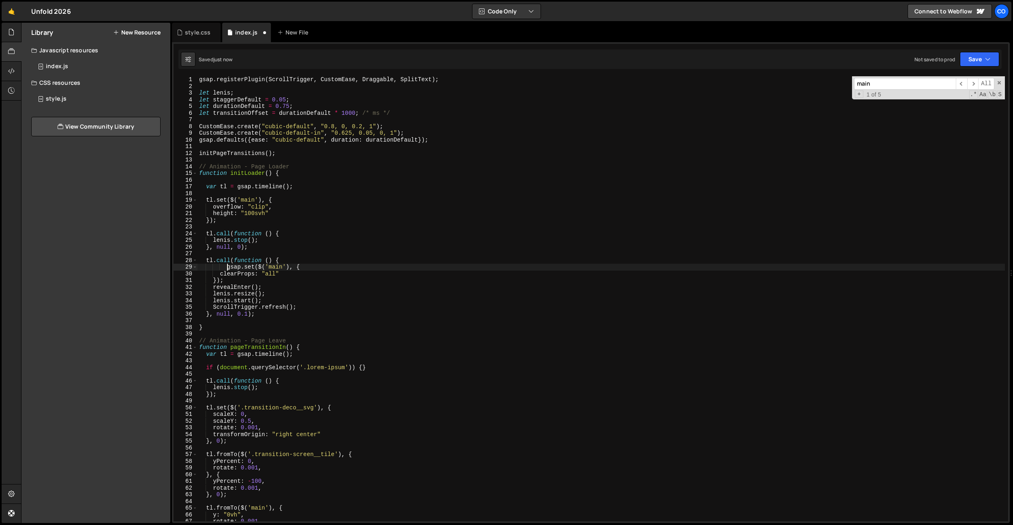
click at [227, 269] on div "gsap . registerPlugin ( ScrollTrigger , CustomEase , Draggable , SplitText ) ; …" at bounding box center [602, 305] width 808 height 458
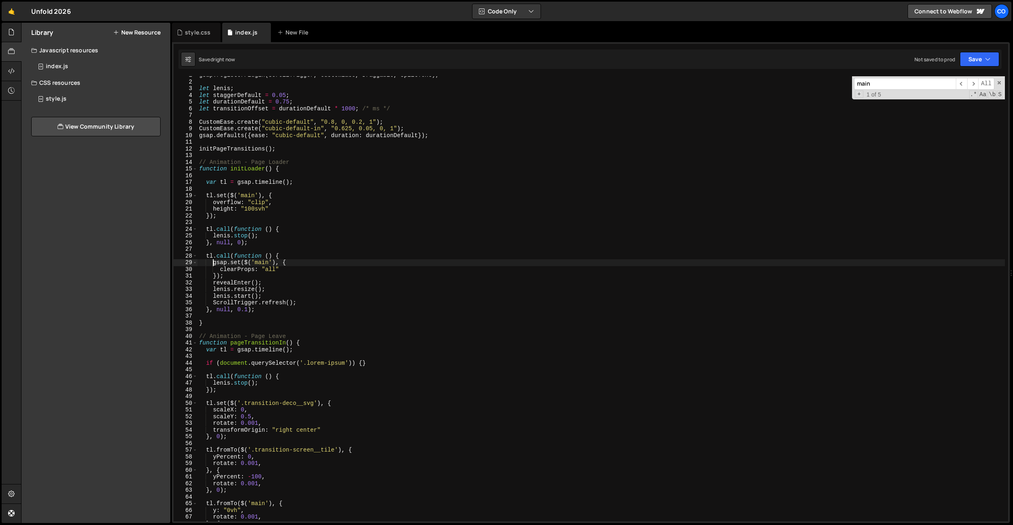
scroll to position [19, 0]
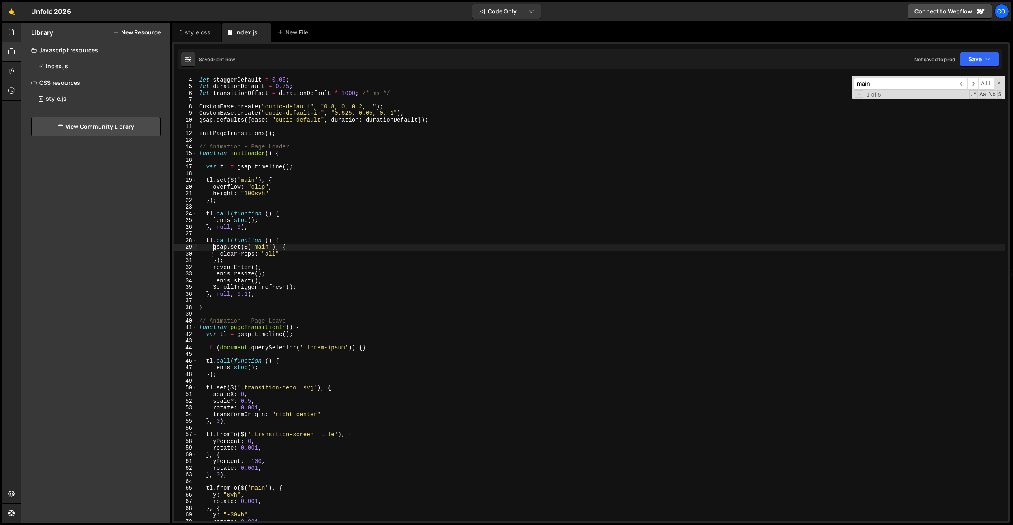
click at [263, 286] on div "let [PERSON_NAME] ; let staggerDefault = 0.05 ; let durationDefault = 0.75 ; le…" at bounding box center [602, 299] width 808 height 458
click at [254, 293] on div "let [PERSON_NAME] ; let staggerDefault = 0.05 ; let durationDefault = 0.75 ; le…" at bounding box center [602, 299] width 808 height 458
click at [290, 276] on div "let [PERSON_NAME] ; let staggerDefault = 0.05 ; let durationDefault = 0.75 ; le…" at bounding box center [602, 299] width 808 height 458
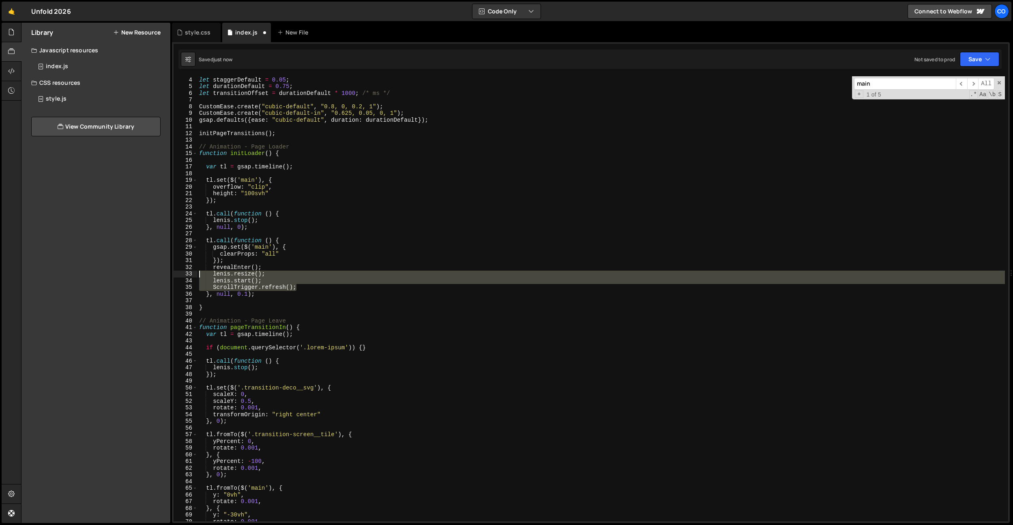
drag, startPoint x: 311, startPoint y: 287, endPoint x: 151, endPoint y: 273, distance: 160.4
click at [151, 273] on div "Files New File Javascript files 0 index.js 0 CSS files style.css 0 Copy share l…" at bounding box center [517, 273] width 992 height 501
drag, startPoint x: 279, startPoint y: 222, endPoint x: 297, endPoint y: 251, distance: 33.7
click at [280, 223] on div "let [PERSON_NAME] ; let staggerDefault = 0.05 ; let durationDefault = 0.75 ; le…" at bounding box center [602, 299] width 808 height 458
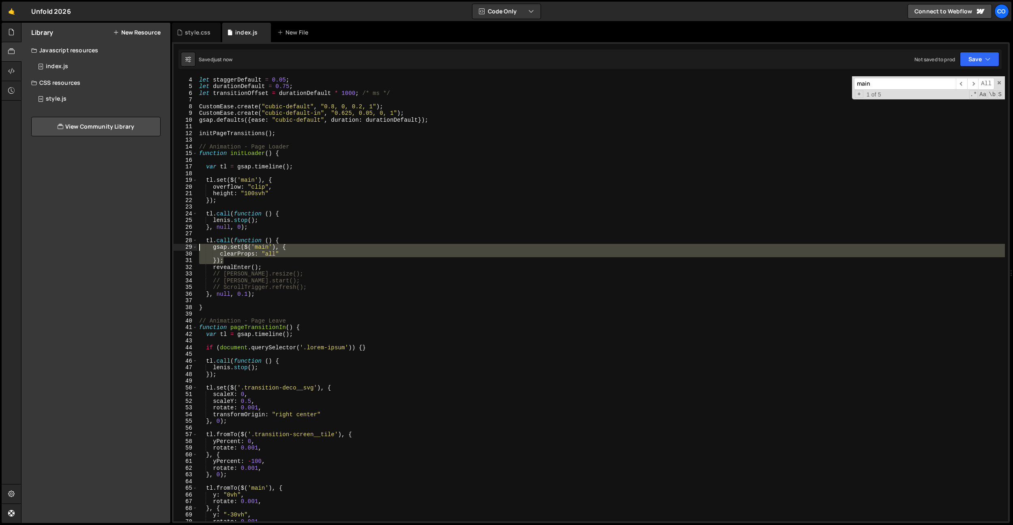
drag, startPoint x: 257, startPoint y: 262, endPoint x: 167, endPoint y: 247, distance: 91.2
click at [167, 247] on div "Files New File Javascript files 0 index.js 0 CSS files style.css 0 Copy share l…" at bounding box center [517, 273] width 992 height 501
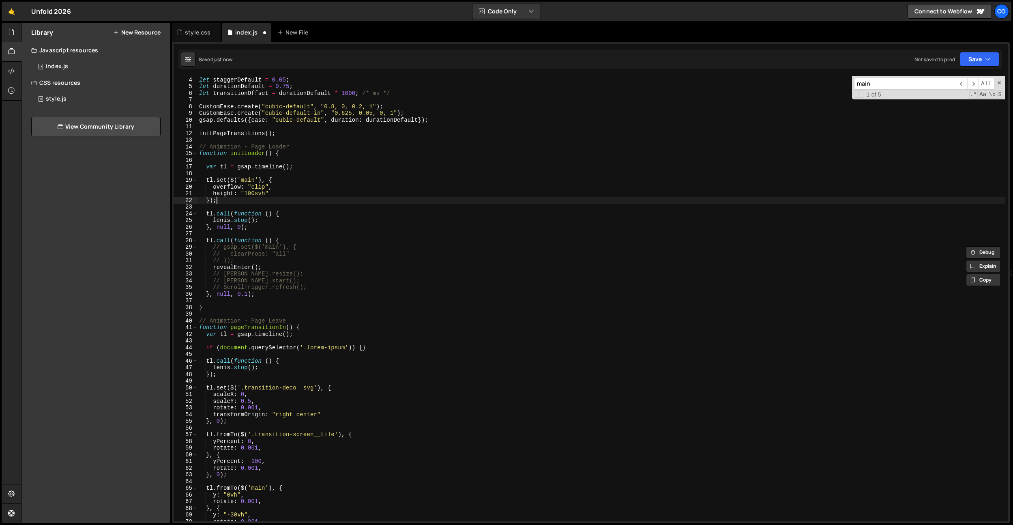
click at [243, 199] on div "let [PERSON_NAME] ; let staggerDefault = 0.05 ; let durationDefault = 0.75 ; le…" at bounding box center [602, 299] width 808 height 458
drag, startPoint x: 276, startPoint y: 194, endPoint x: 267, endPoint y: 195, distance: 9.4
click at [275, 194] on div "let [PERSON_NAME] ; let staggerDefault = 0.05 ; let durationDefault = 0.75 ; le…" at bounding box center [602, 299] width 808 height 458
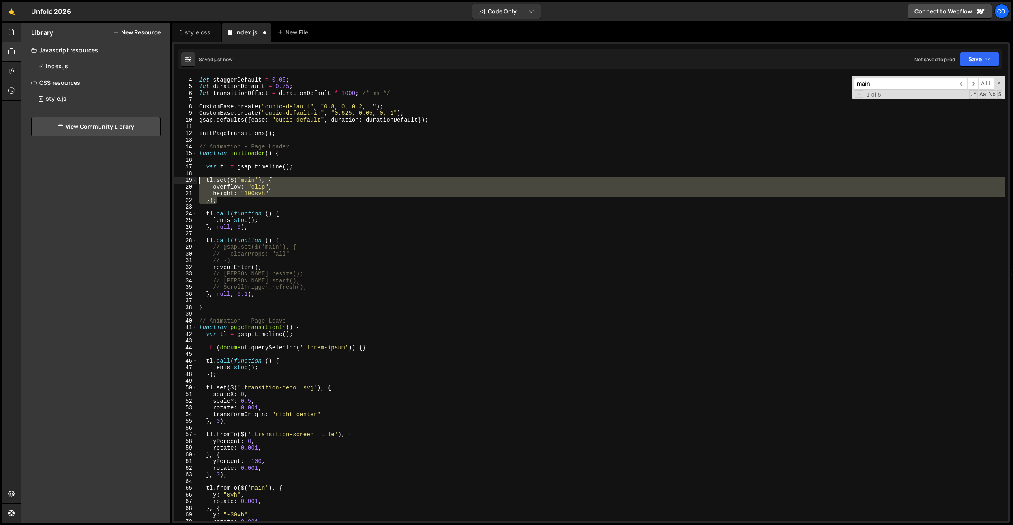
drag, startPoint x: 250, startPoint y: 198, endPoint x: 172, endPoint y: 182, distance: 79.8
click at [172, 182] on div "1 Type cmd + s to save your Javascript file. הההההההההההההההההההההההההההההההההה…" at bounding box center [591, 282] width 838 height 481
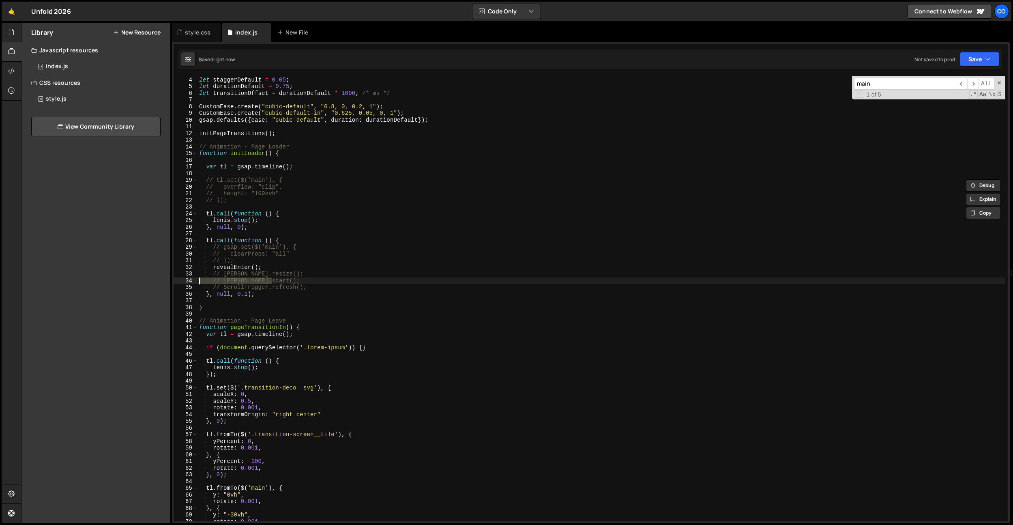
drag, startPoint x: 279, startPoint y: 281, endPoint x: 146, endPoint y: 284, distance: 133.1
click at [146, 284] on div "Files New File Javascript files 0 index.js 0 CSS files style.css 0 Copy share l…" at bounding box center [517, 273] width 992 height 501
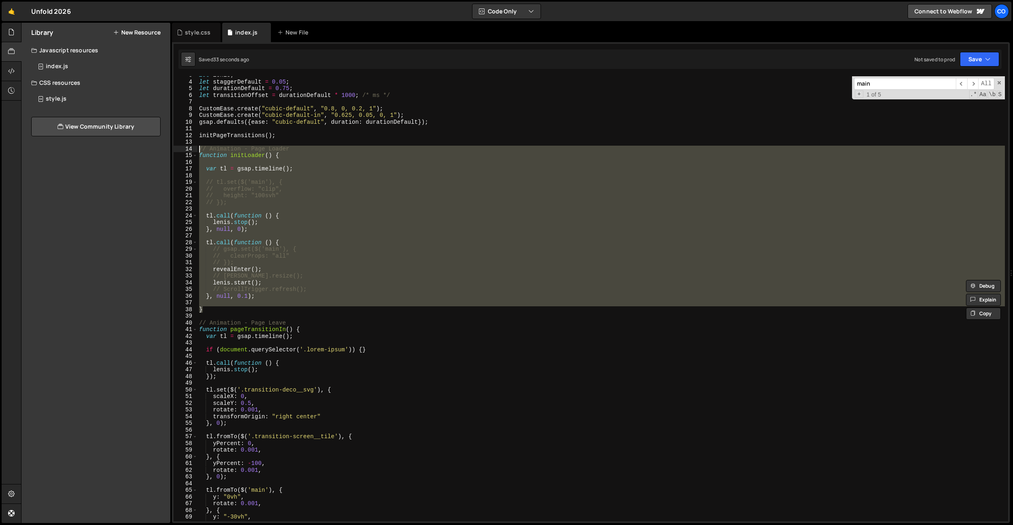
drag, startPoint x: 214, startPoint y: 308, endPoint x: 250, endPoint y: 140, distance: 171.8
click at [195, 151] on div "[PERSON_NAME].start(); 3 4 5 6 7 8 9 10 11 12 13 14 15 16 17 18 19 20 21 22 23 …" at bounding box center [591, 298] width 835 height 445
click at [287, 136] on div "let [PERSON_NAME] ; let staggerDefault = 0.05 ; let durationDefault = 0.75 ; le…" at bounding box center [602, 301] width 808 height 458
type textarea "initPageTransitions();"
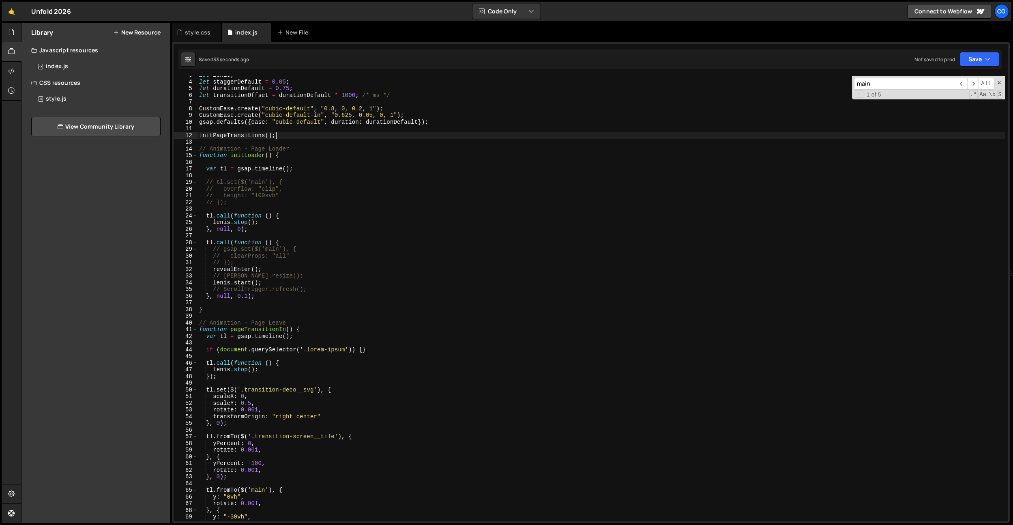
scroll to position [0, 0]
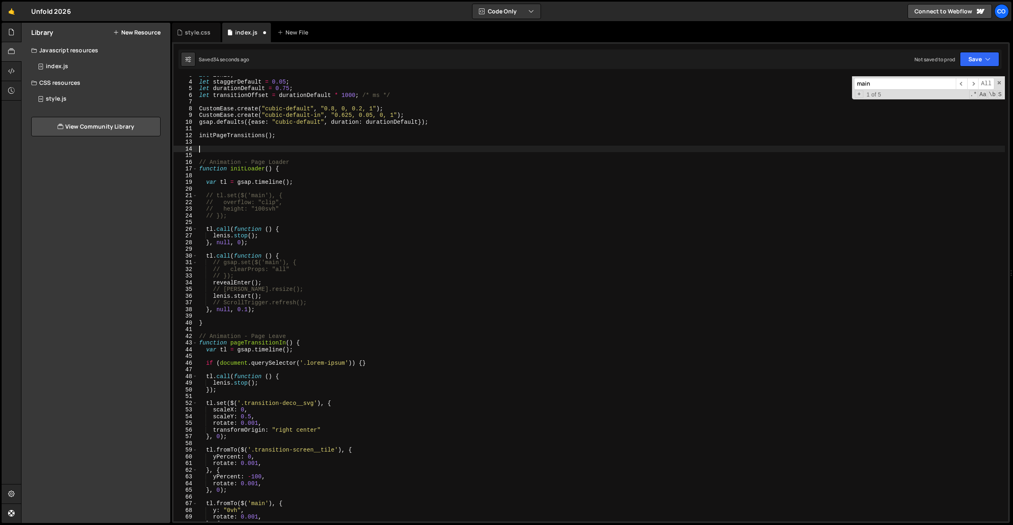
paste textarea "}"
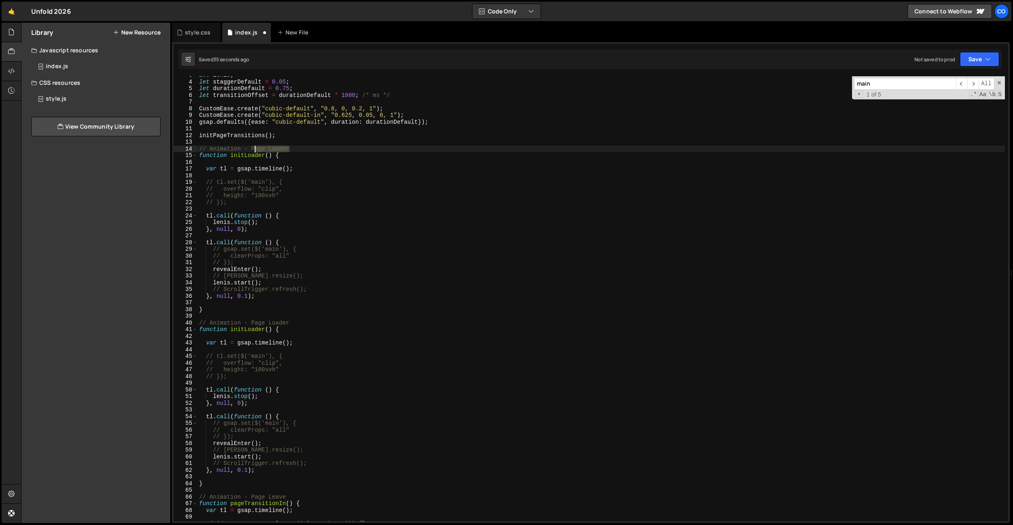
drag, startPoint x: 300, startPoint y: 151, endPoint x: 253, endPoint y: 148, distance: 47.6
click at [253, 148] on div "let [PERSON_NAME] ; let staggerDefault = 0.05 ; let durationDefault = 0.75 ; le…" at bounding box center [602, 301] width 808 height 458
click at [281, 135] on div "let [PERSON_NAME] ; let staggerDefault = 0.05 ; let durationDefault = 0.75 ; le…" at bounding box center [602, 301] width 808 height 458
click at [266, 154] on div "let [PERSON_NAME] ; let staggerDefault = 0.05 ; let durationDefault = 0.75 ; le…" at bounding box center [602, 301] width 808 height 458
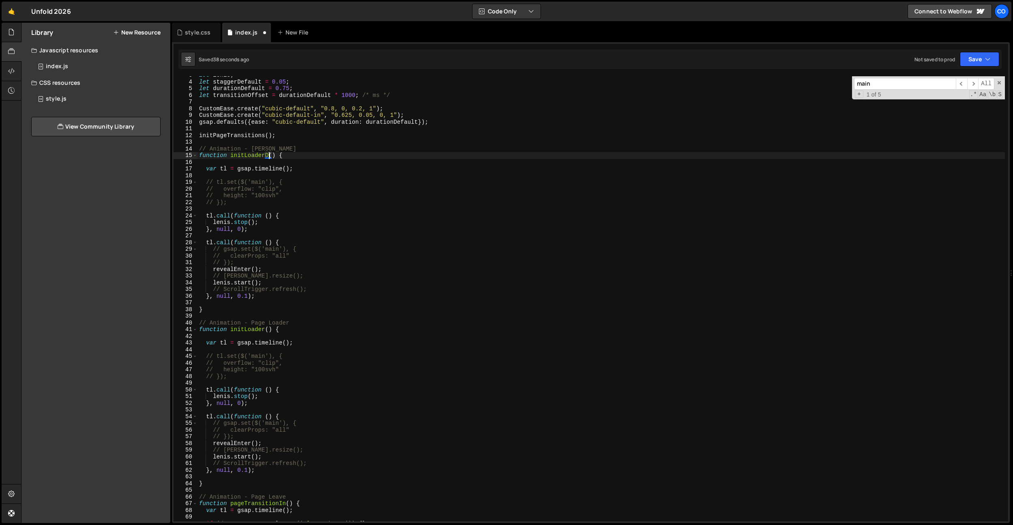
scroll to position [0, 5]
type textarea "function initLoaderDev() {"
click at [367, 128] on div "let [PERSON_NAME] ; let staggerDefault = 0.05 ; let durationDefault = 0.75 ; le…" at bounding box center [602, 301] width 808 height 458
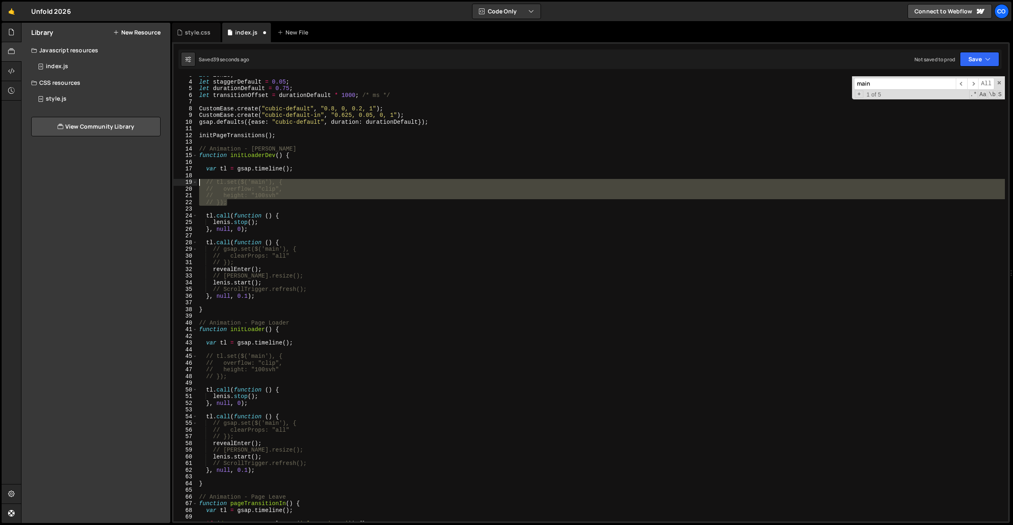
drag, startPoint x: 232, startPoint y: 205, endPoint x: 176, endPoint y: 184, distance: 60.1
click at [176, 184] on div "3 4 5 6 7 8 9 10 11 12 13 14 15 16 17 18 19 20 21 22 23 24 25 26 27 28 29 30 31…" at bounding box center [591, 298] width 835 height 445
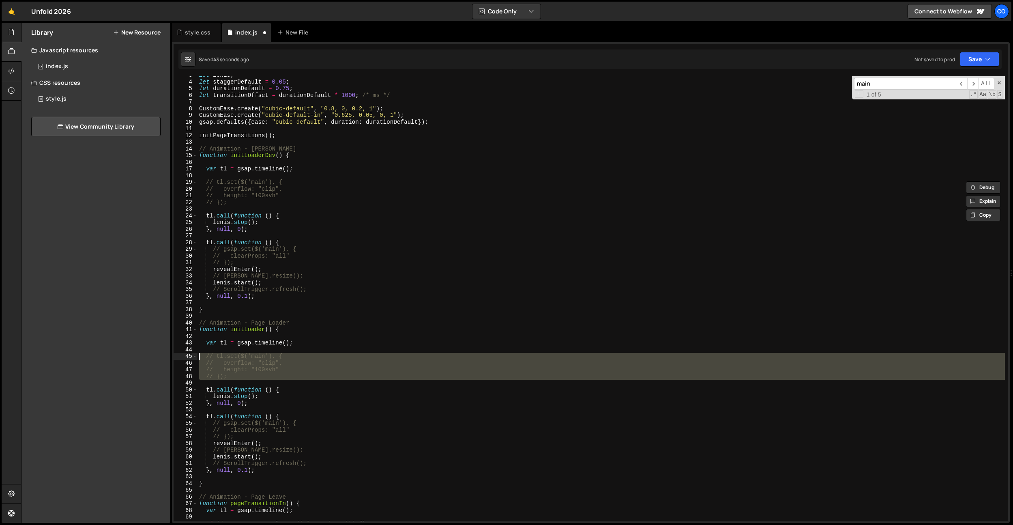
drag, startPoint x: 244, startPoint y: 380, endPoint x: 186, endPoint y: 356, distance: 63.1
click at [186, 356] on div "// height: "100svh" // }); 3 4 5 6 7 8 9 10 11 12 13 14 15 16 17 18 19 20 21 22…" at bounding box center [591, 298] width 835 height 445
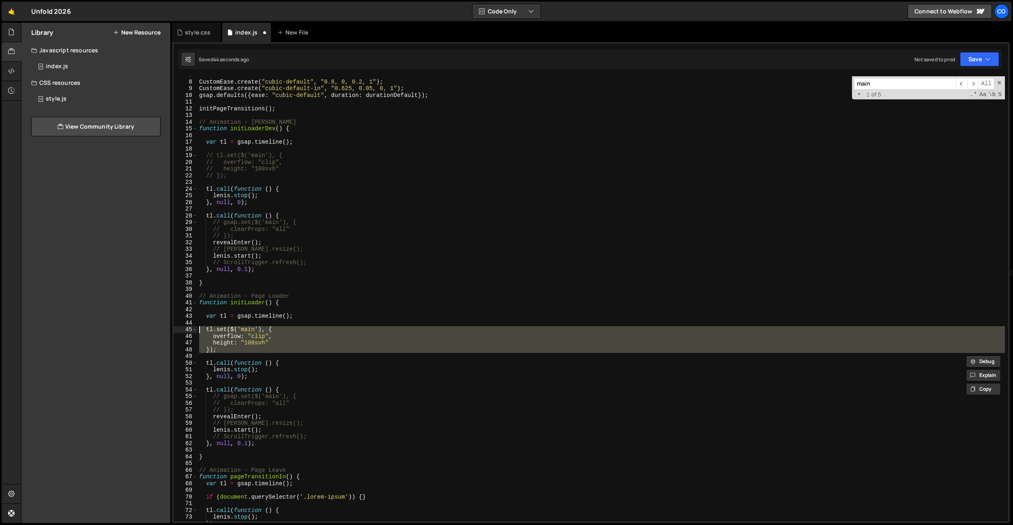
scroll to position [48, 0]
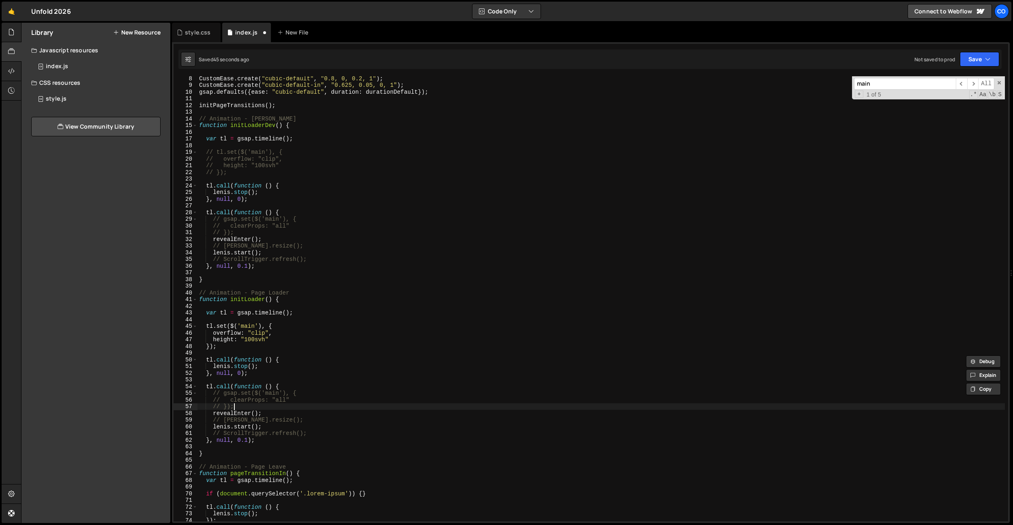
click at [276, 404] on div "CustomEase . create ( "cubic-default" , "0.8, 0, 0.2, 1" ) ; CustomEase . creat…" at bounding box center [602, 304] width 808 height 458
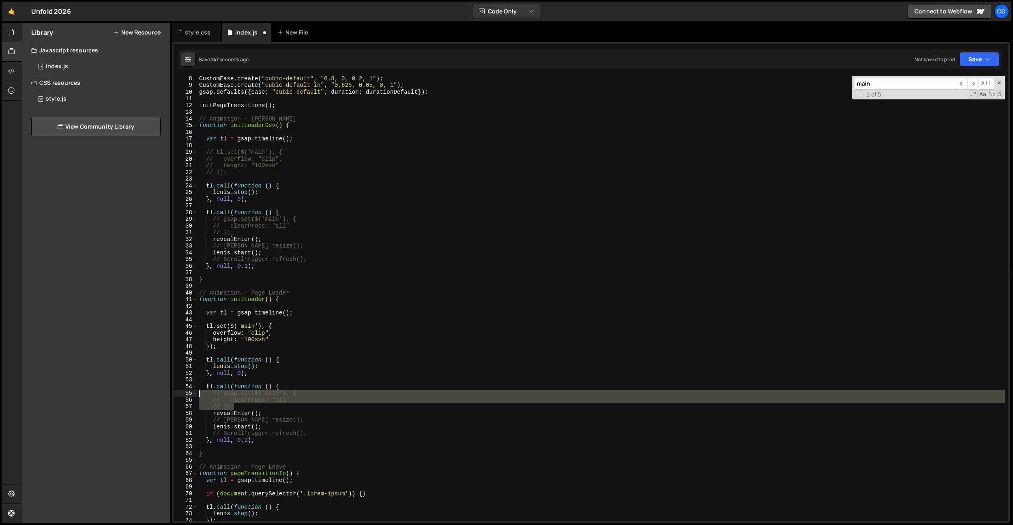
drag, startPoint x: 185, startPoint y: 387, endPoint x: 167, endPoint y: 392, distance: 18.4
click at [167, 392] on div "Files New File Javascript files 0 index.js 0 CSS files style.css 0 Copy share l…" at bounding box center [517, 273] width 992 height 501
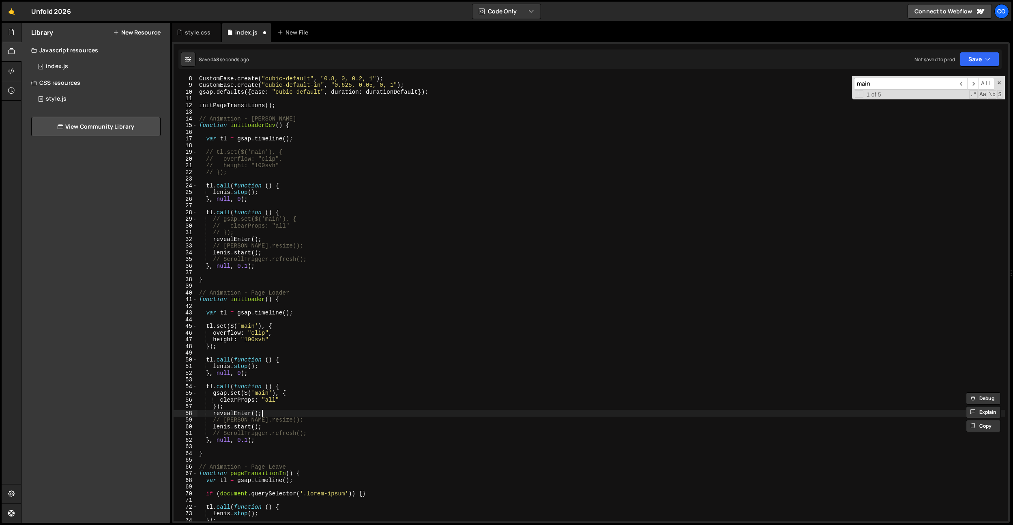
click at [278, 416] on div "CustomEase . create ( "cubic-default" , "0.8, 0, 0.2, 1" ) ; CustomEase . creat…" at bounding box center [602, 304] width 808 height 458
drag, startPoint x: 280, startPoint y: 418, endPoint x: 184, endPoint y: 420, distance: 95.8
click at [184, 420] on div "revealEnter(); 8 9 10 11 12 13 14 15 16 17 18 19 20 21 22 23 24 25 26 27 28 29 …" at bounding box center [591, 298] width 835 height 445
drag, startPoint x: 315, startPoint y: 435, endPoint x: 170, endPoint y: 432, distance: 145.3
click at [170, 432] on div "Files New File Javascript files 0 index.js 0 CSS files style.css 0 Copy share l…" at bounding box center [517, 273] width 992 height 501
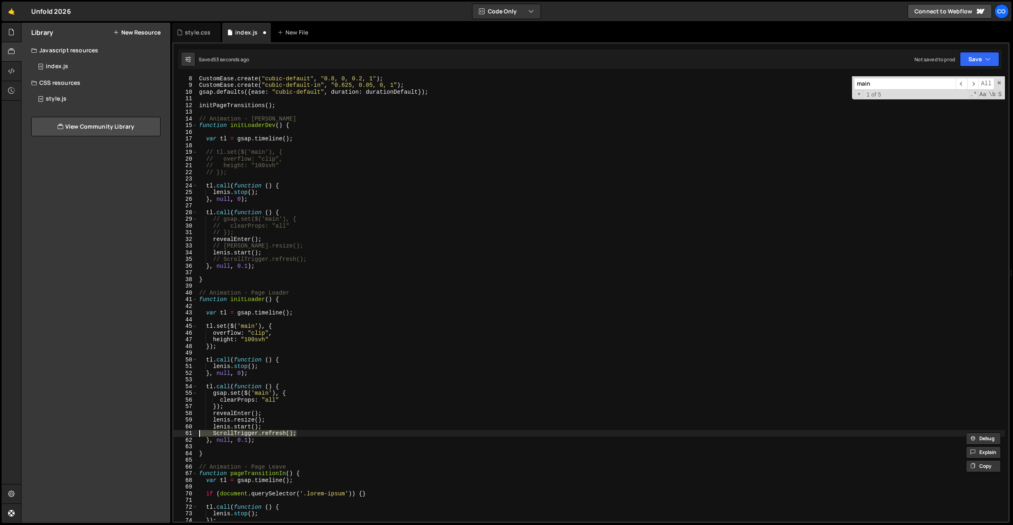
click at [314, 427] on div "CustomEase . create ( "cubic-default" , "0.8, 0, 0.2, 1" ) ; CustomEase . creat…" at bounding box center [602, 304] width 808 height 458
type textarea "[PERSON_NAME].start();"
click at [315, 427] on div "CustomEase . create ( "cubic-default" , "0.8, 0, 0.2, 1" ) ; CustomEase . creat…" at bounding box center [602, 304] width 808 height 458
click at [283, 321] on div "CustomEase . create ( "cubic-default" , "0.8, 0, 0.2, 1" ) ; CustomEase . creat…" at bounding box center [602, 304] width 808 height 458
click at [254, 300] on div "CustomEase . create ( "cubic-default" , "0.8, 0, 0.2, 1" ) ; CustomEase . creat…" at bounding box center [602, 304] width 808 height 458
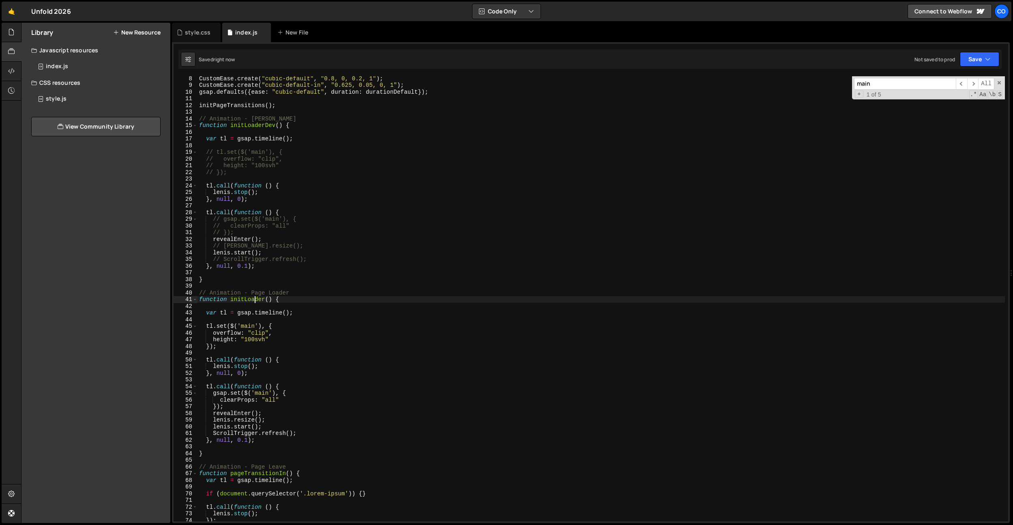
click at [254, 300] on div "CustomEase . create ( "cubic-default" , "0.8, 0, 0.2, 1" ) ; CustomEase . creat…" at bounding box center [602, 304] width 808 height 458
click at [272, 125] on div "CustomEase . create ( "cubic-default" , "0.8, 0, 0.2, 1" ) ; CustomEase . creat…" at bounding box center [602, 304] width 808 height 458
drag, startPoint x: 272, startPoint y: 125, endPoint x: 275, endPoint y: 132, distance: 6.9
click at [272, 125] on div "CustomEase . create ( "cubic-default" , "0.8, 0, 0.2, 1" ) ; CustomEase . creat…" at bounding box center [602, 304] width 808 height 458
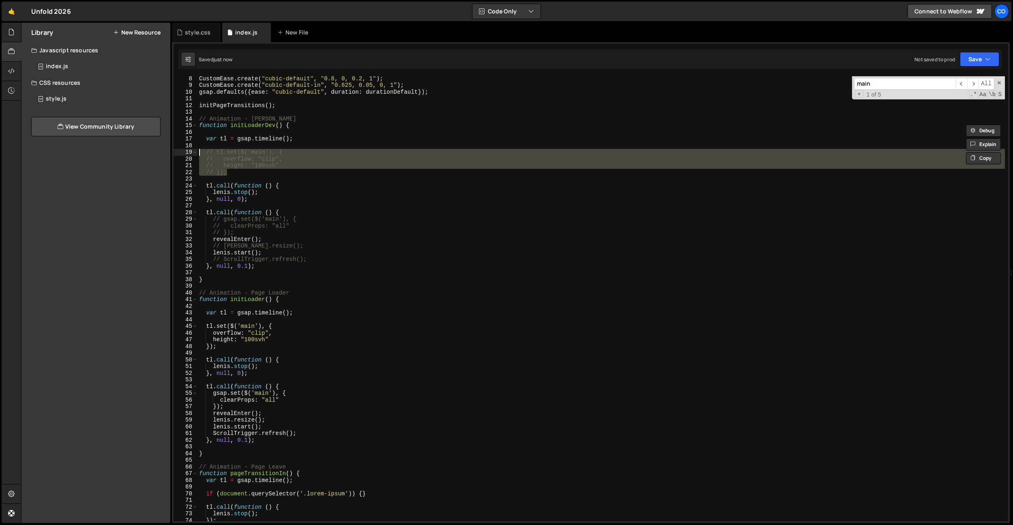
drag, startPoint x: 240, startPoint y: 172, endPoint x: 177, endPoint y: 154, distance: 64.9
click at [177, 154] on div "function initLoaderDev() { 8 9 10 11 12 13 14 15 16 17 18 19 20 21 22 23 24 25 …" at bounding box center [591, 298] width 835 height 445
type textarea "// tl.set($('main'), { // overflow: "clip","
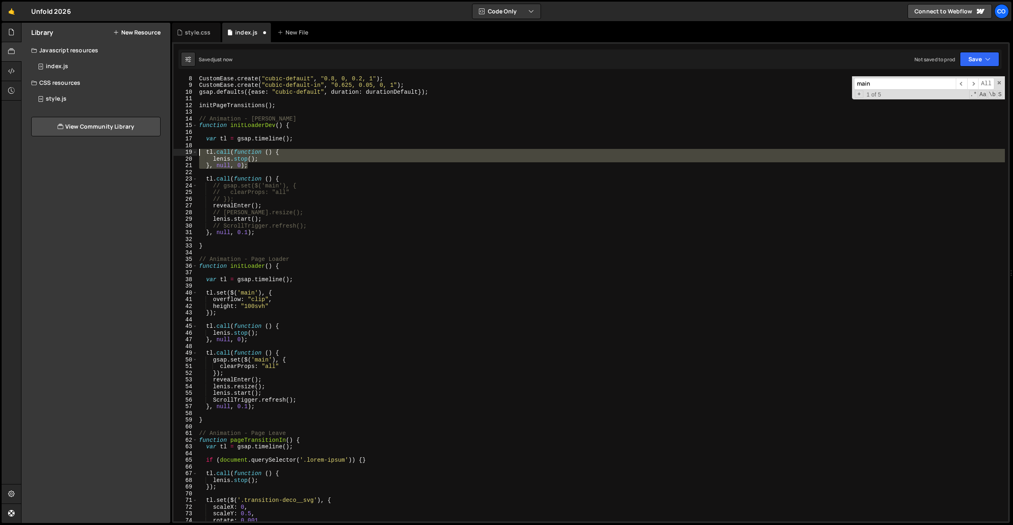
drag, startPoint x: 284, startPoint y: 169, endPoint x: 172, endPoint y: 152, distance: 113.2
click at [172, 152] on div "1 Type cmd + s to save your Javascript file. הההההההההההההההההההההההההההההההההה…" at bounding box center [591, 282] width 838 height 481
type textarea "[DOMAIN_NAME](function () { [PERSON_NAME].stop();"
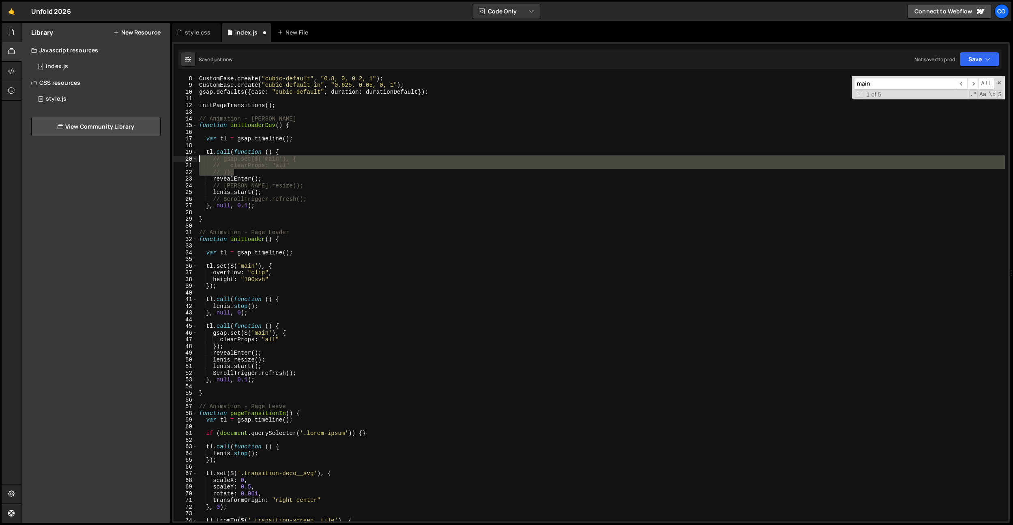
drag, startPoint x: 252, startPoint y: 175, endPoint x: 176, endPoint y: 161, distance: 77.1
click at [176, 161] on div "8 9 10 11 12 13 14 15 16 17 18 19 20 21 22 23 24 25 26 27 28 29 30 31 32 33 34 …" at bounding box center [591, 298] width 835 height 445
type textarea "// gsap.set($('main'), { // clearProps: "all""
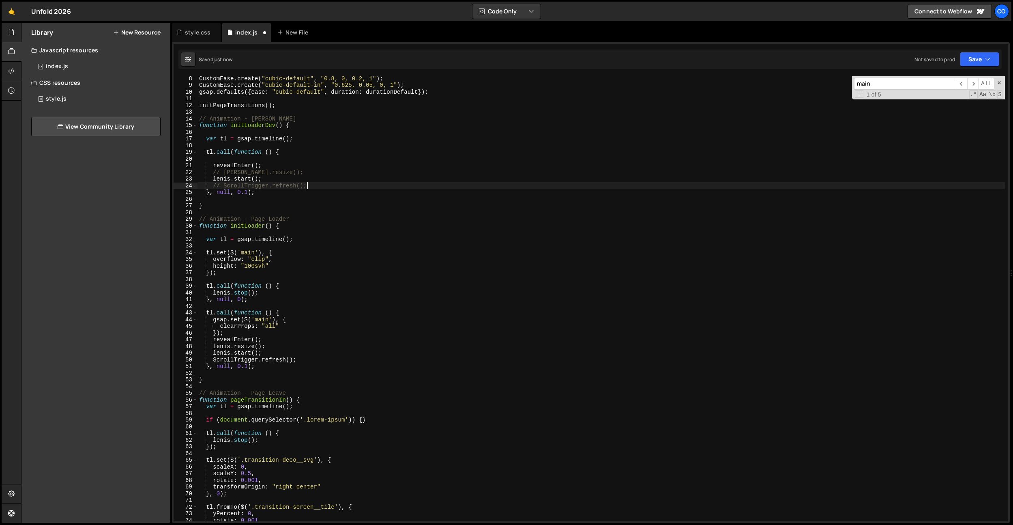
click at [315, 179] on div "CustomEase . create ( "cubic-default" , "0.8, 0, 0.2, 1" ) ; CustomEase . creat…" at bounding box center [602, 304] width 808 height 458
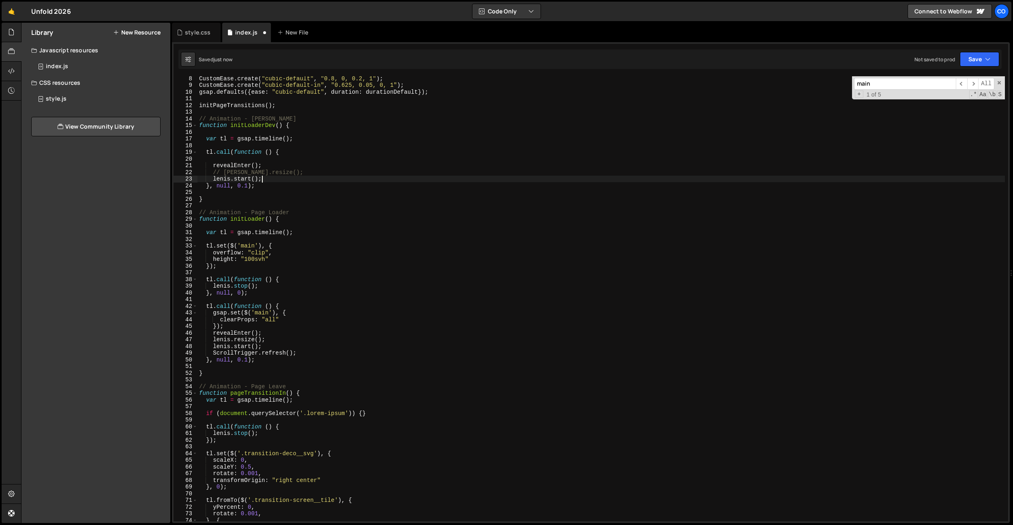
click at [247, 183] on div "CustomEase . create ( "cubic-default" , "0.8, 0, 0.2, 1" ) ; CustomEase . creat…" at bounding box center [602, 304] width 808 height 458
click at [285, 168] on div "CustomEase . create ( "cubic-default" , "0.8, 0, 0.2, 1" ) ; CustomEase . creat…" at bounding box center [602, 304] width 808 height 458
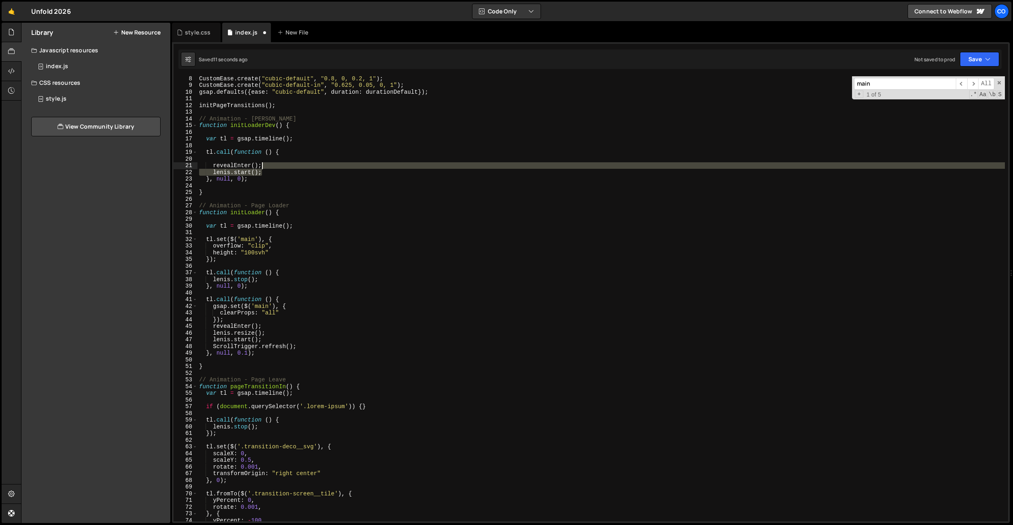
click at [279, 167] on div "CustomEase . create ( "cubic-default" , "0.8, 0, 0.2, 1" ) ; CustomEase . creat…" at bounding box center [602, 304] width 808 height 458
type textarea "revealEnter();"
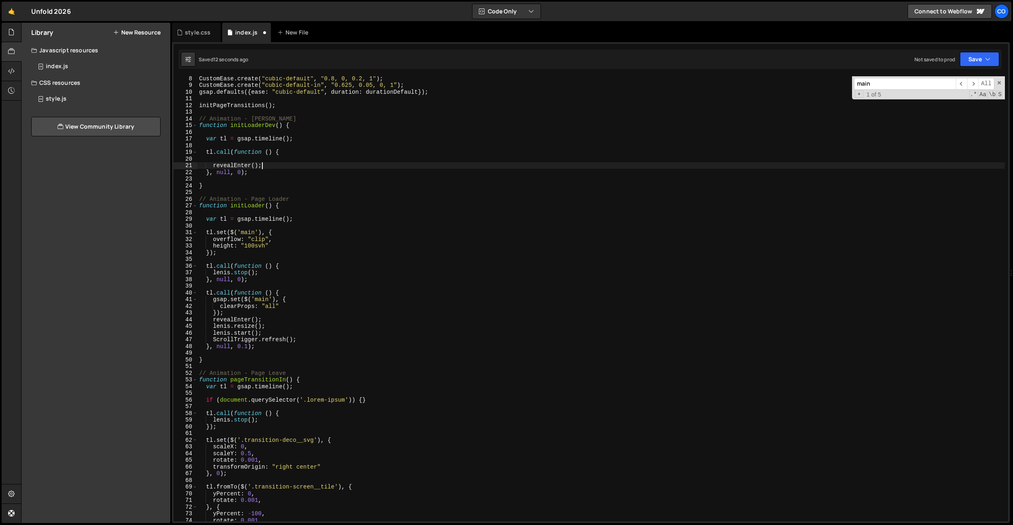
click at [277, 160] on div "CustomEase . create ( "cubic-default" , "0.8, 0, 0.2, 1" ) ; CustomEase . creat…" at bounding box center [602, 304] width 808 height 458
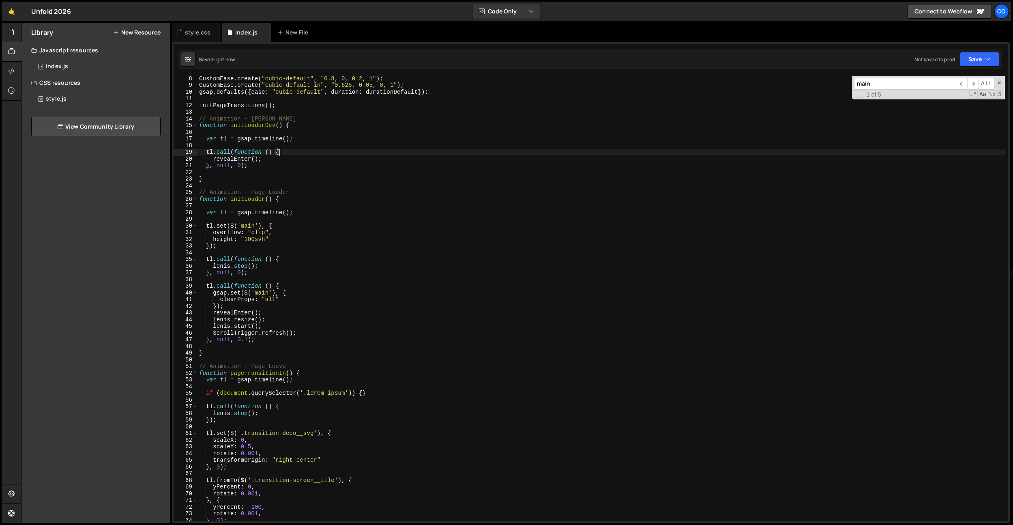
click at [273, 125] on div "CustomEase . create ( "cubic-default" , "0.8, 0, 0.2, 1" ) ; CustomEase . creat…" at bounding box center [602, 304] width 808 height 458
drag, startPoint x: 273, startPoint y: 125, endPoint x: 327, endPoint y: 173, distance: 73.0
click at [273, 125] on div "CustomEase . create ( "cubic-default" , "0.8, 0, 0.2, 1" ) ; CustomEase . creat…" at bounding box center [602, 304] width 808 height 458
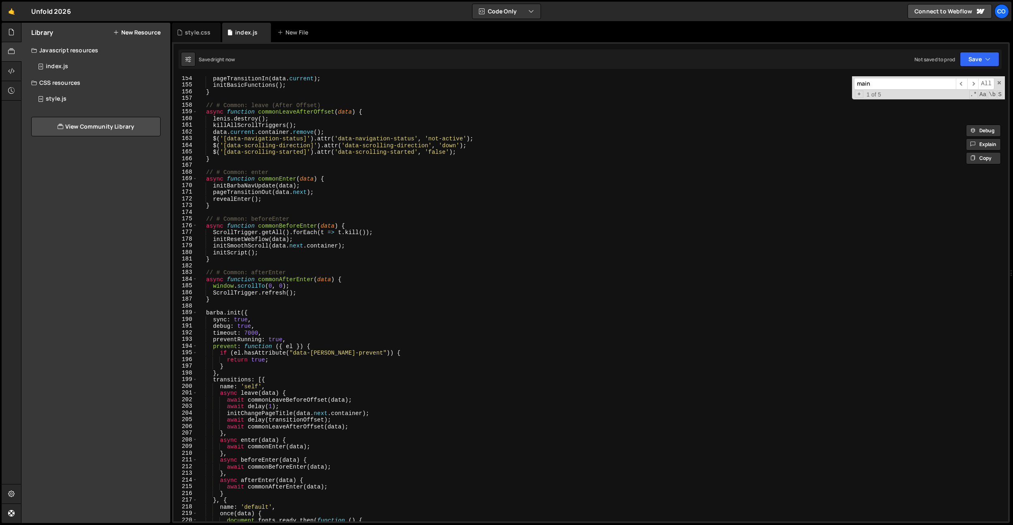
scroll to position [1134, 0]
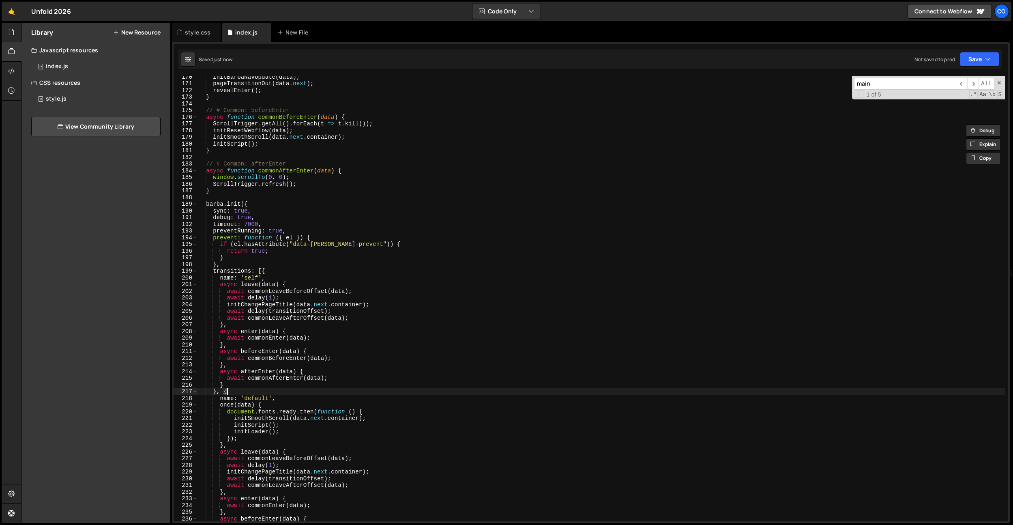
click at [291, 391] on div "initBarbaNavUpdate ( data ) ; pageTransitionOut ( data . next ) ; revealEnter (…" at bounding box center [602, 302] width 808 height 458
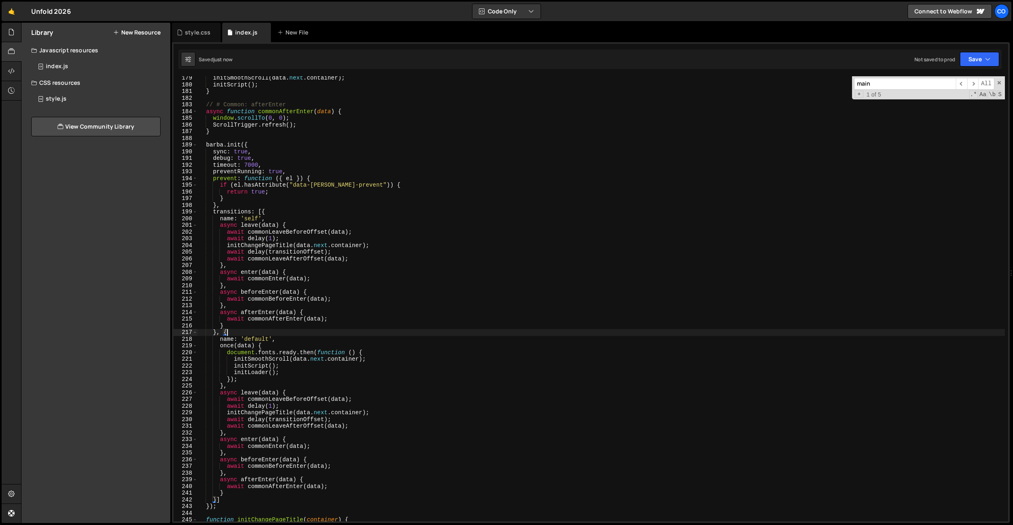
scroll to position [1209, 0]
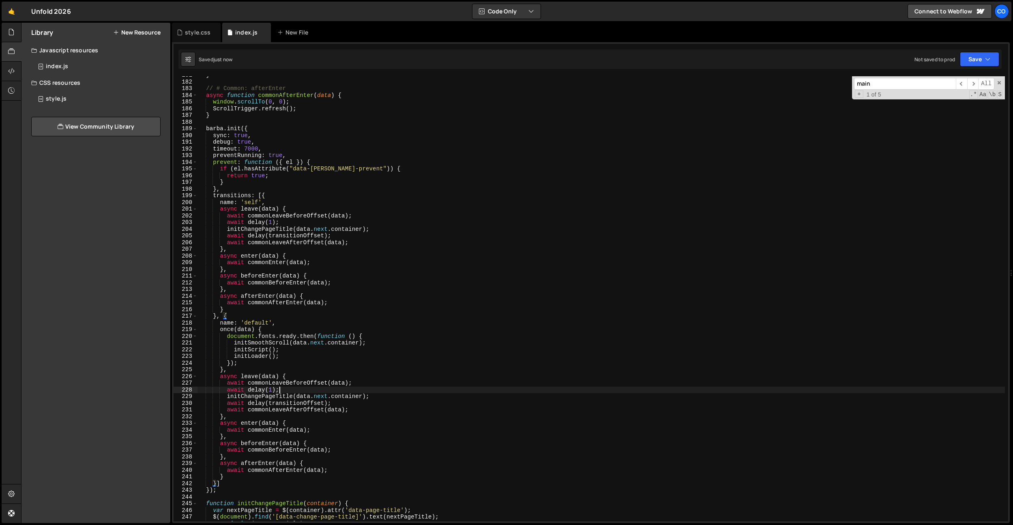
click at [294, 389] on div "} // # Common: afterEnter async function commonAfterEnter ( data ) { window . s…" at bounding box center [602, 301] width 808 height 458
click at [273, 388] on div "} // # Common: afterEnter async function commonAfterEnter ( data ) { window . s…" at bounding box center [602, 301] width 808 height 458
click at [314, 363] on div "} // # Common: afterEnter async function commonAfterEnter ( data ) { window . s…" at bounding box center [602, 301] width 808 height 458
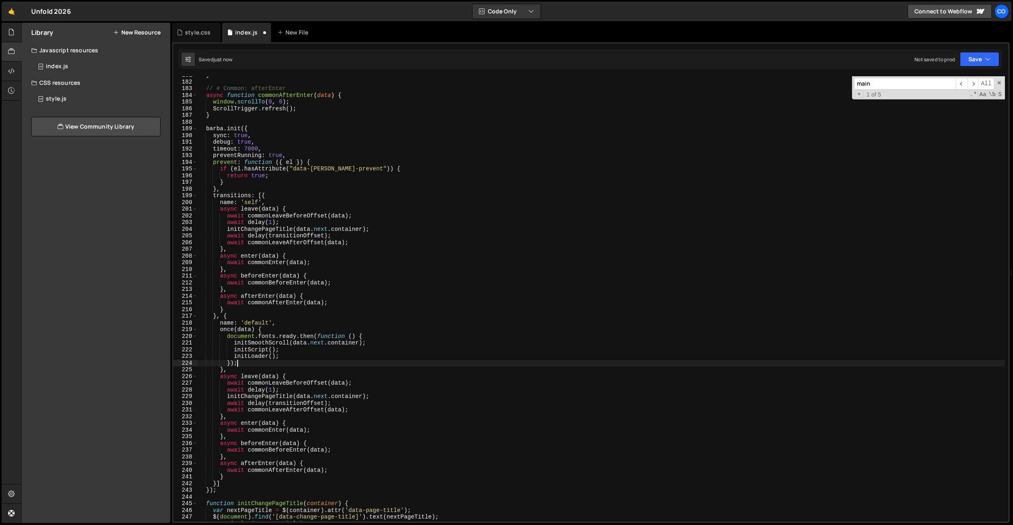
click at [305, 432] on div "} // # Common: afterEnter async function commonAfterEnter ( data ) { window . s…" at bounding box center [602, 301] width 808 height 458
click at [302, 410] on div "} // # Common: afterEnter async function commonAfterEnter ( data ) { window . s…" at bounding box center [602, 301] width 808 height 458
click at [301, 404] on div "} // # Common: afterEnter async function commonAfterEnter ( data ) { window . s…" at bounding box center [602, 301] width 808 height 458
type textarea "await delay(transitionOffset);"
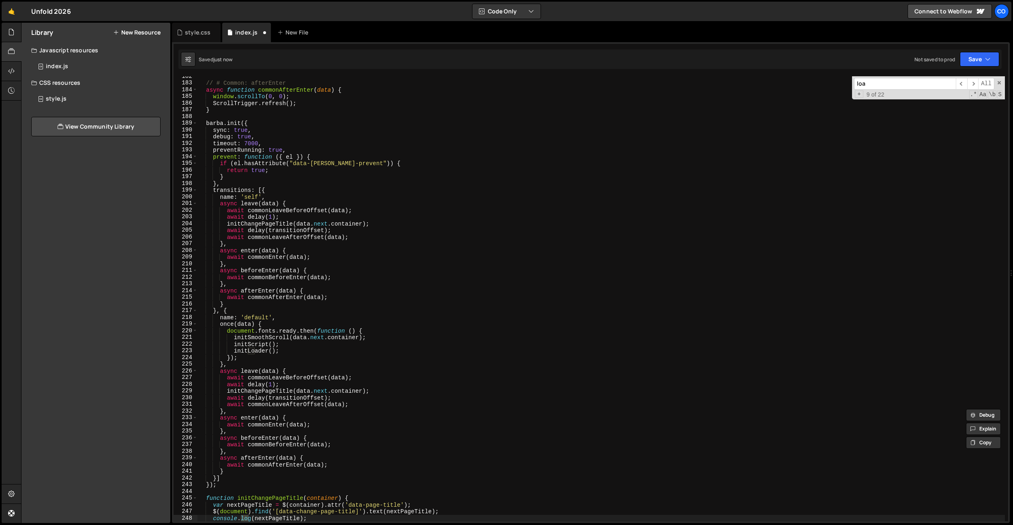
scroll to position [1960, 0]
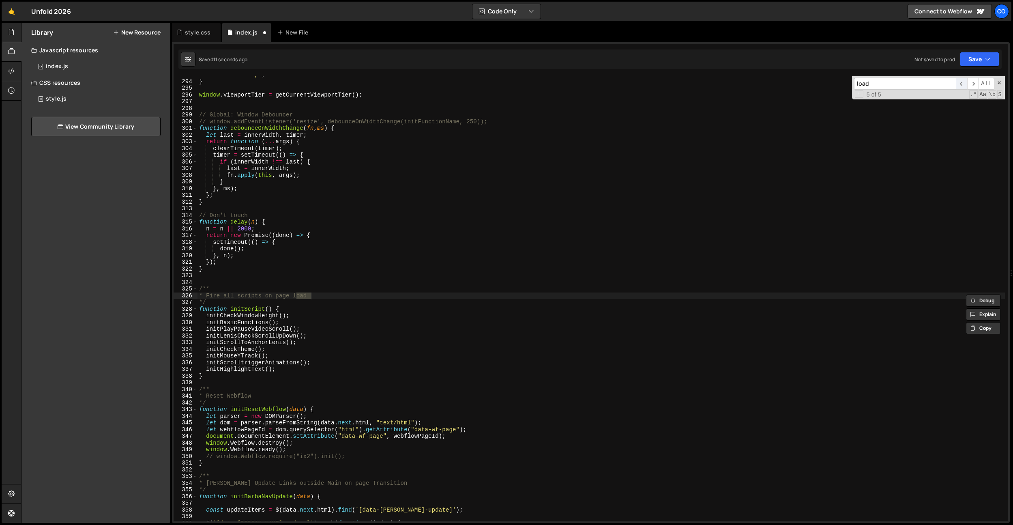
type input "load"
click at [962, 82] on span "​" at bounding box center [961, 84] width 11 height 12
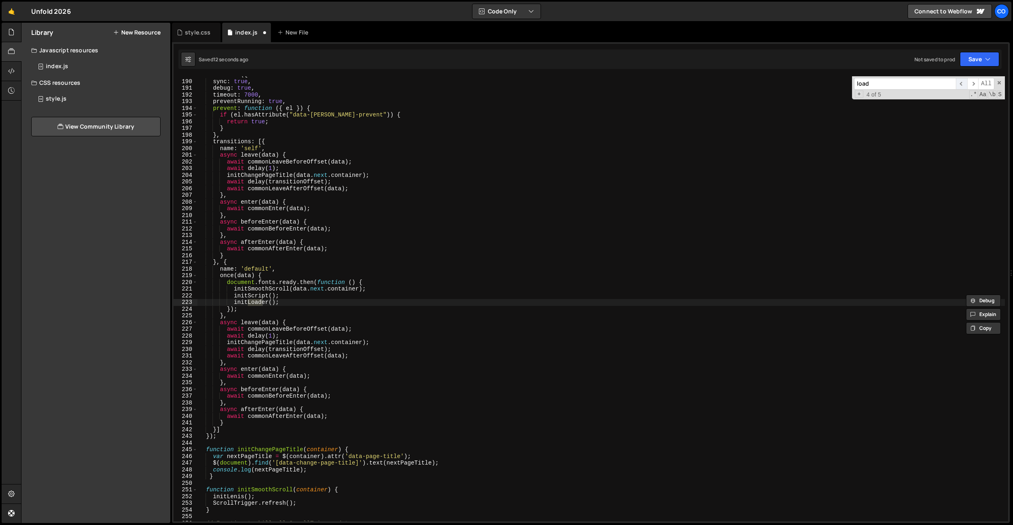
scroll to position [1263, 0]
click at [251, 300] on div "[PERSON_NAME] . init ({ sync : true , debug : true , timeout : 7000 , preventRu…" at bounding box center [602, 298] width 808 height 445
click at [251, 300] on div "[PERSON_NAME] . init ({ sync : true , debug : true , timeout : 7000 , preventRu…" at bounding box center [602, 300] width 808 height 458
paste textarea "Dev"
type textarea "initLoaderDev();"
